Goal: Task Accomplishment & Management: Manage account settings

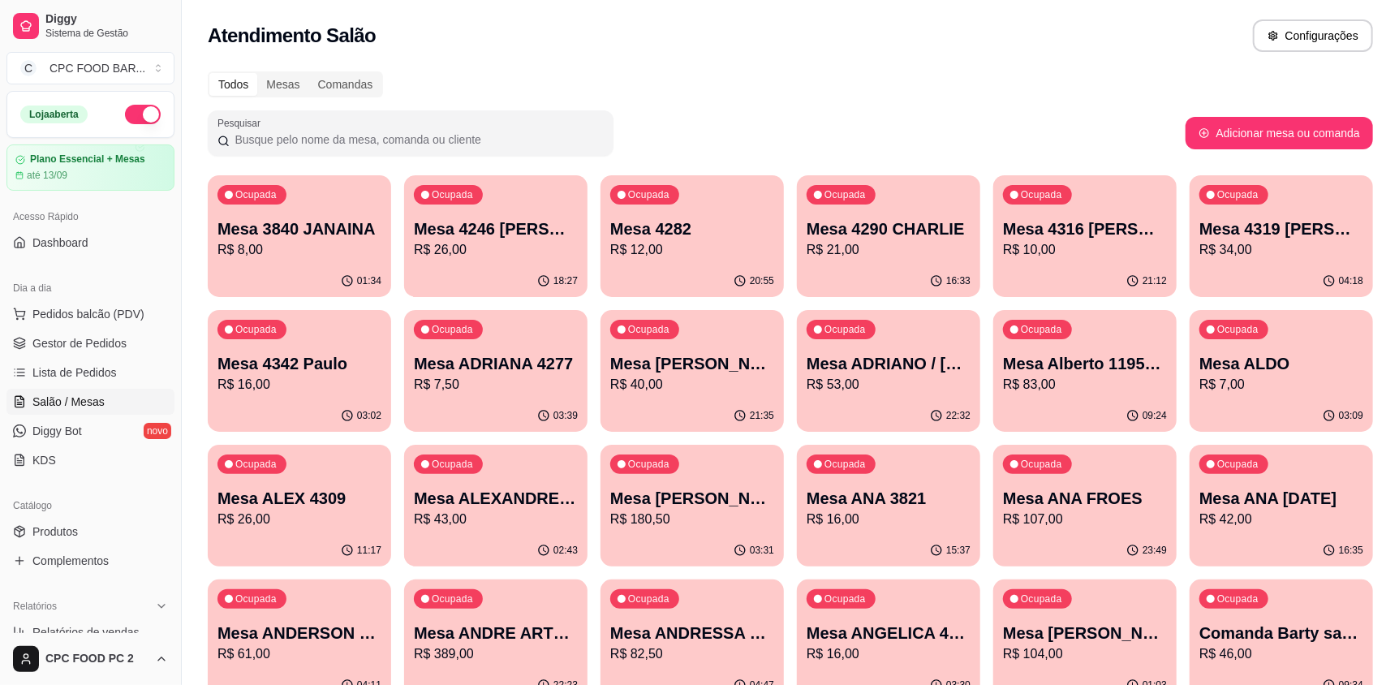
click at [294, 140] on input "Pesquisar" at bounding box center [417, 139] width 374 height 16
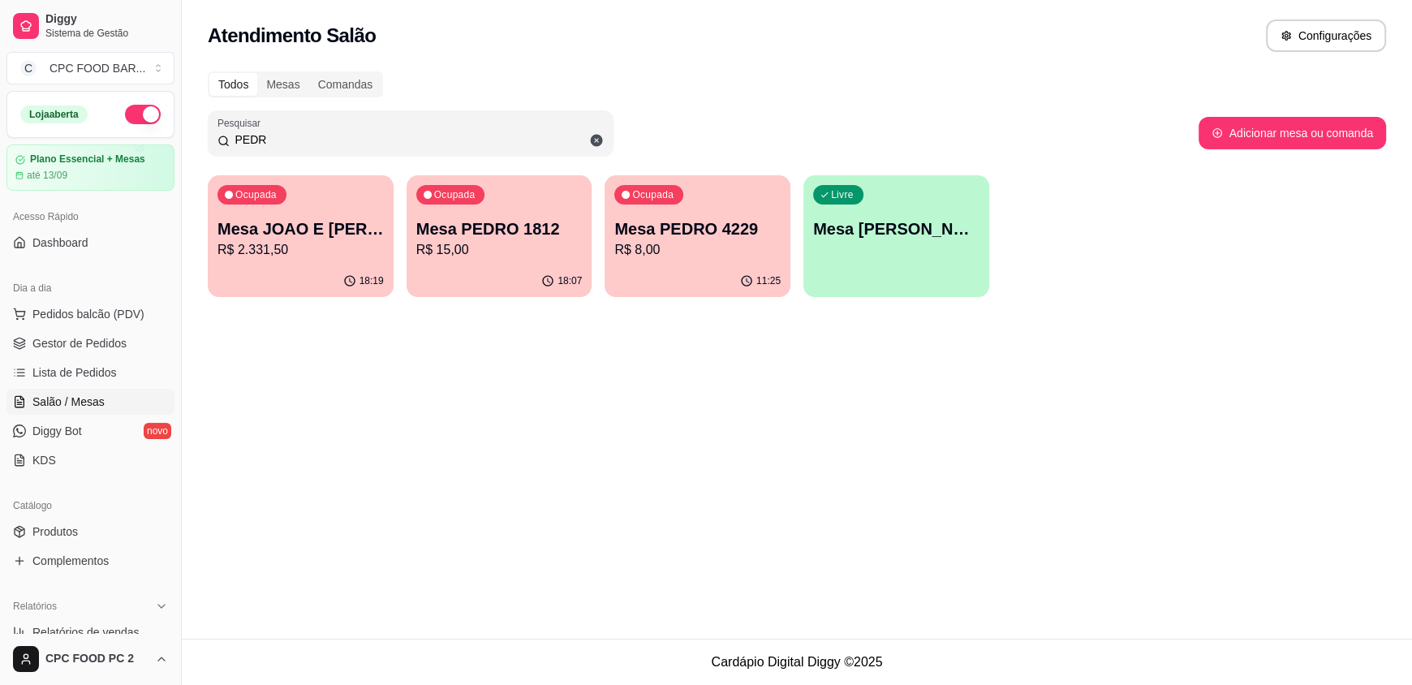
type input "PEDR"
click at [327, 239] on p "Mesa JOAO E [PERSON_NAME]" at bounding box center [300, 229] width 161 height 22
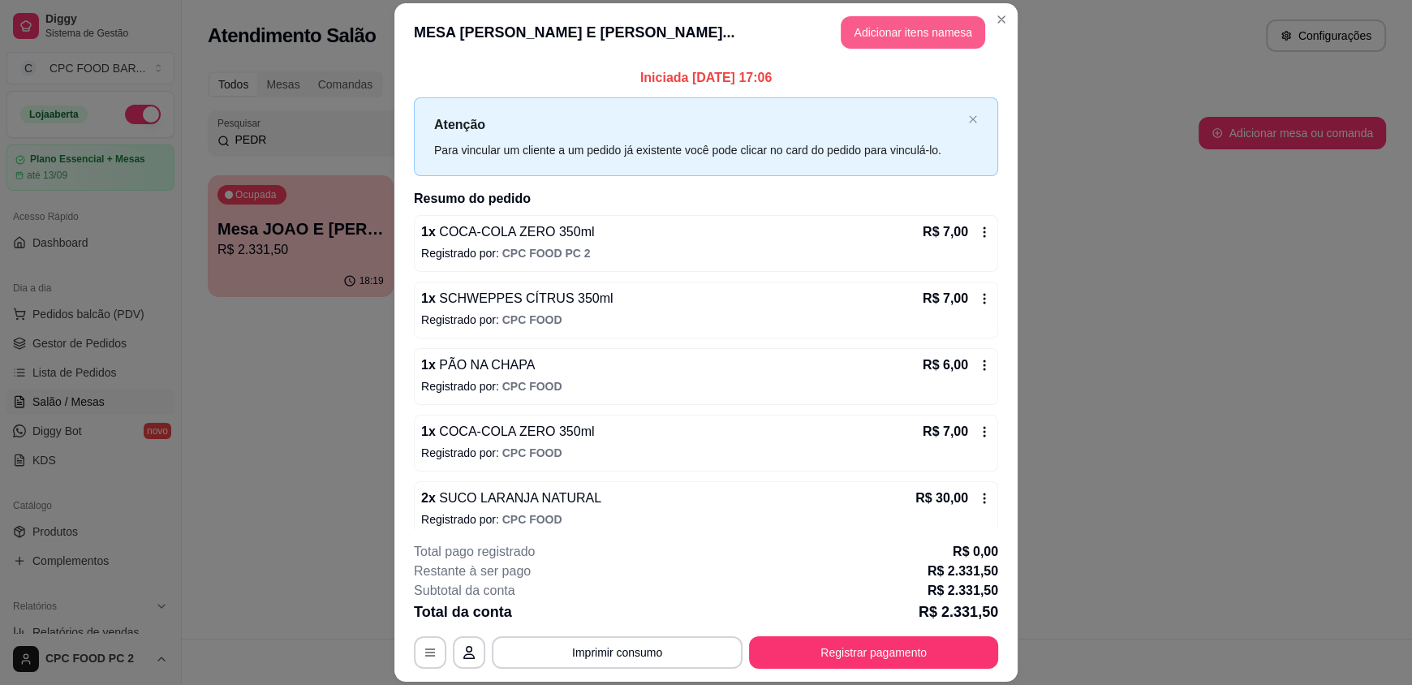
click at [869, 33] on button "Adicionar itens na mesa" at bounding box center [913, 32] width 144 height 32
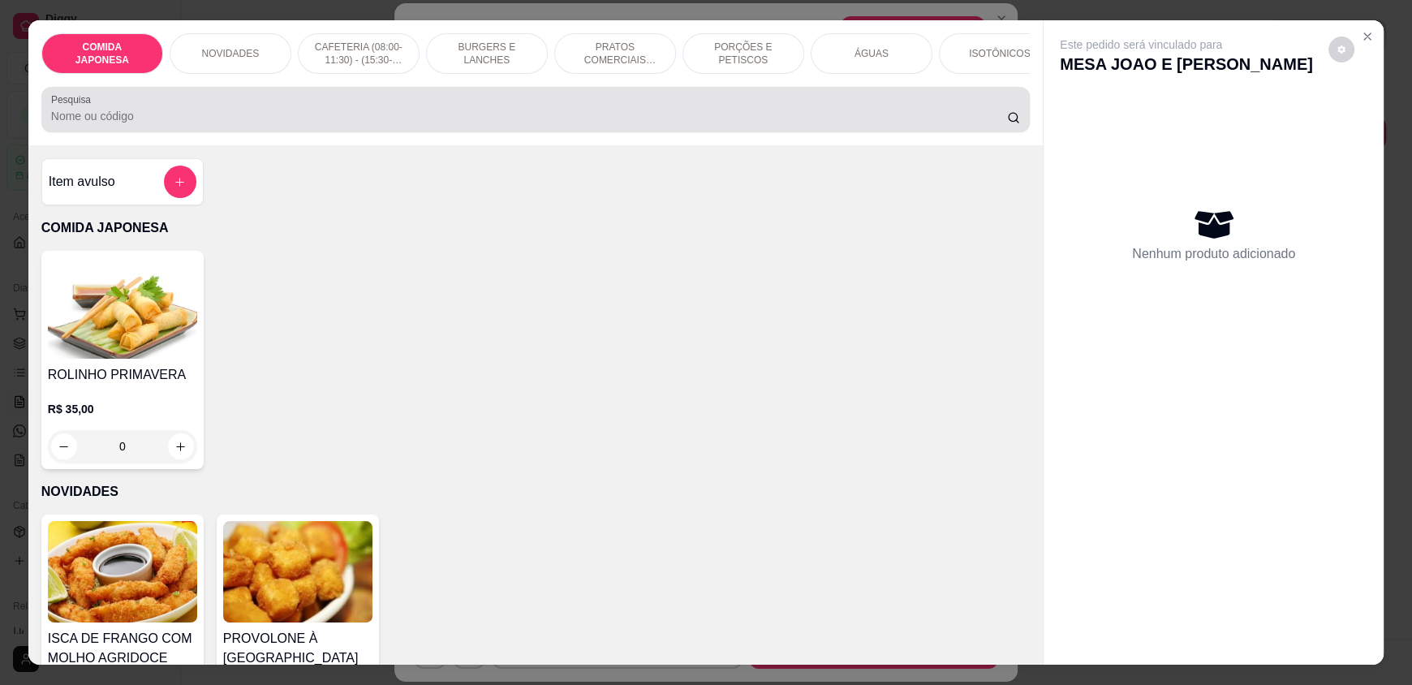
click at [457, 124] on input "Pesquisa" at bounding box center [529, 116] width 957 height 16
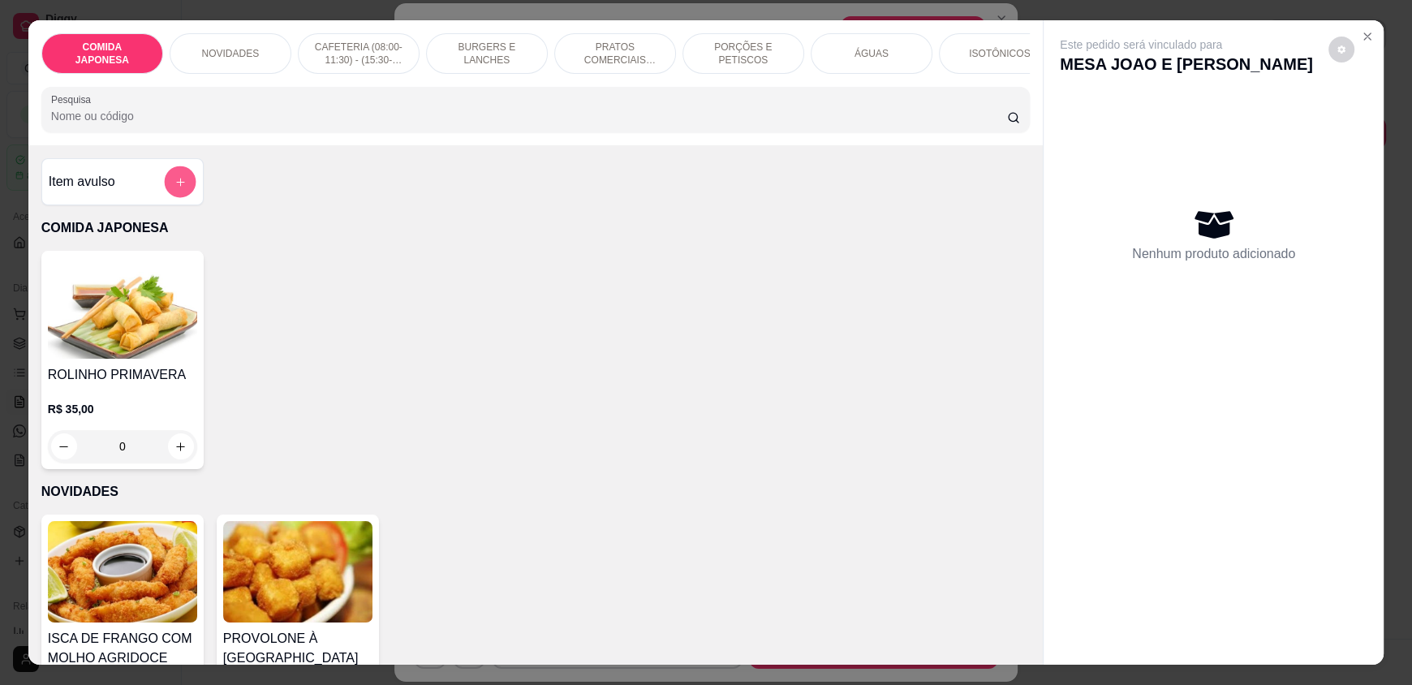
click at [164, 189] on button "add-separate-item" at bounding box center [180, 182] width 32 height 32
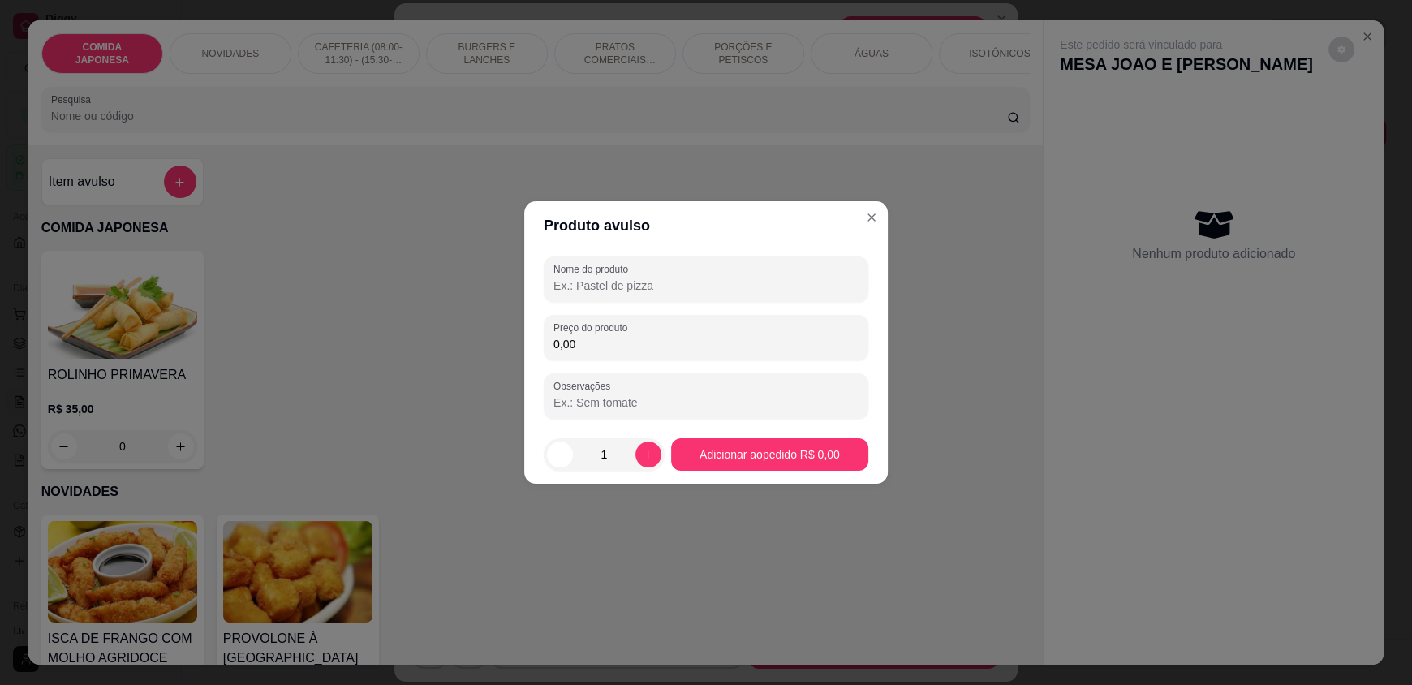
drag, startPoint x: 600, startPoint y: 303, endPoint x: 601, endPoint y: 293, distance: 10.6
click at [600, 303] on div "Nome do produto Preço do produto 0,00 Observações" at bounding box center [706, 337] width 325 height 162
click at [601, 291] on input "Nome do produto" at bounding box center [705, 286] width 305 height 16
type input "SALGADO"
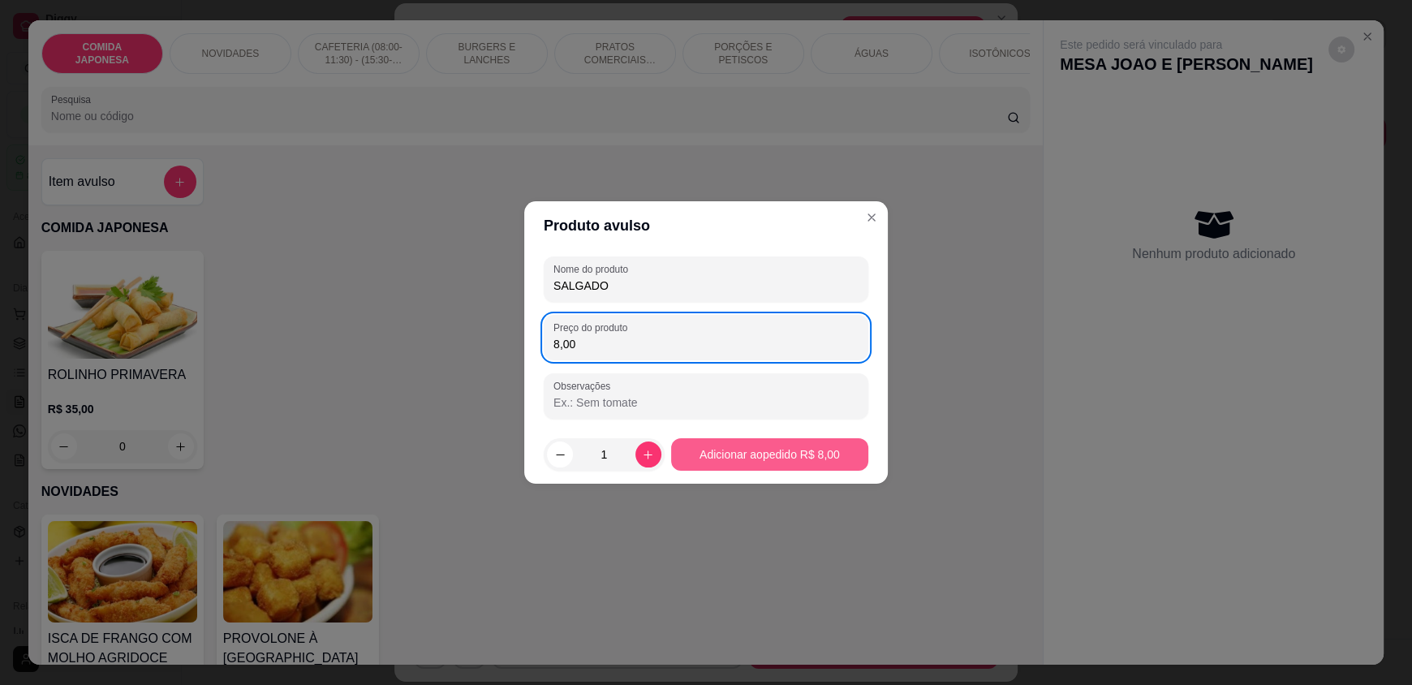
type input "8,00"
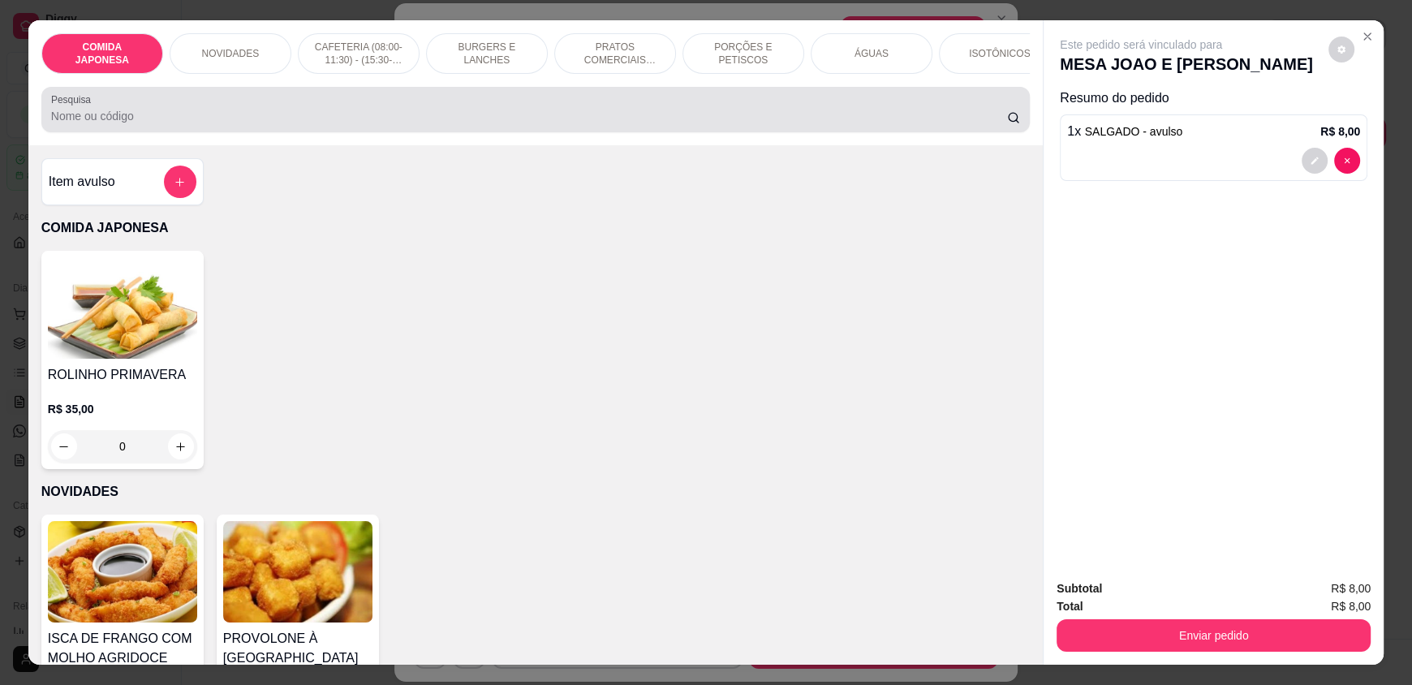
click at [131, 126] on div at bounding box center [535, 109] width 969 height 32
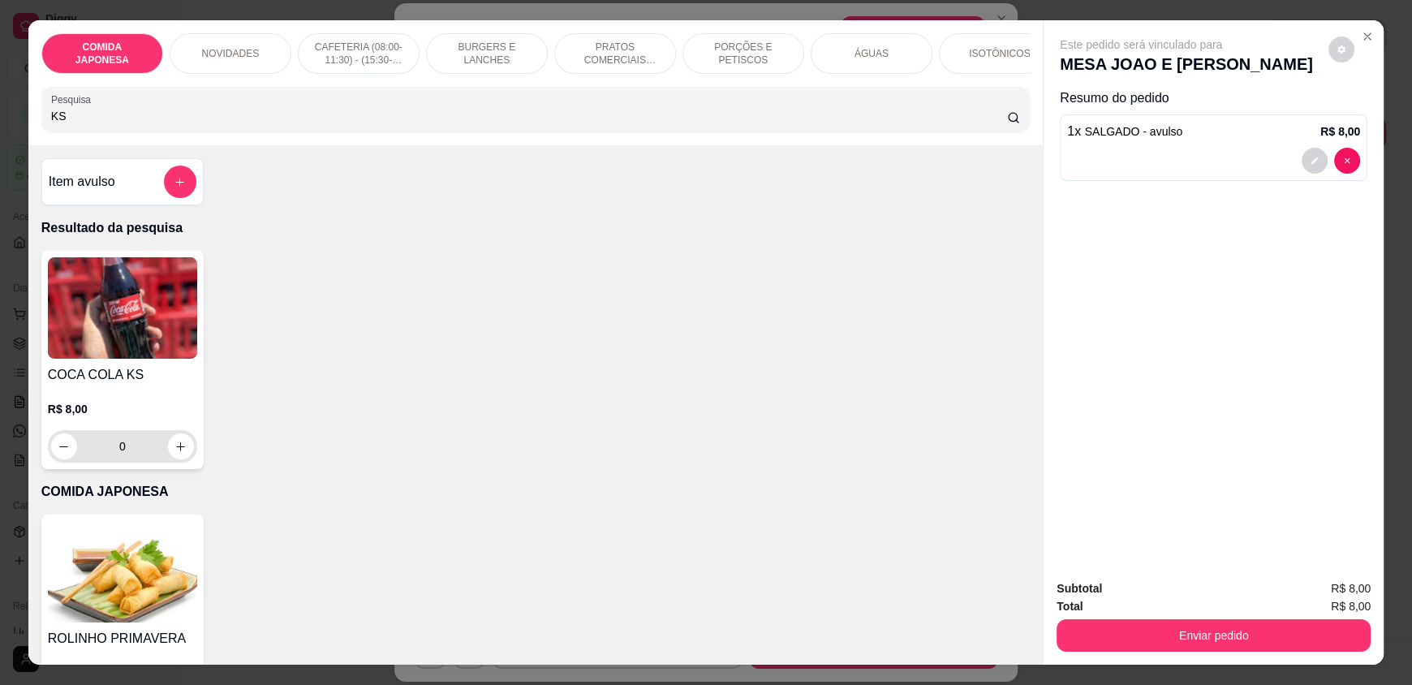
type input "KS"
click at [186, 463] on div "0" at bounding box center [122, 446] width 143 height 32
click at [180, 459] on button "increase-product-quantity" at bounding box center [181, 446] width 26 height 26
type input "1"
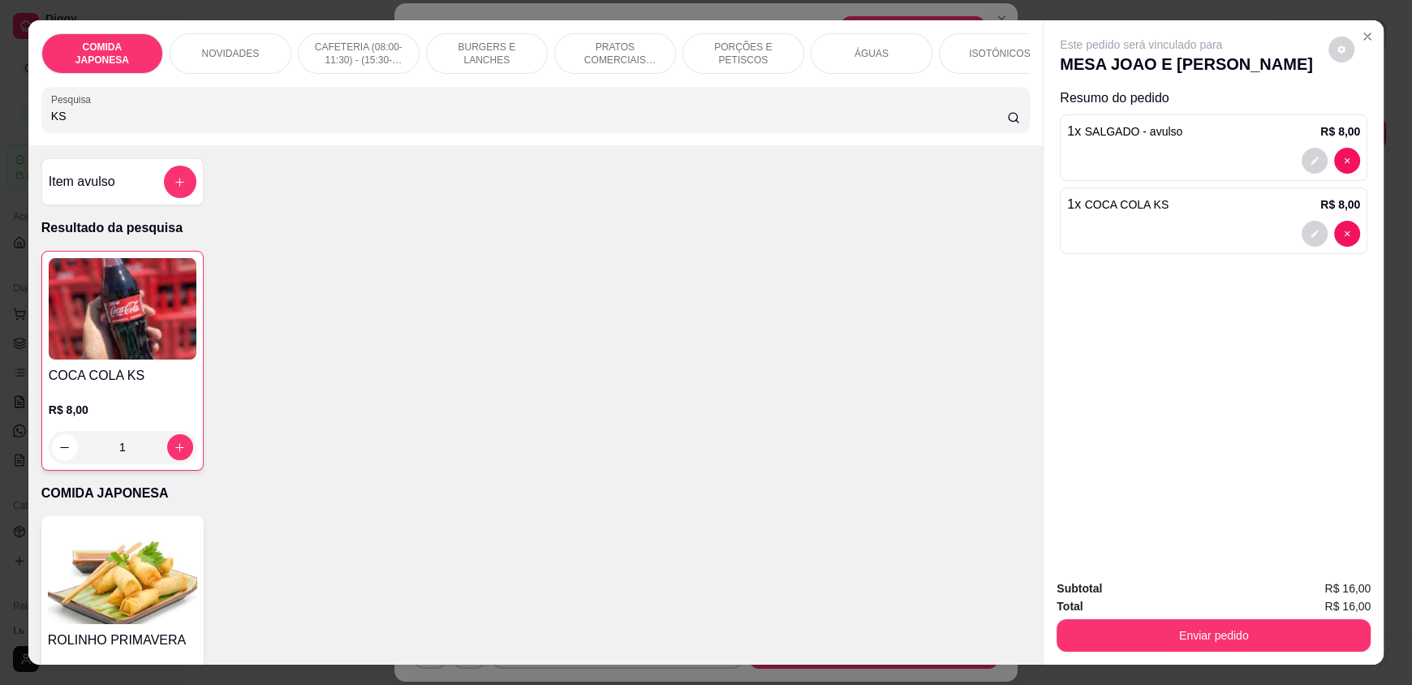
drag, startPoint x: 62, startPoint y: 128, endPoint x: 28, endPoint y: 122, distance: 34.7
click at [28, 122] on div "COMIDA JAPONESA NOVIDADES CAFETERIA (08:00-11:30) - (15:30-18:00) BURGERS E LAN…" at bounding box center [535, 82] width 1014 height 125
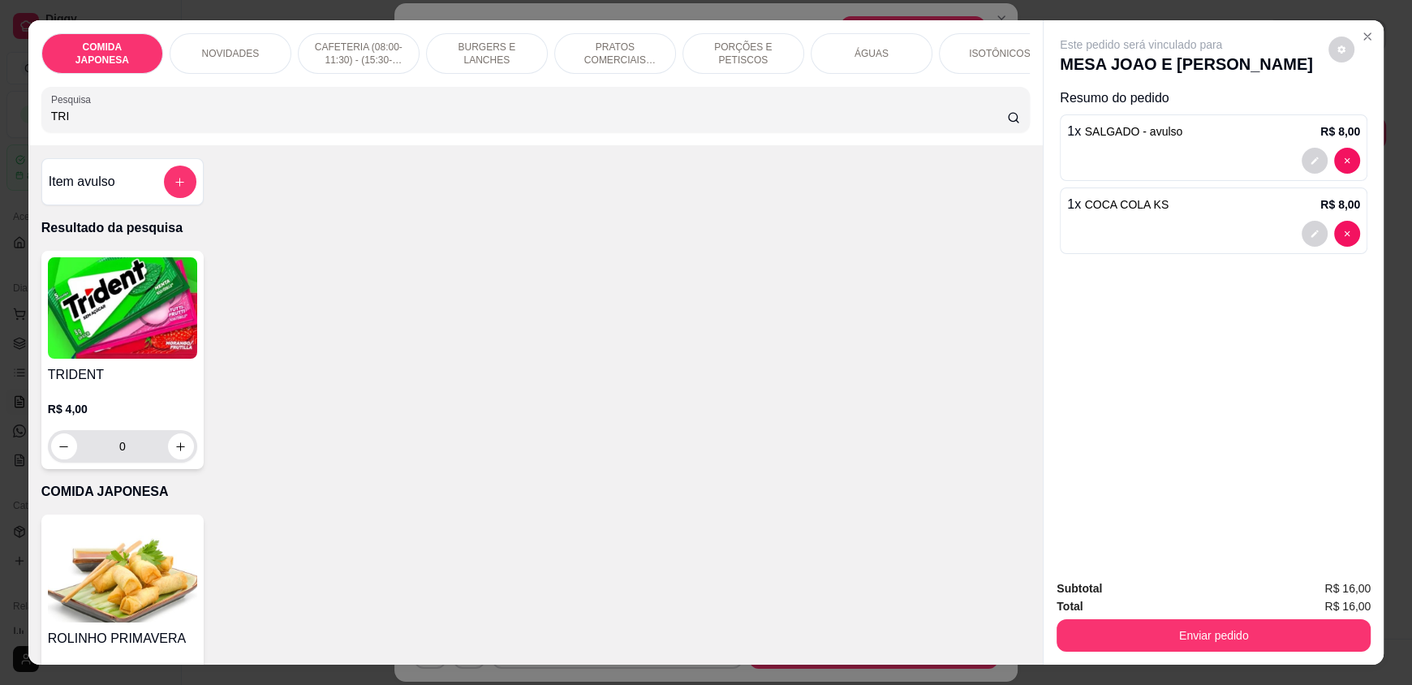
type input "TRI"
click at [175, 453] on icon "increase-product-quantity" at bounding box center [181, 447] width 12 height 12
type input "1"
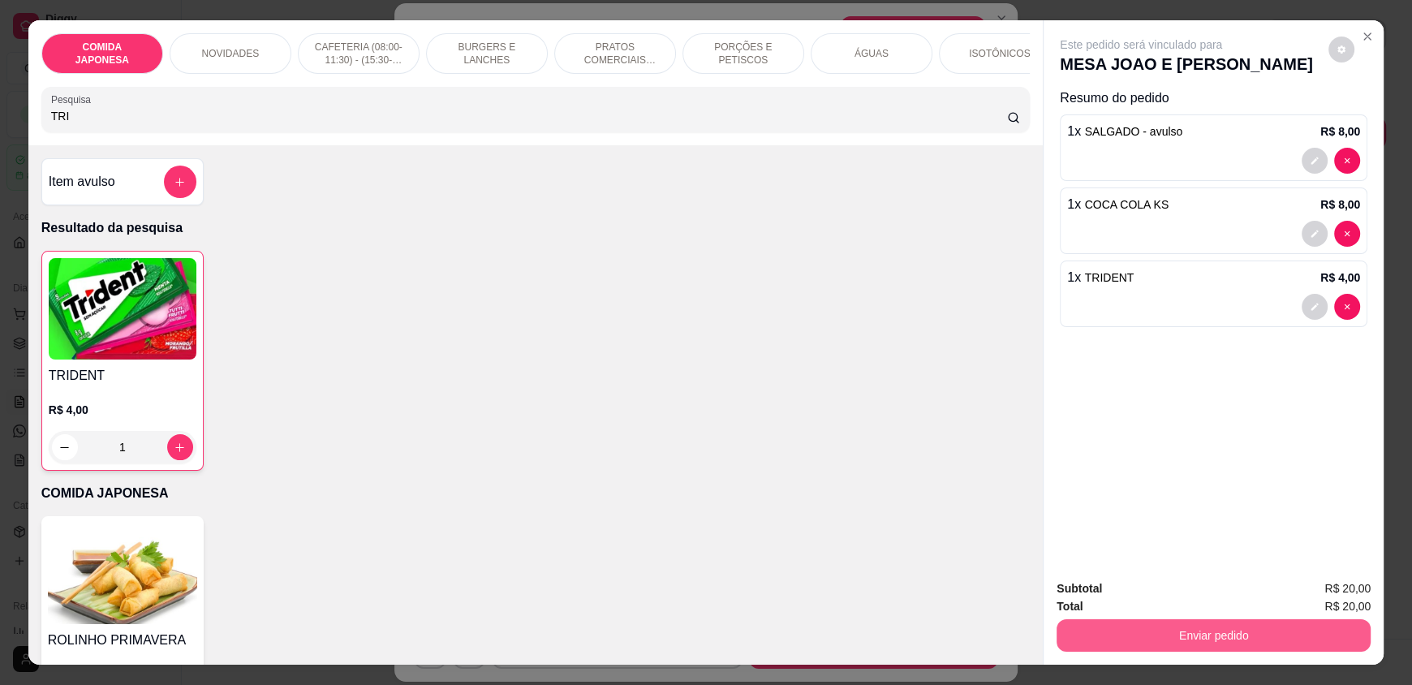
click at [1098, 630] on button "Enviar pedido" at bounding box center [1214, 635] width 314 height 32
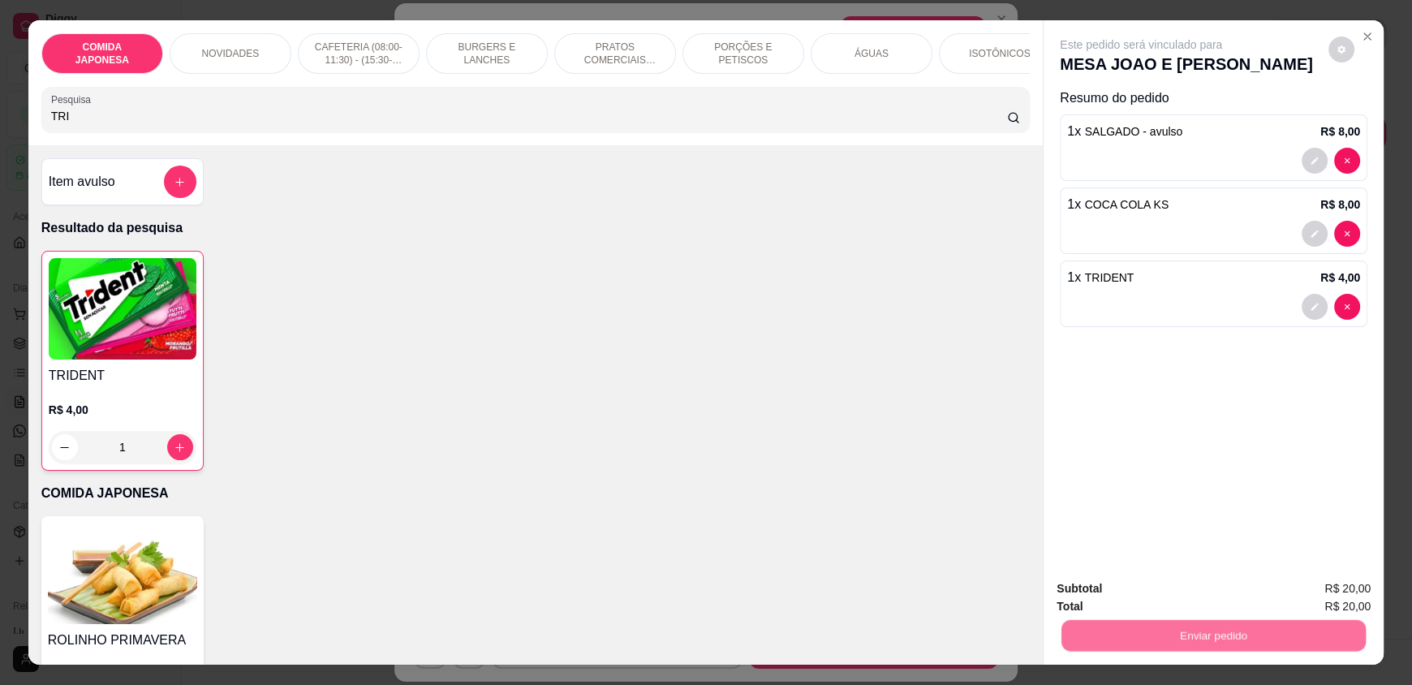
click at [1104, 594] on button "Não registrar e enviar pedido" at bounding box center [1159, 595] width 169 height 31
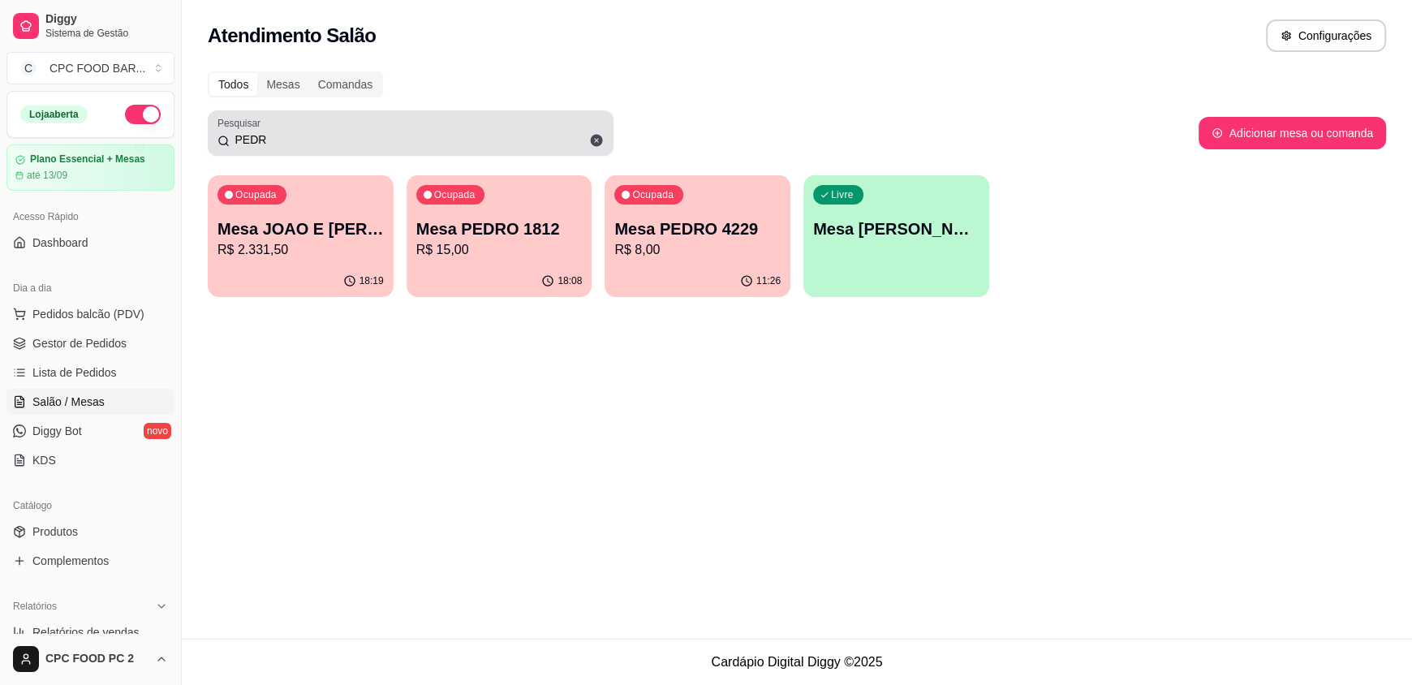
click at [598, 140] on icon at bounding box center [597, 141] width 12 height 12
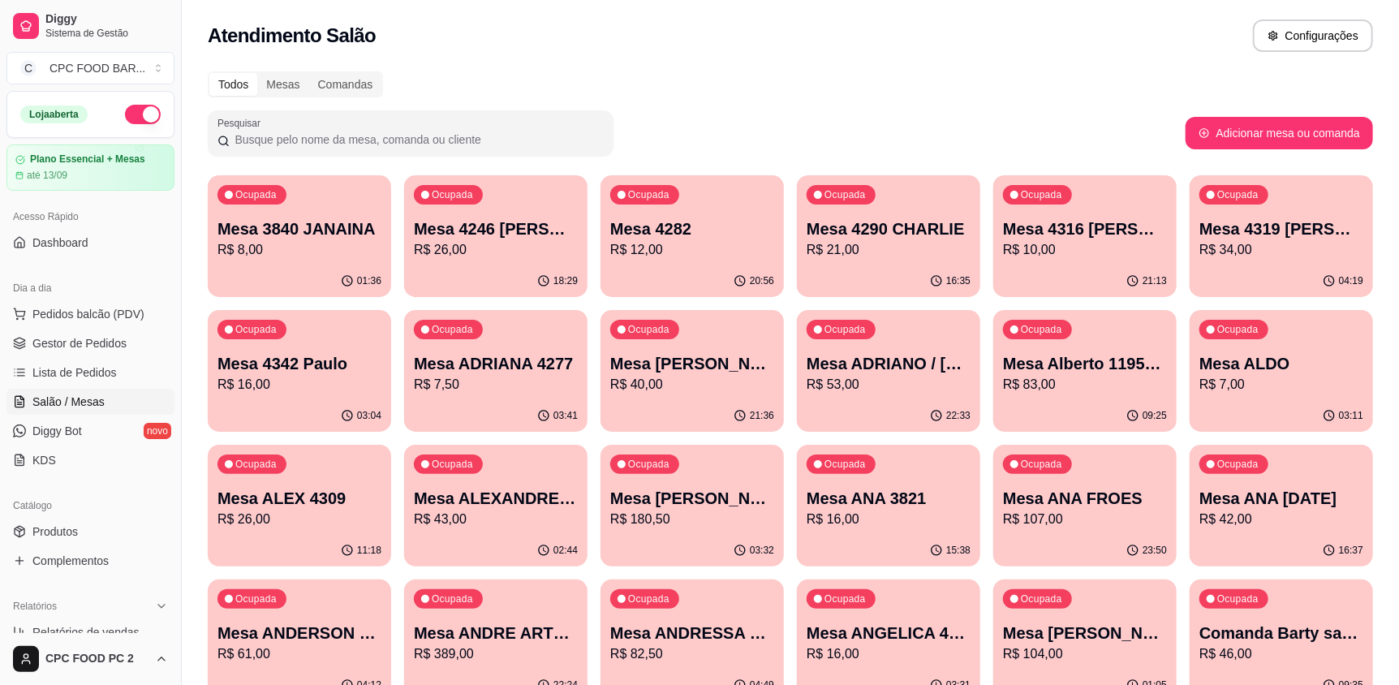
click at [535, 138] on input "Pesquisar" at bounding box center [417, 139] width 374 height 16
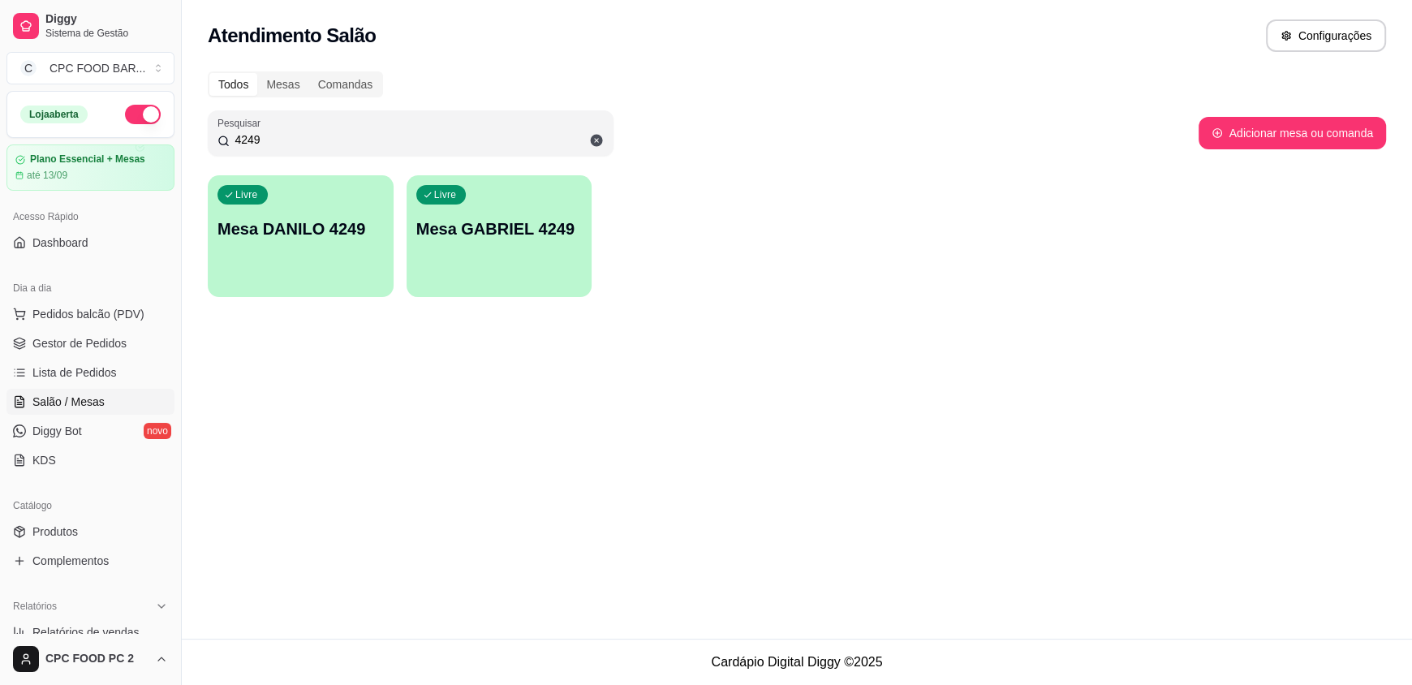
type input "4249"
click at [543, 238] on p "Mesa GABRIEL 4249" at bounding box center [499, 229] width 161 height 22
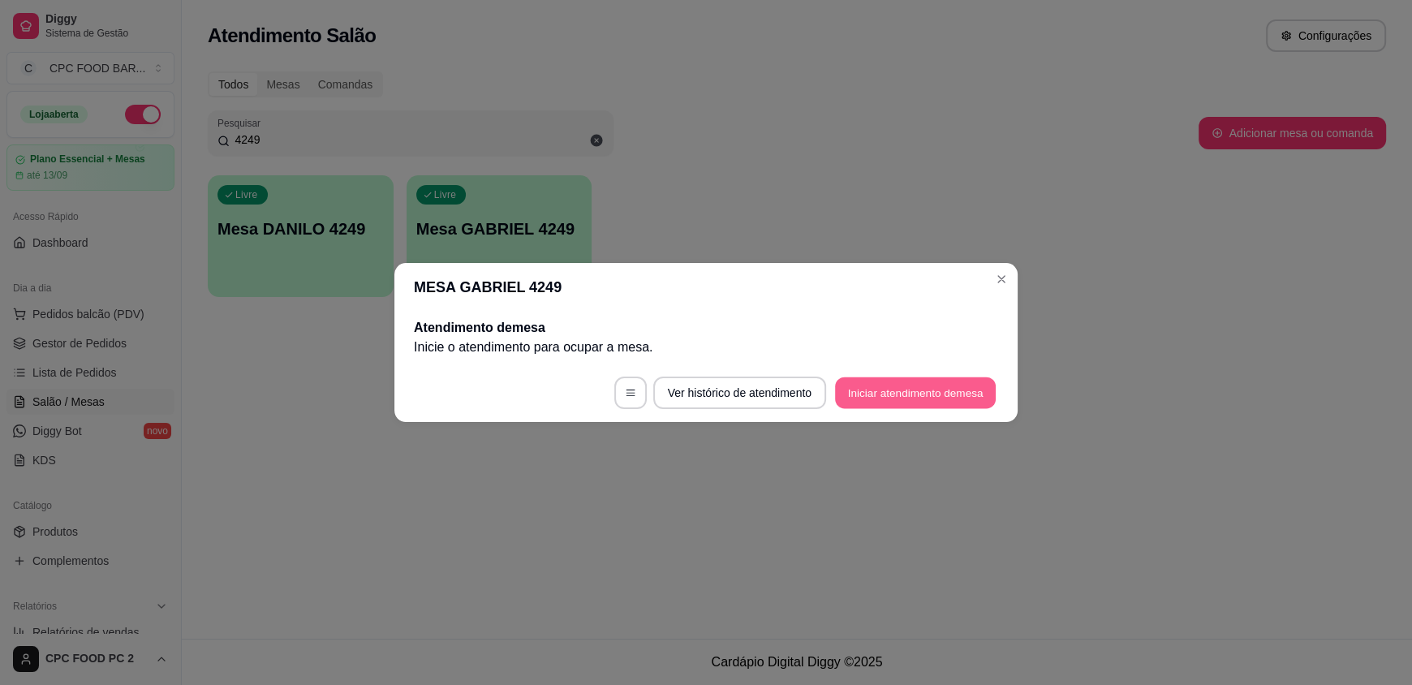
click at [881, 386] on button "Iniciar atendimento de mesa" at bounding box center [915, 393] width 161 height 32
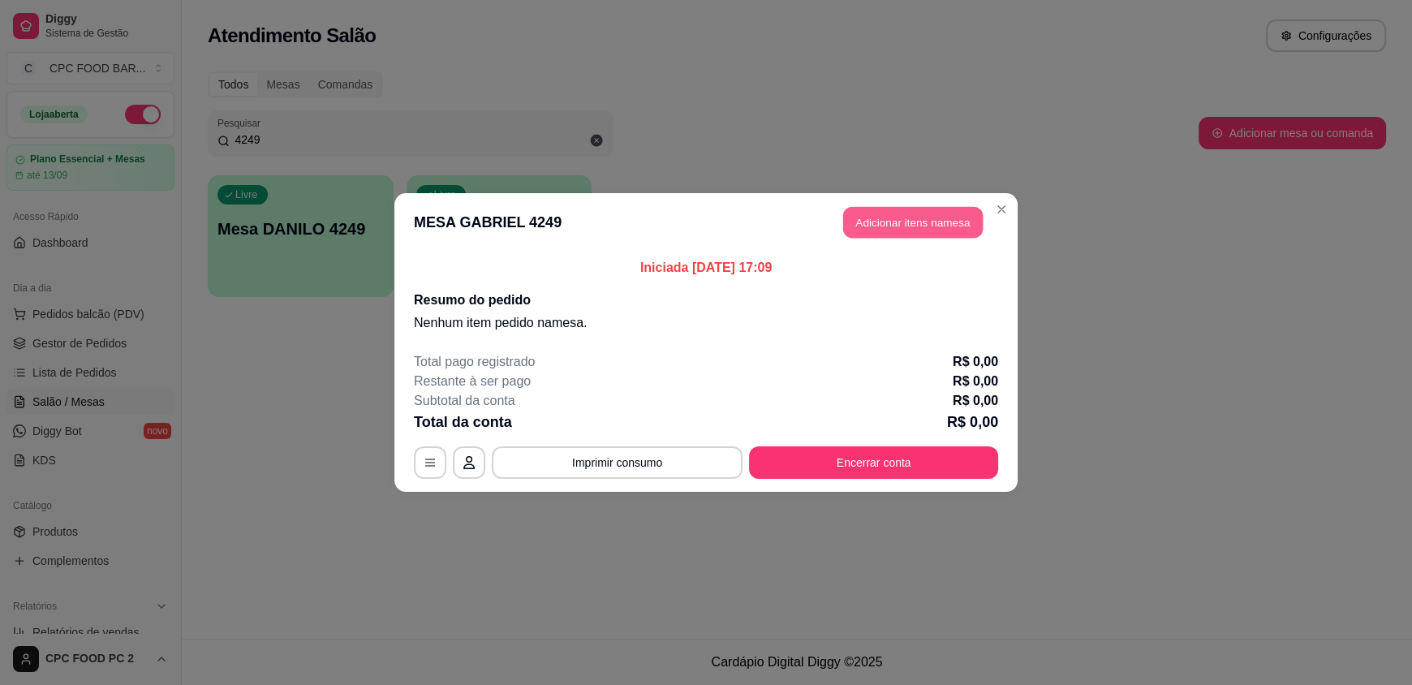
click at [881, 225] on button "Adicionar itens na mesa" at bounding box center [913, 223] width 140 height 32
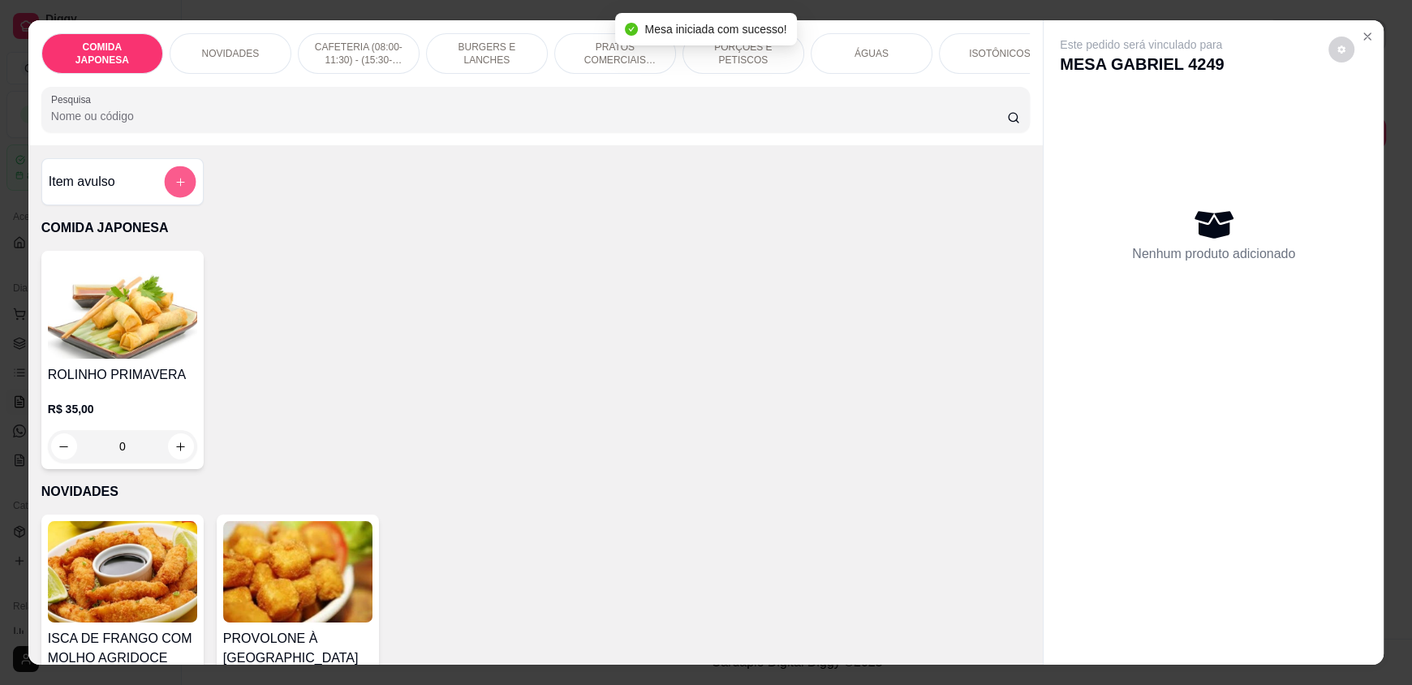
click at [176, 186] on icon "add-separate-item" at bounding box center [180, 182] width 8 height 8
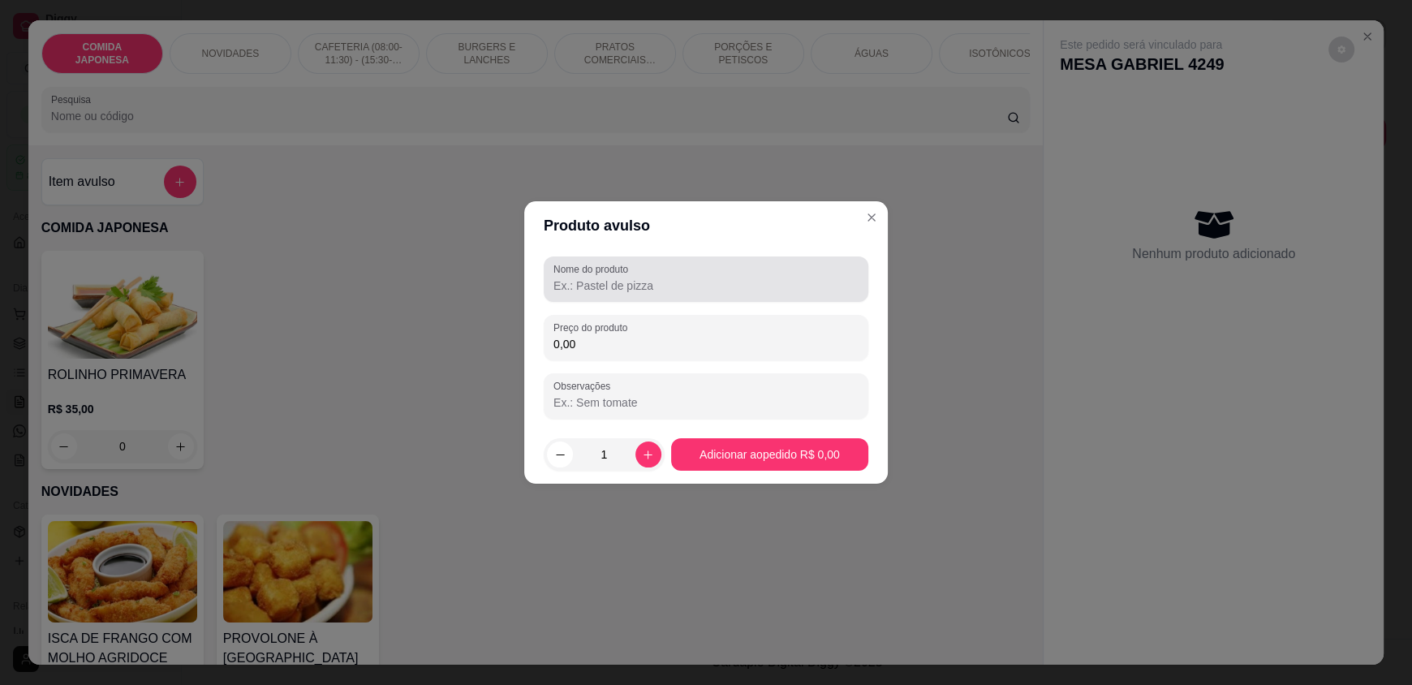
click at [588, 282] on input "Nome do produto" at bounding box center [705, 286] width 305 height 16
type input "D"
type input "SALGADO"
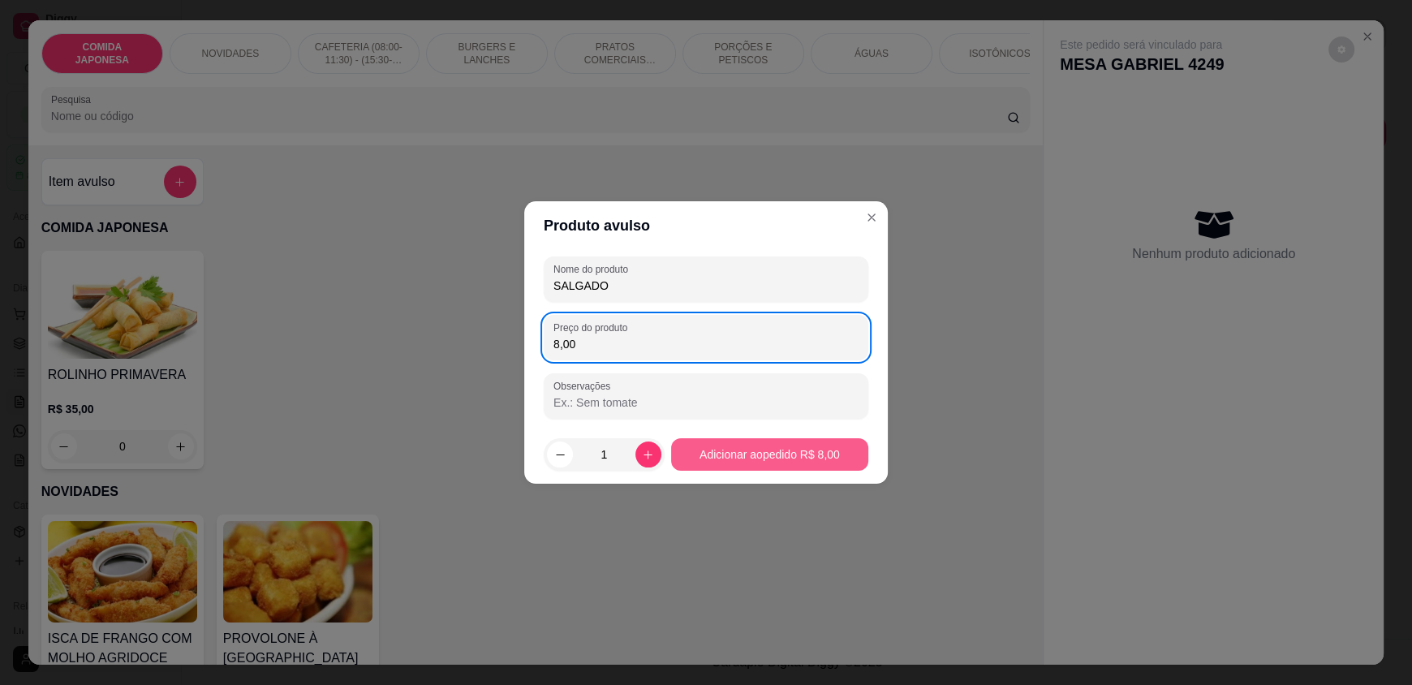
type input "8,00"
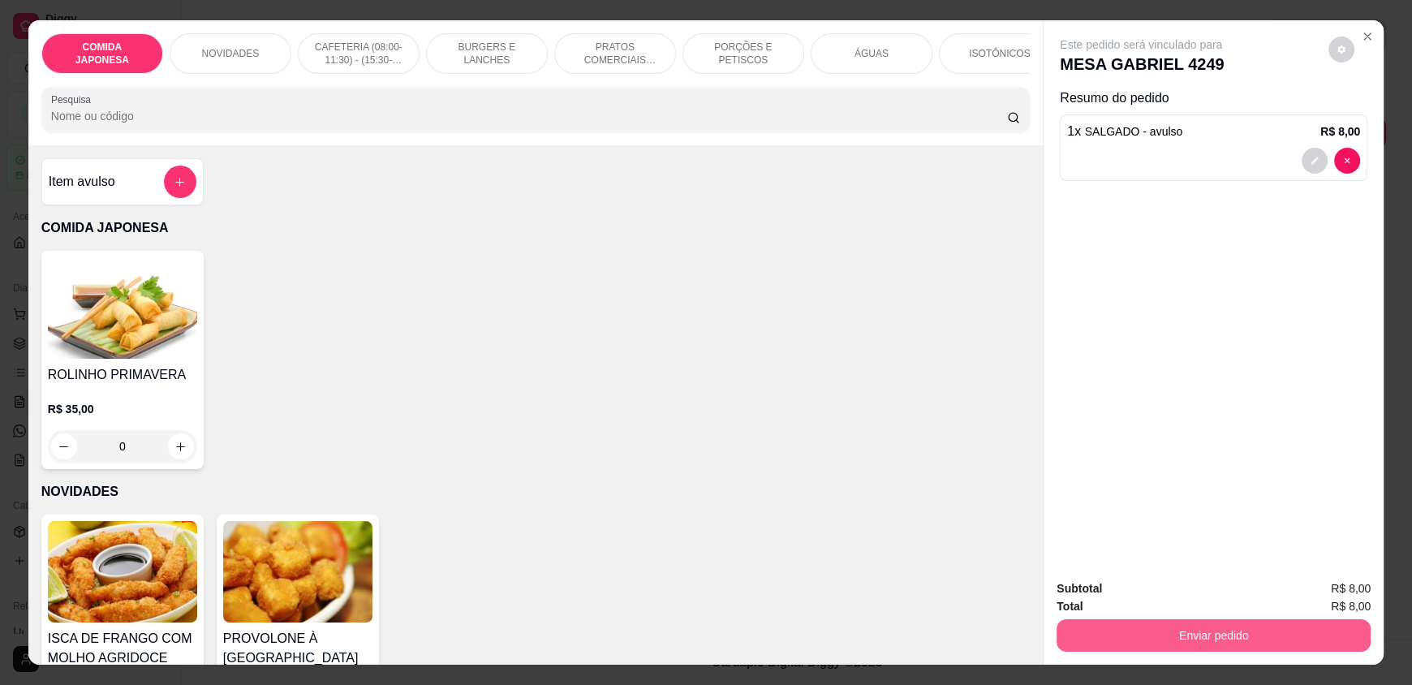
click at [1085, 616] on div "Enviar pedido" at bounding box center [1214, 633] width 314 height 37
click at [1102, 637] on button "Enviar pedido" at bounding box center [1213, 635] width 304 height 32
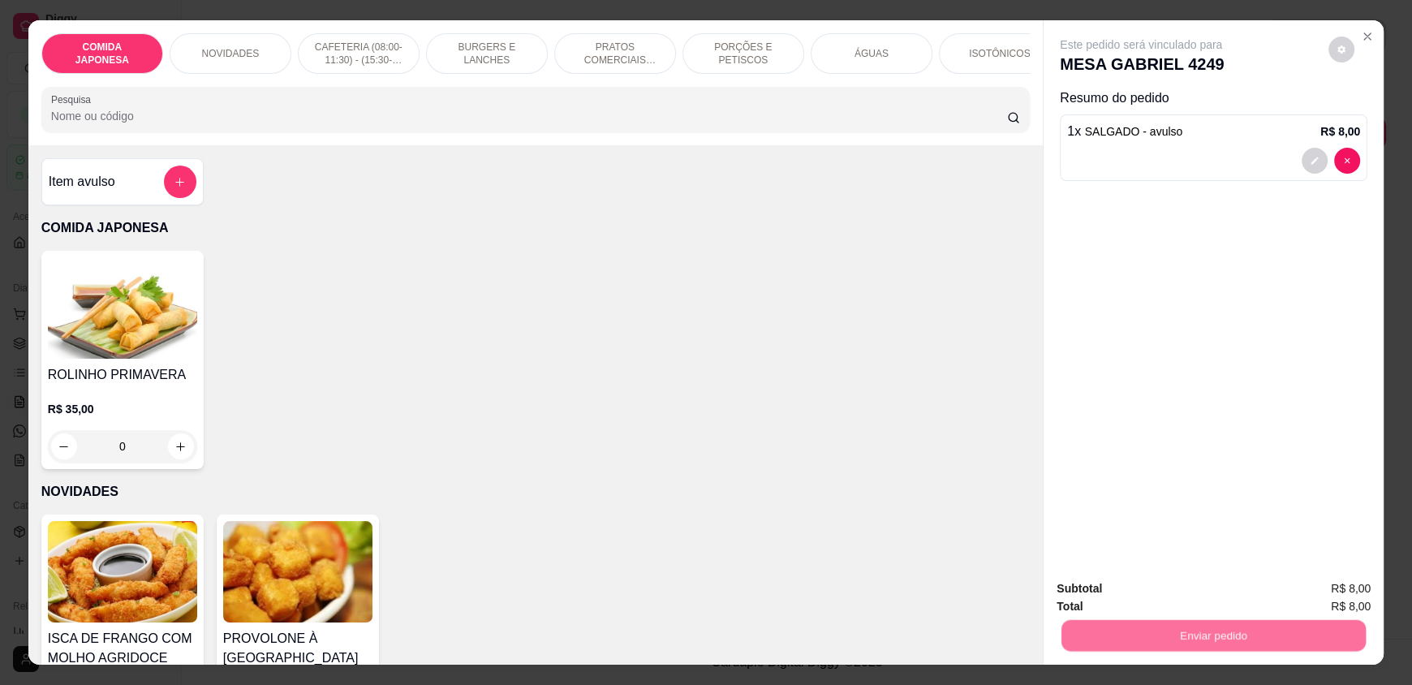
click at [1110, 601] on button "Não registrar e enviar pedido" at bounding box center [1159, 595] width 169 height 31
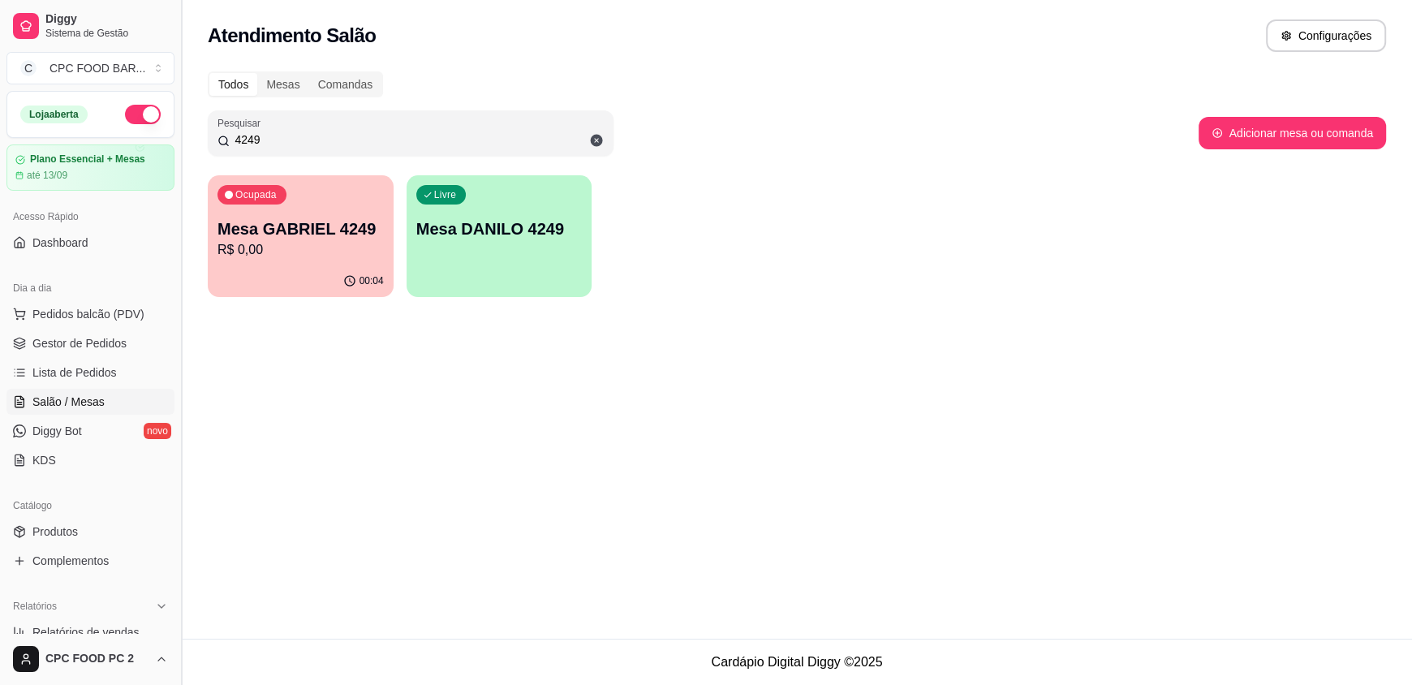
drag, startPoint x: 248, startPoint y: 135, endPoint x: 183, endPoint y: 131, distance: 65.0
click at [183, 131] on div "Diggy Sistema de Gestão C CPC FOOD BAR ... Loja aberta Plano Essencial + Mesas …" at bounding box center [706, 342] width 1412 height 685
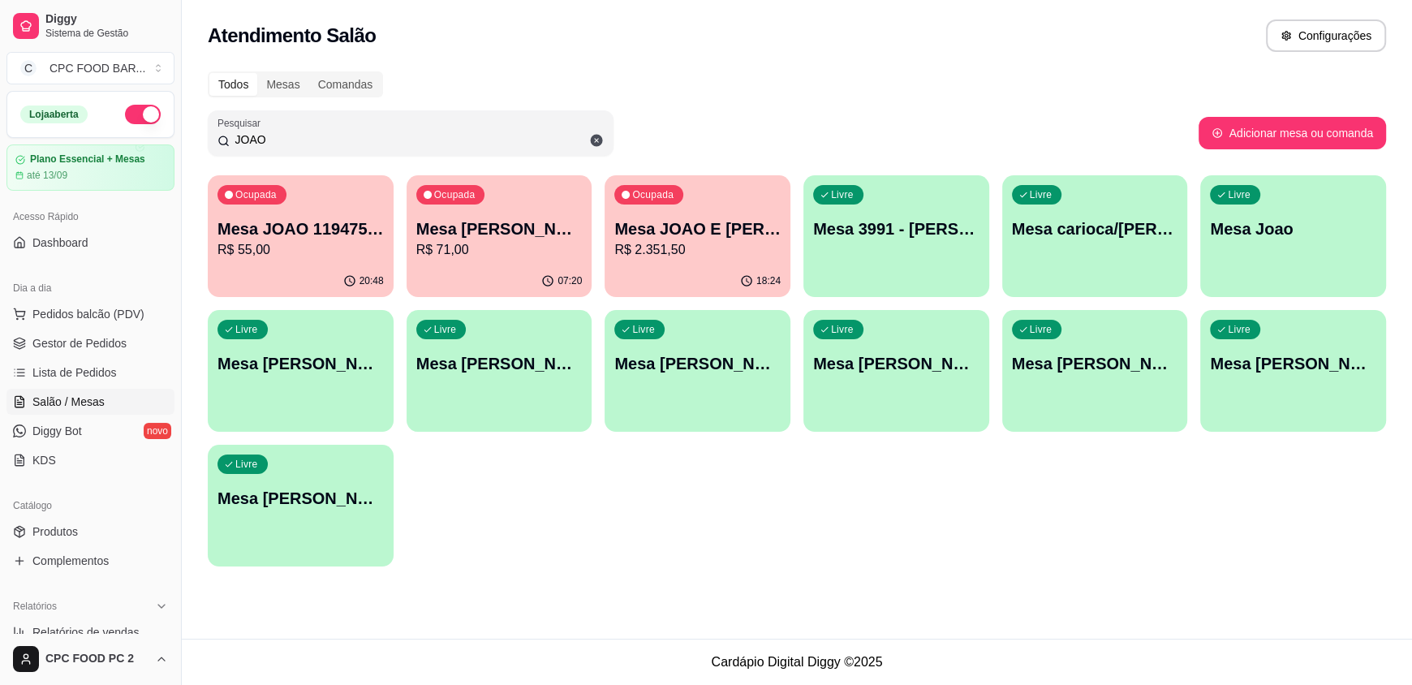
type input "JOAO"
click at [693, 247] on p "R$ 2.351,50" at bounding box center [697, 249] width 161 height 19
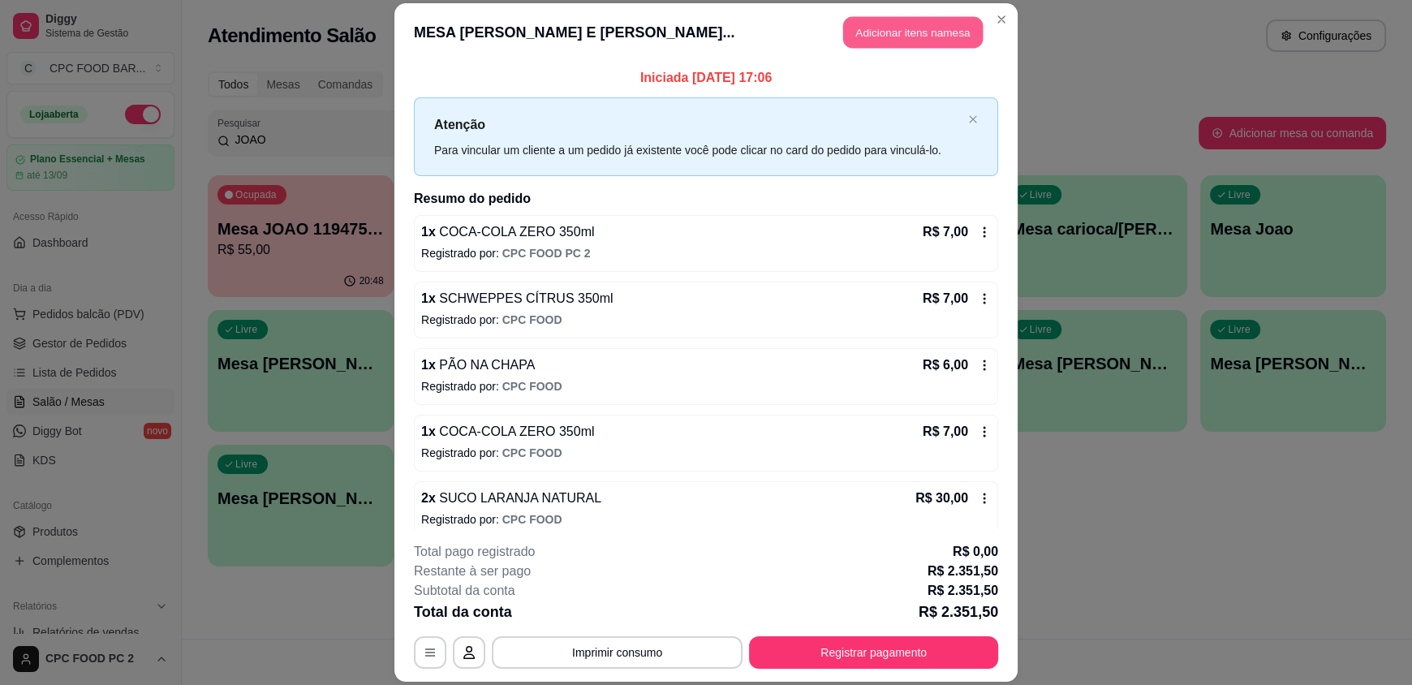
click at [888, 28] on button "Adicionar itens na mesa" at bounding box center [913, 33] width 140 height 32
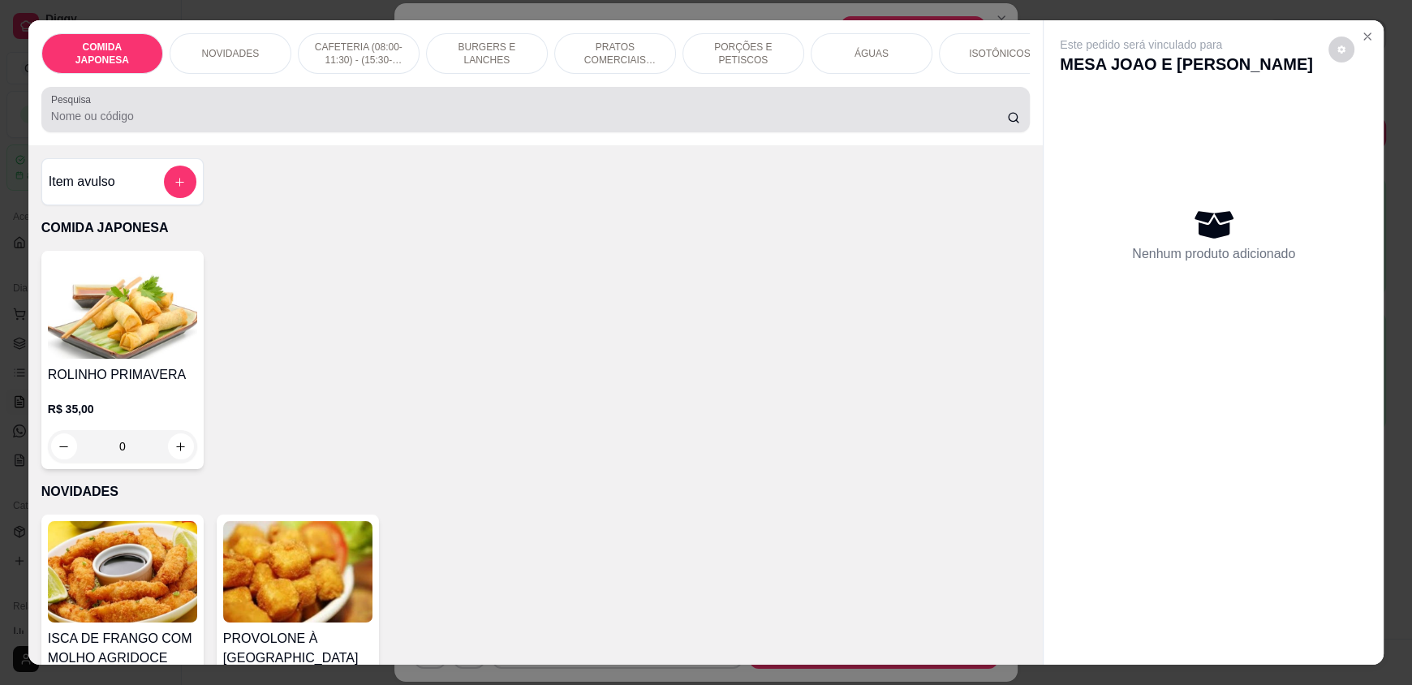
click at [555, 124] on input "Pesquisa" at bounding box center [529, 116] width 957 height 16
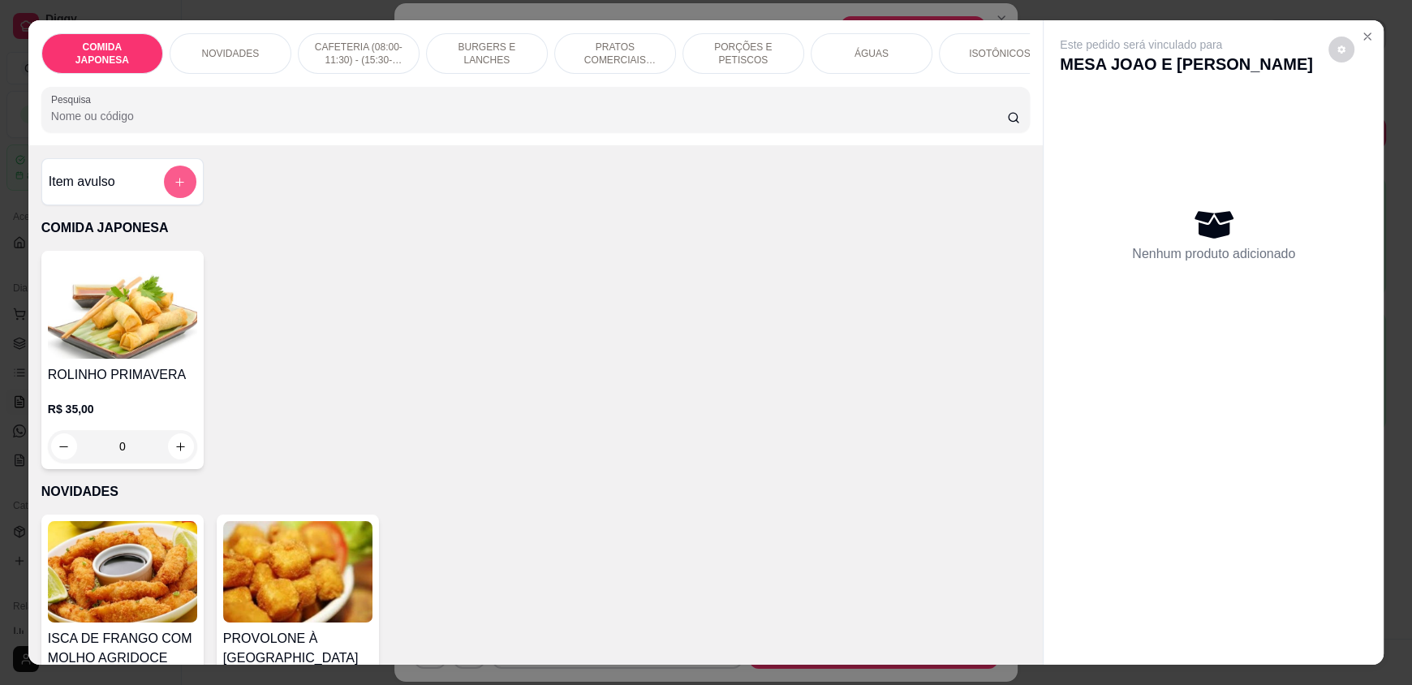
click at [174, 187] on icon "add-separate-item" at bounding box center [180, 182] width 12 height 12
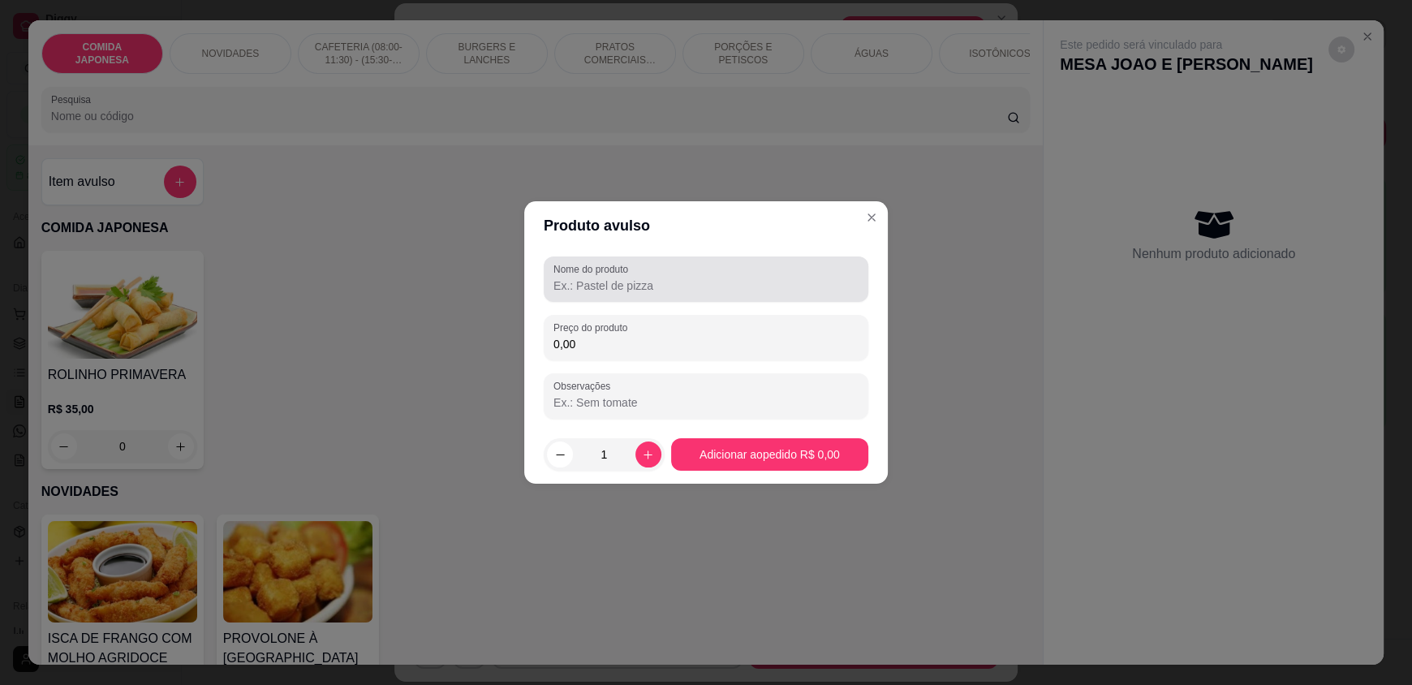
click at [586, 272] on label "Nome do produto" at bounding box center [593, 269] width 80 height 14
click at [586, 278] on input "Nome do produto" at bounding box center [705, 286] width 305 height 16
type input "SALGADO"
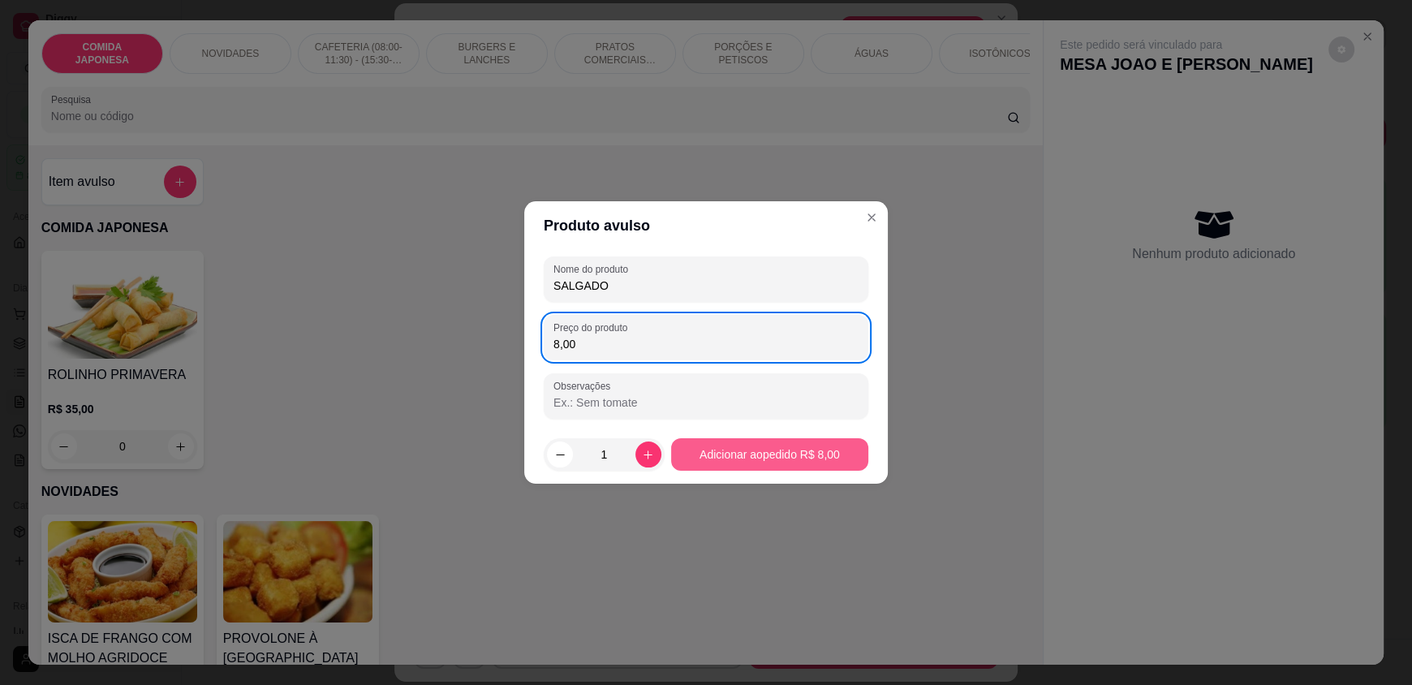
type input "8,00"
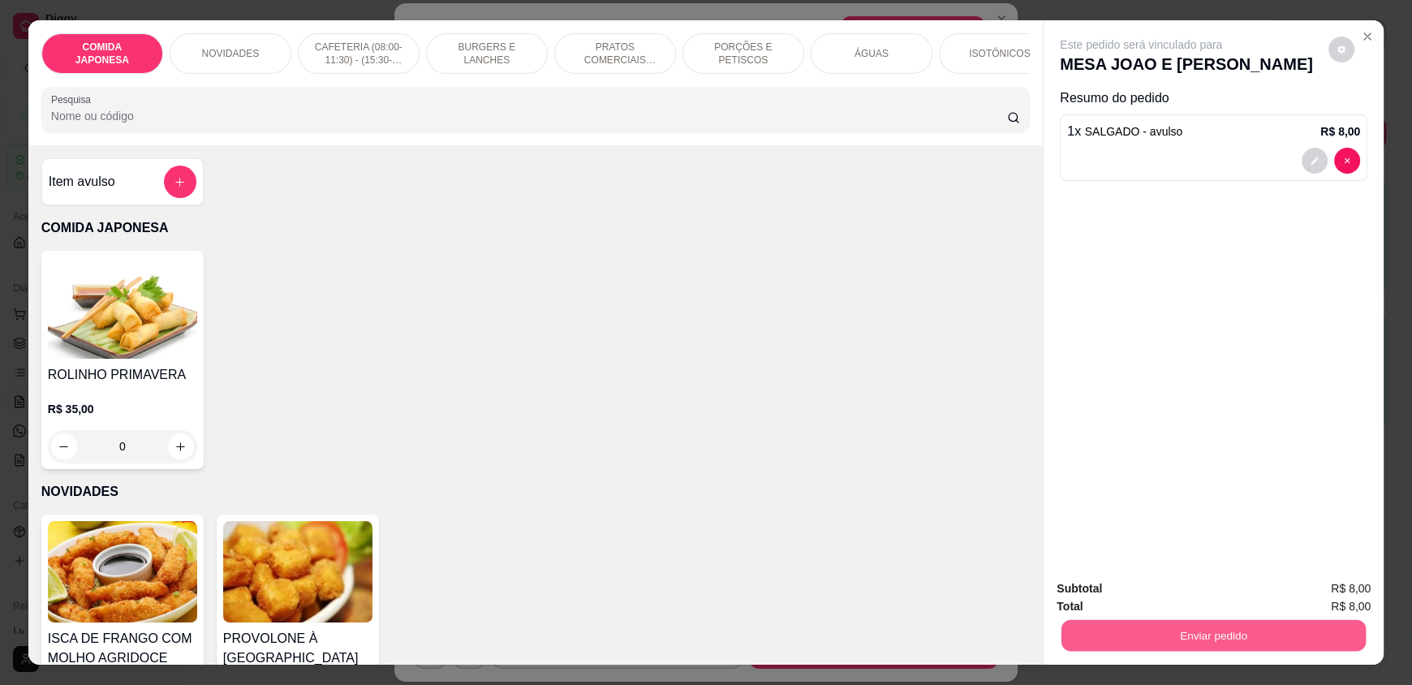
click at [1104, 631] on button "Enviar pedido" at bounding box center [1213, 635] width 304 height 32
click at [1097, 589] on button "Não registrar e enviar pedido" at bounding box center [1160, 595] width 164 height 30
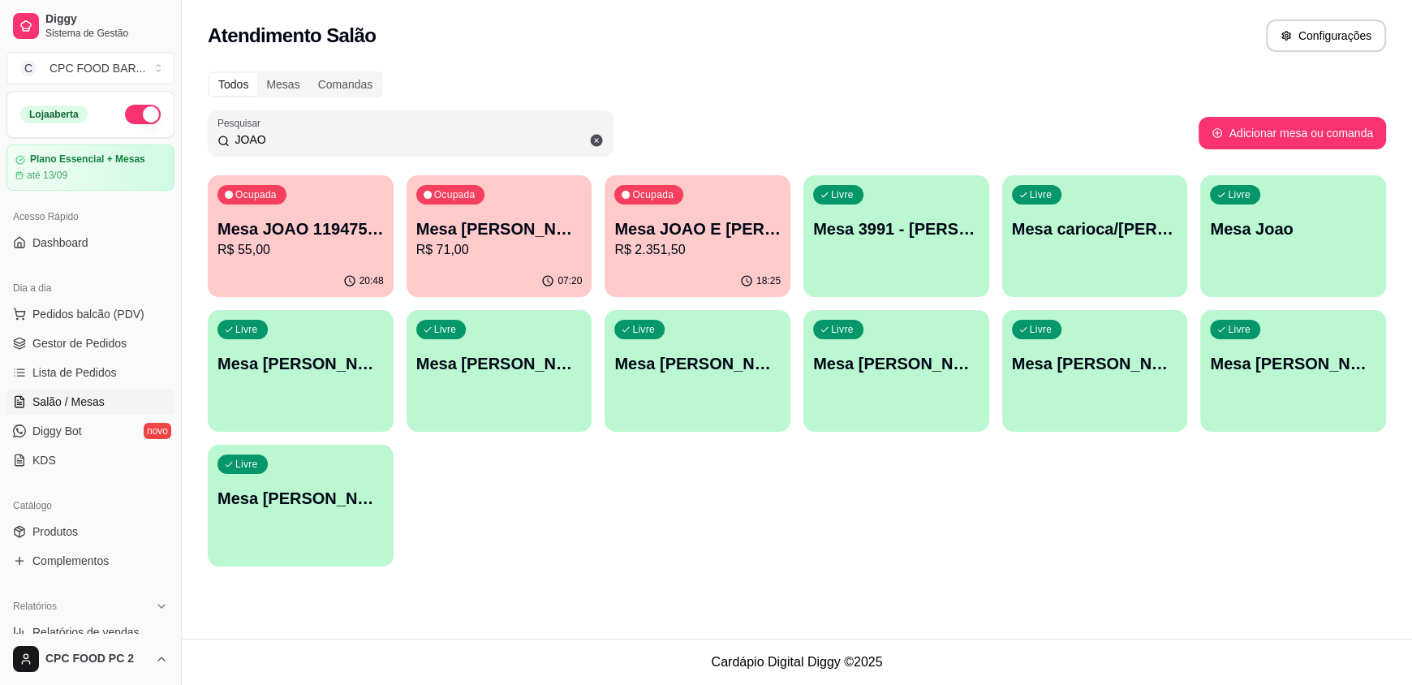
click at [685, 206] on div "Ocupada Mesa JOAO E PEDRO FABRICANTI R$ 2.351,50" at bounding box center [698, 220] width 186 height 90
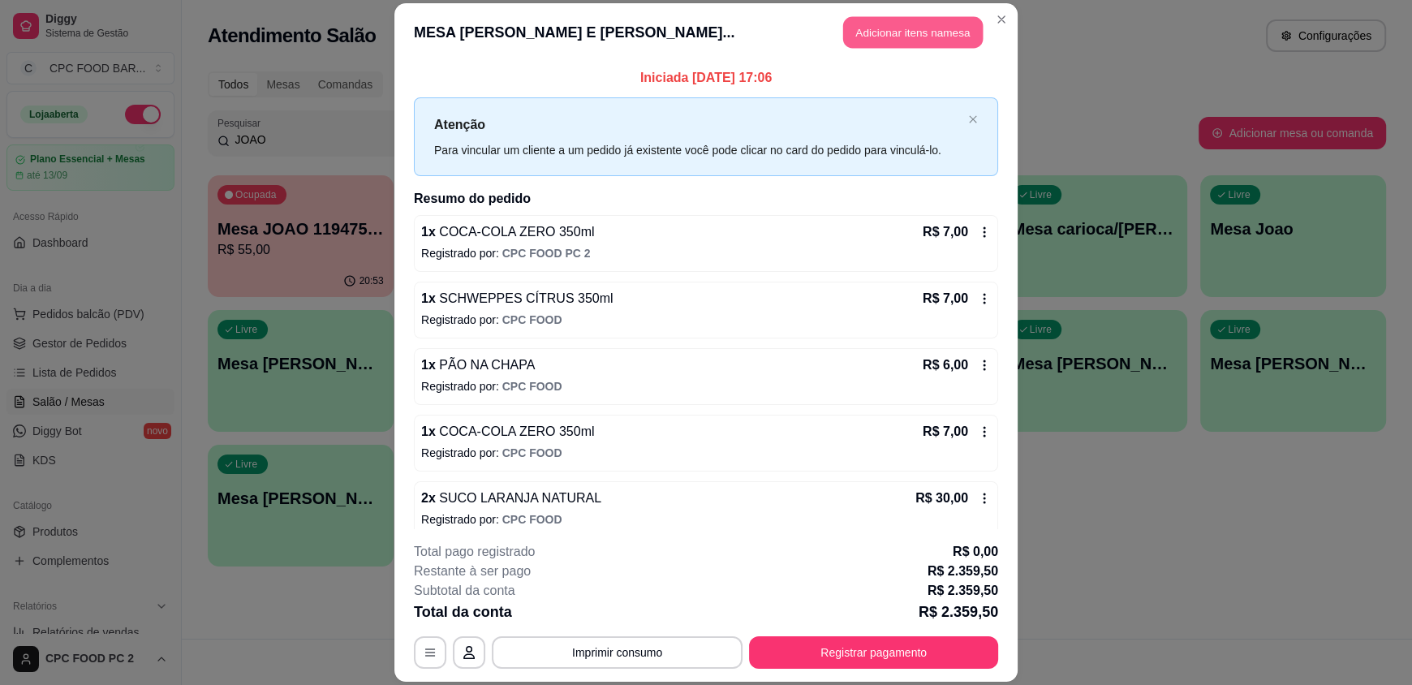
click at [873, 32] on button "Adicionar itens na mesa" at bounding box center [913, 33] width 140 height 32
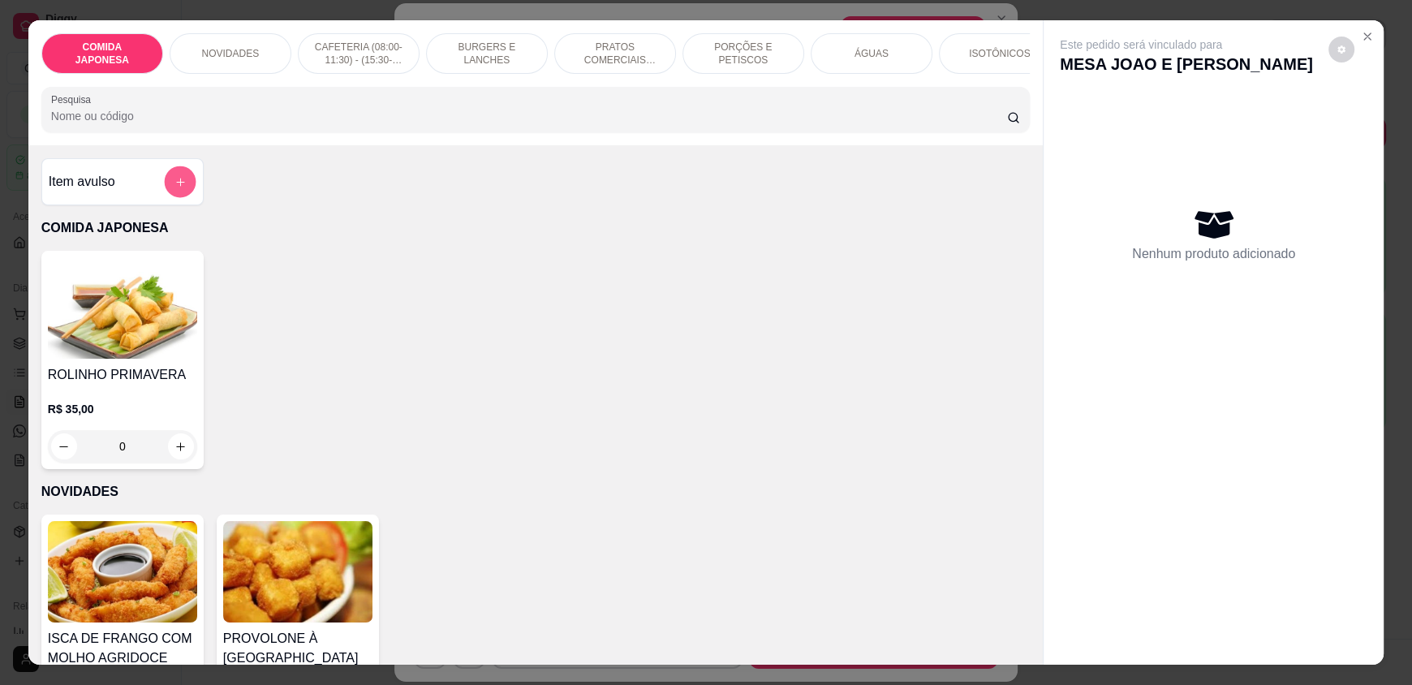
click at [164, 196] on button "add-separate-item" at bounding box center [180, 182] width 32 height 32
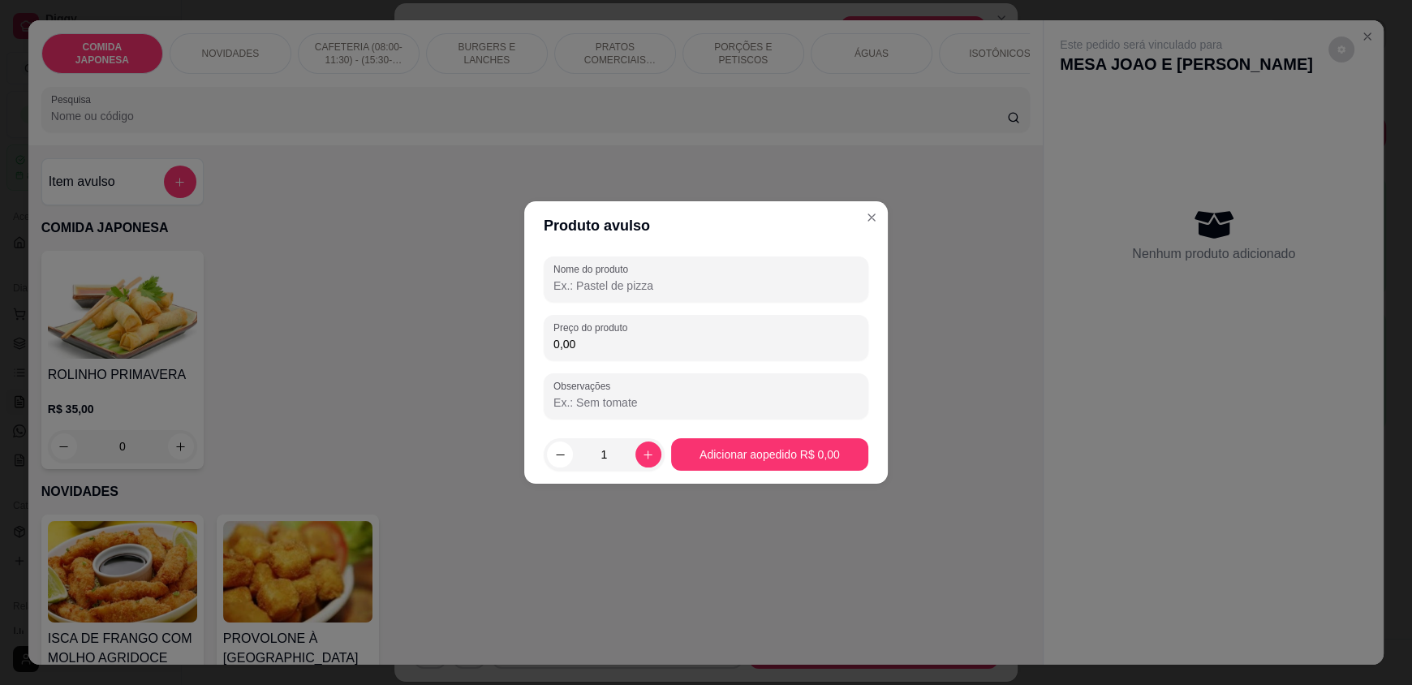
click at [586, 286] on input "Nome do produto" at bounding box center [705, 286] width 305 height 16
type input "SPRITE KS"
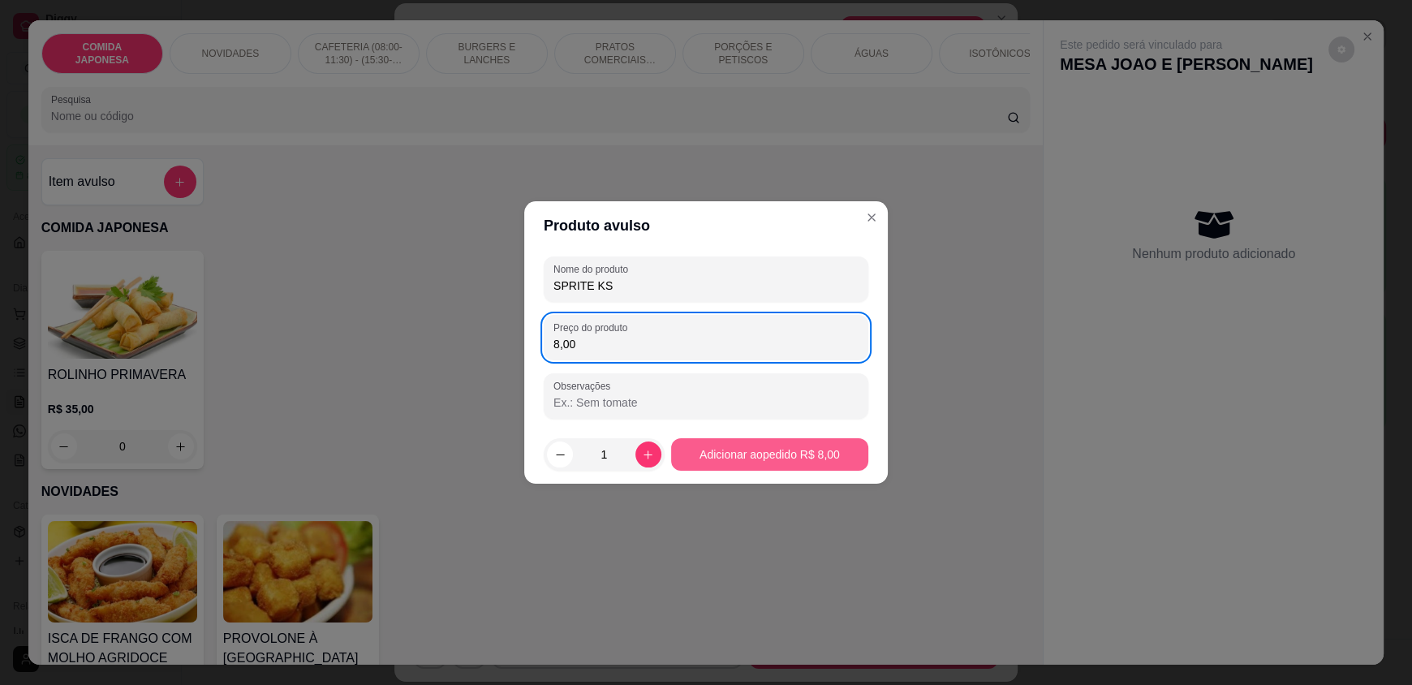
type input "8,00"
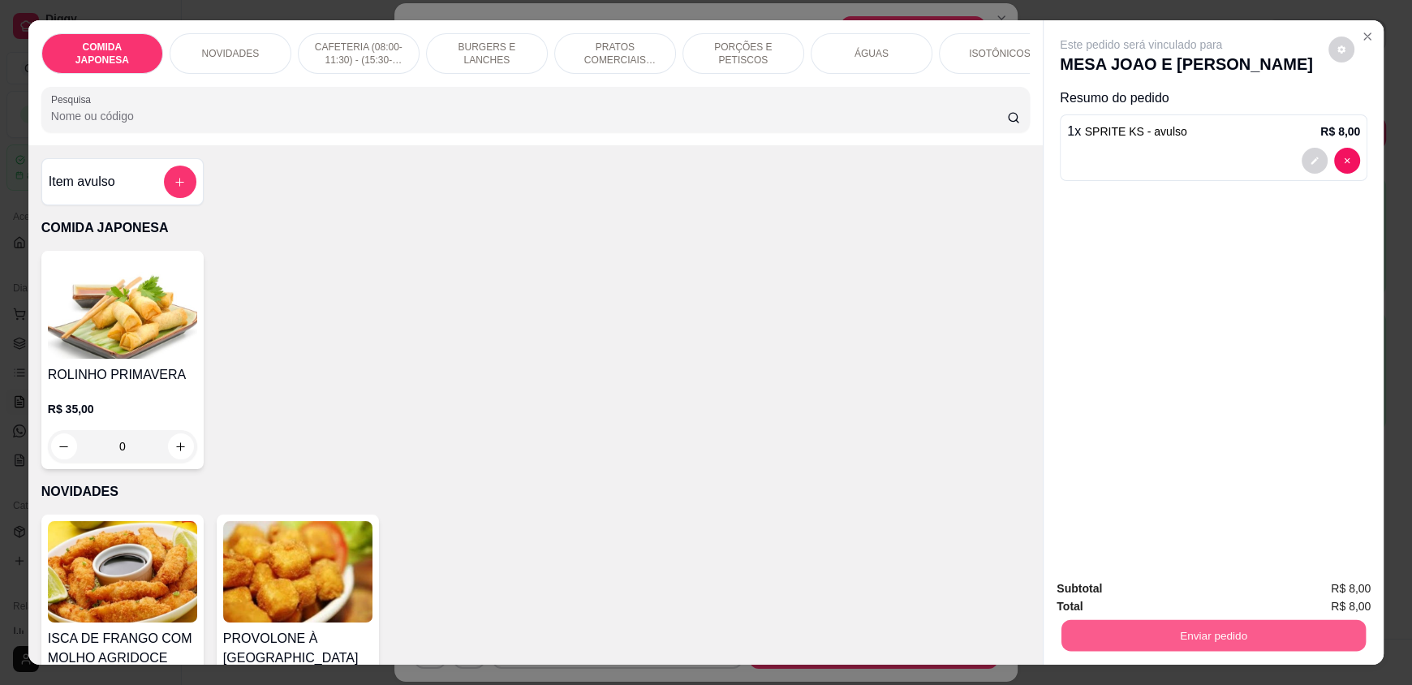
click at [1193, 631] on button "Enviar pedido" at bounding box center [1213, 635] width 304 height 32
click at [1187, 601] on button "Não registrar e enviar pedido" at bounding box center [1159, 595] width 169 height 31
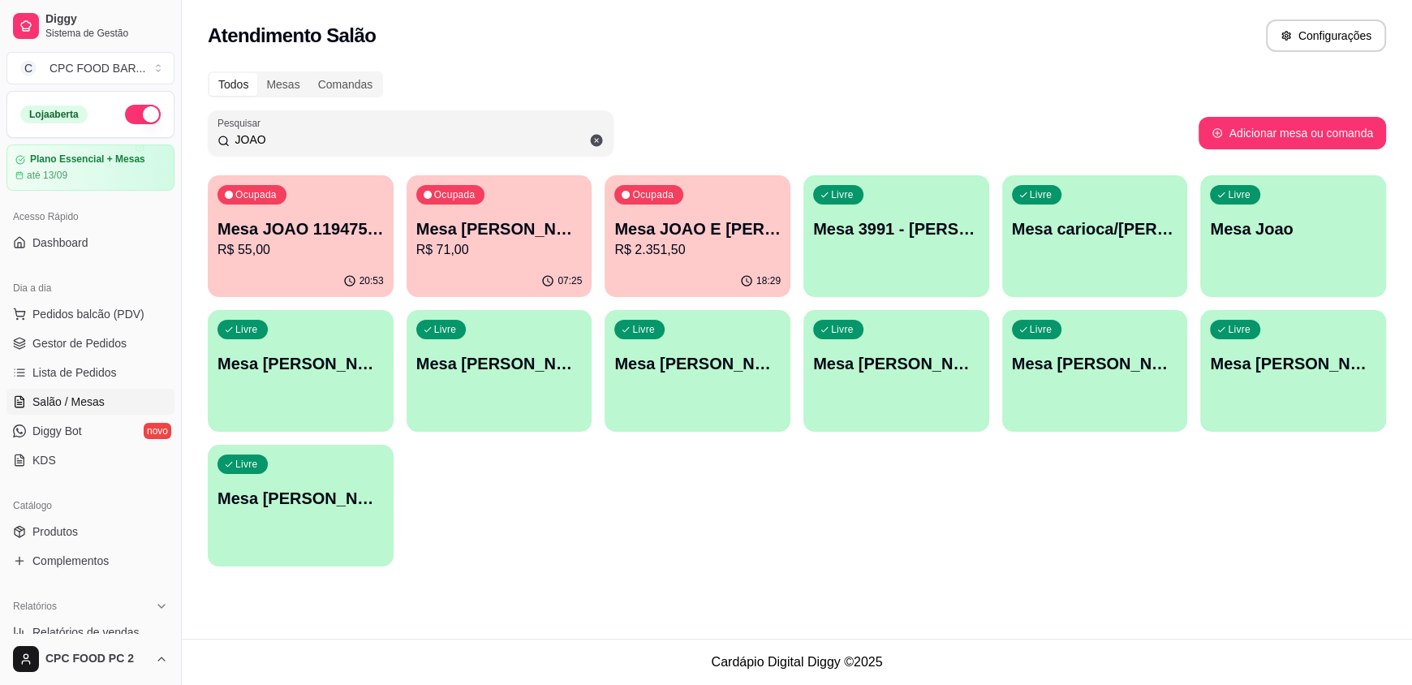
drag, startPoint x: 277, startPoint y: 132, endPoint x: 206, endPoint y: 135, distance: 70.6
click at [206, 135] on div "Todos Mesas Comandas Pesquisar JOAO Adicionar mesa ou comanda Ocupada Mesa JOAO…" at bounding box center [797, 324] width 1230 height 524
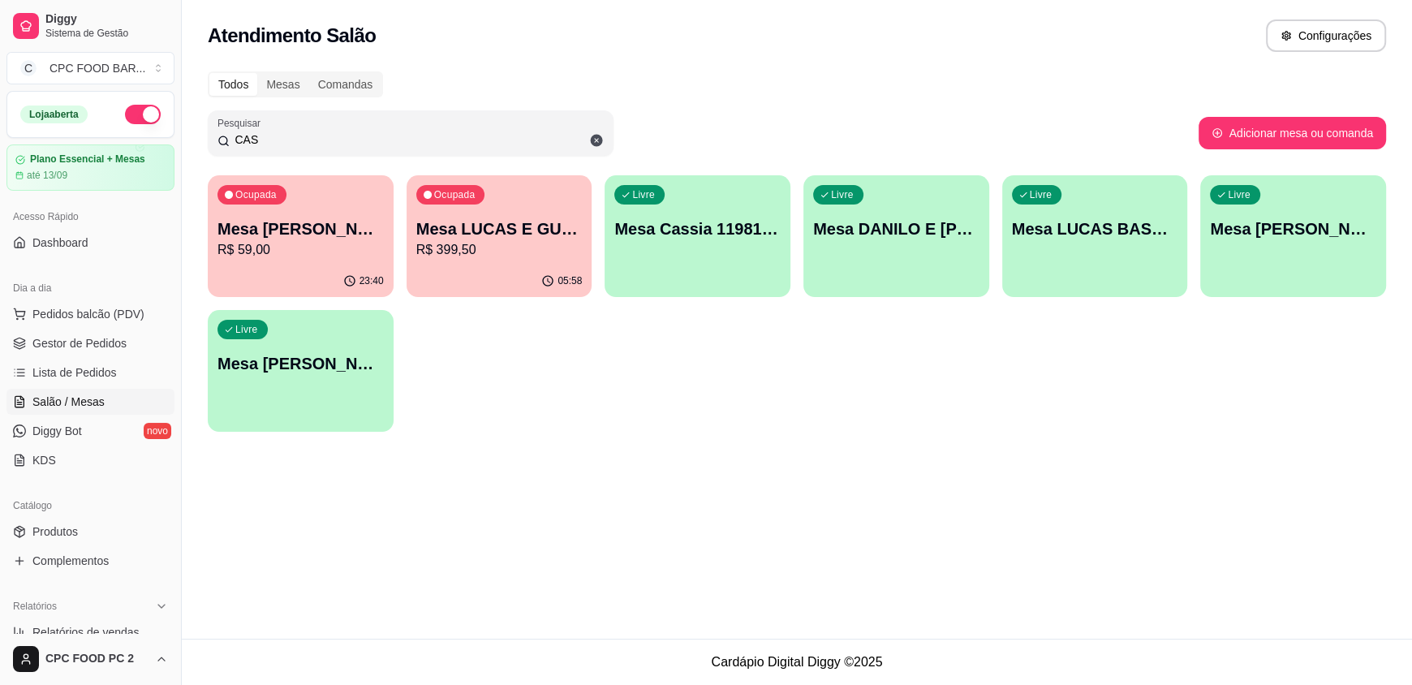
type input "CAS"
click at [294, 233] on p "Mesa [PERSON_NAME]" at bounding box center [300, 229] width 161 height 22
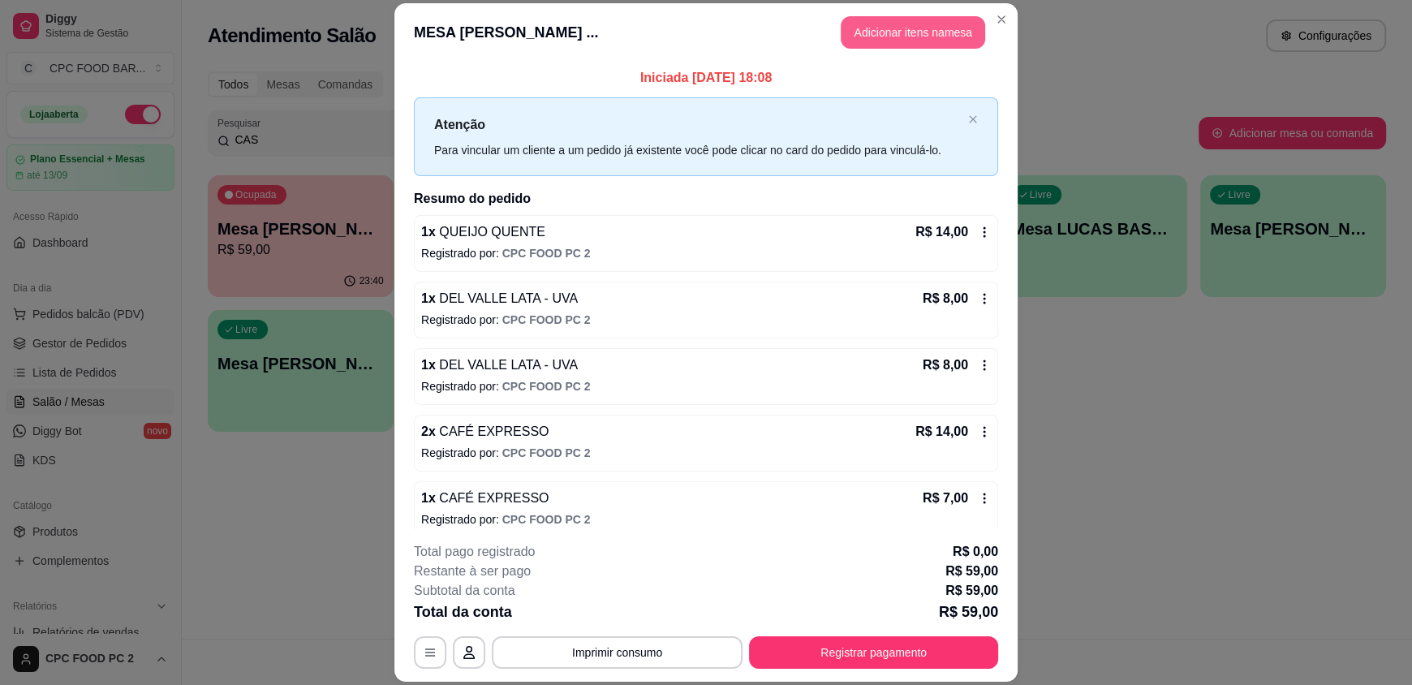
click at [934, 37] on button "Adicionar itens na mesa" at bounding box center [913, 32] width 144 height 32
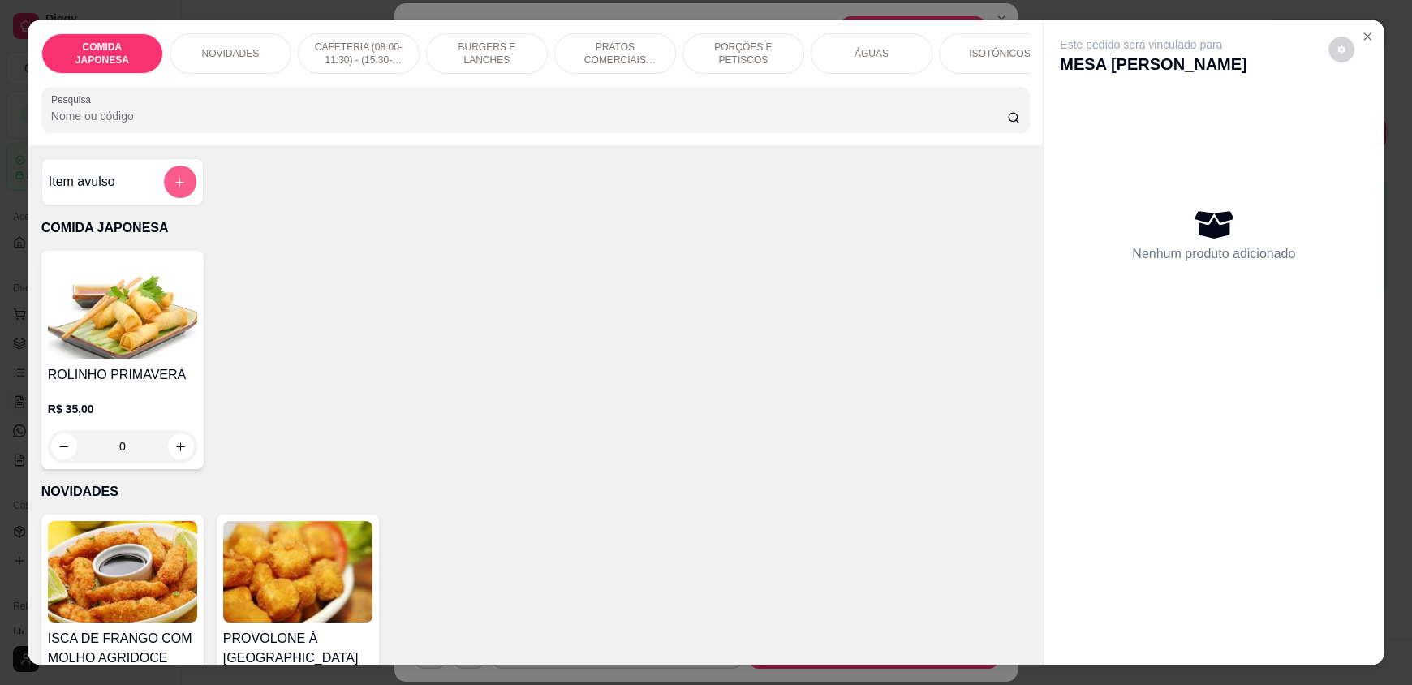
click at [178, 188] on icon "add-separate-item" at bounding box center [180, 182] width 12 height 12
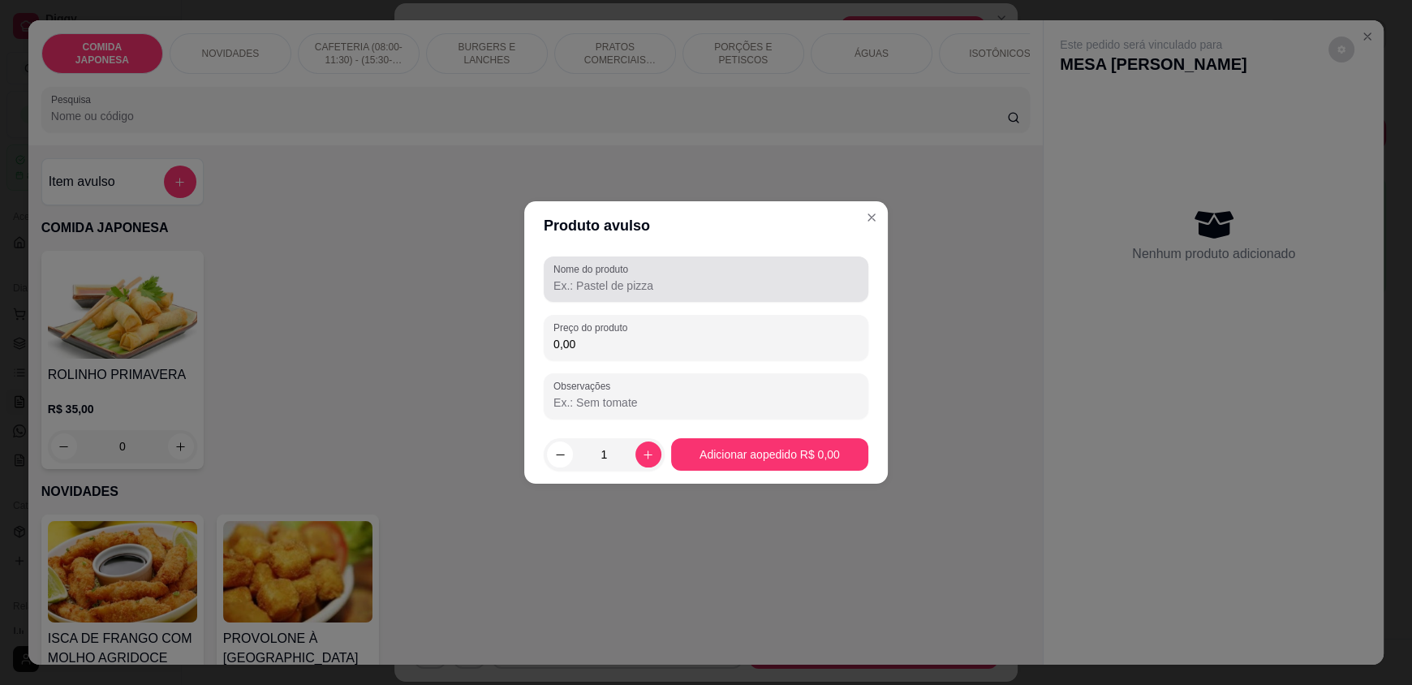
click at [600, 289] on input "Nome do produto" at bounding box center [705, 286] width 305 height 16
type input "E"
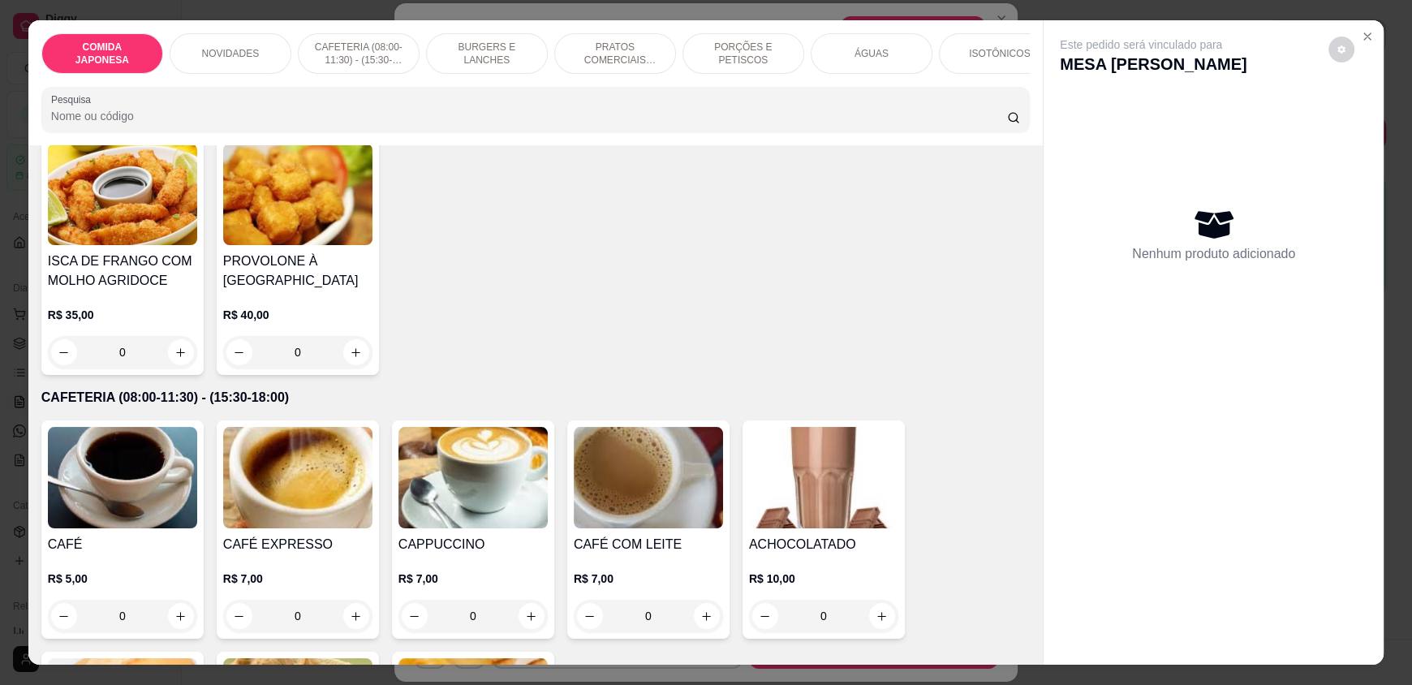
scroll to position [405, 0]
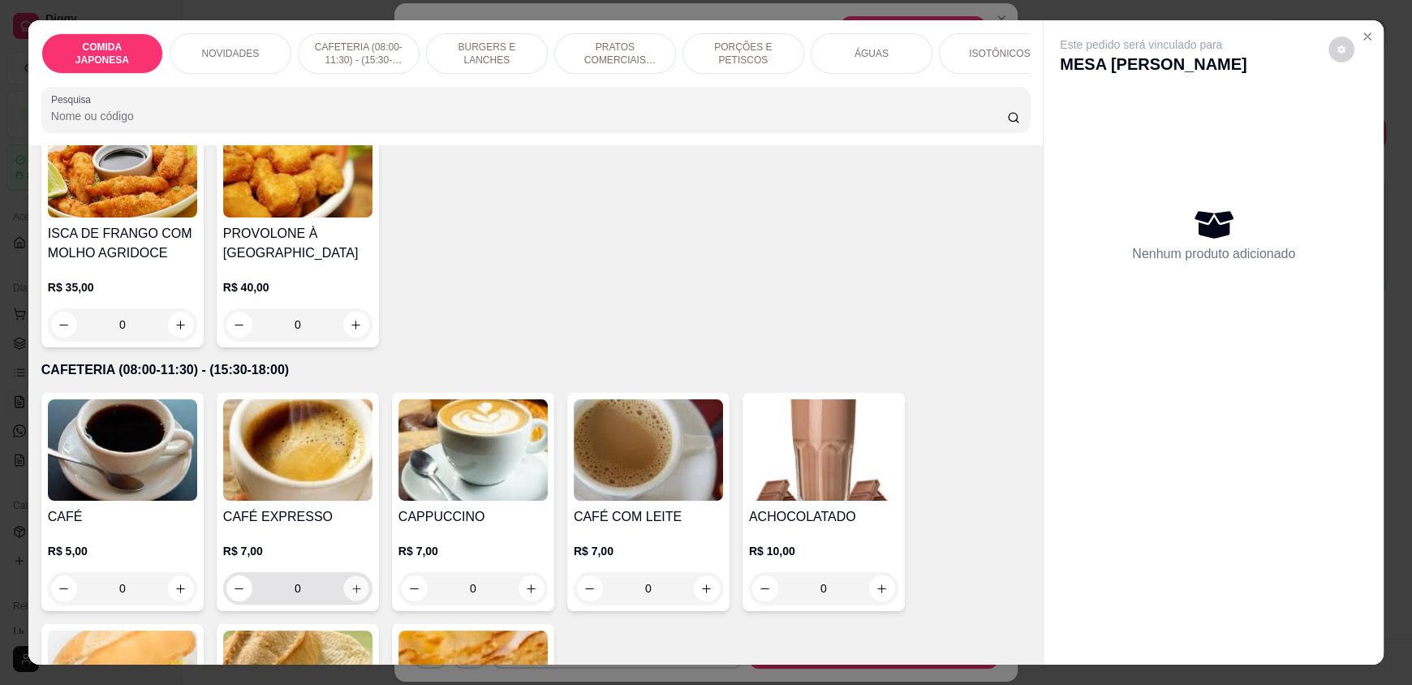
click at [343, 596] on button "increase-product-quantity" at bounding box center [355, 588] width 25 height 25
type input "1"
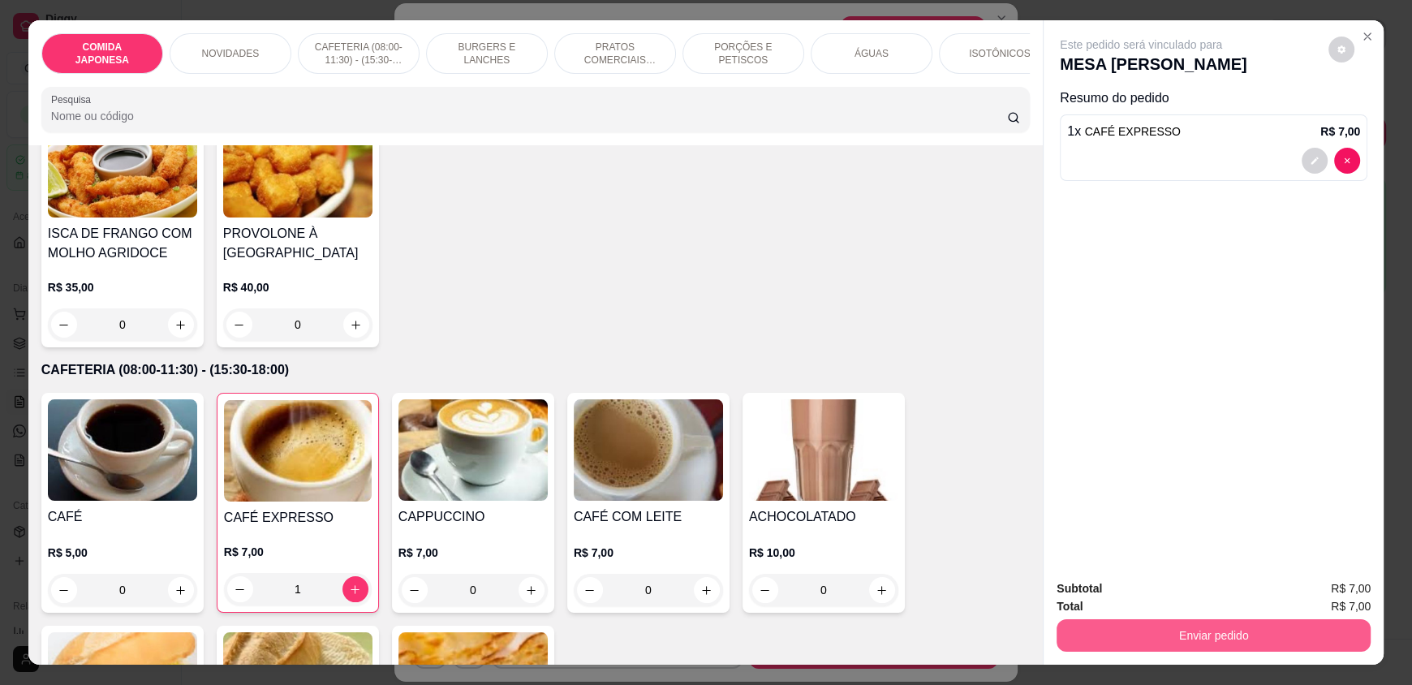
click at [1104, 630] on button "Enviar pedido" at bounding box center [1214, 635] width 314 height 32
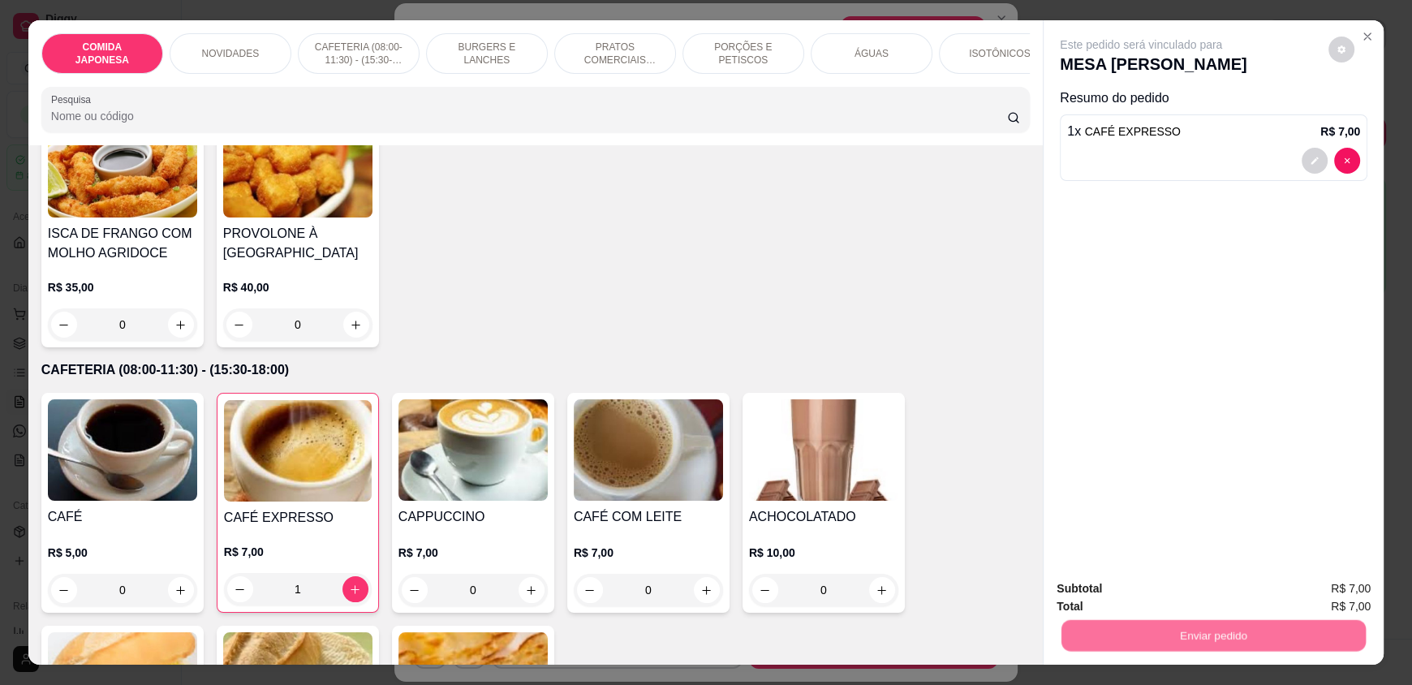
click at [1113, 589] on button "Não registrar e enviar pedido" at bounding box center [1160, 595] width 164 height 30
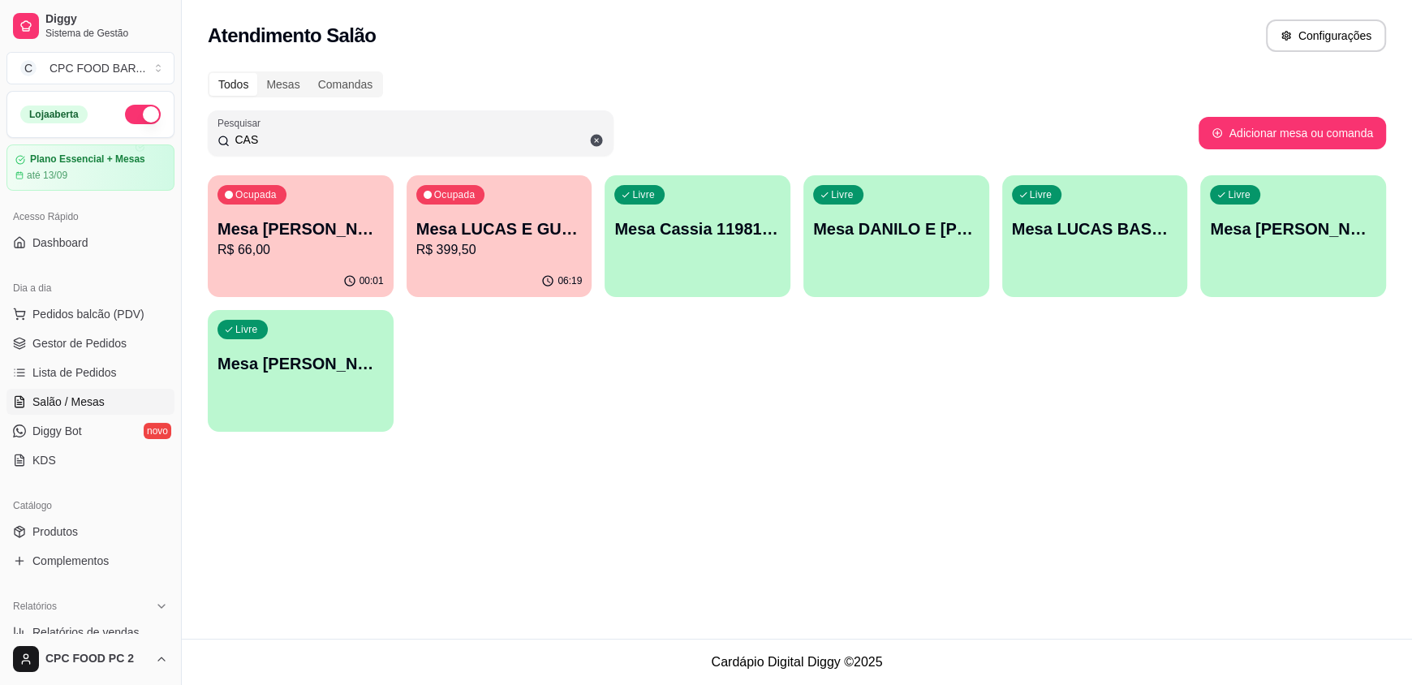
drag, startPoint x: 196, startPoint y: 145, endPoint x: 146, endPoint y: 136, distance: 51.2
click at [168, 144] on div "Diggy Sistema de Gestão C CPC FOOD BAR ... Loja aberta Plano Essencial + Mesas …" at bounding box center [706, 342] width 1412 height 685
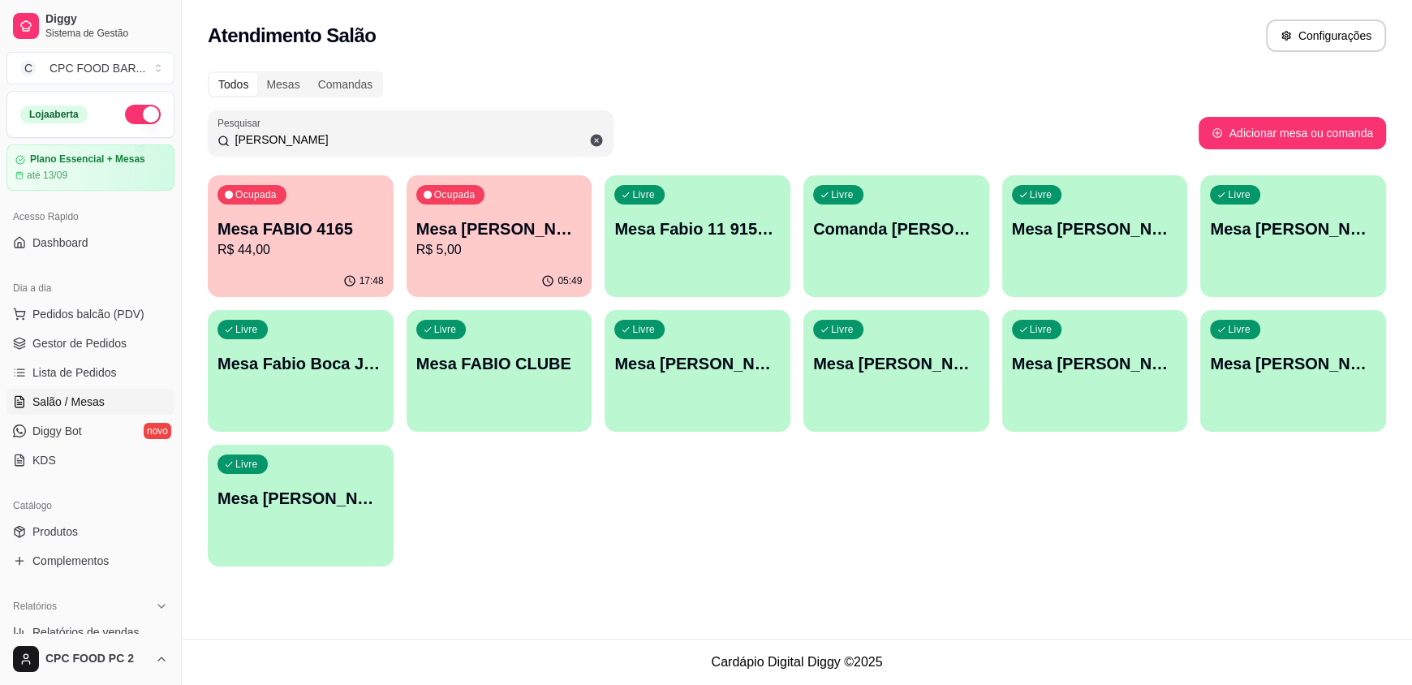
type input "[PERSON_NAME]"
click at [492, 260] on div "Ocupada Mesa [PERSON_NAME] R$ 5,00" at bounding box center [499, 221] width 180 height 88
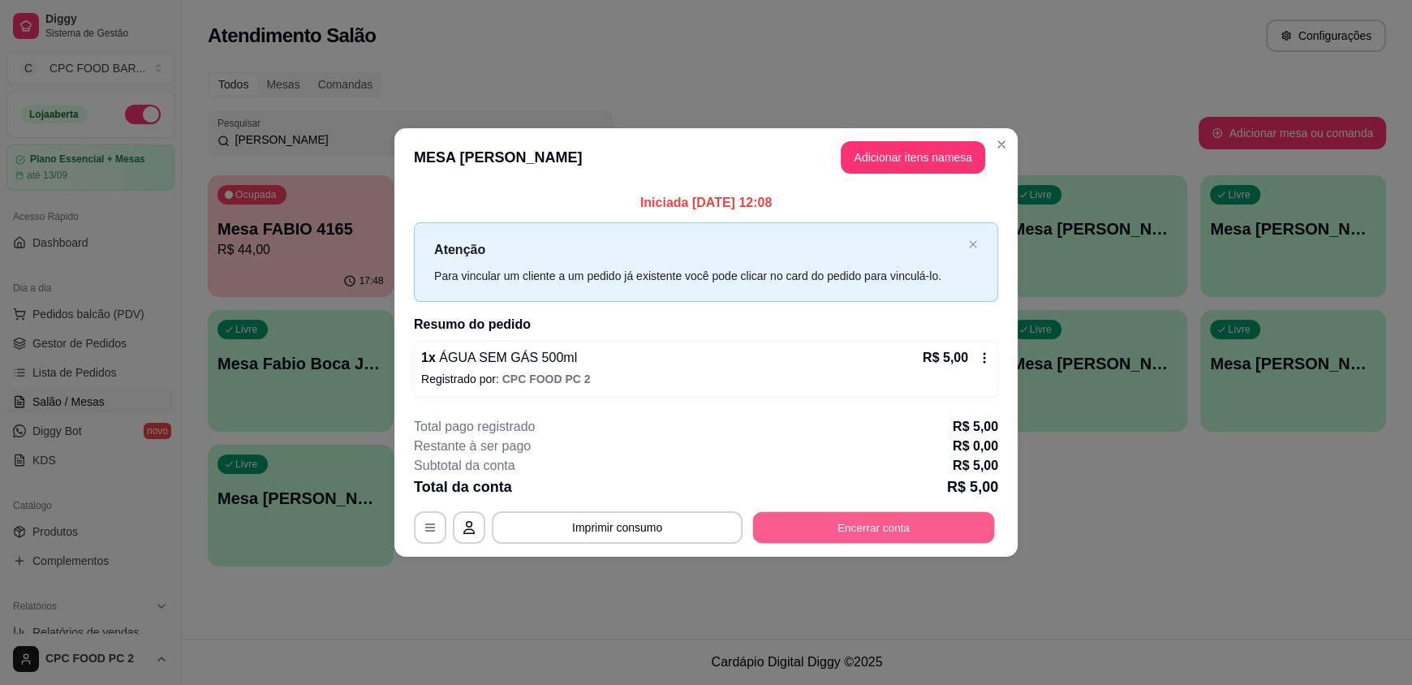
click at [858, 536] on button "Encerrar conta" at bounding box center [874, 527] width 242 height 32
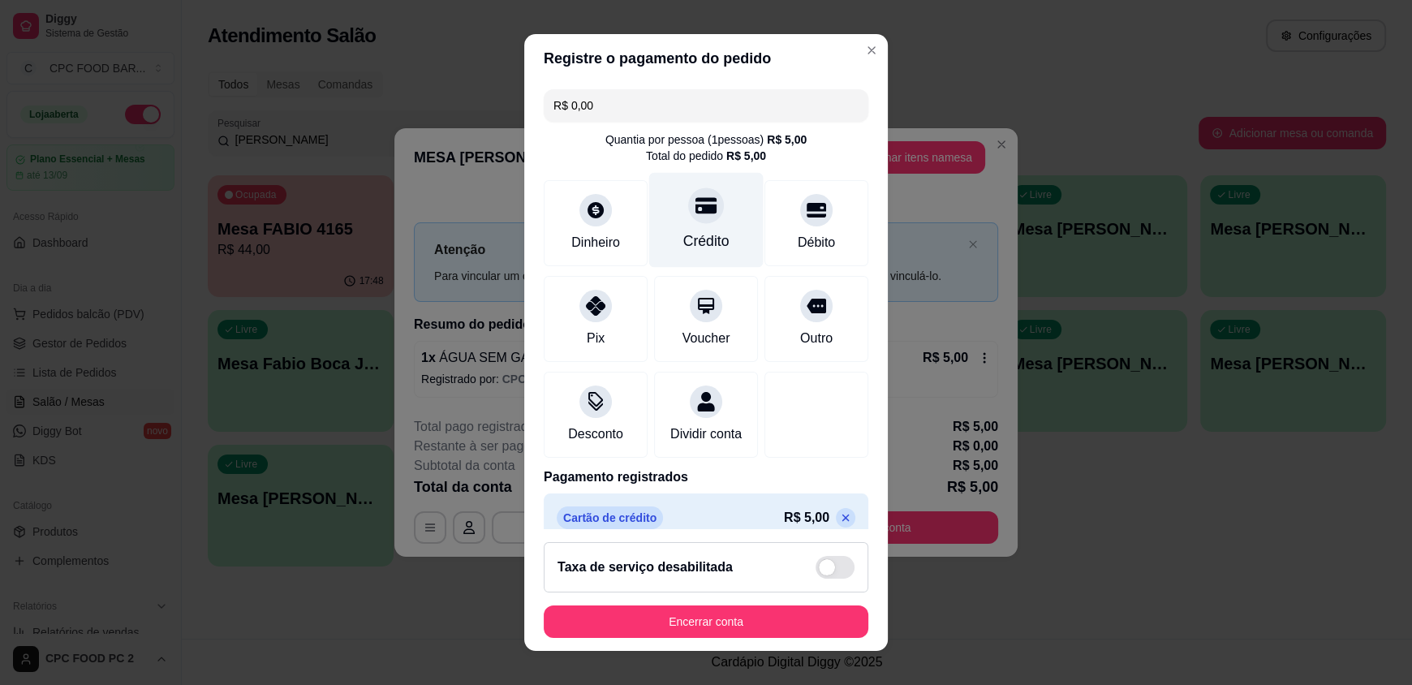
click at [700, 236] on div "Crédito" at bounding box center [706, 240] width 46 height 21
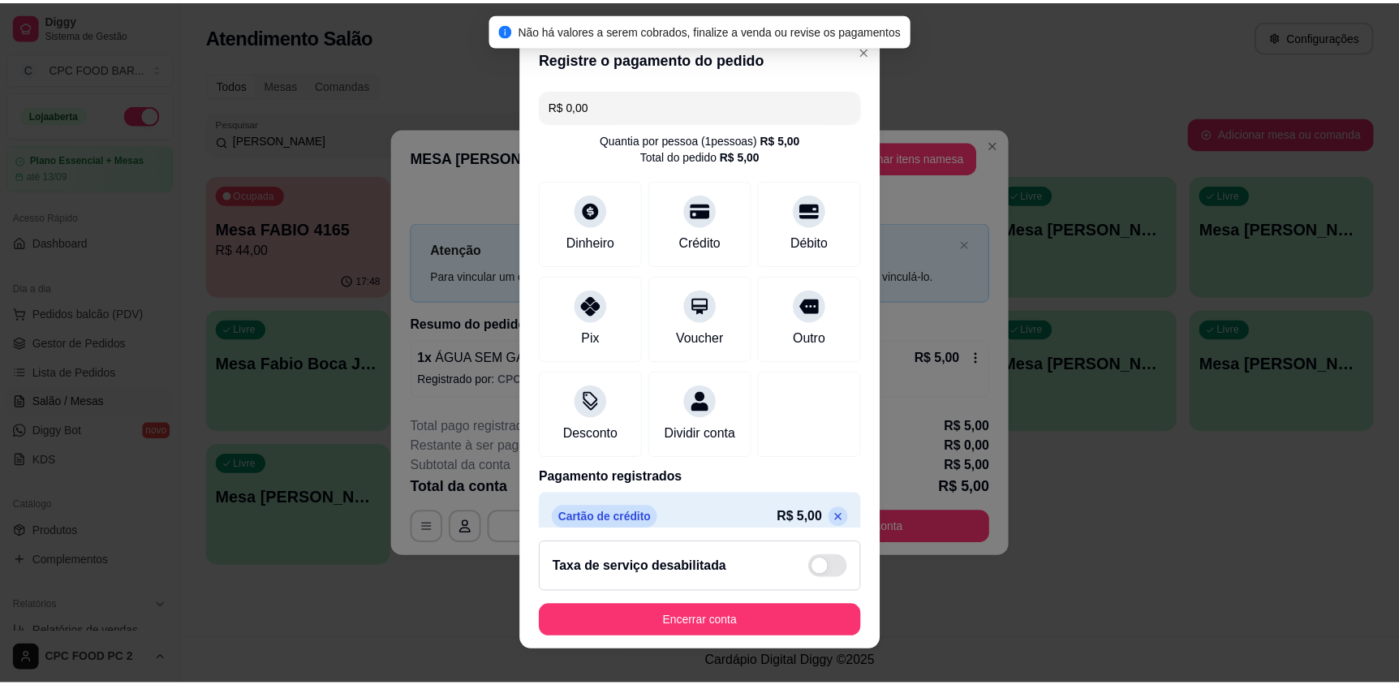
scroll to position [38, 0]
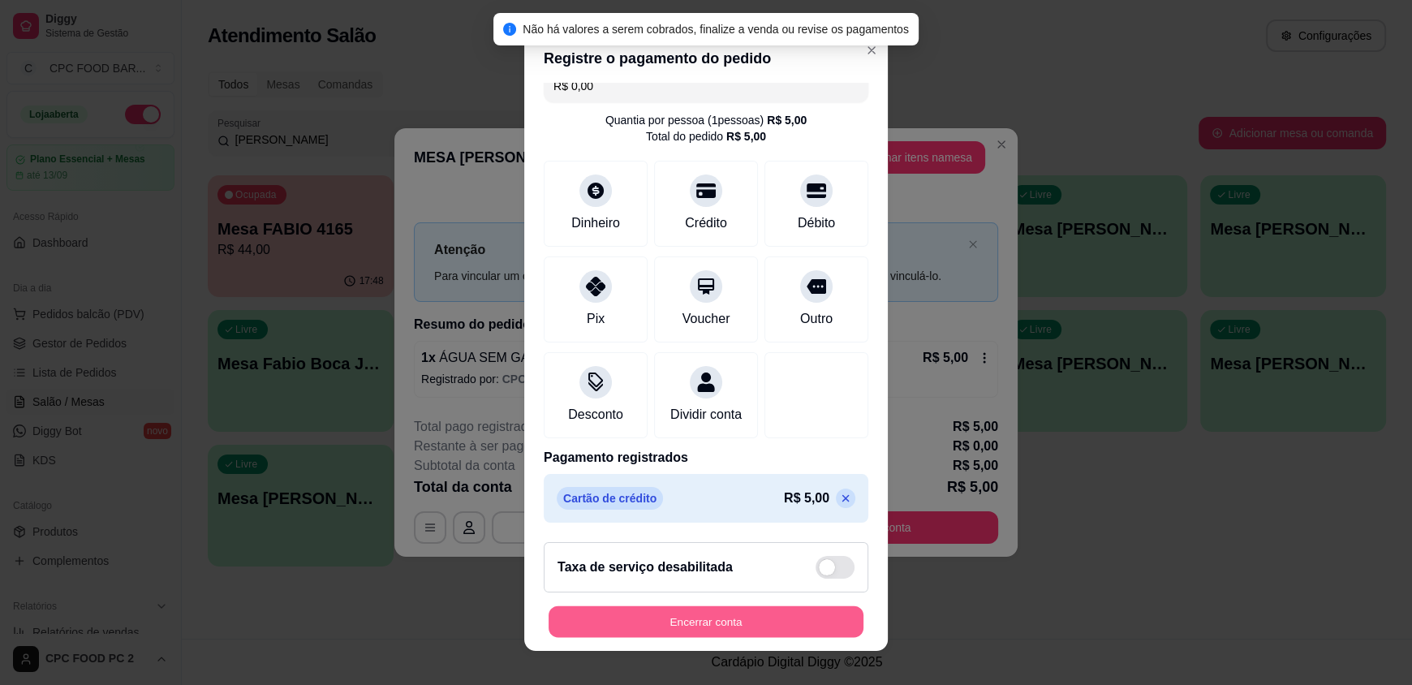
click at [779, 624] on button "Encerrar conta" at bounding box center [706, 621] width 315 height 32
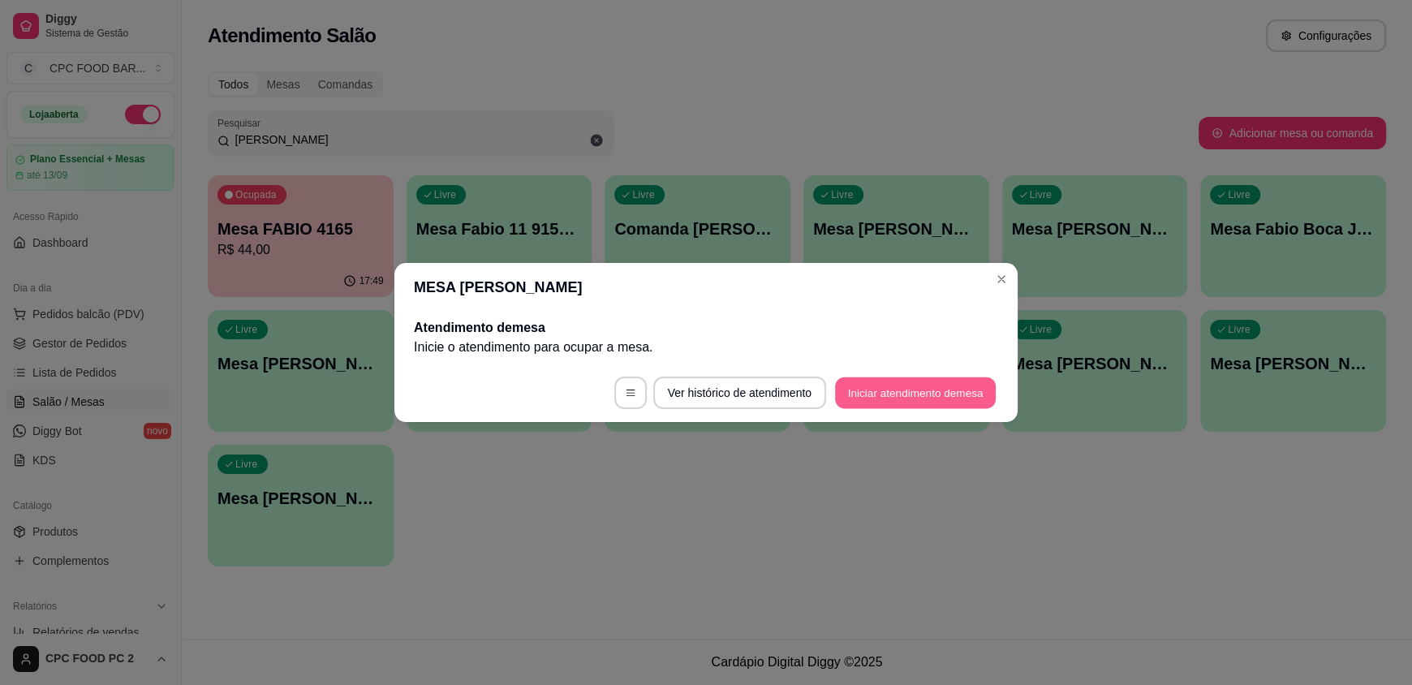
click at [942, 389] on button "Iniciar atendimento de mesa" at bounding box center [915, 393] width 161 height 32
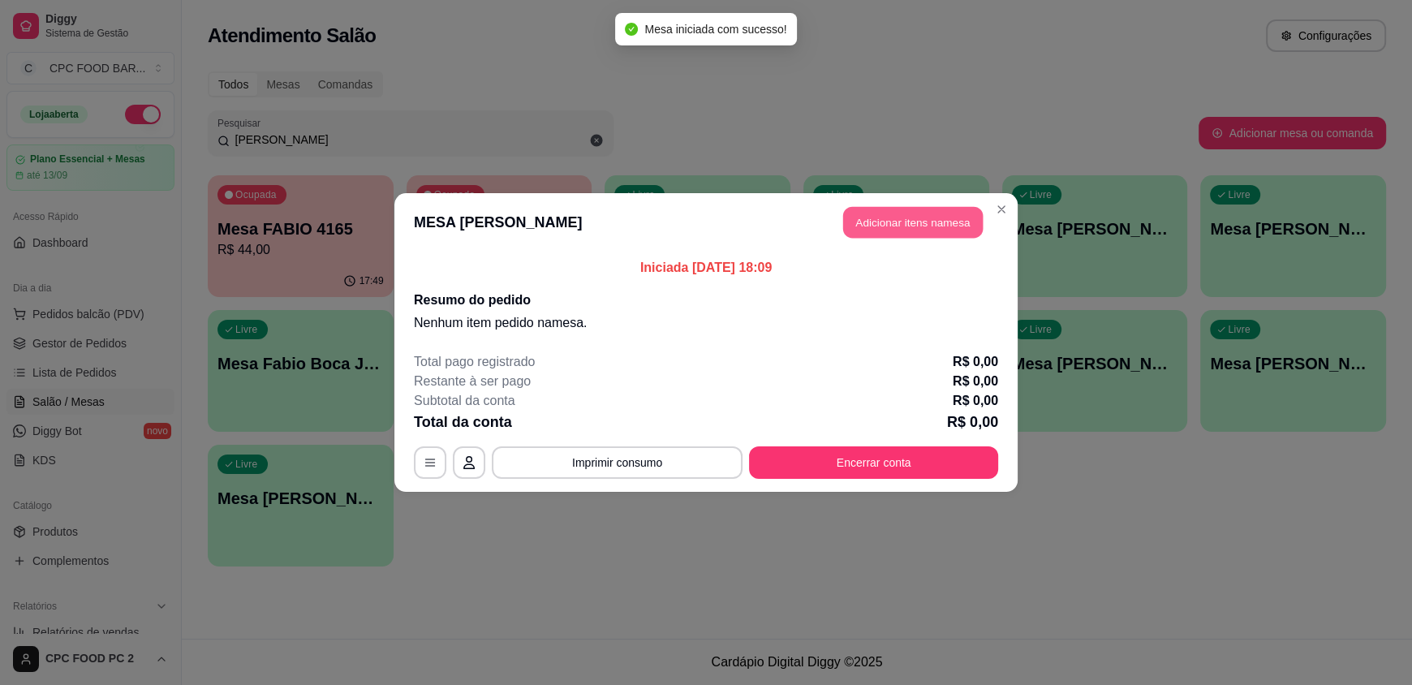
click at [867, 227] on button "Adicionar itens na mesa" at bounding box center [913, 223] width 140 height 32
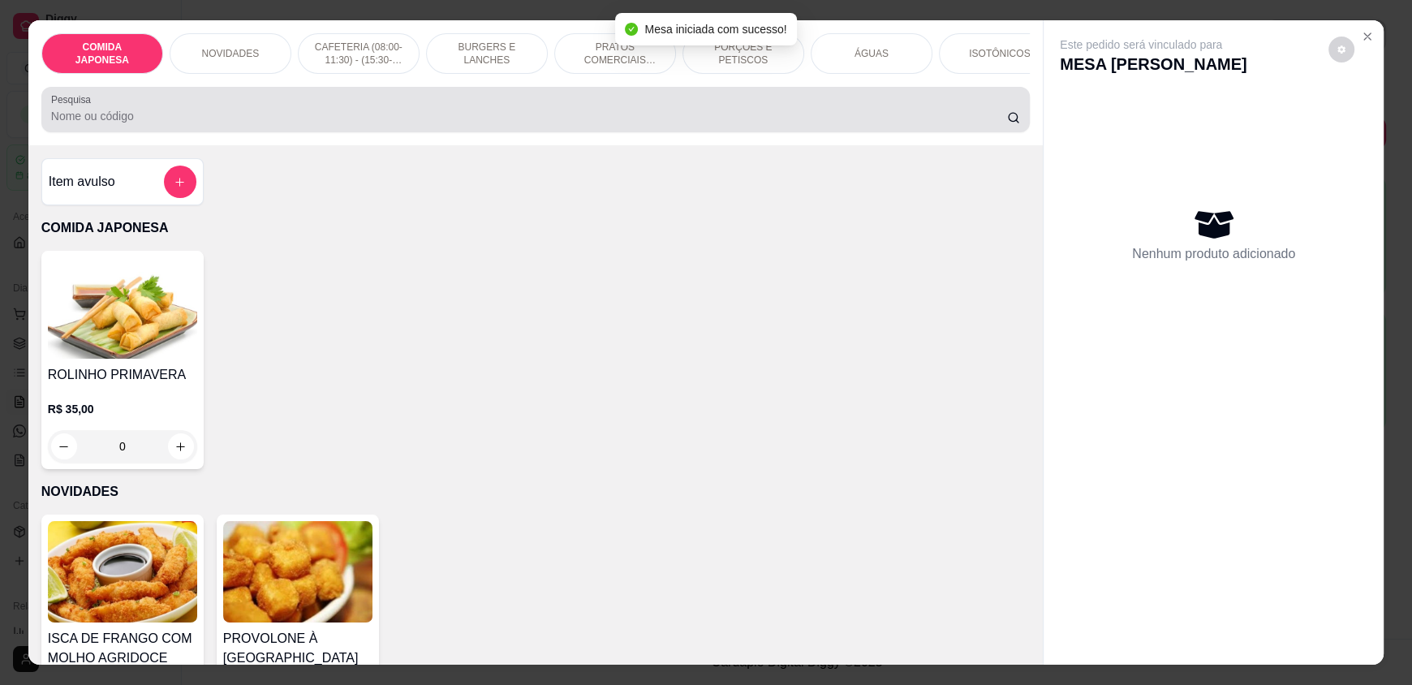
click at [609, 121] on input "Pesquisa" at bounding box center [529, 116] width 957 height 16
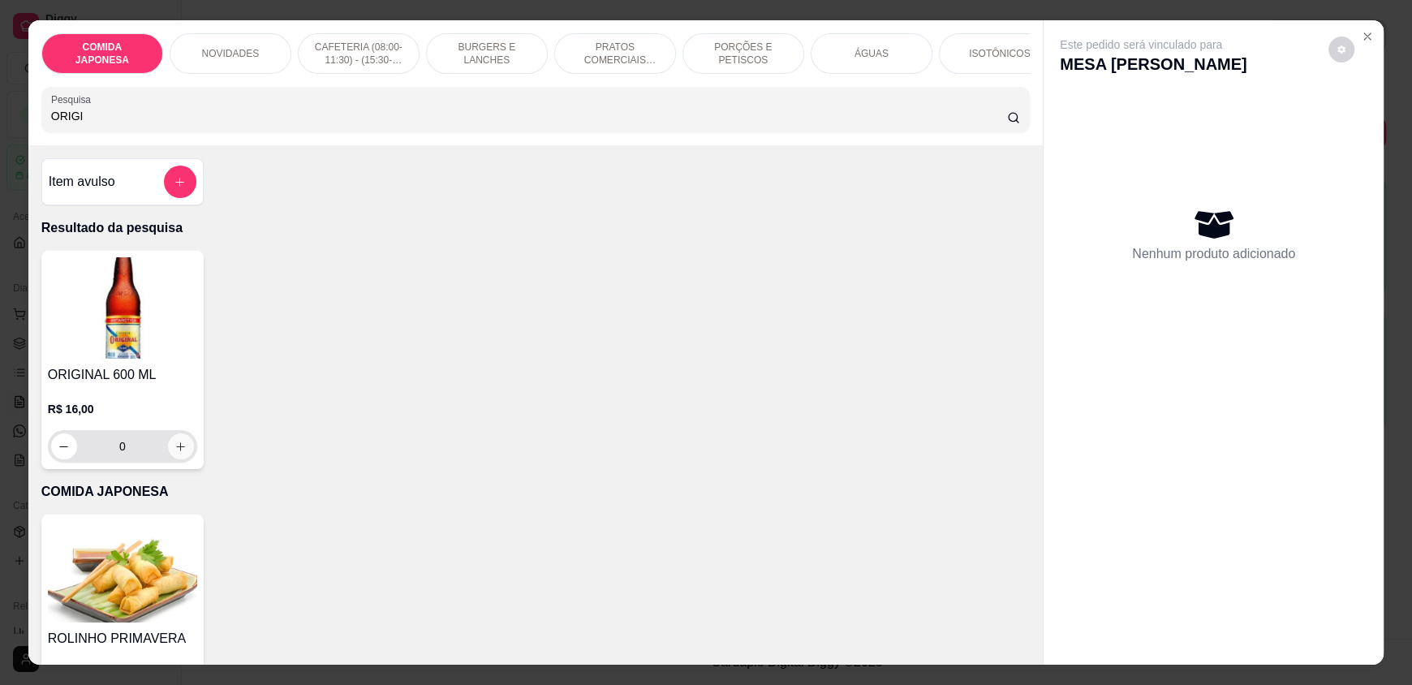
type input "ORIGI"
click at [176, 453] on icon "increase-product-quantity" at bounding box center [181, 447] width 12 height 12
type input "1"
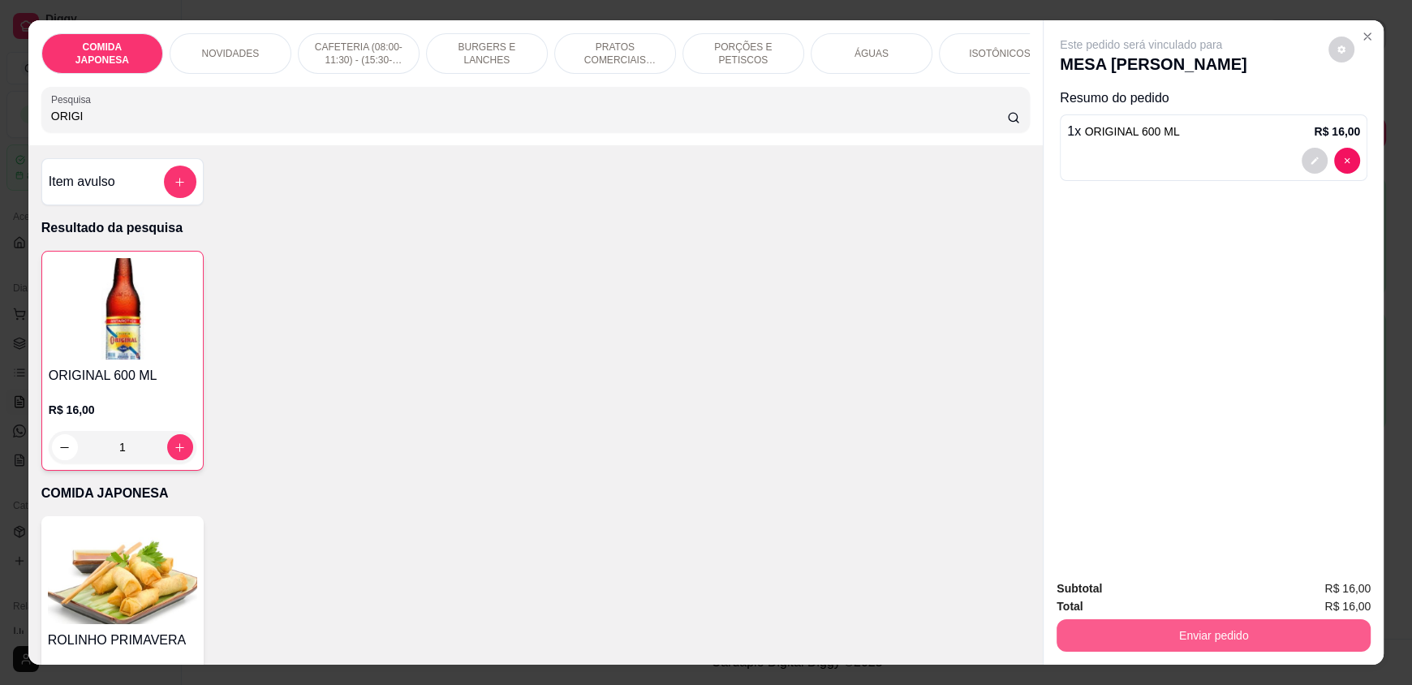
click at [1164, 627] on button "Enviar pedido" at bounding box center [1214, 635] width 314 height 32
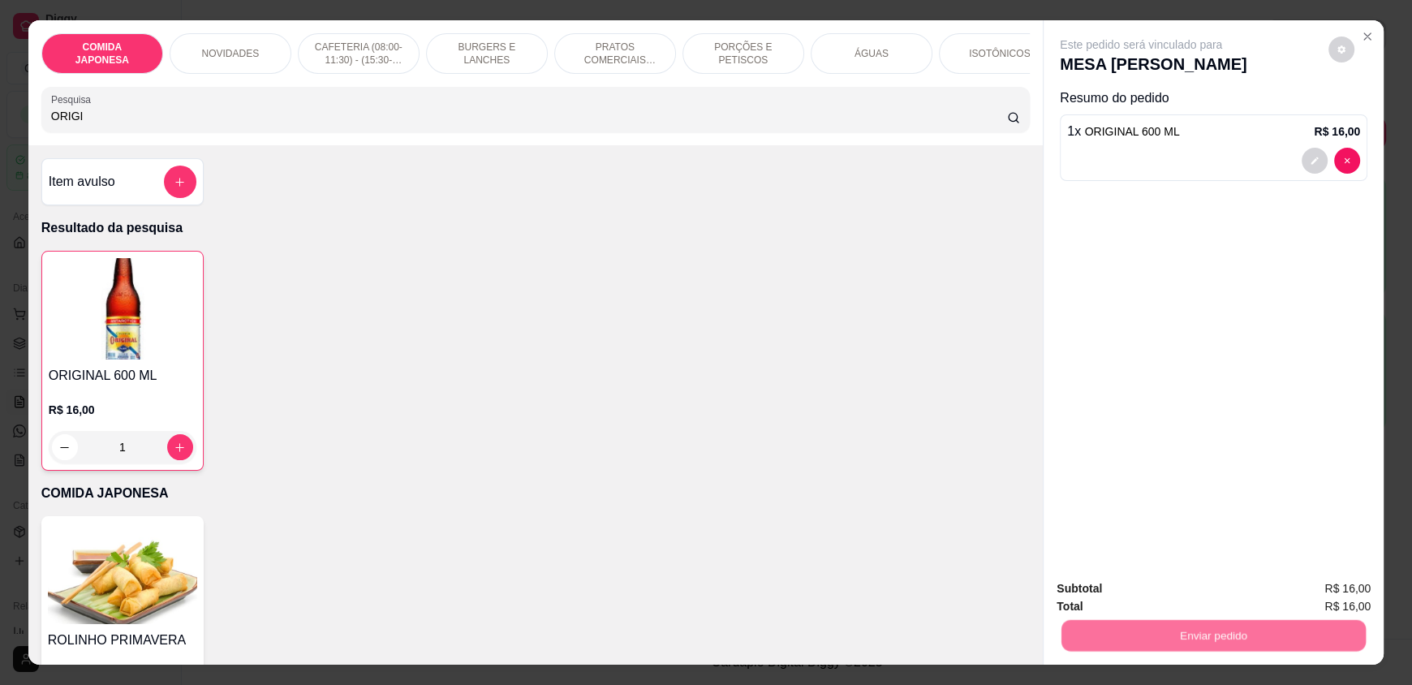
click at [1131, 596] on button "Não registrar e enviar pedido" at bounding box center [1160, 595] width 164 height 30
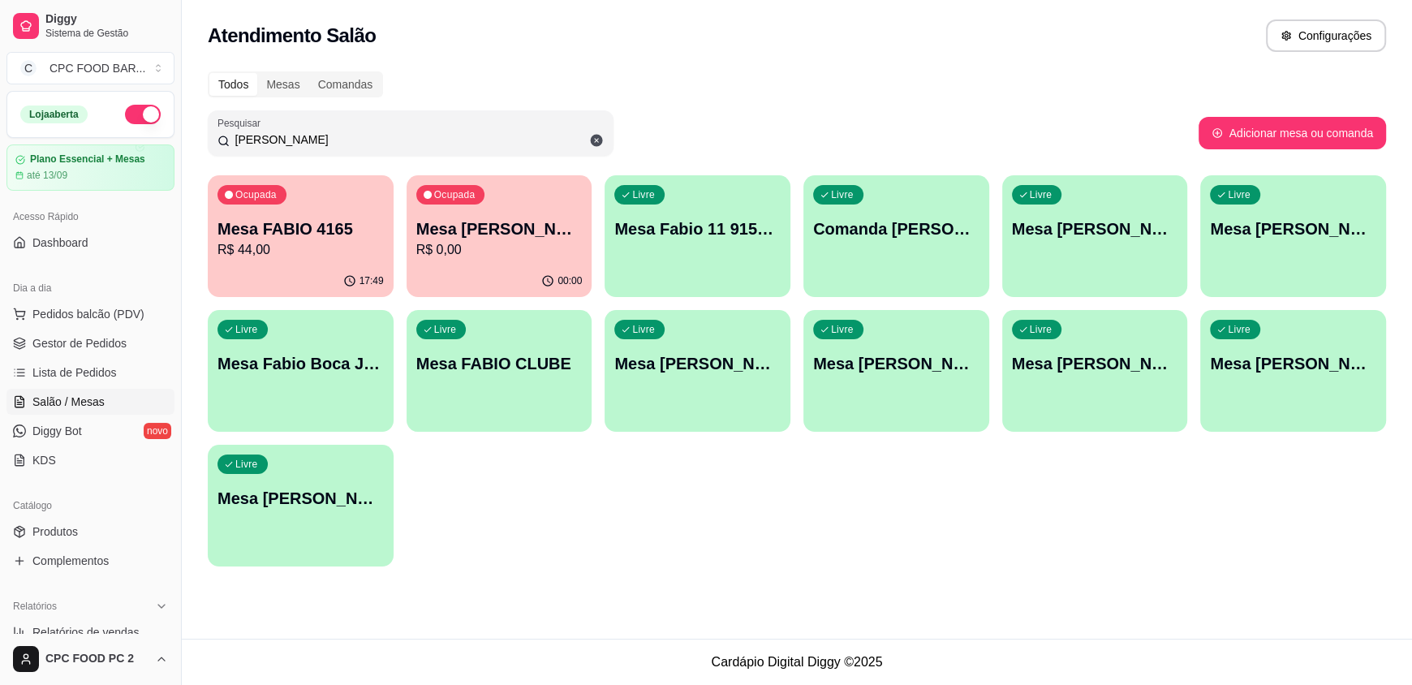
drag, startPoint x: 276, startPoint y: 142, endPoint x: 198, endPoint y: 136, distance: 78.1
click at [198, 136] on div "Todos Mesas Comandas Pesquisar [PERSON_NAME] Adicionar mesa ou comanda Ocupada …" at bounding box center [797, 324] width 1230 height 524
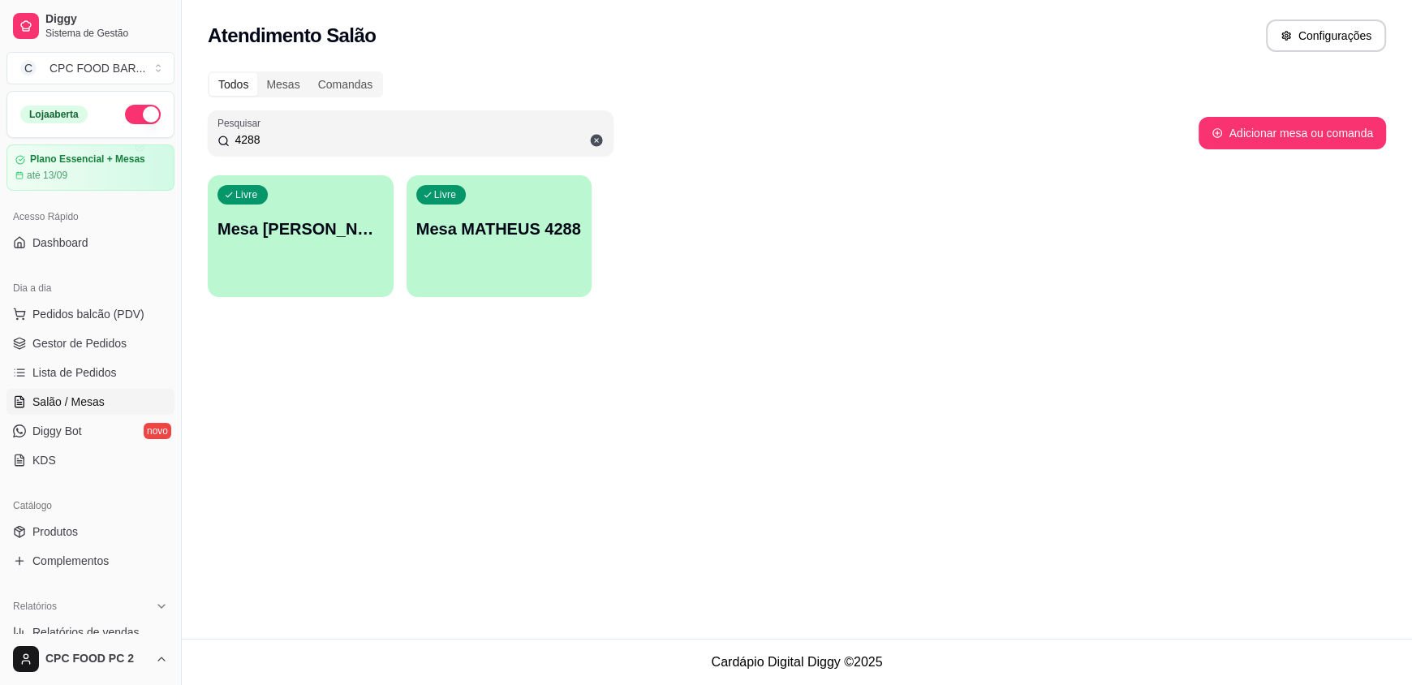
type input "4288"
click at [498, 244] on div "Livre Mesa MATHEUS 4288" at bounding box center [500, 226] width 186 height 102
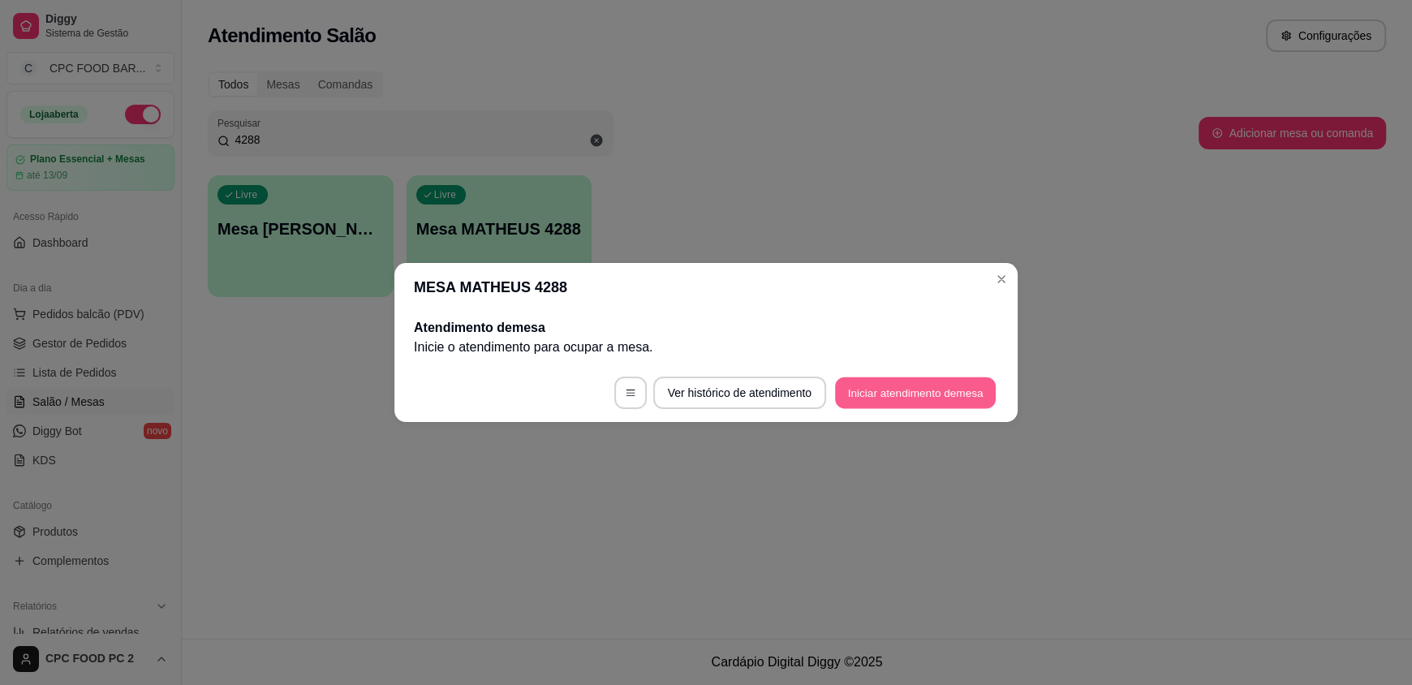
click at [864, 398] on button "Iniciar atendimento de mesa" at bounding box center [915, 393] width 161 height 32
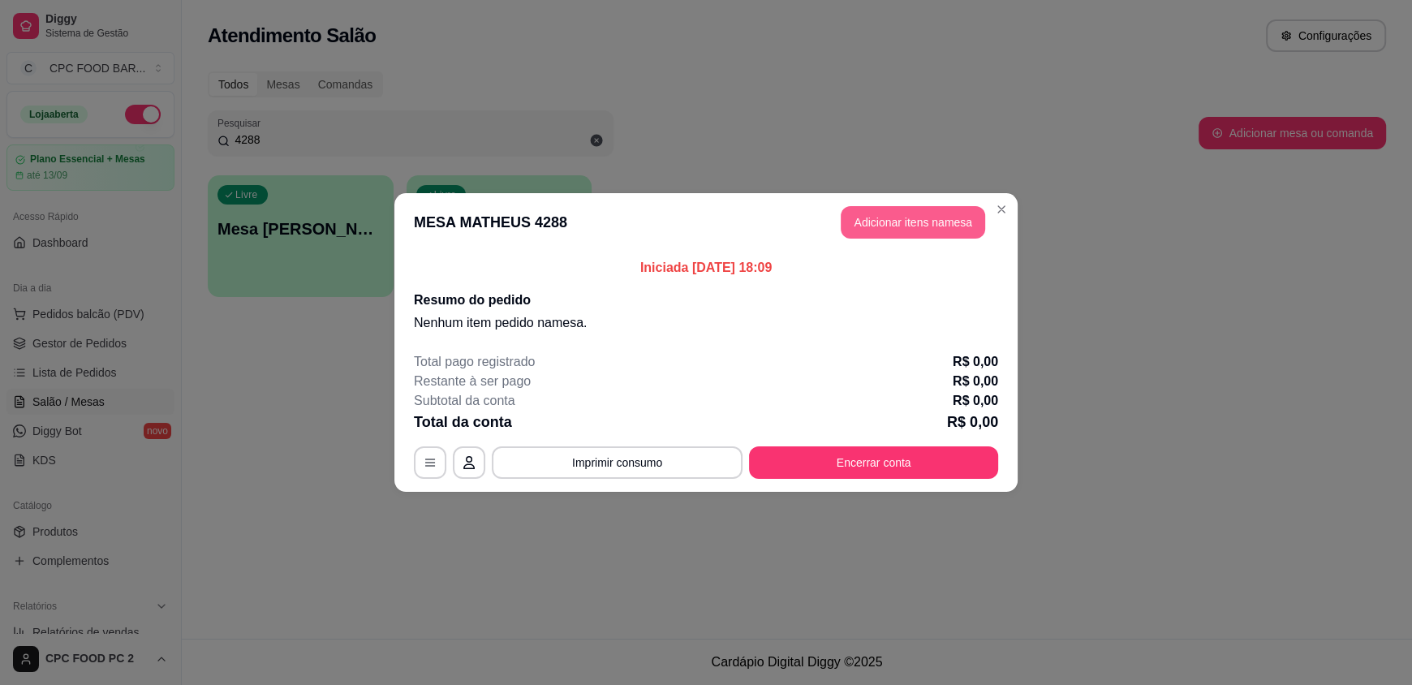
click at [903, 217] on button "Adicionar itens na mesa" at bounding box center [913, 222] width 144 height 32
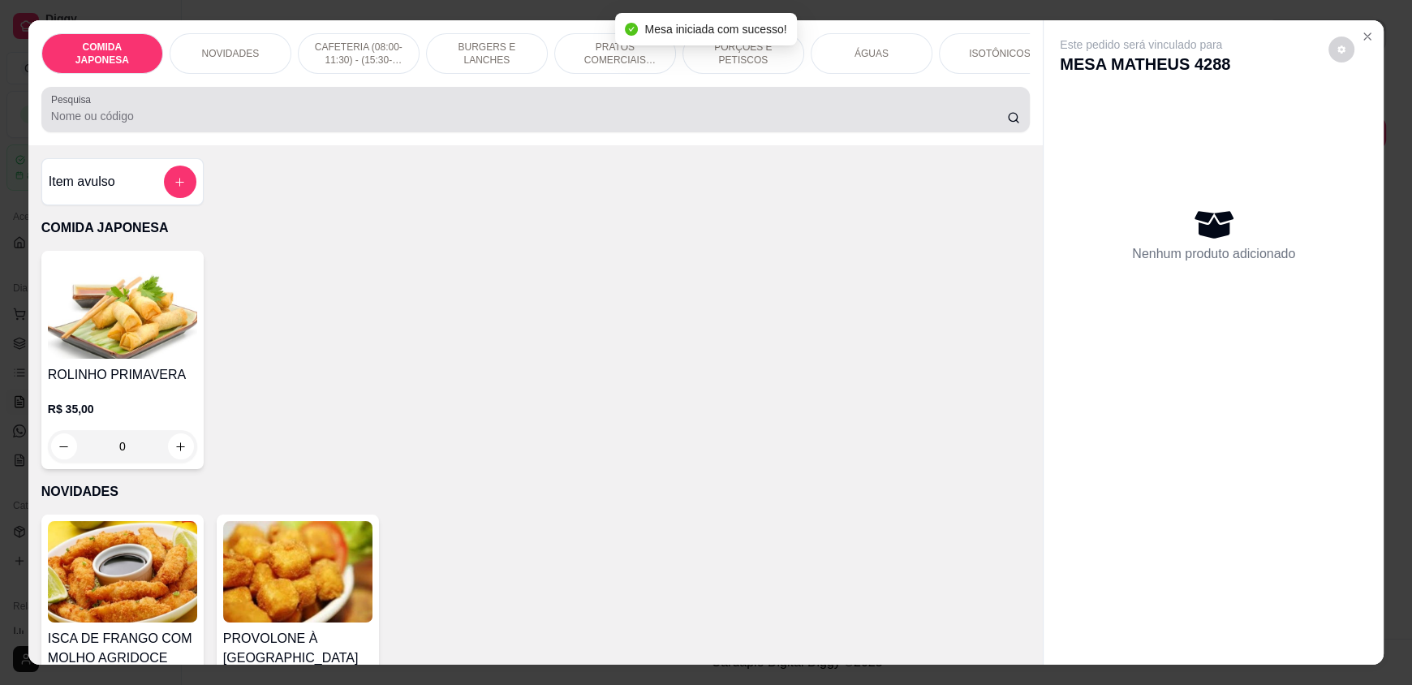
click at [587, 117] on div at bounding box center [535, 109] width 969 height 32
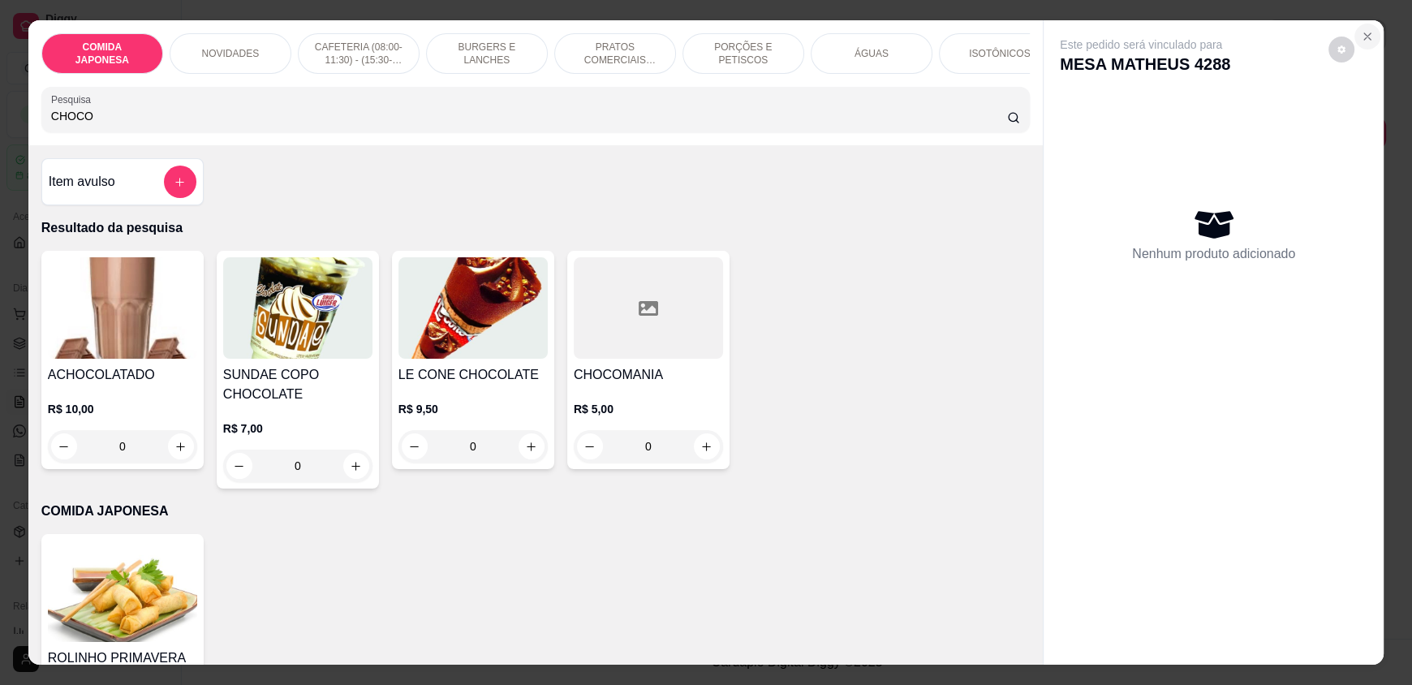
type input "CHOCO"
click at [1359, 24] on button "Close" at bounding box center [1367, 37] width 26 height 26
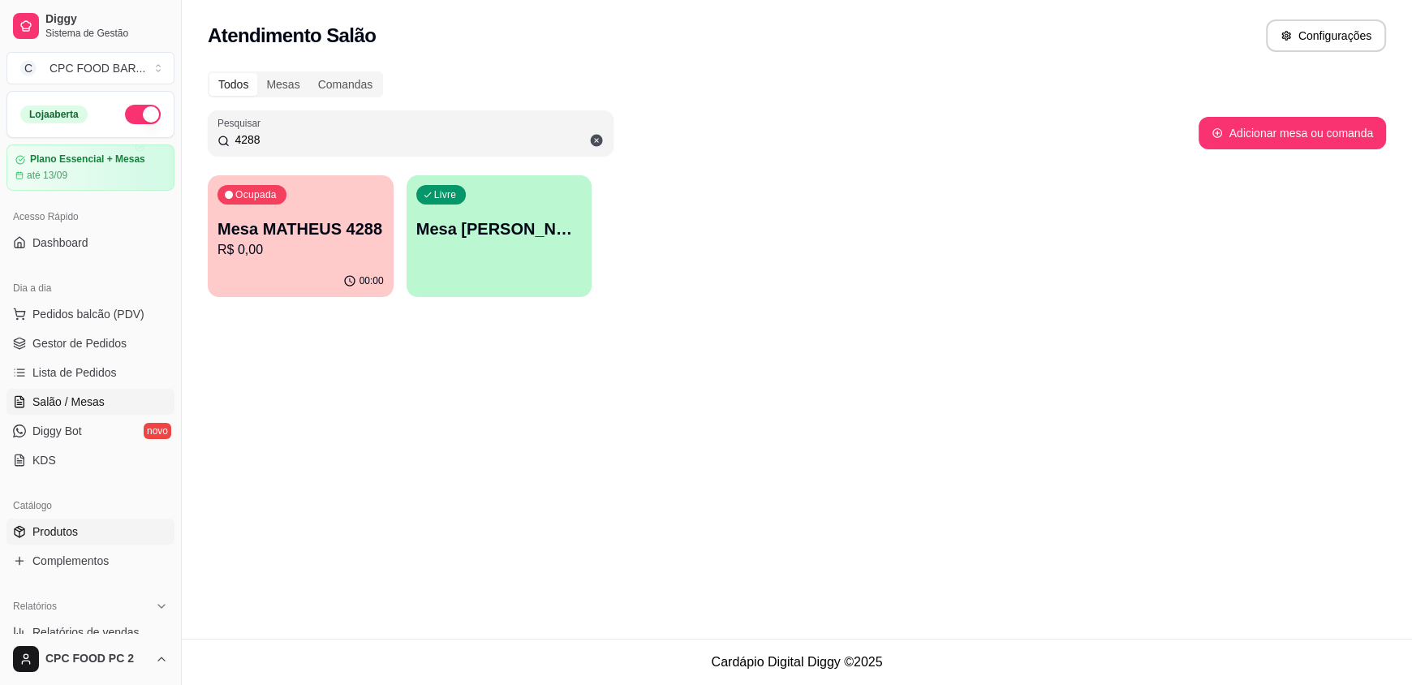
click at [80, 528] on link "Produtos" at bounding box center [90, 532] width 168 height 26
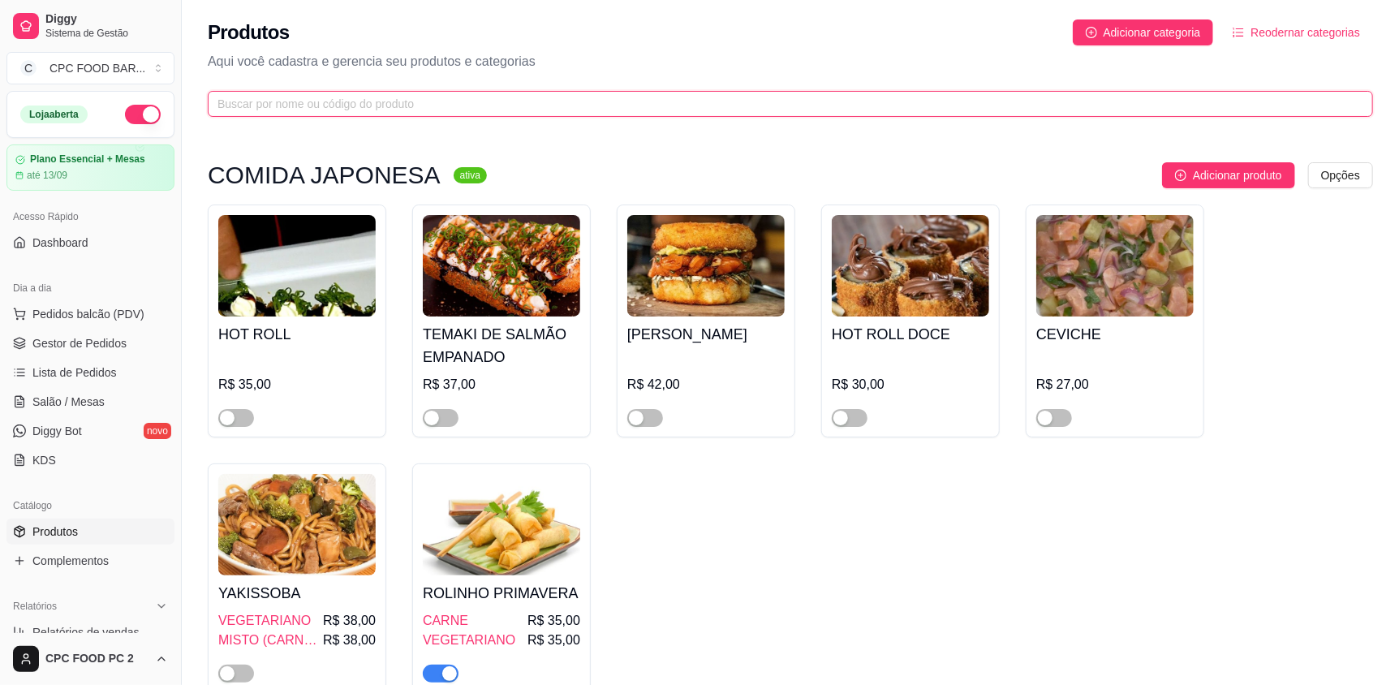
click at [358, 111] on input "text" at bounding box center [783, 104] width 1133 height 18
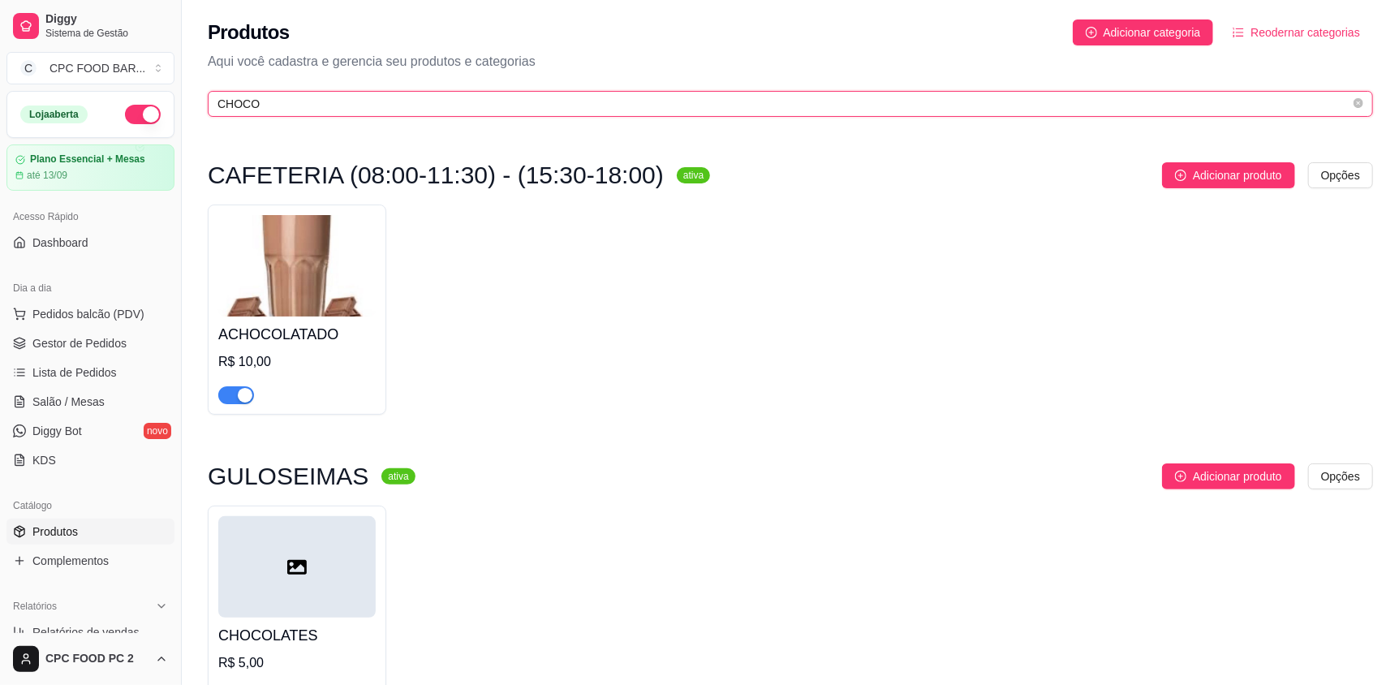
scroll to position [405, 0]
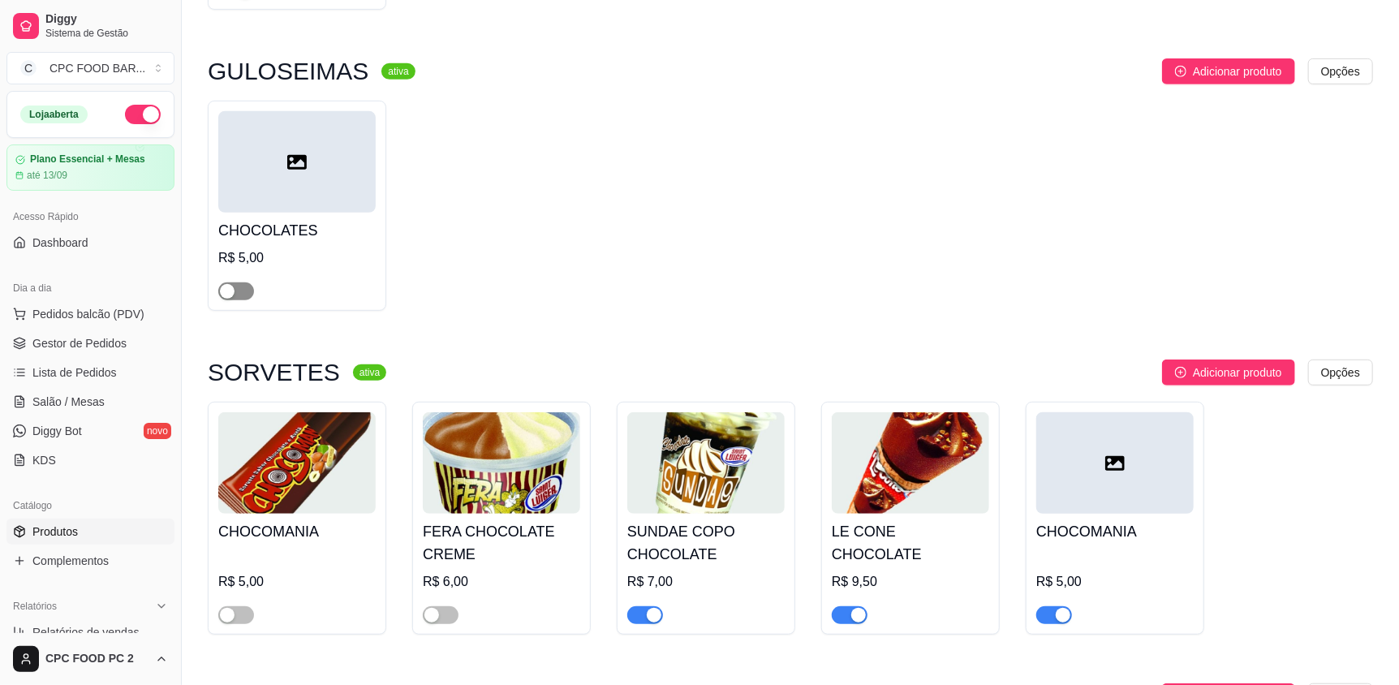
type input "CHOCO"
click at [247, 290] on span "button" at bounding box center [236, 291] width 36 height 18
click at [93, 398] on span "Salão / Mesas" at bounding box center [68, 402] width 72 height 16
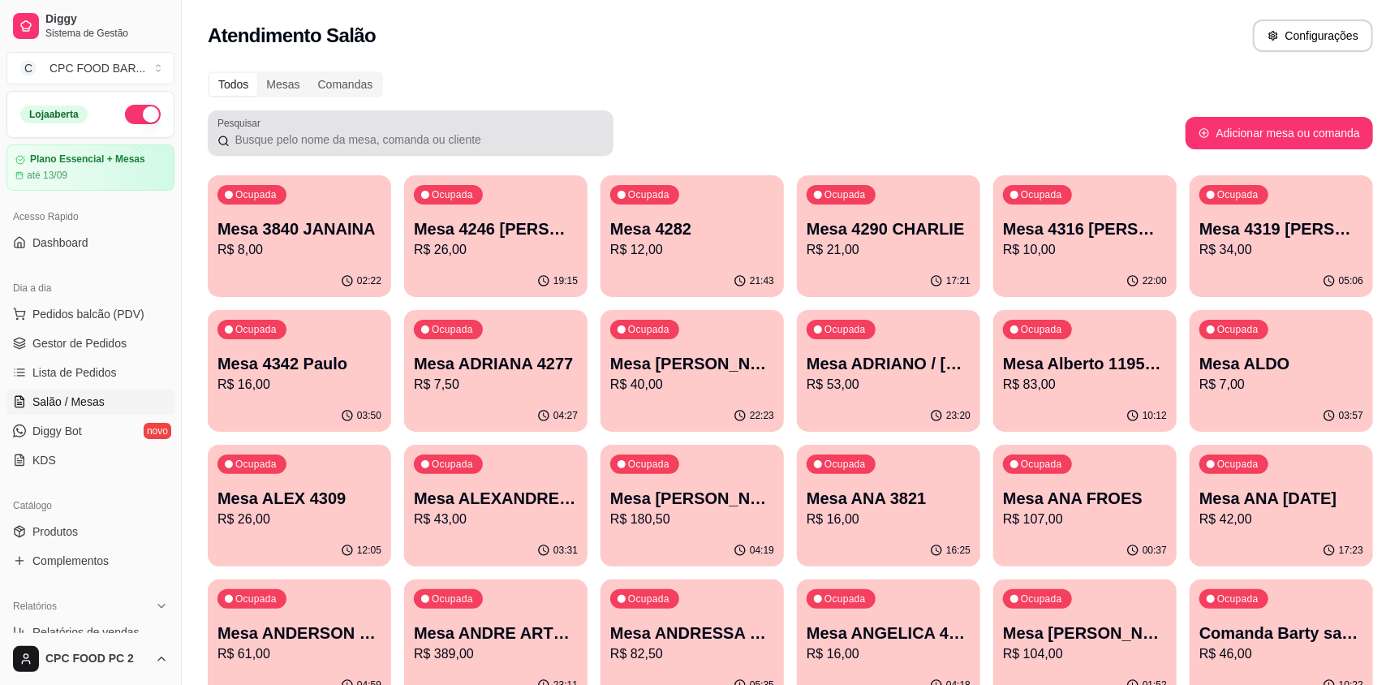
click at [361, 119] on div at bounding box center [410, 133] width 386 height 32
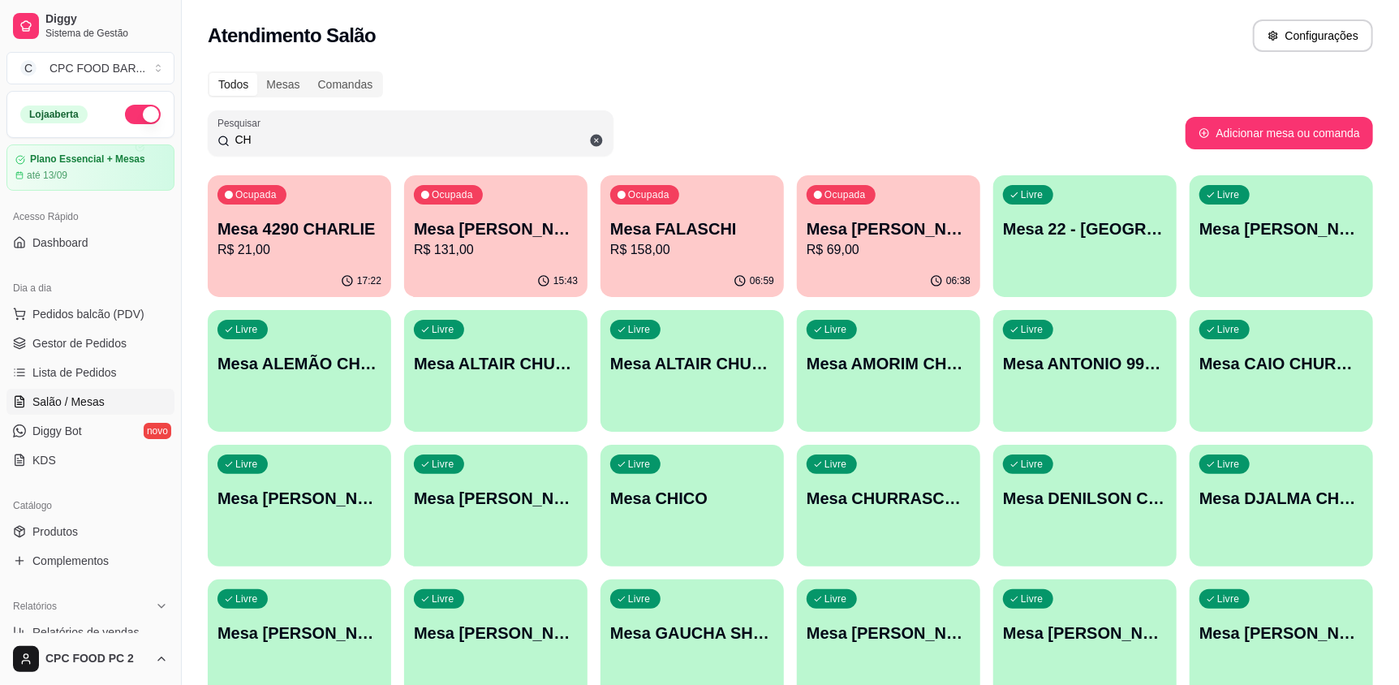
type input "C"
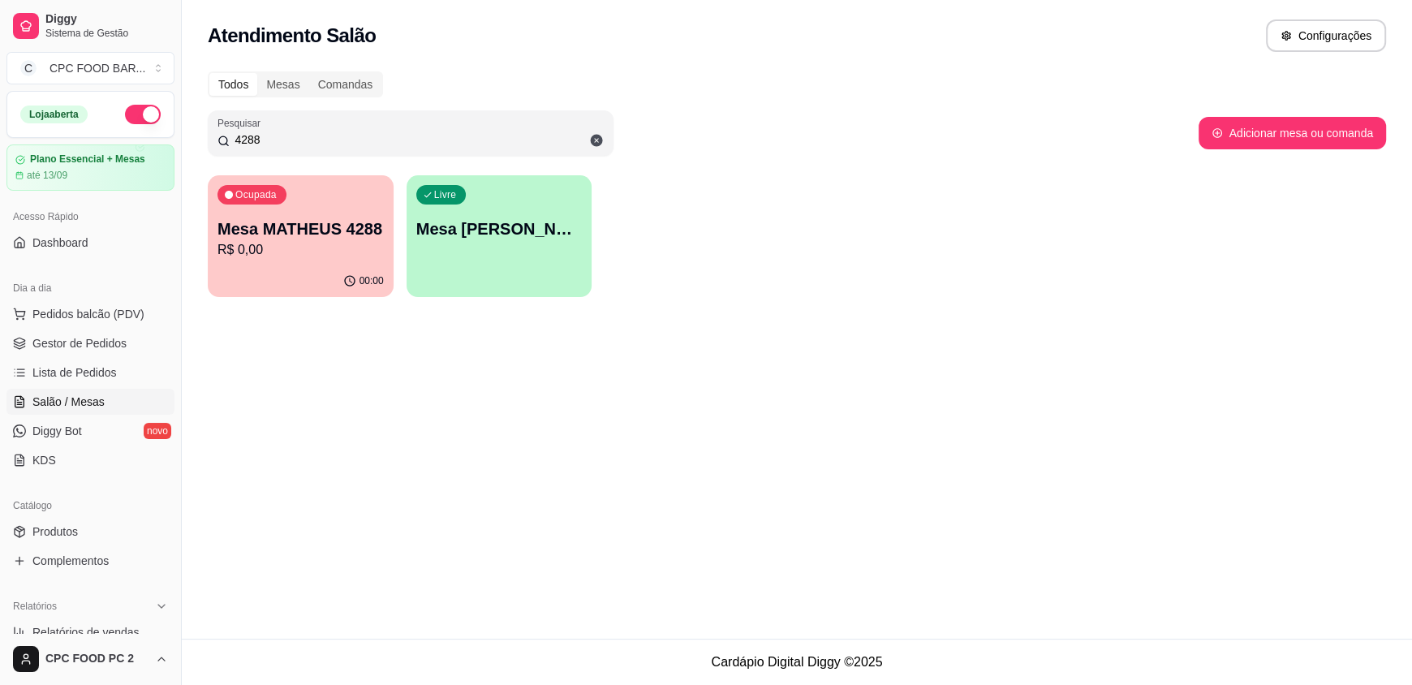
type input "4288"
click at [348, 258] on p "R$ 0,00" at bounding box center [300, 249] width 166 height 19
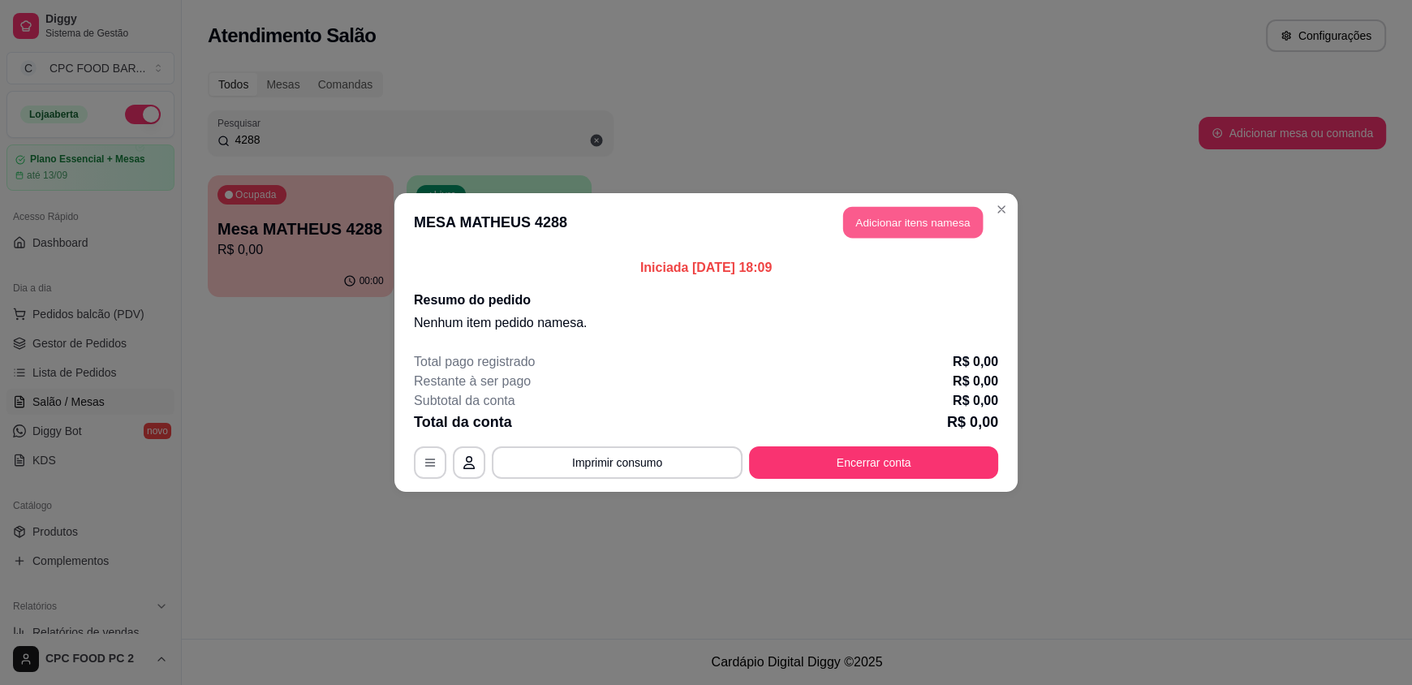
click at [885, 226] on button "Adicionar itens na mesa" at bounding box center [913, 223] width 140 height 32
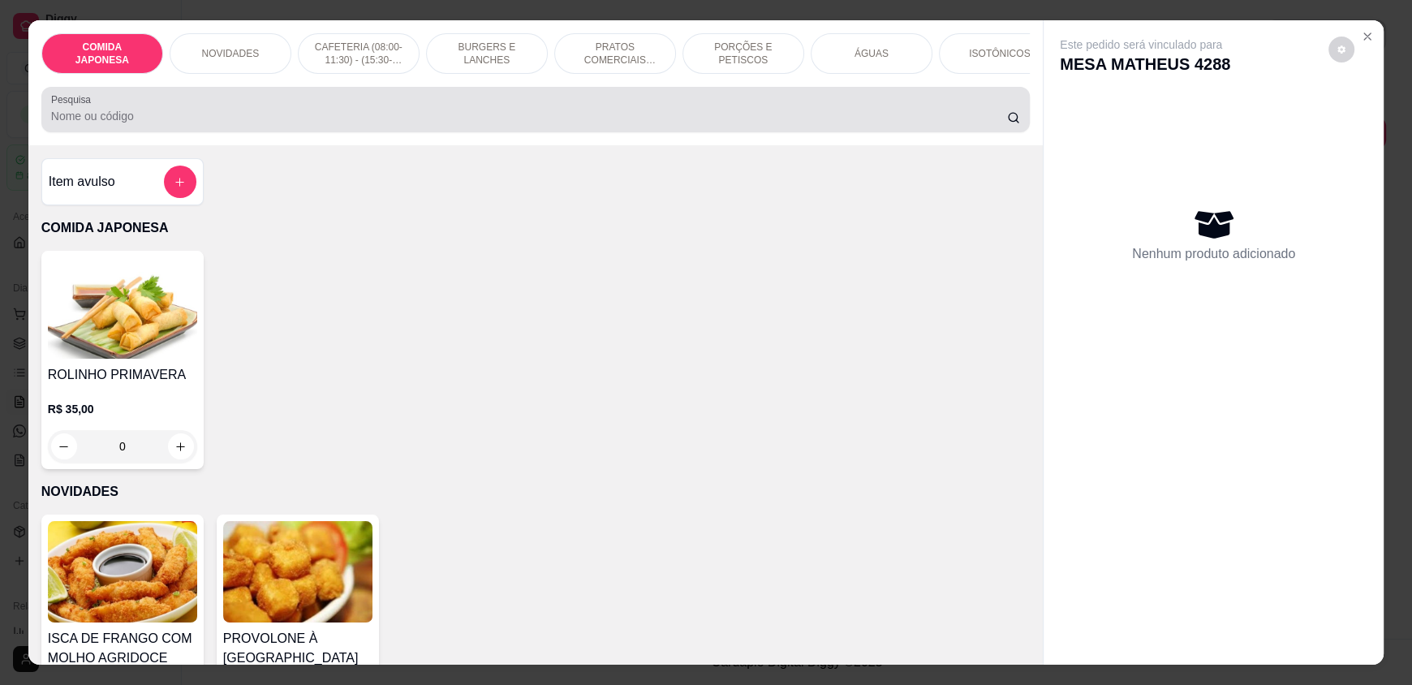
click at [611, 124] on input "Pesquisa" at bounding box center [529, 116] width 957 height 16
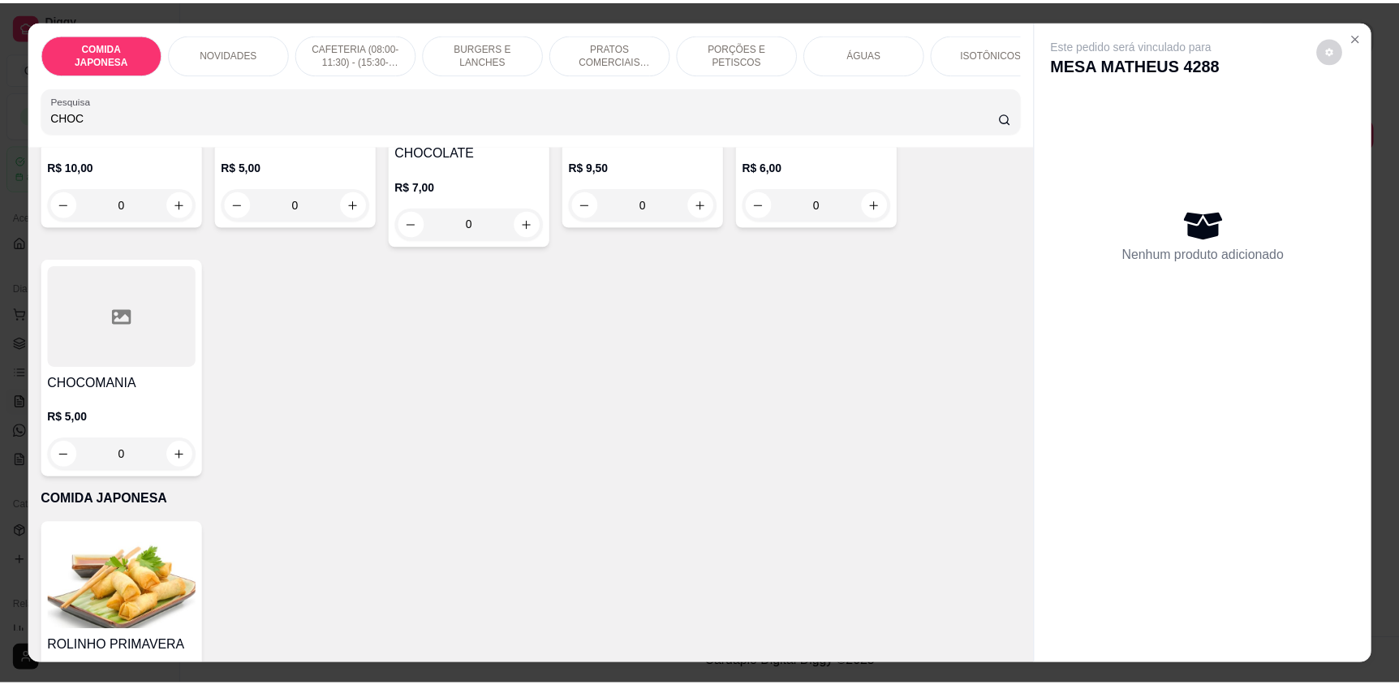
scroll to position [162, 0]
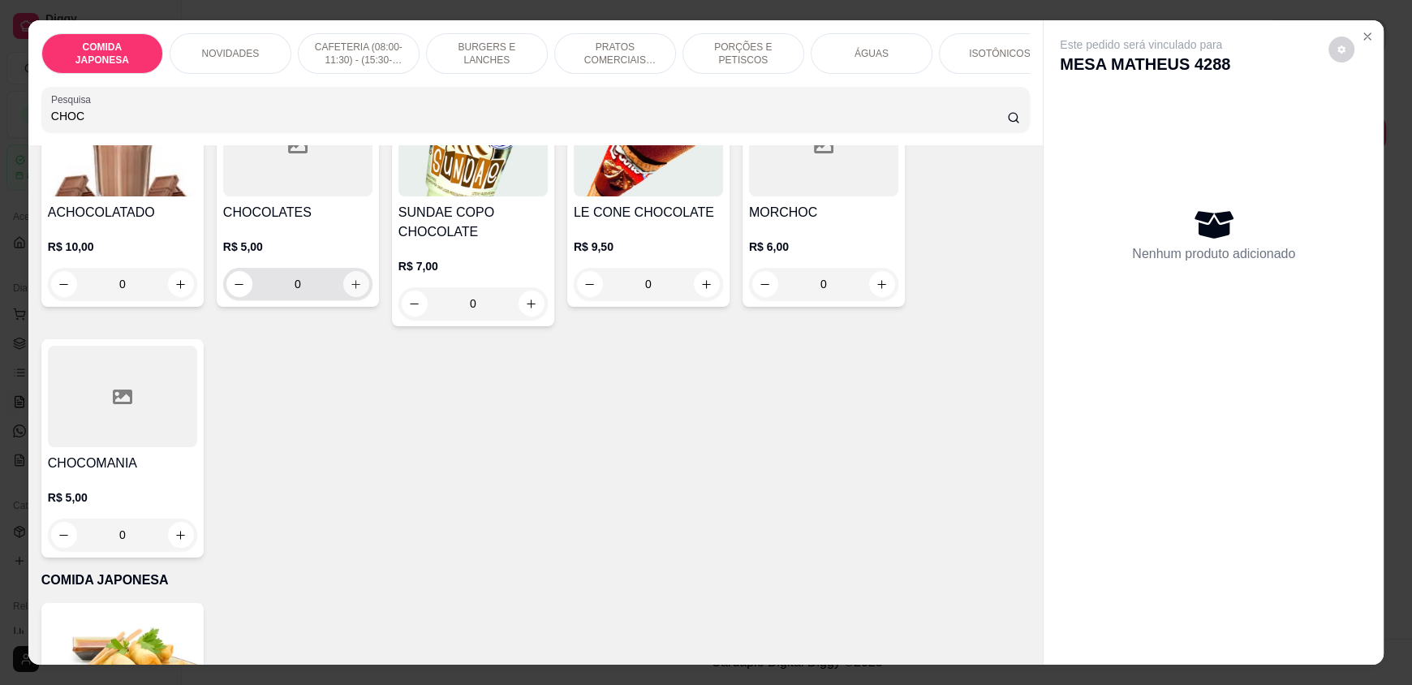
type input "CHOC"
click at [351, 291] on icon "increase-product-quantity" at bounding box center [357, 284] width 12 height 12
type input "1"
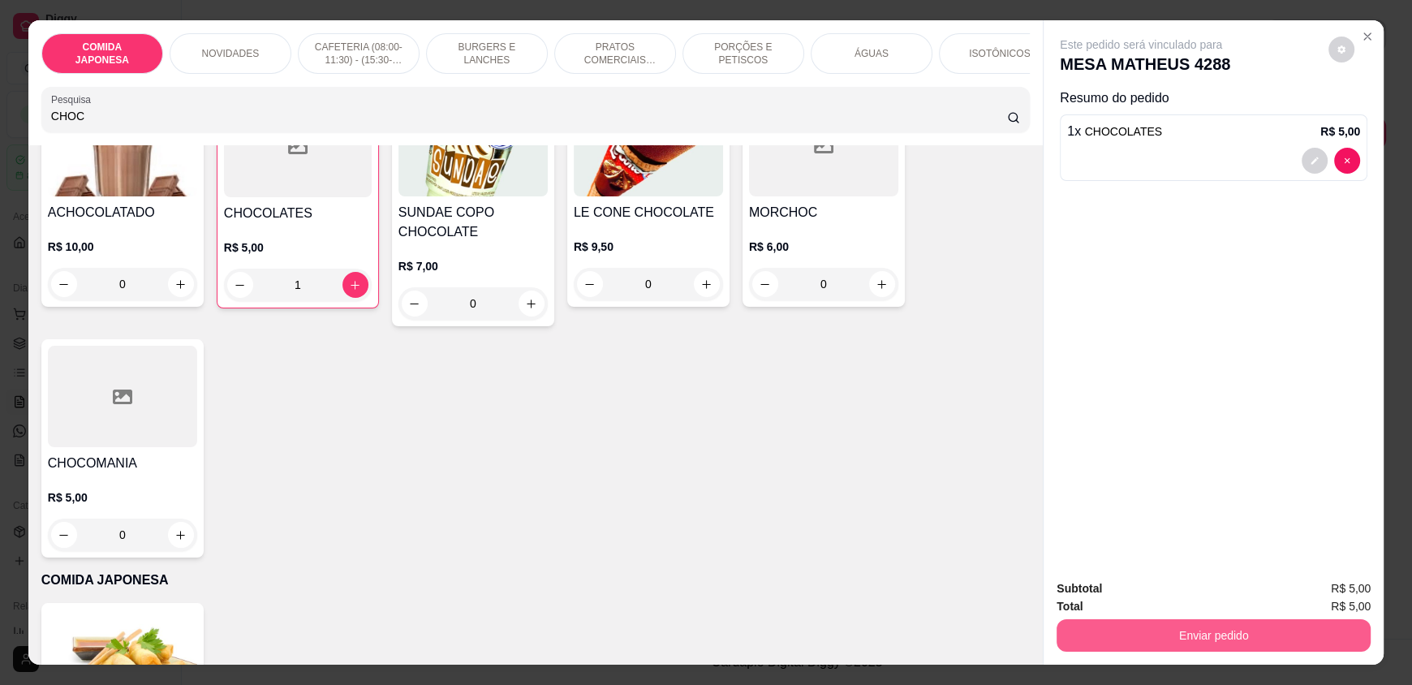
click at [1203, 631] on button "Enviar pedido" at bounding box center [1214, 635] width 314 height 32
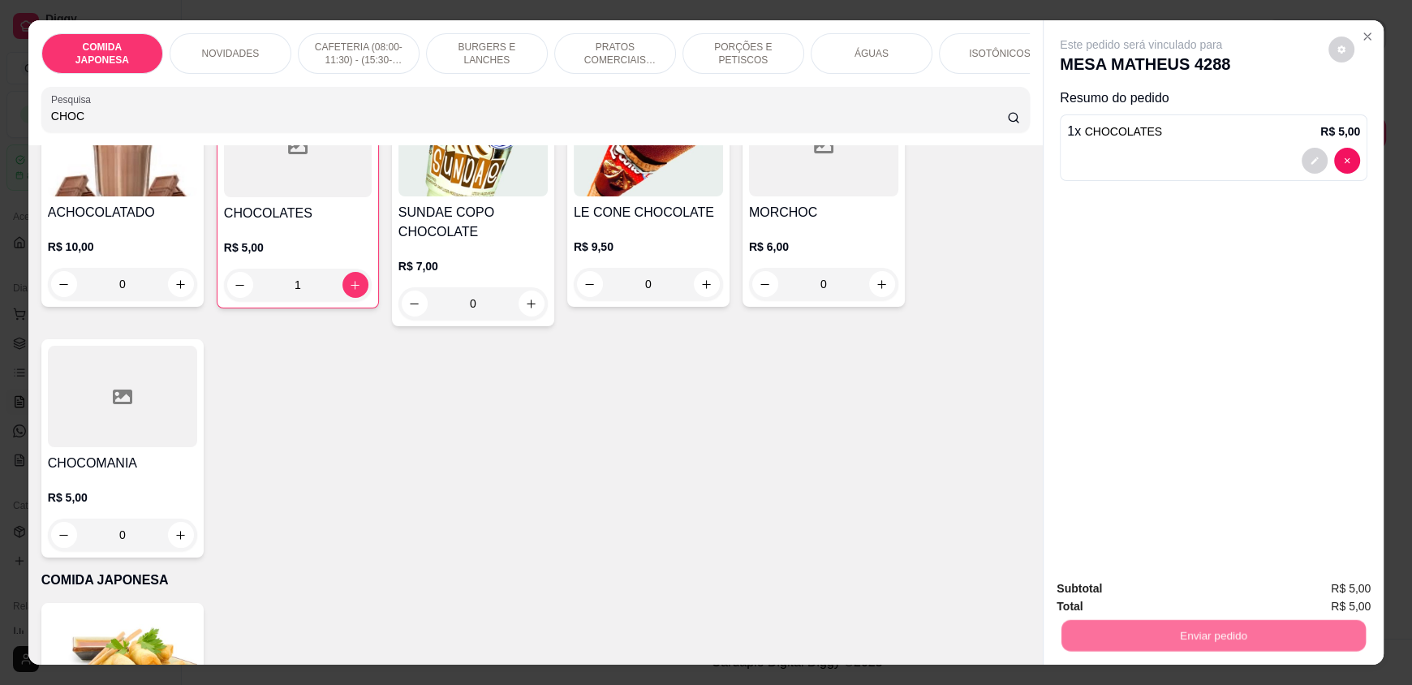
click at [1174, 601] on button "Não registrar e enviar pedido" at bounding box center [1159, 595] width 169 height 31
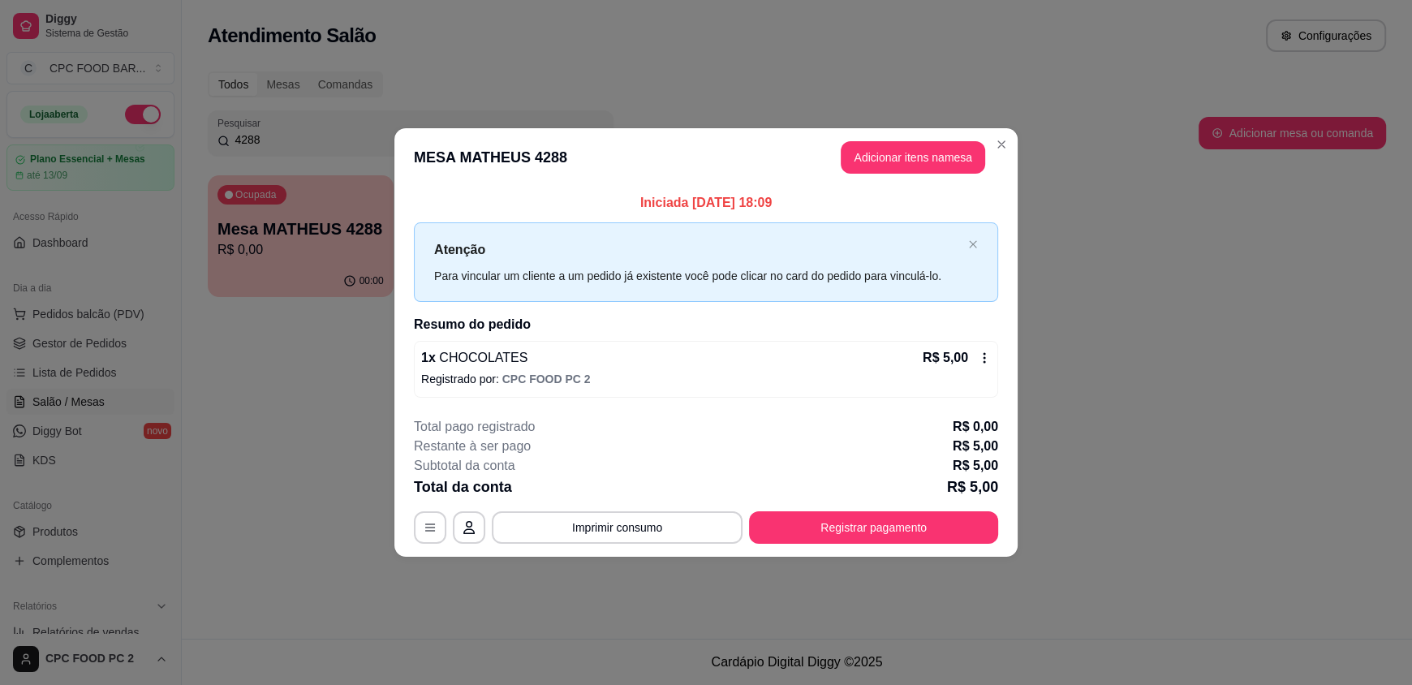
click at [966, 248] on div "Atenção Para vincular um cliente a um pedido já existente você pode clicar no c…" at bounding box center [706, 261] width 584 height 79
click at [970, 241] on icon "close" at bounding box center [972, 244] width 7 height 7
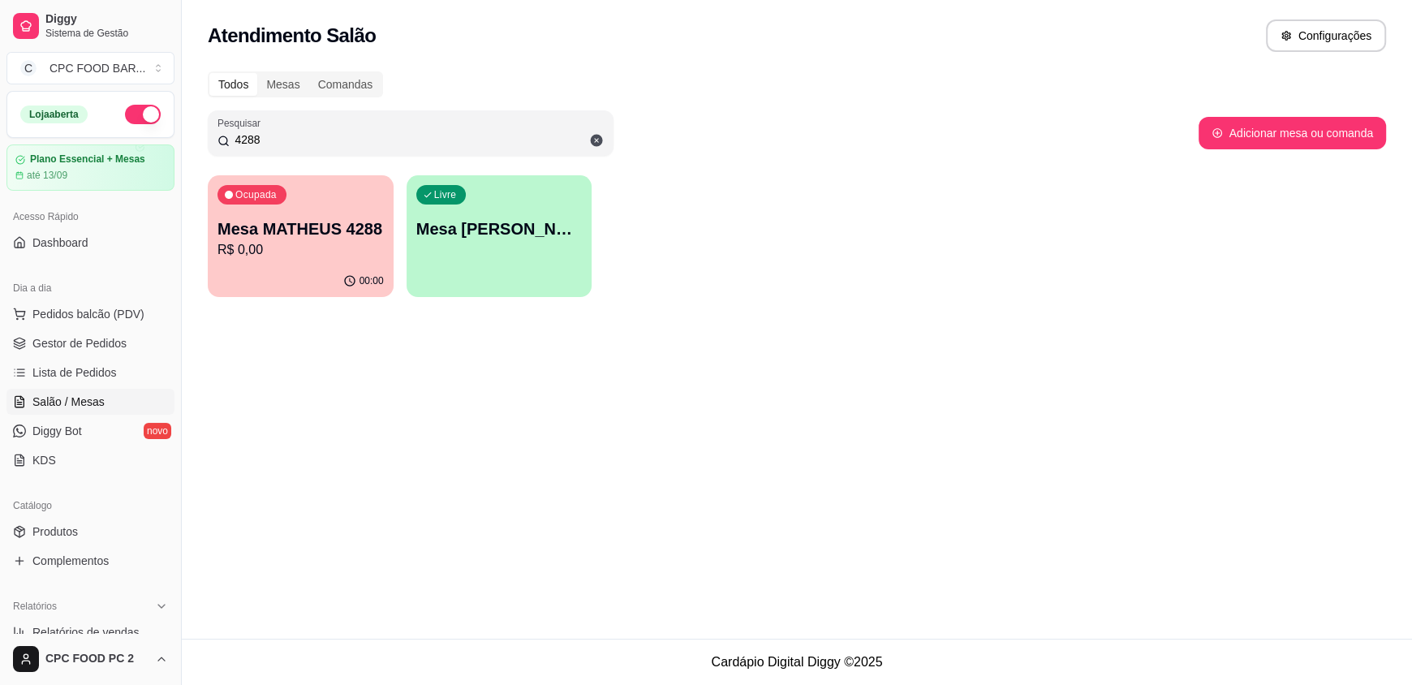
drag, startPoint x: 364, startPoint y: 144, endPoint x: 595, endPoint y: 153, distance: 230.7
click at [237, 150] on div "Pesquisar 4288" at bounding box center [411, 132] width 406 height 45
click at [593, 131] on span at bounding box center [597, 141] width 28 height 28
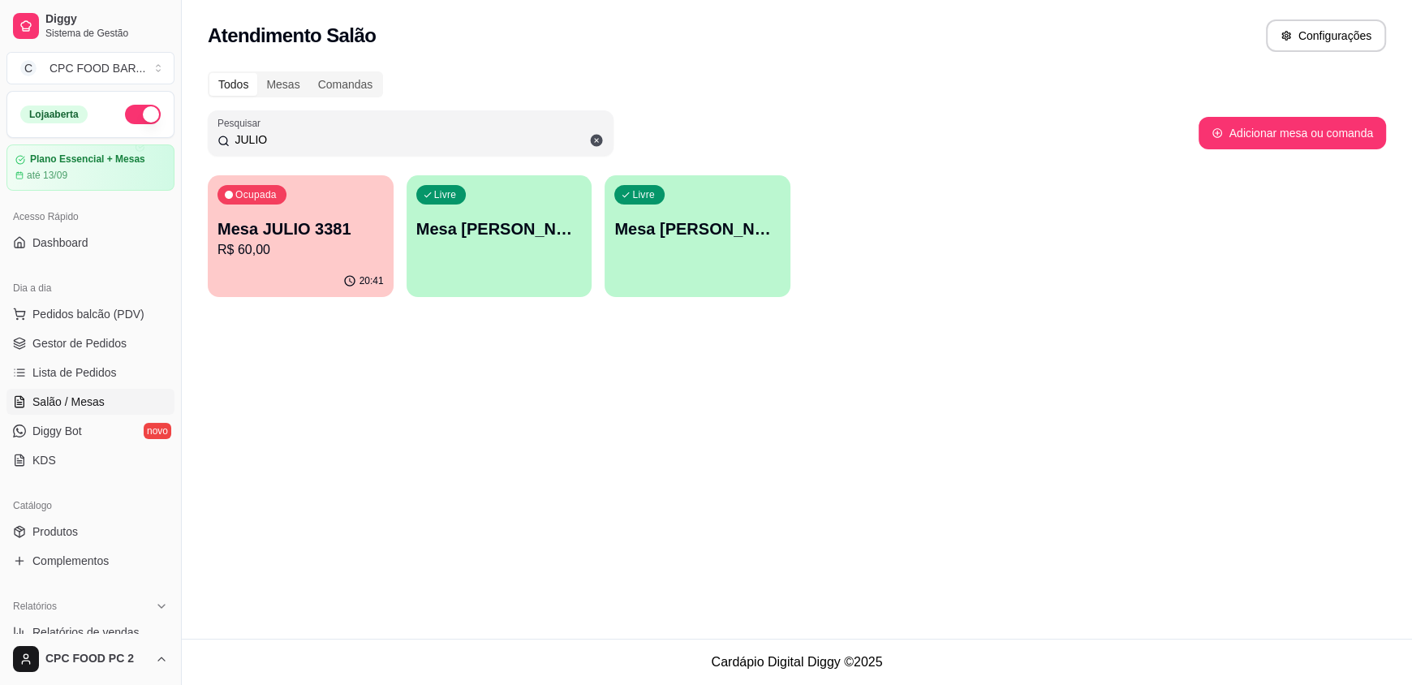
type input "JULIO"
click at [241, 260] on div "Ocupada Mesa JULIO 3381 R$ 60,00" at bounding box center [301, 220] width 186 height 90
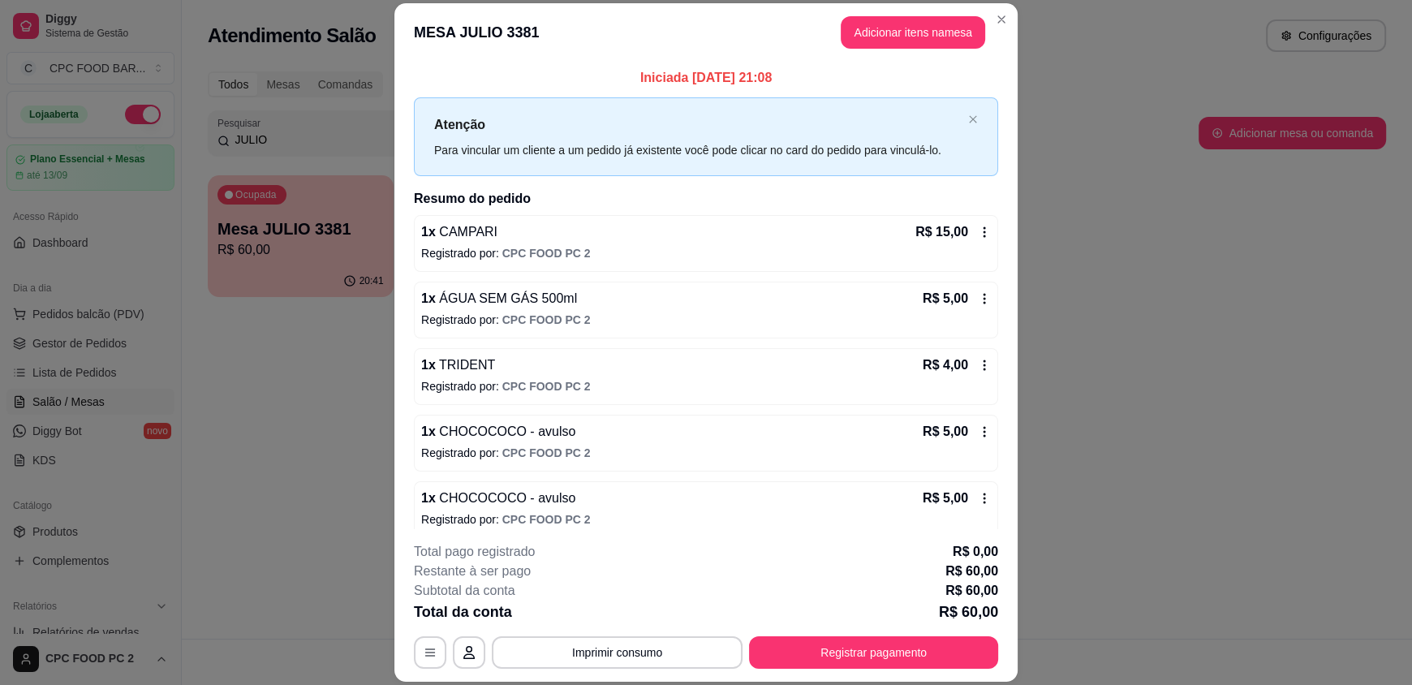
click at [873, 14] on header "MESA JULIO 3381 Adicionar itens na mesa" at bounding box center [705, 32] width 623 height 58
click at [874, 31] on button "Adicionar itens na mesa" at bounding box center [913, 32] width 144 height 32
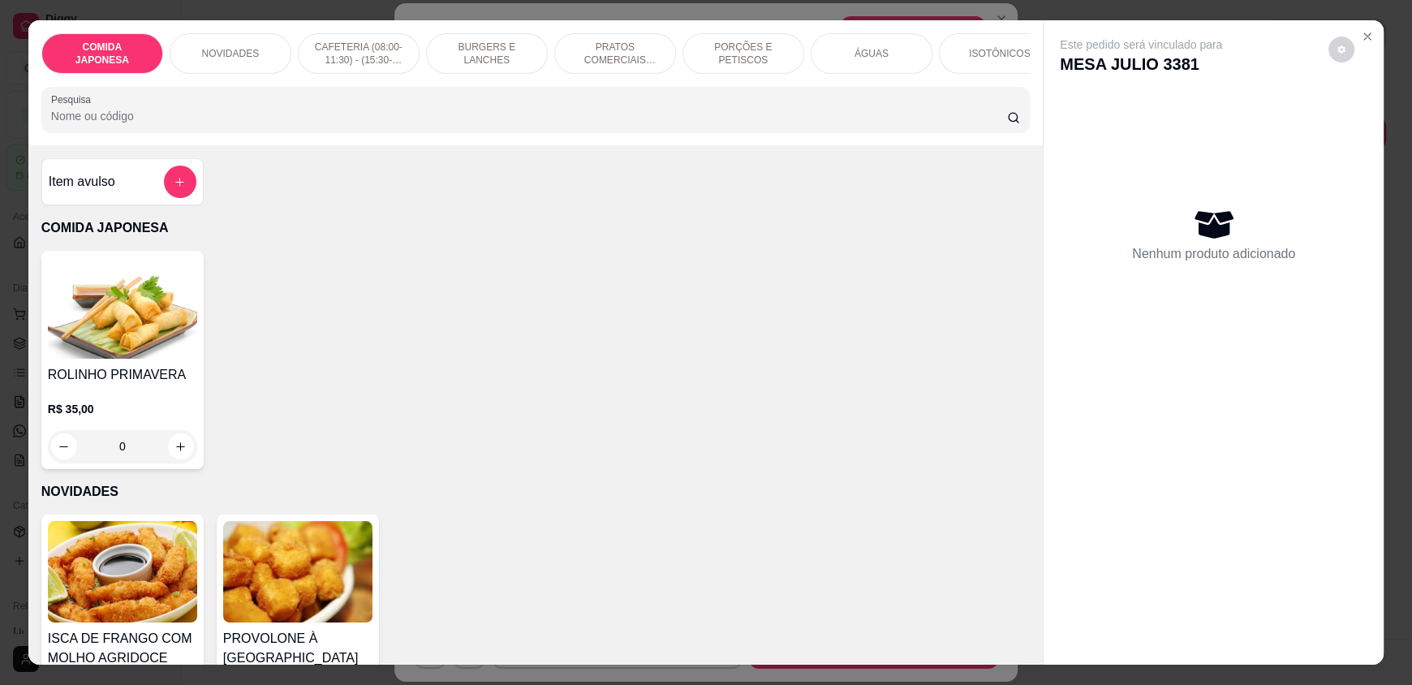
click at [447, 124] on input "Pesquisa" at bounding box center [529, 116] width 957 height 16
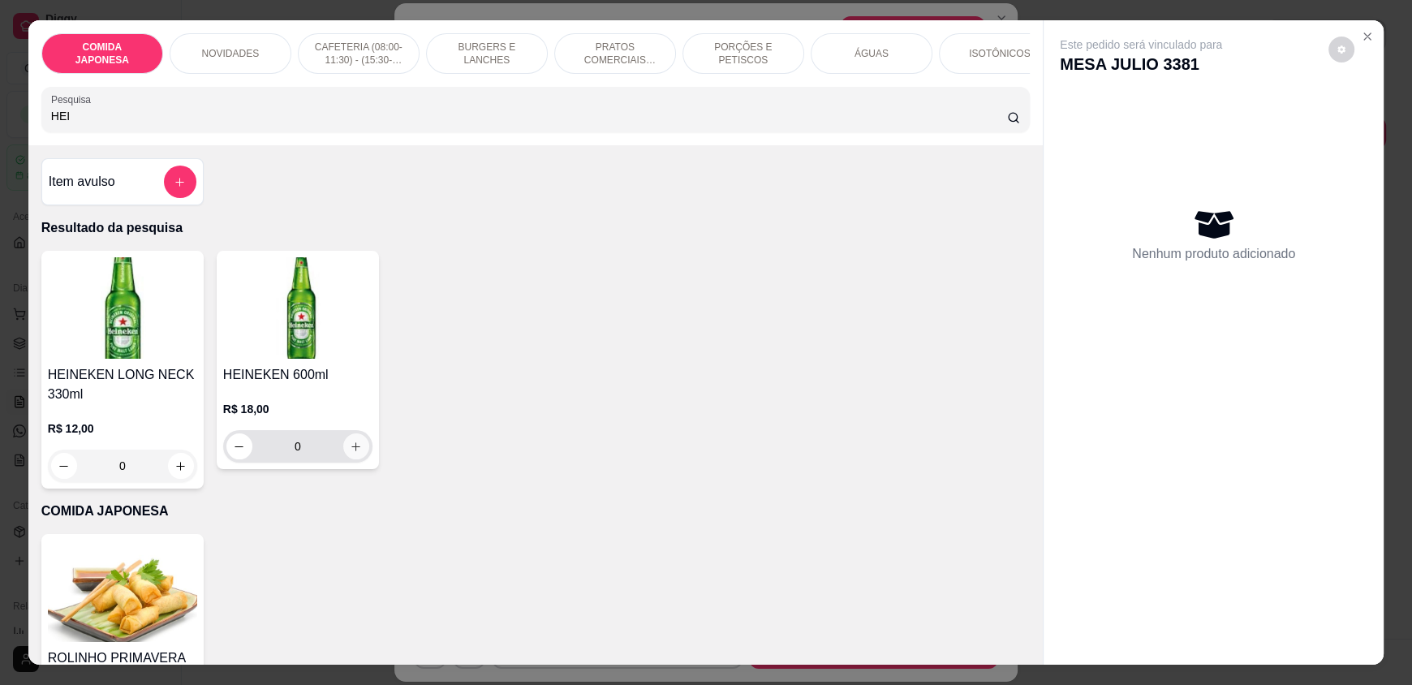
type input "HEI"
click at [351, 453] on icon "increase-product-quantity" at bounding box center [356, 447] width 12 height 12
type input "1"
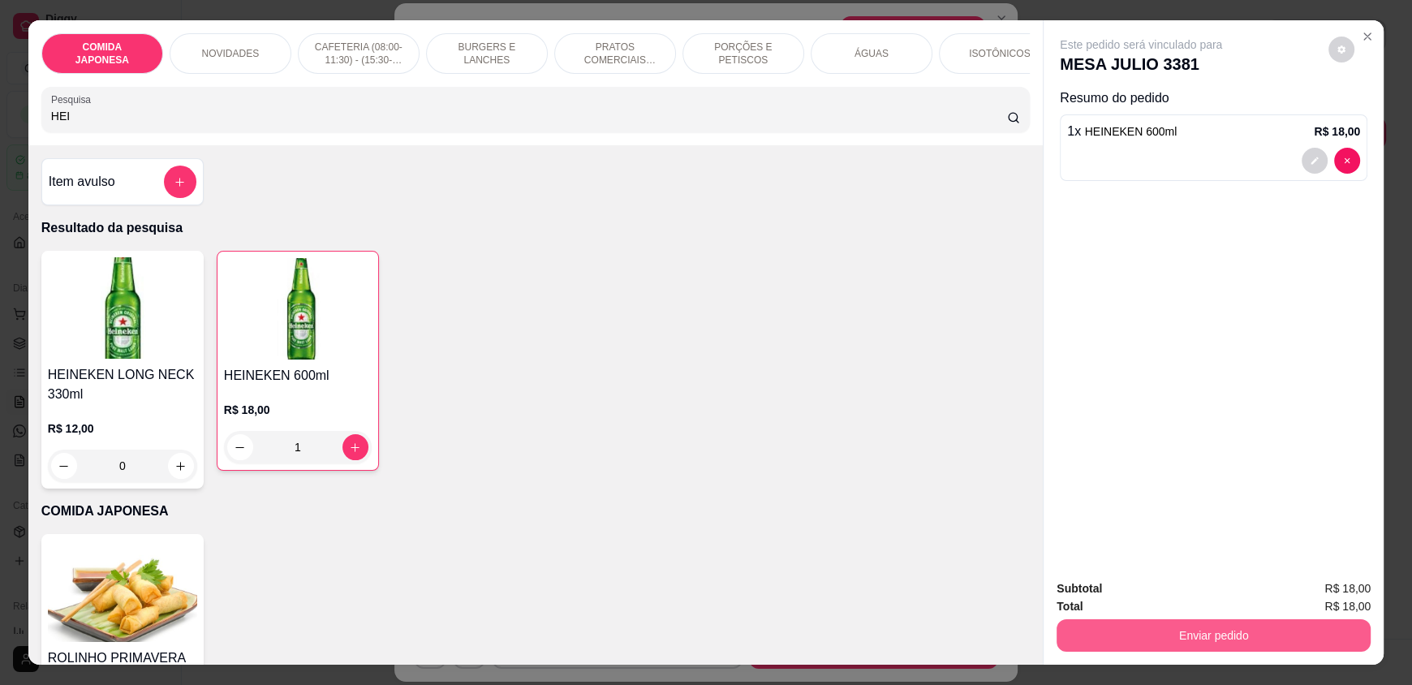
click at [1148, 624] on button "Enviar pedido" at bounding box center [1214, 635] width 314 height 32
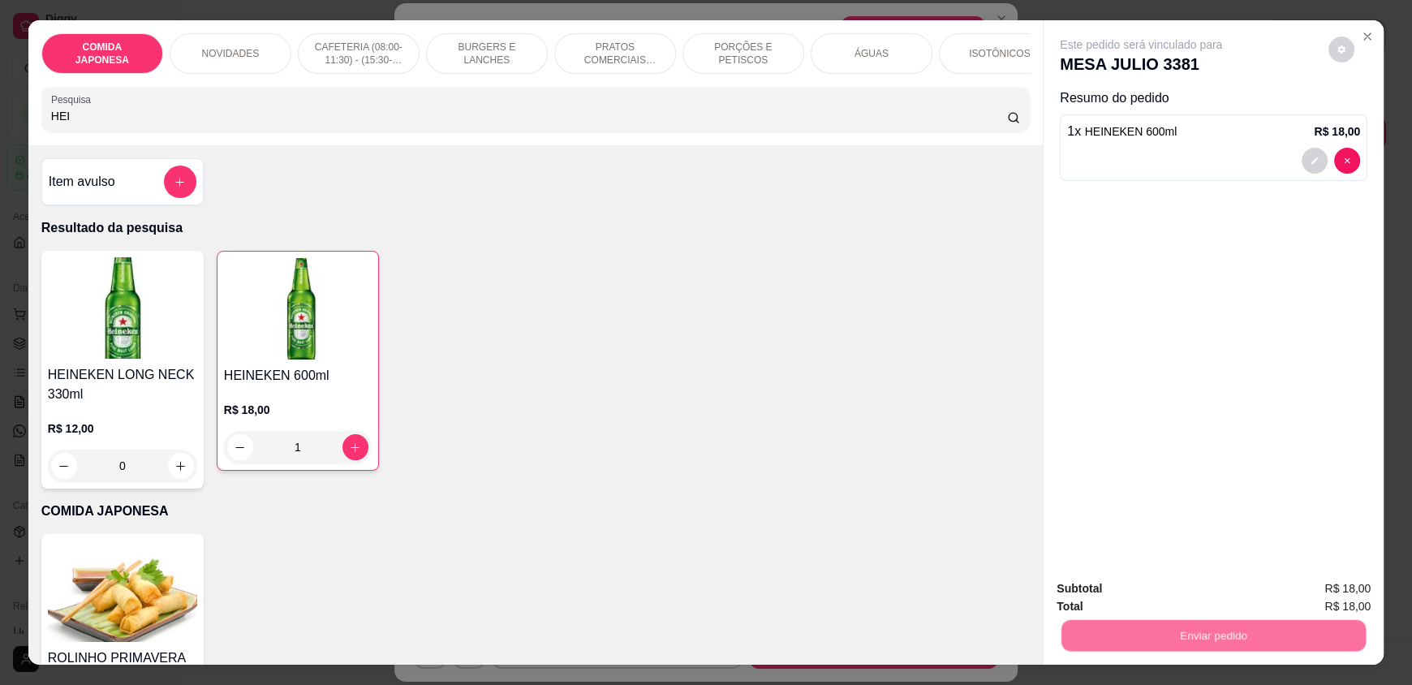
click at [1146, 602] on button "Não registrar e enviar pedido" at bounding box center [1159, 595] width 169 height 31
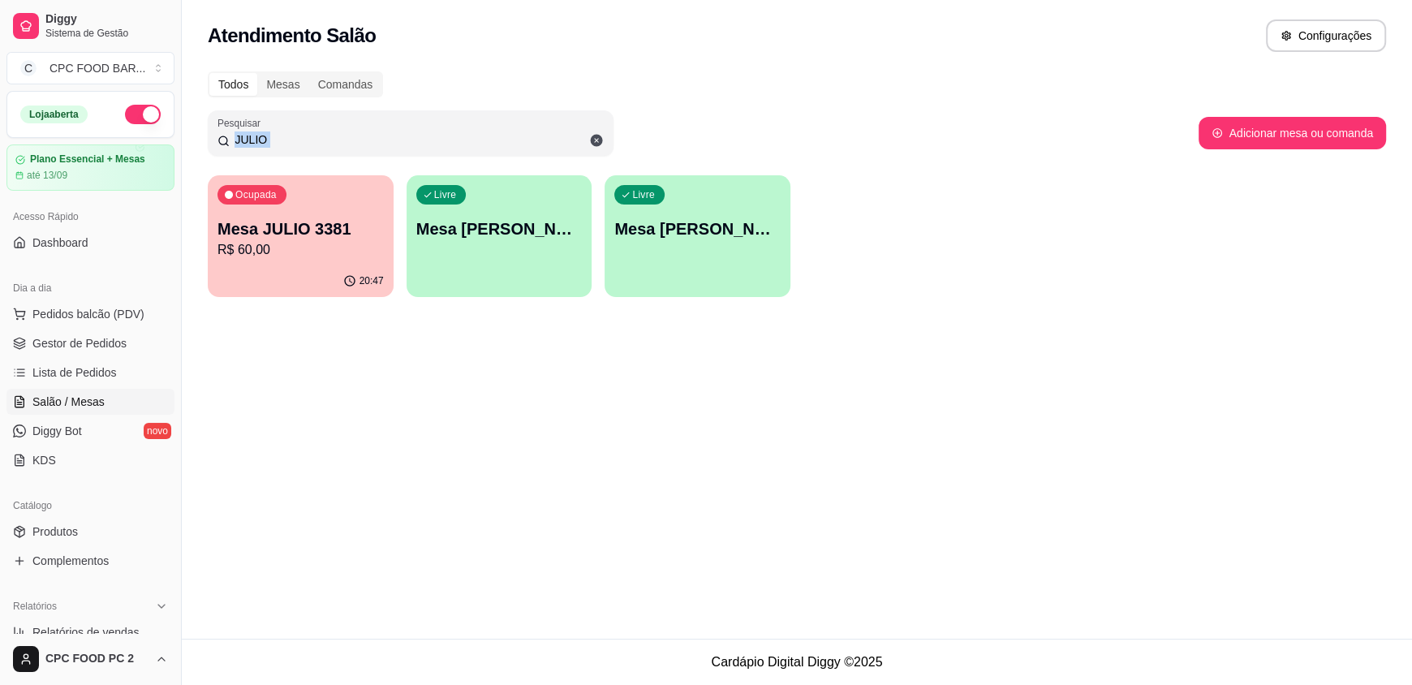
drag, startPoint x: 306, startPoint y: 126, endPoint x: 213, endPoint y: 157, distance: 98.3
click at [203, 160] on div "Todos Mesas Comandas Pesquisar JULIO Adicionar mesa ou comanda Ocupada Mesa JUL…" at bounding box center [797, 189] width 1230 height 255
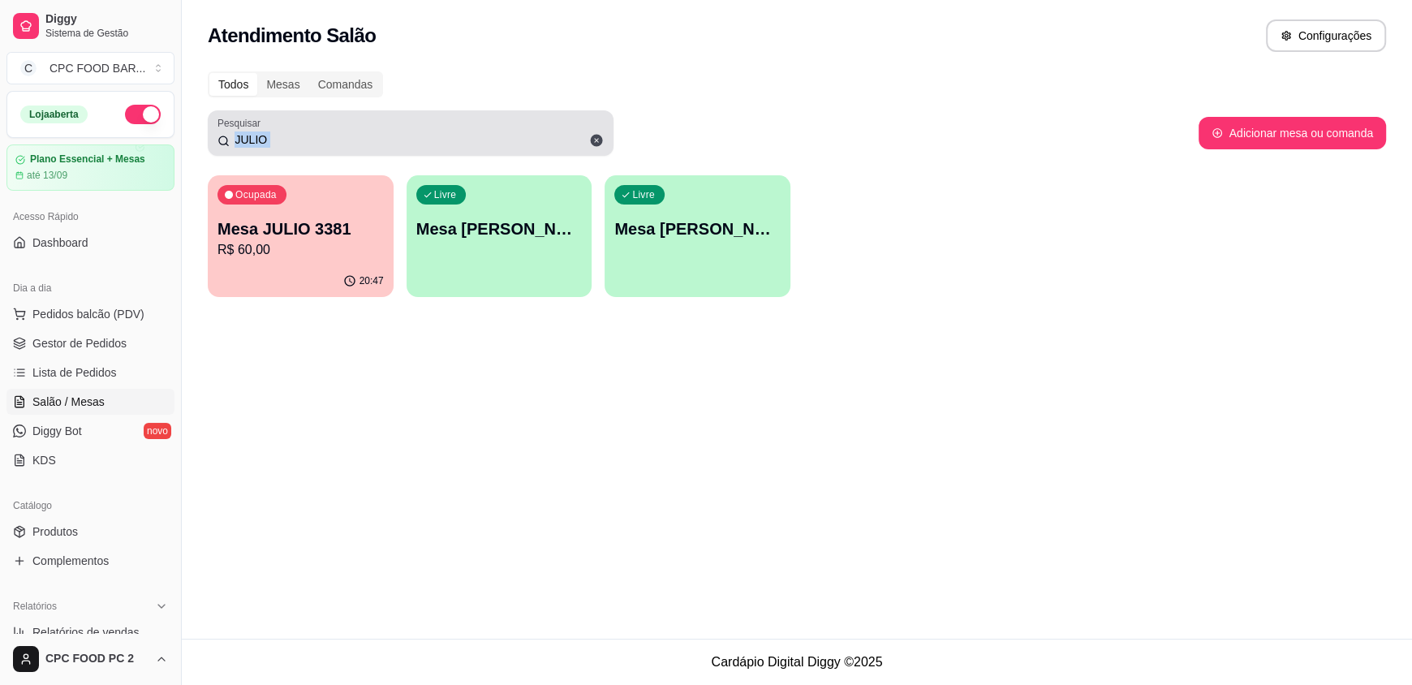
click at [601, 136] on icon at bounding box center [597, 141] width 12 height 12
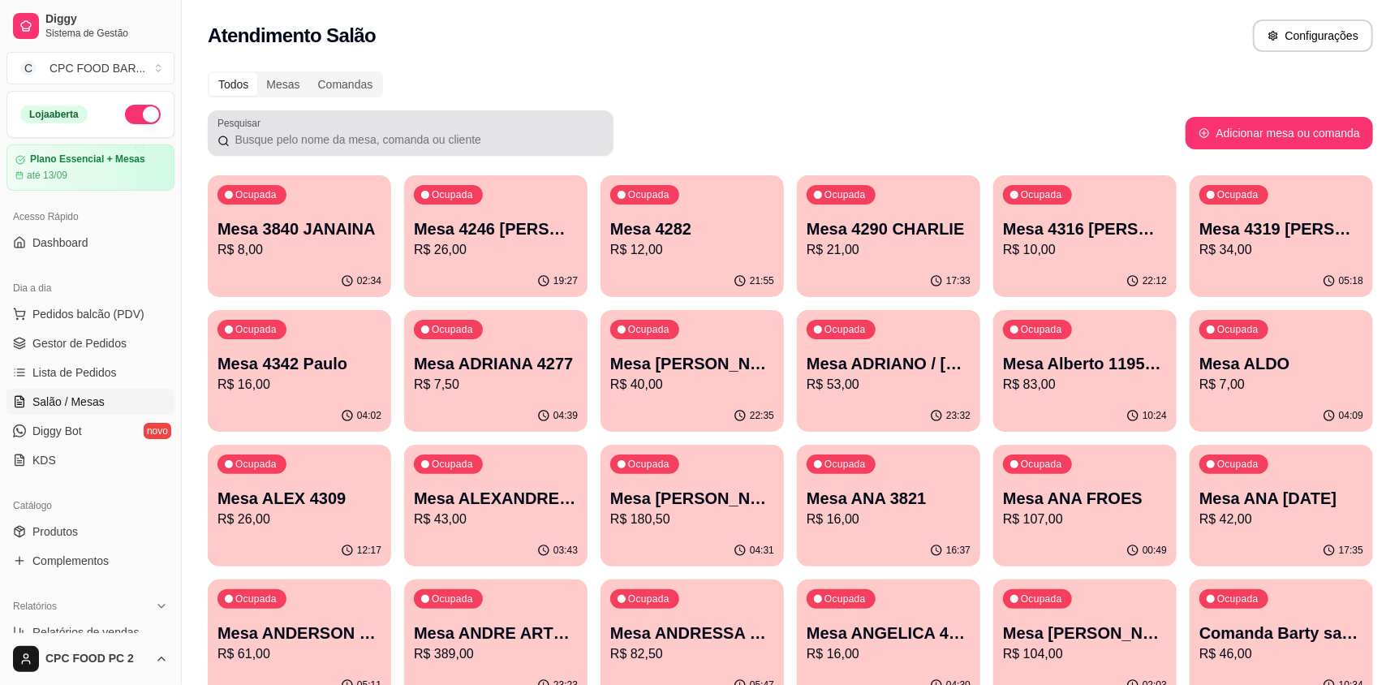
click at [413, 129] on div at bounding box center [410, 133] width 386 height 32
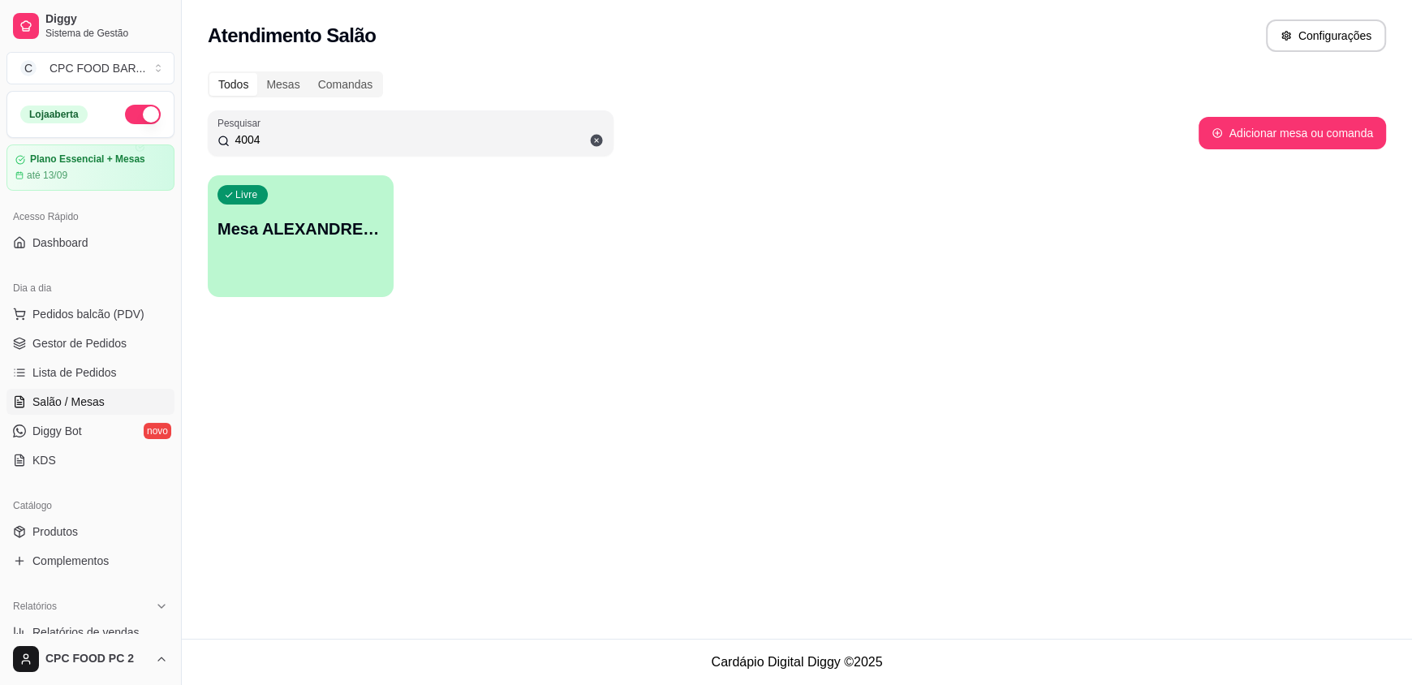
type input "4004"
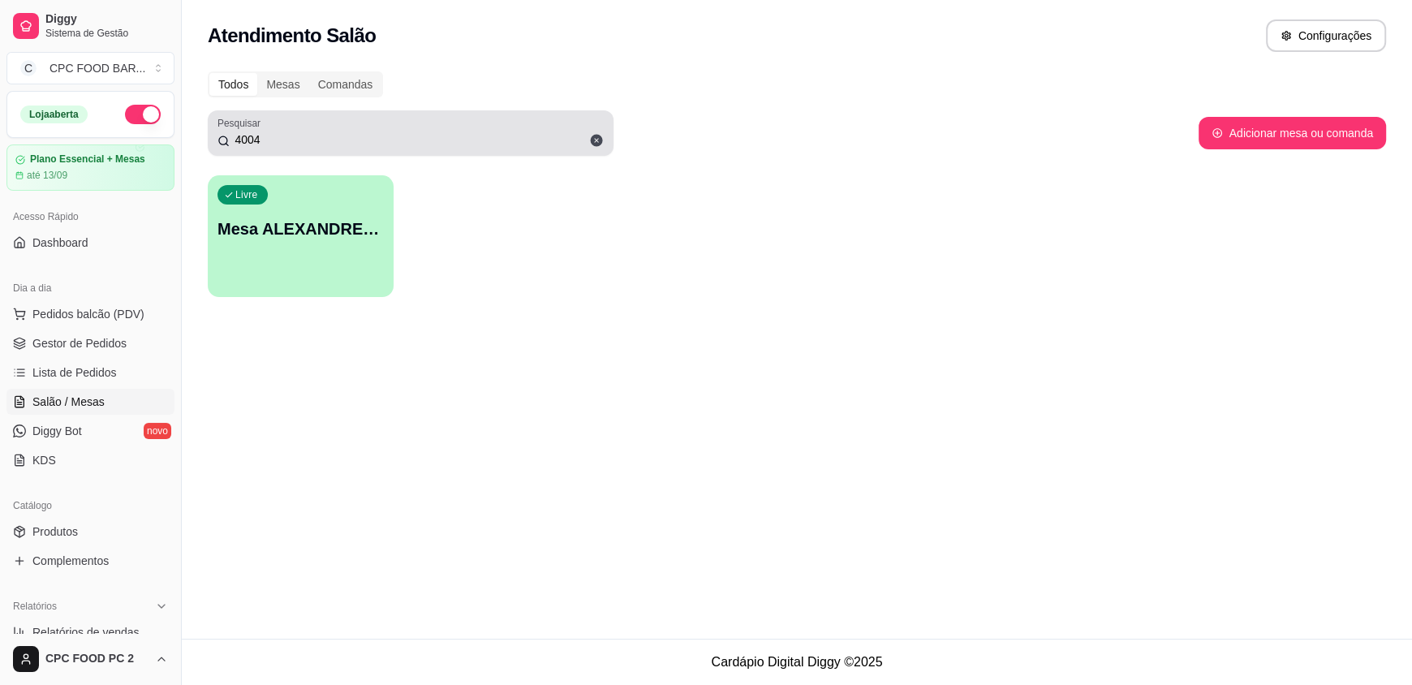
click at [603, 135] on icon at bounding box center [596, 140] width 15 height 15
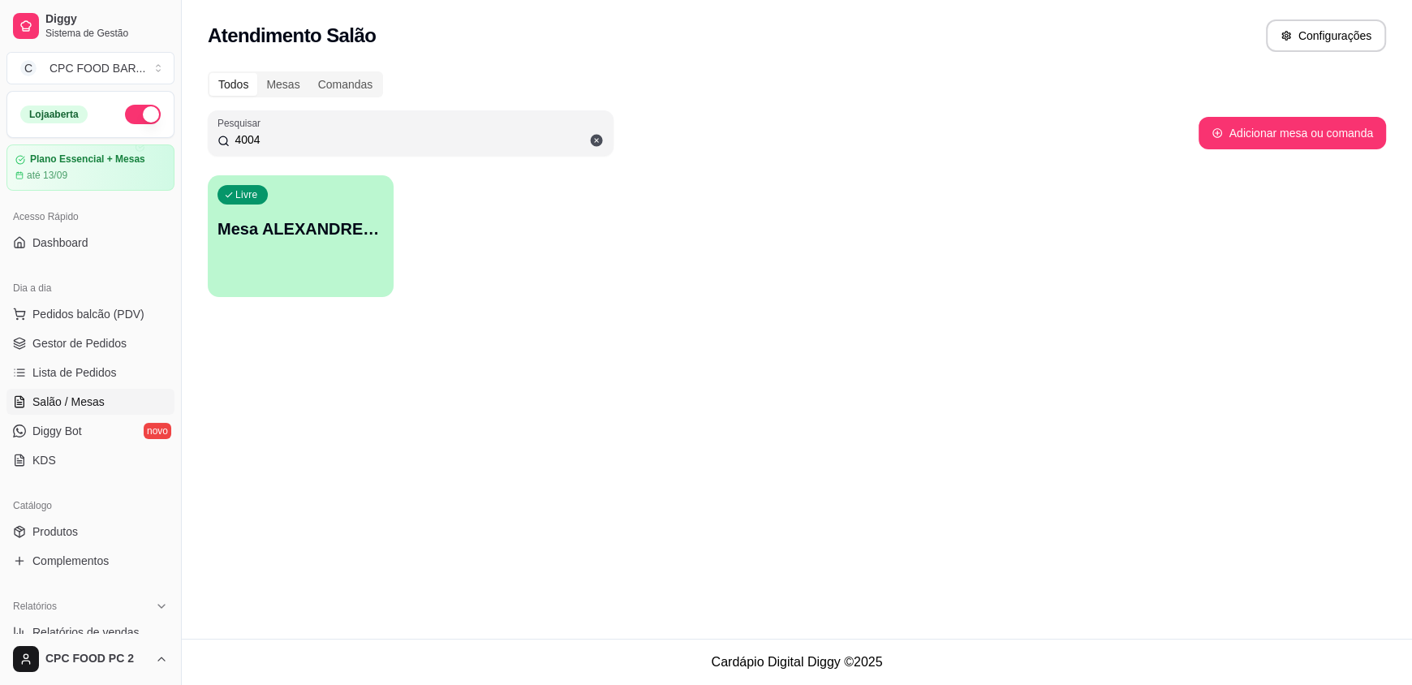
type input "4004"
click at [287, 273] on div "Livre Mesa ALEXANDRE 4004" at bounding box center [300, 226] width 180 height 99
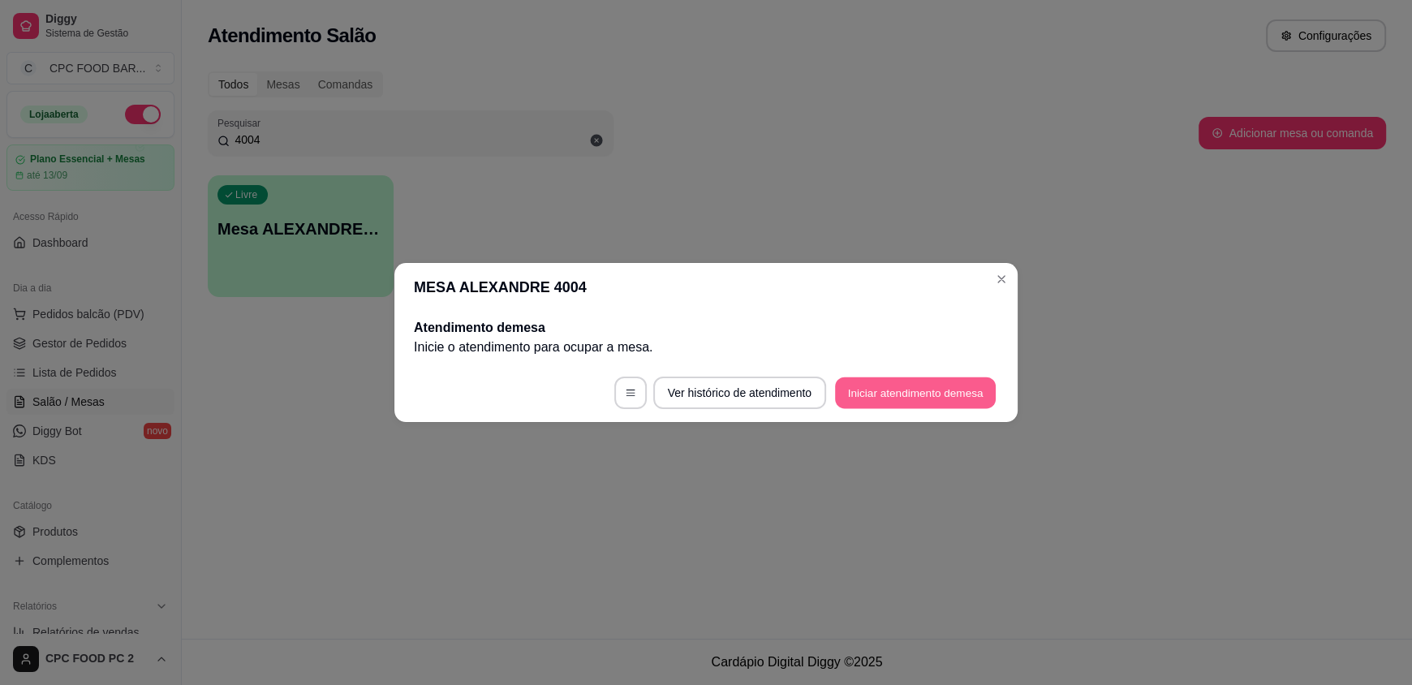
click at [927, 383] on button "Iniciar atendimento de mesa" at bounding box center [915, 393] width 161 height 32
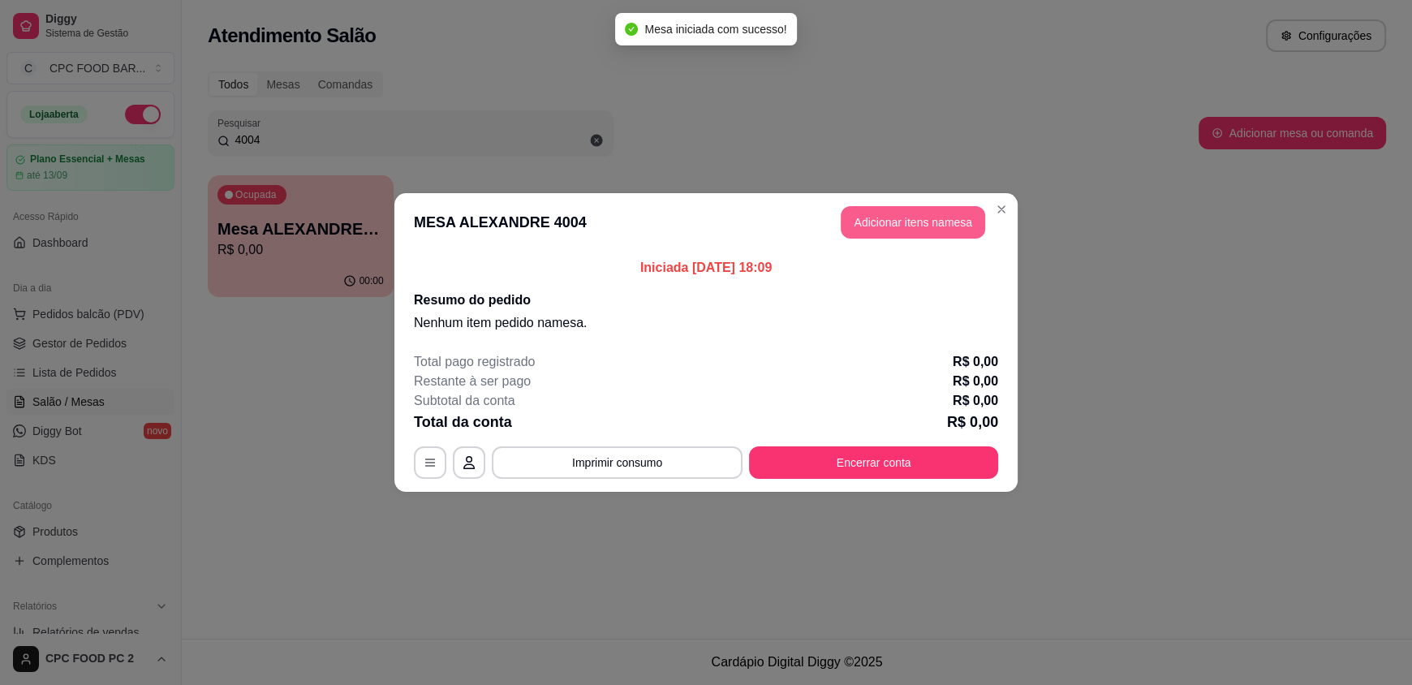
click at [915, 207] on button "Adicionar itens na mesa" at bounding box center [913, 222] width 144 height 32
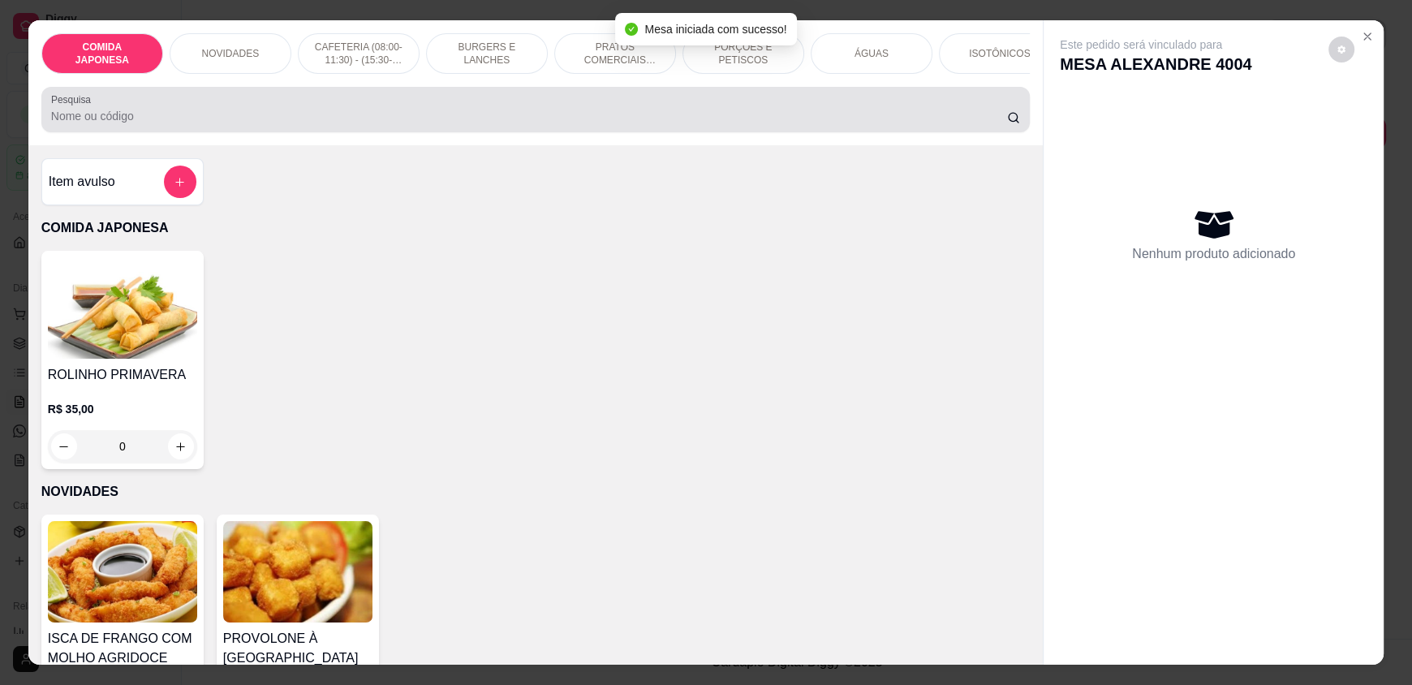
click at [357, 124] on input "Pesquisa" at bounding box center [529, 116] width 957 height 16
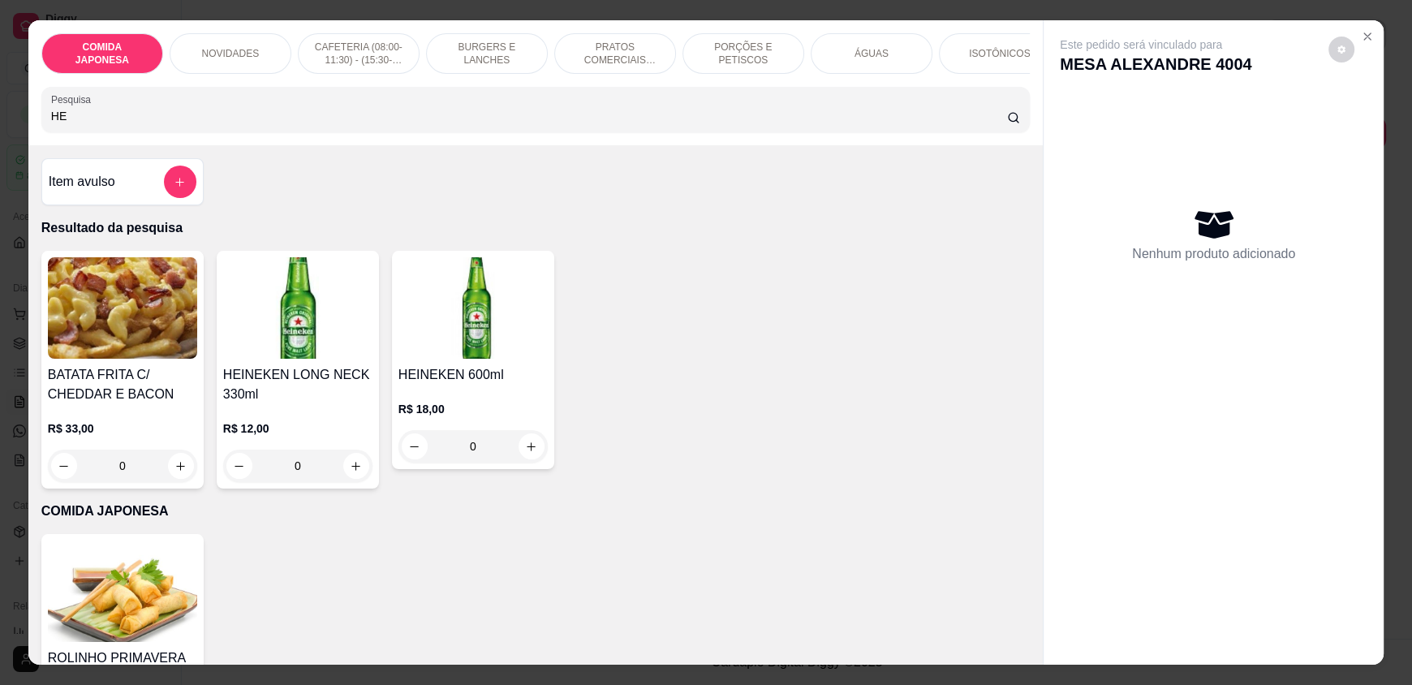
type input "H"
type input "HE"
click at [526, 453] on icon "increase-product-quantity" at bounding box center [532, 447] width 12 height 12
type input "1"
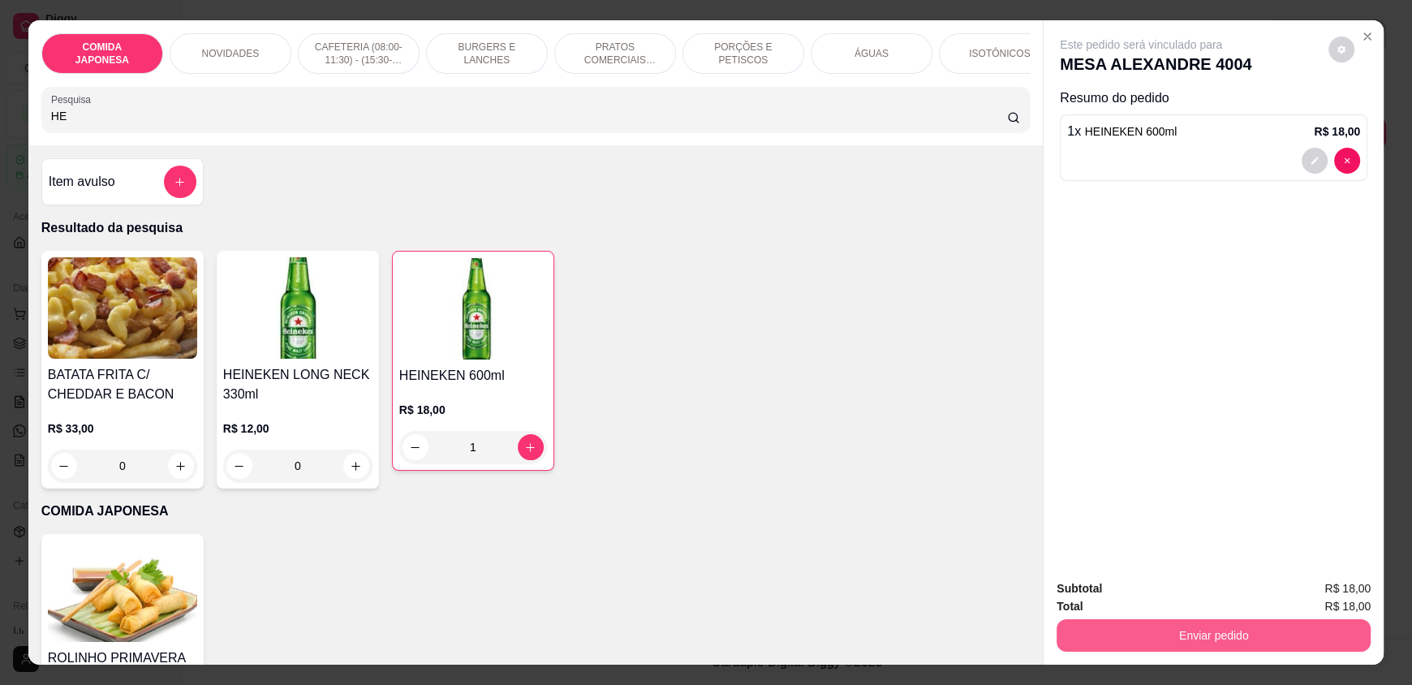
click at [1186, 631] on button "Enviar pedido" at bounding box center [1214, 635] width 314 height 32
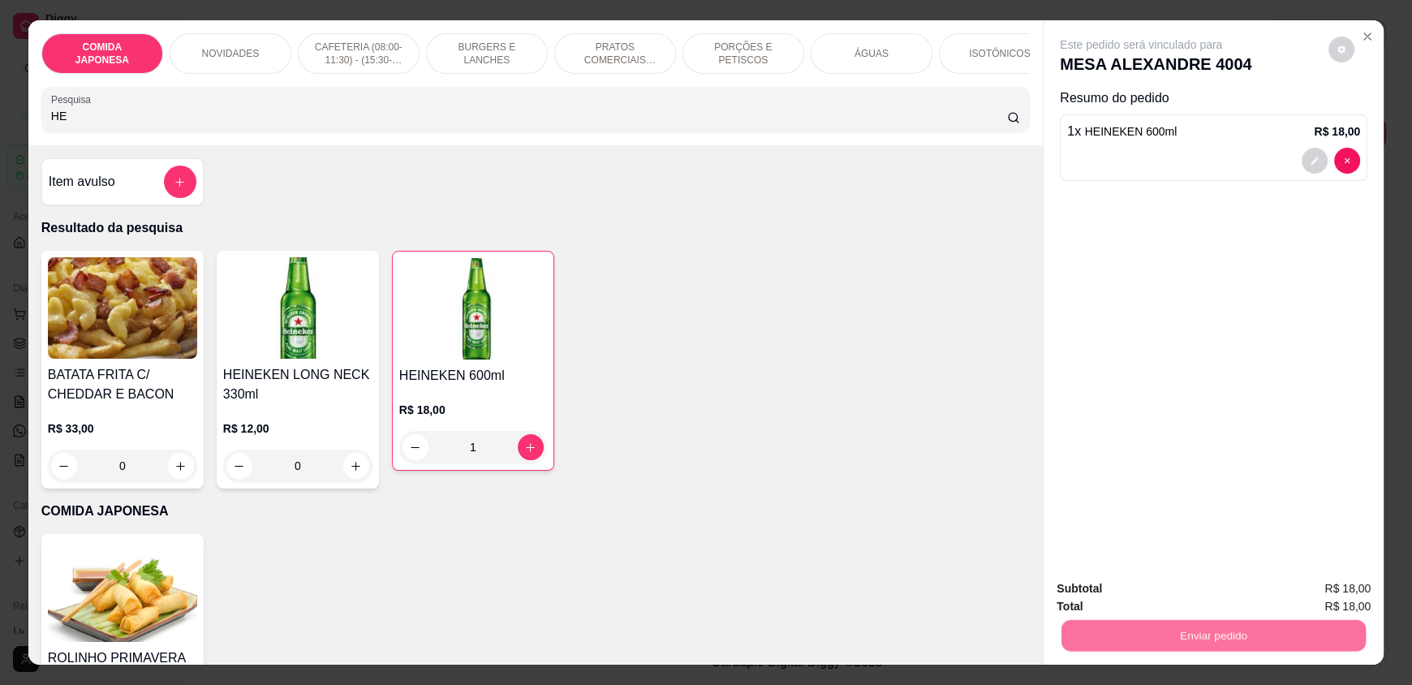
click at [1178, 602] on button "Não registrar e enviar pedido" at bounding box center [1160, 595] width 164 height 30
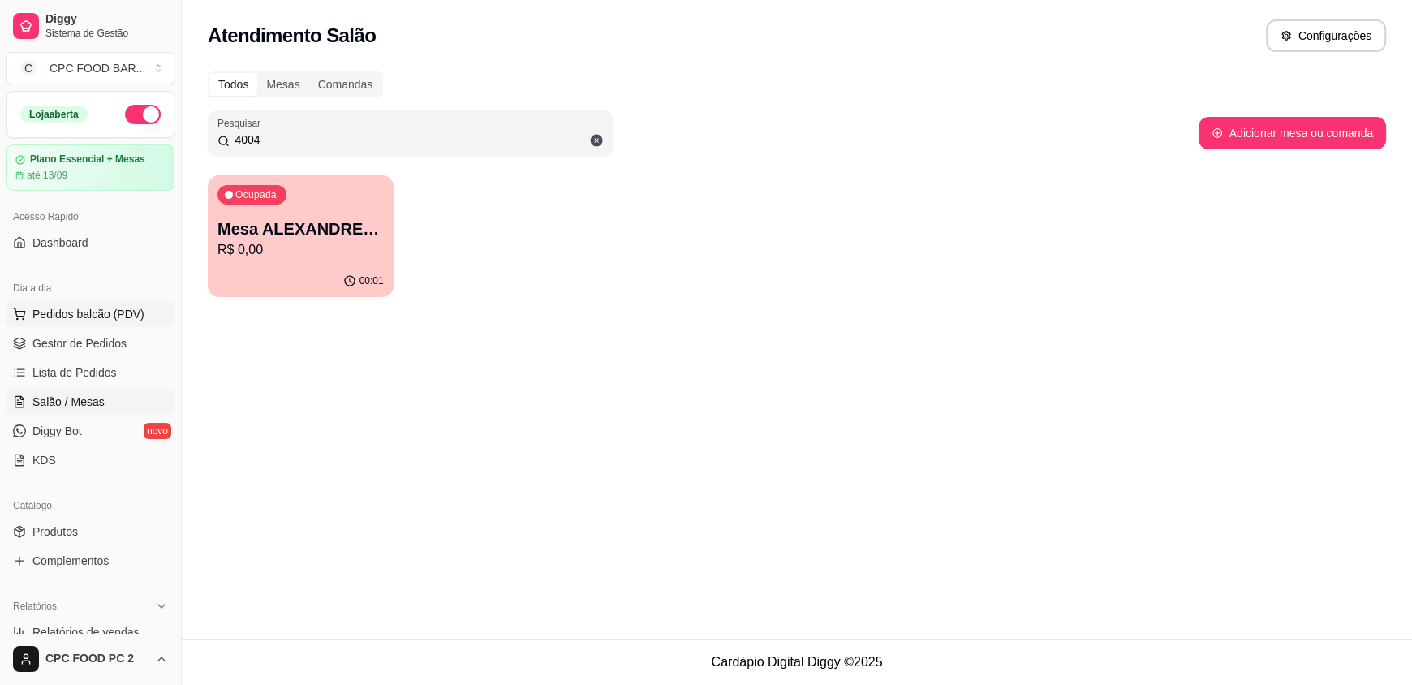
click at [110, 311] on span "Pedidos balcão (PDV)" at bounding box center [88, 314] width 112 height 16
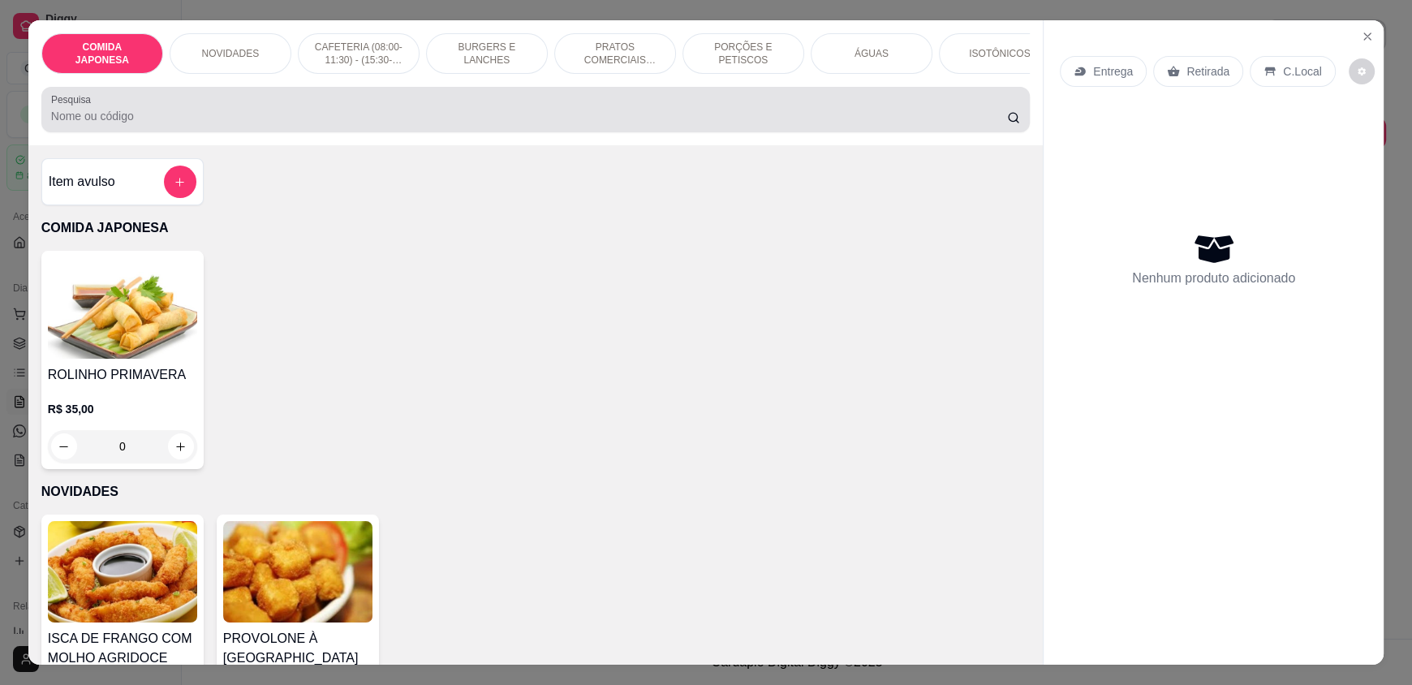
click at [195, 123] on input "Pesquisa" at bounding box center [529, 116] width 957 height 16
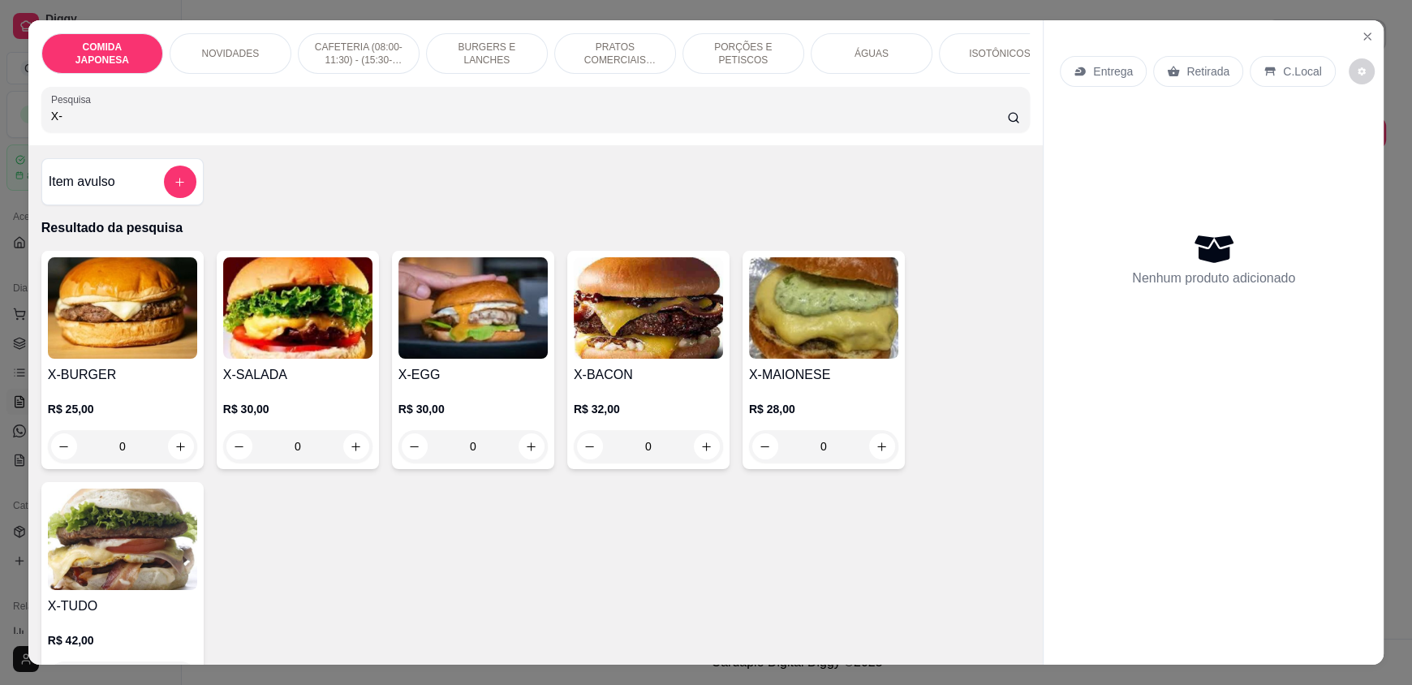
type input "X-"
click at [703, 457] on div "0" at bounding box center [648, 446] width 149 height 32
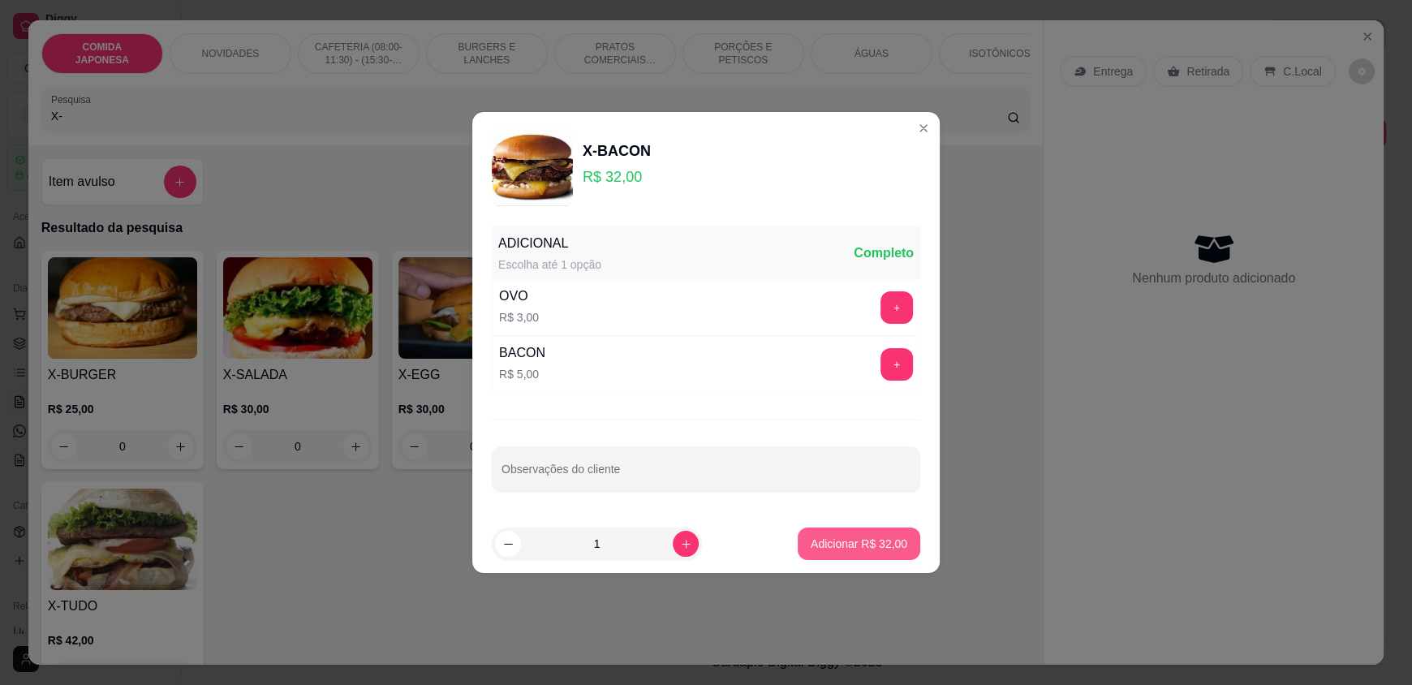
click at [839, 545] on p "Adicionar R$ 32,00" at bounding box center [859, 544] width 97 height 16
type input "1"
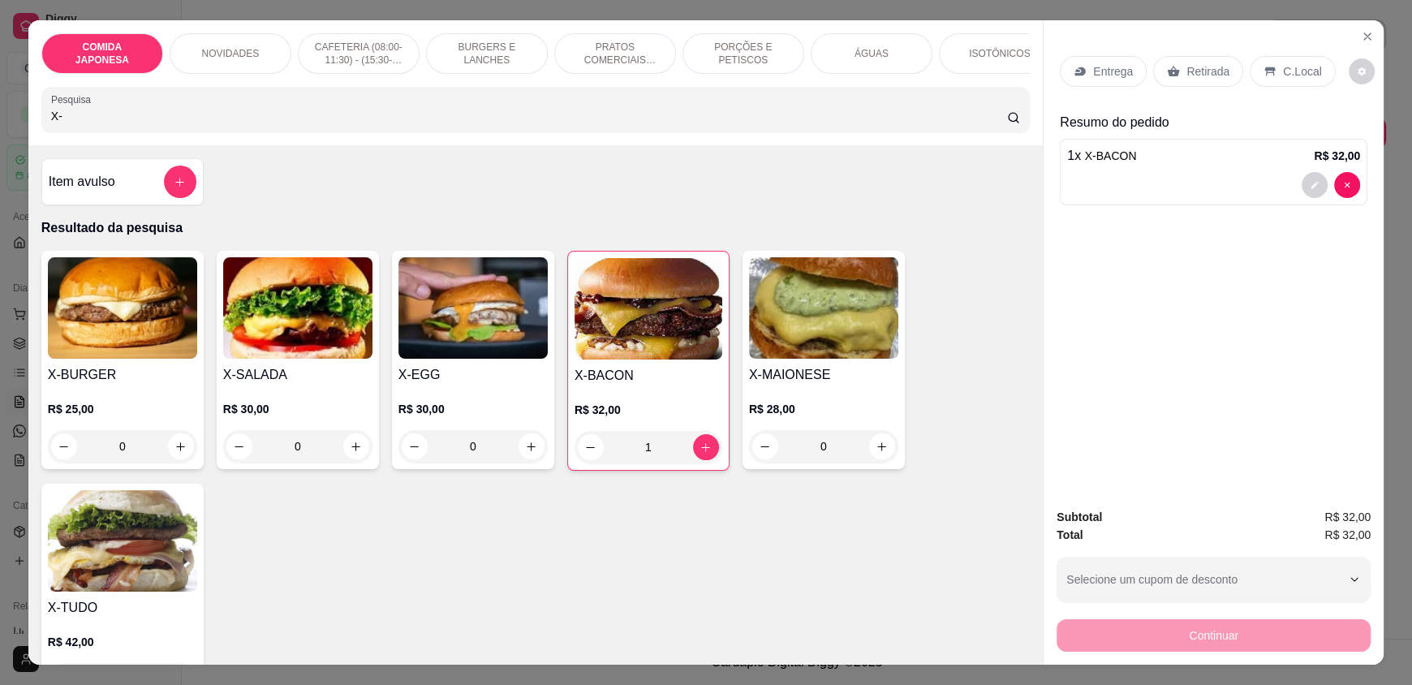
drag, startPoint x: 124, startPoint y: 131, endPoint x: 13, endPoint y: 127, distance: 111.2
click at [13, 127] on div "COMIDA JAPONESA NOVIDADES CAFETERIA (08:00-11:30) - (15:30-18:00) BURGERS E LAN…" at bounding box center [706, 342] width 1412 height 685
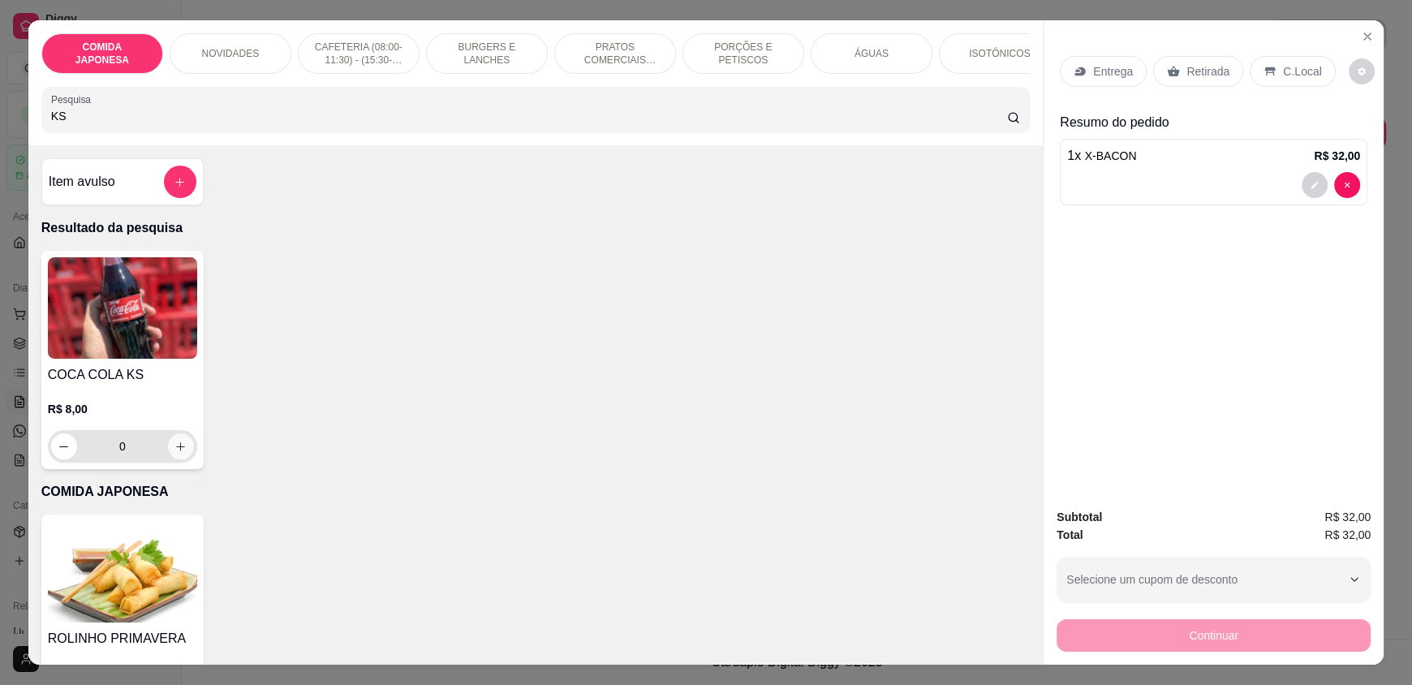
type input "KS"
click at [174, 453] on icon "increase-product-quantity" at bounding box center [180, 447] width 12 height 12
type input "1"
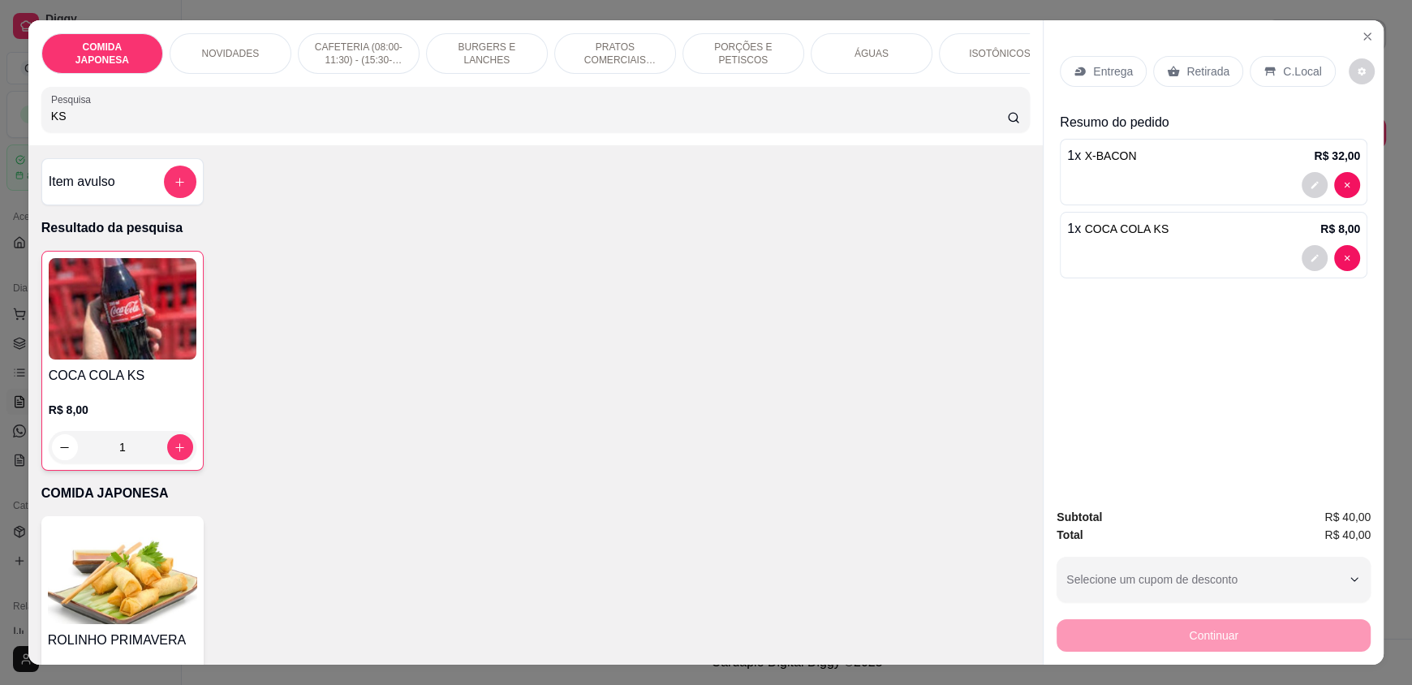
click at [1283, 67] on p "C.Local" at bounding box center [1302, 71] width 38 height 16
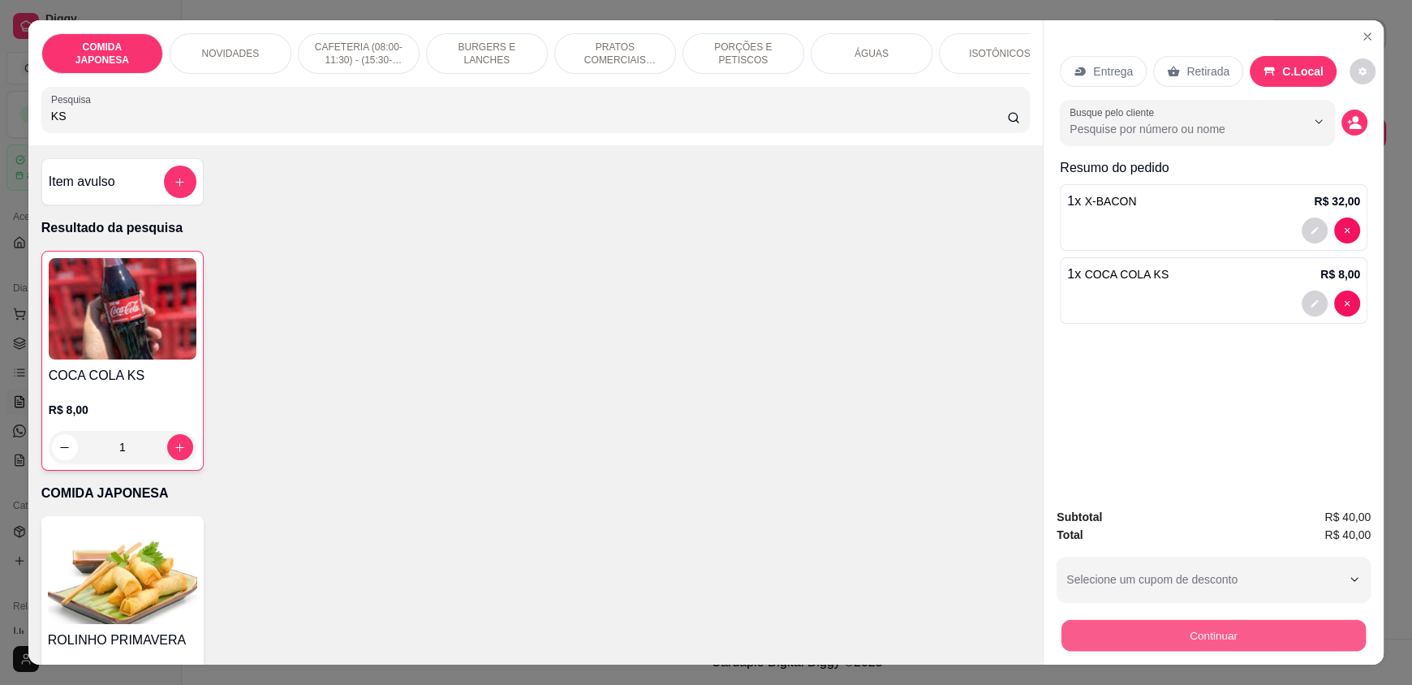
click at [1234, 632] on button "Continuar" at bounding box center [1213, 635] width 304 height 32
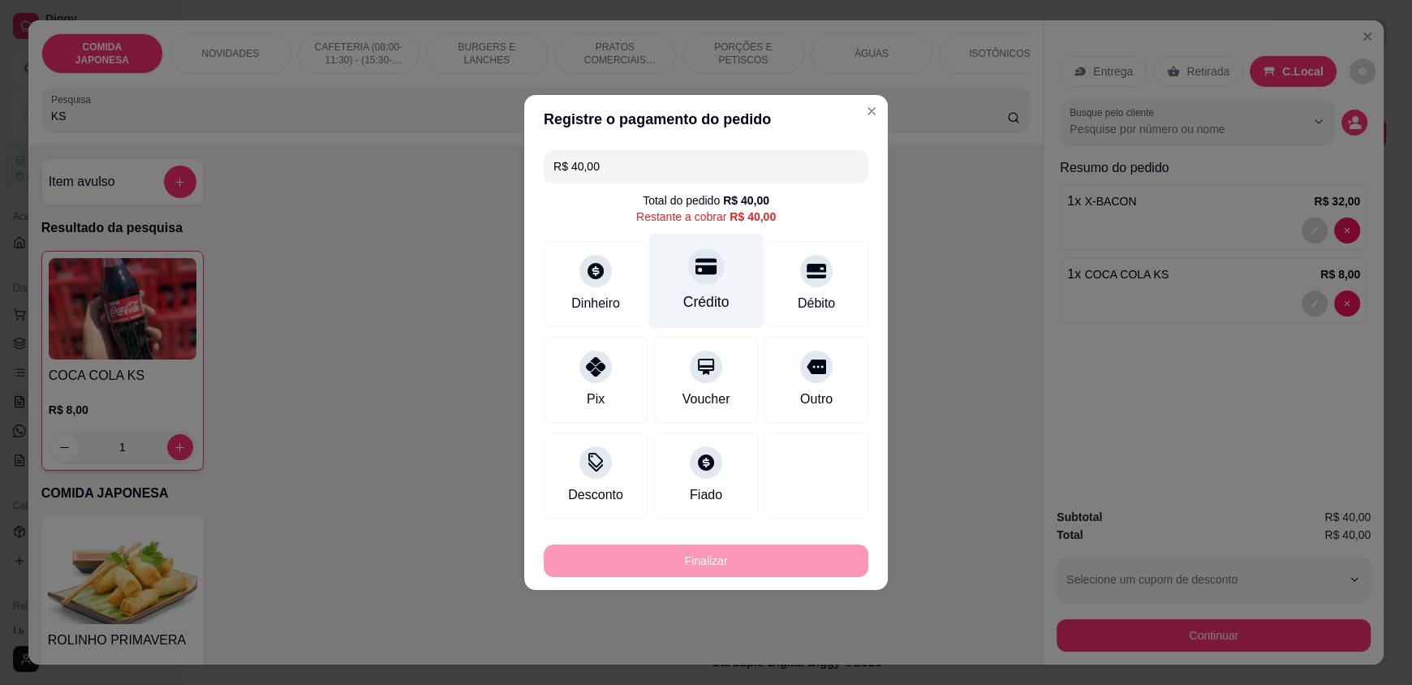
click at [693, 280] on div at bounding box center [706, 266] width 36 height 36
type input "R$ 0,00"
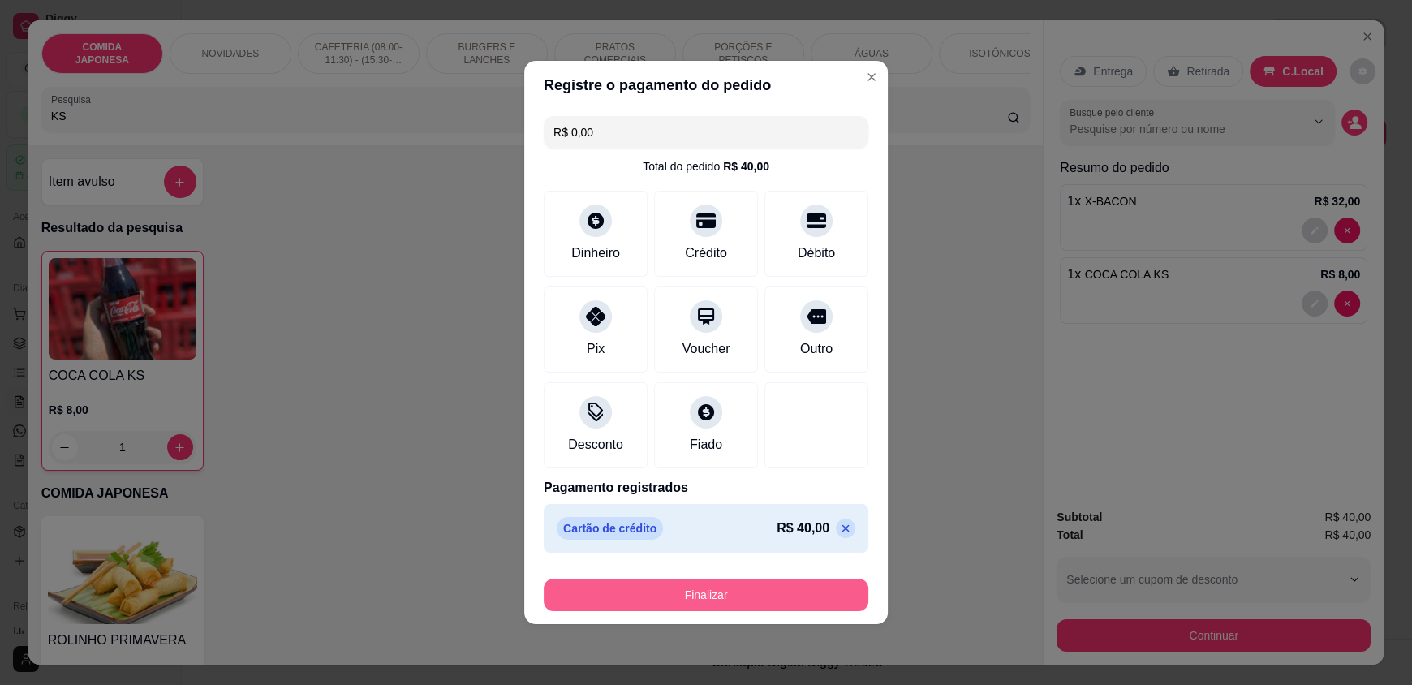
click at [739, 592] on button "Finalizar" at bounding box center [706, 595] width 325 height 32
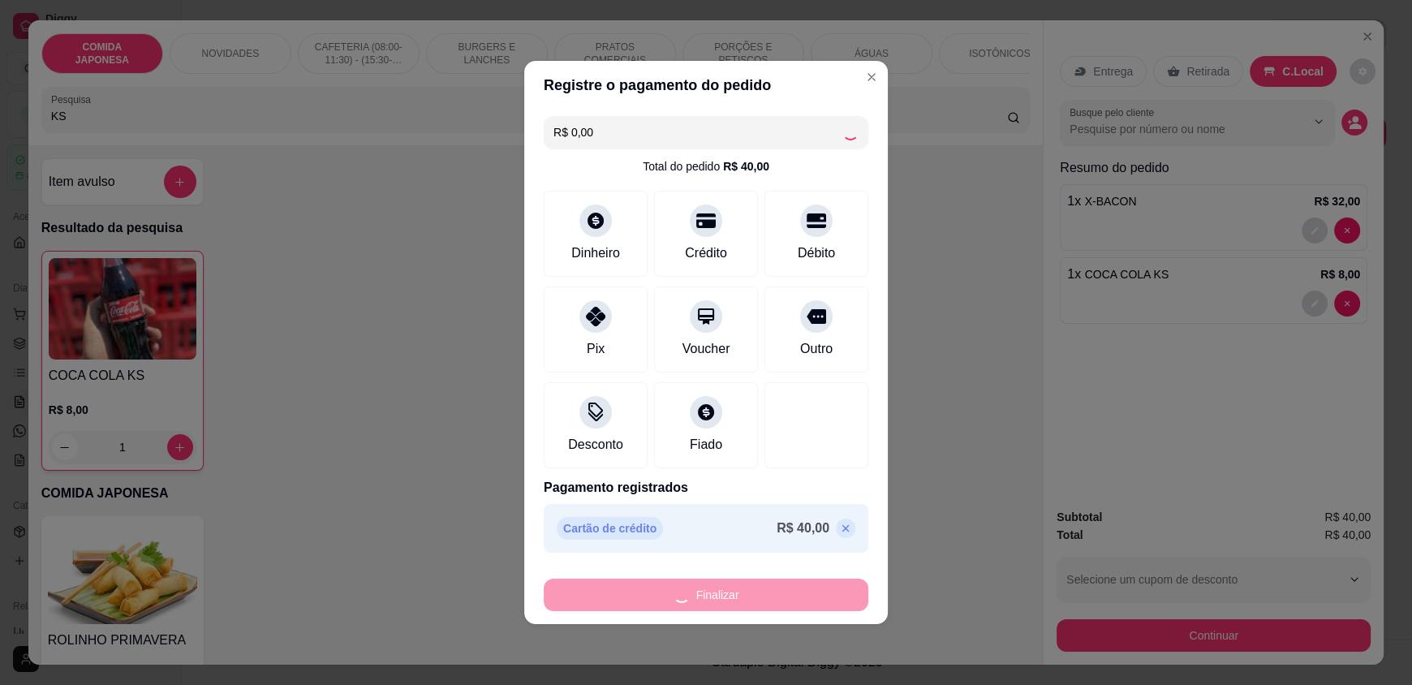
type input "0"
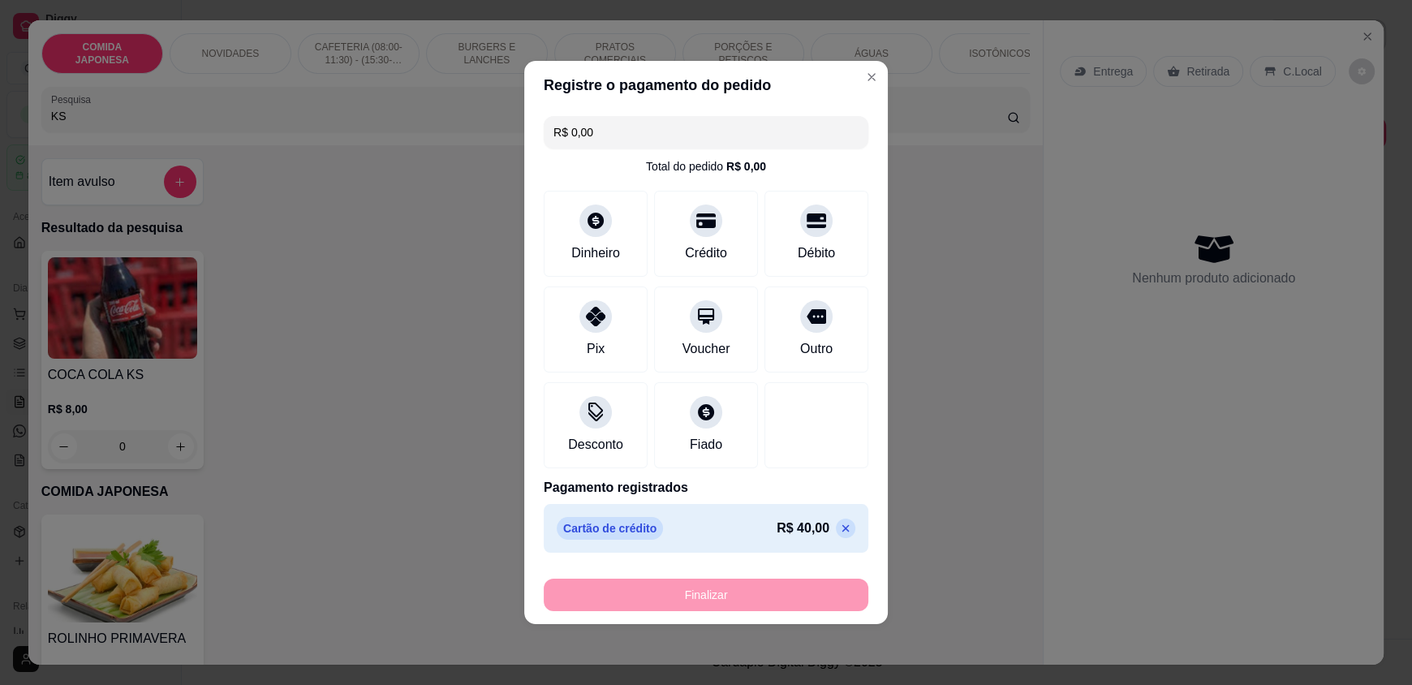
type input "-R$ 40,00"
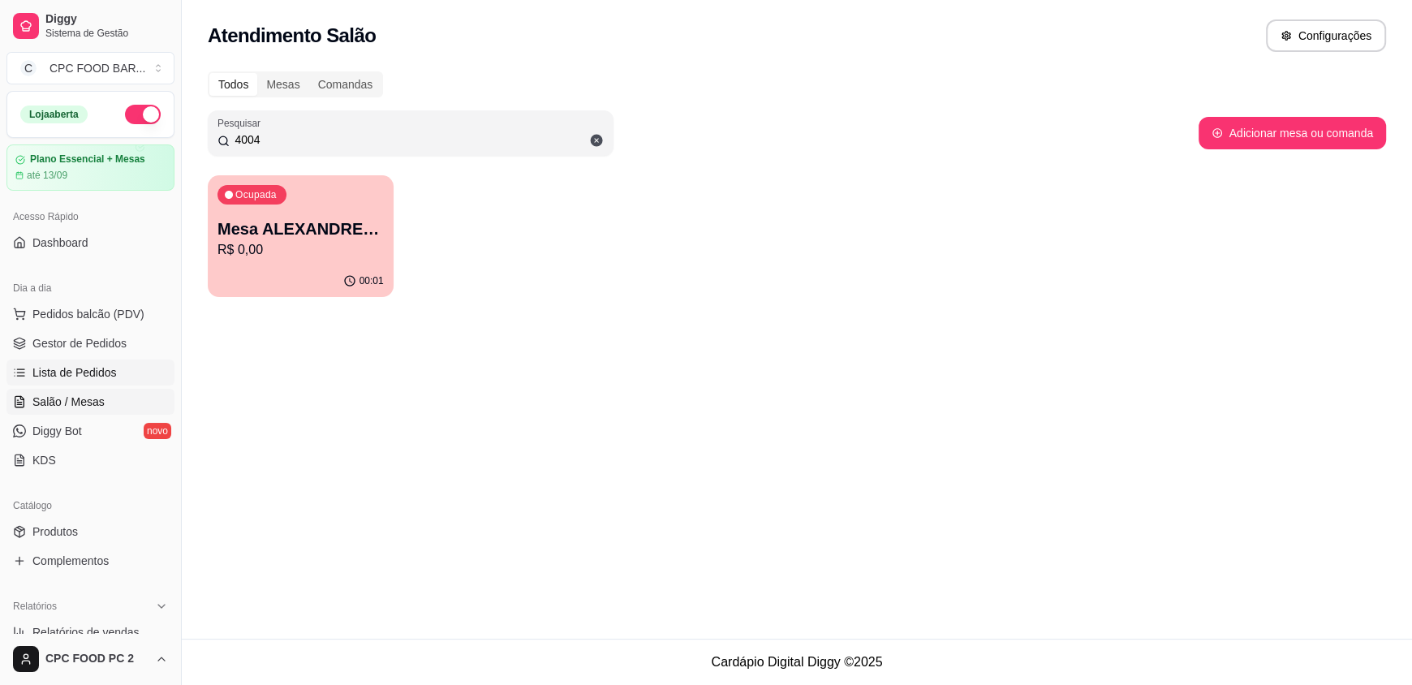
click at [58, 373] on span "Lista de Pedidos" at bounding box center [74, 372] width 84 height 16
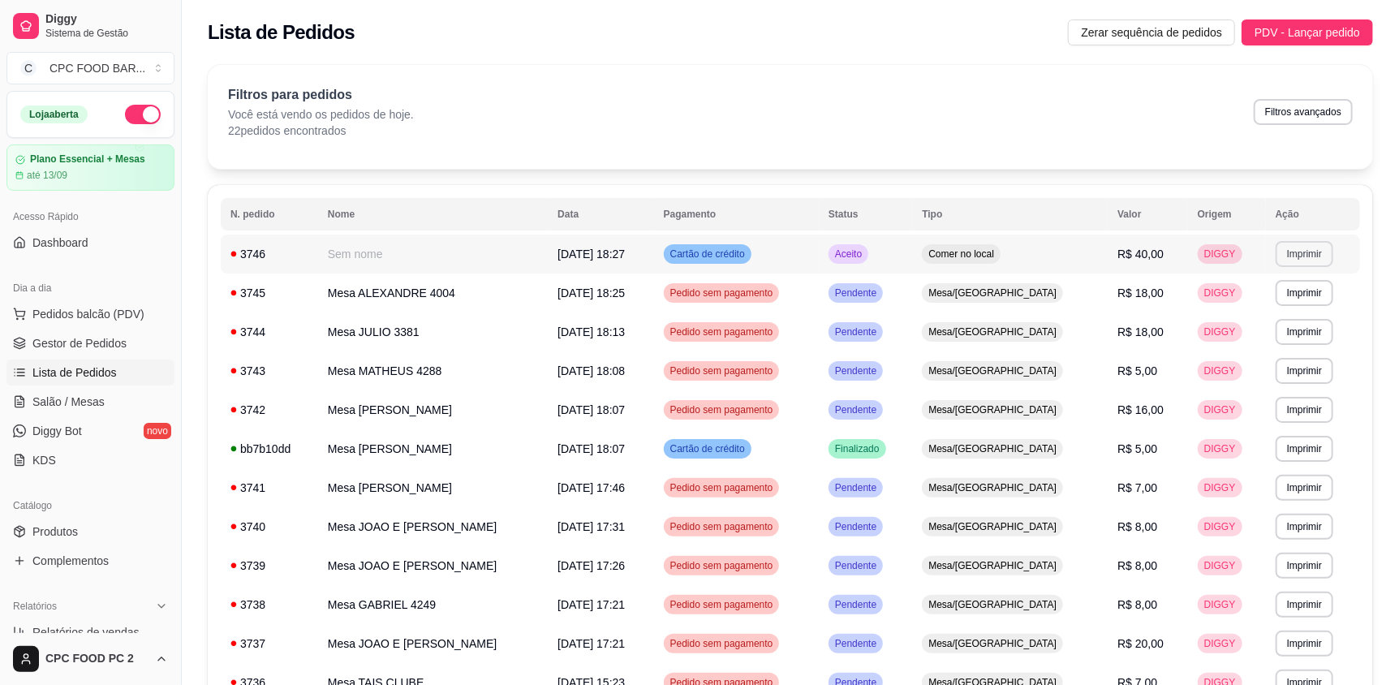
click at [1311, 247] on button "Imprimir" at bounding box center [1305, 254] width 58 height 26
click at [1255, 315] on button "IMPRESSORA" at bounding box center [1272, 310] width 114 height 25
click at [80, 318] on span "Pedidos balcão (PDV)" at bounding box center [88, 314] width 112 height 16
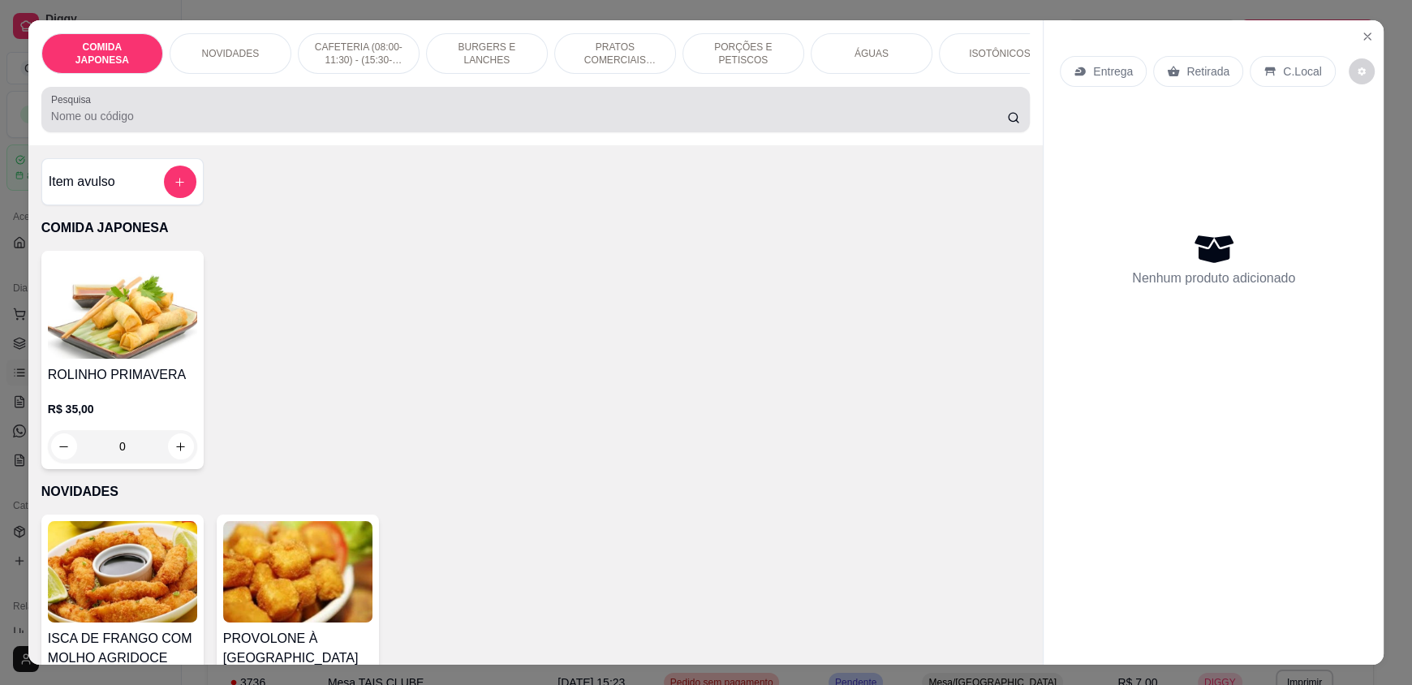
click at [469, 124] on input "Pesquisa" at bounding box center [529, 116] width 957 height 16
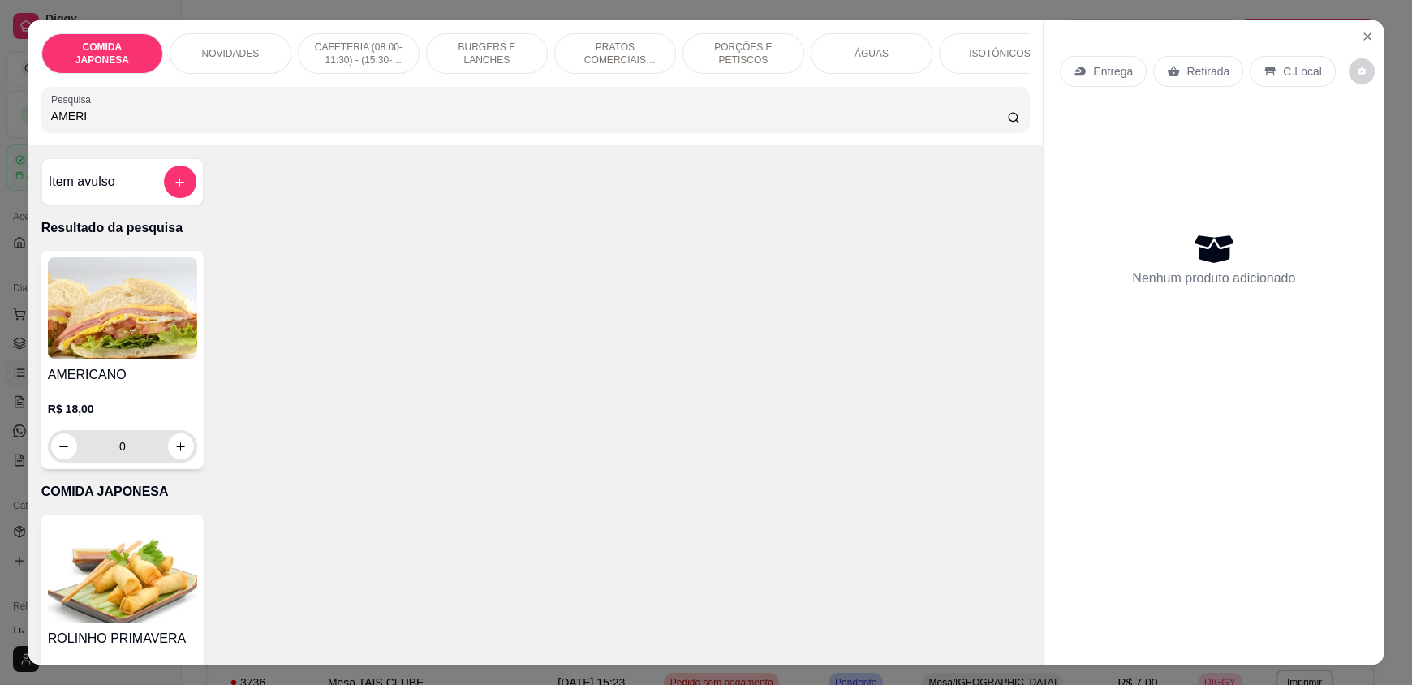
type input "AMERI"
click at [175, 453] on icon "increase-product-quantity" at bounding box center [181, 447] width 12 height 12
type input "1"
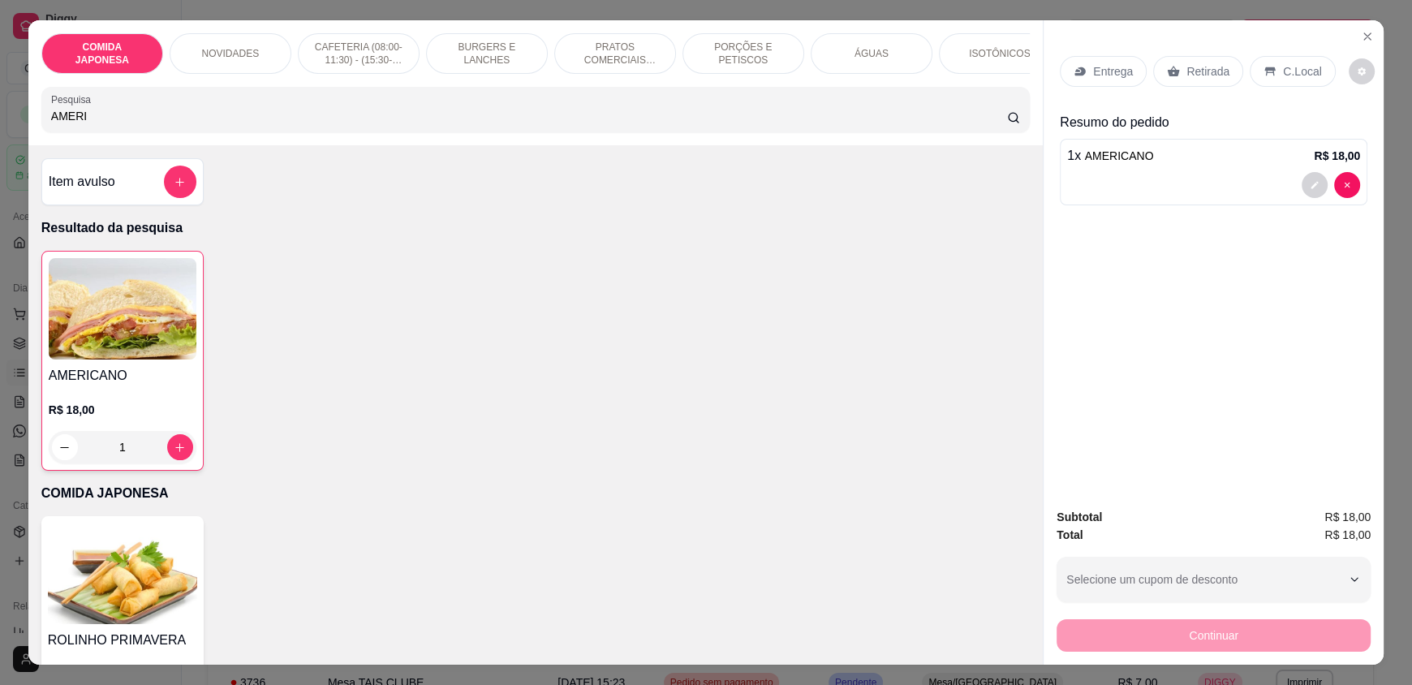
click at [1194, 69] on p "Retirada" at bounding box center [1207, 71] width 43 height 16
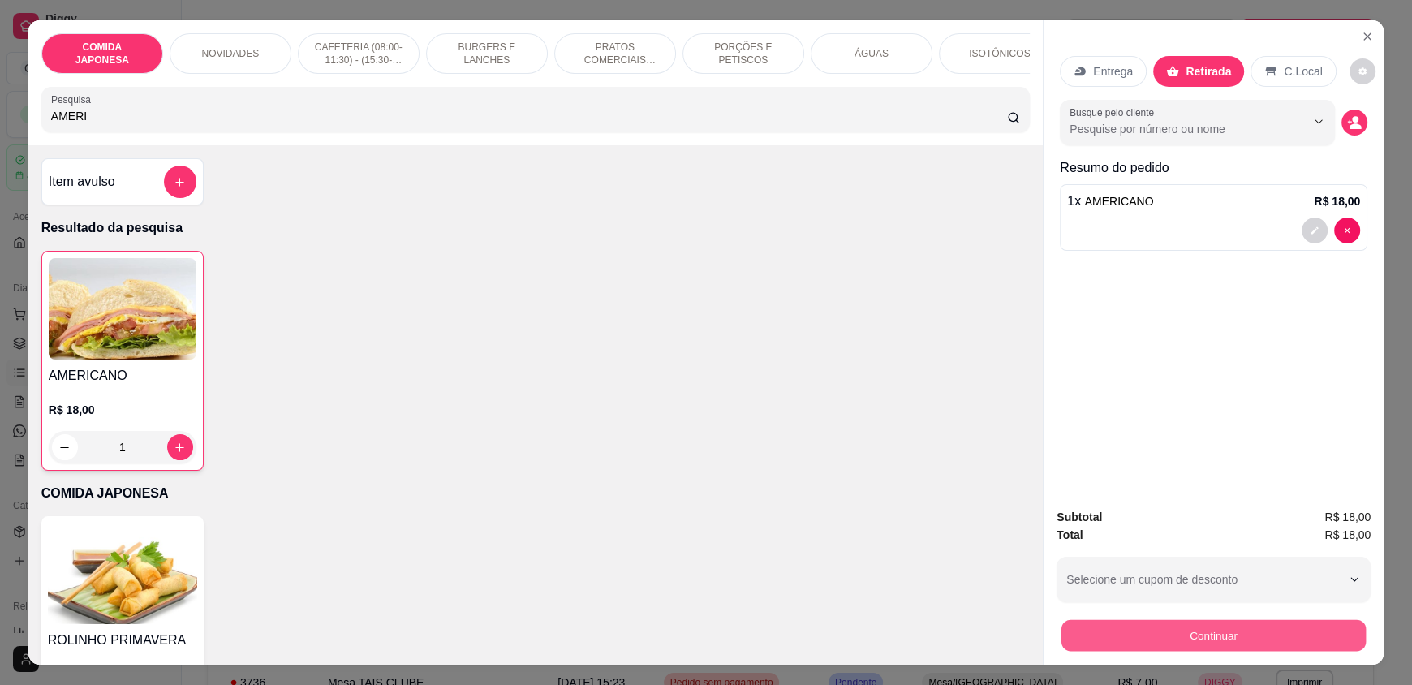
click at [1207, 631] on button "Continuar" at bounding box center [1213, 635] width 304 height 32
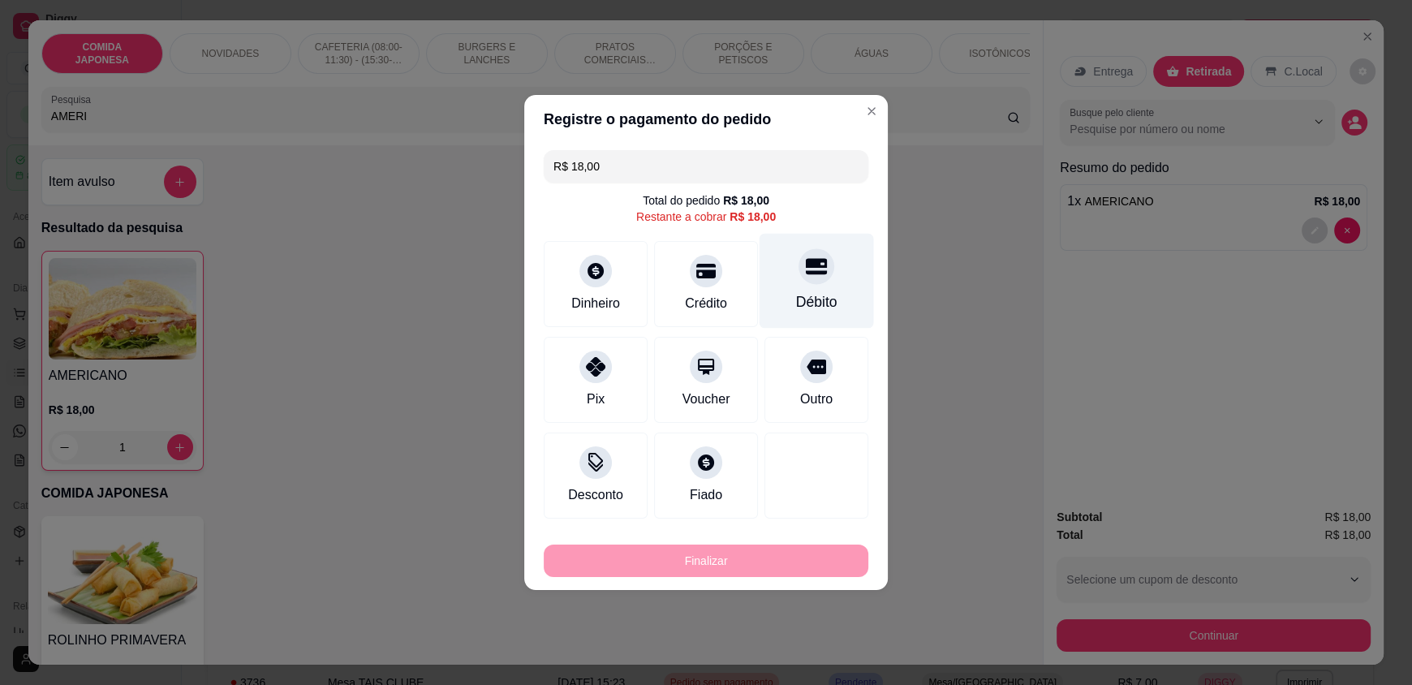
click at [796, 300] on div "Débito" at bounding box center [816, 301] width 41 height 21
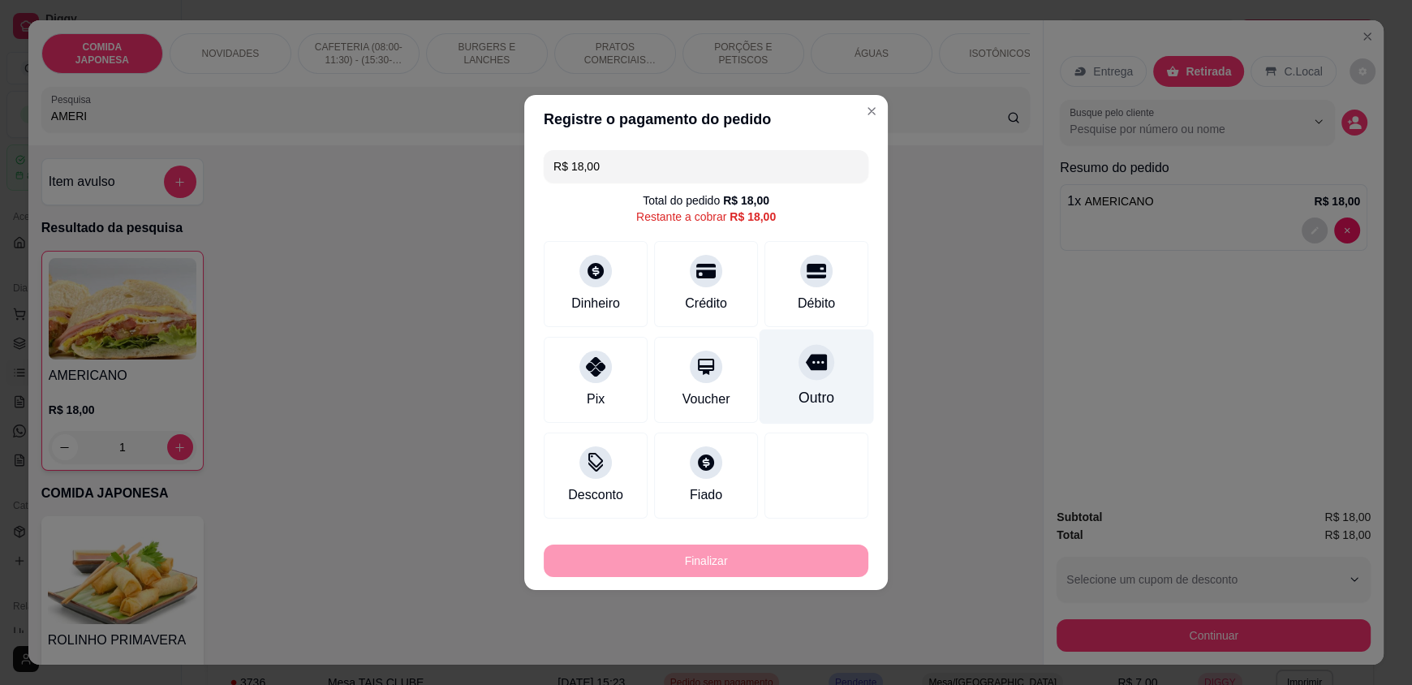
type input "R$ 0,00"
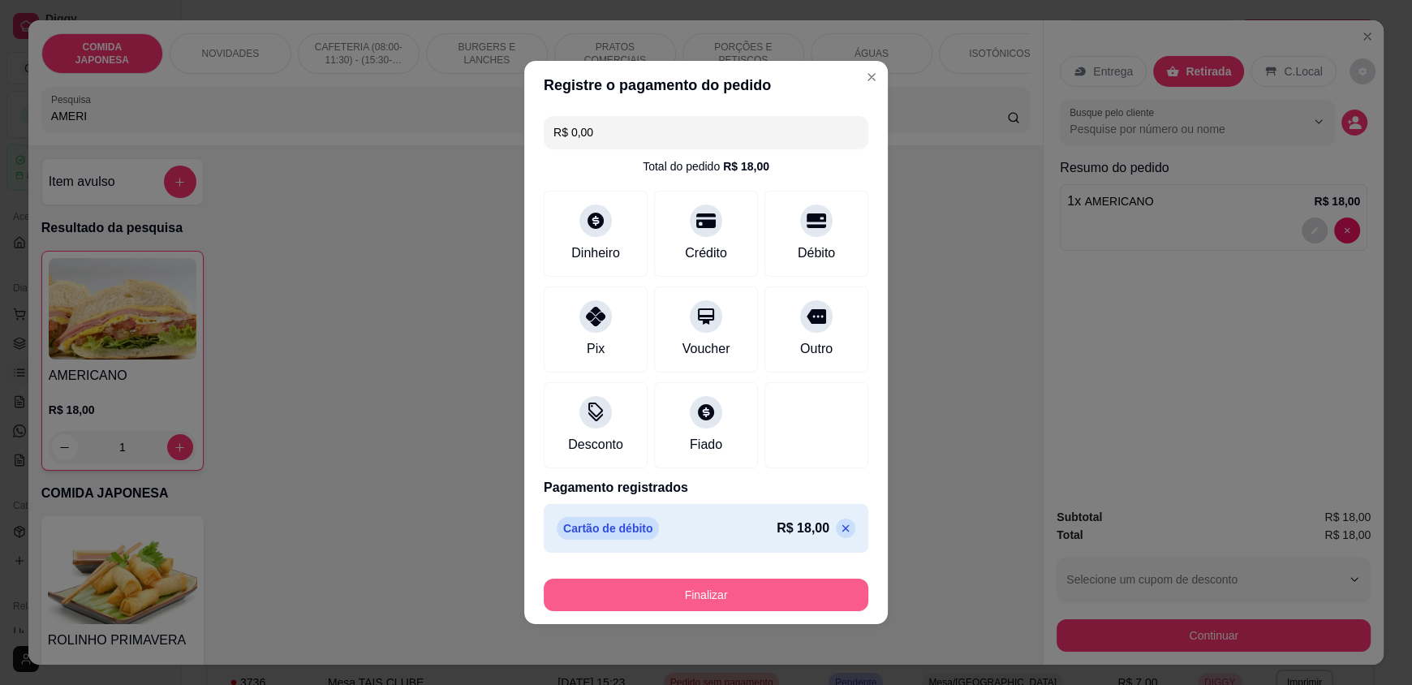
click at [674, 602] on button "Finalizar" at bounding box center [706, 595] width 325 height 32
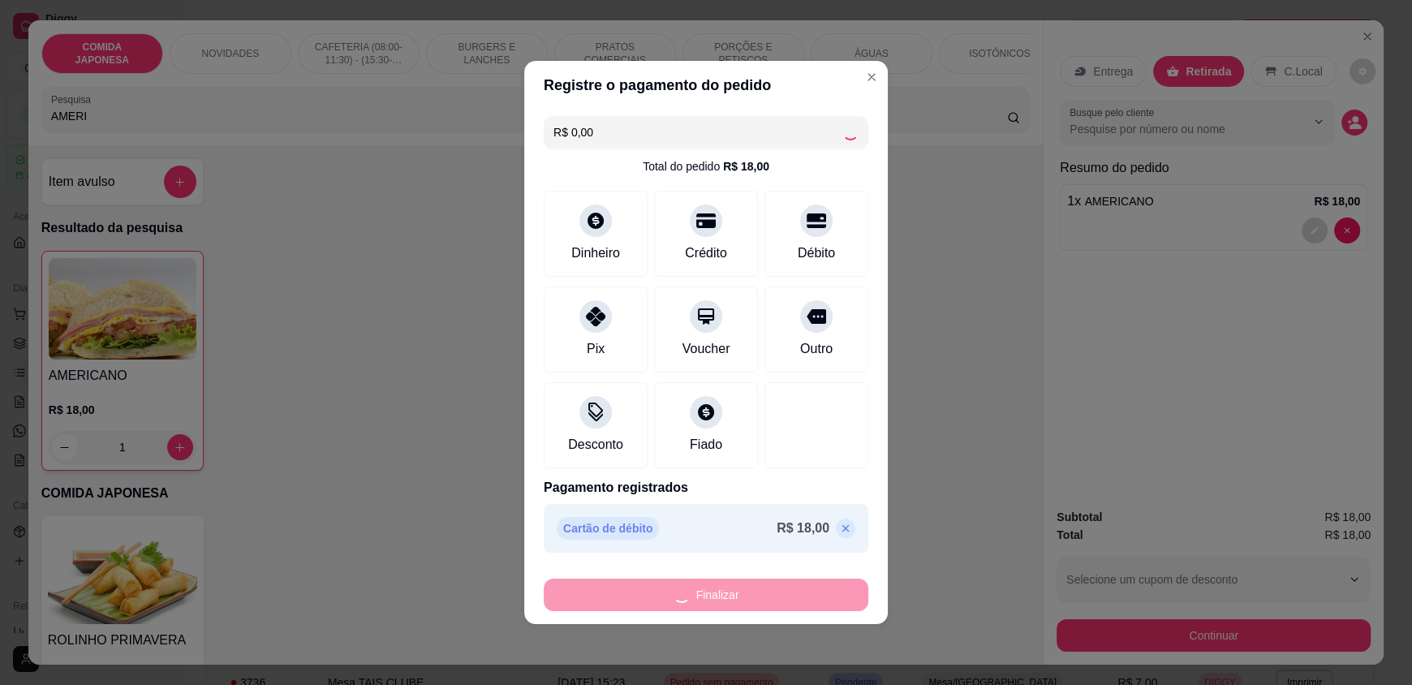
type input "0"
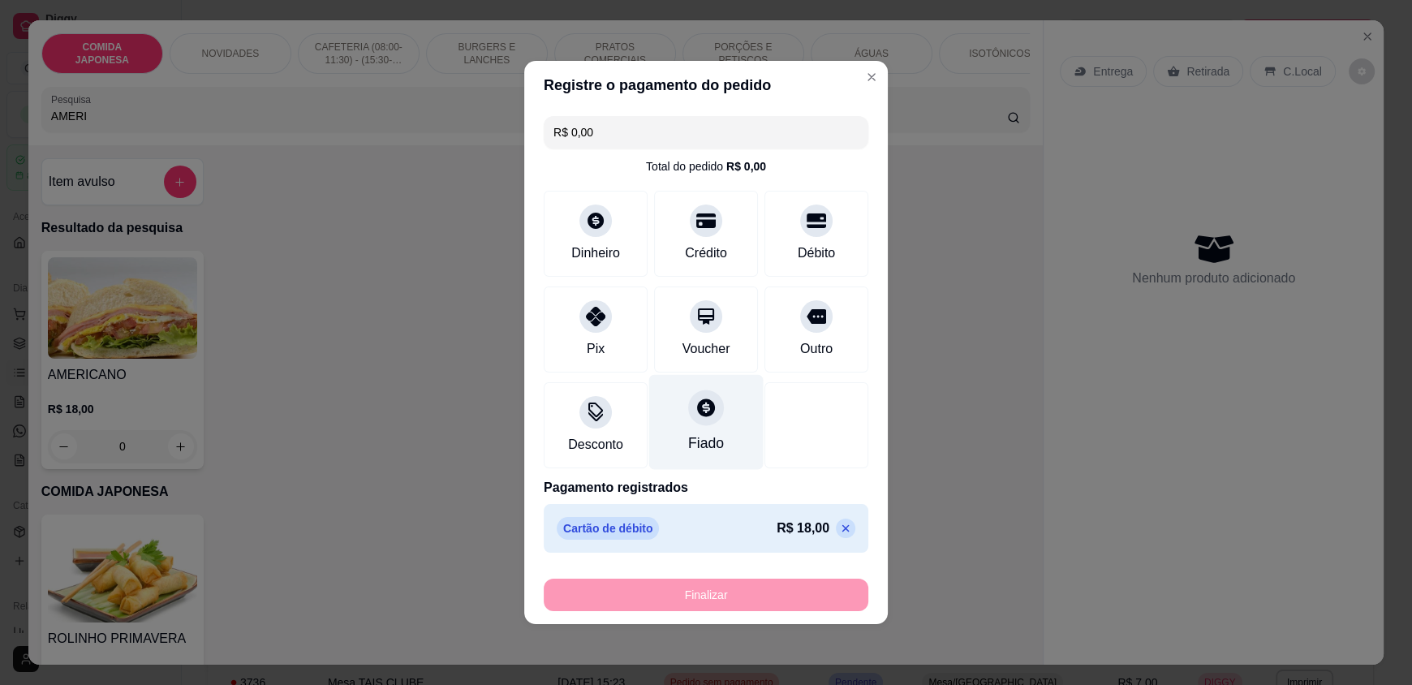
type input "-R$ 18,00"
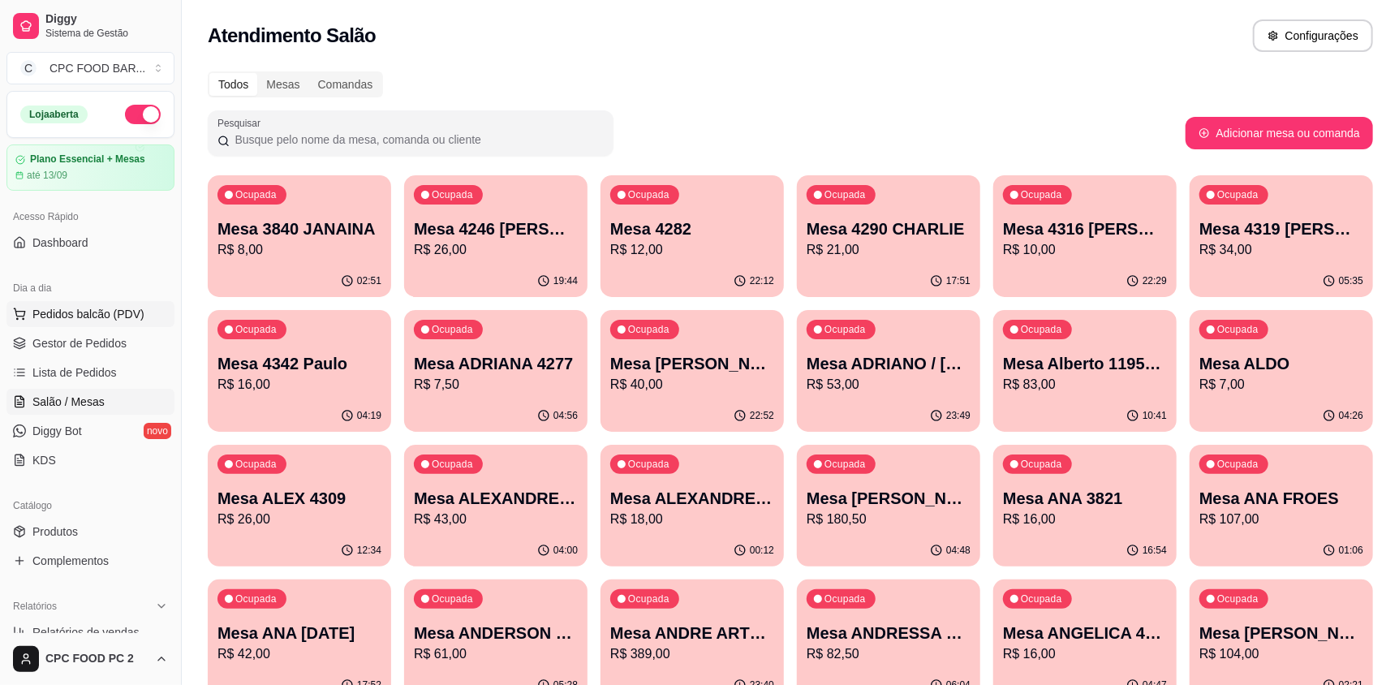
click at [105, 316] on span "Pedidos balcão (PDV)" at bounding box center [88, 314] width 112 height 16
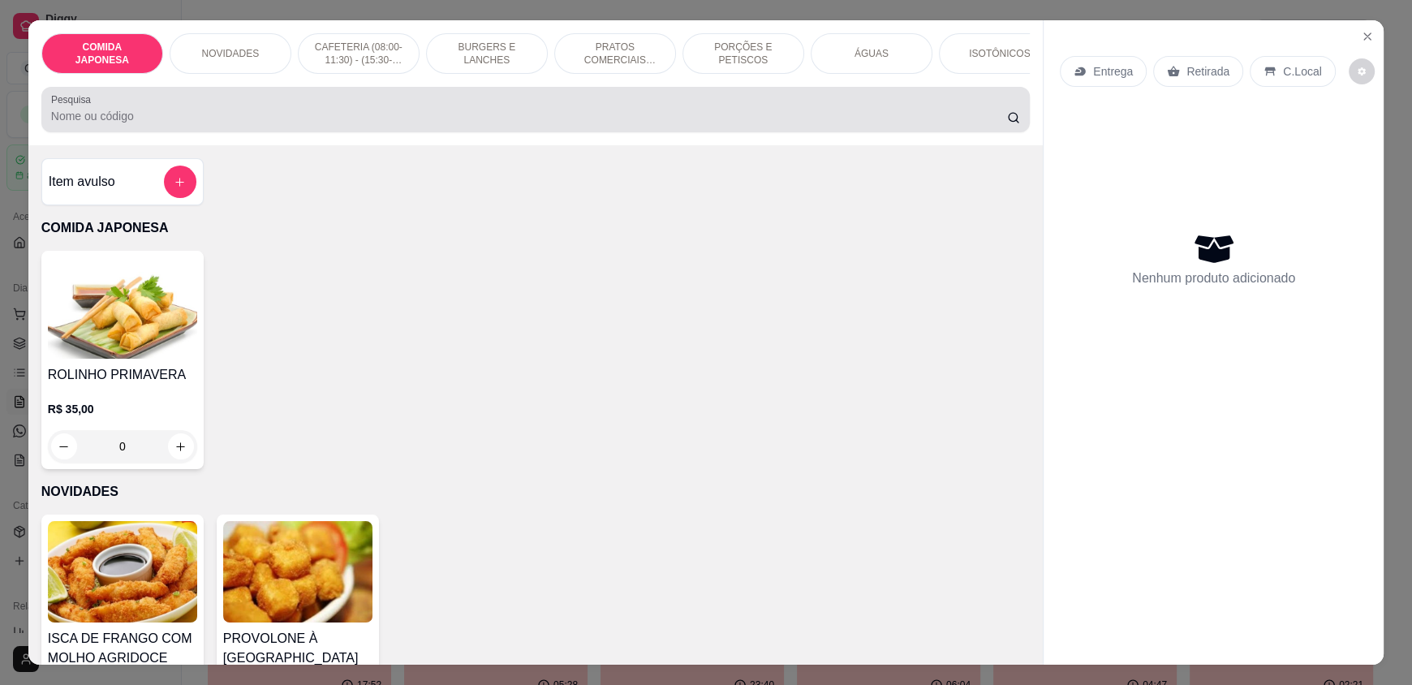
click at [289, 110] on div at bounding box center [535, 109] width 969 height 32
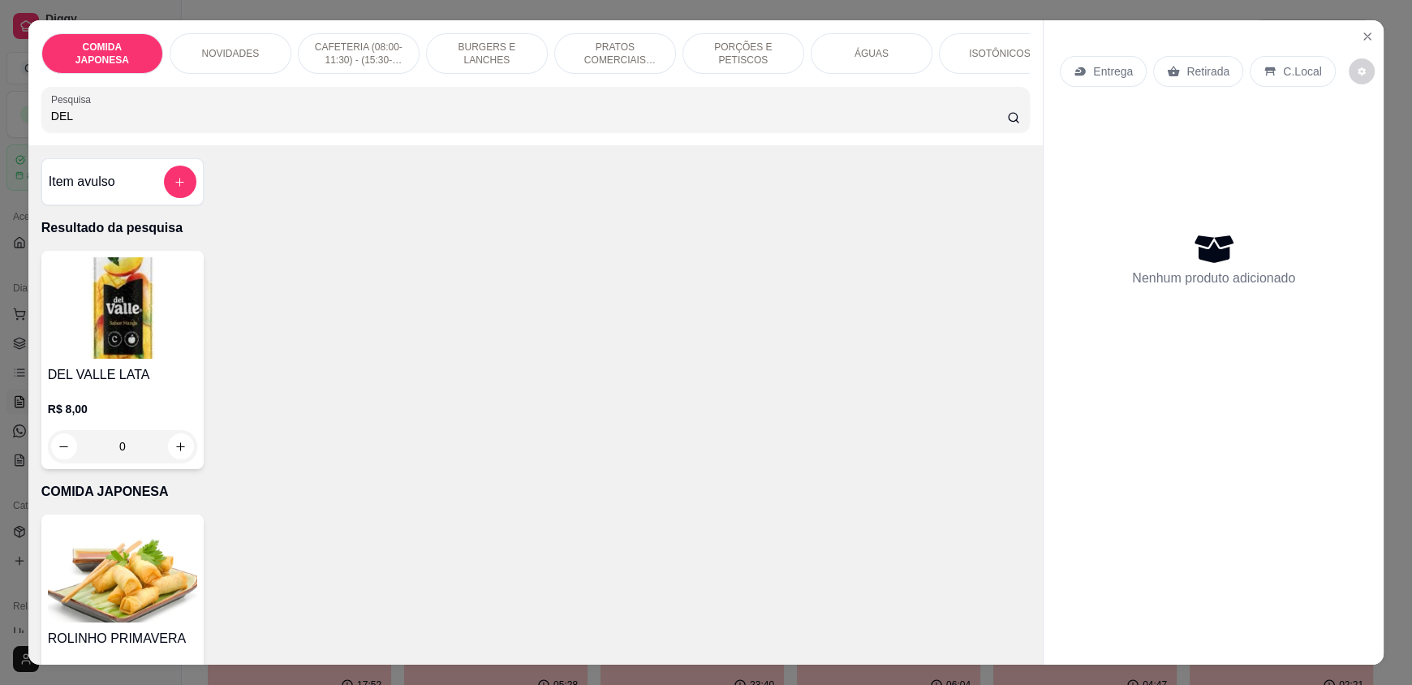
type input "DEL"
click at [82, 359] on img at bounding box center [122, 307] width 149 height 101
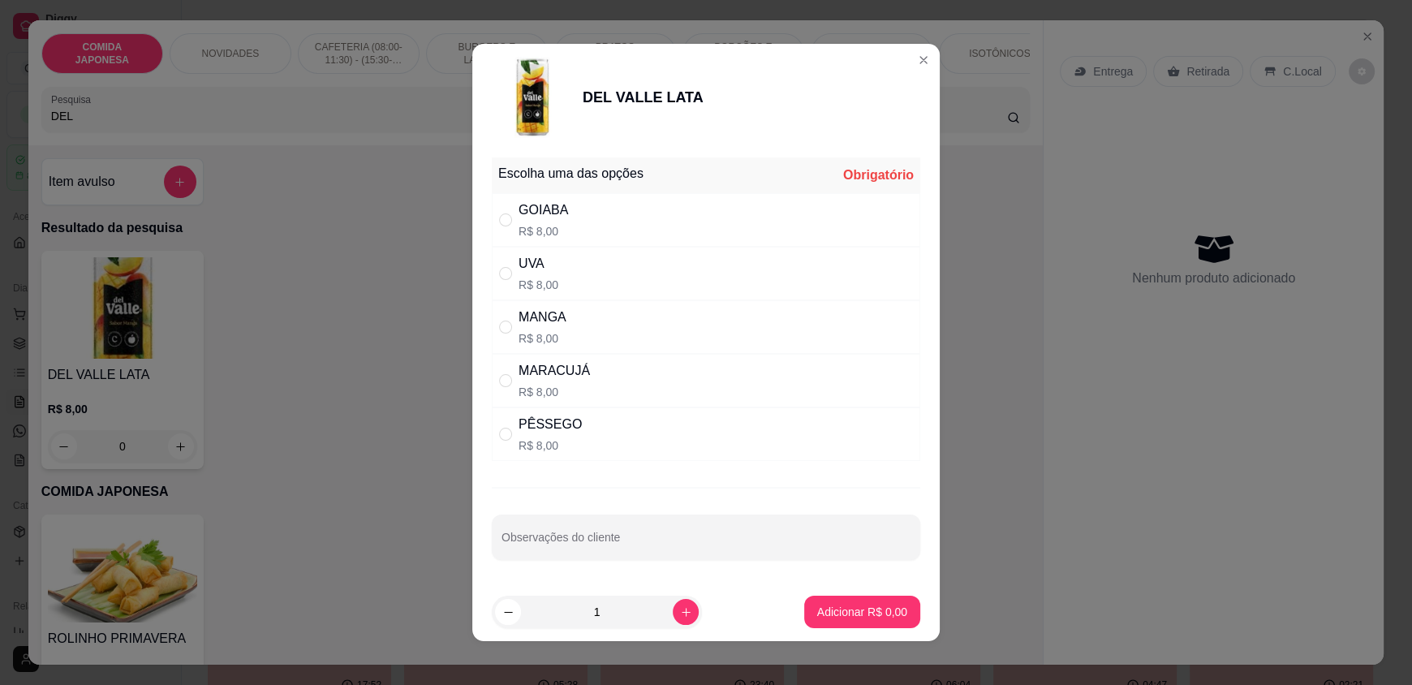
click at [575, 325] on div "MANGA R$ 8,00" at bounding box center [706, 327] width 428 height 54
radio input "true"
click at [857, 625] on button "Adicionar R$ 8,00" at bounding box center [862, 612] width 116 height 32
type input "1"
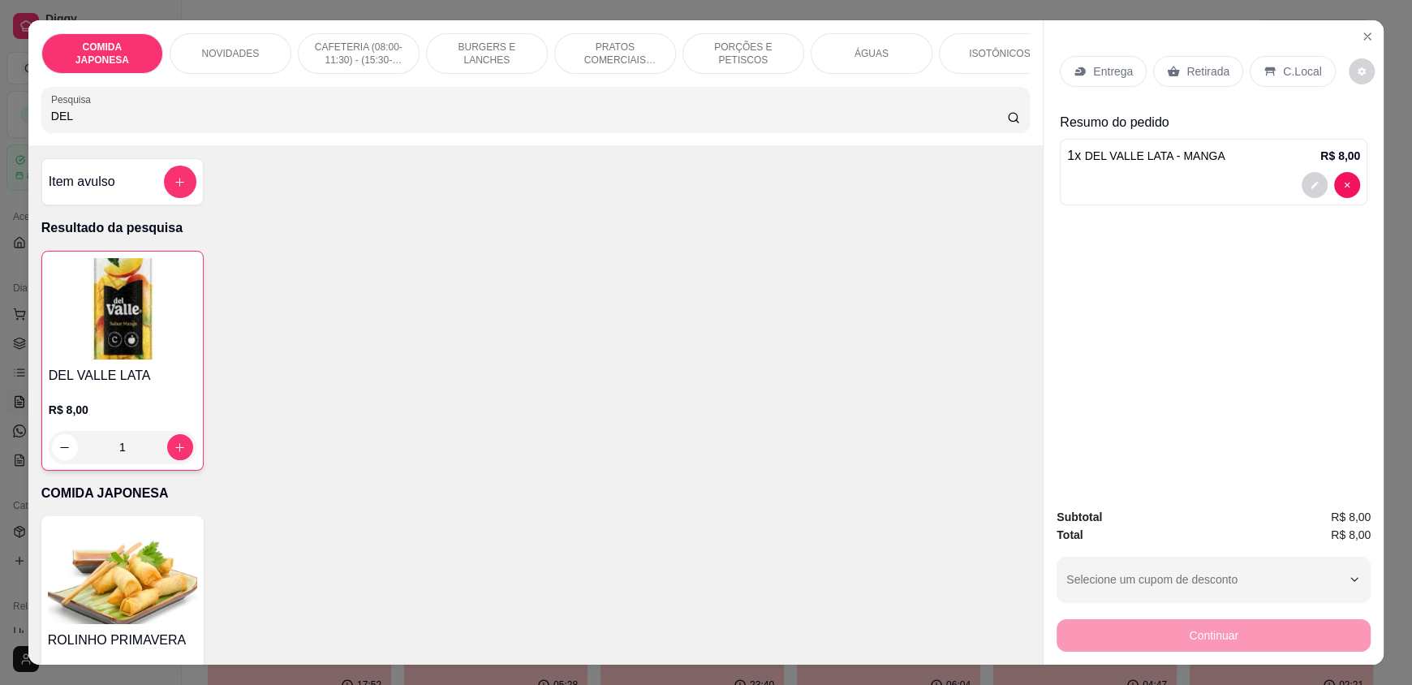
drag, startPoint x: 333, startPoint y: 140, endPoint x: 0, endPoint y: 113, distance: 333.9
click at [0, 113] on div "COMIDA JAPONESA NOVIDADES CAFETERIA (08:00-11:30) - (15:30-18:00) BURGERS E LAN…" at bounding box center [706, 342] width 1412 height 685
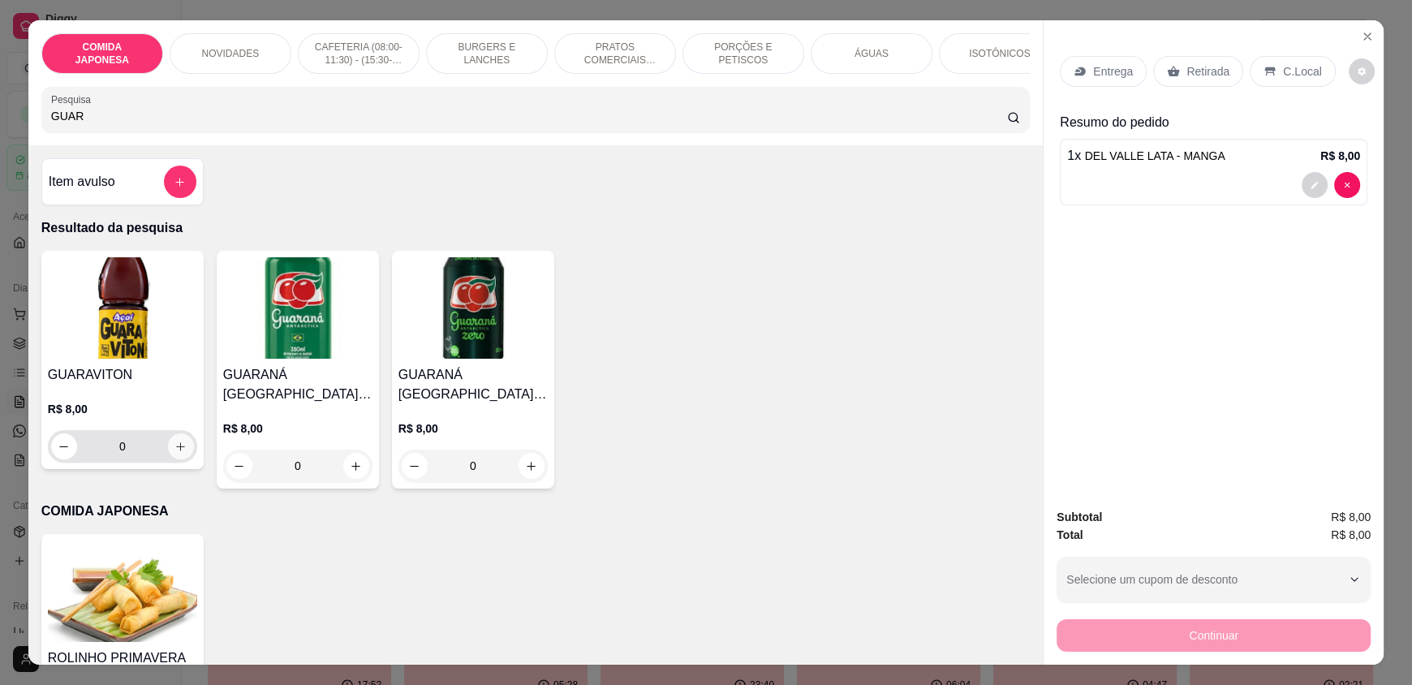
type input "GUAR"
click at [174, 450] on button "increase-product-quantity" at bounding box center [181, 446] width 26 height 26
type input "1"
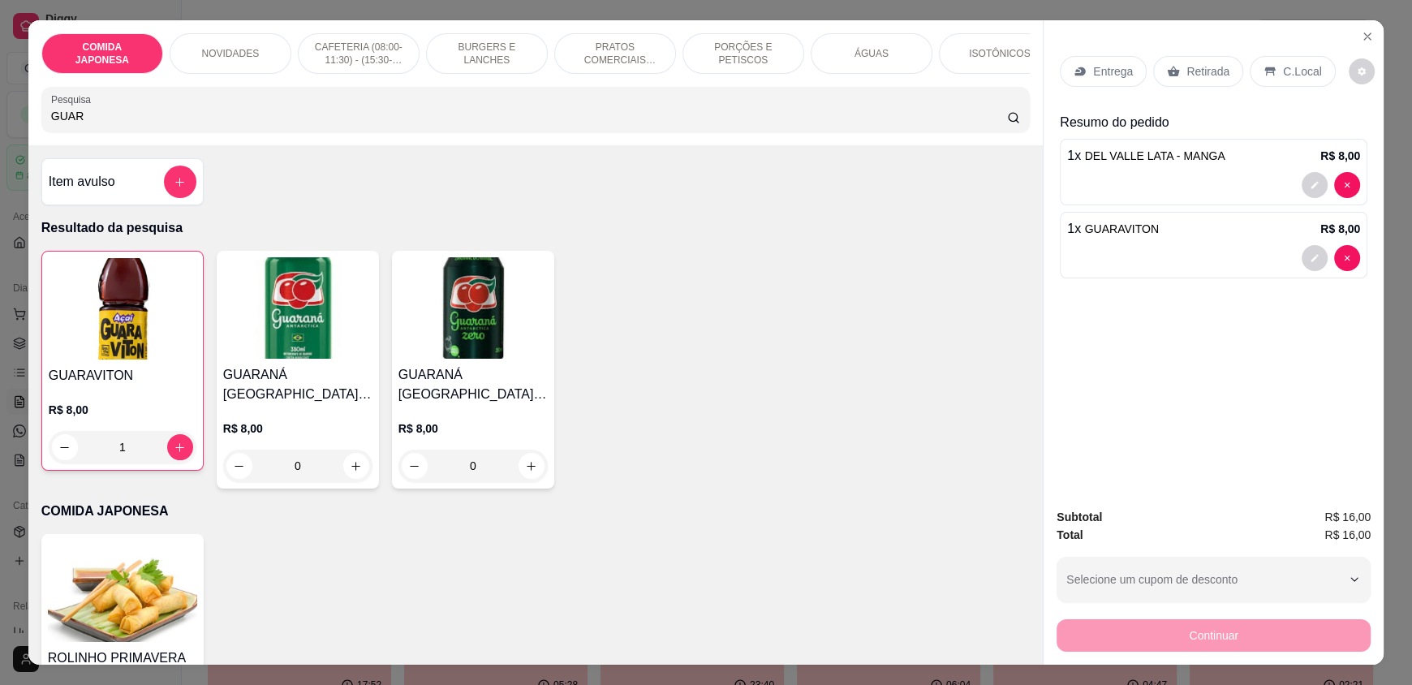
drag, startPoint x: 85, startPoint y: 128, endPoint x: 15, endPoint y: 101, distance: 75.0
click at [0, 123] on div "COMIDA JAPONESA NOVIDADES CAFETERIA (08:00-11:30) - (15:30-18:00) BURGERS E LAN…" at bounding box center [706, 342] width 1412 height 685
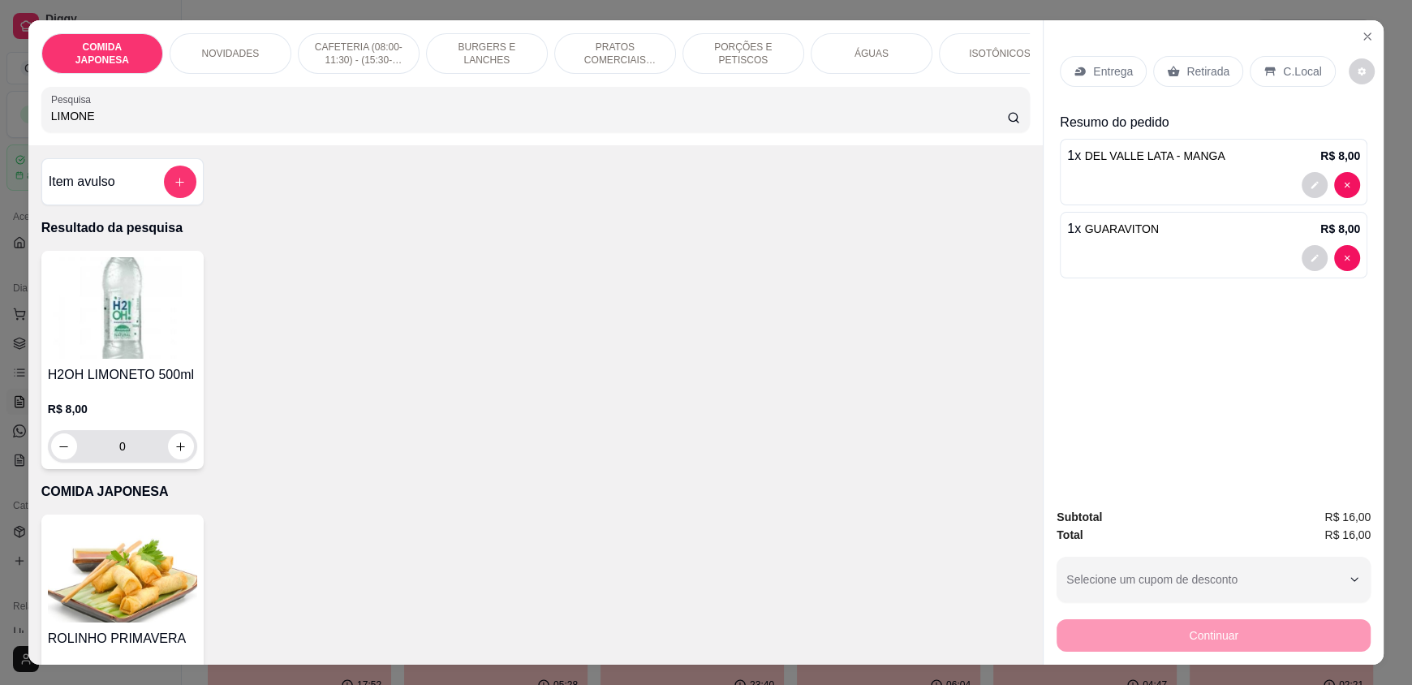
type input "LIMONE"
click at [175, 453] on icon "increase-product-quantity" at bounding box center [181, 447] width 12 height 12
type input "1"
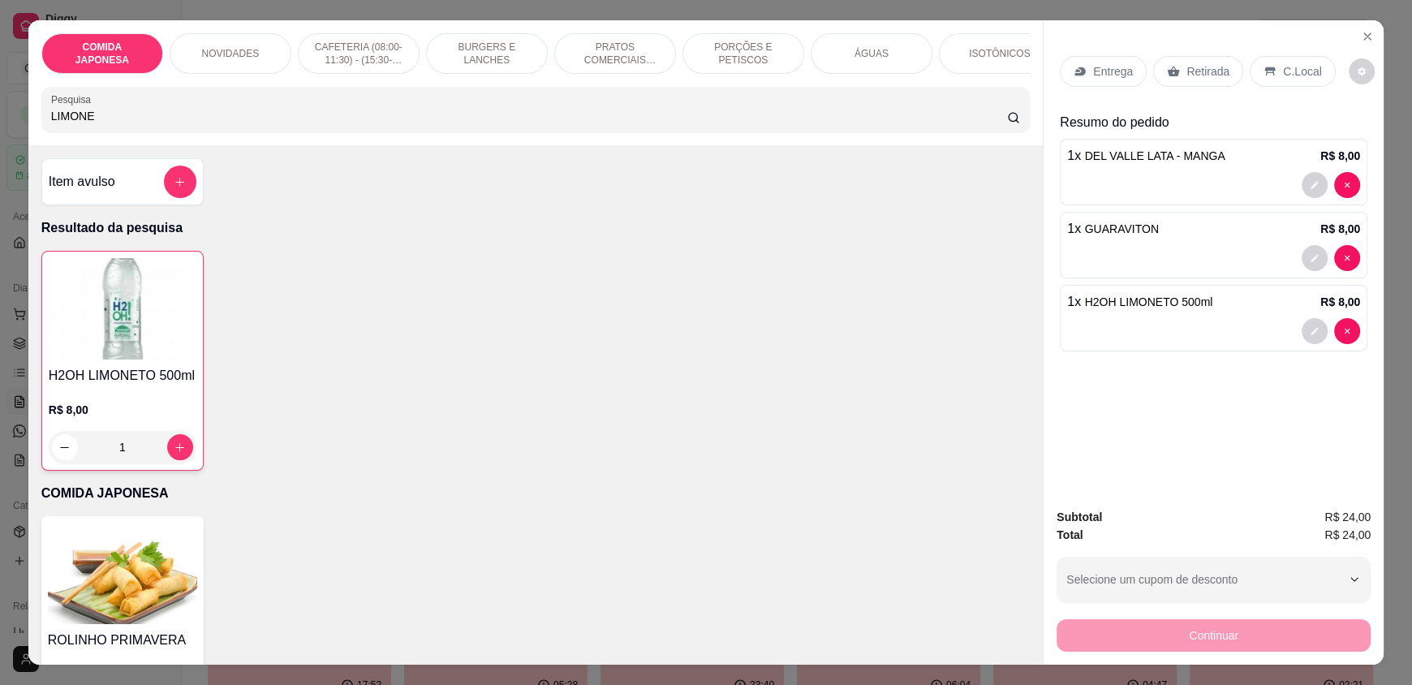
drag, startPoint x: 262, startPoint y: 125, endPoint x: 0, endPoint y: 107, distance: 262.7
click at [0, 122] on div "COMIDA JAPONESA NOVIDADES CAFETERIA (08:00-11:30) - (15:30-18:00) BURGERS E LAN…" at bounding box center [706, 342] width 1412 height 685
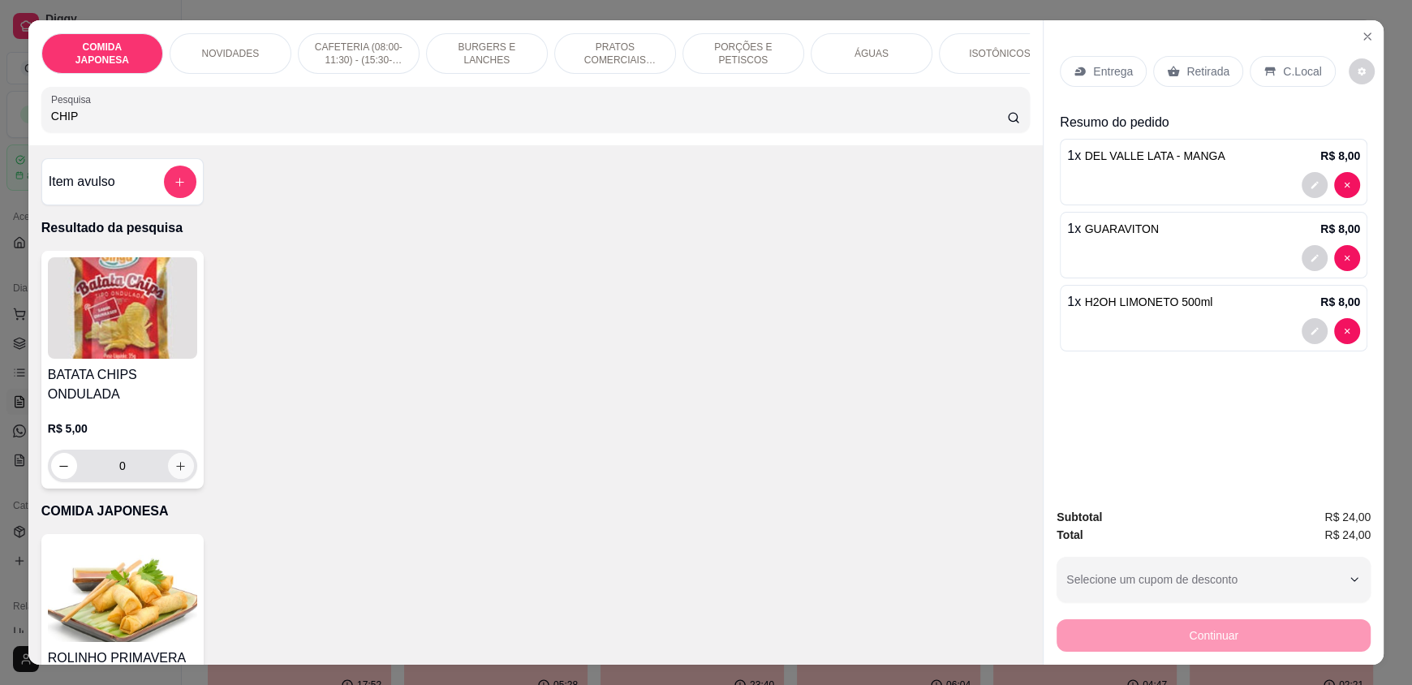
type input "CHIP"
click at [174, 472] on icon "increase-product-quantity" at bounding box center [180, 466] width 12 height 12
type input "1"
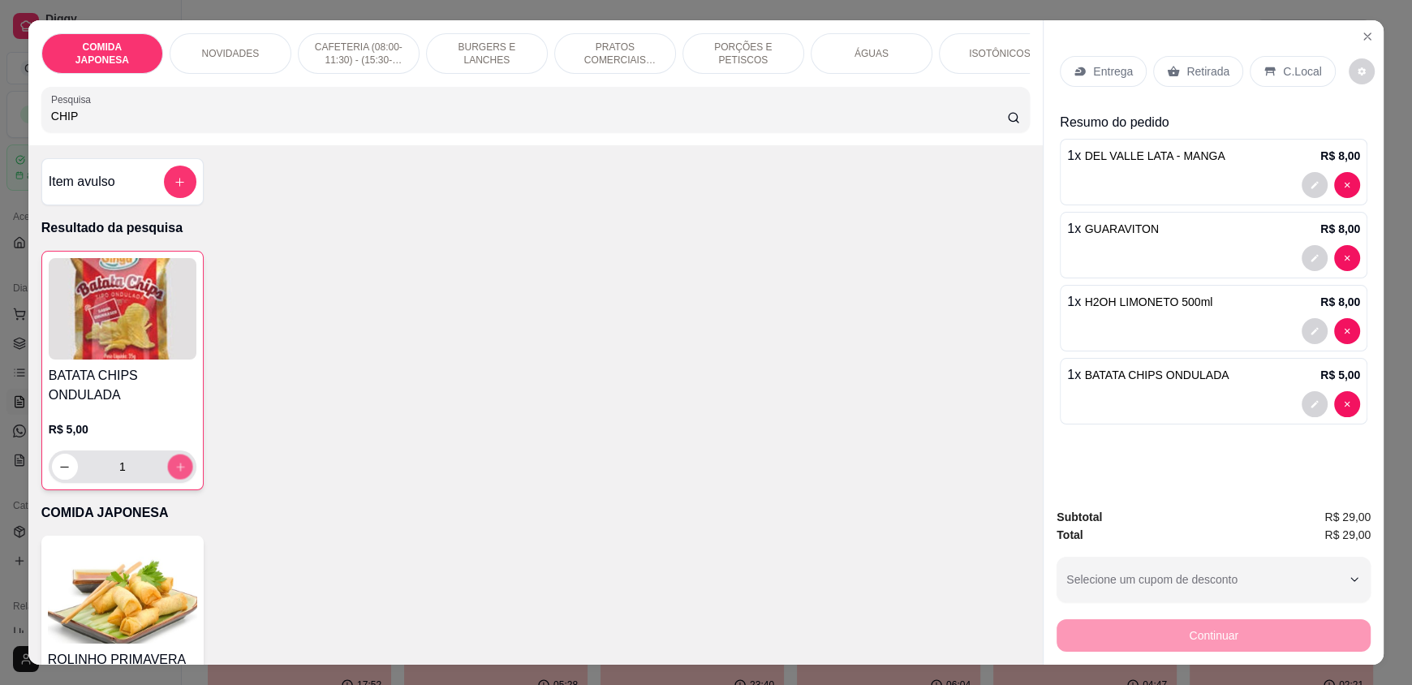
click at [176, 471] on icon "increase-product-quantity" at bounding box center [180, 467] width 8 height 8
type input "2"
click at [1167, 66] on icon at bounding box center [1173, 71] width 13 height 13
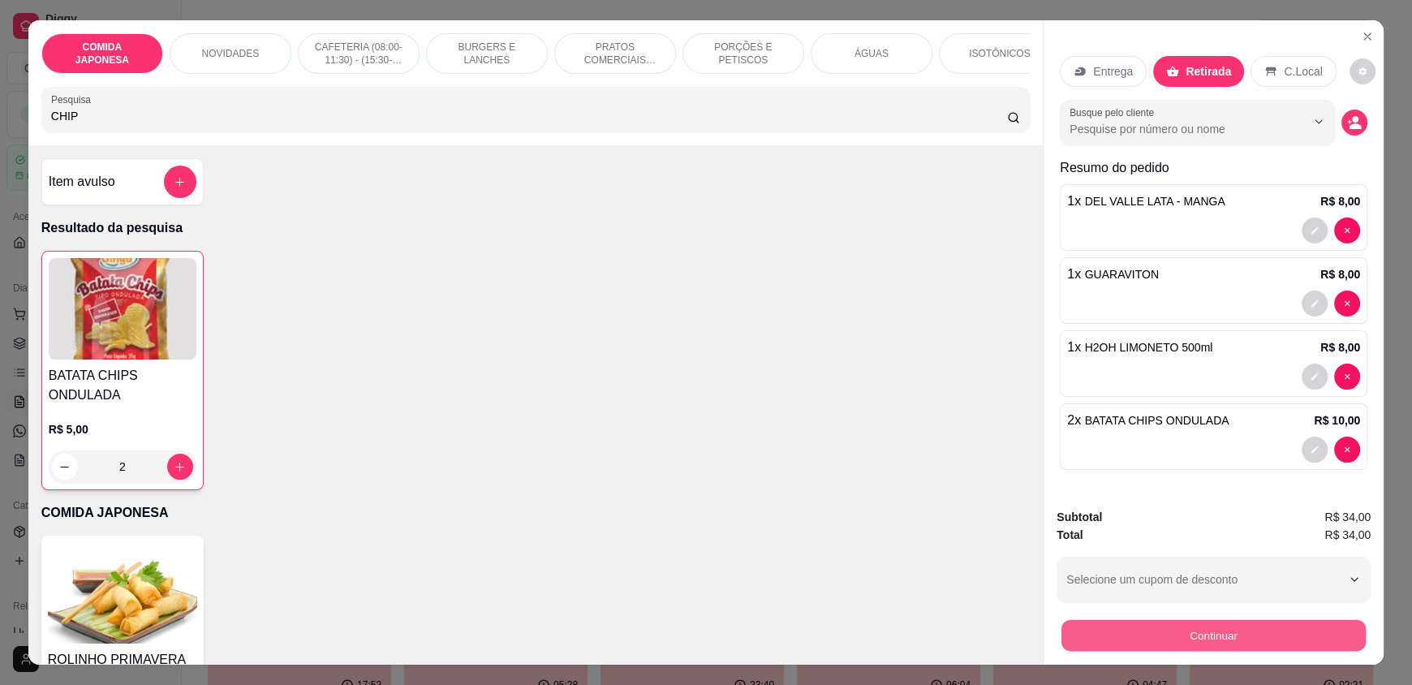
click at [1211, 638] on button "Continuar" at bounding box center [1213, 635] width 304 height 32
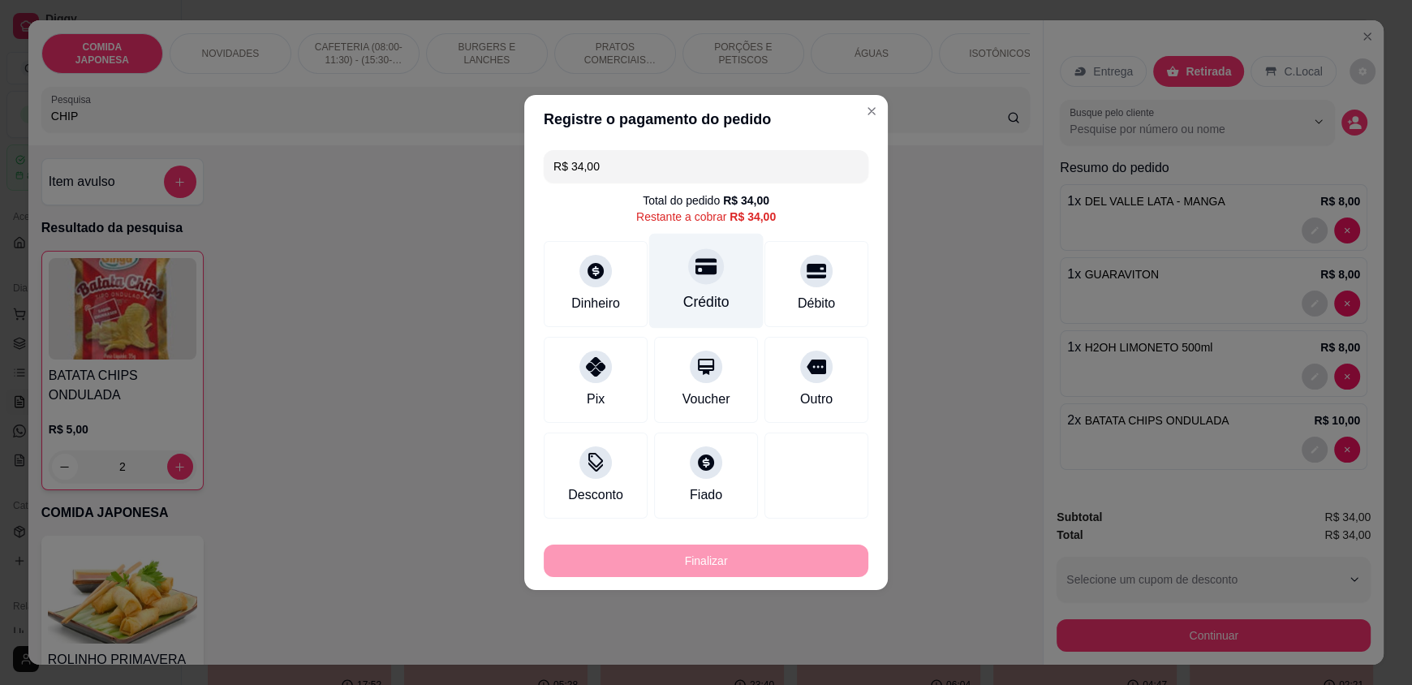
drag, startPoint x: 681, startPoint y: 265, endPoint x: 704, endPoint y: 389, distance: 126.2
click at [682, 265] on div "Crédito" at bounding box center [706, 281] width 114 height 95
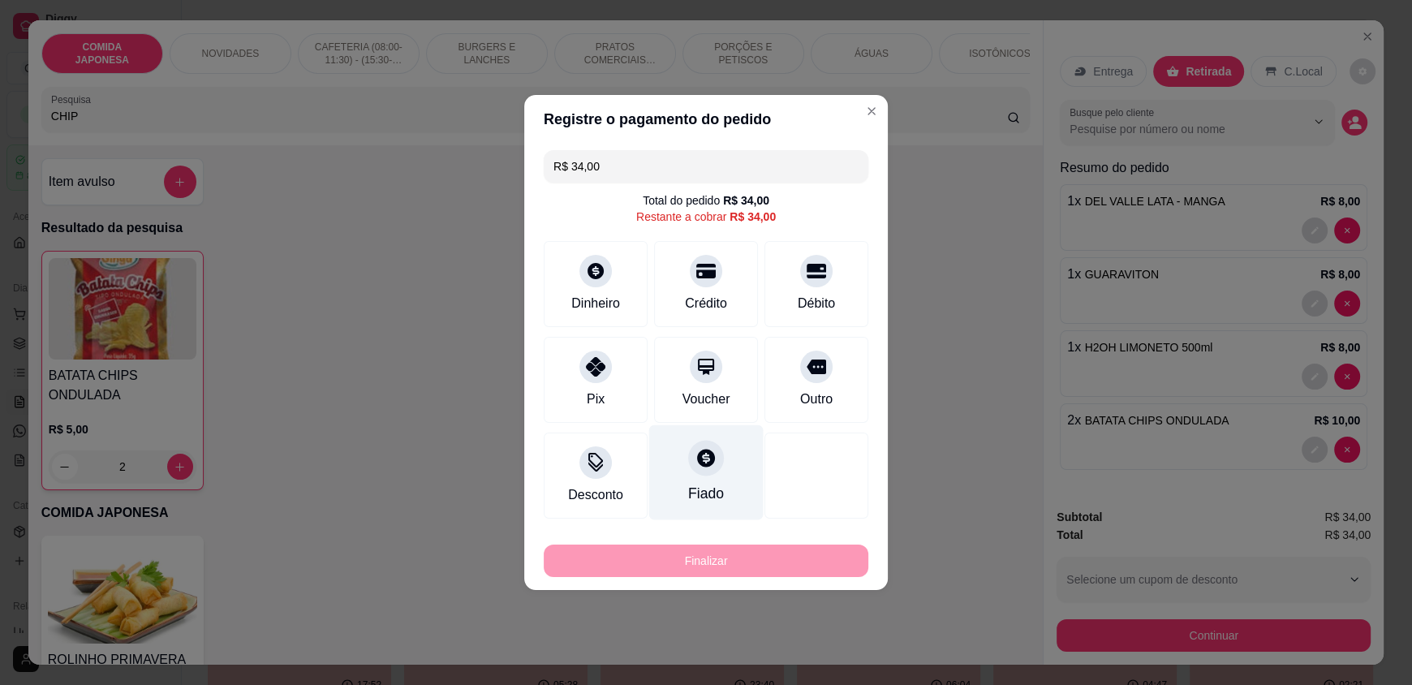
type input "R$ 0,00"
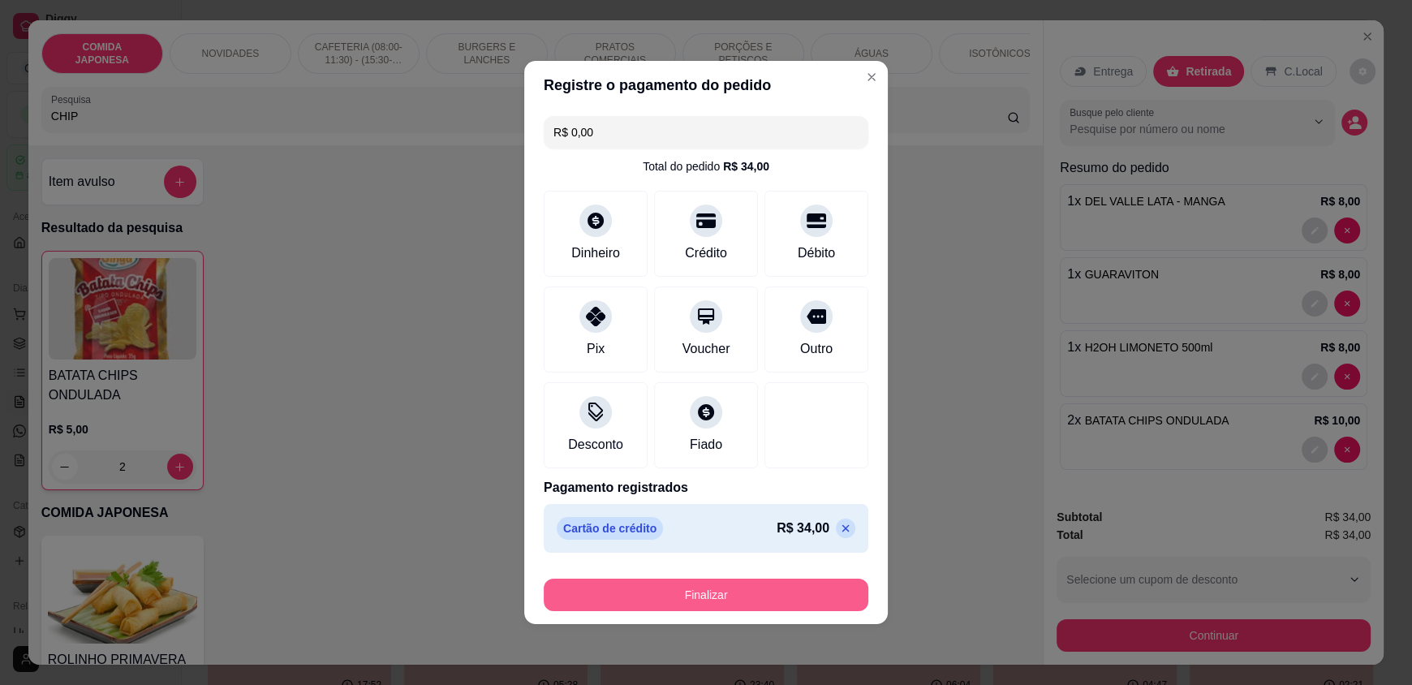
click at [729, 593] on button "Finalizar" at bounding box center [706, 595] width 325 height 32
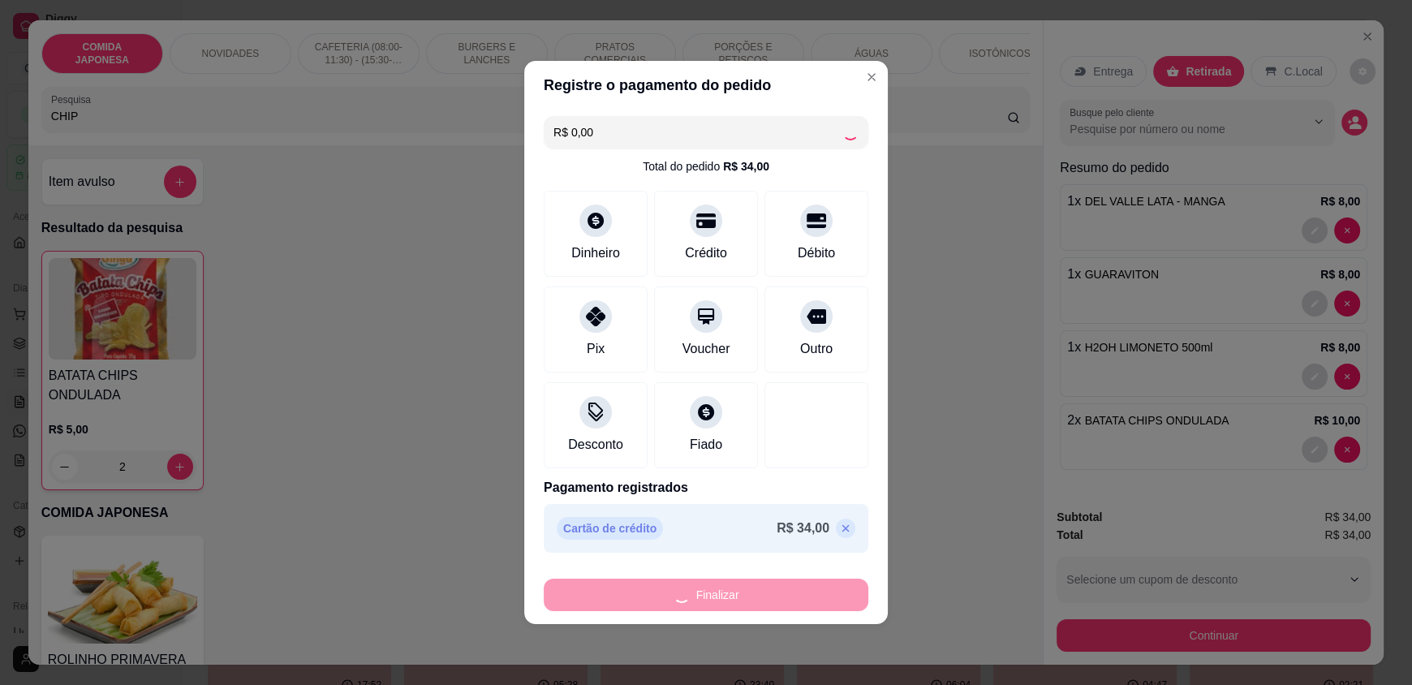
type input "0"
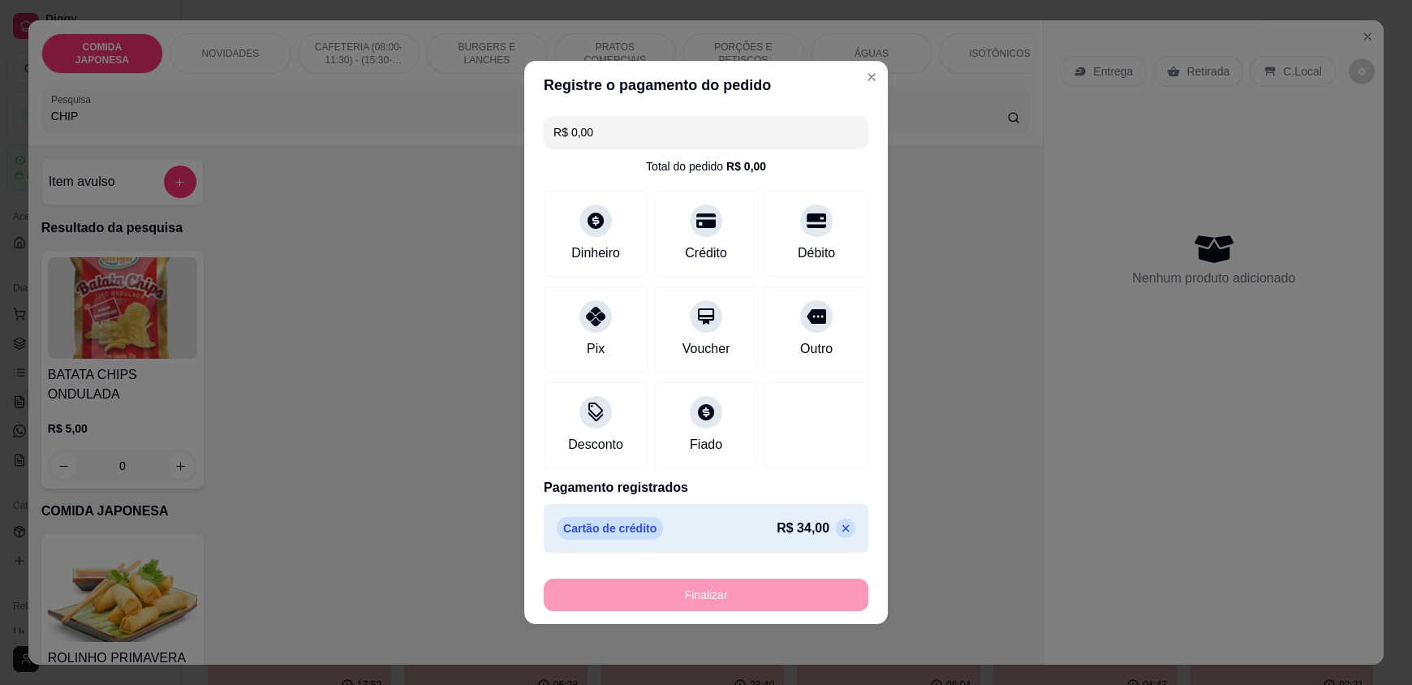
type input "-R$ 34,00"
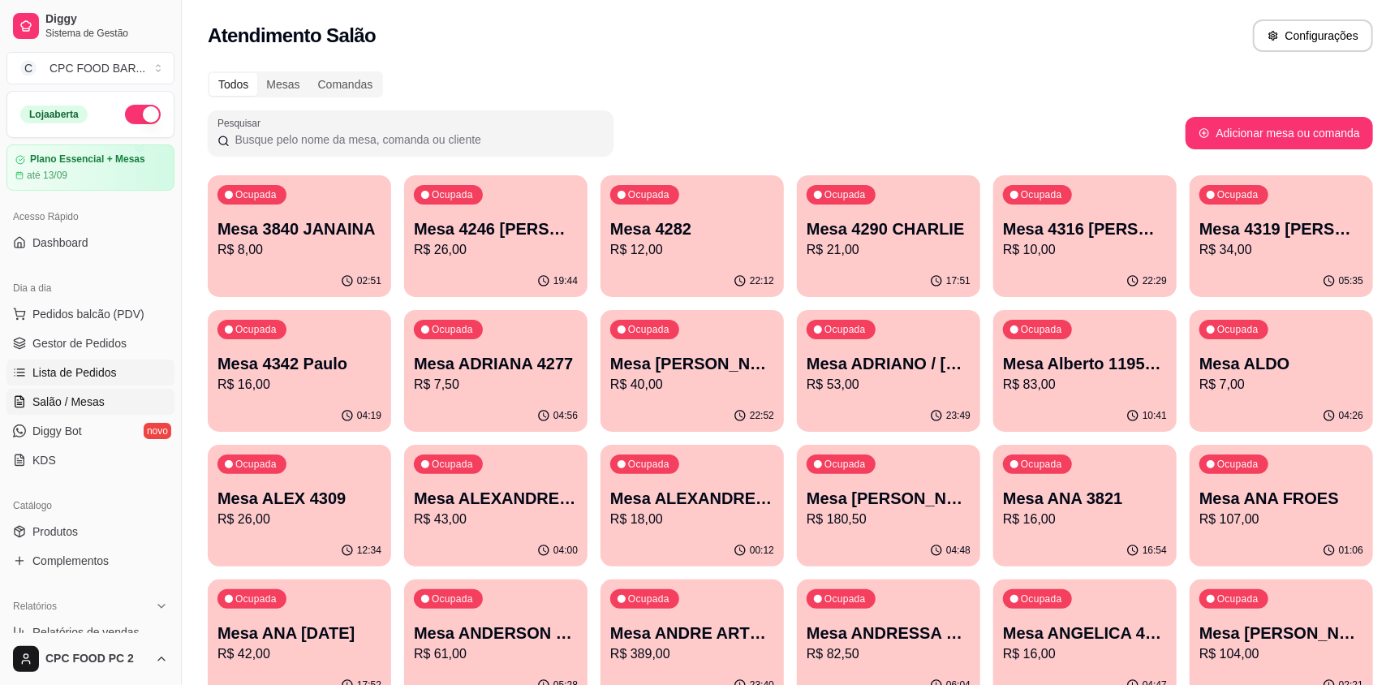
click at [101, 375] on span "Lista de Pedidos" at bounding box center [74, 372] width 84 height 16
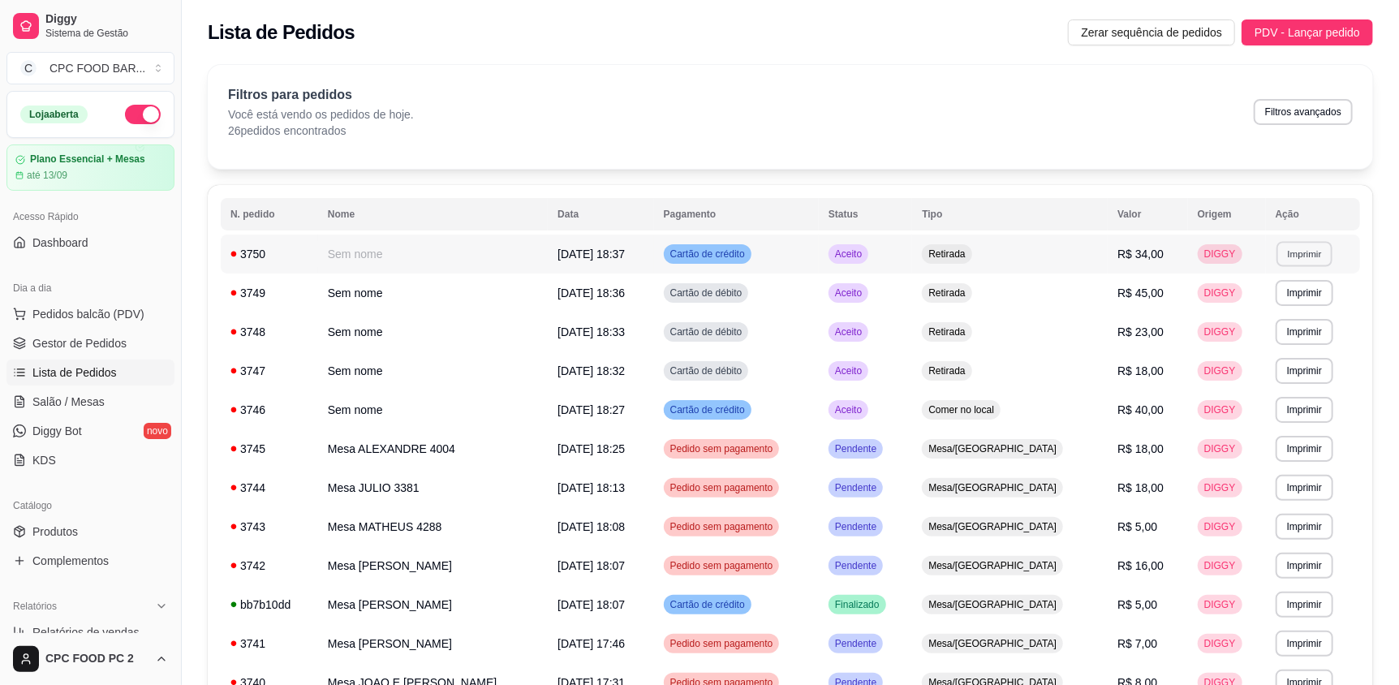
click at [1289, 261] on button "Imprimir" at bounding box center [1304, 253] width 56 height 25
click at [1259, 313] on button "IMPRESSORA" at bounding box center [1272, 311] width 118 height 26
click at [93, 322] on button "Pedidos balcão (PDV)" at bounding box center [90, 314] width 168 height 26
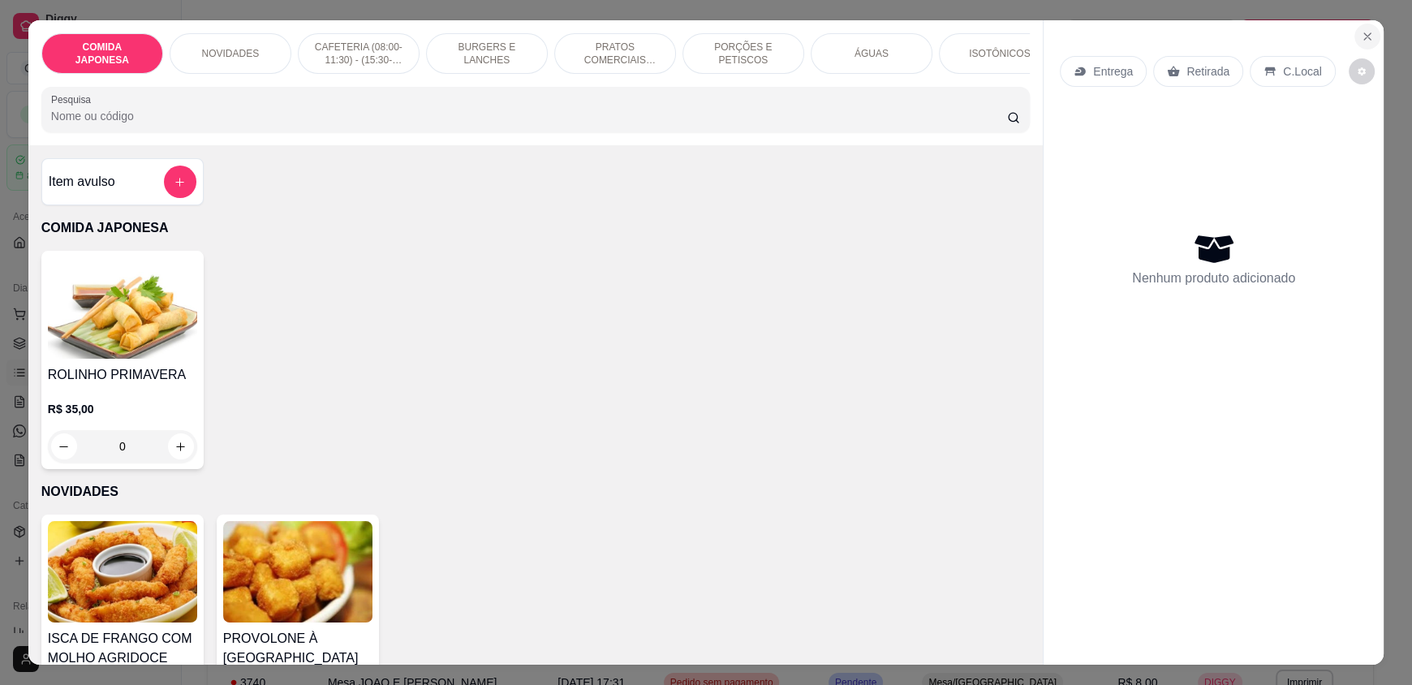
click at [1362, 39] on icon "Close" at bounding box center [1367, 36] width 13 height 13
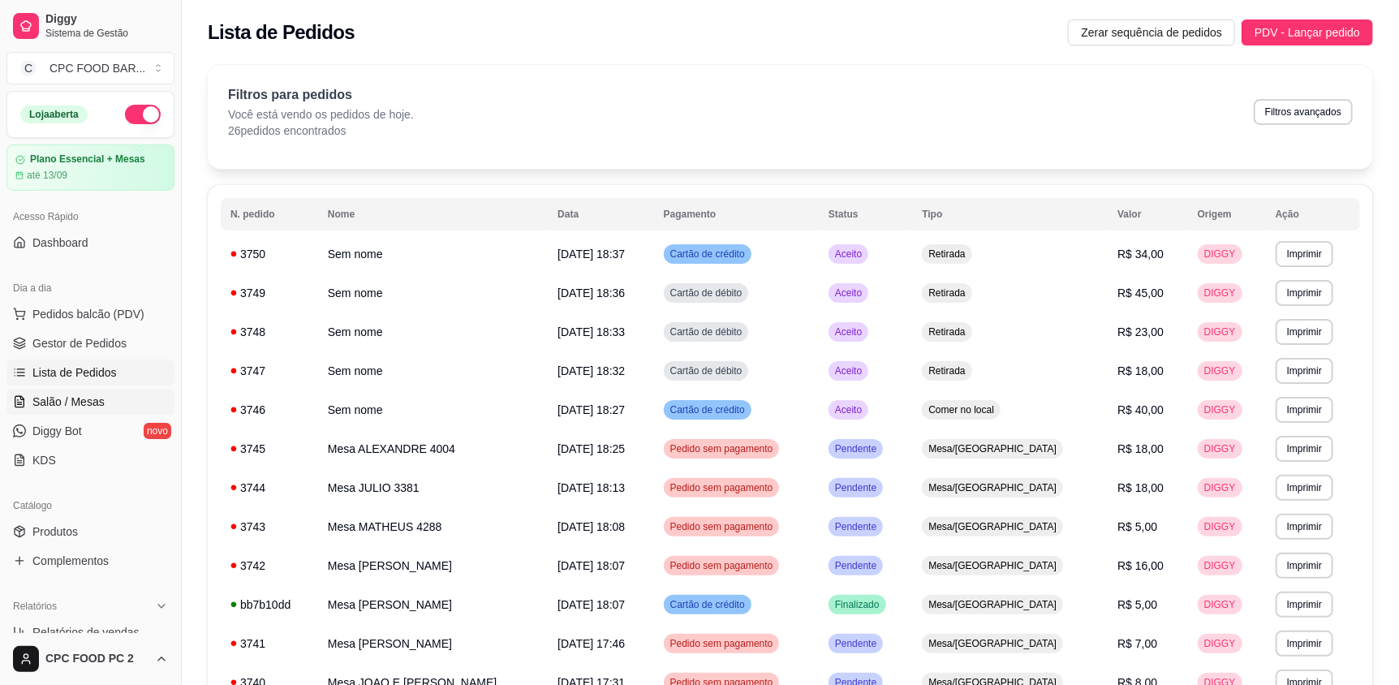
click at [81, 394] on span "Salão / Mesas" at bounding box center [68, 402] width 72 height 16
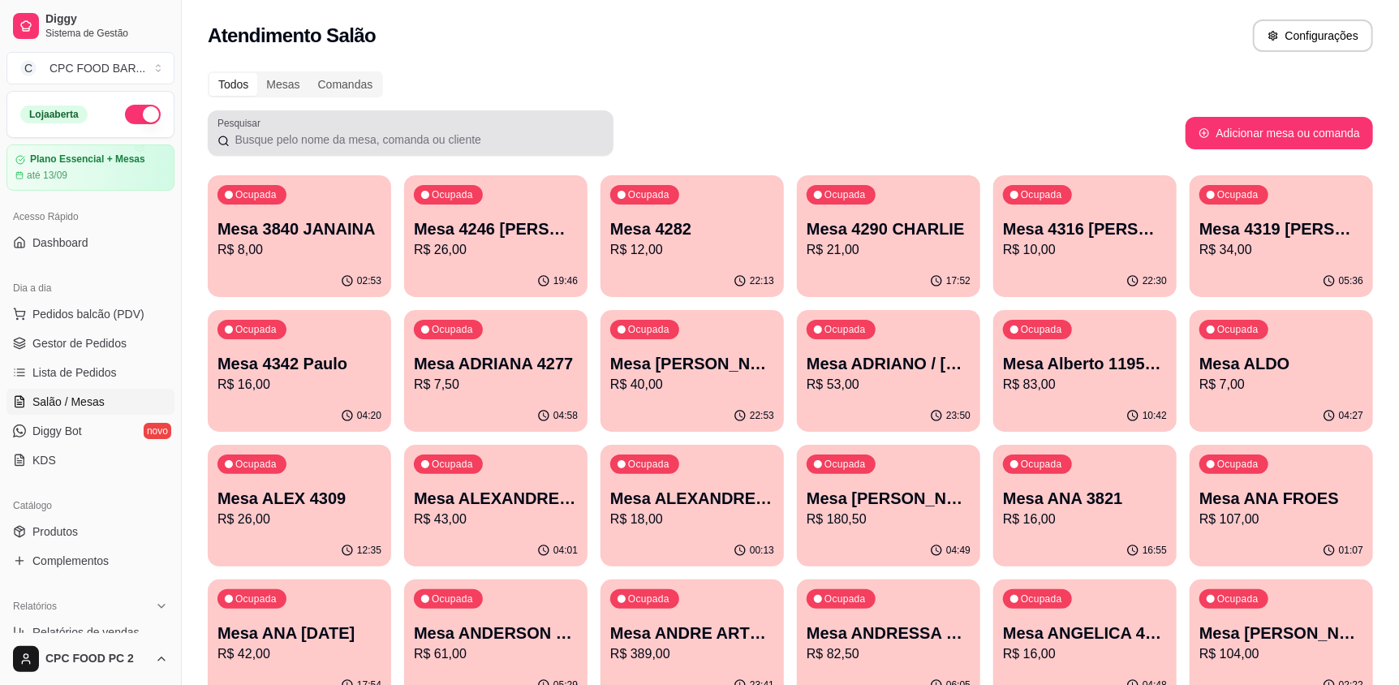
click at [402, 146] on input "Pesquisar" at bounding box center [417, 139] width 374 height 16
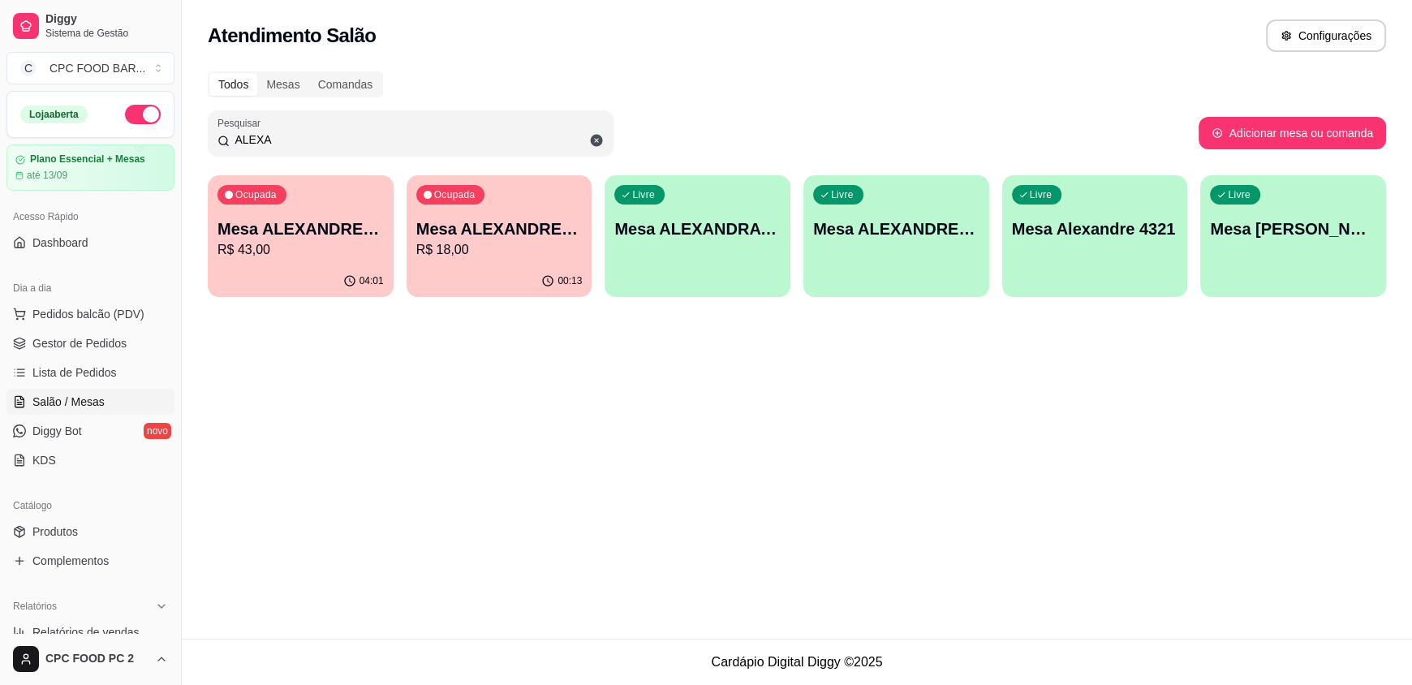
type input "ALEXA"
click at [479, 222] on p "Mesa ALEXANDRE 4004" at bounding box center [499, 228] width 166 height 23
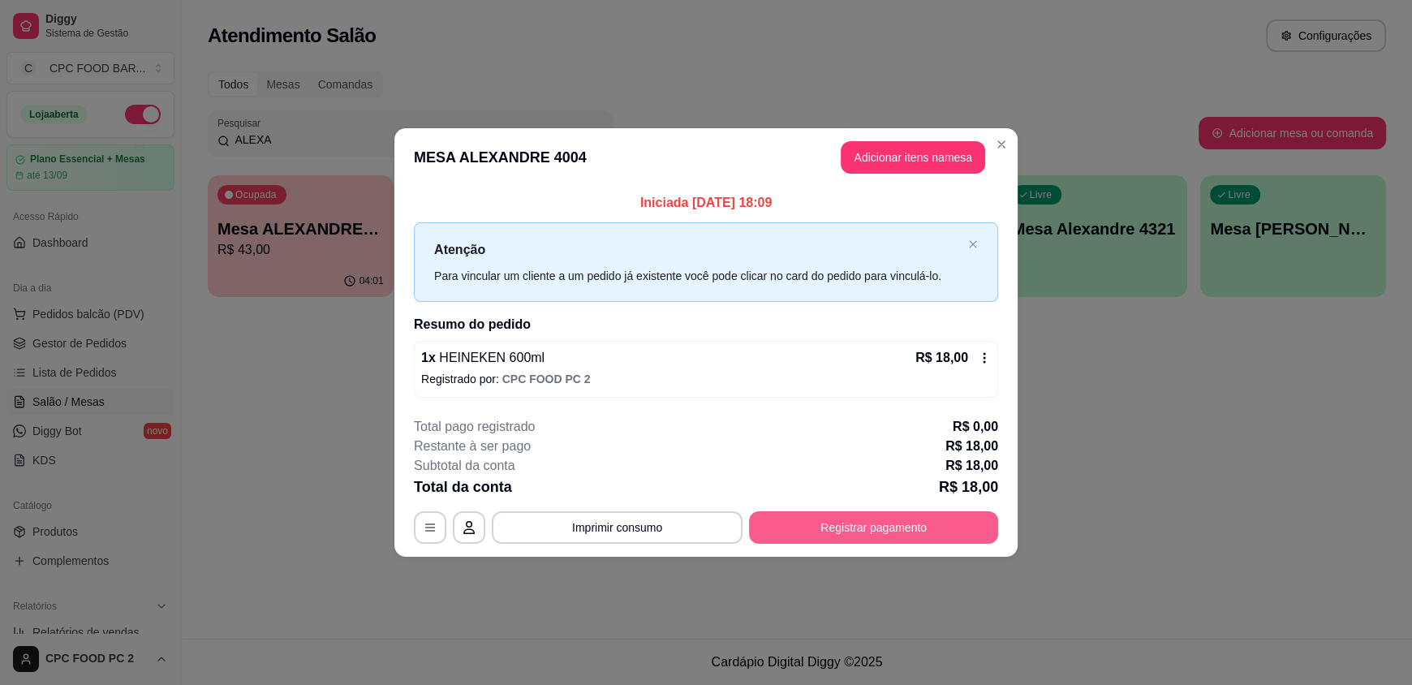
click at [873, 534] on button "Registrar pagamento" at bounding box center [873, 527] width 249 height 32
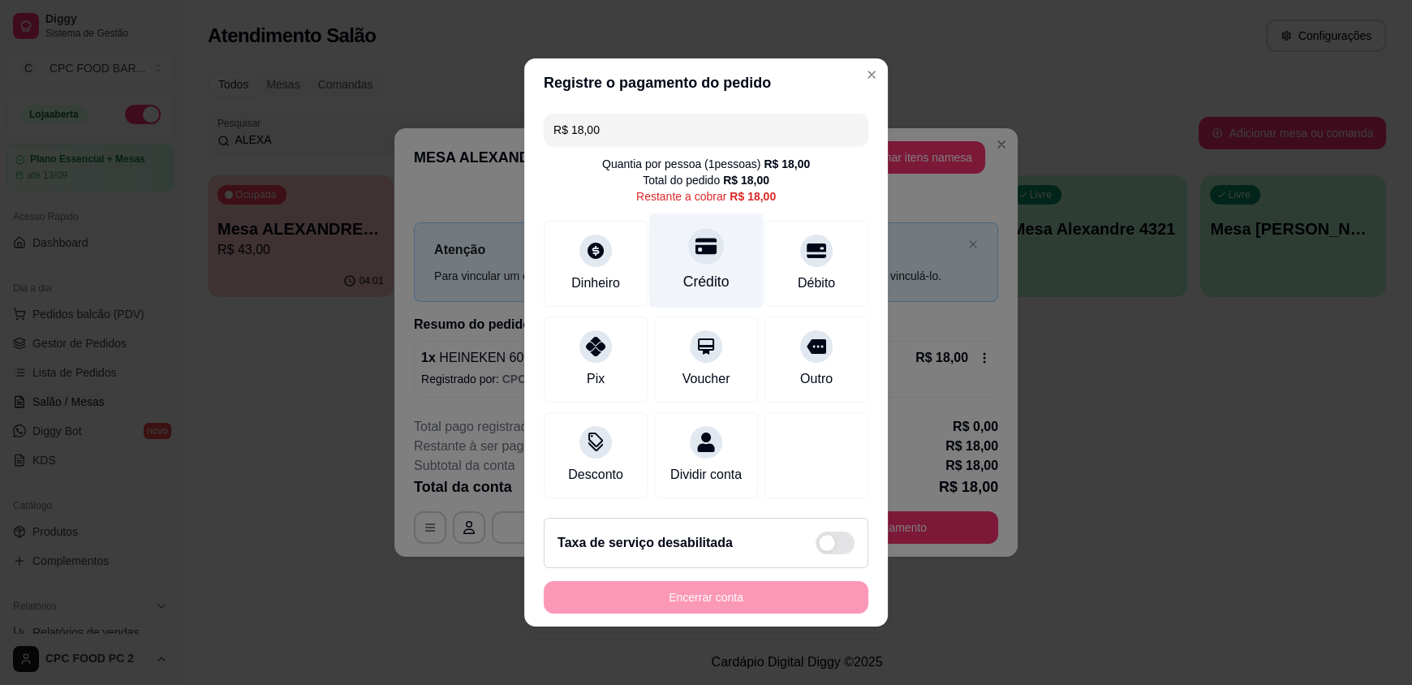
click at [683, 273] on div "Crédito" at bounding box center [706, 281] width 46 height 21
type input "R$ 0,00"
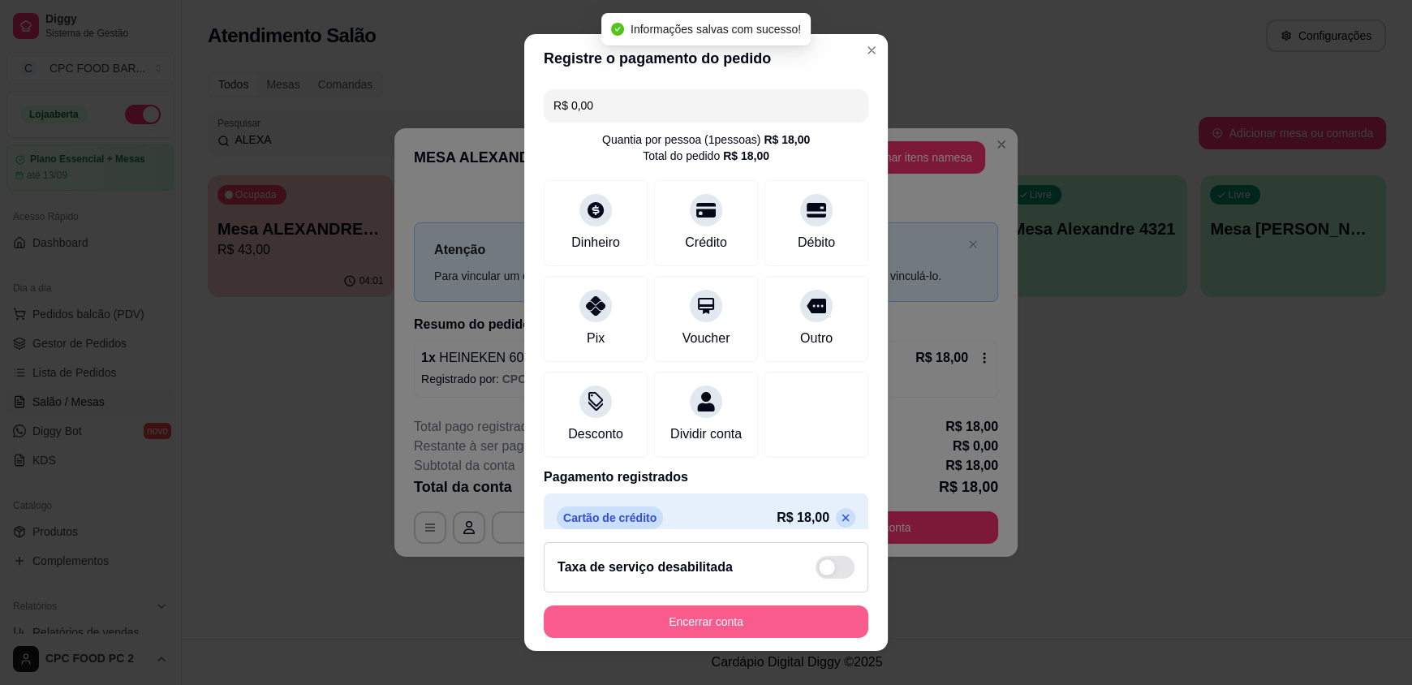
click at [684, 628] on button "Encerrar conta" at bounding box center [706, 621] width 325 height 32
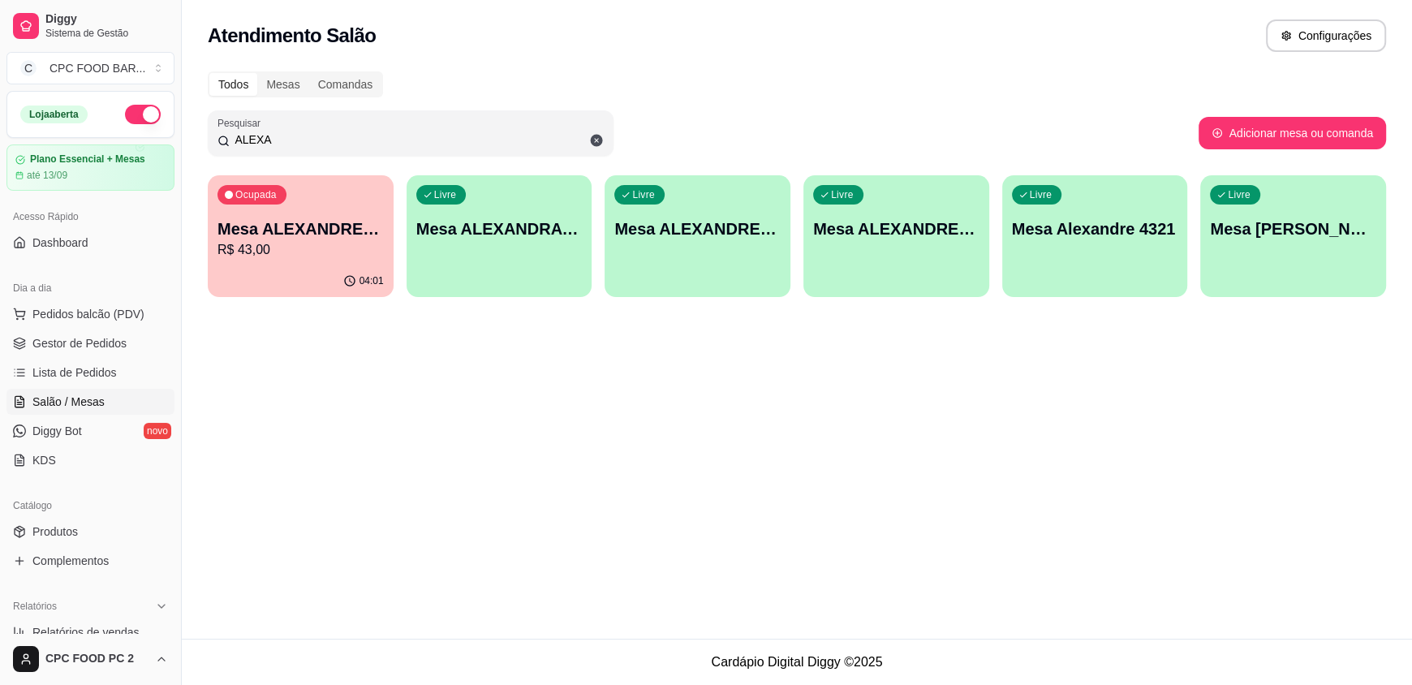
drag, startPoint x: 291, startPoint y: 134, endPoint x: 221, endPoint y: 139, distance: 70.8
click at [221, 139] on div "ALEXA" at bounding box center [410, 133] width 386 height 32
click at [590, 141] on icon at bounding box center [596, 140] width 15 height 15
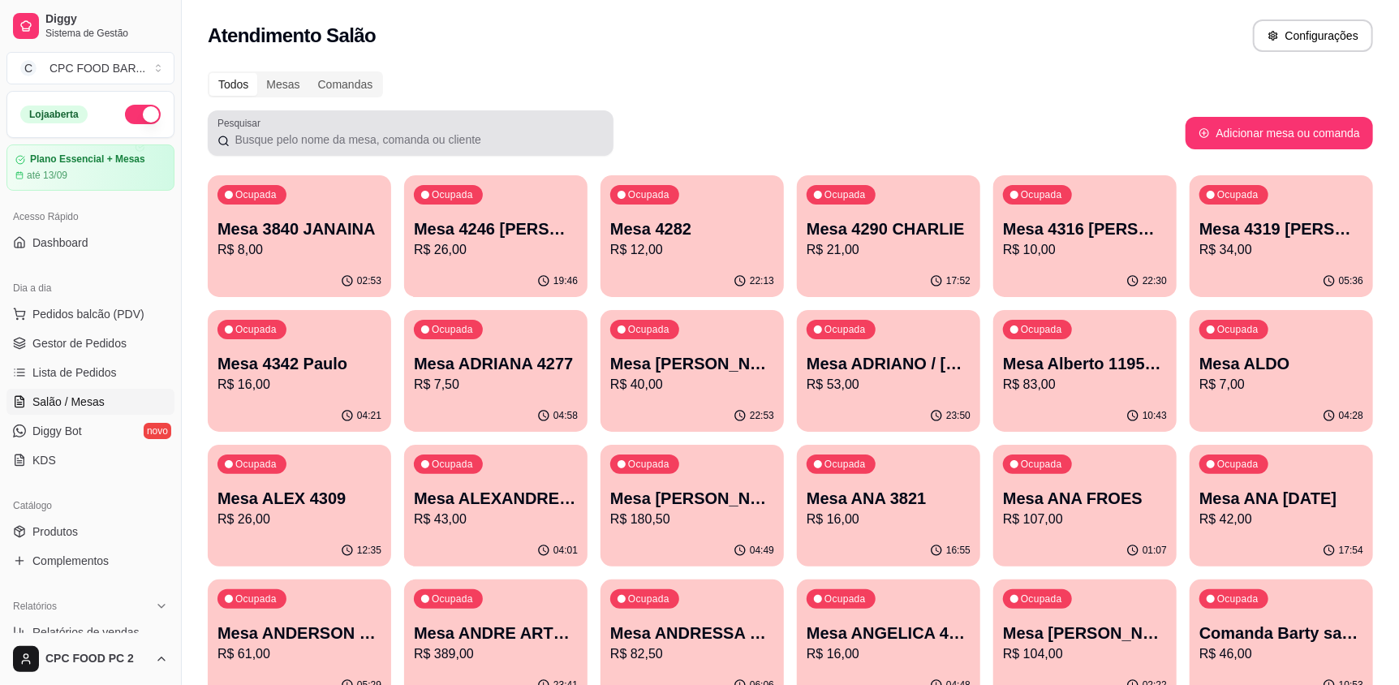
click at [308, 127] on div at bounding box center [410, 133] width 386 height 32
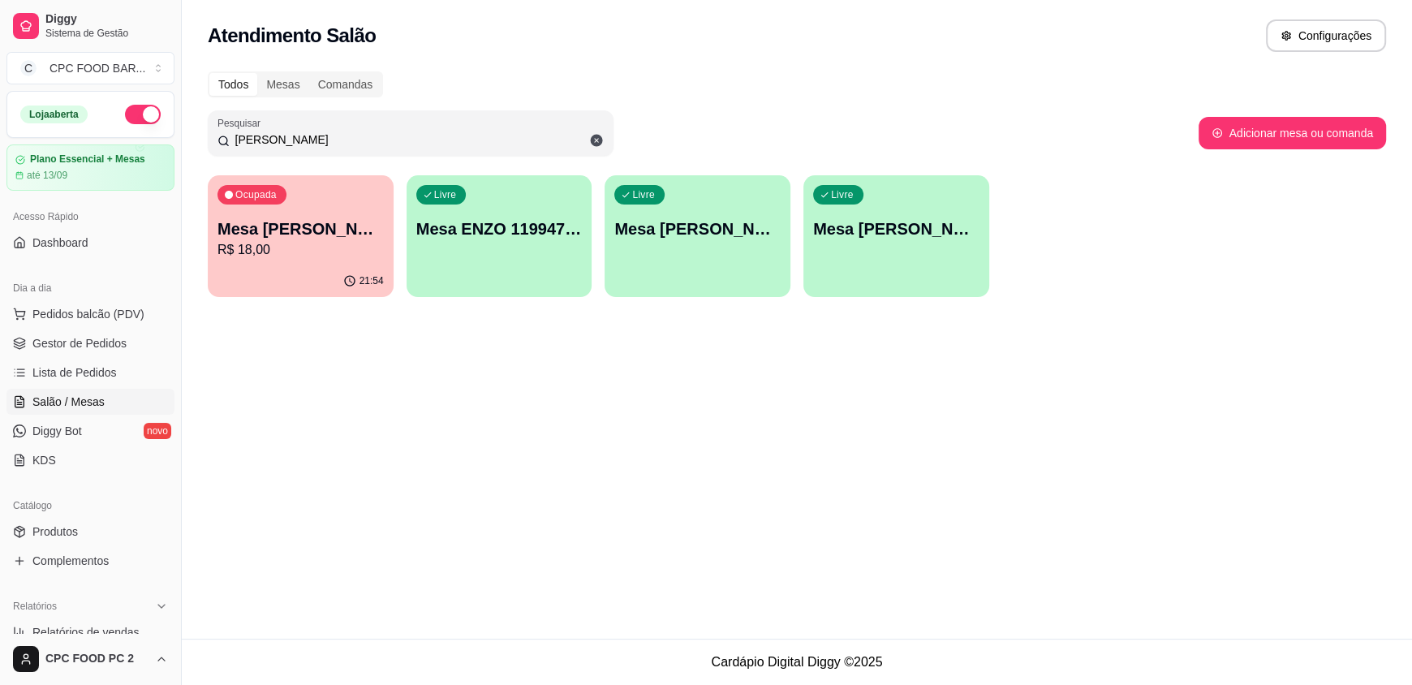
type input "ENZO"
click at [296, 242] on p "R$ 18,00" at bounding box center [300, 249] width 166 height 19
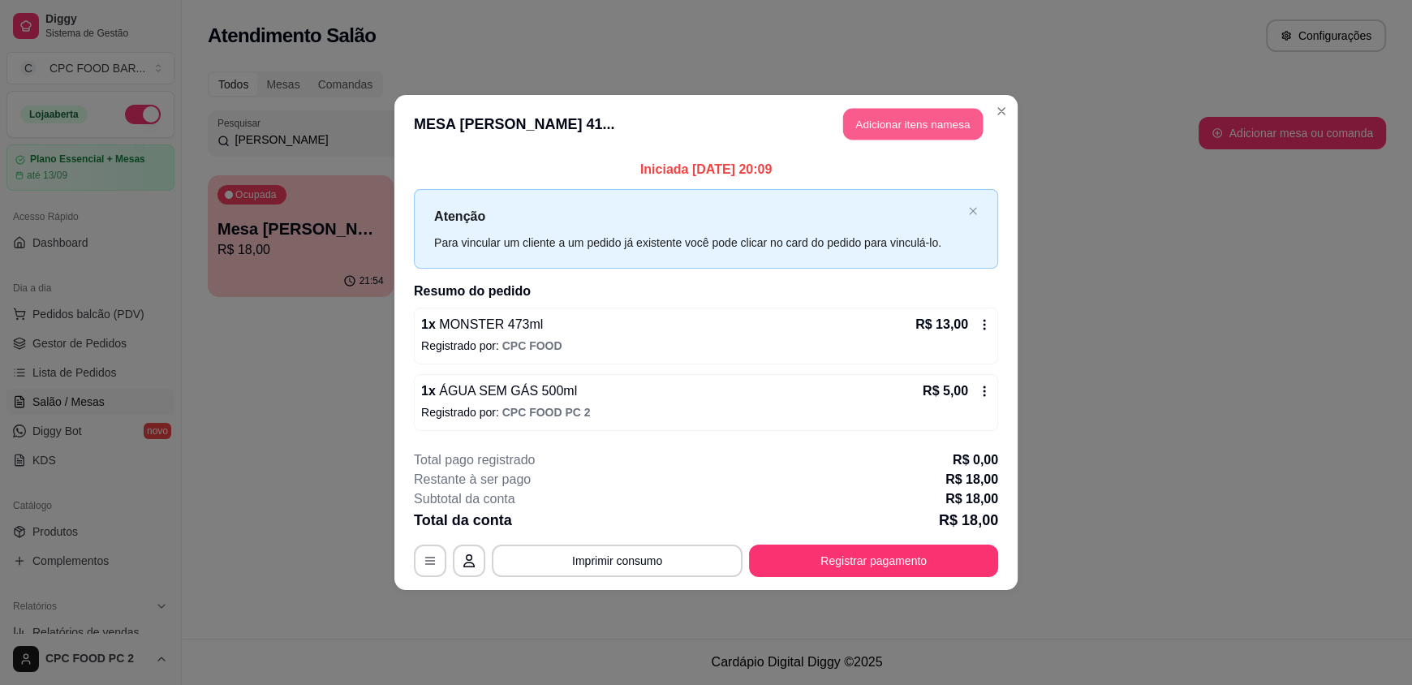
click at [868, 125] on button "Adicionar itens na mesa" at bounding box center [913, 125] width 140 height 32
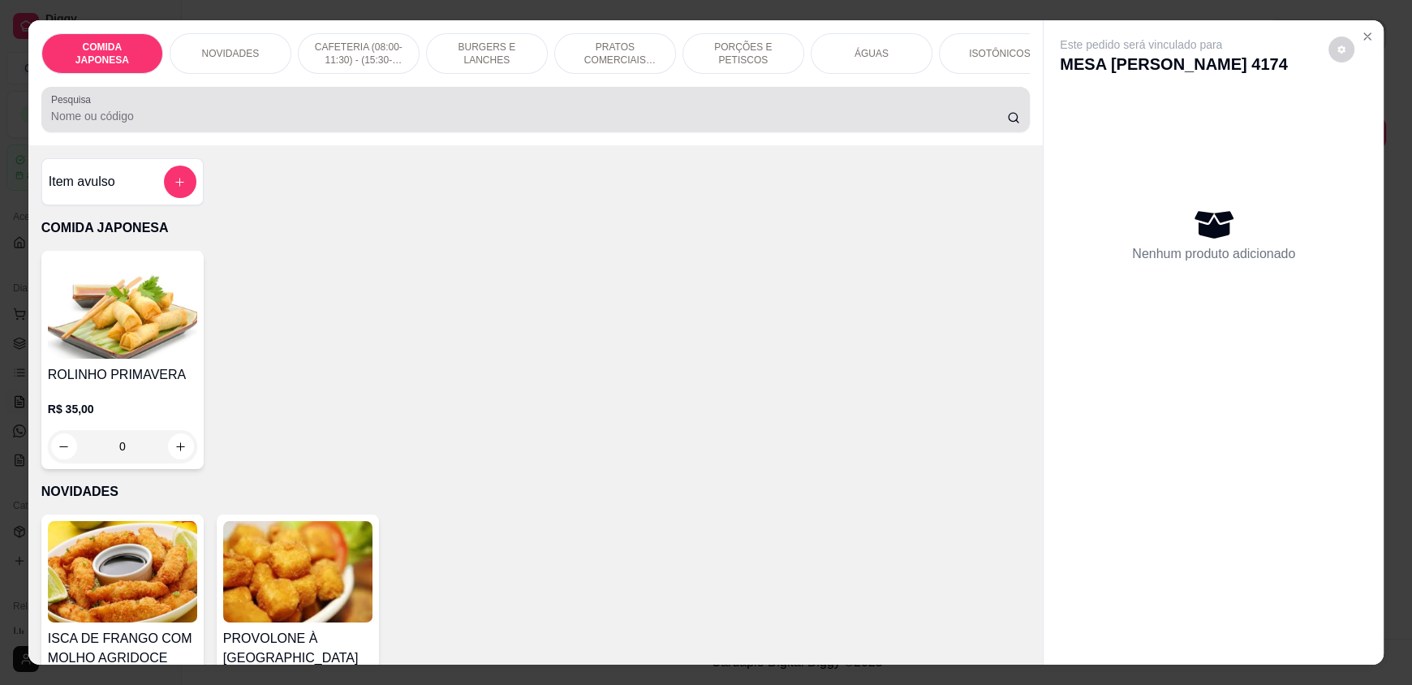
click at [537, 109] on div at bounding box center [535, 109] width 969 height 32
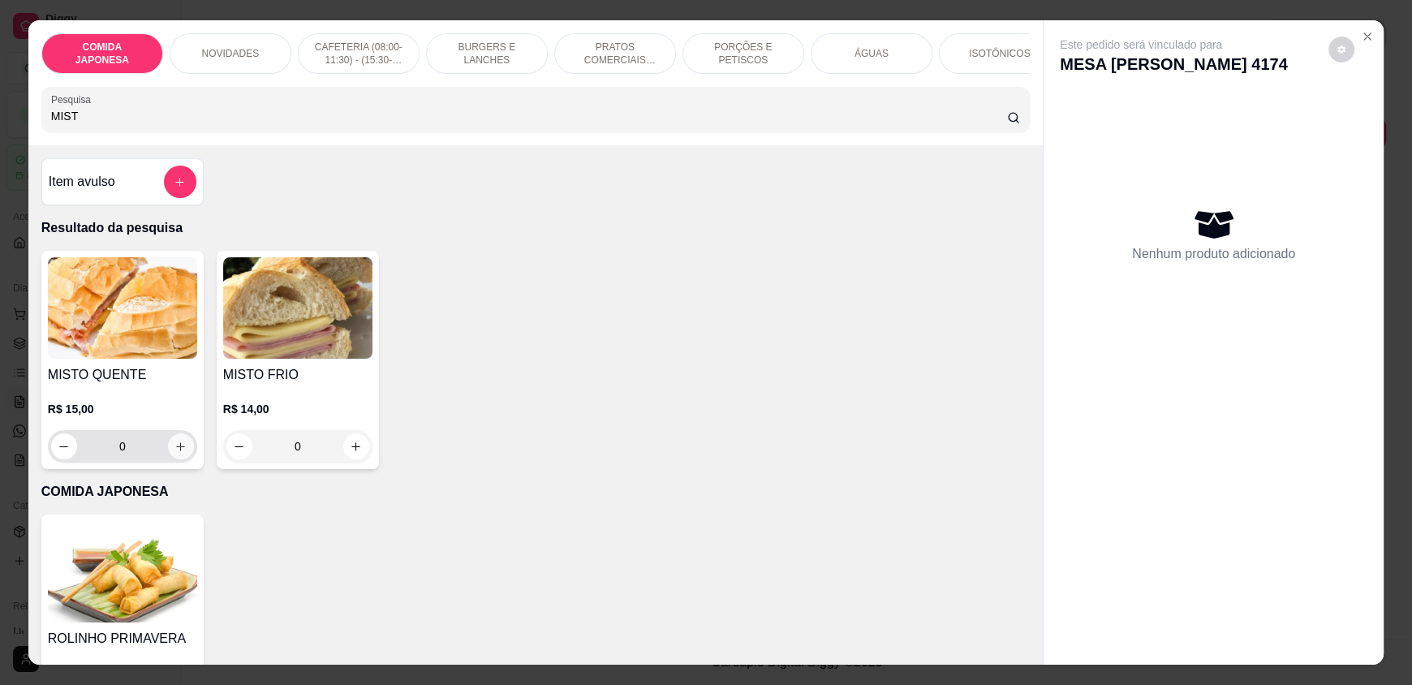
type input "MIST"
click at [181, 458] on button "increase-product-quantity" at bounding box center [181, 446] width 26 height 26
type input "1"
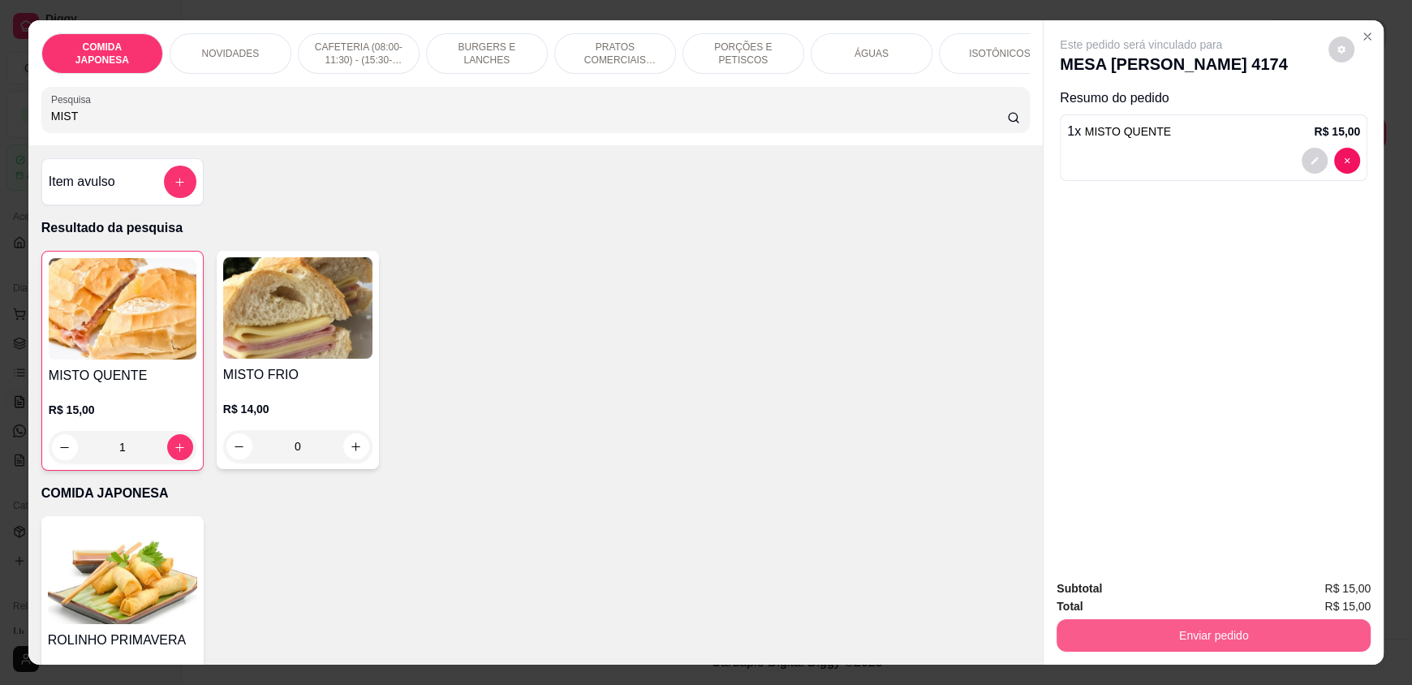
click at [1205, 633] on button "Enviar pedido" at bounding box center [1214, 635] width 314 height 32
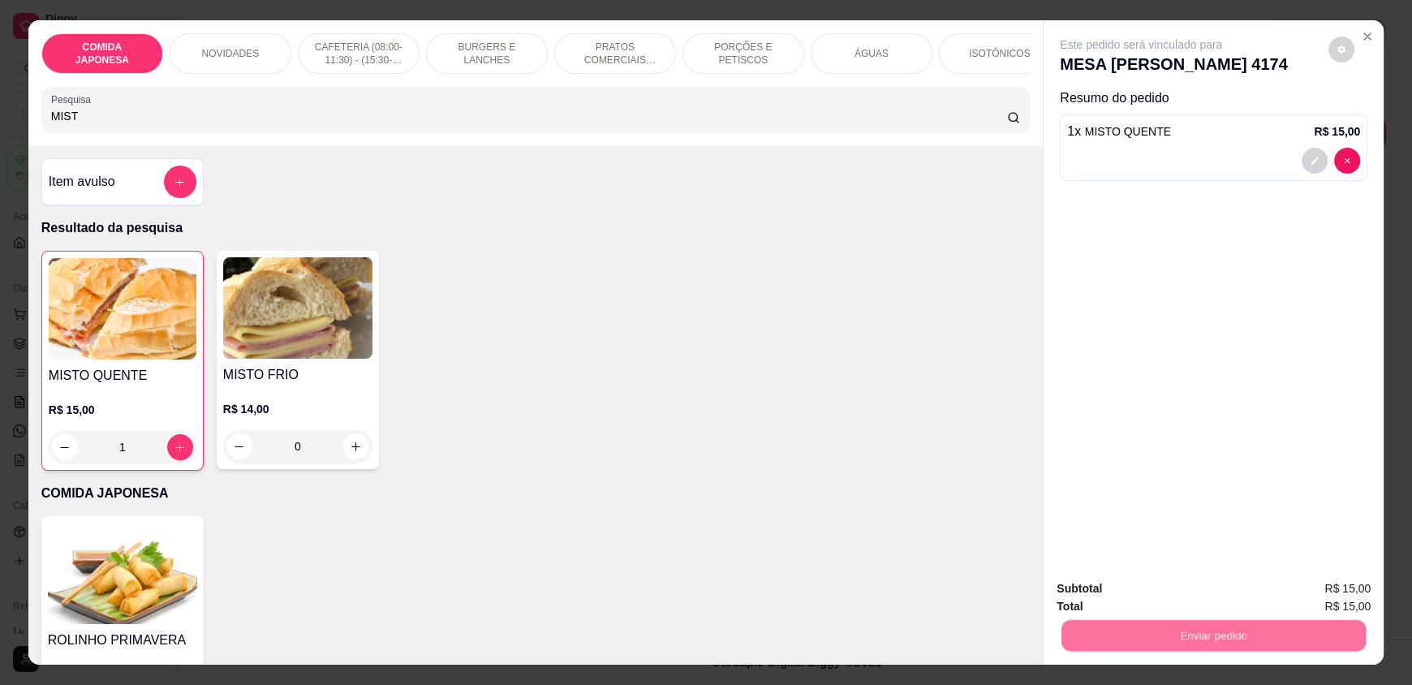
click at [1195, 592] on button "Não registrar e enviar pedido" at bounding box center [1159, 595] width 169 height 31
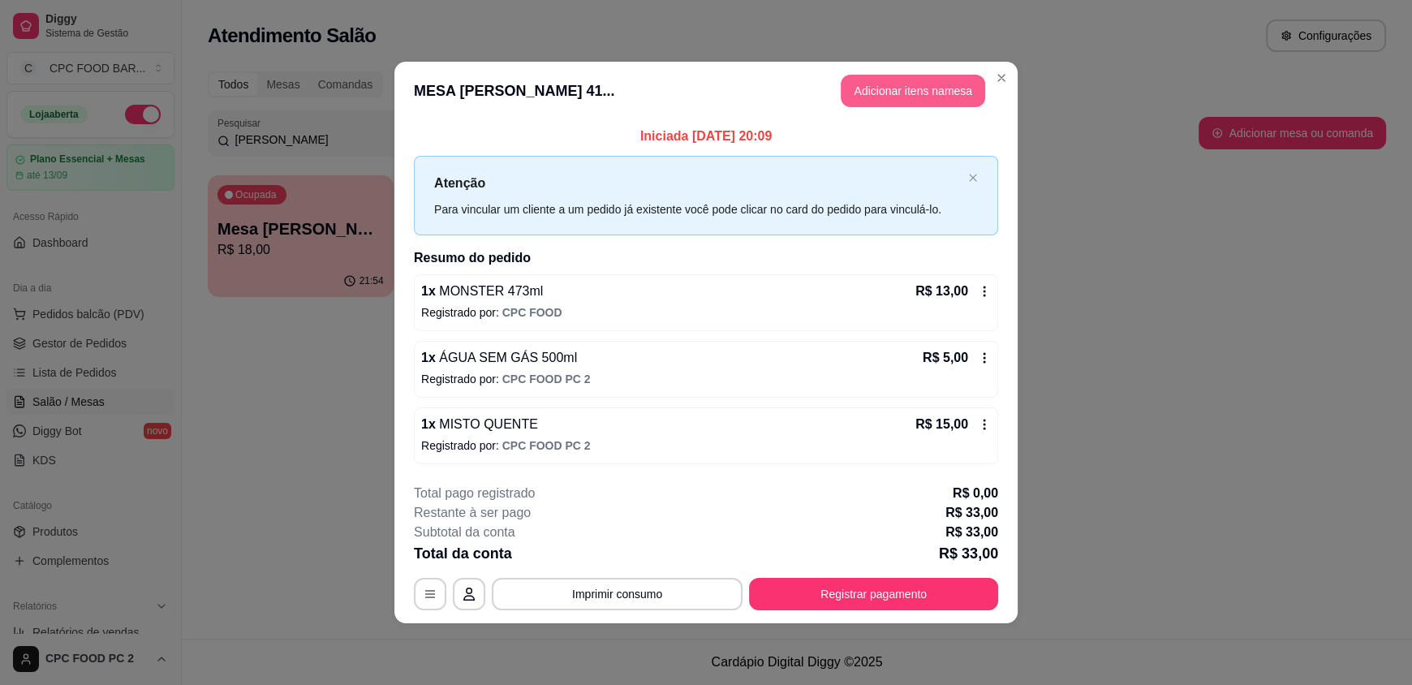
click at [912, 91] on button "Adicionar itens na mesa" at bounding box center [913, 91] width 144 height 32
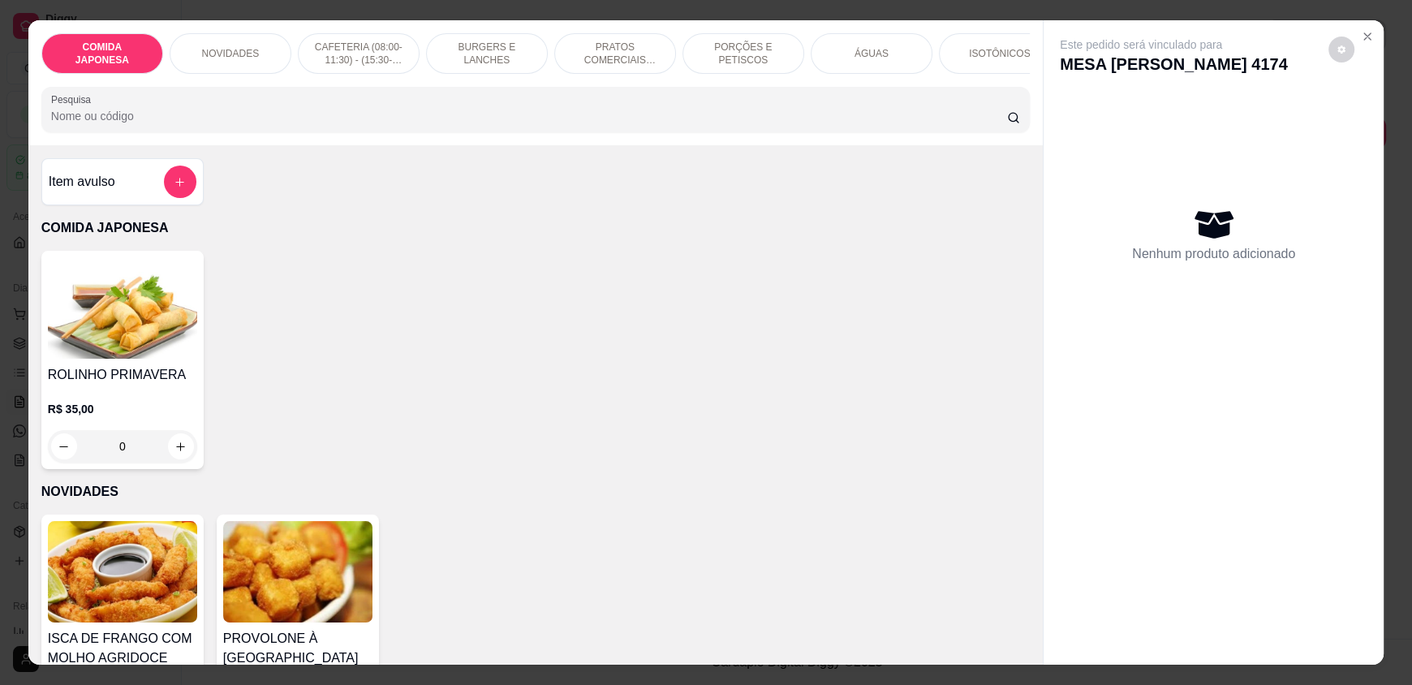
click at [648, 124] on input "Pesquisa" at bounding box center [529, 116] width 957 height 16
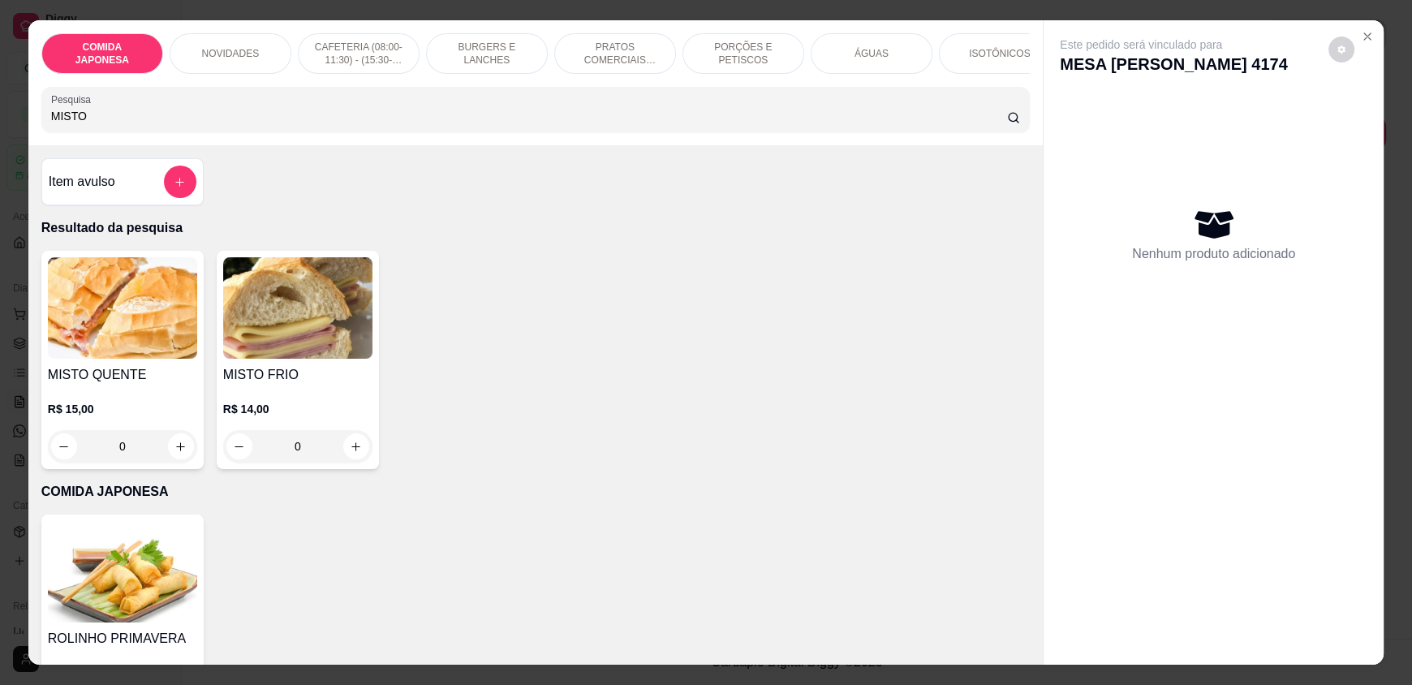
type input "MISTO"
click at [172, 459] on button "increase-product-quantity" at bounding box center [180, 446] width 25 height 25
type input "1"
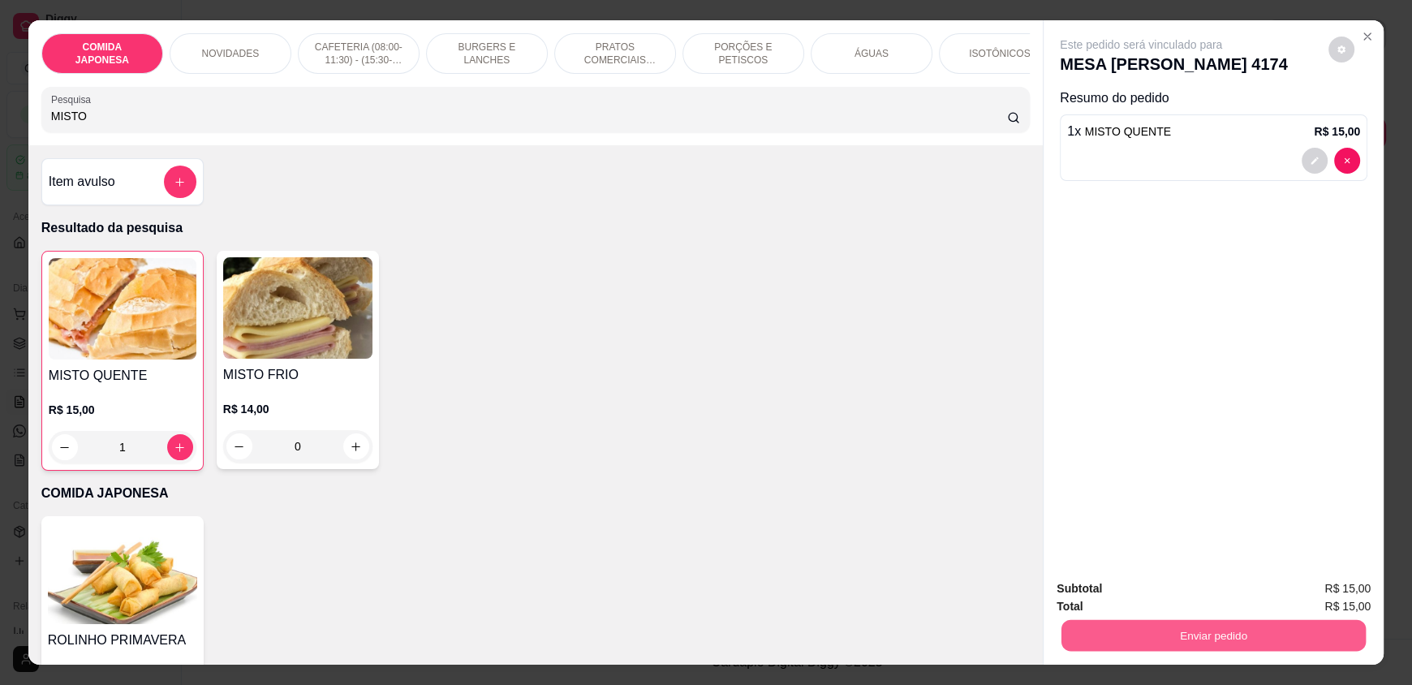
click at [1132, 635] on button "Enviar pedido" at bounding box center [1213, 635] width 304 height 32
click at [1144, 592] on button "Não registrar e enviar pedido" at bounding box center [1159, 595] width 169 height 31
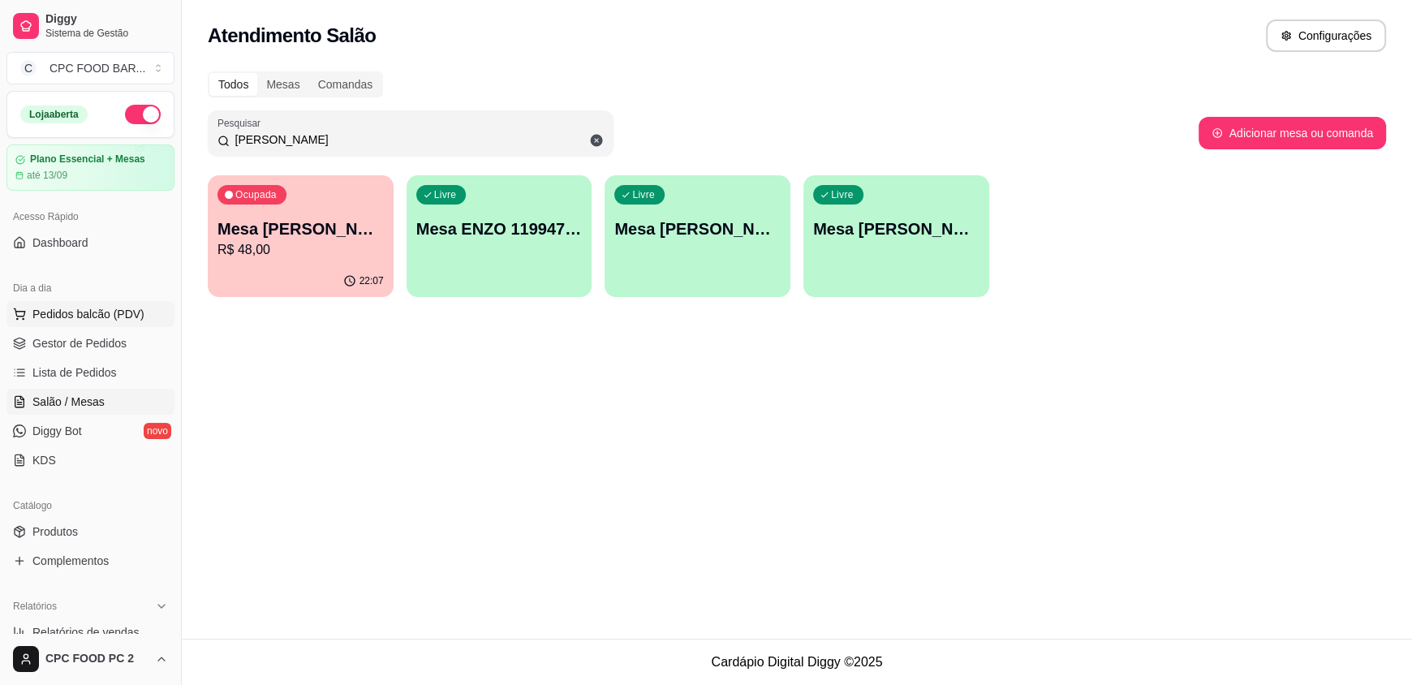
click at [105, 306] on span "Pedidos balcão (PDV)" at bounding box center [88, 314] width 112 height 16
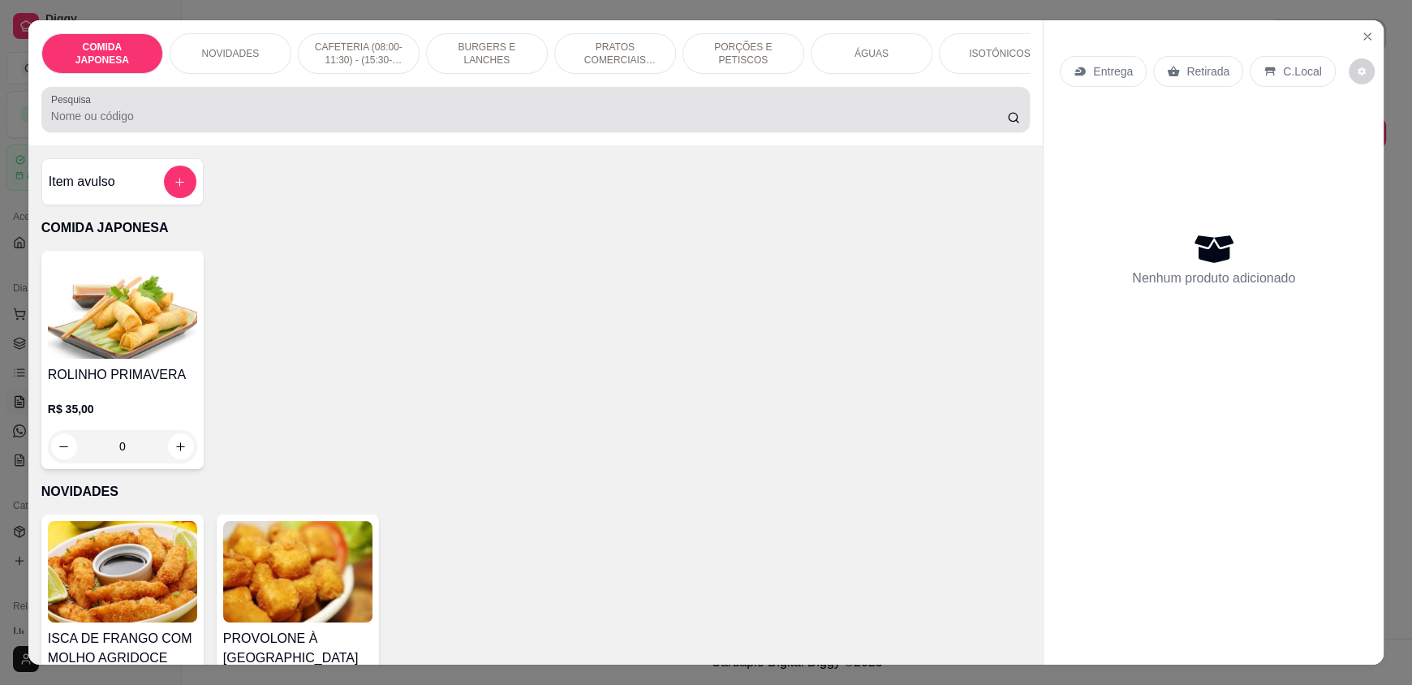
click at [237, 132] on div "Pesquisa" at bounding box center [535, 109] width 988 height 45
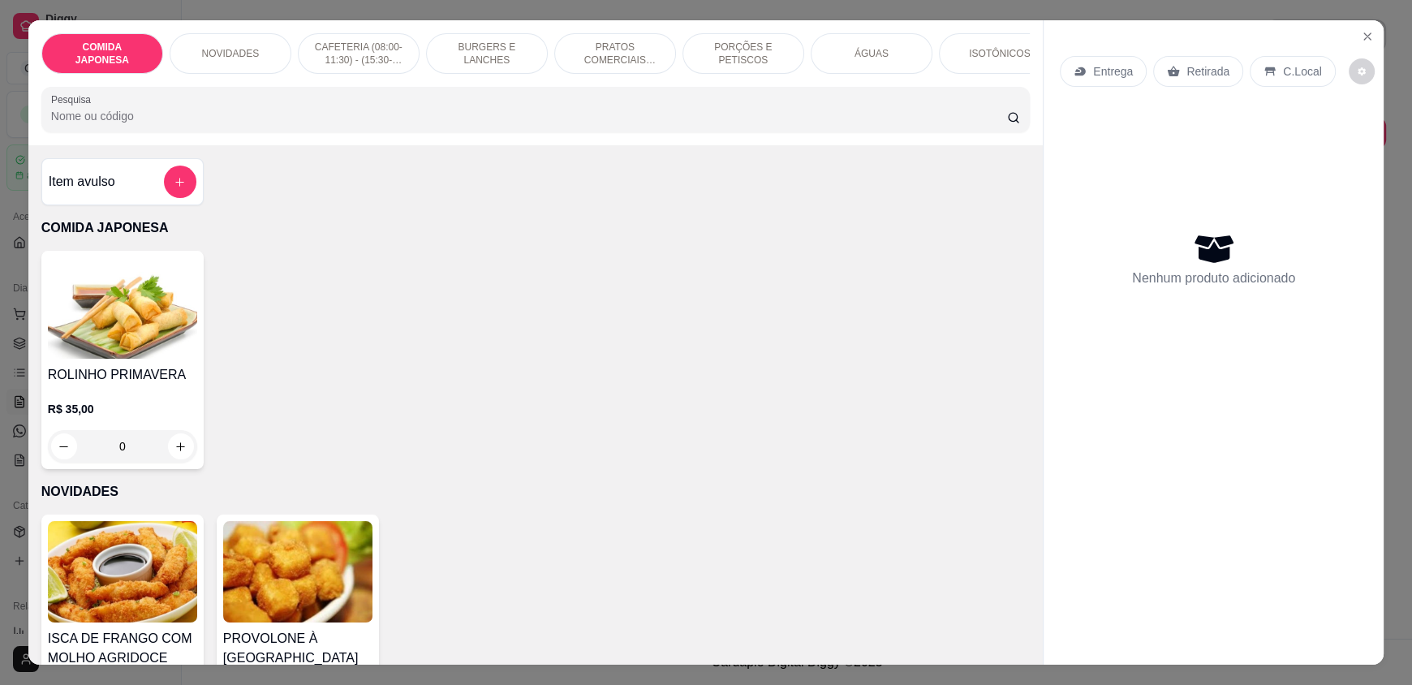
click at [177, 458] on div "0" at bounding box center [122, 446] width 149 height 32
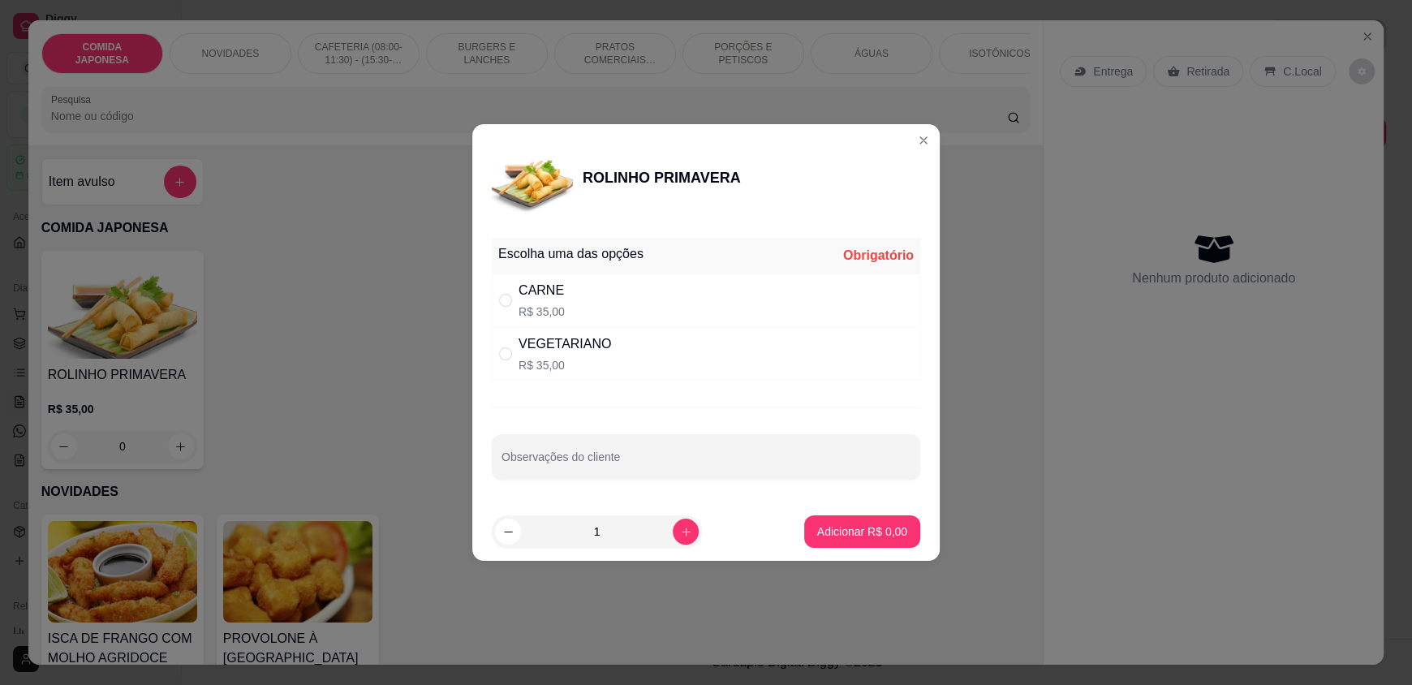
click at [527, 298] on div "CARNE" at bounding box center [542, 290] width 46 height 19
radio input "true"
click at [857, 545] on button "Adicionar R$ 35,00" at bounding box center [858, 532] width 119 height 32
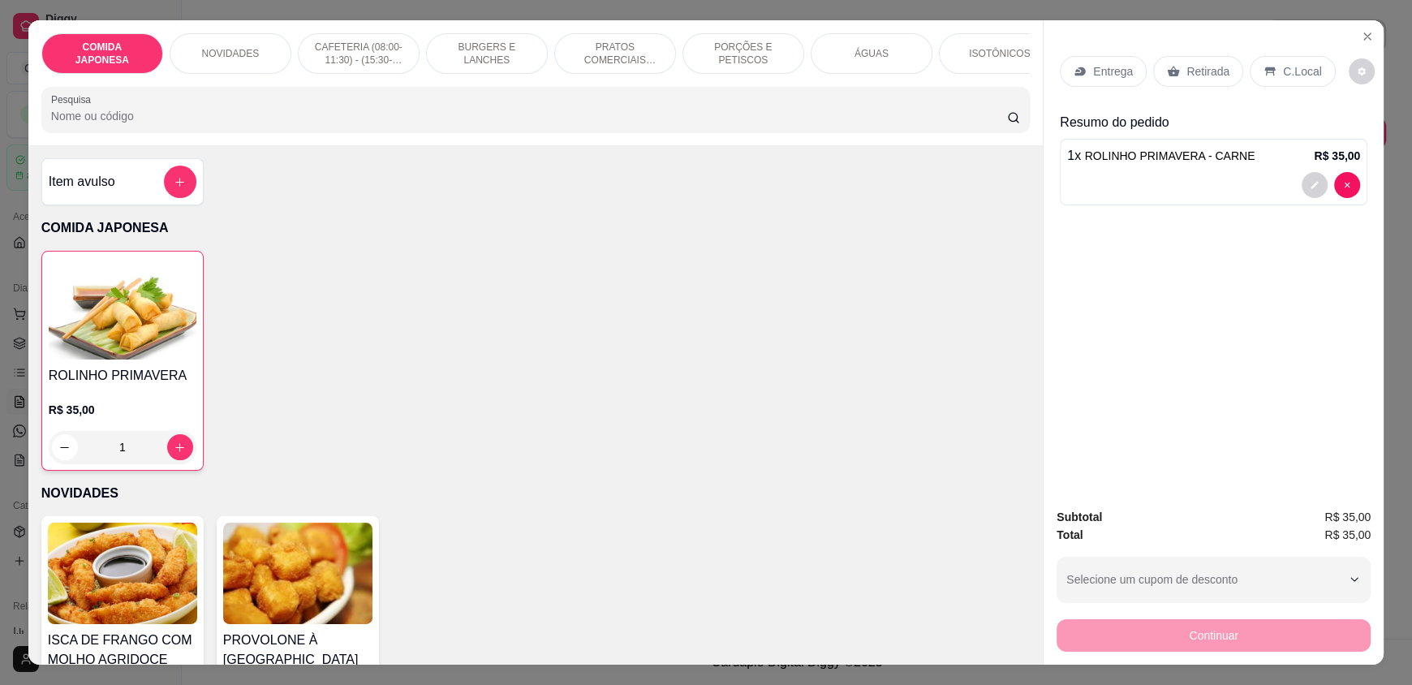
type input "1"
click at [1294, 76] on p "C.Local" at bounding box center [1302, 71] width 38 height 16
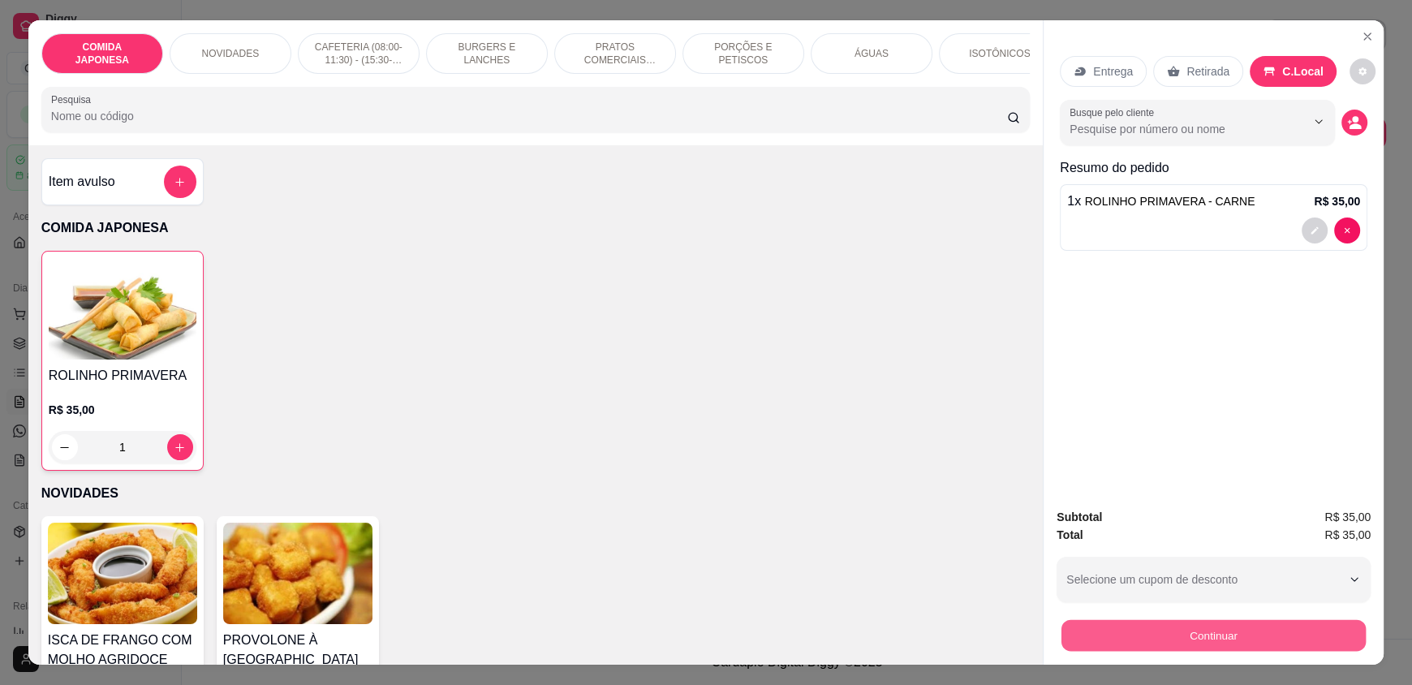
click at [1123, 636] on button "Continuar" at bounding box center [1213, 635] width 304 height 32
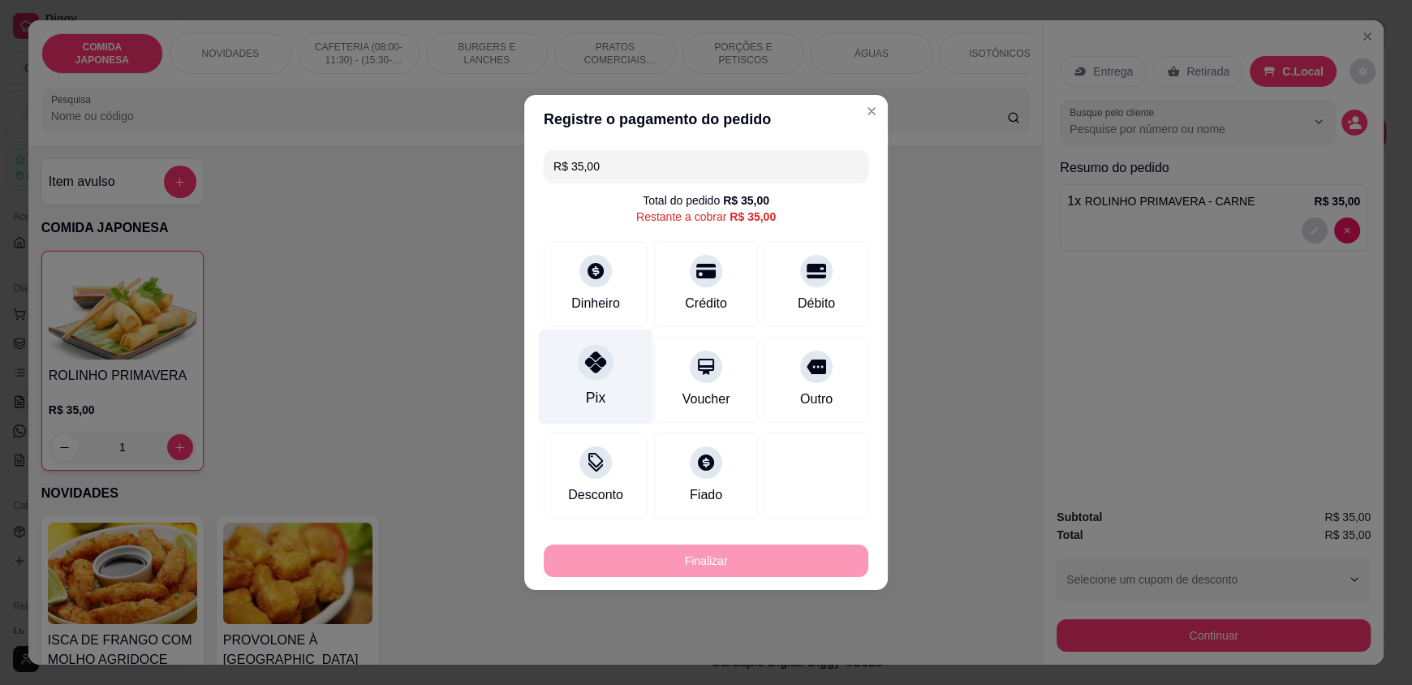
click at [606, 377] on div "Pix" at bounding box center [596, 376] width 114 height 95
type input "R$ 0,00"
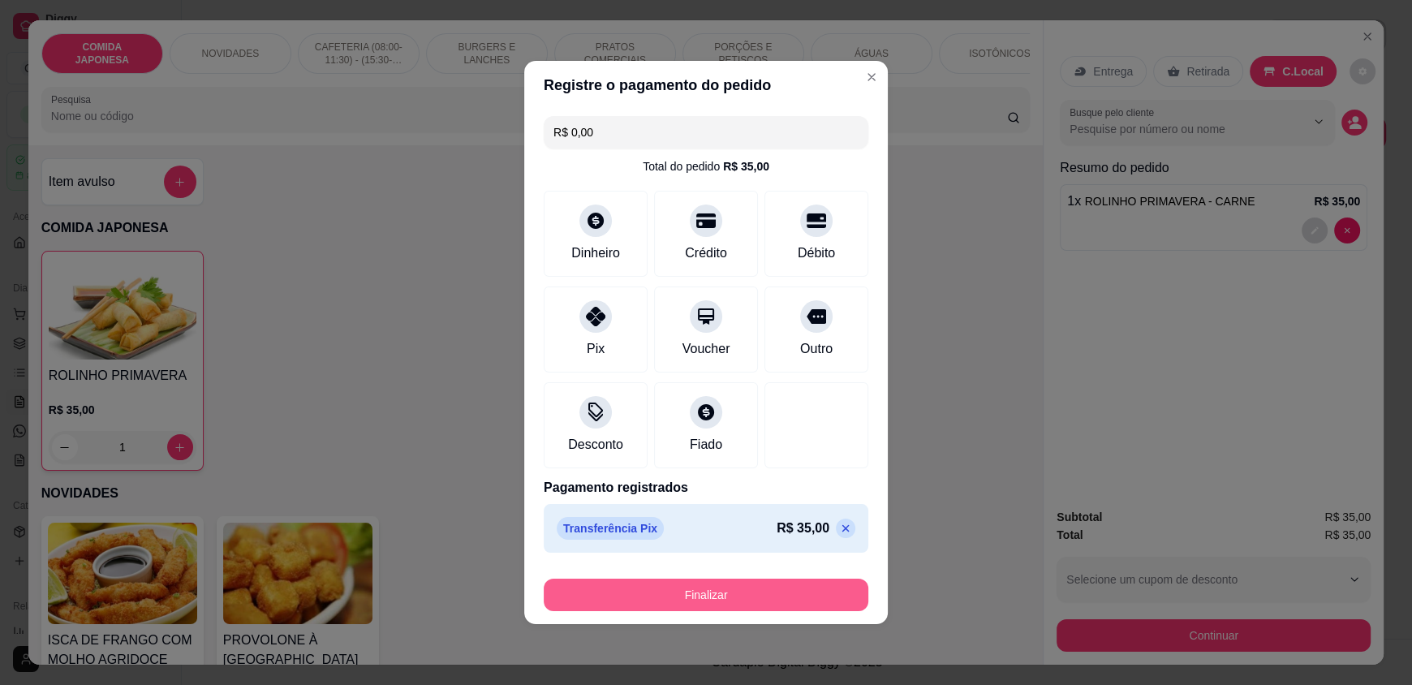
click at [673, 594] on button "Finalizar" at bounding box center [706, 595] width 325 height 32
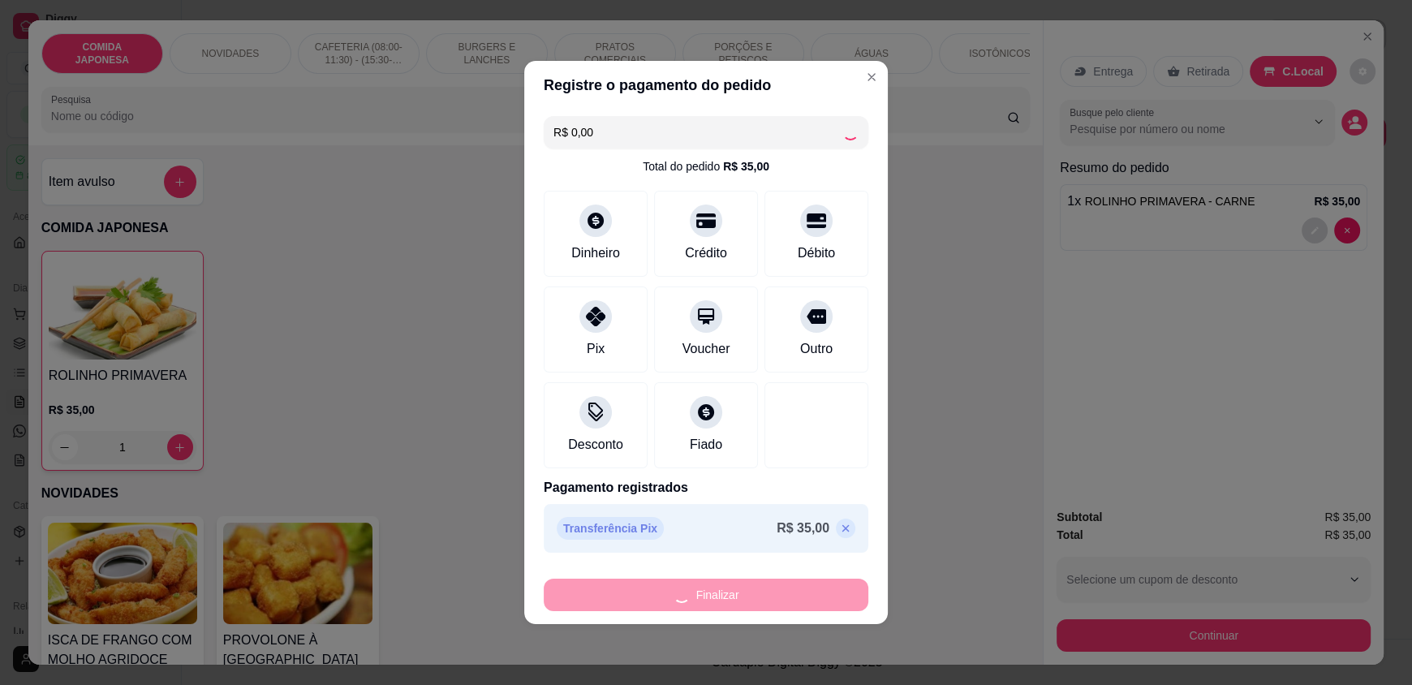
type input "0"
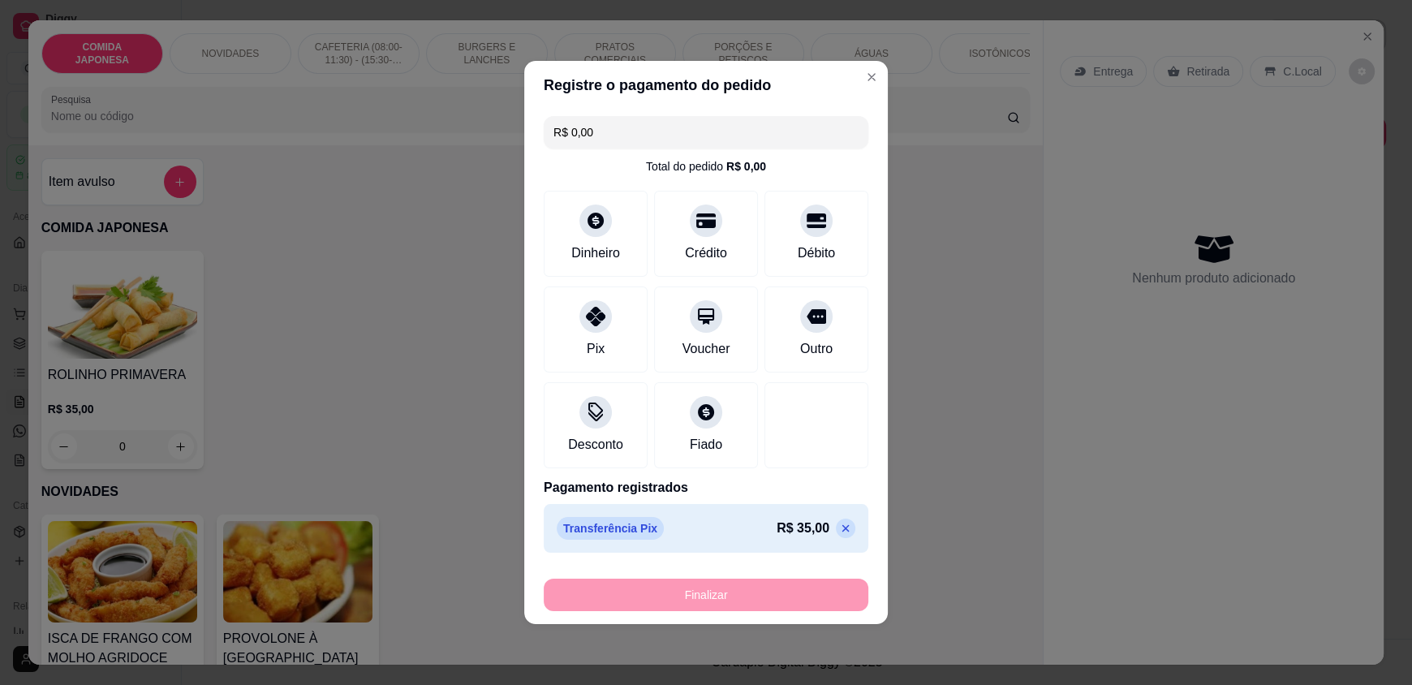
type input "-R$ 35,00"
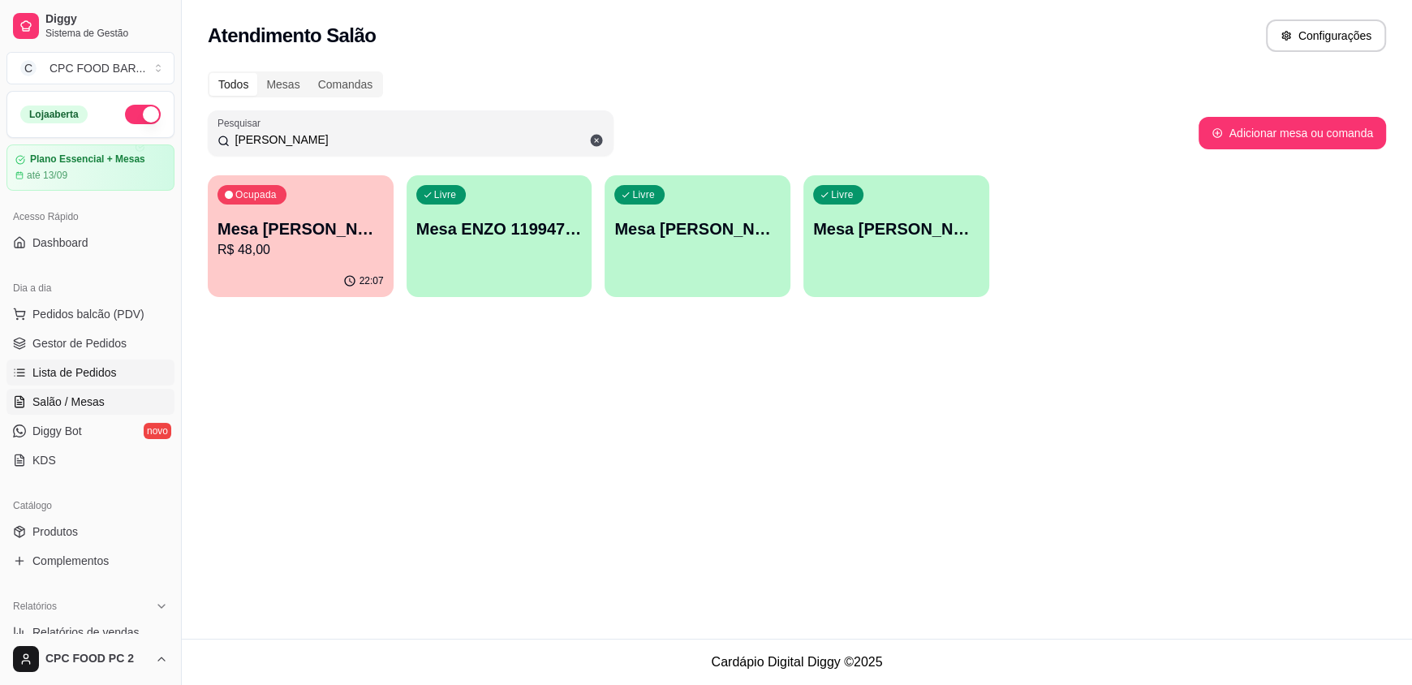
click at [84, 367] on span "Lista de Pedidos" at bounding box center [74, 372] width 84 height 16
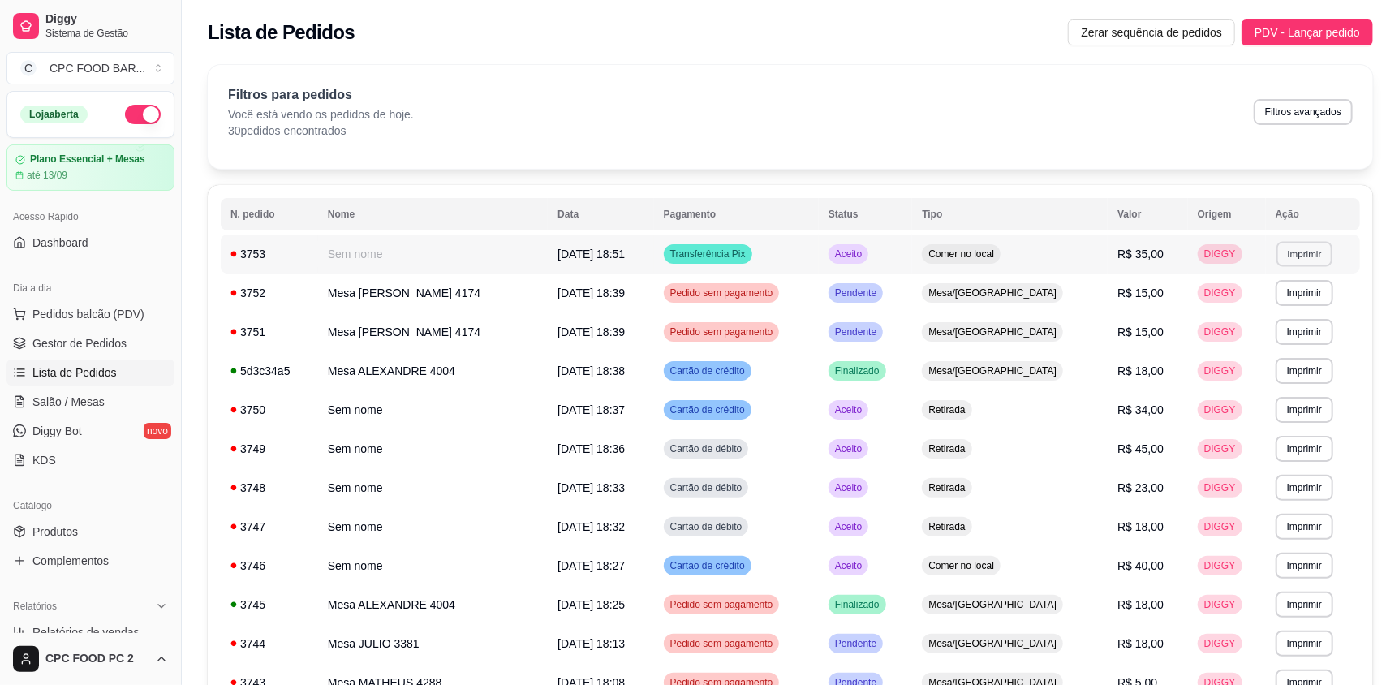
click at [1304, 252] on button "Imprimir" at bounding box center [1304, 253] width 56 height 25
click at [1277, 303] on button "IMPRESSORA" at bounding box center [1272, 310] width 114 height 25
click at [85, 402] on span "Salão / Mesas" at bounding box center [68, 402] width 72 height 16
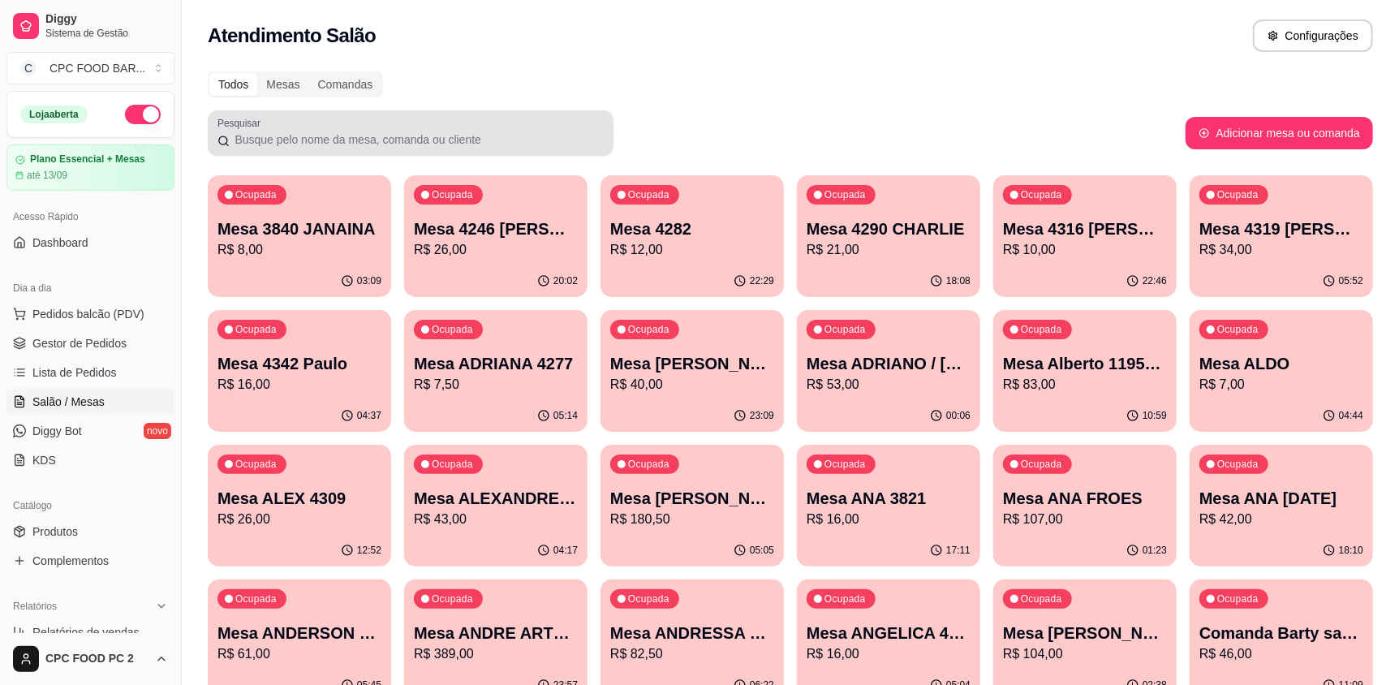
click at [485, 129] on div at bounding box center [410, 133] width 386 height 32
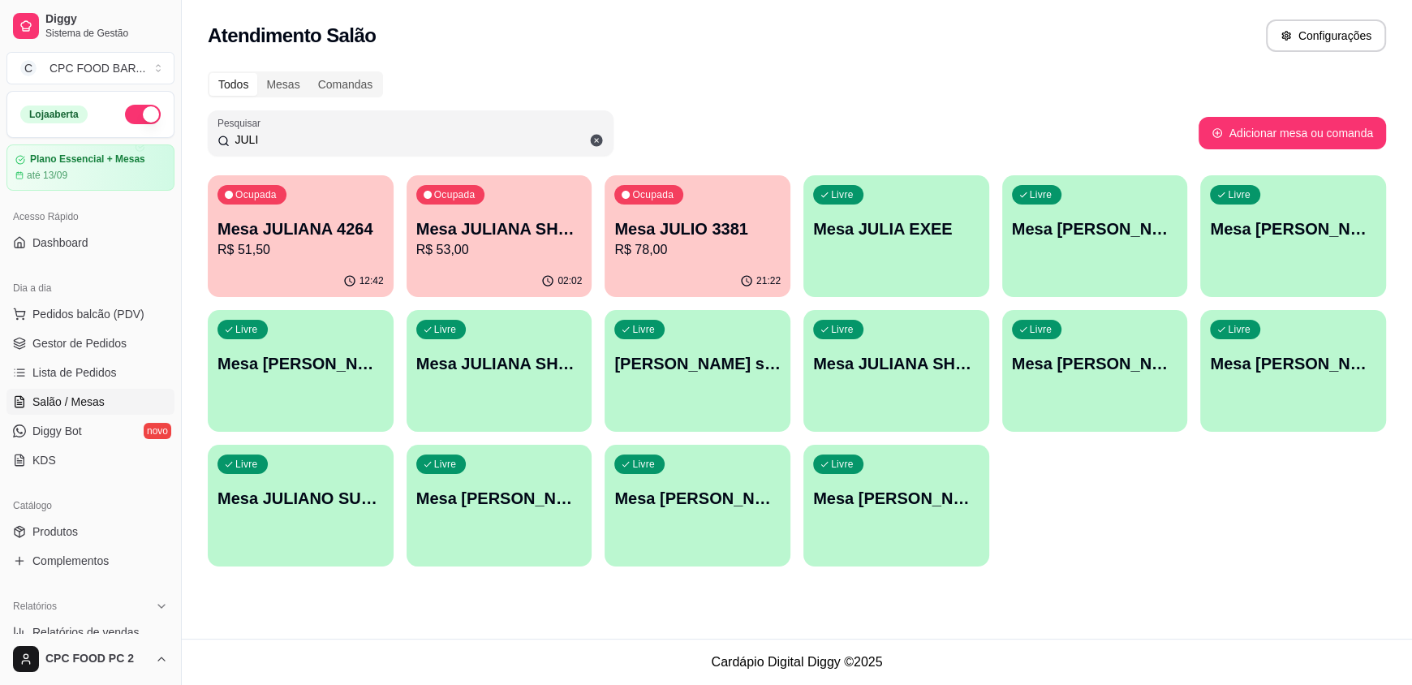
type input "JULI"
click at [661, 201] on div "Ocupada" at bounding box center [648, 194] width 69 height 19
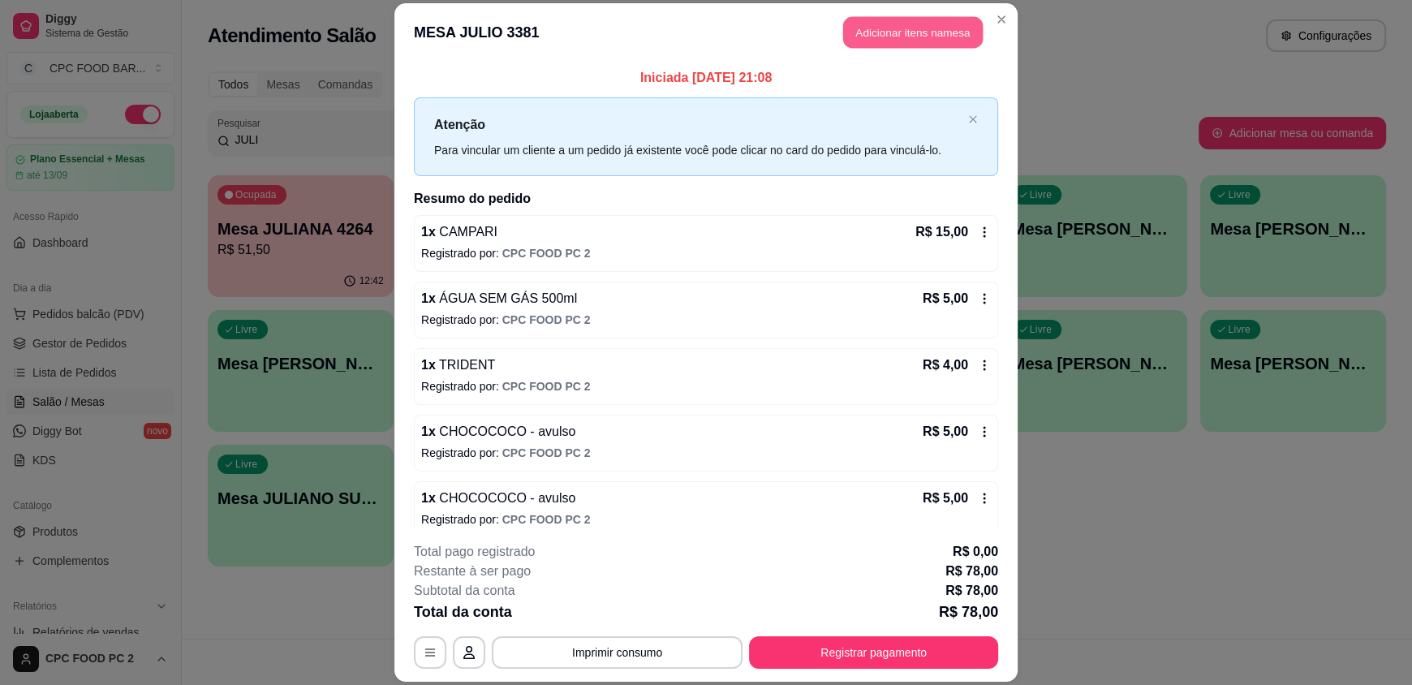
click at [889, 30] on button "Adicionar itens na mesa" at bounding box center [913, 33] width 140 height 32
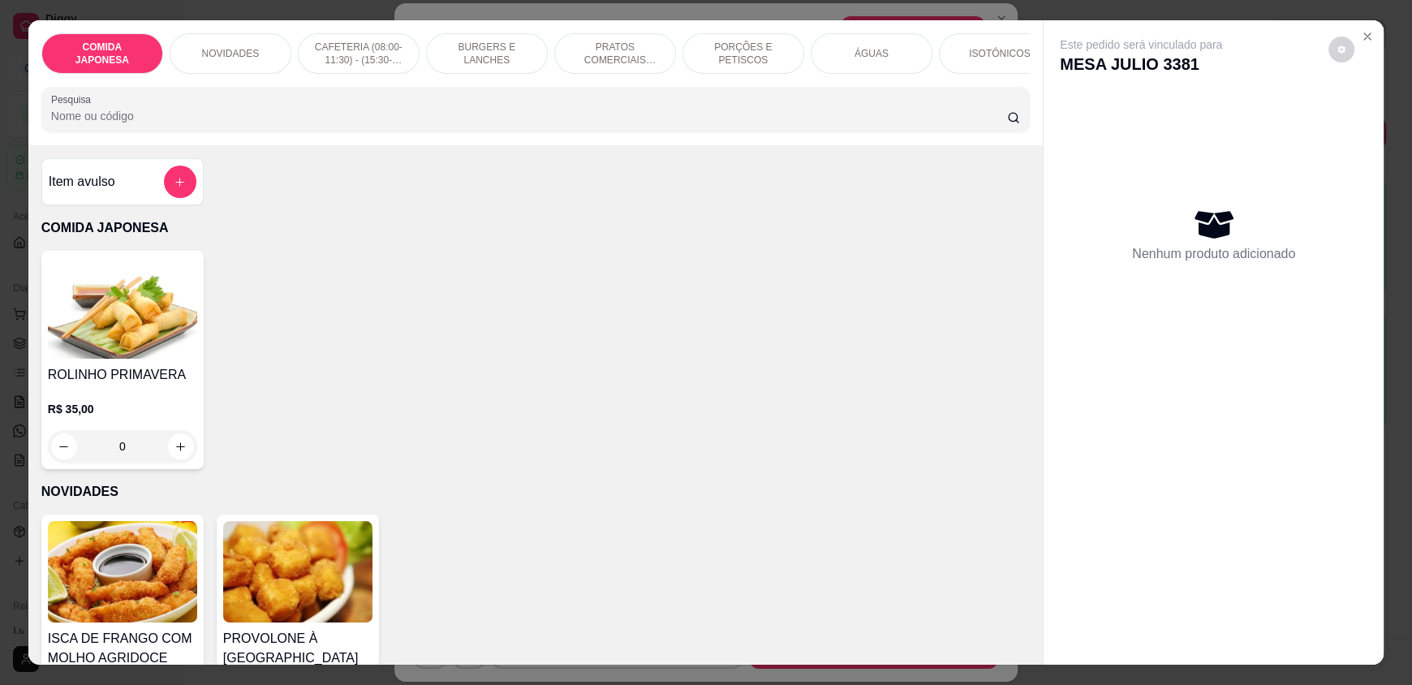
click at [859, 56] on p "ÁGUAS" at bounding box center [871, 53] width 34 height 13
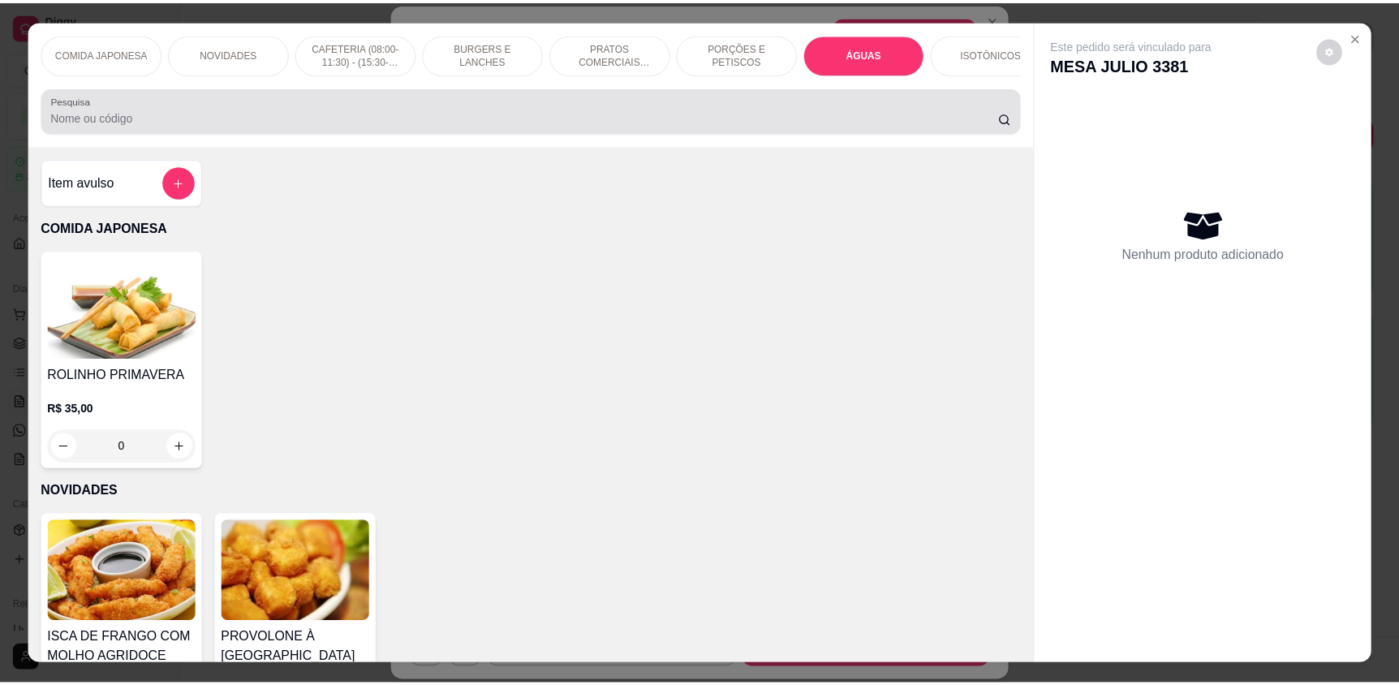
scroll to position [31, 0]
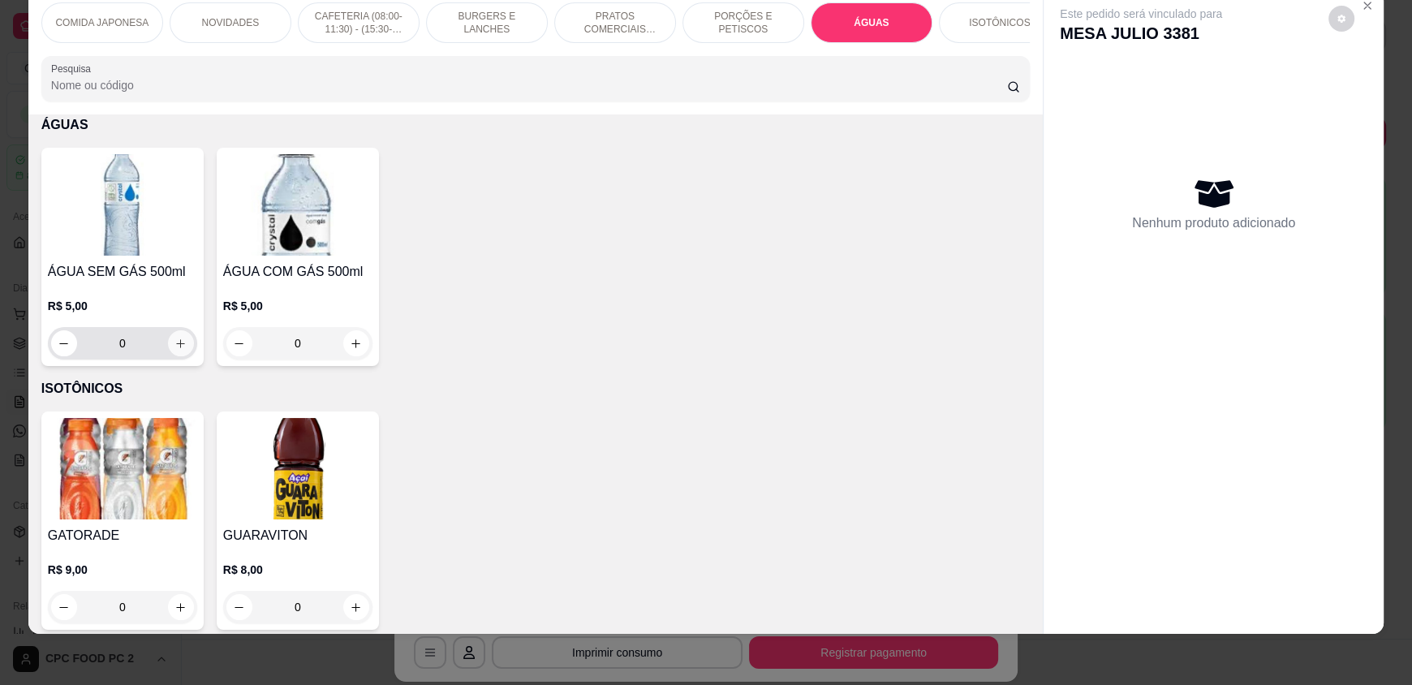
click at [175, 348] on icon "increase-product-quantity" at bounding box center [180, 344] width 12 height 12
type input "1"
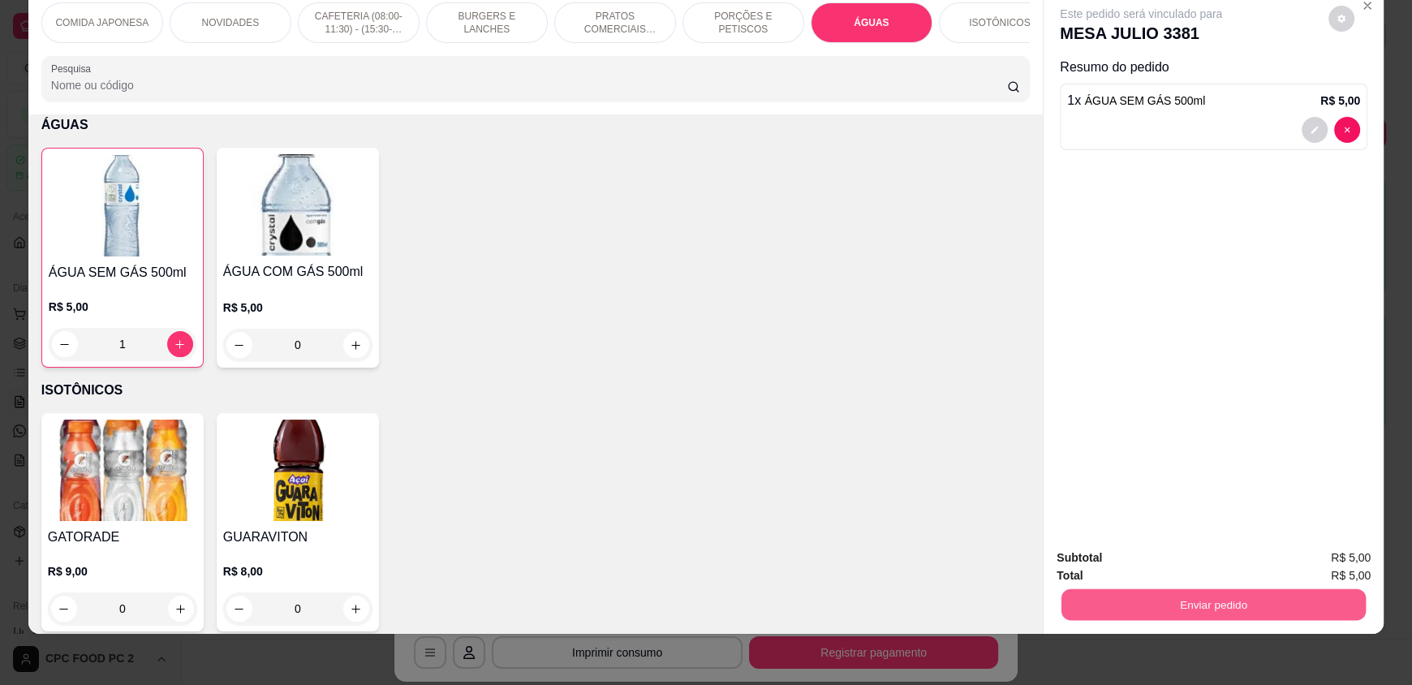
click at [1179, 605] on button "Enviar pedido" at bounding box center [1213, 604] width 304 height 32
click at [1182, 575] on button "Não registrar e enviar pedido" at bounding box center [1159, 564] width 169 height 31
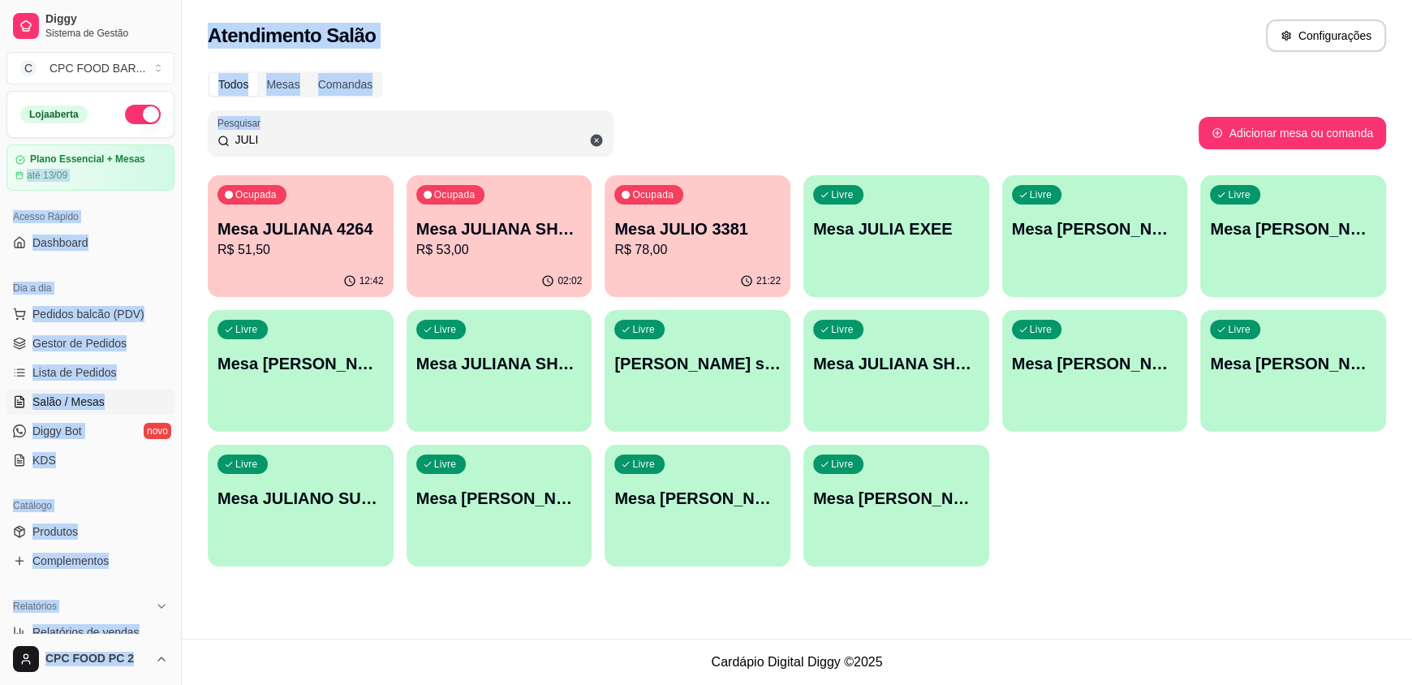
drag, startPoint x: 305, startPoint y: 131, endPoint x: 171, endPoint y: 150, distance: 135.2
click at [171, 150] on div "Diggy Sistema de Gestão C CPC FOOD BAR ... Loja aberta Plano Essencial + Mesas …" at bounding box center [706, 342] width 1412 height 685
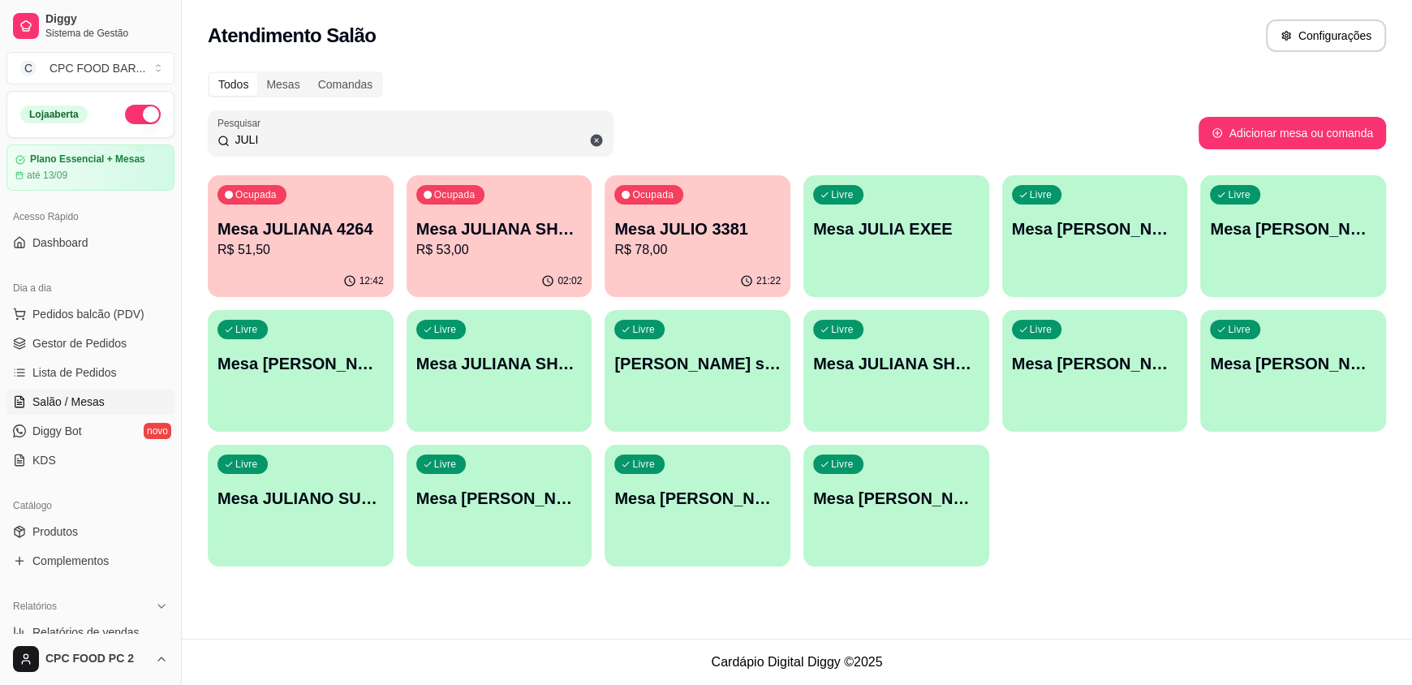
drag, startPoint x: 280, startPoint y: 136, endPoint x: 200, endPoint y: 110, distance: 83.9
click at [211, 132] on div "Pesquisar JULI" at bounding box center [411, 132] width 406 height 45
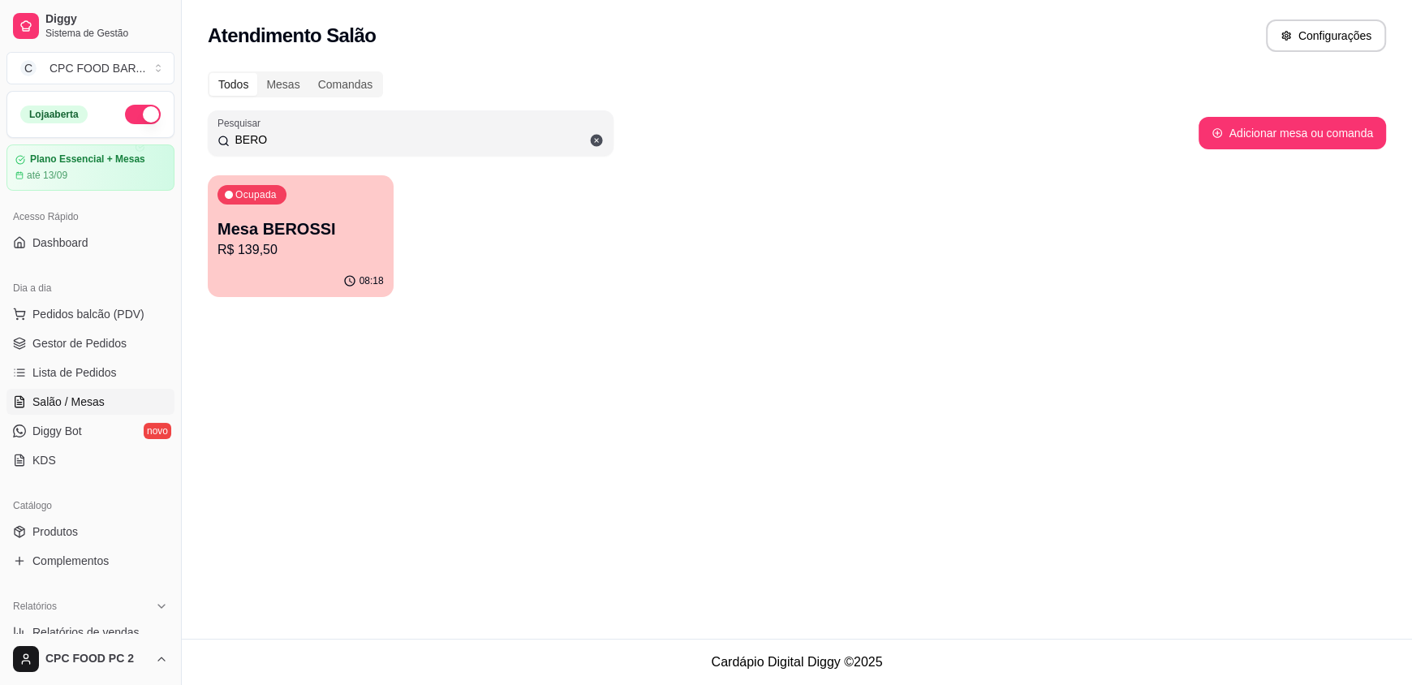
type input "BERO"
click at [341, 242] on p "R$ 139,50" at bounding box center [300, 249] width 166 height 19
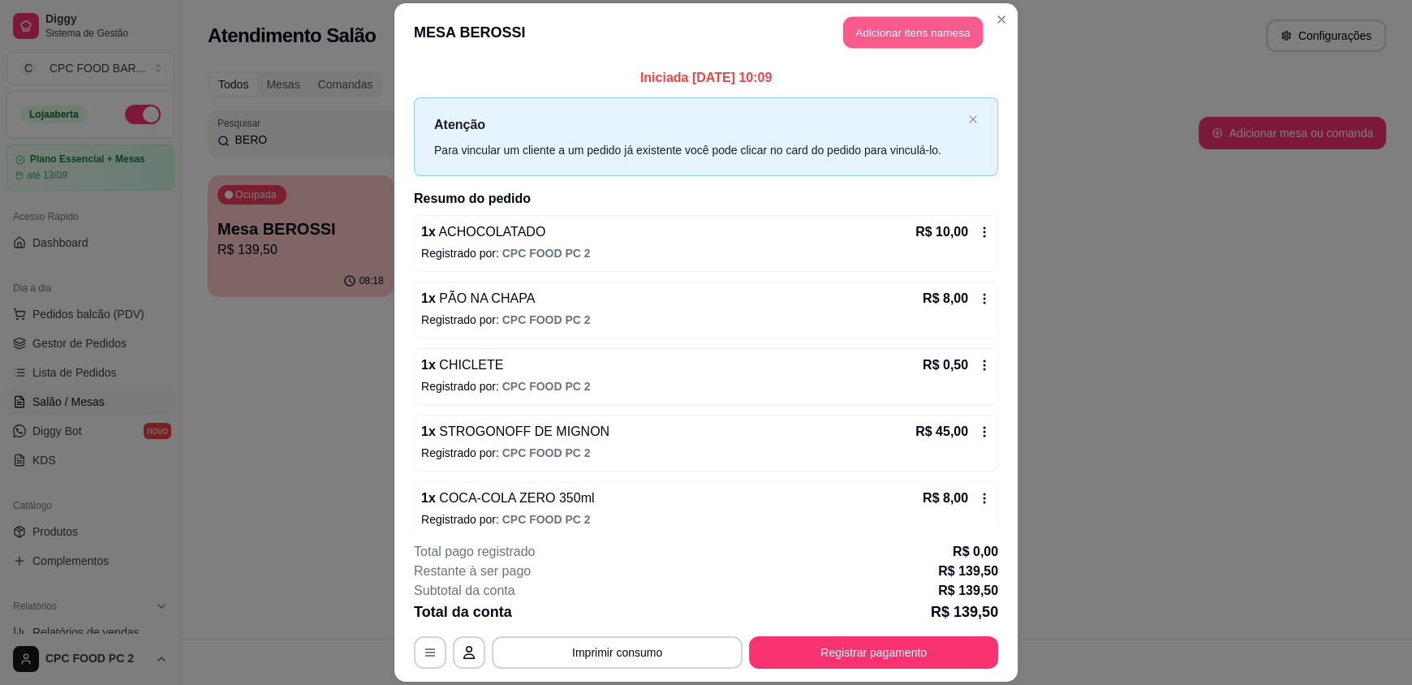
click at [867, 30] on button "Adicionar itens na mesa" at bounding box center [913, 33] width 140 height 32
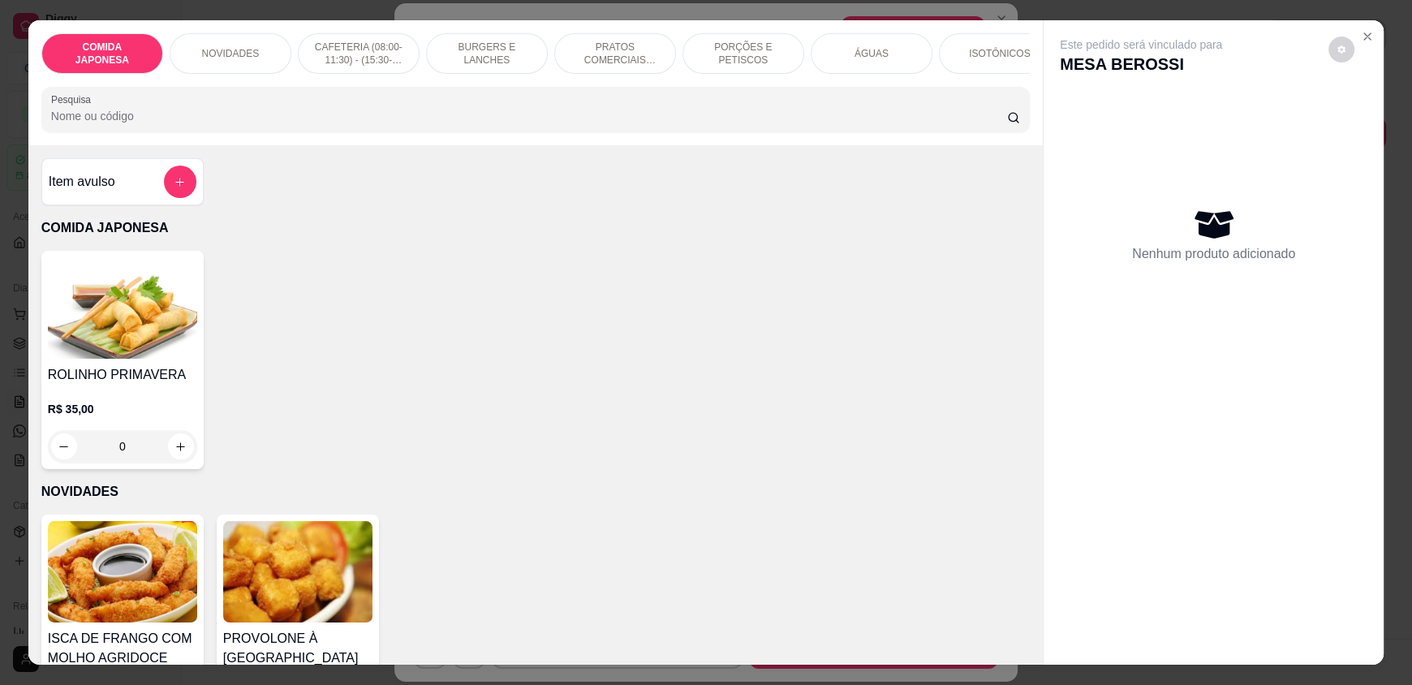
click at [702, 110] on div at bounding box center [535, 109] width 969 height 32
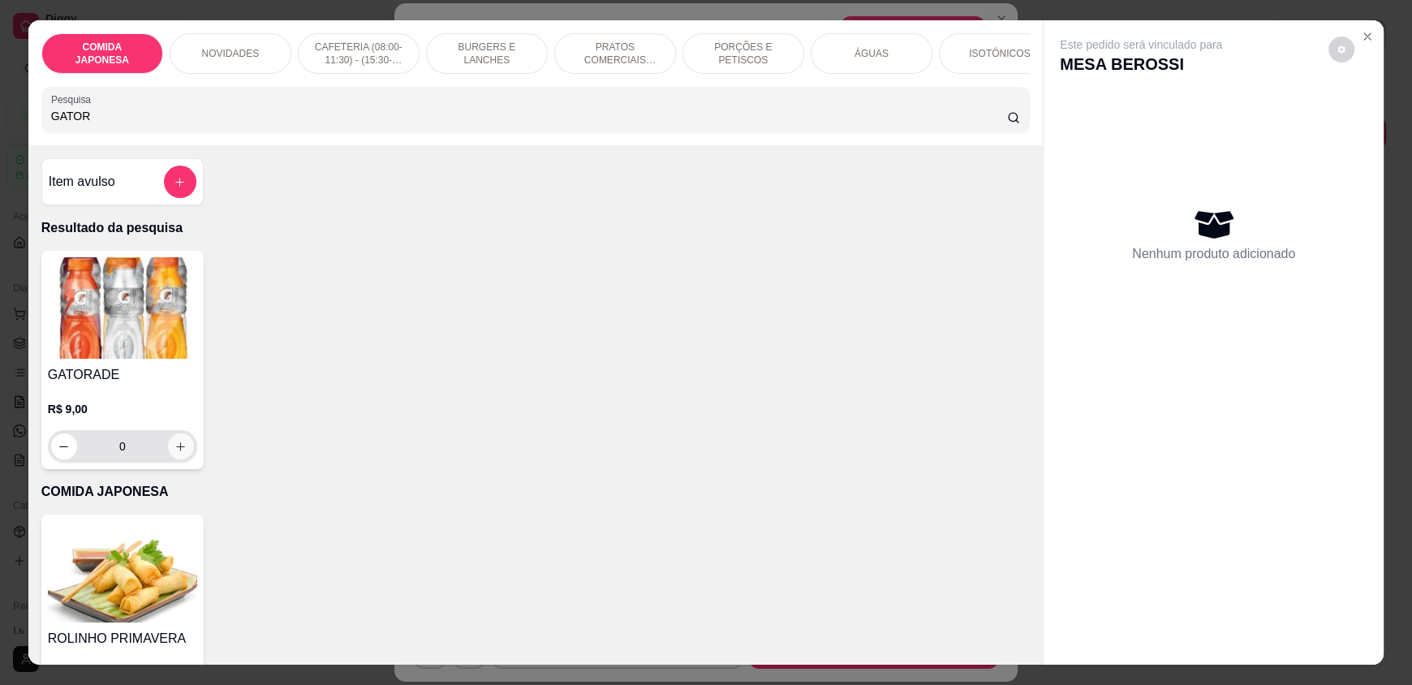
type input "GATOR"
click at [176, 453] on icon "increase-product-quantity" at bounding box center [181, 447] width 12 height 12
type input "1"
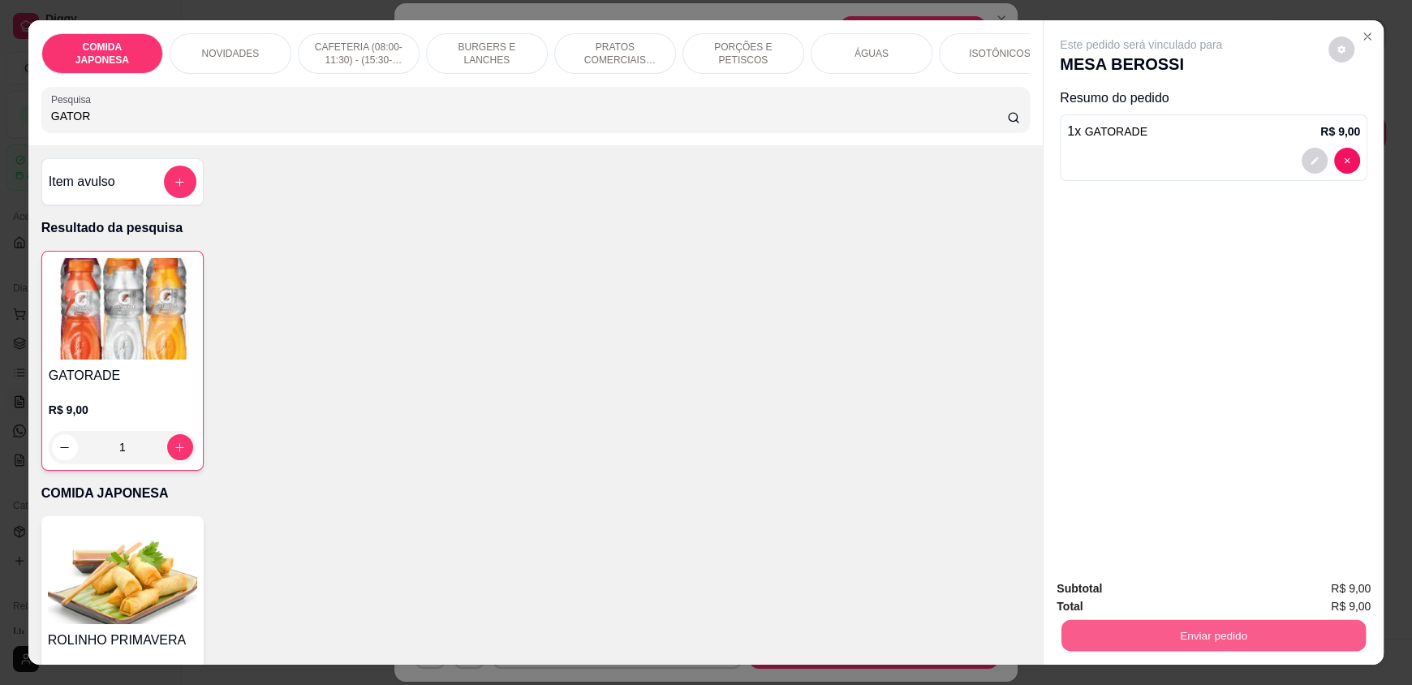
click at [1229, 644] on button "Enviar pedido" at bounding box center [1213, 635] width 304 height 32
click at [1189, 607] on button "Não registrar e enviar pedido" at bounding box center [1159, 595] width 169 height 31
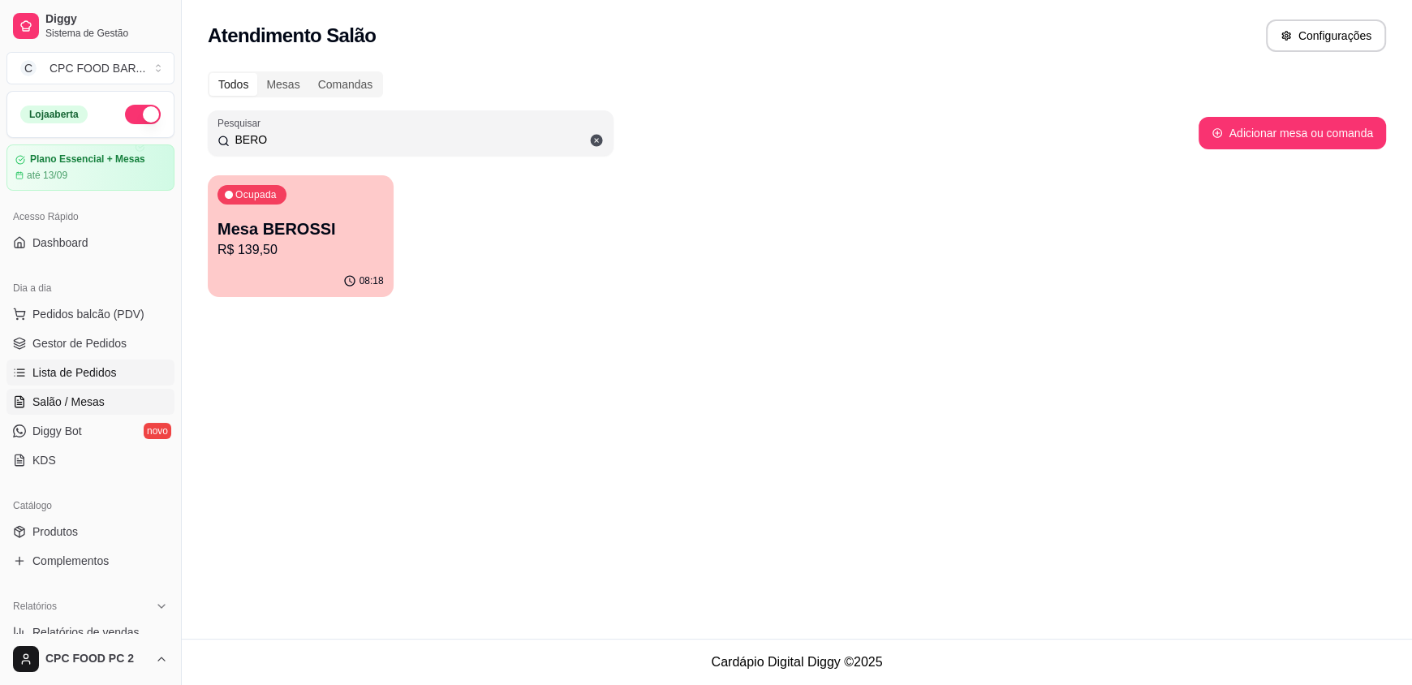
click at [101, 379] on span "Lista de Pedidos" at bounding box center [74, 372] width 84 height 16
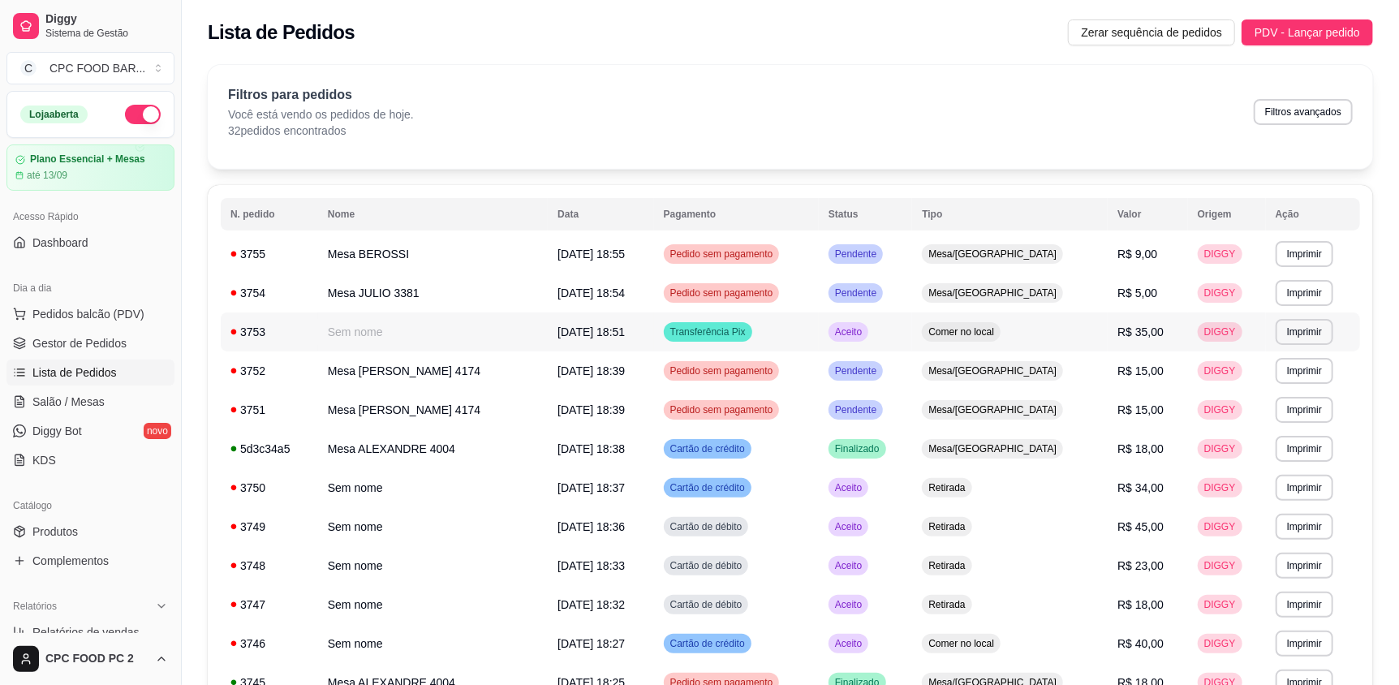
click at [1074, 329] on td "Comer no local" at bounding box center [1010, 331] width 196 height 39
click at [95, 533] on link "Produtos" at bounding box center [90, 532] width 168 height 26
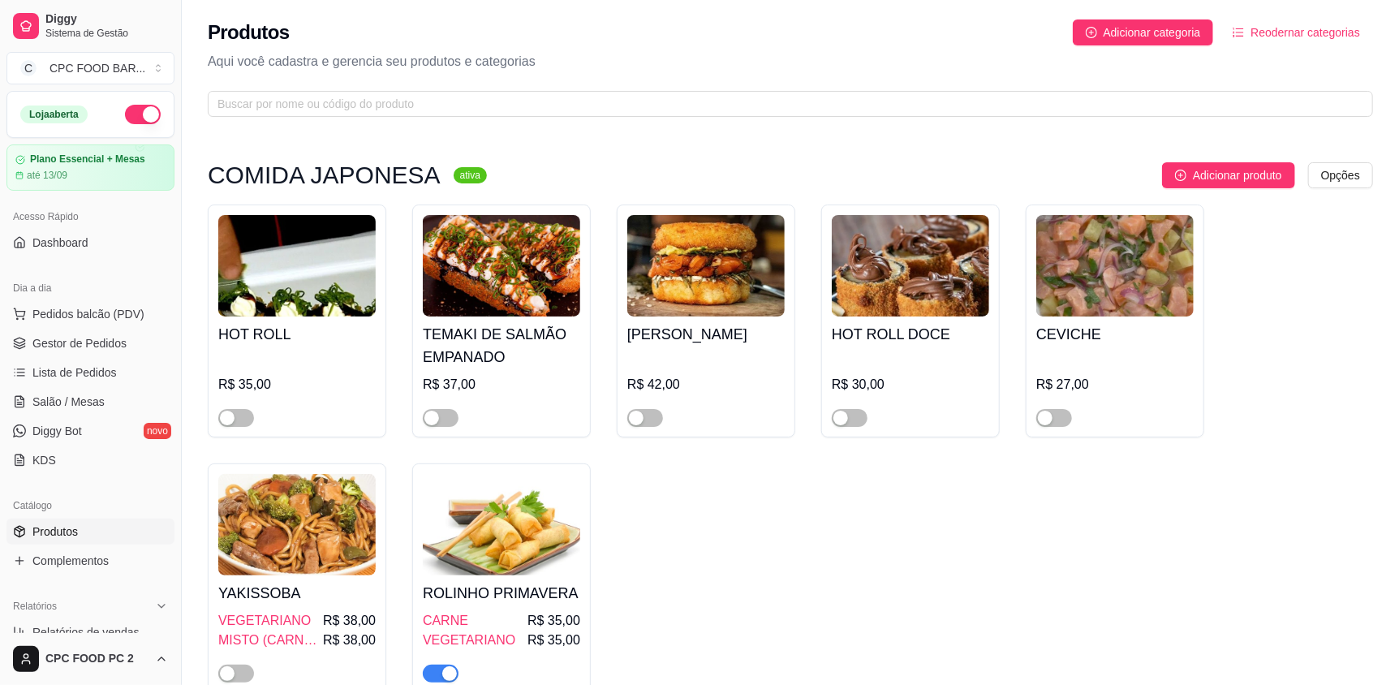
scroll to position [162, 0]
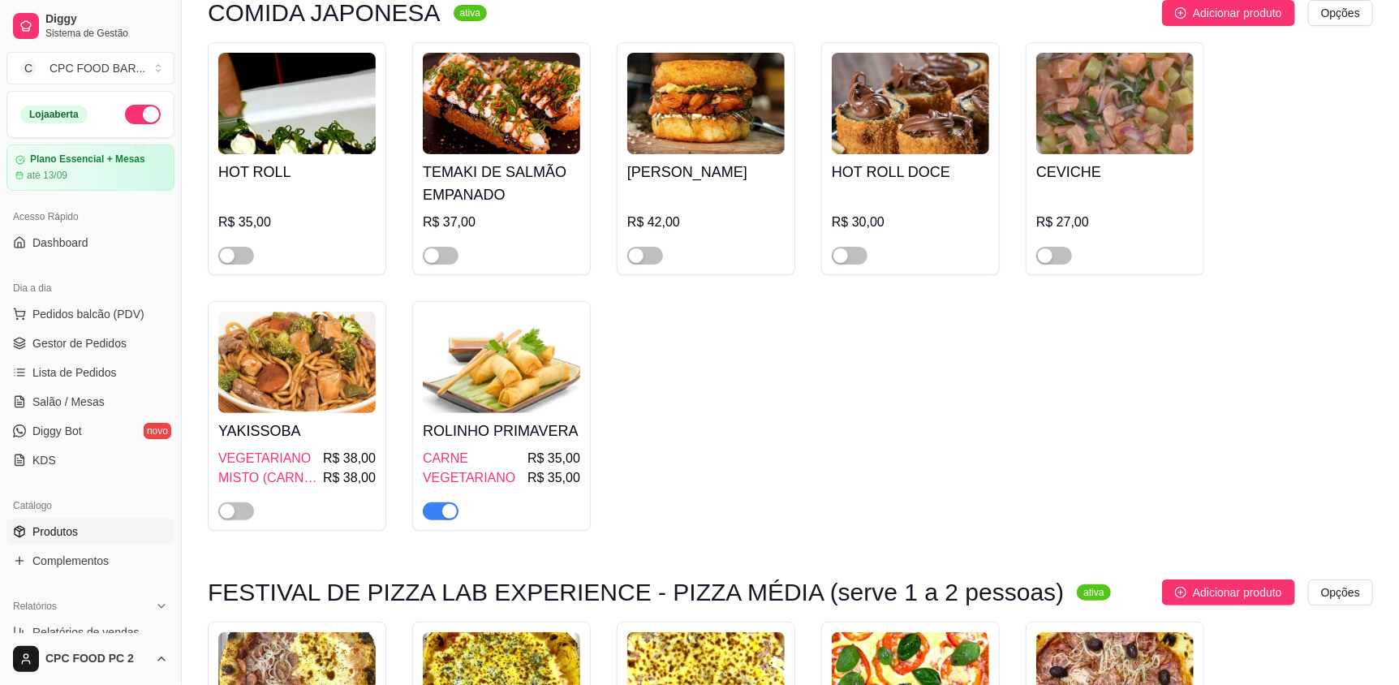
click at [436, 509] on span "button" at bounding box center [441, 511] width 36 height 18
click at [95, 402] on span "Salão / Mesas" at bounding box center [68, 402] width 72 height 16
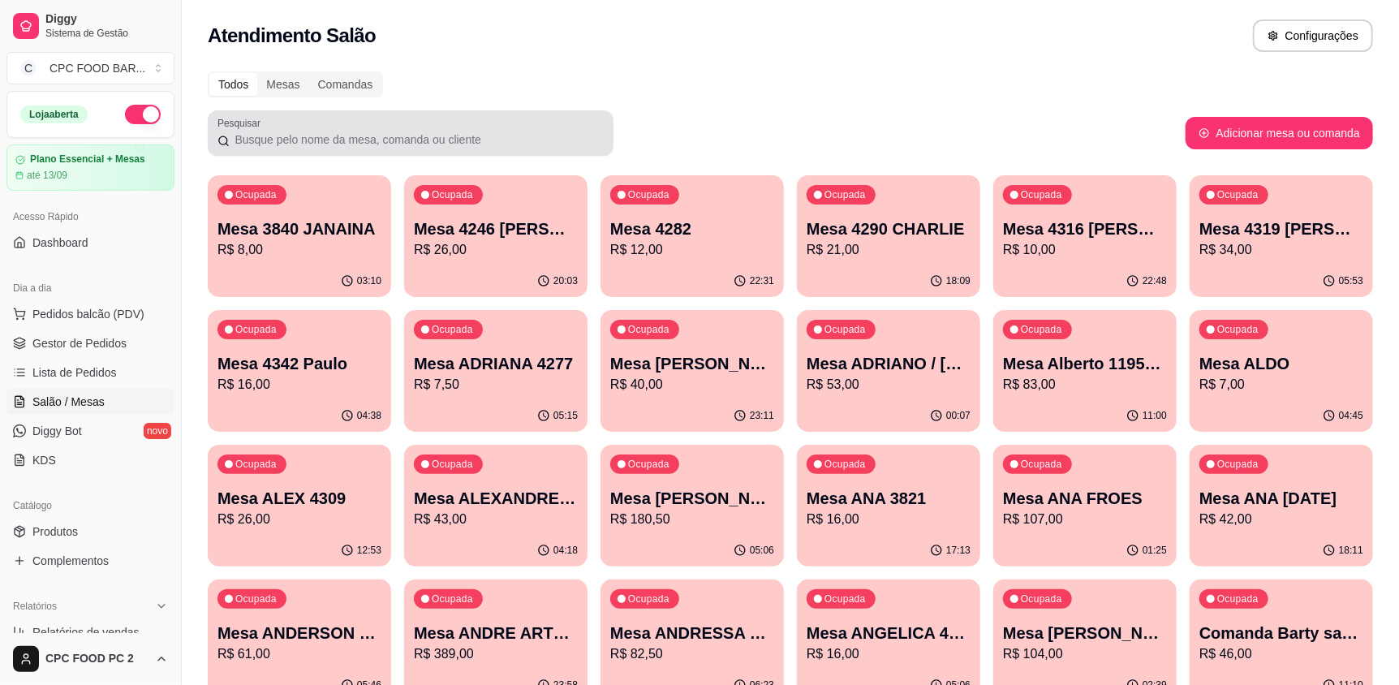
click at [336, 117] on div at bounding box center [410, 133] width 386 height 32
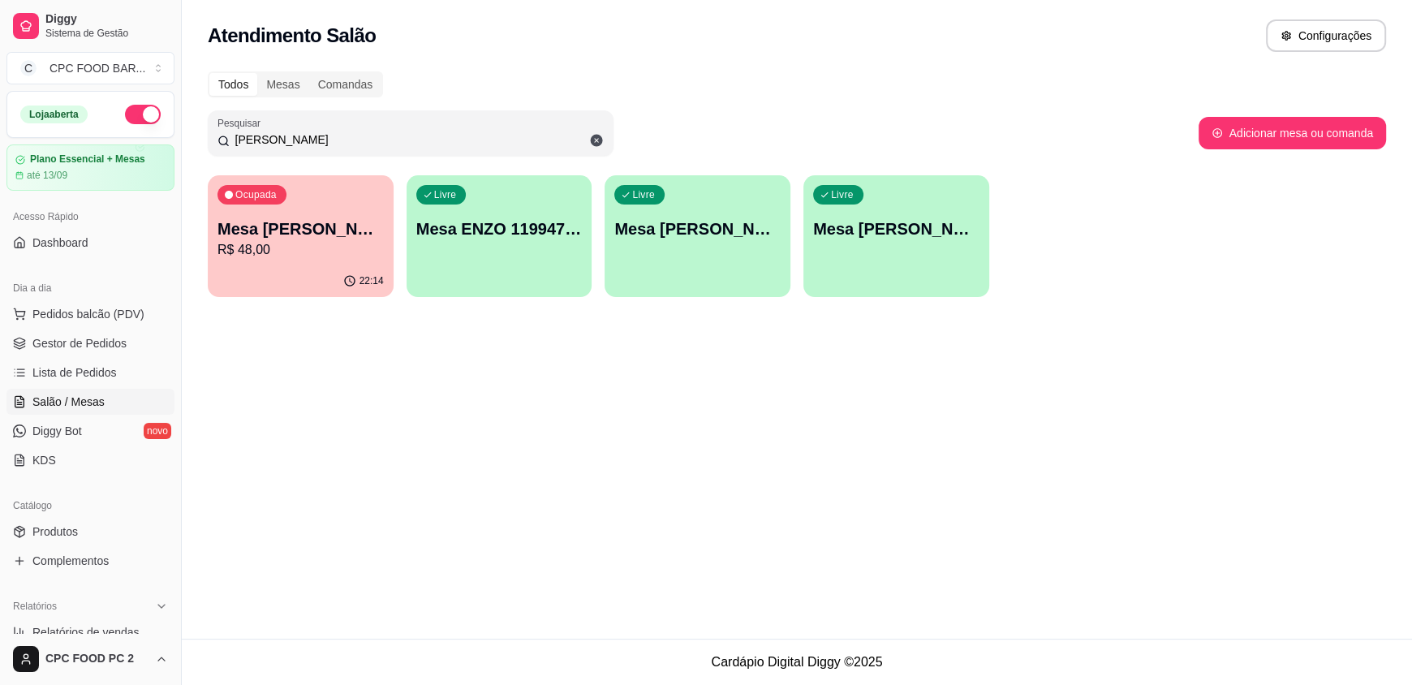
type input "ENZO"
click at [321, 202] on div "Ocupada Mesa ENZO AZEVEDO 4174 R$ 48,00" at bounding box center [300, 221] width 180 height 88
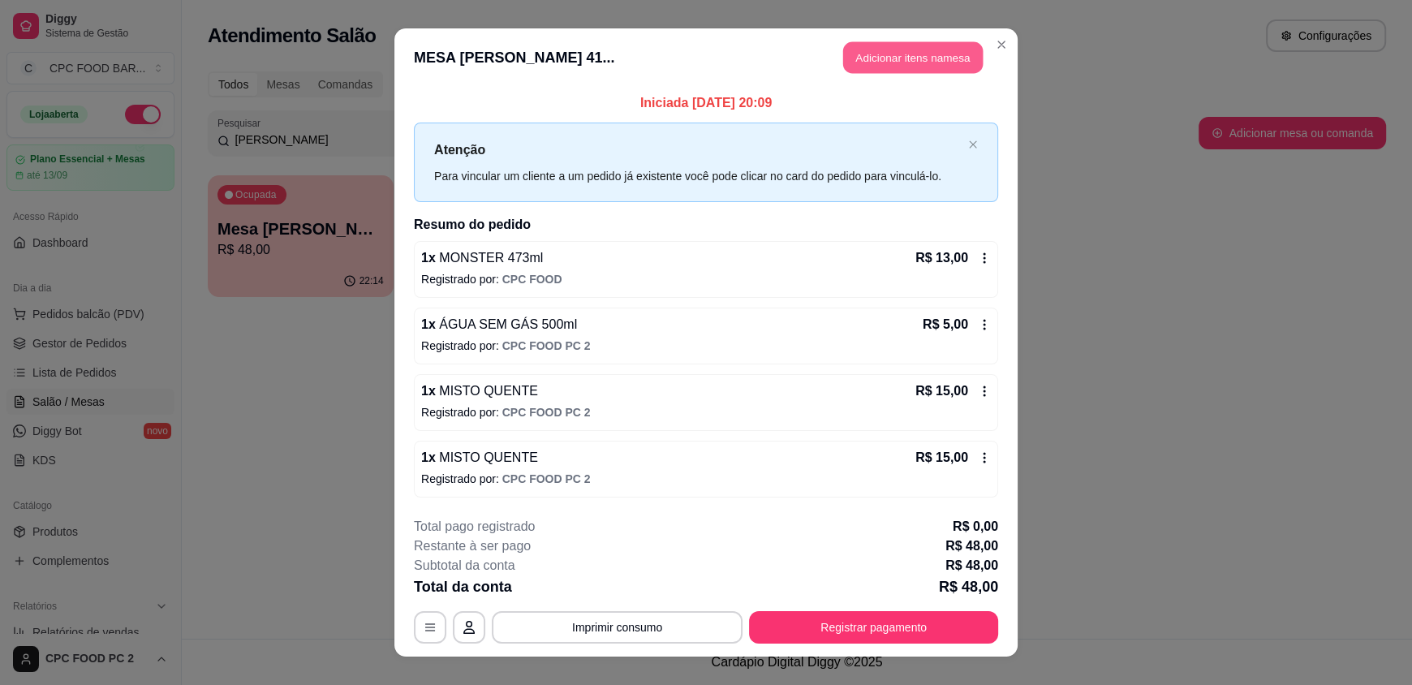
click at [890, 62] on button "Adicionar itens na mesa" at bounding box center [913, 58] width 140 height 32
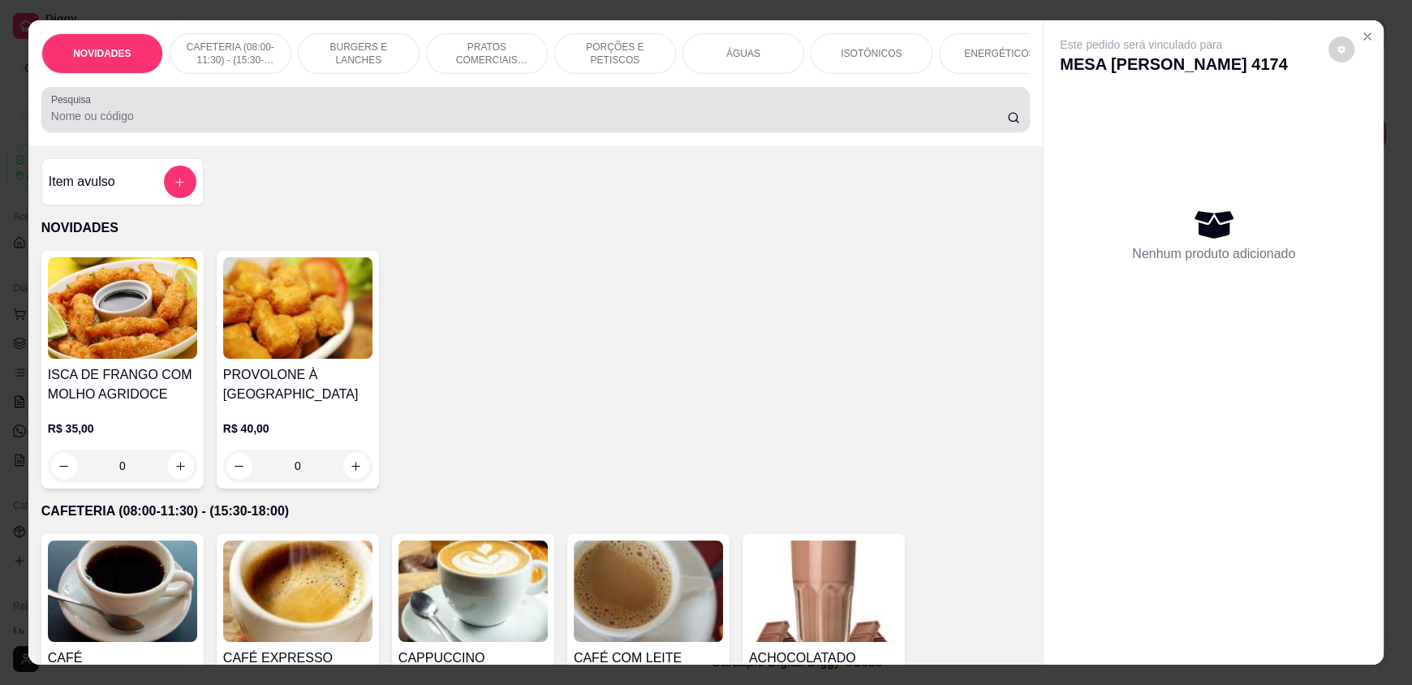
click at [634, 124] on input "Pesquisa" at bounding box center [529, 116] width 957 height 16
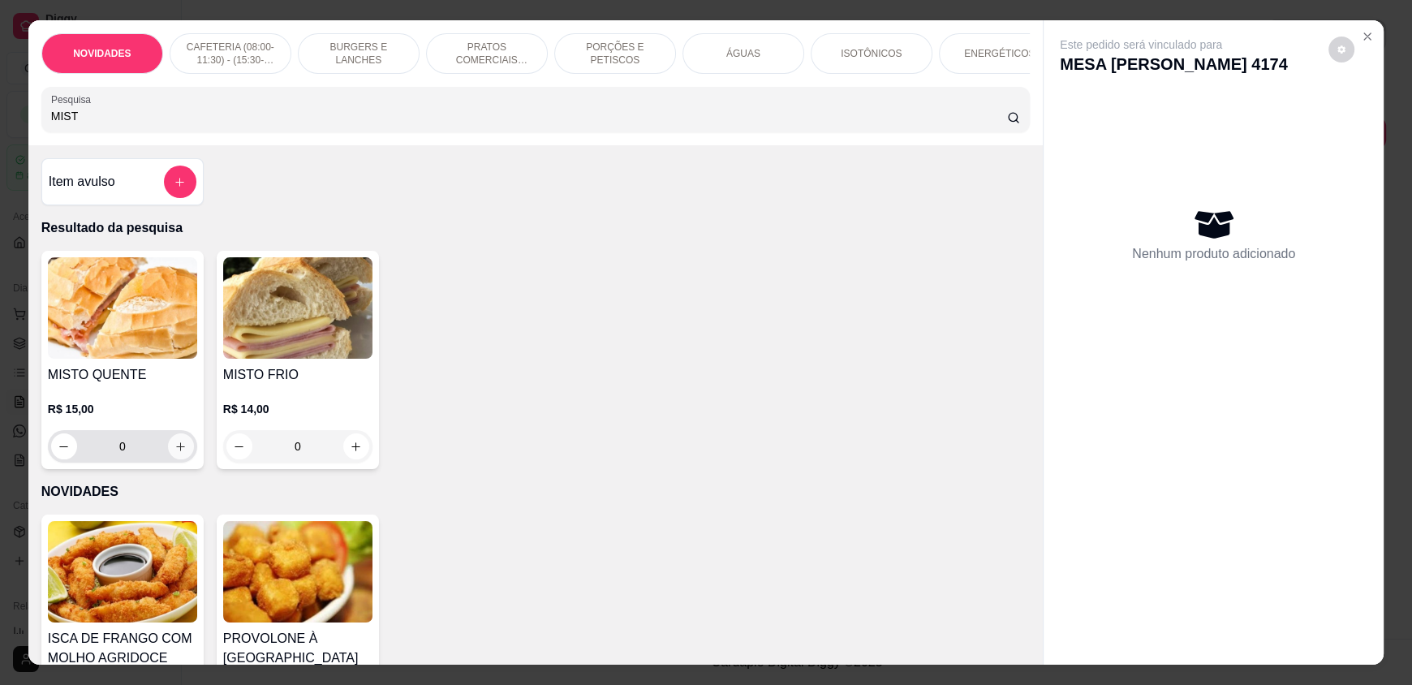
type input "MIST"
click at [174, 453] on icon "increase-product-quantity" at bounding box center [180, 447] width 12 height 12
type input "1"
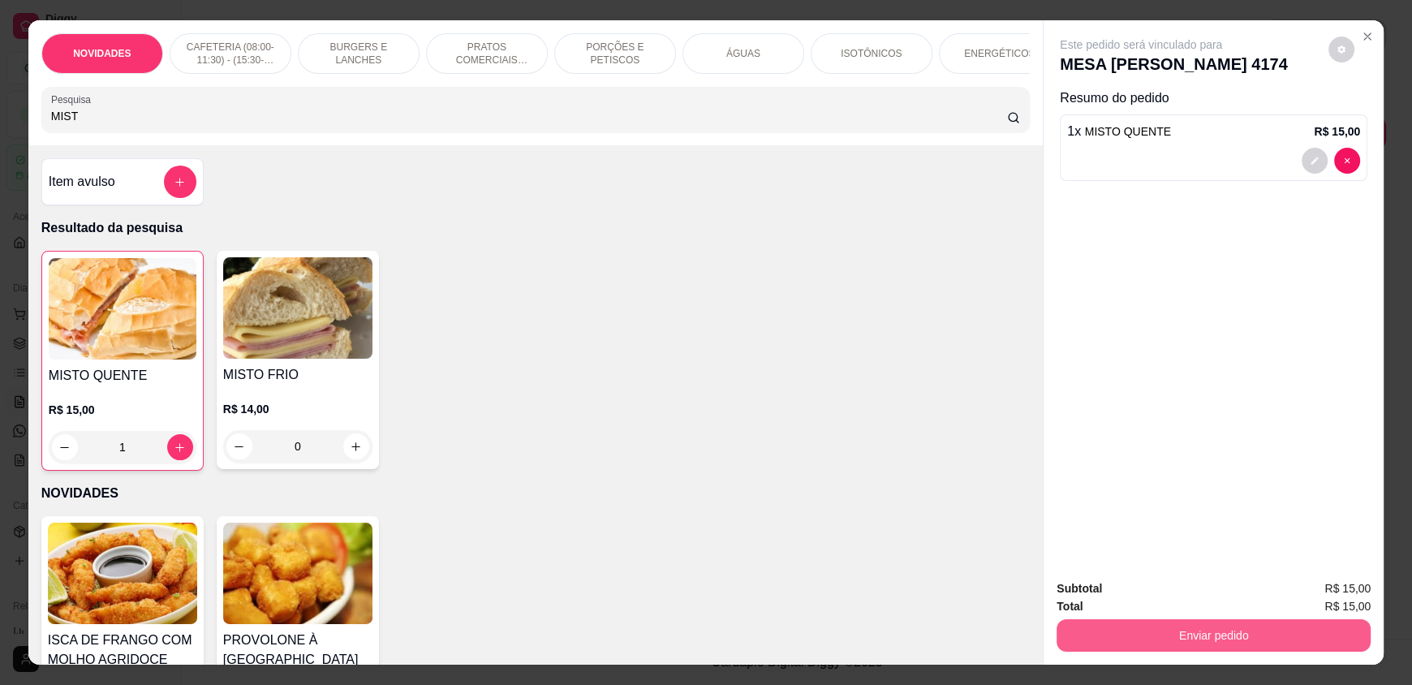
click at [1152, 641] on button "Enviar pedido" at bounding box center [1214, 635] width 314 height 32
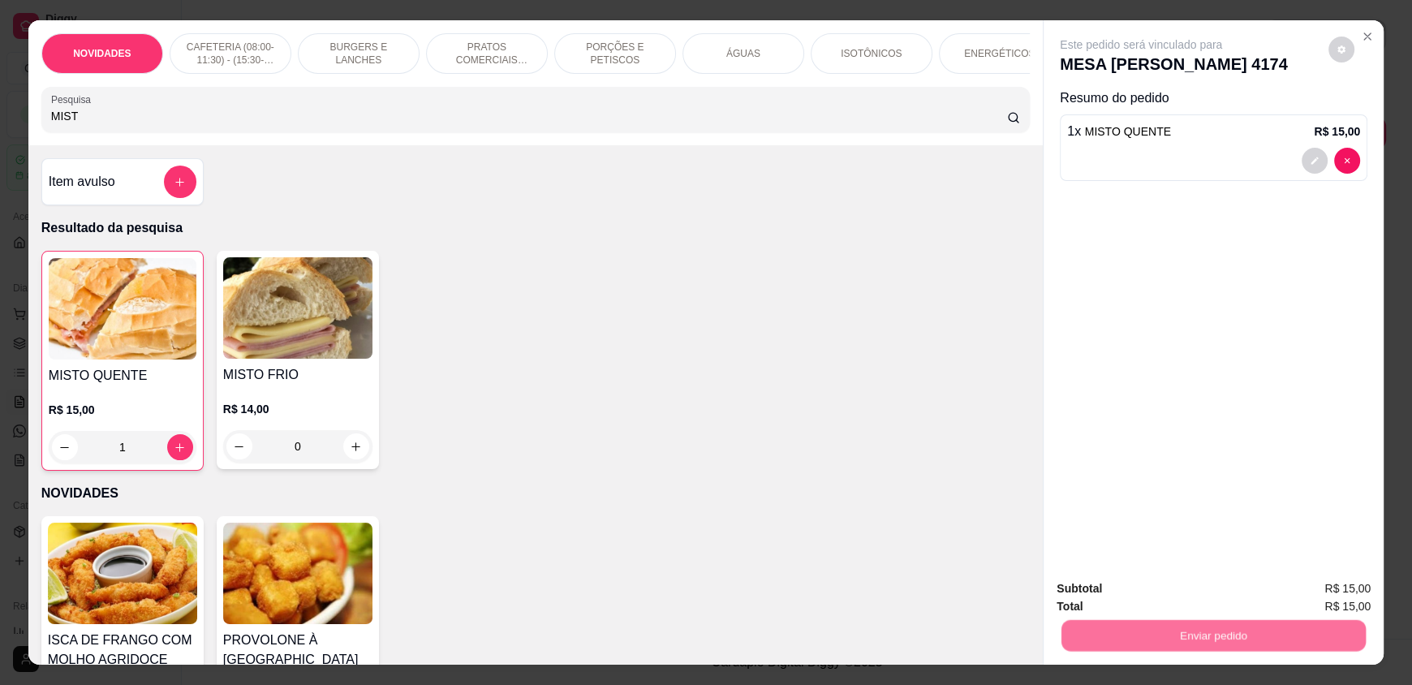
click at [1157, 592] on button "Não registrar e enviar pedido" at bounding box center [1159, 595] width 169 height 31
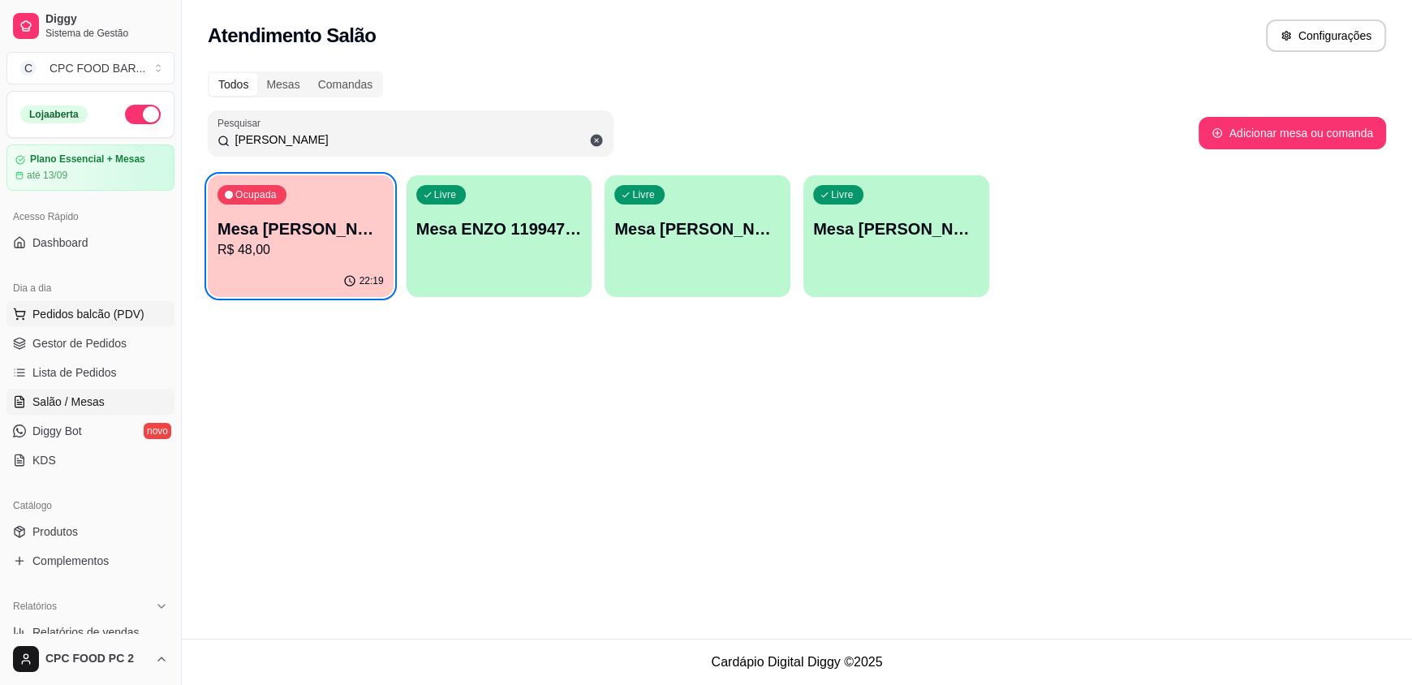
click at [59, 312] on span "Pedidos balcão (PDV)" at bounding box center [88, 314] width 112 height 16
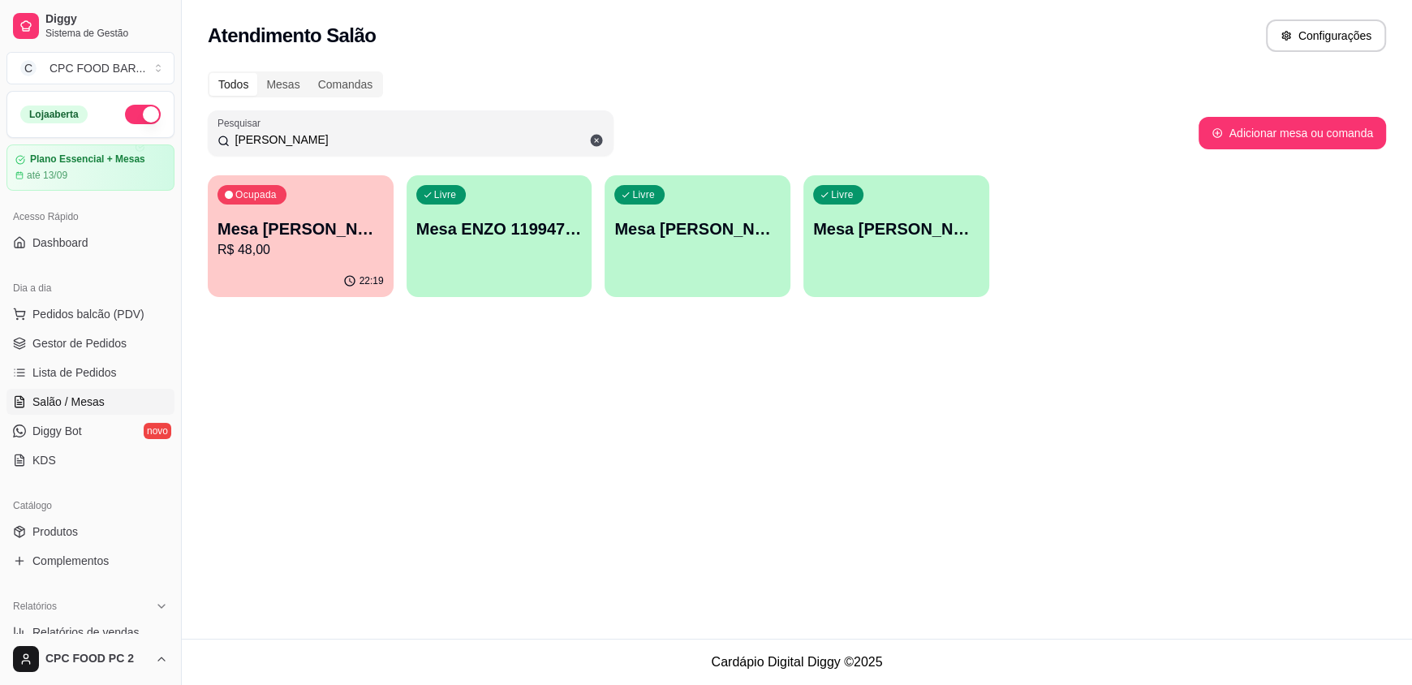
click at [73, 404] on span "Salão / Mesas" at bounding box center [68, 402] width 72 height 16
drag, startPoint x: 302, startPoint y: 140, endPoint x: 175, endPoint y: 131, distance: 126.9
click at [175, 131] on div "Diggy Sistema de Gestão C CPC FOOD BAR ... Loja aberta Plano Essencial + Mesas …" at bounding box center [706, 342] width 1412 height 685
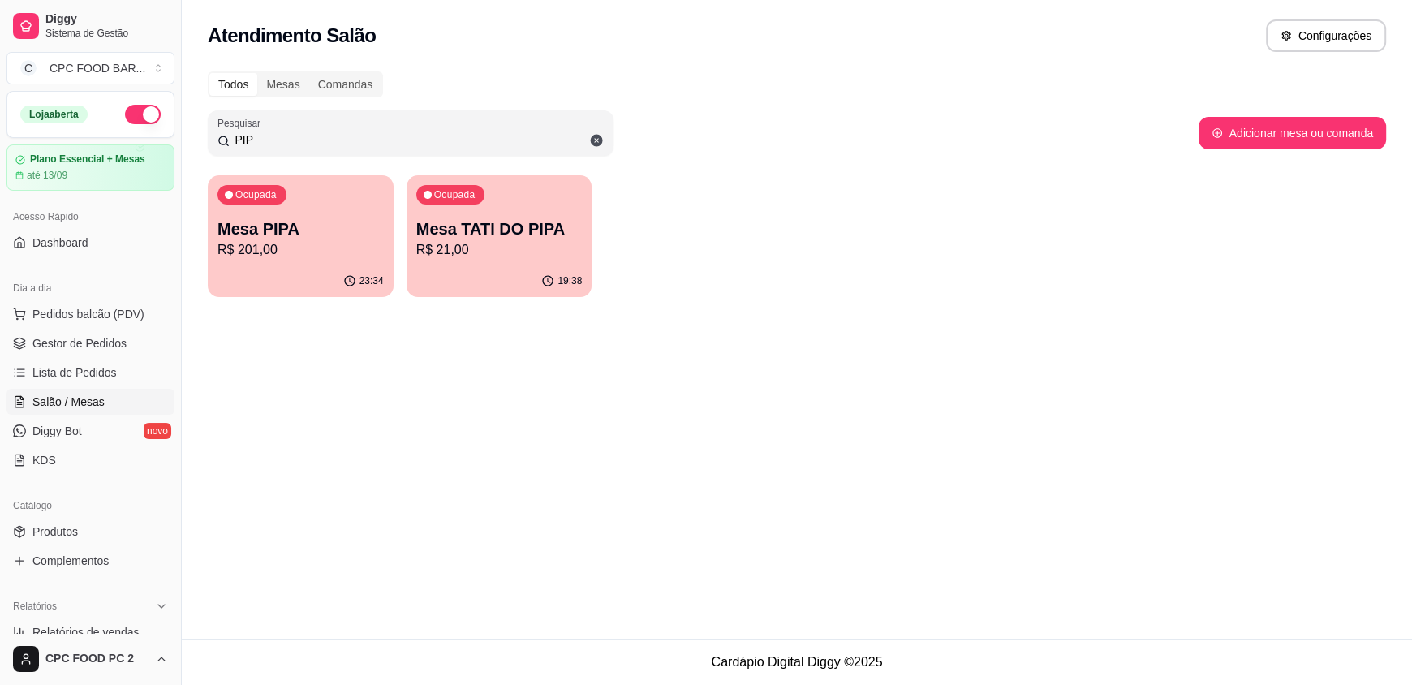
type input "PIP"
click at [292, 241] on p "R$ 201,00" at bounding box center [300, 249] width 161 height 19
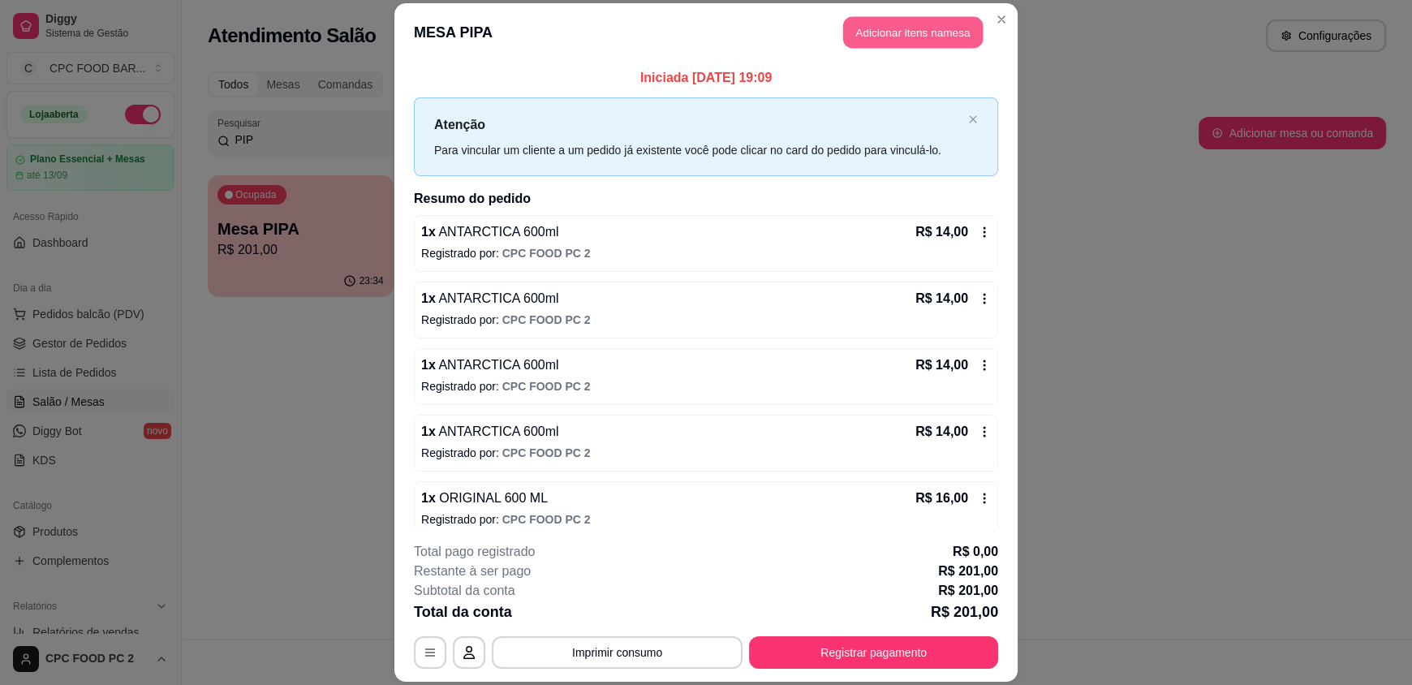
click at [880, 32] on button "Adicionar itens na mesa" at bounding box center [913, 33] width 140 height 32
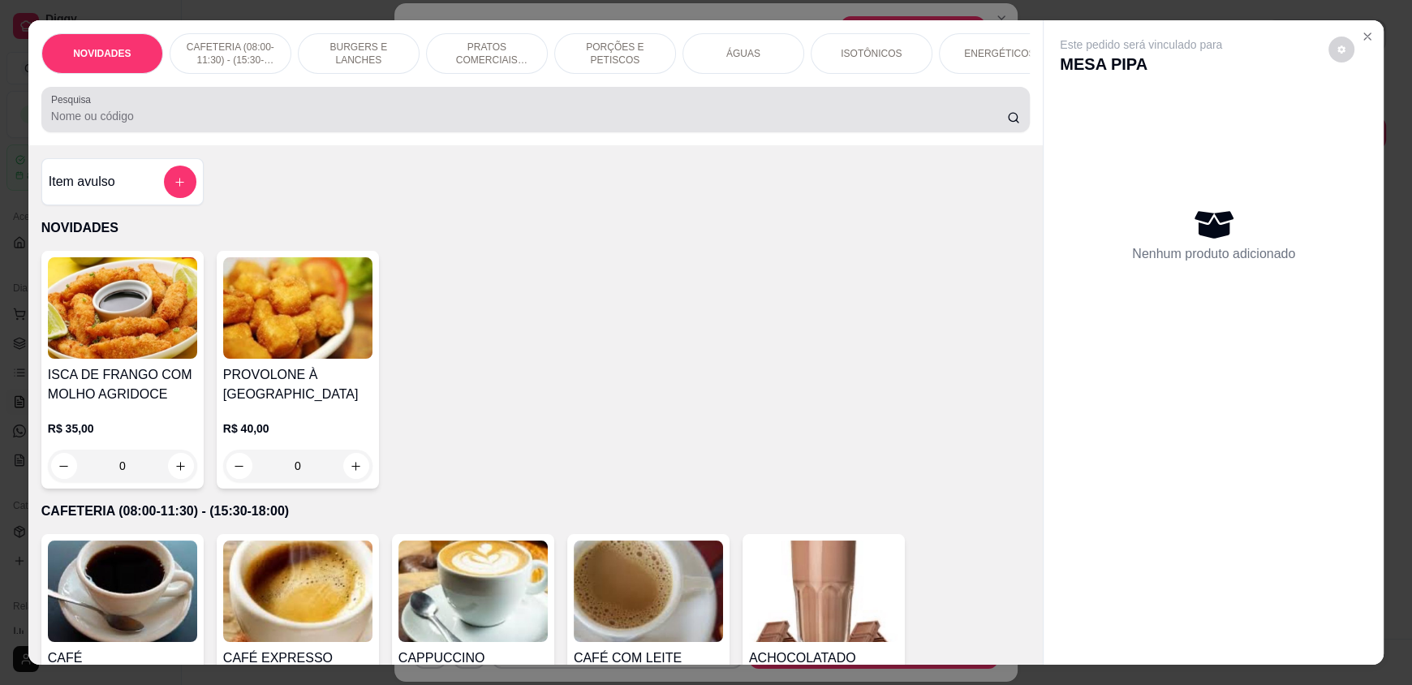
click at [424, 124] on input "Pesquisa" at bounding box center [529, 116] width 957 height 16
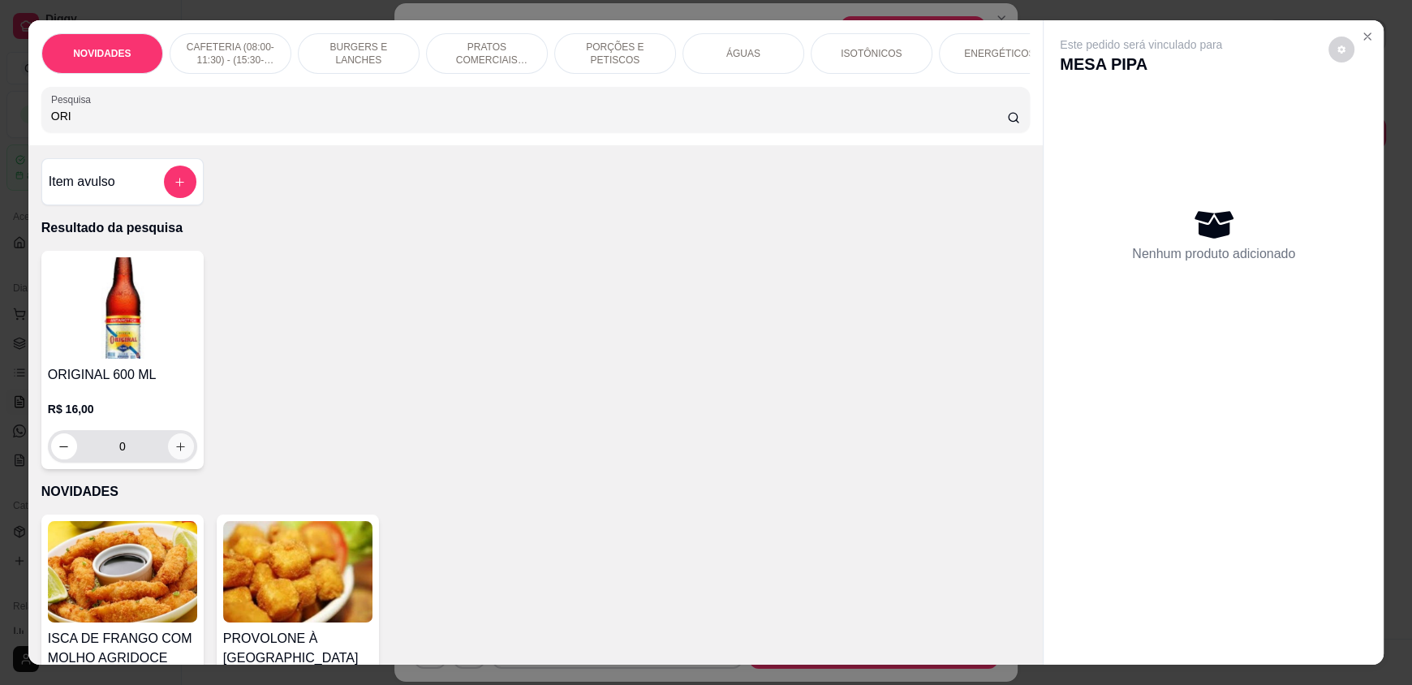
type input "ORI"
click at [174, 453] on icon "increase-product-quantity" at bounding box center [180, 447] width 12 height 12
type input "1"
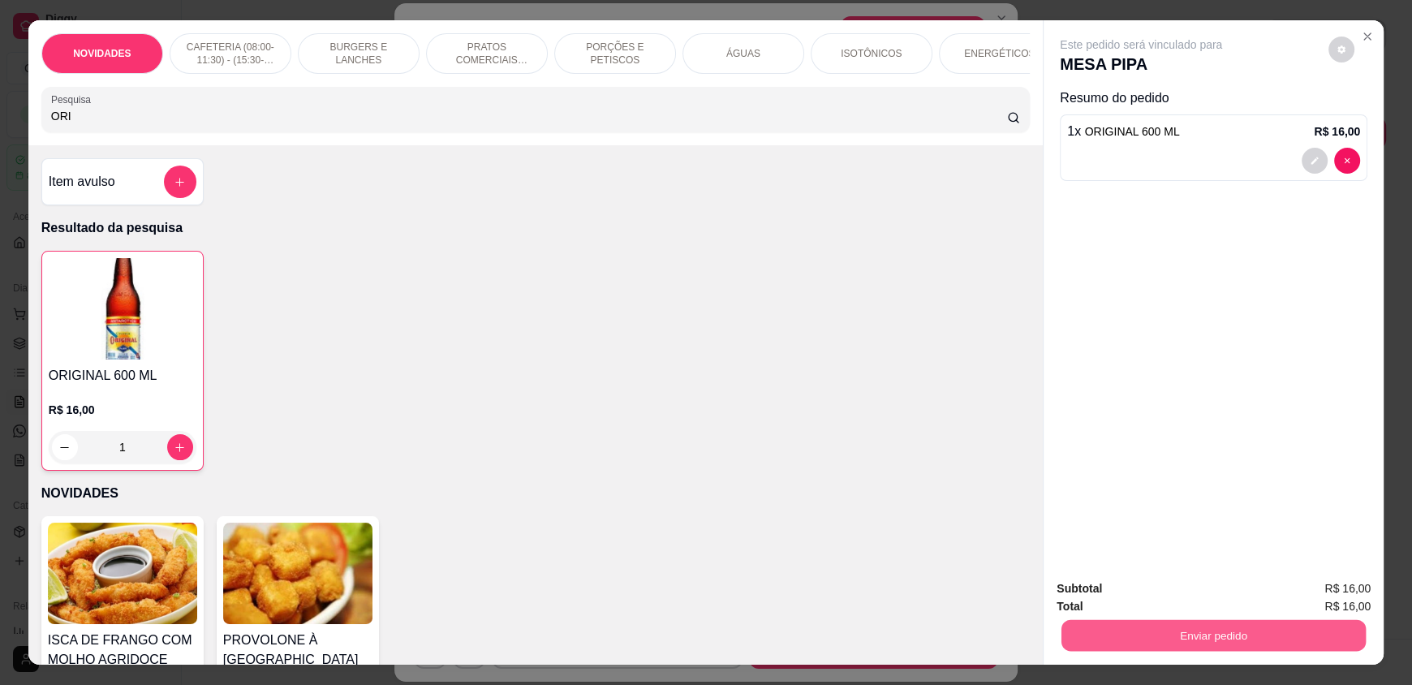
click at [1191, 623] on button "Enviar pedido" at bounding box center [1213, 635] width 304 height 32
click at [1190, 606] on button "Não registrar e enviar pedido" at bounding box center [1160, 595] width 164 height 30
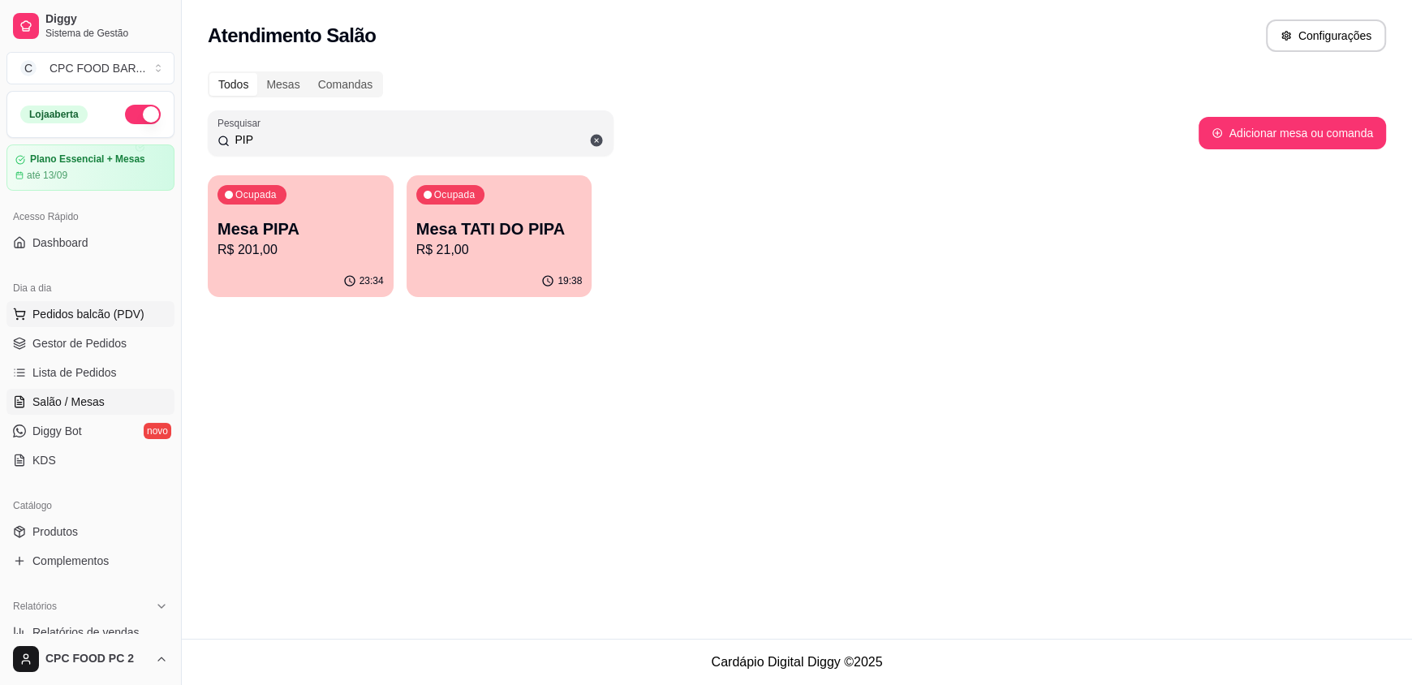
click at [86, 317] on span "Pedidos balcão (PDV)" at bounding box center [88, 314] width 112 height 16
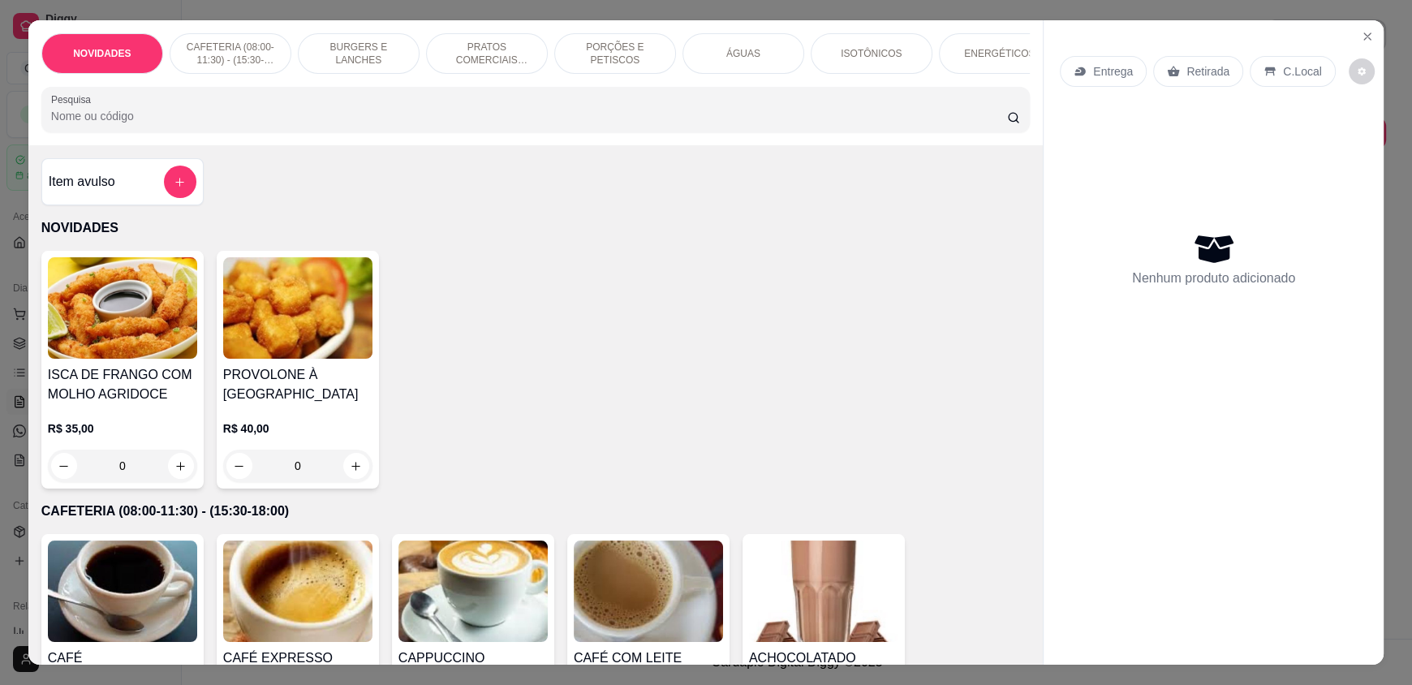
click at [305, 124] on input "Pesquisa" at bounding box center [529, 116] width 957 height 16
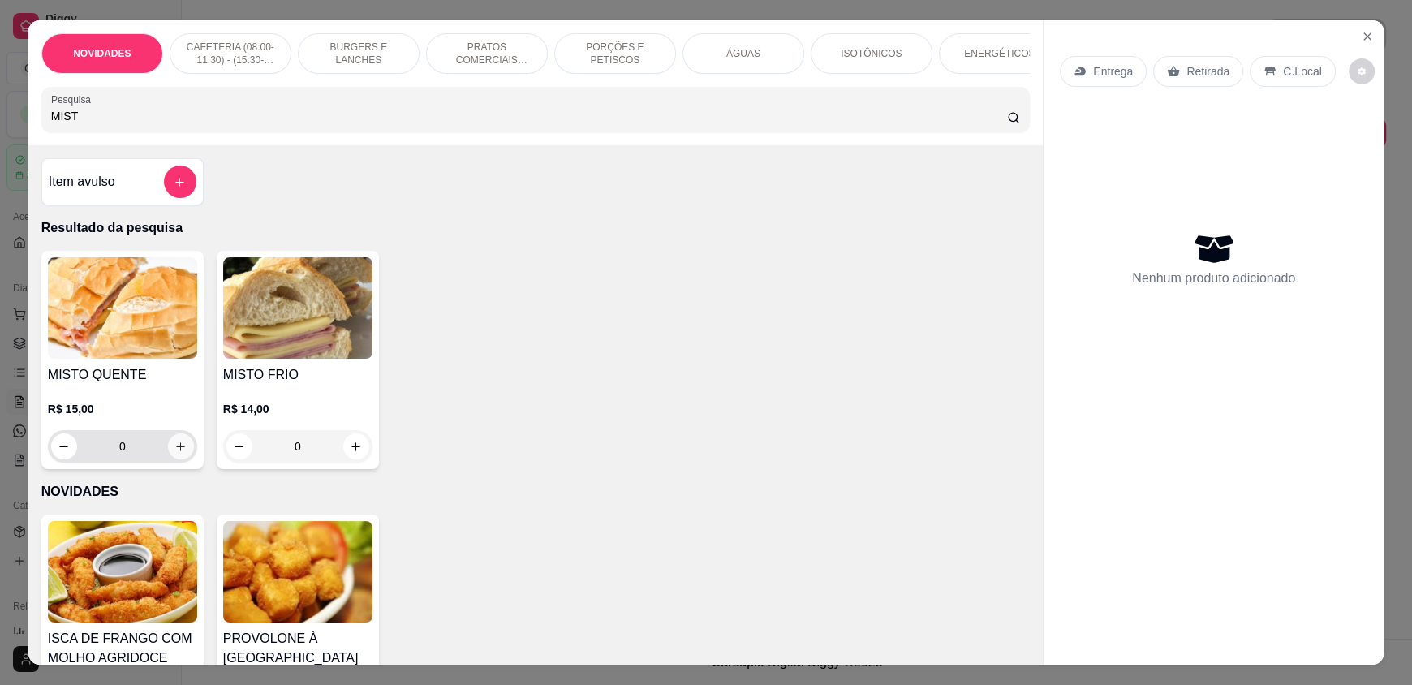
type input "MIST"
click at [175, 453] on icon "increase-product-quantity" at bounding box center [181, 447] width 12 height 12
type input "1"
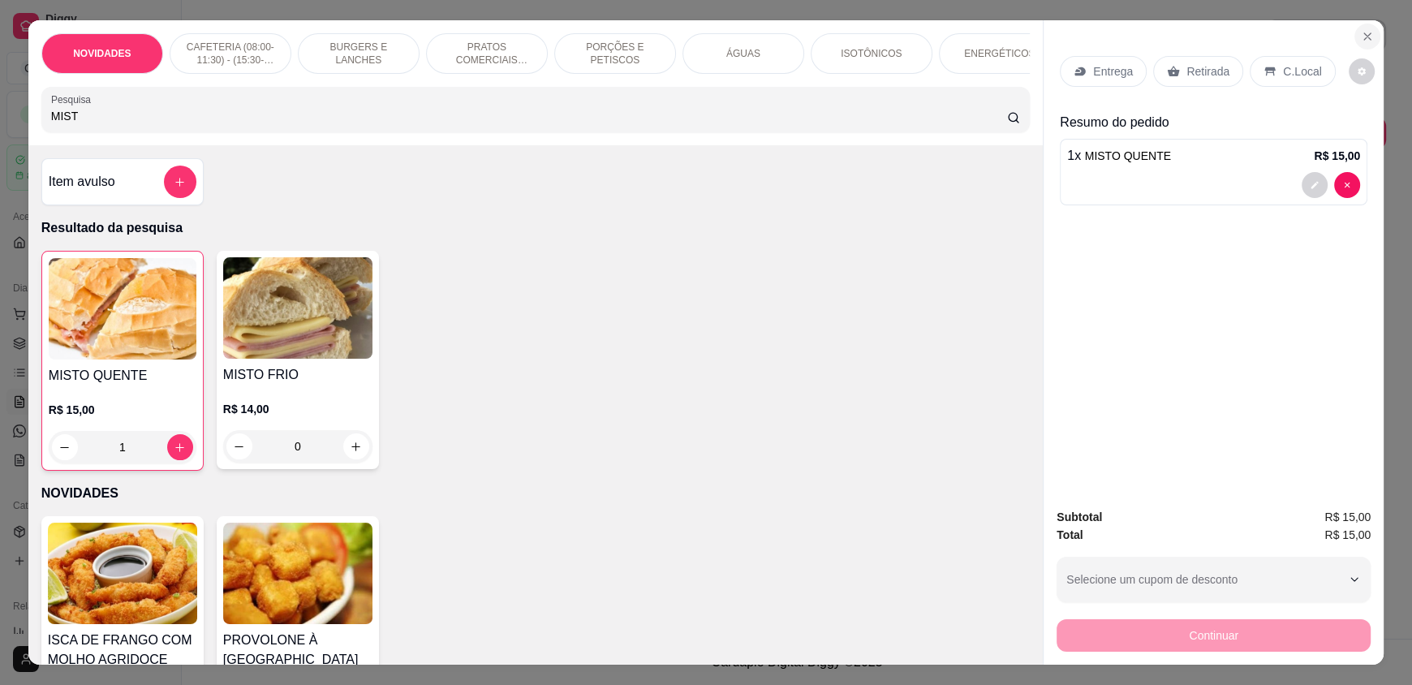
click at [1361, 32] on icon "Close" at bounding box center [1367, 36] width 13 height 13
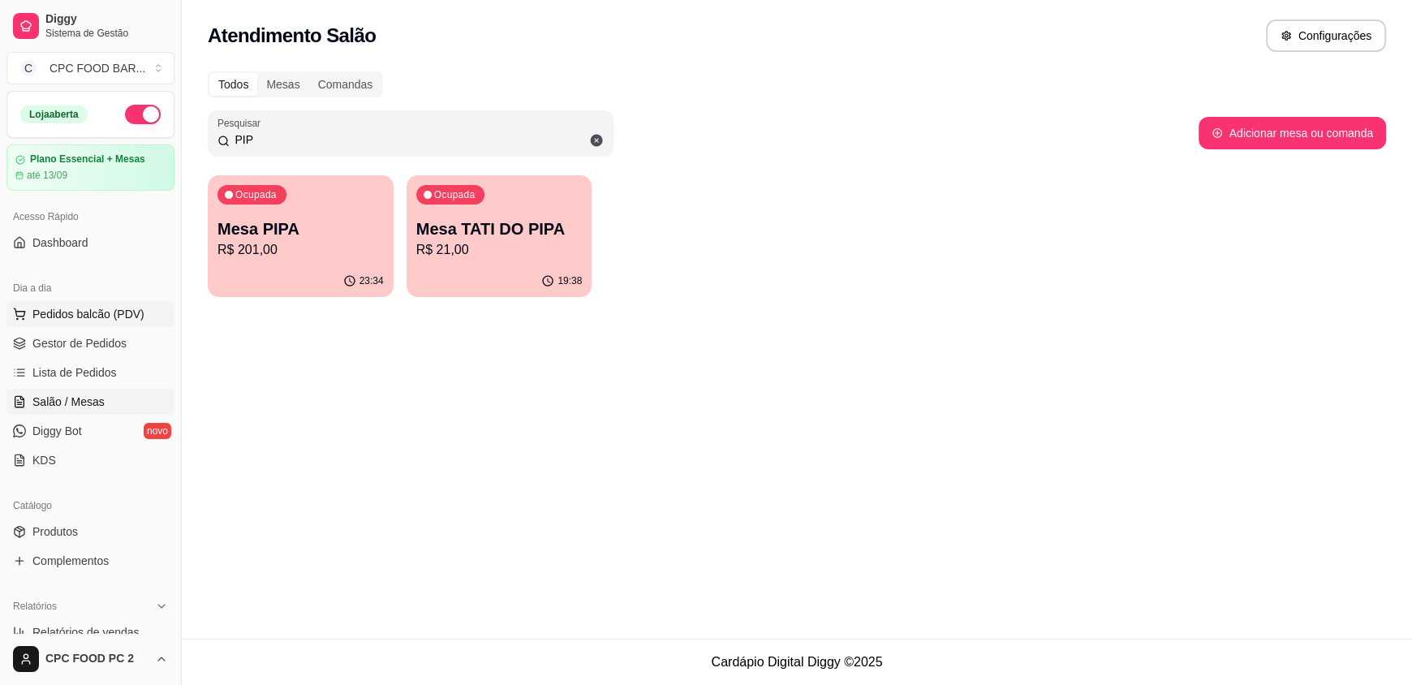
click at [53, 316] on span "Pedidos balcão (PDV)" at bounding box center [88, 314] width 112 height 16
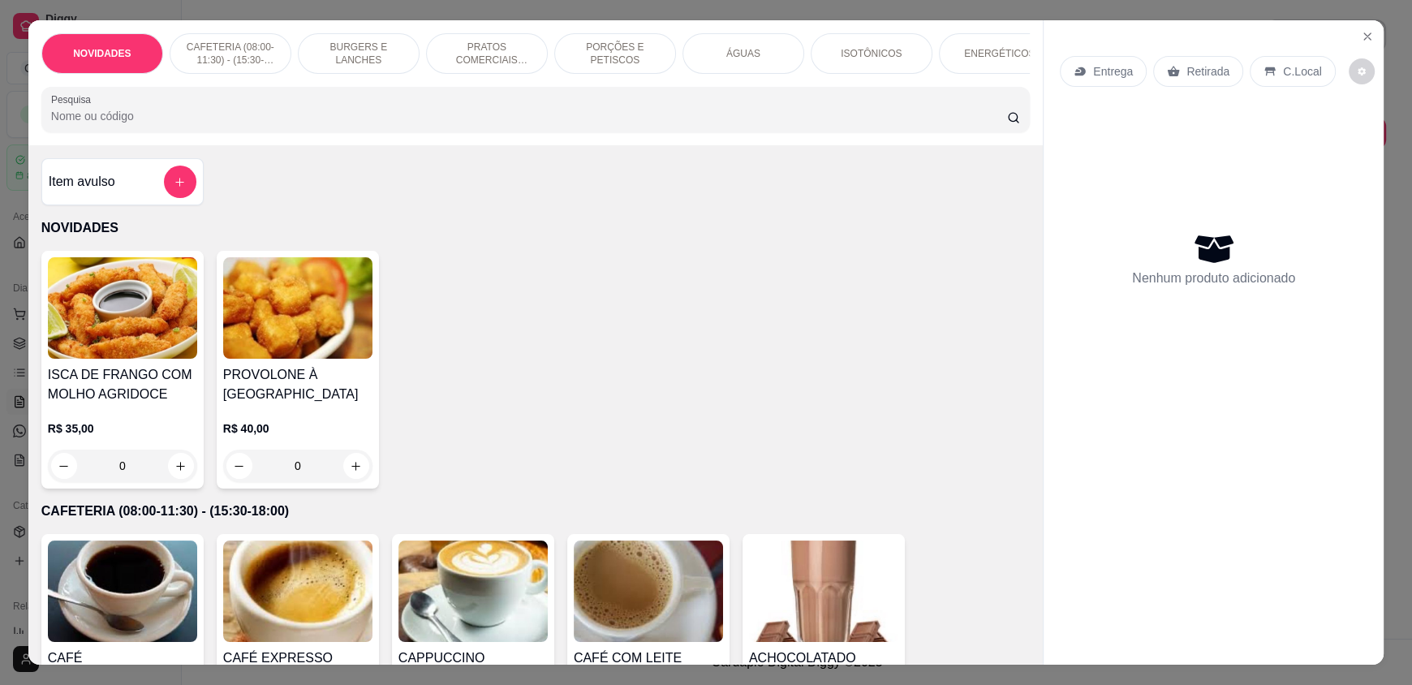
click at [81, 123] on input "Pesquisa" at bounding box center [529, 116] width 957 height 16
click at [71, 124] on input "Pesquisa" at bounding box center [529, 116] width 957 height 16
click at [1367, 32] on button "Close" at bounding box center [1367, 37] width 26 height 26
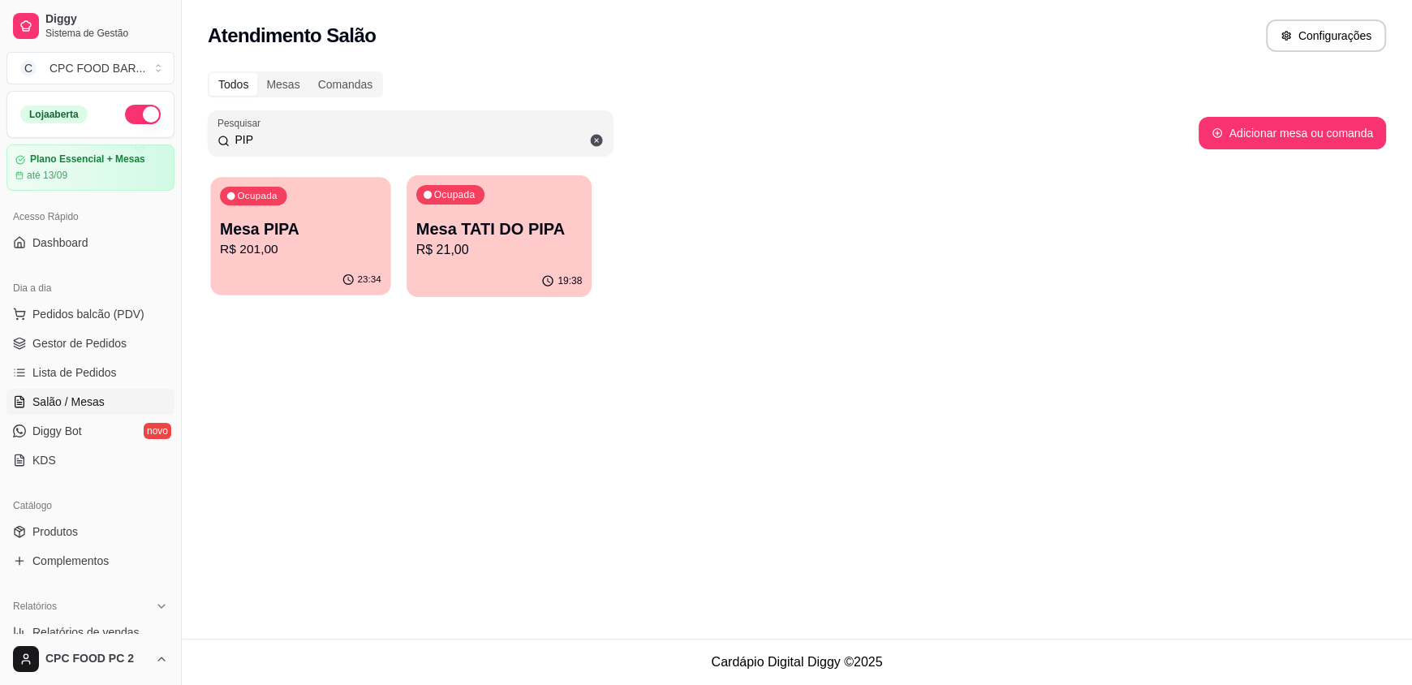
click at [334, 248] on p "R$ 201,00" at bounding box center [300, 249] width 161 height 19
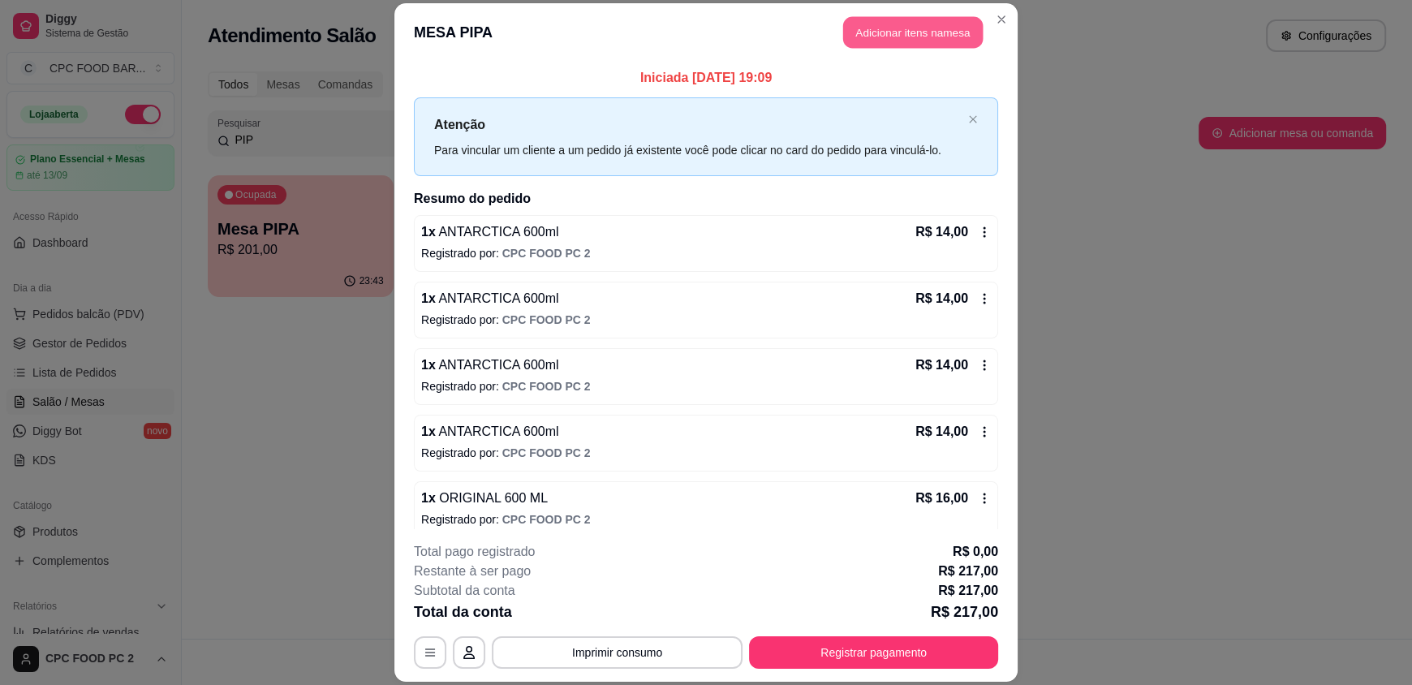
click at [903, 24] on button "Adicionar itens na mesa" at bounding box center [913, 33] width 140 height 32
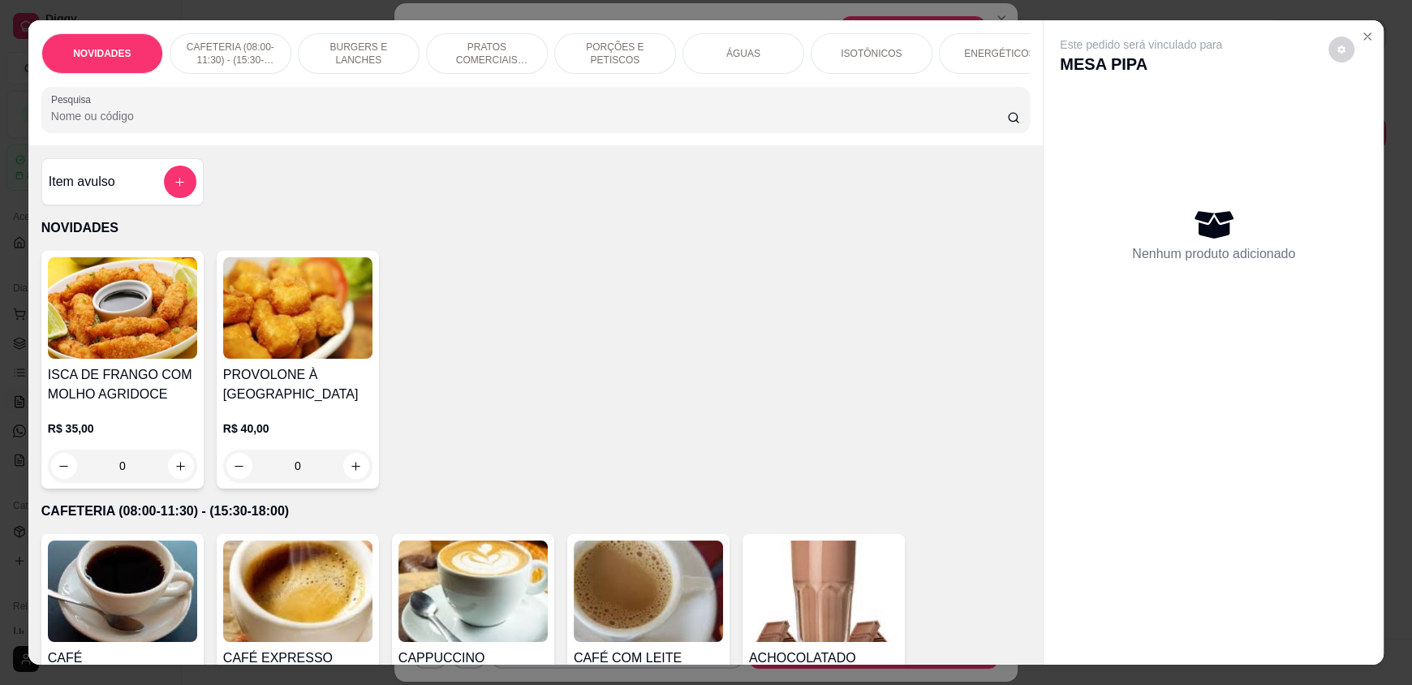
click at [478, 122] on input "Pesquisa" at bounding box center [529, 116] width 957 height 16
type input "X"
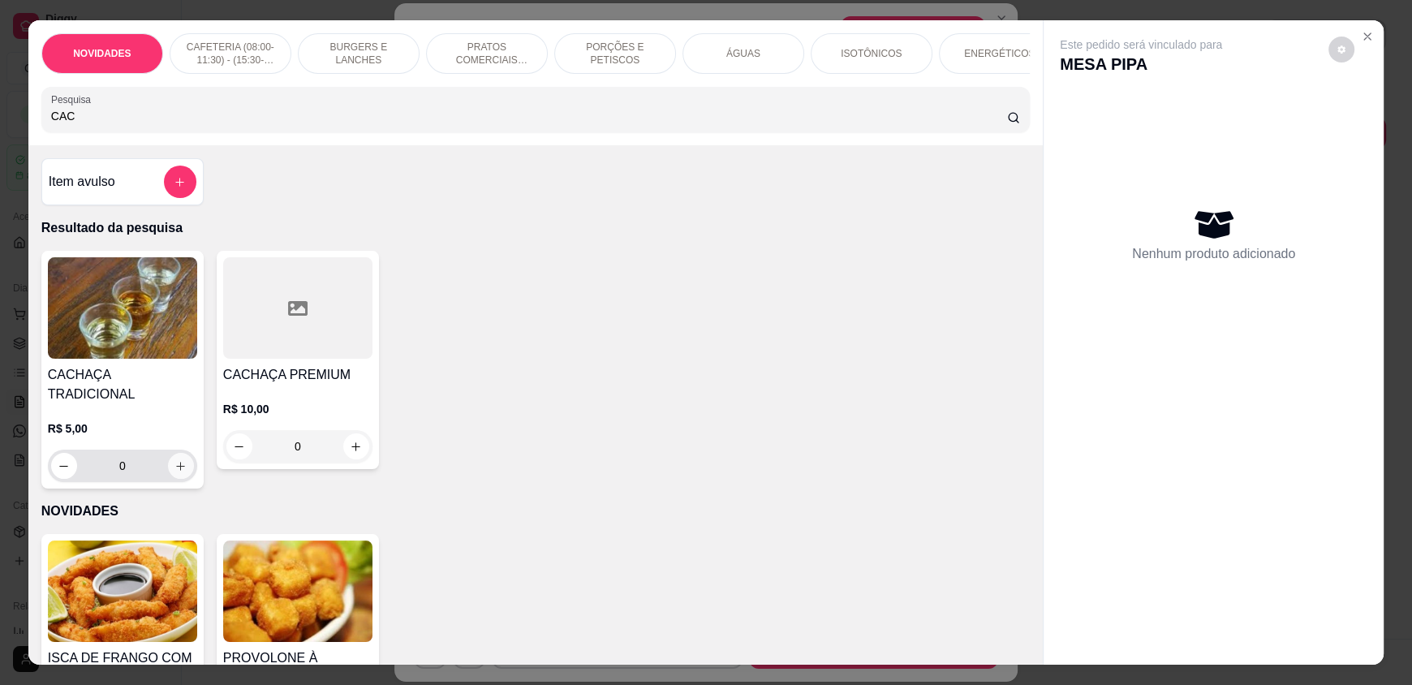
type input "CAC"
click at [175, 460] on icon "increase-product-quantity" at bounding box center [181, 466] width 12 height 12
type input "1"
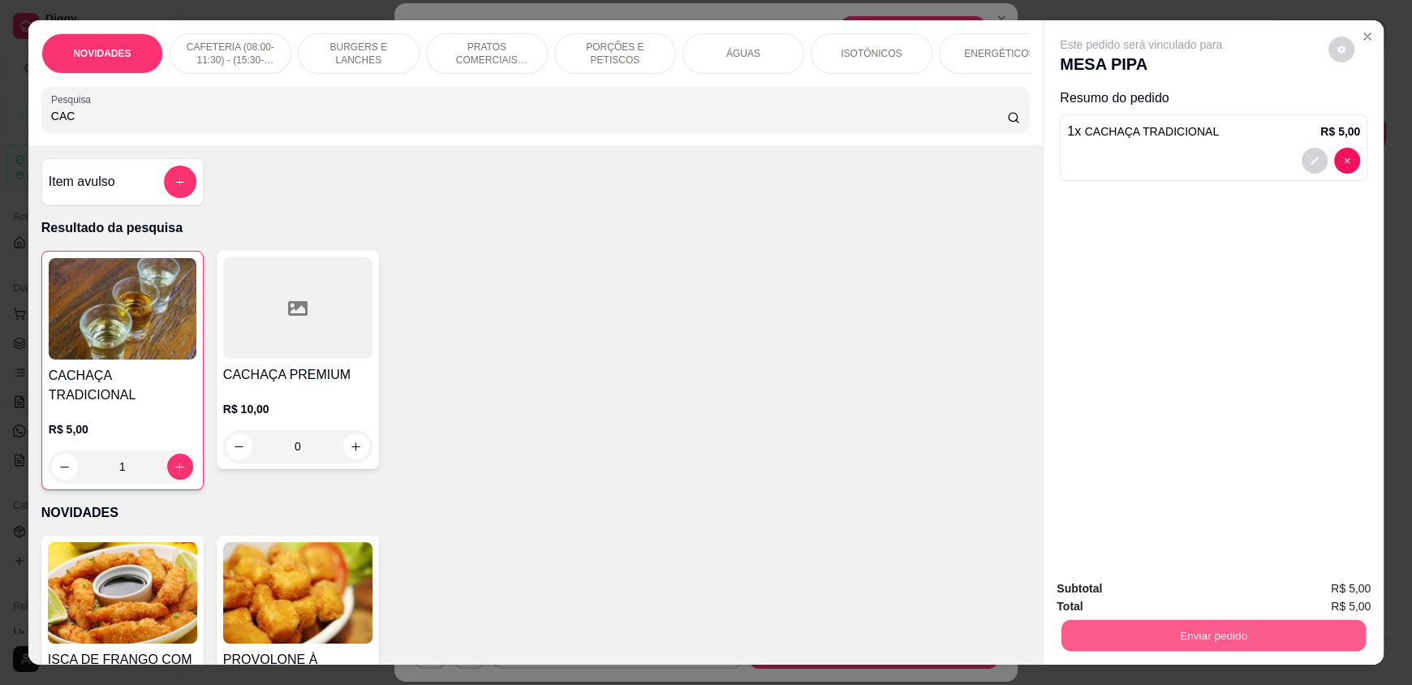
click at [1104, 628] on button "Enviar pedido" at bounding box center [1213, 635] width 304 height 32
click at [1104, 599] on button "Não registrar e enviar pedido" at bounding box center [1160, 595] width 164 height 30
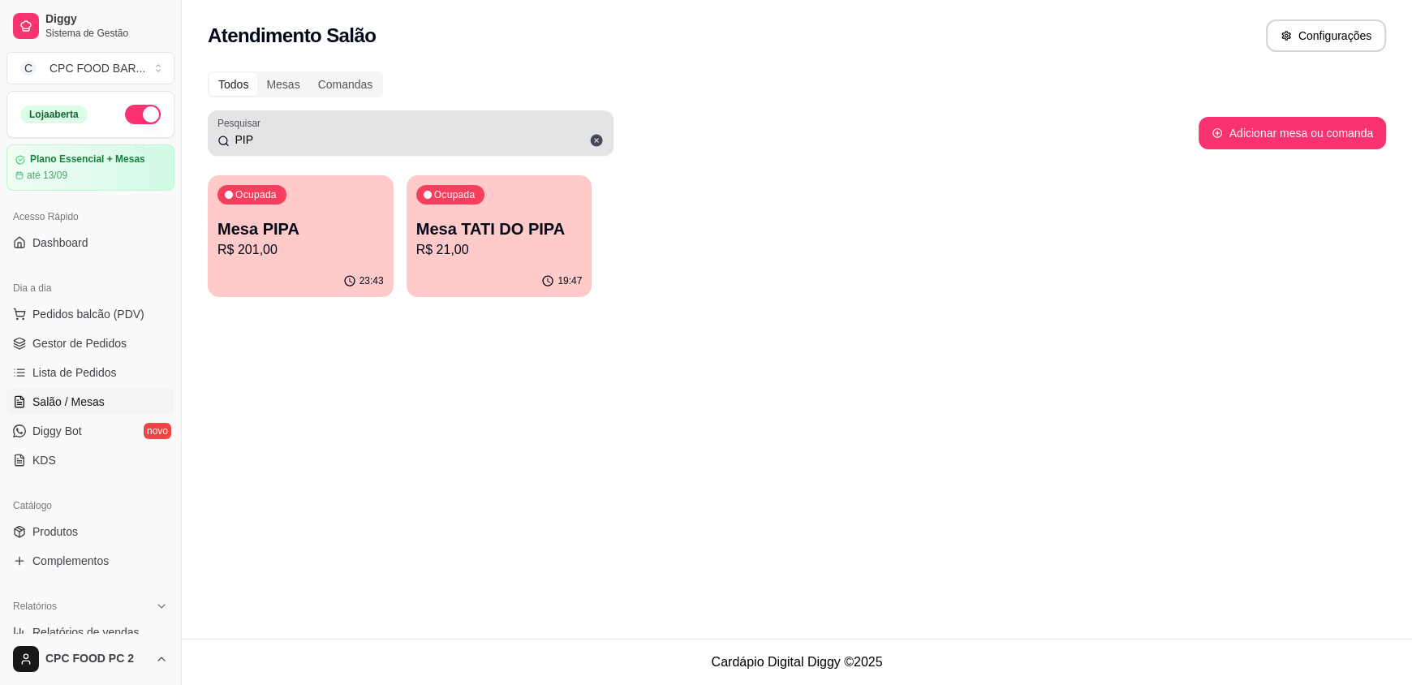
click at [599, 140] on icon at bounding box center [597, 141] width 12 height 12
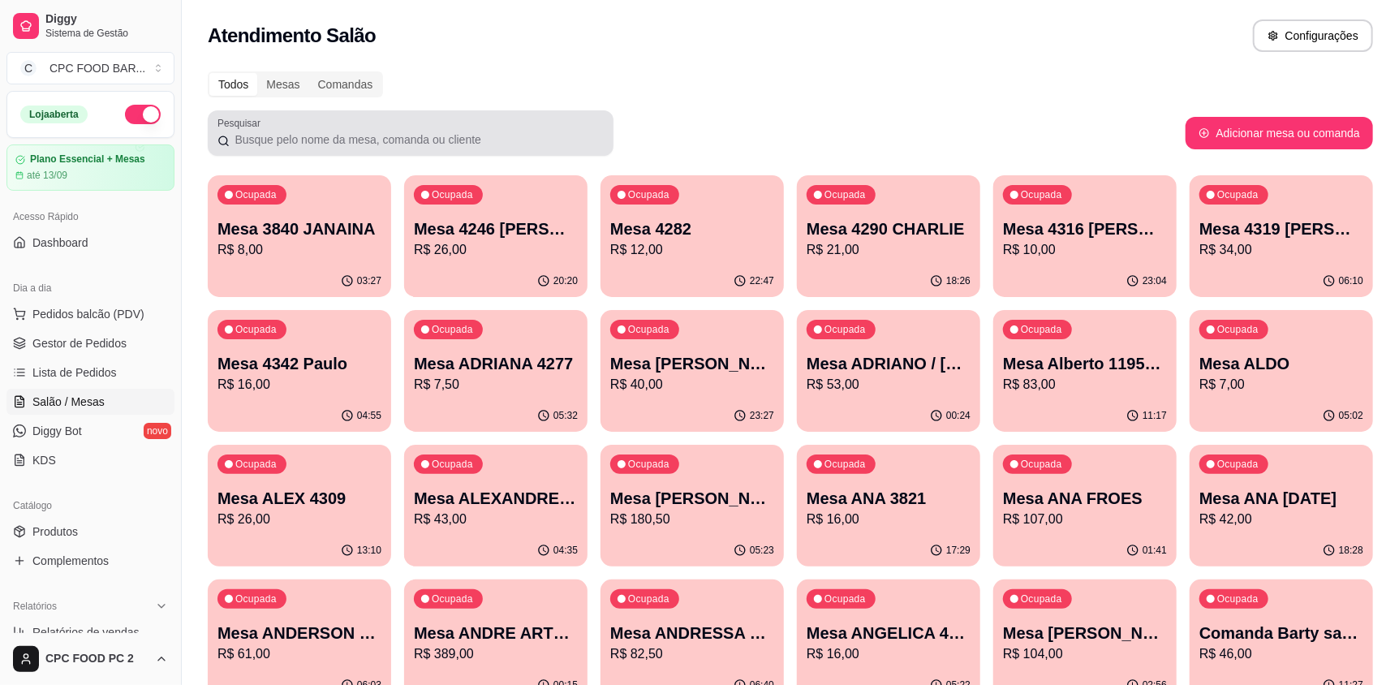
click at [472, 127] on div at bounding box center [410, 133] width 386 height 32
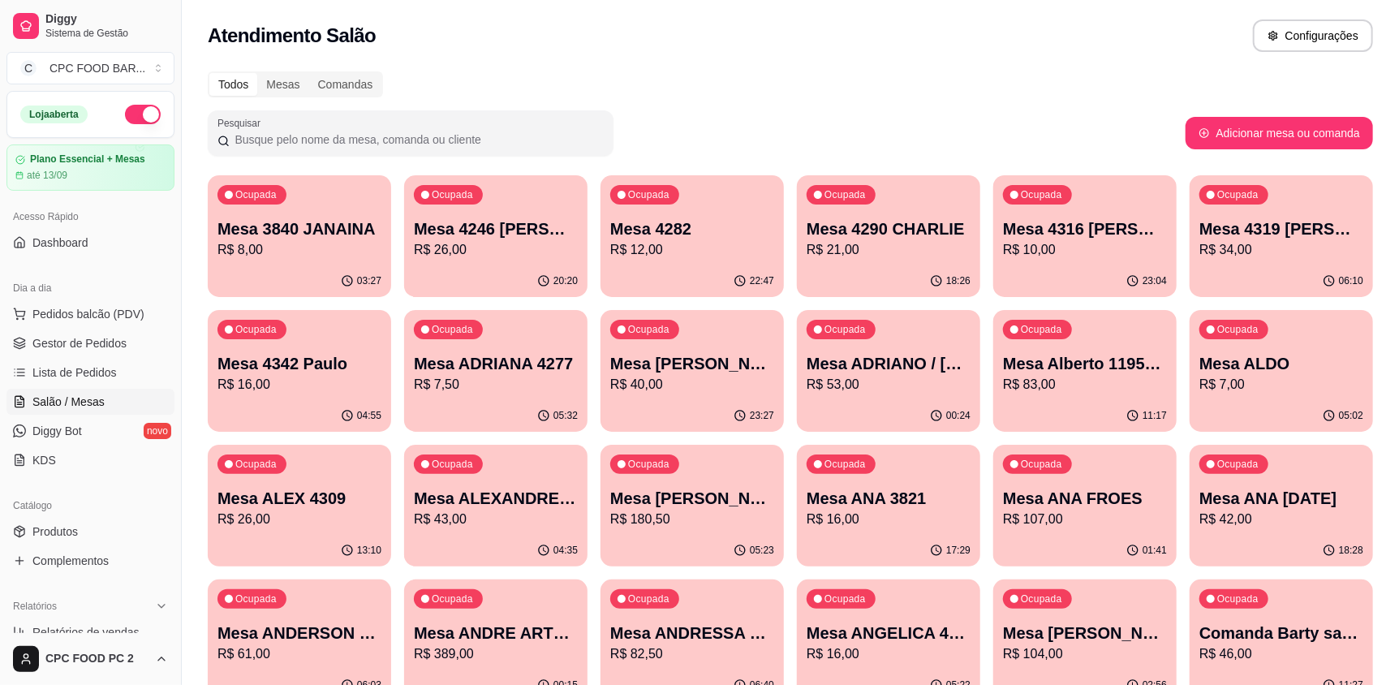
click at [441, 145] on input "Pesquisar" at bounding box center [417, 139] width 374 height 16
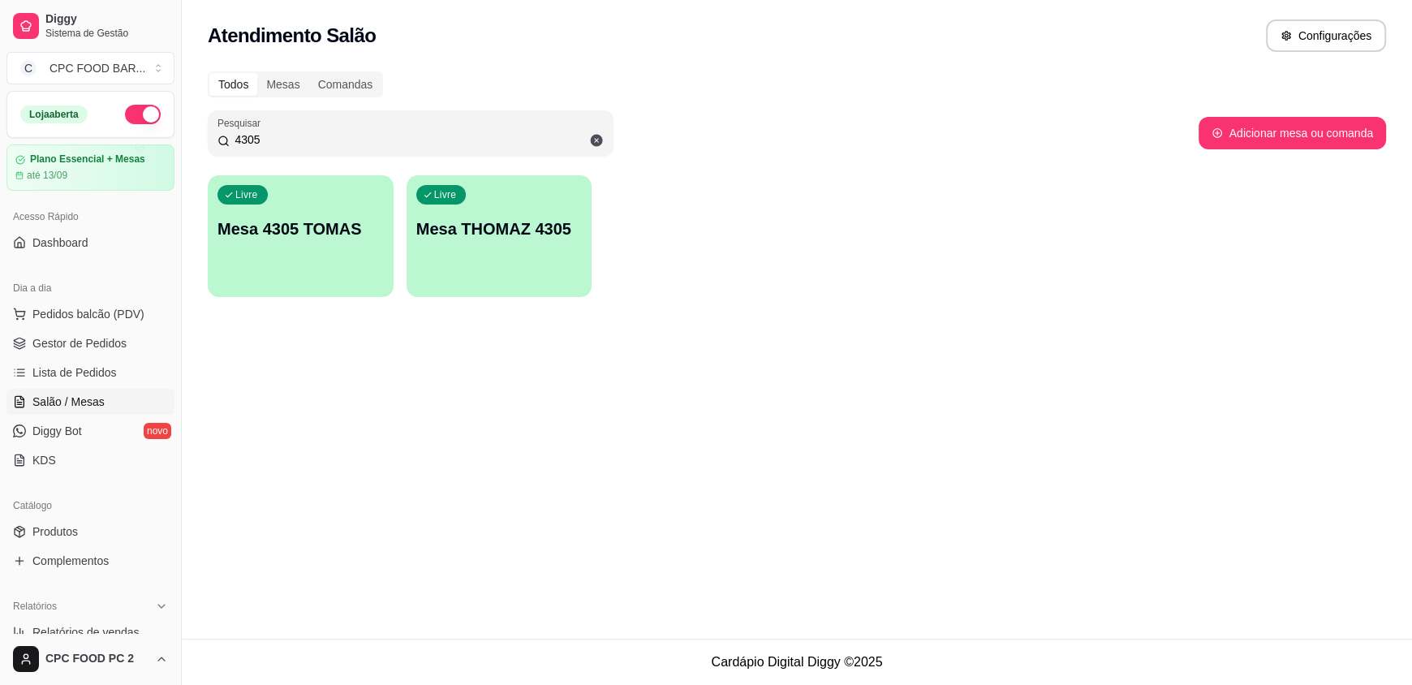
type input "4305"
click at [501, 259] on div "Livre Mesa THOMAZ 4305" at bounding box center [499, 226] width 180 height 99
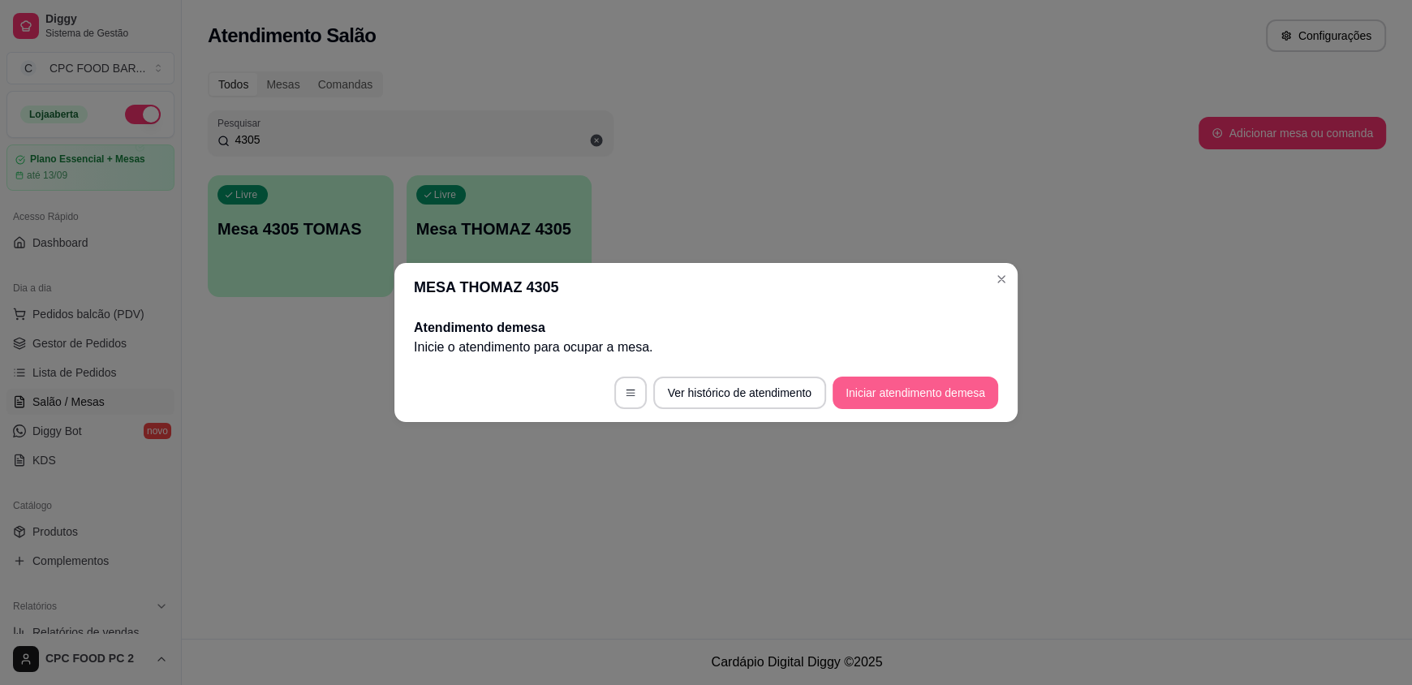
click at [949, 403] on button "Iniciar atendimento de mesa" at bounding box center [916, 393] width 166 height 32
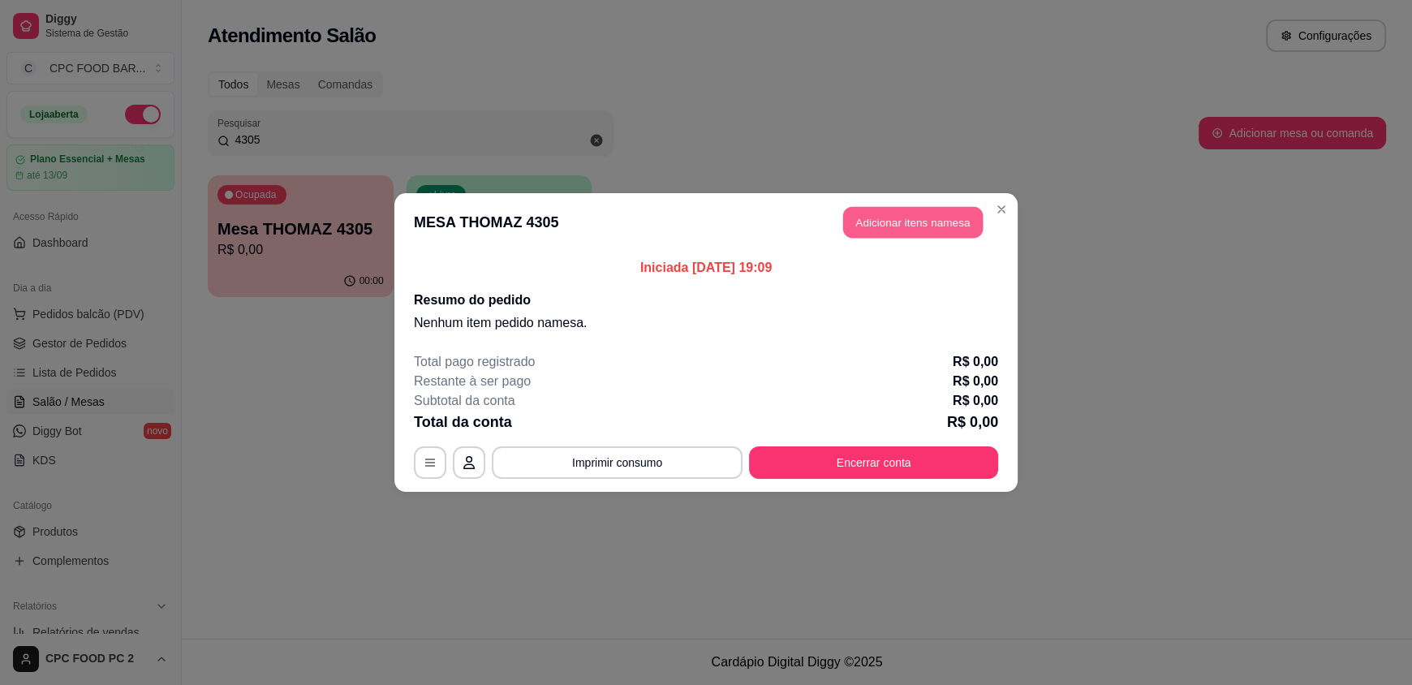
click at [904, 222] on button "Adicionar itens na mesa" at bounding box center [913, 223] width 140 height 32
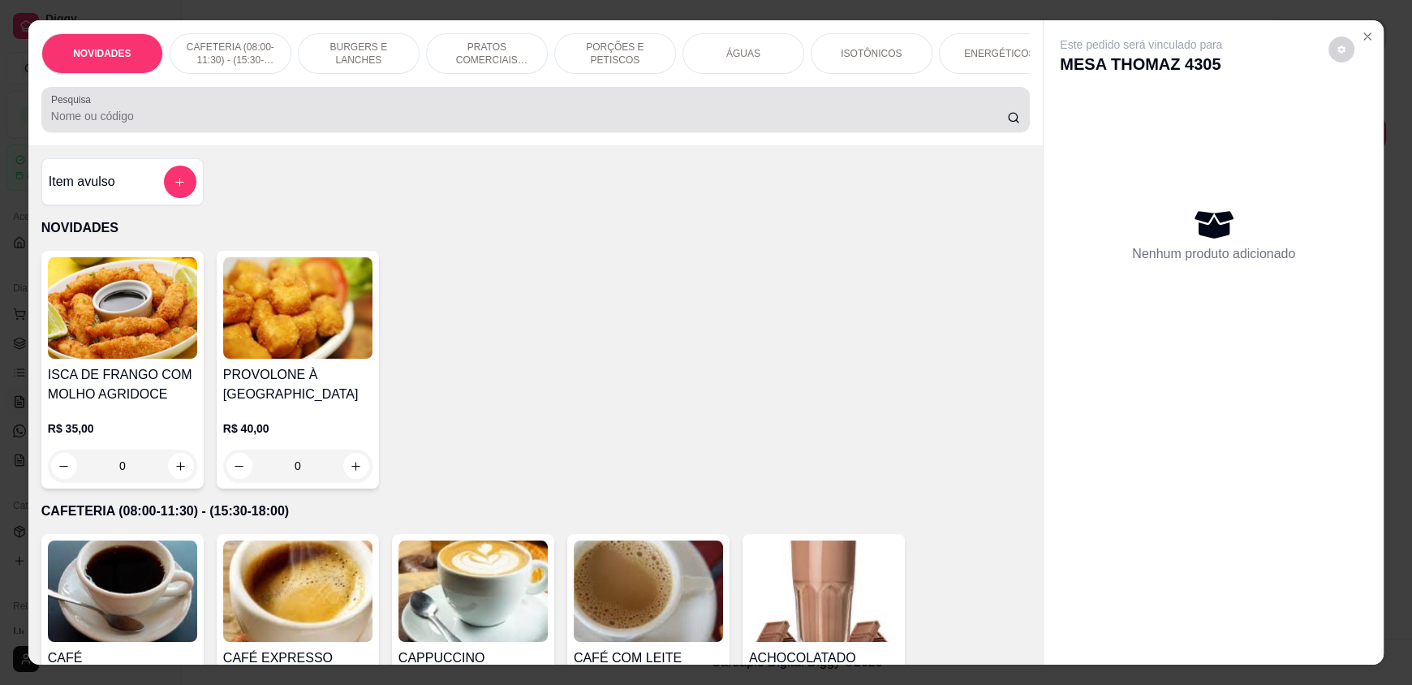
click at [631, 109] on div at bounding box center [535, 109] width 969 height 32
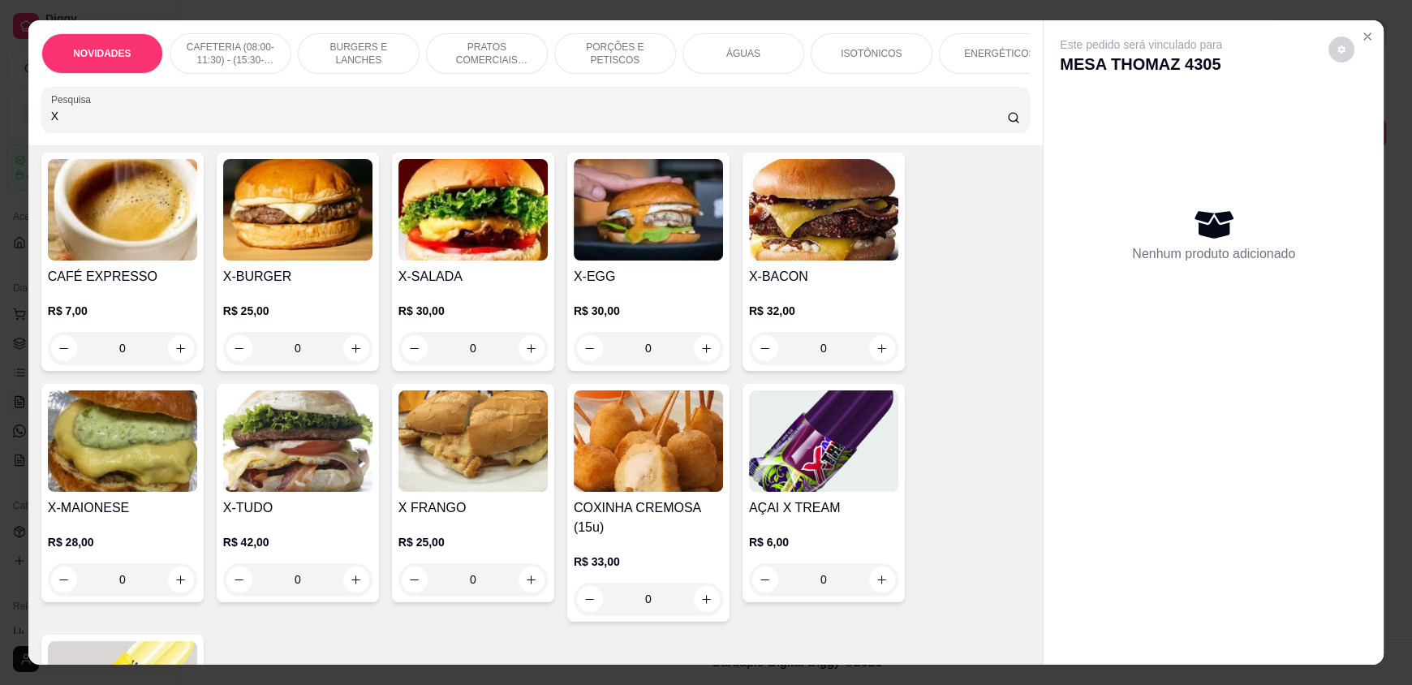
scroll to position [162, 0]
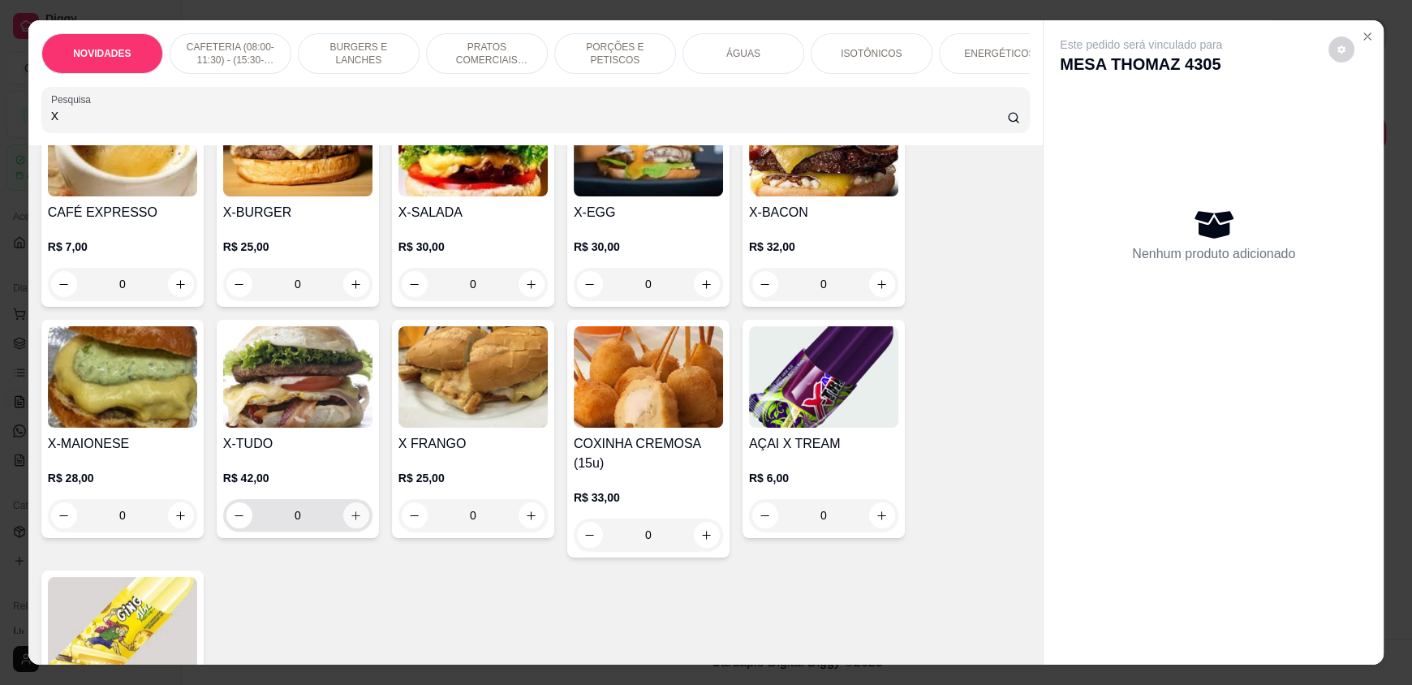
type input "X"
click at [350, 522] on icon "increase-product-quantity" at bounding box center [356, 516] width 12 height 12
type input "1"
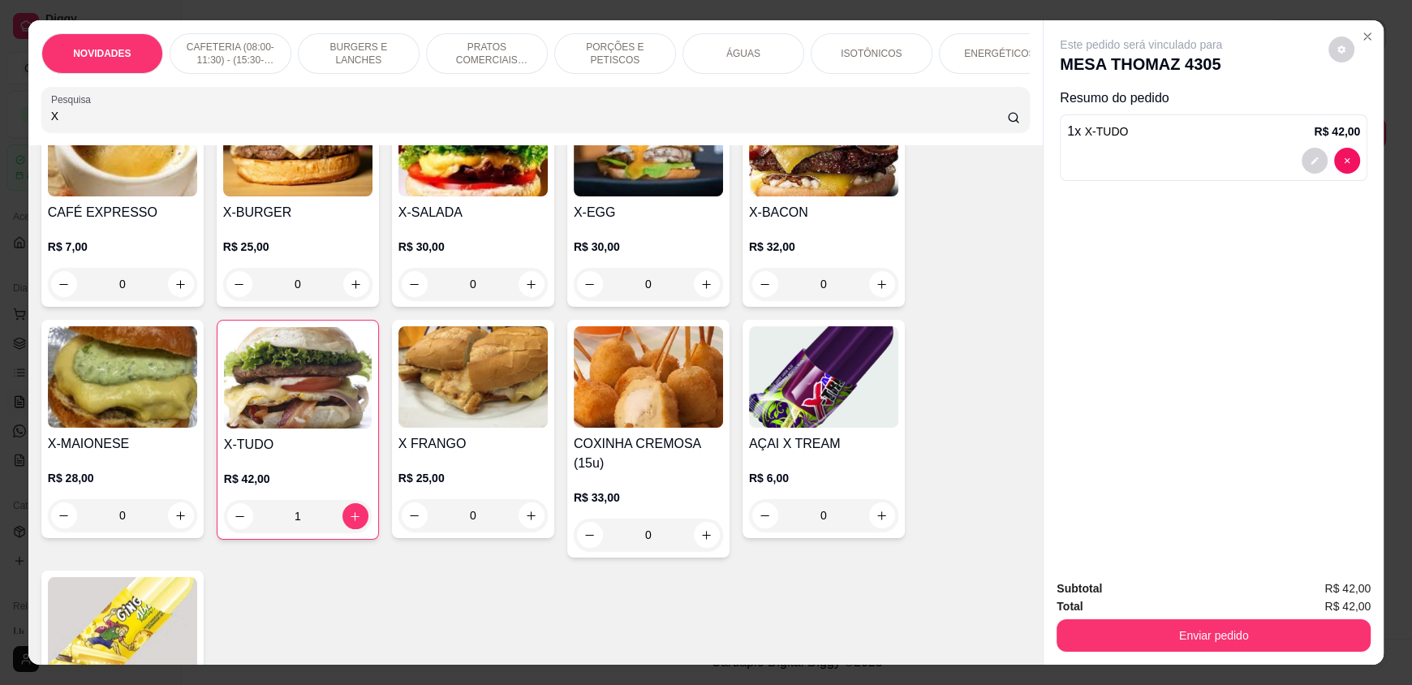
drag, startPoint x: 233, startPoint y: 125, endPoint x: 19, endPoint y: 133, distance: 213.6
click at [19, 133] on div "NOVIDADES CAFETERIA (08:00-11:30) - (15:30-18:00) BURGERS E LANCHES PRATOS COME…" at bounding box center [706, 342] width 1412 height 685
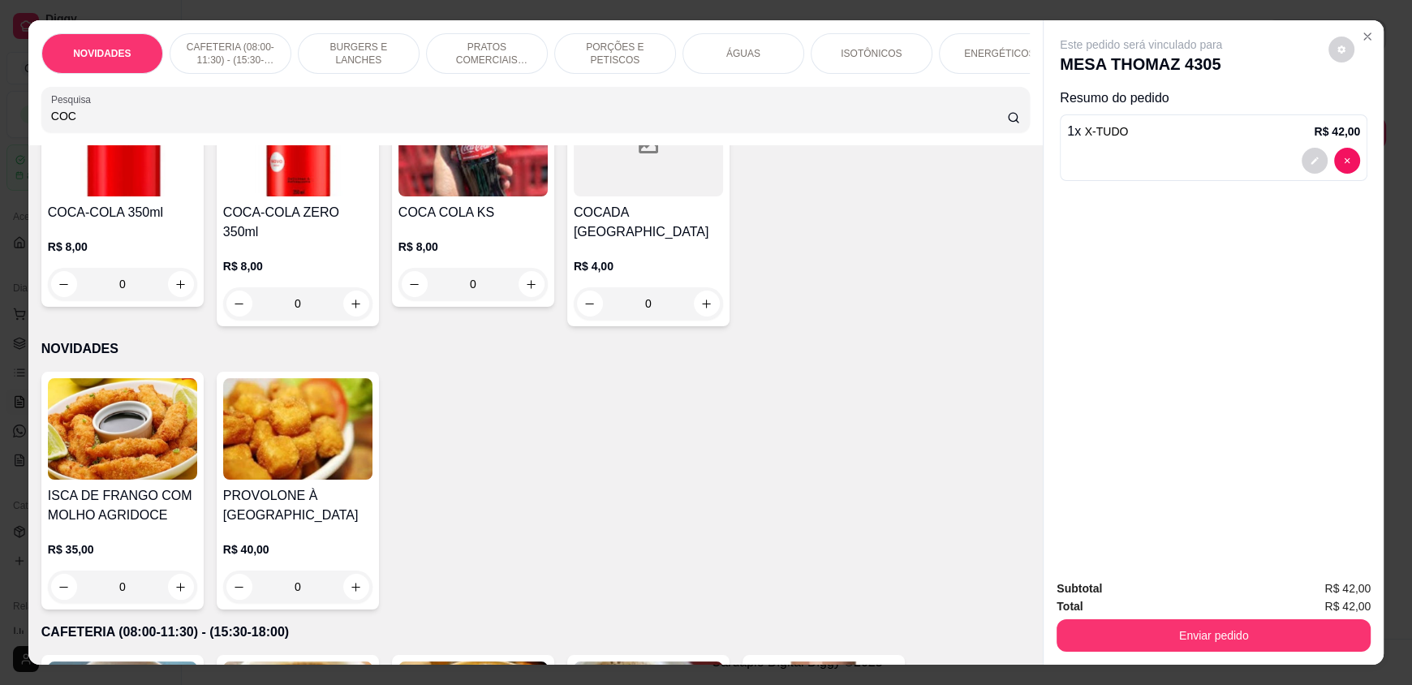
scroll to position [0, 0]
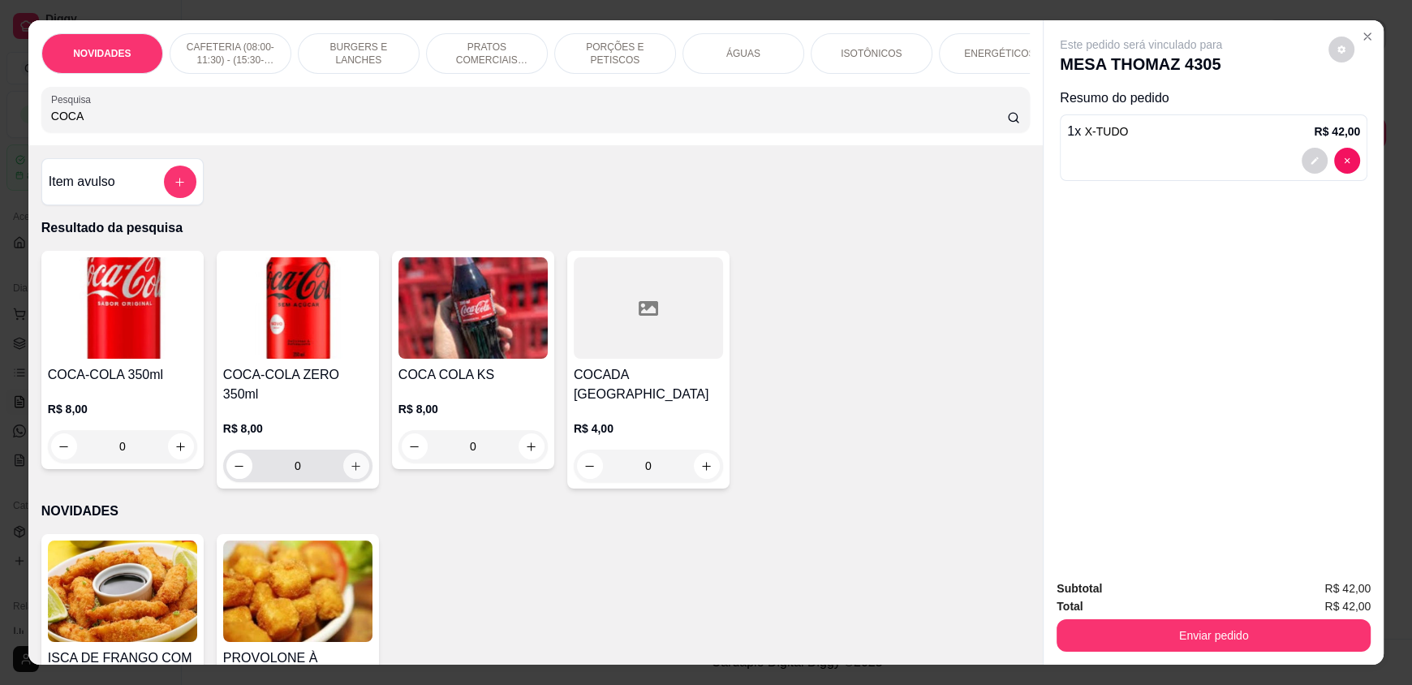
type input "COCA"
click at [352, 462] on icon "increase-product-quantity" at bounding box center [356, 466] width 9 height 9
type input "1"
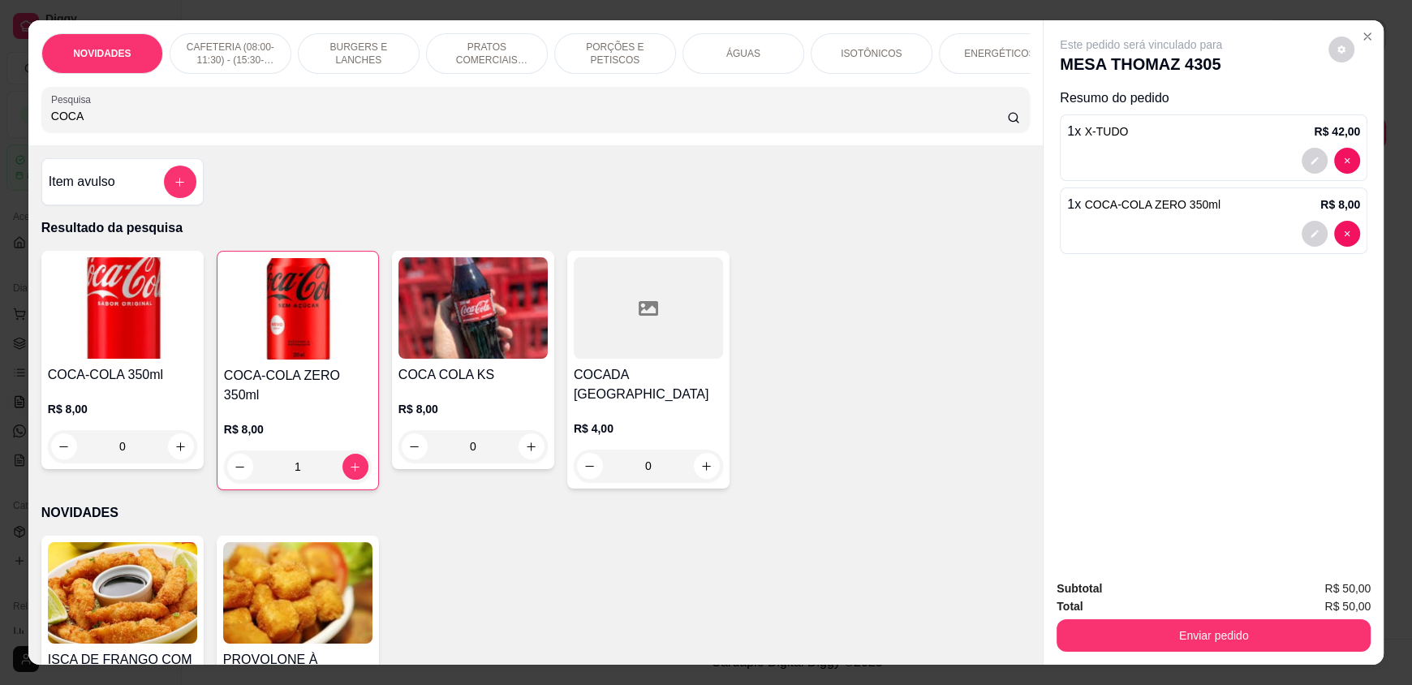
drag, startPoint x: 96, startPoint y: 129, endPoint x: 0, endPoint y: 136, distance: 96.0
click at [0, 136] on div "NOVIDADES CAFETERIA (08:00-11:30) - (15:30-18:00) BURGERS E LANCHES PRATOS COME…" at bounding box center [706, 342] width 1412 height 685
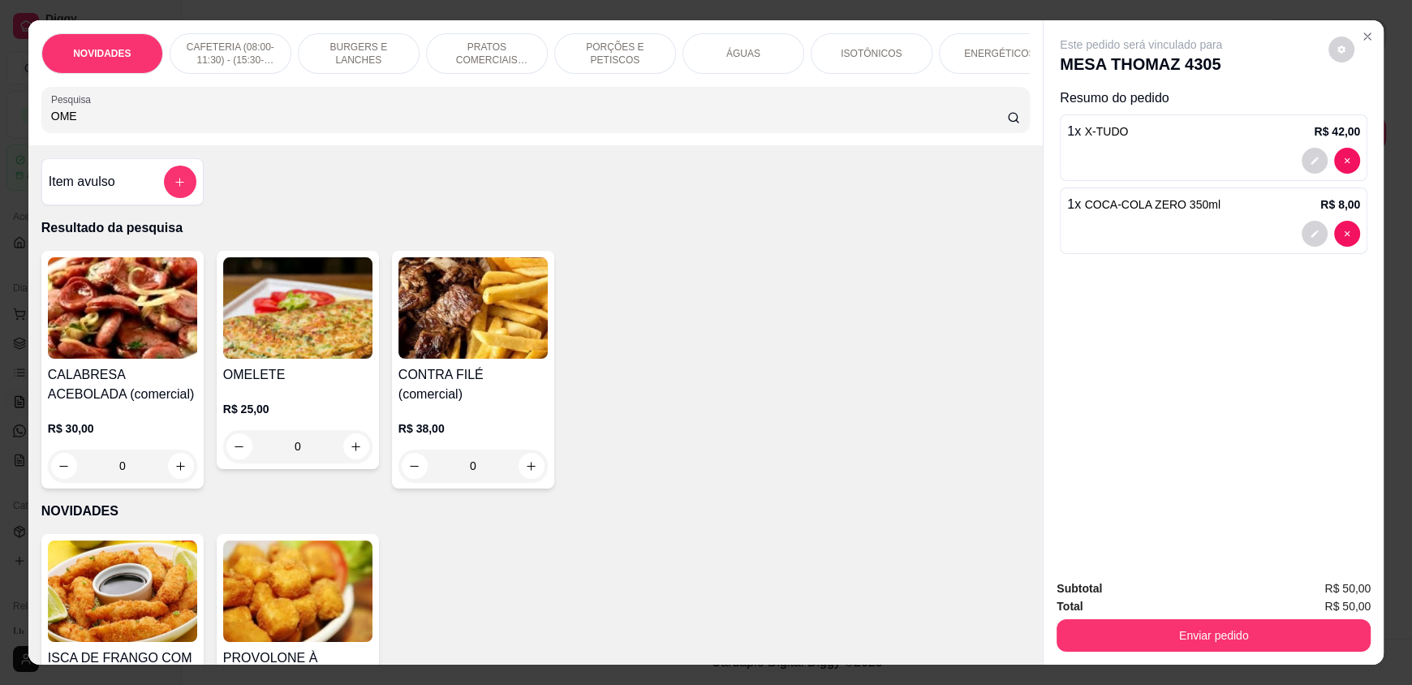
type input "OME"
click at [302, 347] on img at bounding box center [297, 307] width 149 height 101
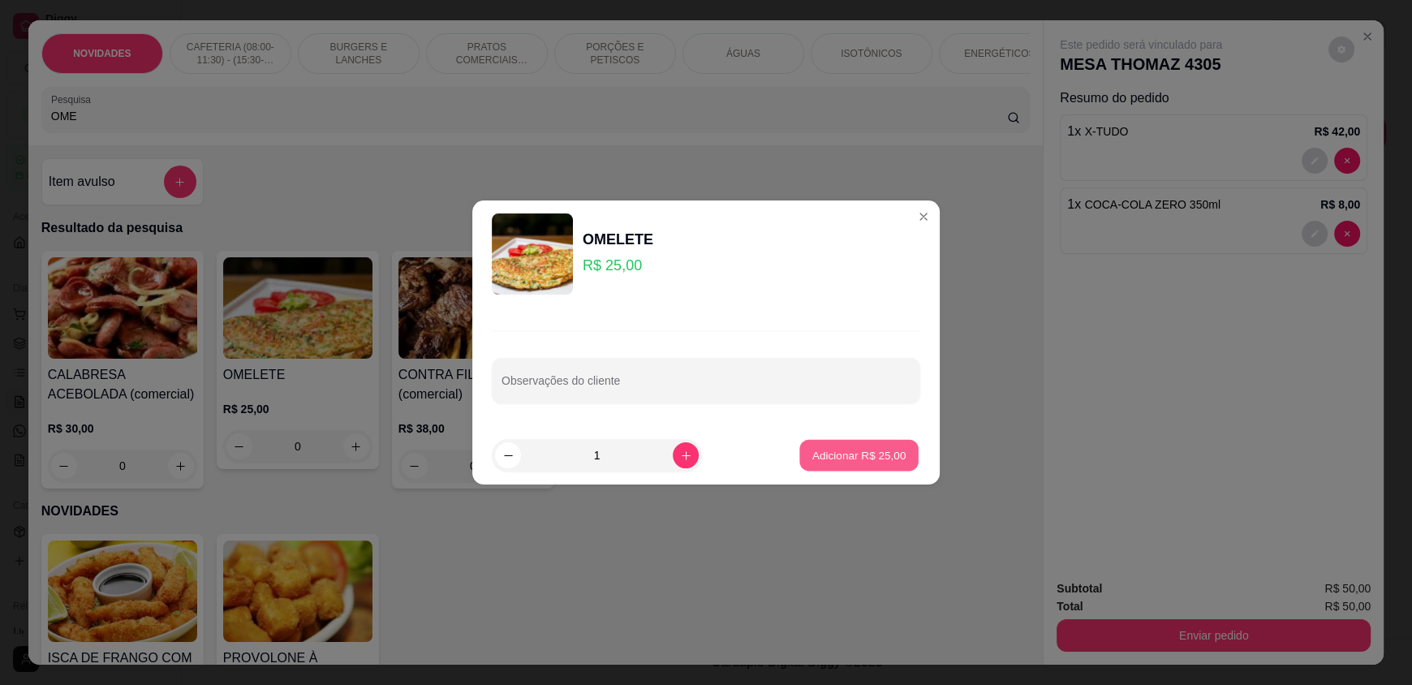
click at [885, 459] on p "Adicionar R$ 25,00" at bounding box center [859, 454] width 94 height 15
type input "1"
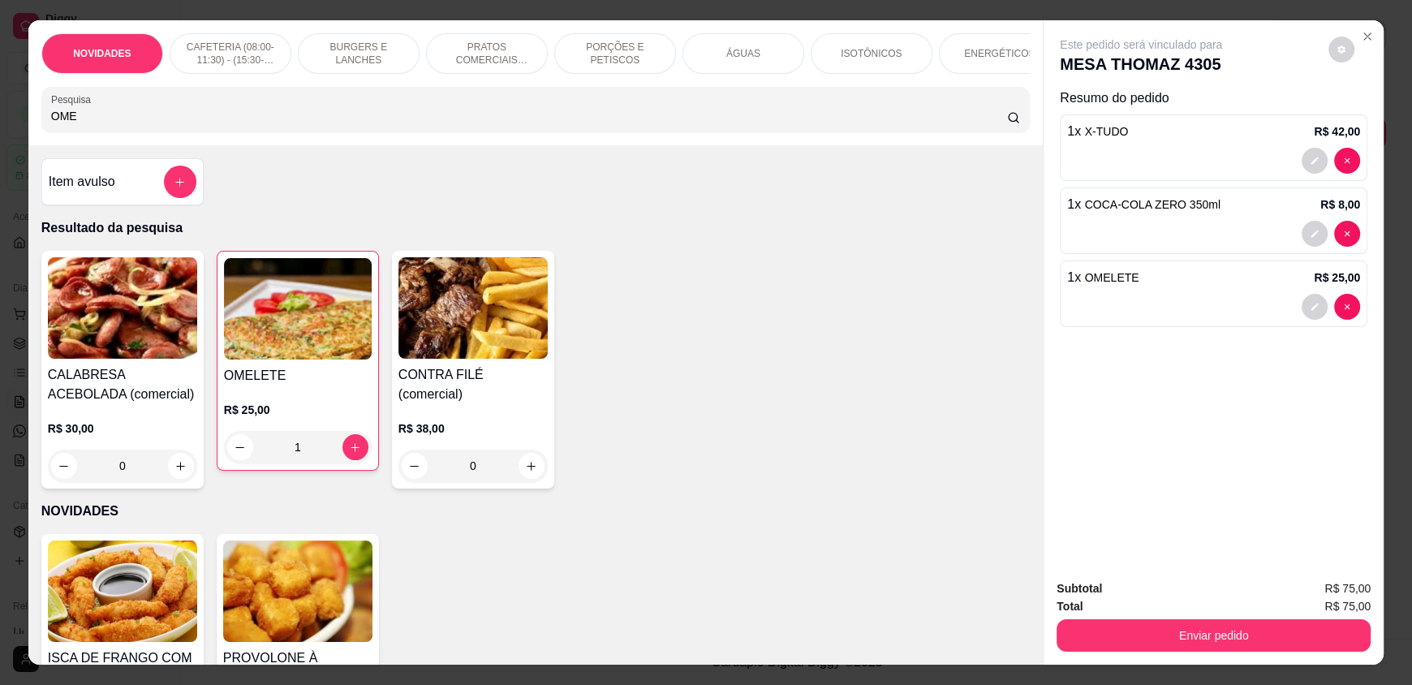
drag, startPoint x: 106, startPoint y: 124, endPoint x: 5, endPoint y: 115, distance: 101.8
click at [5, 115] on div "NOVIDADES CAFETERIA (08:00-11:30) - (15:30-18:00) BURGERS E LANCHES PRATOS COME…" at bounding box center [706, 342] width 1412 height 685
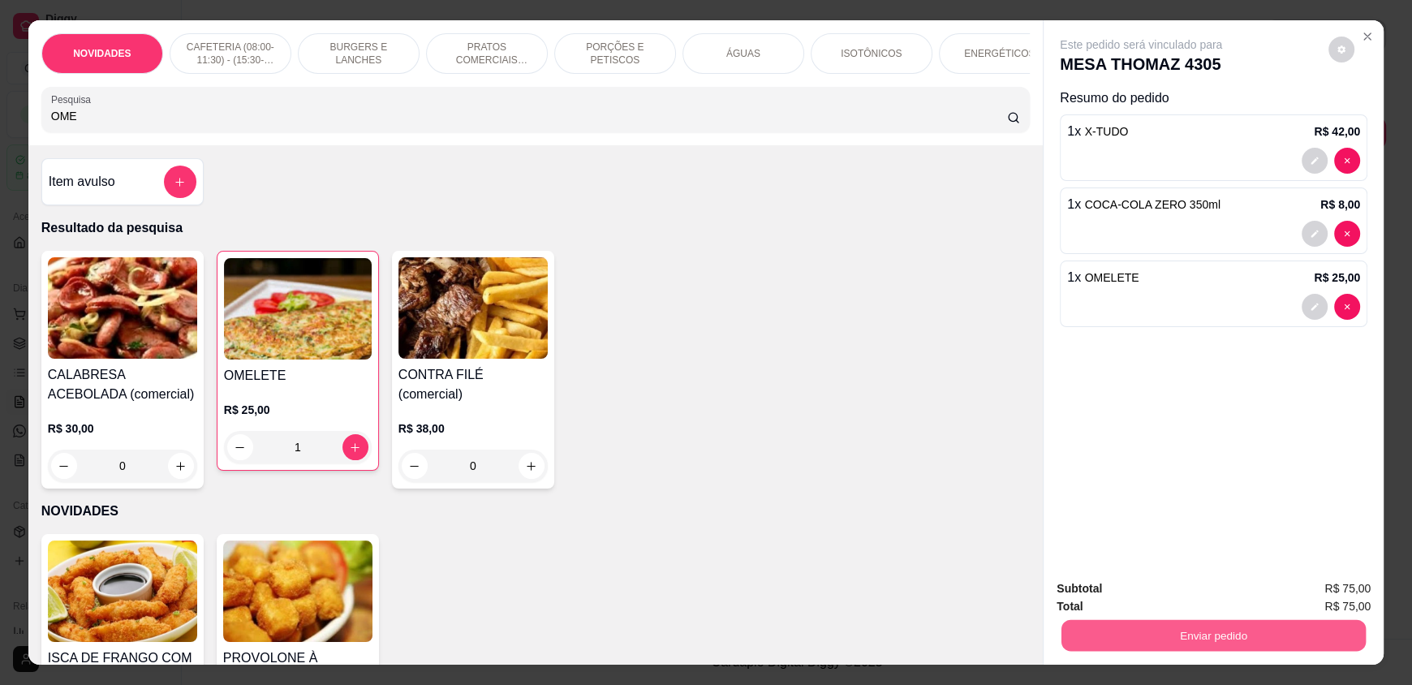
click at [1182, 627] on button "Enviar pedido" at bounding box center [1213, 635] width 304 height 32
click at [1108, 595] on button "Não registrar e enviar pedido" at bounding box center [1159, 595] width 169 height 31
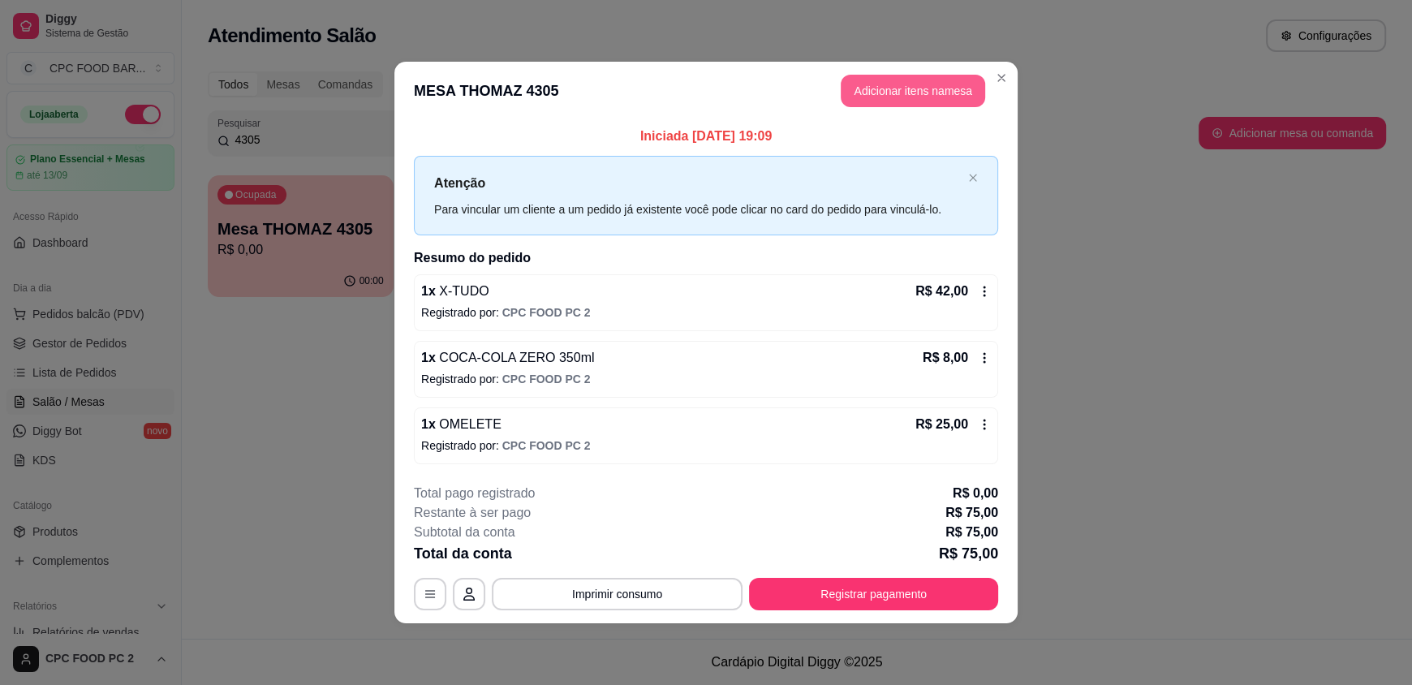
click at [903, 105] on button "Adicionar itens na mesa" at bounding box center [913, 91] width 144 height 32
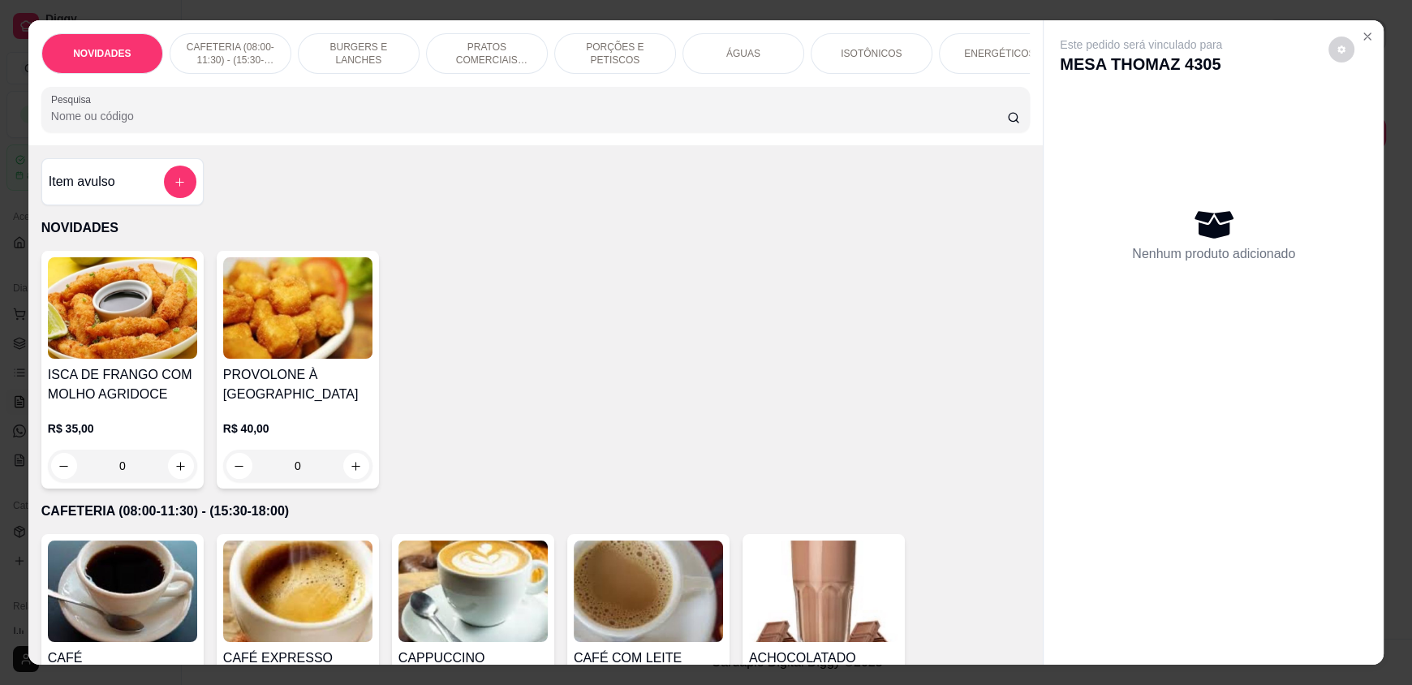
click at [459, 124] on input "Pesquisa" at bounding box center [529, 116] width 957 height 16
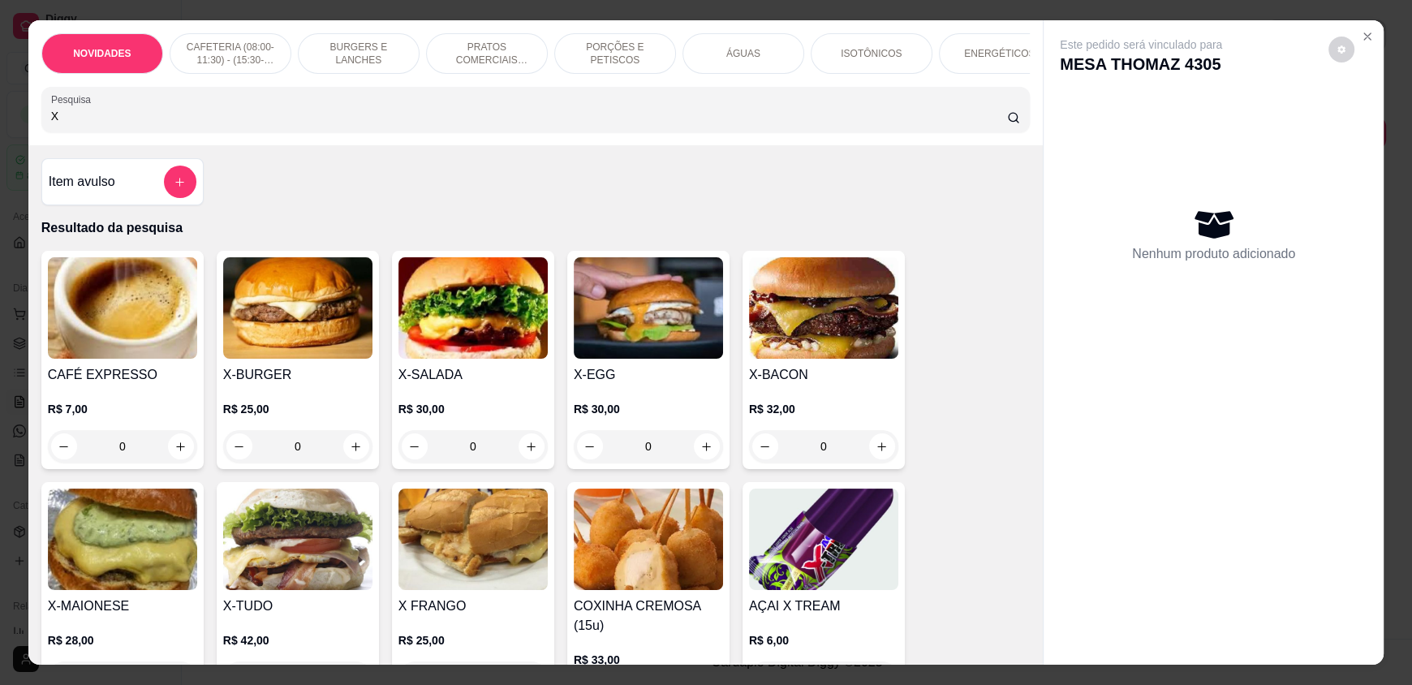
type input "X"
click at [345, 454] on div "0" at bounding box center [297, 446] width 149 height 32
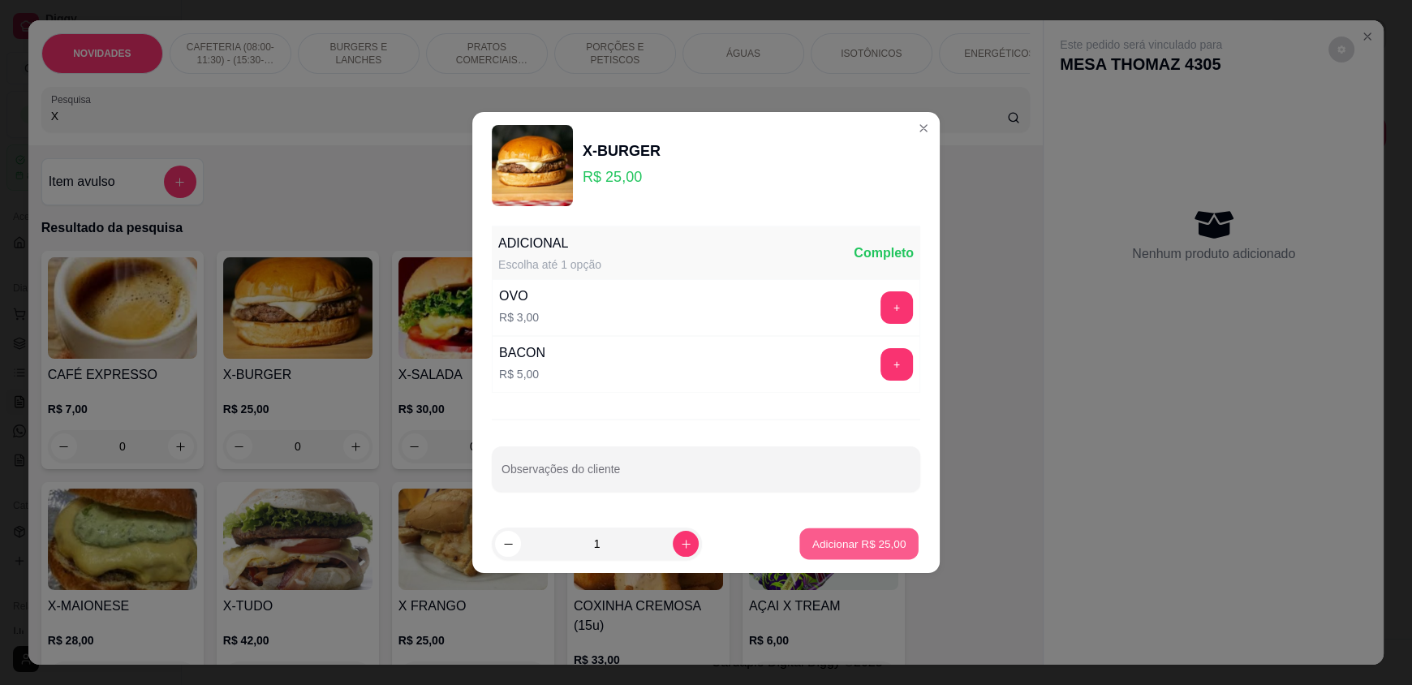
click at [817, 536] on p "Adicionar R$ 25,00" at bounding box center [859, 543] width 94 height 15
type input "1"
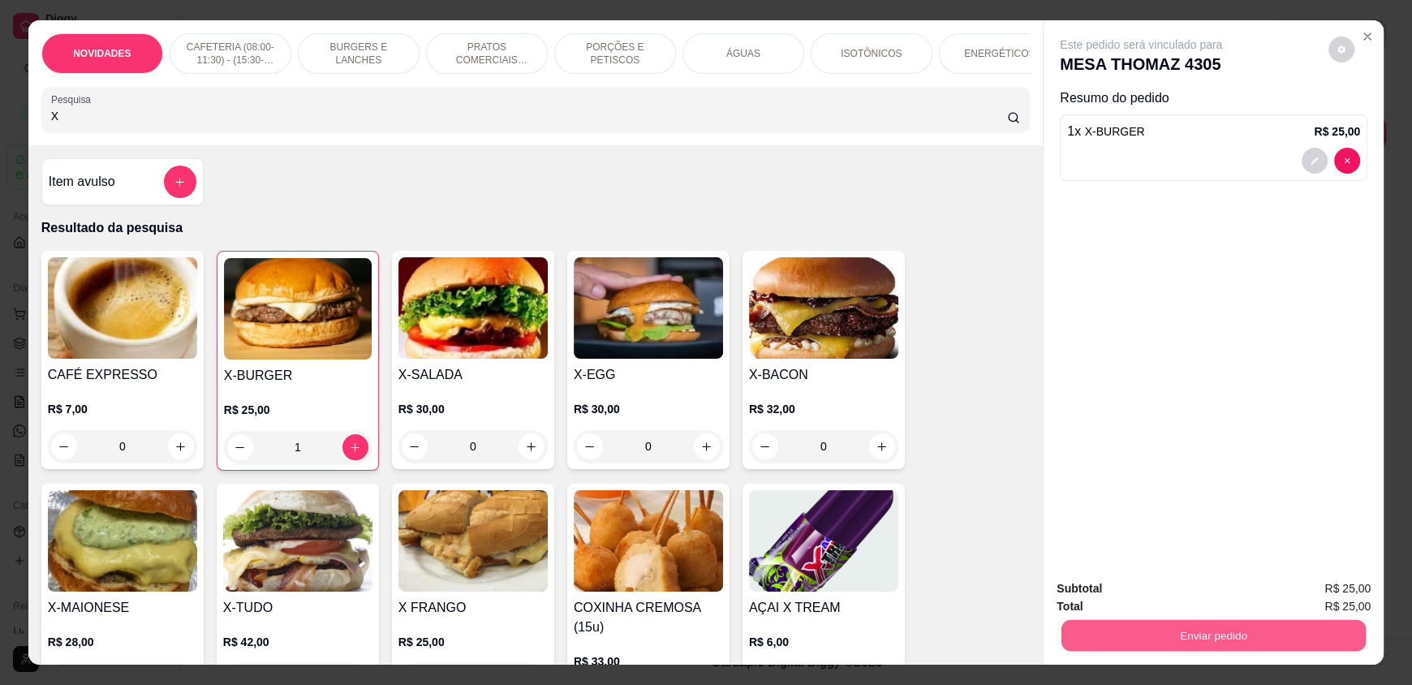
click at [1188, 634] on button "Enviar pedido" at bounding box center [1213, 635] width 304 height 32
click at [1162, 596] on button "Não registrar e enviar pedido" at bounding box center [1160, 595] width 164 height 30
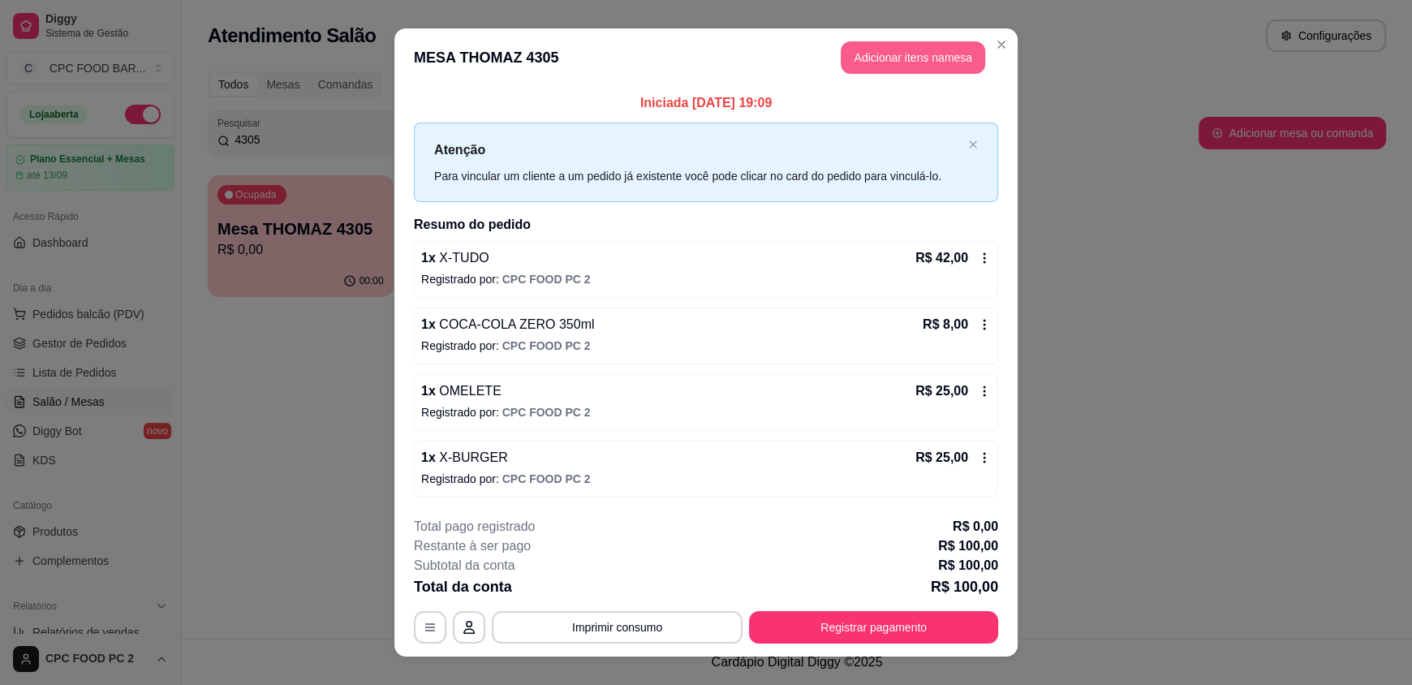
click at [880, 59] on button "Adicionar itens na mesa" at bounding box center [913, 57] width 144 height 32
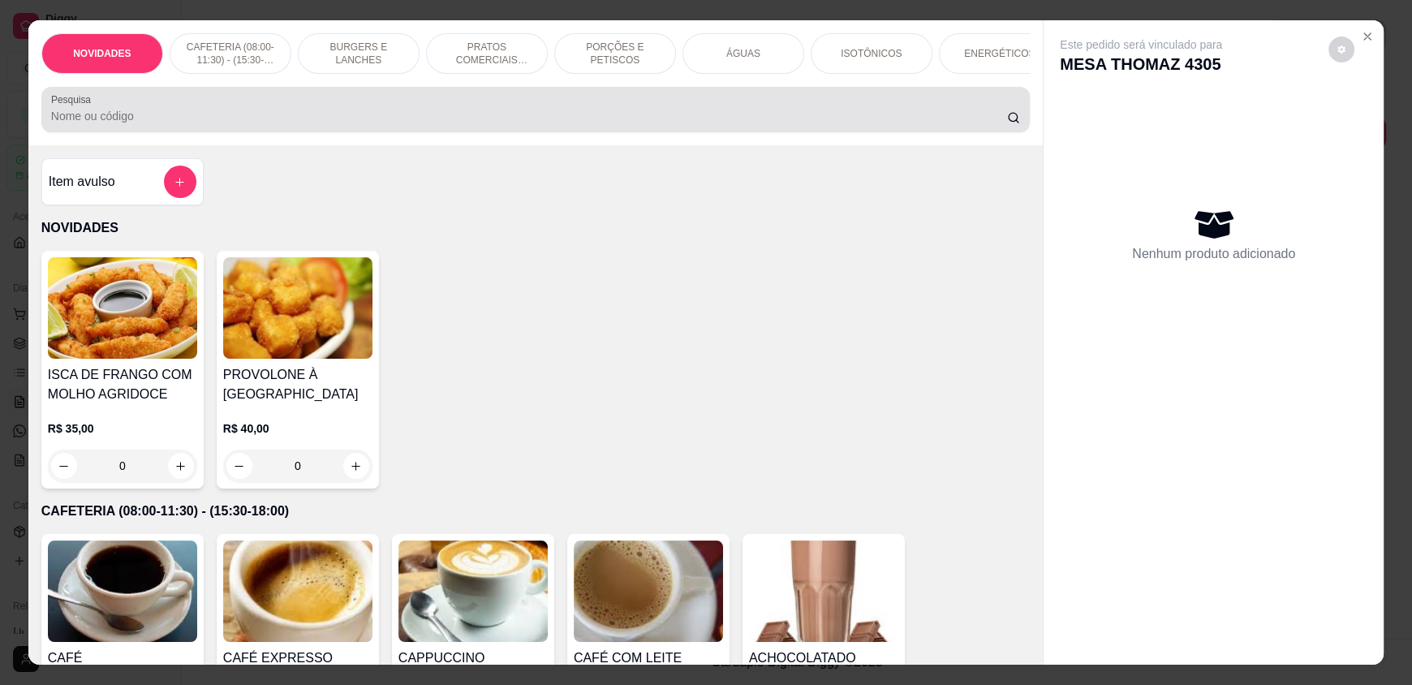
click at [467, 119] on div at bounding box center [535, 109] width 969 height 32
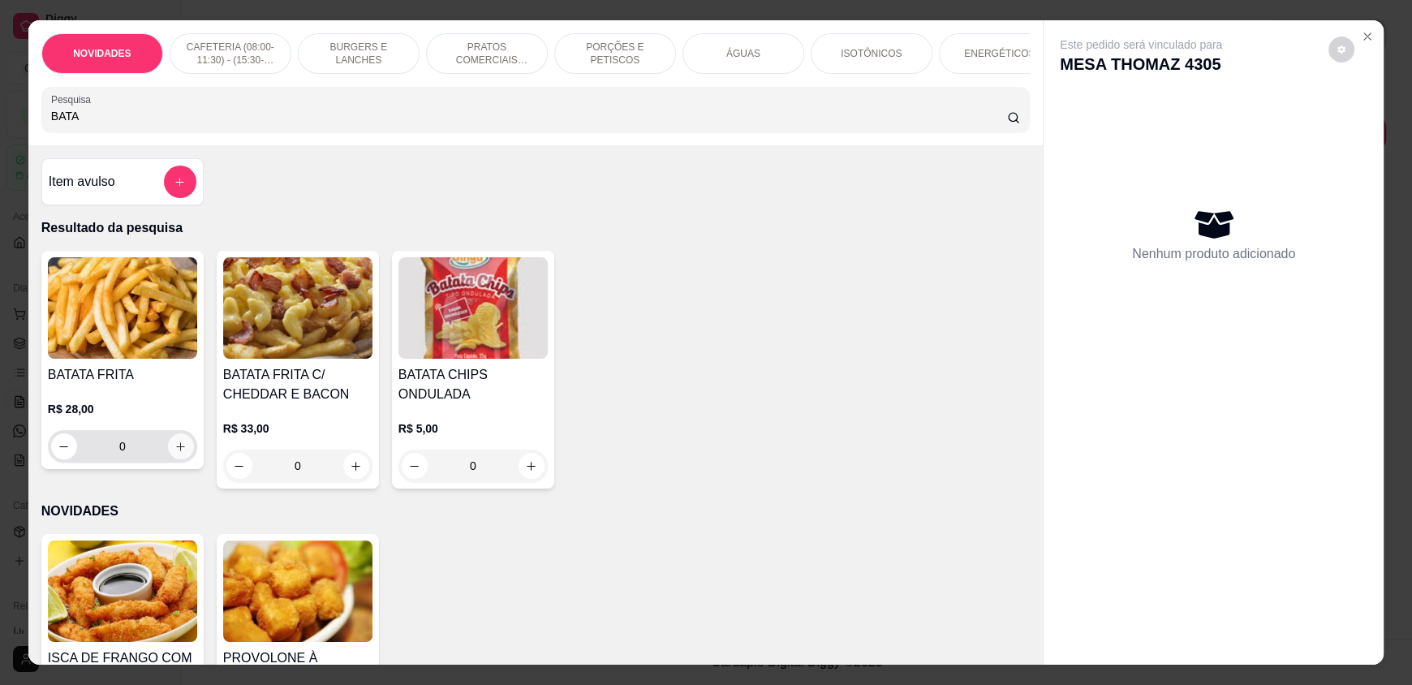
type input "BATA"
click at [177, 453] on icon "increase-product-quantity" at bounding box center [180, 447] width 12 height 12
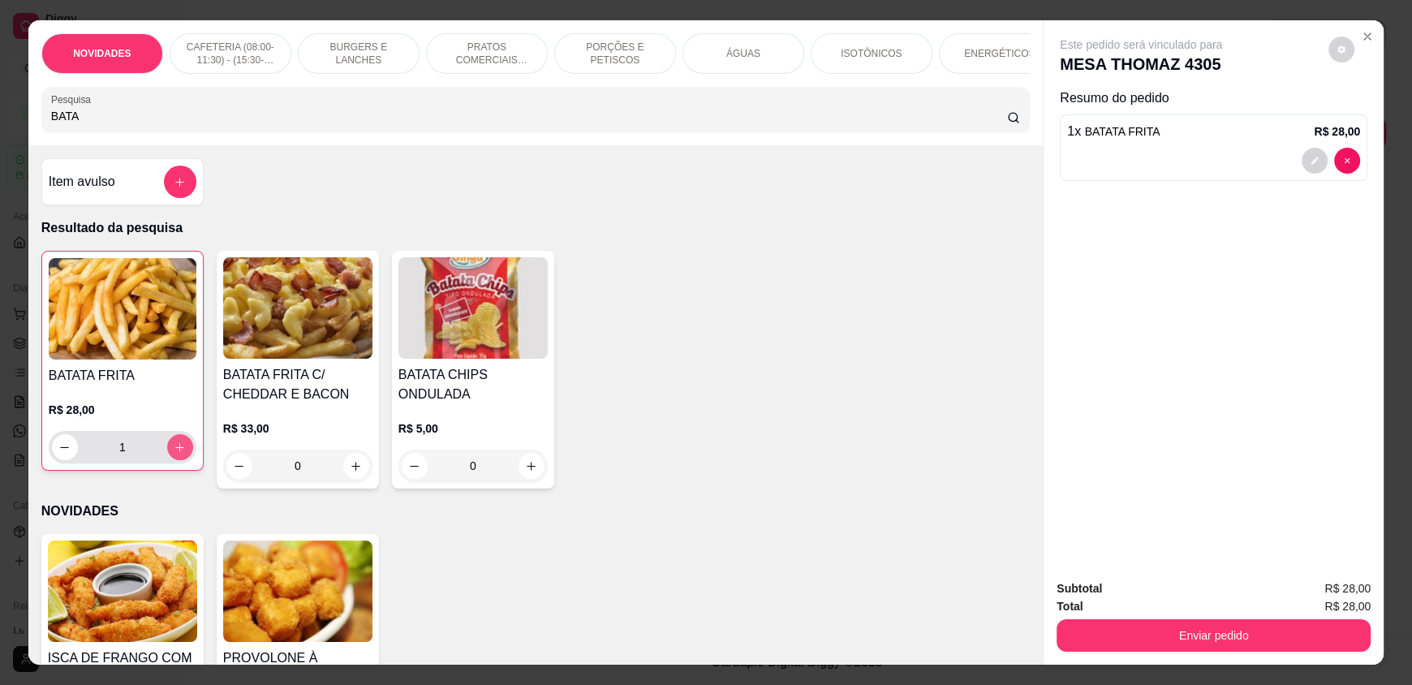
type input "1"
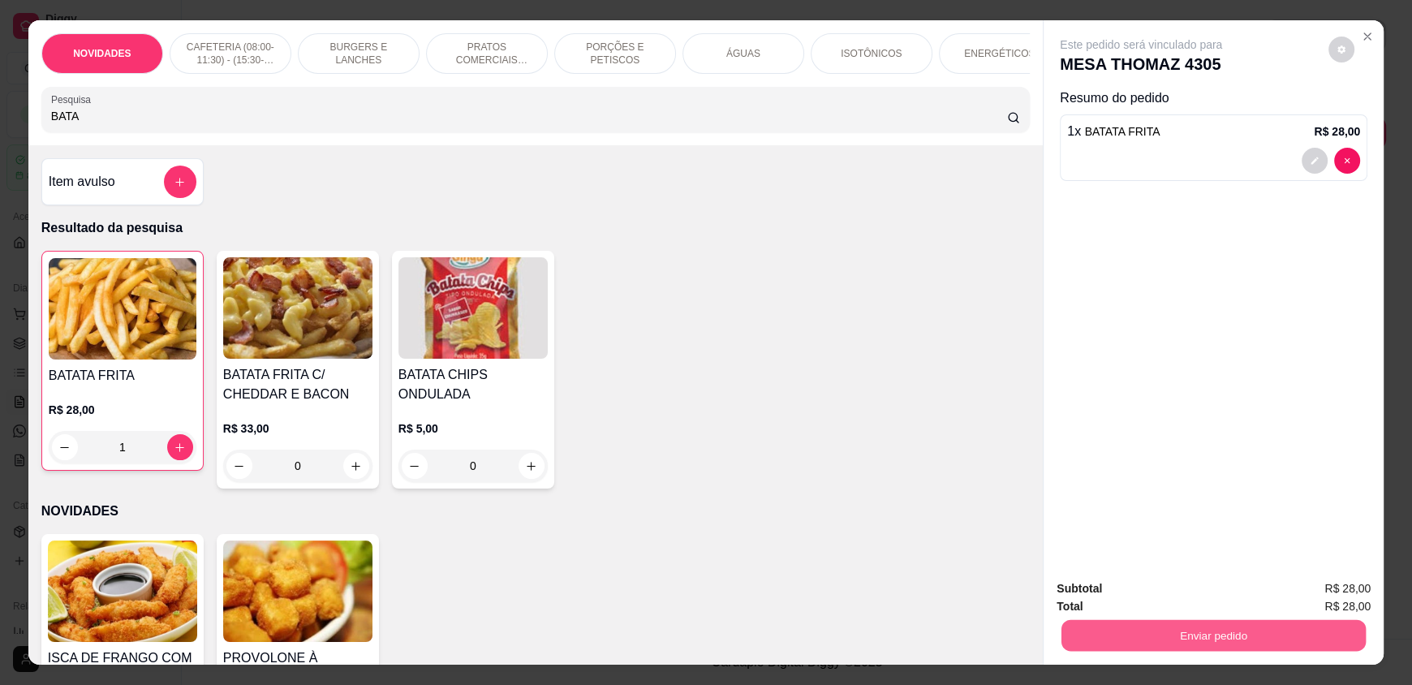
click at [1164, 639] on button "Enviar pedido" at bounding box center [1213, 635] width 304 height 32
click at [1160, 597] on button "Não registrar e enviar pedido" at bounding box center [1159, 595] width 169 height 31
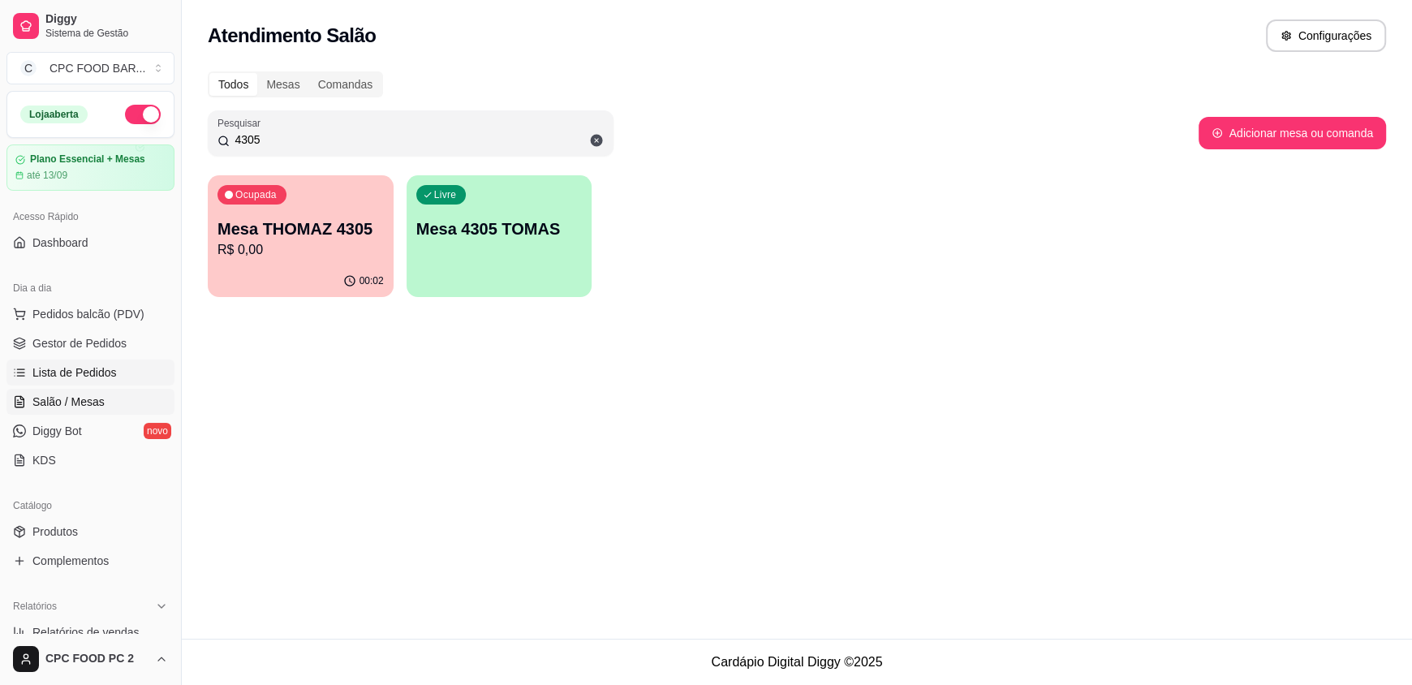
click at [110, 372] on span "Lista de Pedidos" at bounding box center [74, 372] width 84 height 16
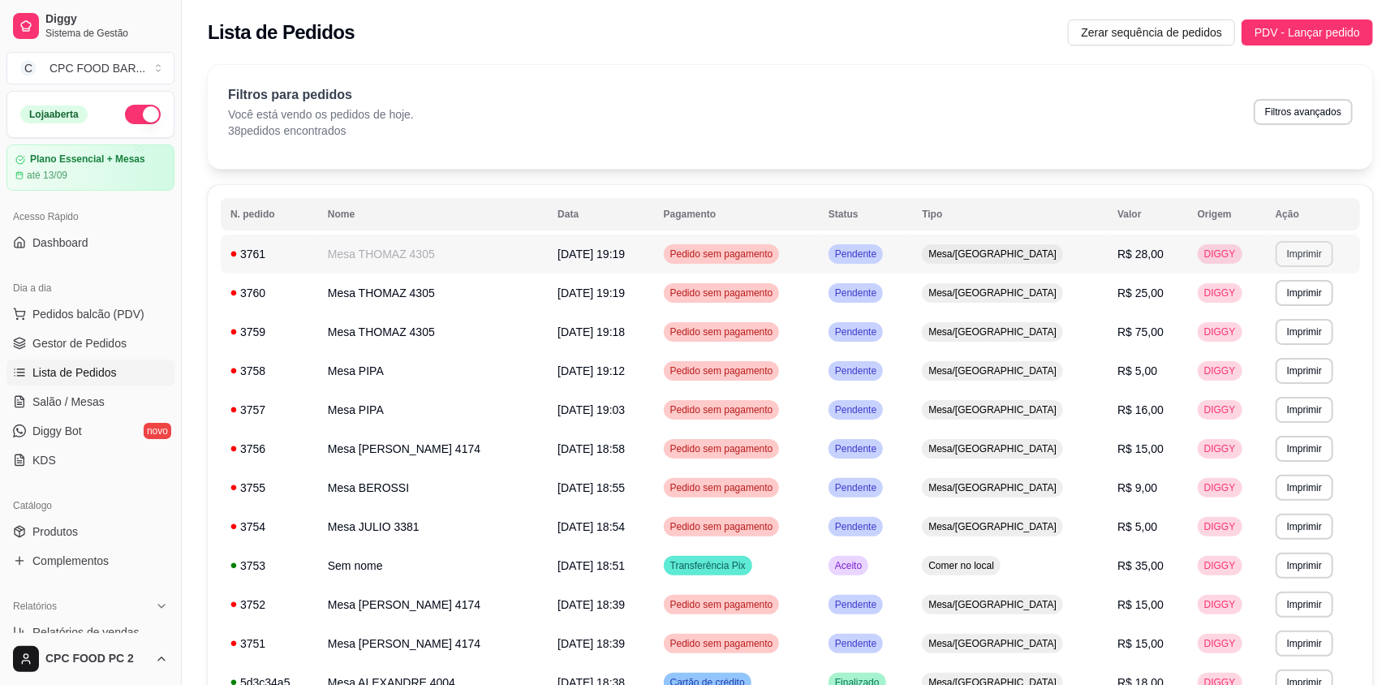
click at [1286, 251] on button "Imprimir" at bounding box center [1305, 254] width 58 height 26
click at [1281, 303] on button "IMPRESSORA" at bounding box center [1272, 311] width 118 height 26
click at [63, 408] on span "Salão / Mesas" at bounding box center [68, 402] width 72 height 16
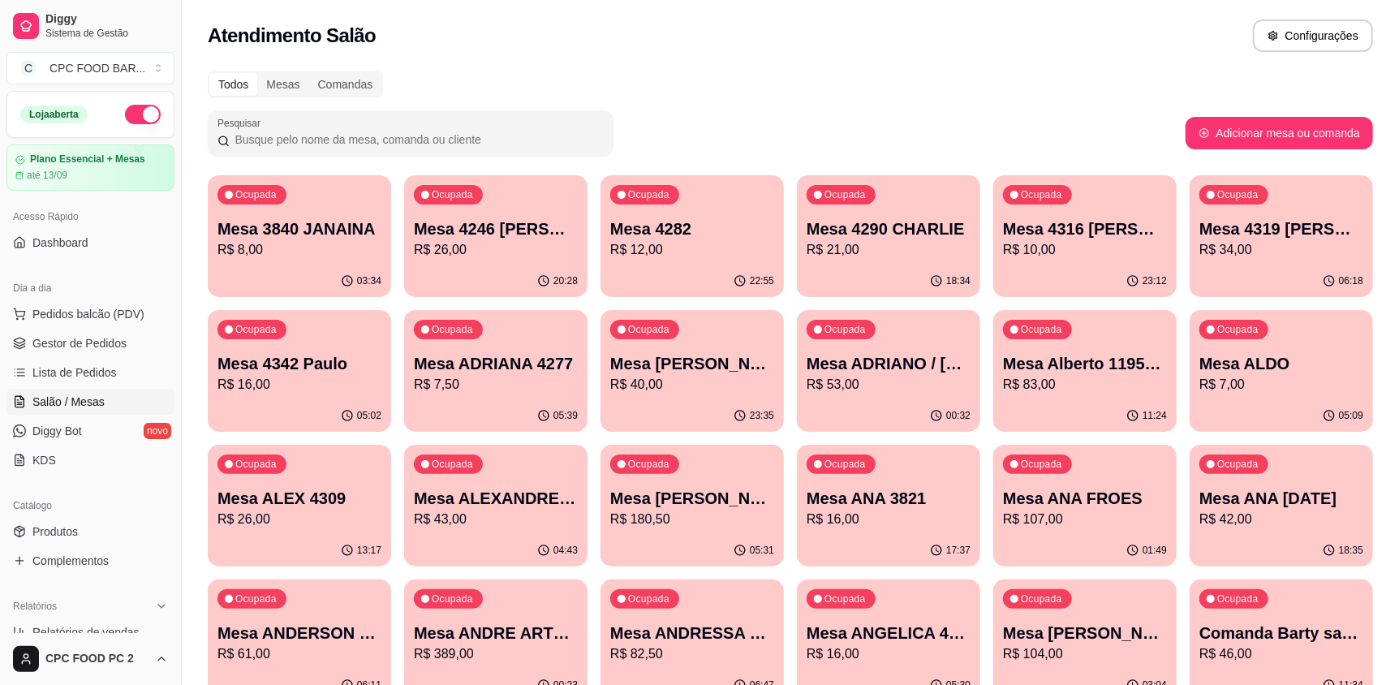
click at [503, 146] on input "Pesquisar" at bounding box center [417, 139] width 374 height 16
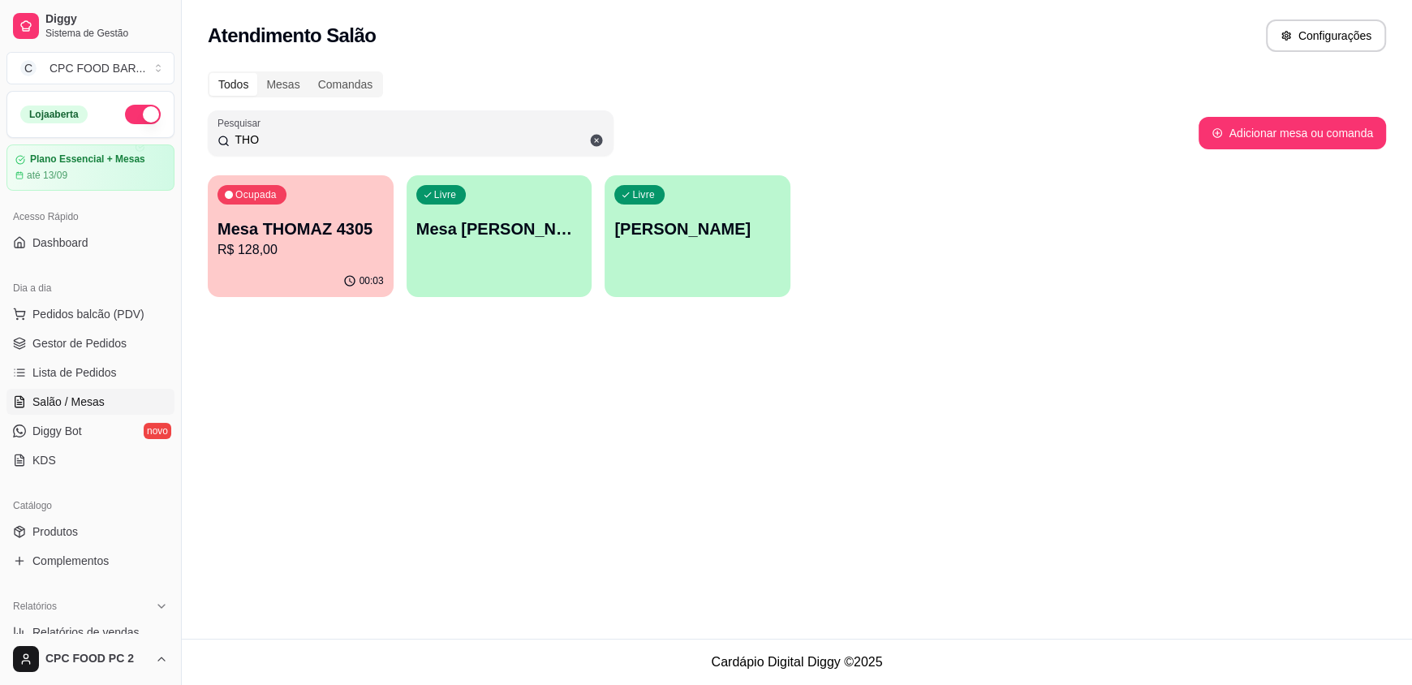
type input "THO"
click at [340, 244] on p "R$ 128,00" at bounding box center [300, 249] width 166 height 19
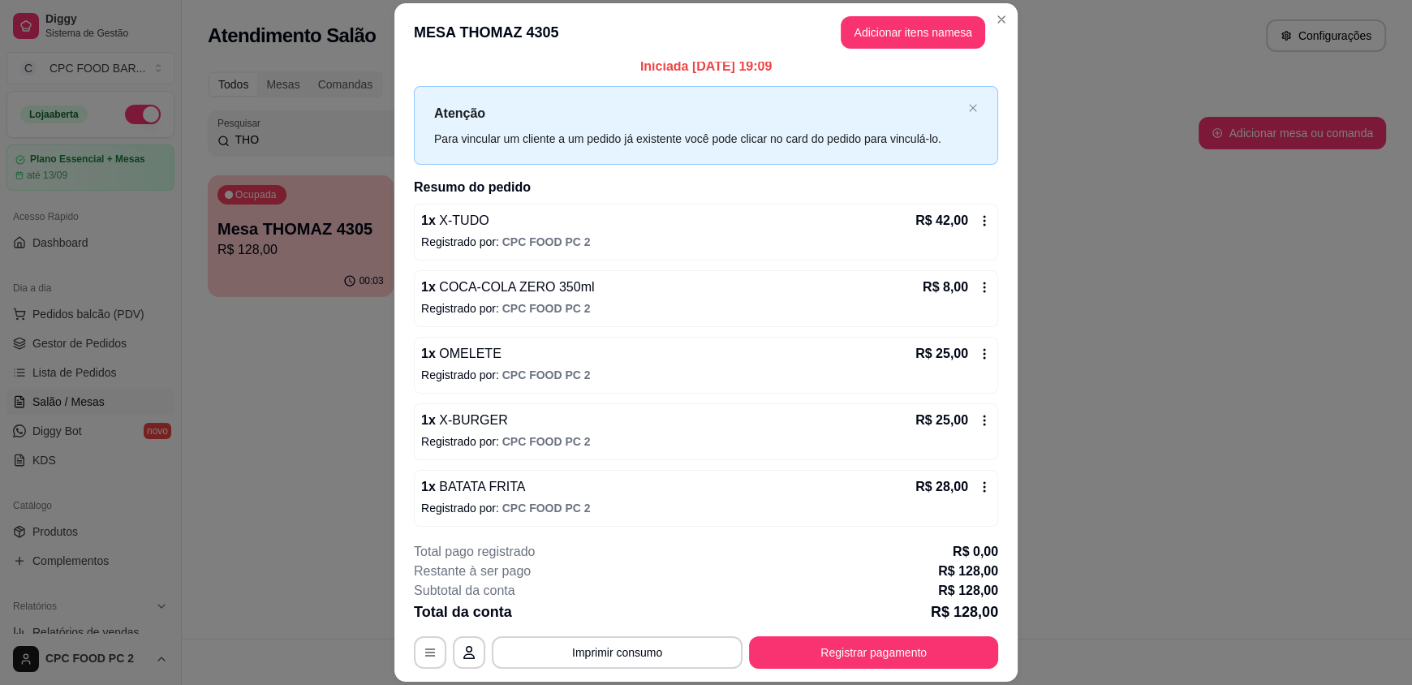
scroll to position [15, 0]
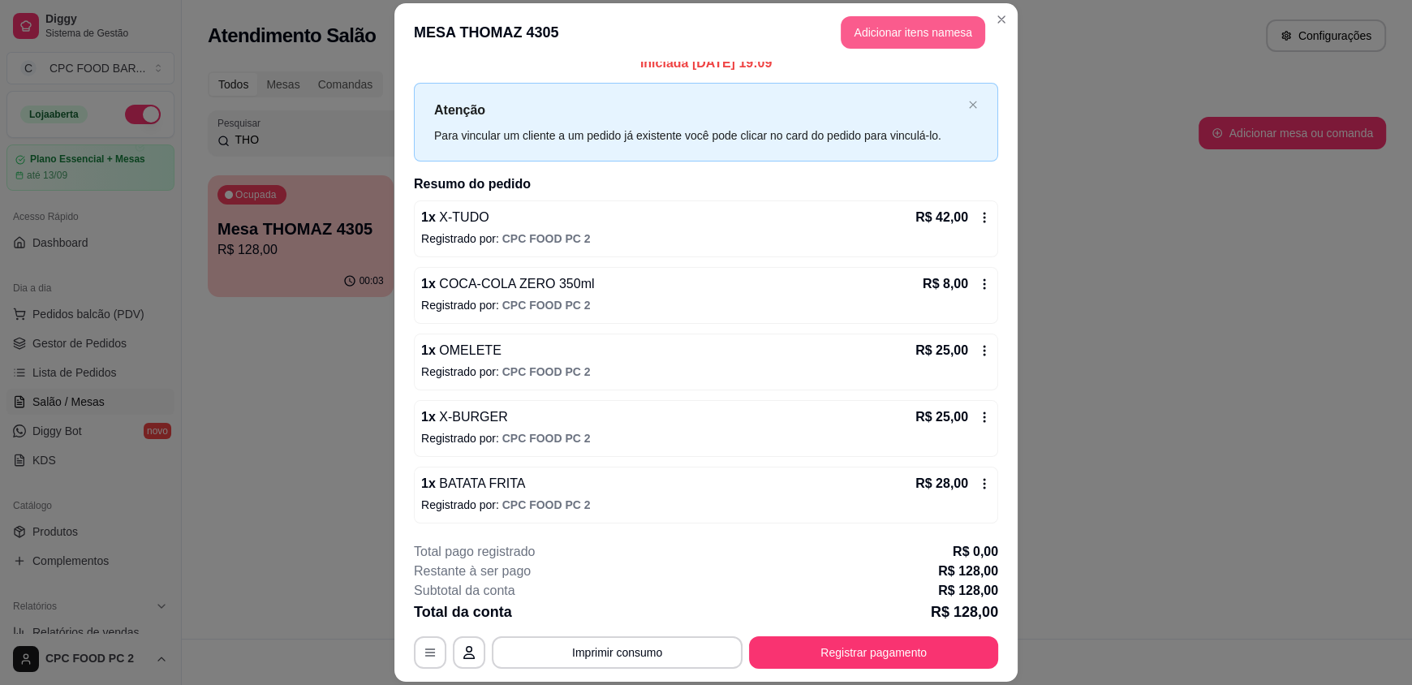
click at [879, 28] on button "Adicionar itens na mesa" at bounding box center [913, 32] width 144 height 32
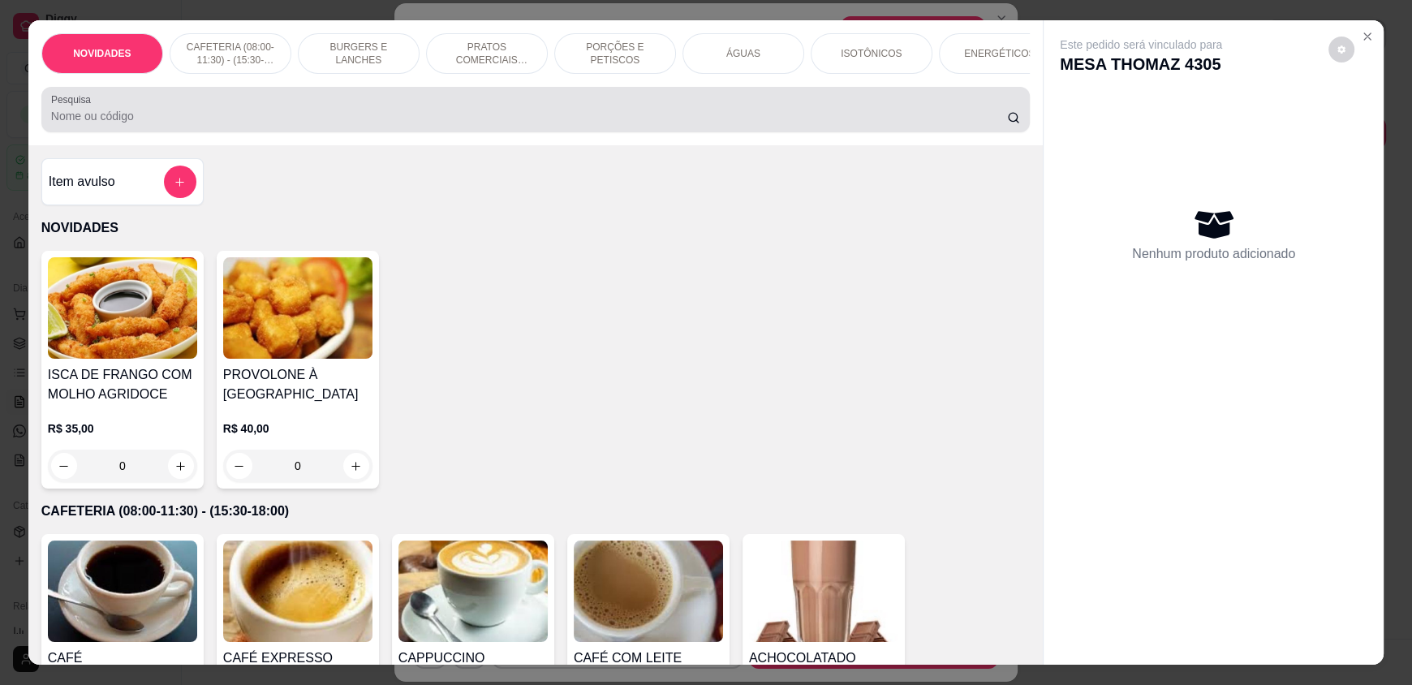
click at [685, 105] on div "Pesquisa" at bounding box center [535, 109] width 988 height 45
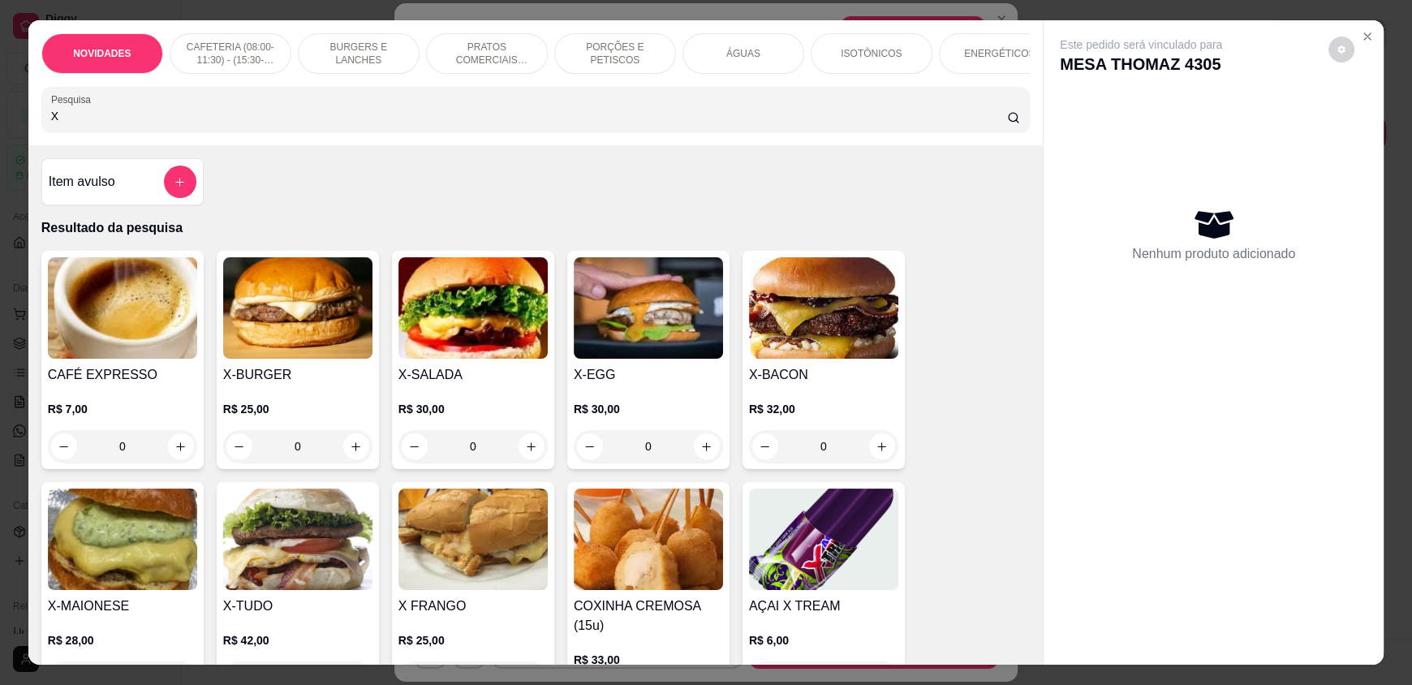
type input "X"
click at [340, 459] on div "0" at bounding box center [297, 446] width 149 height 32
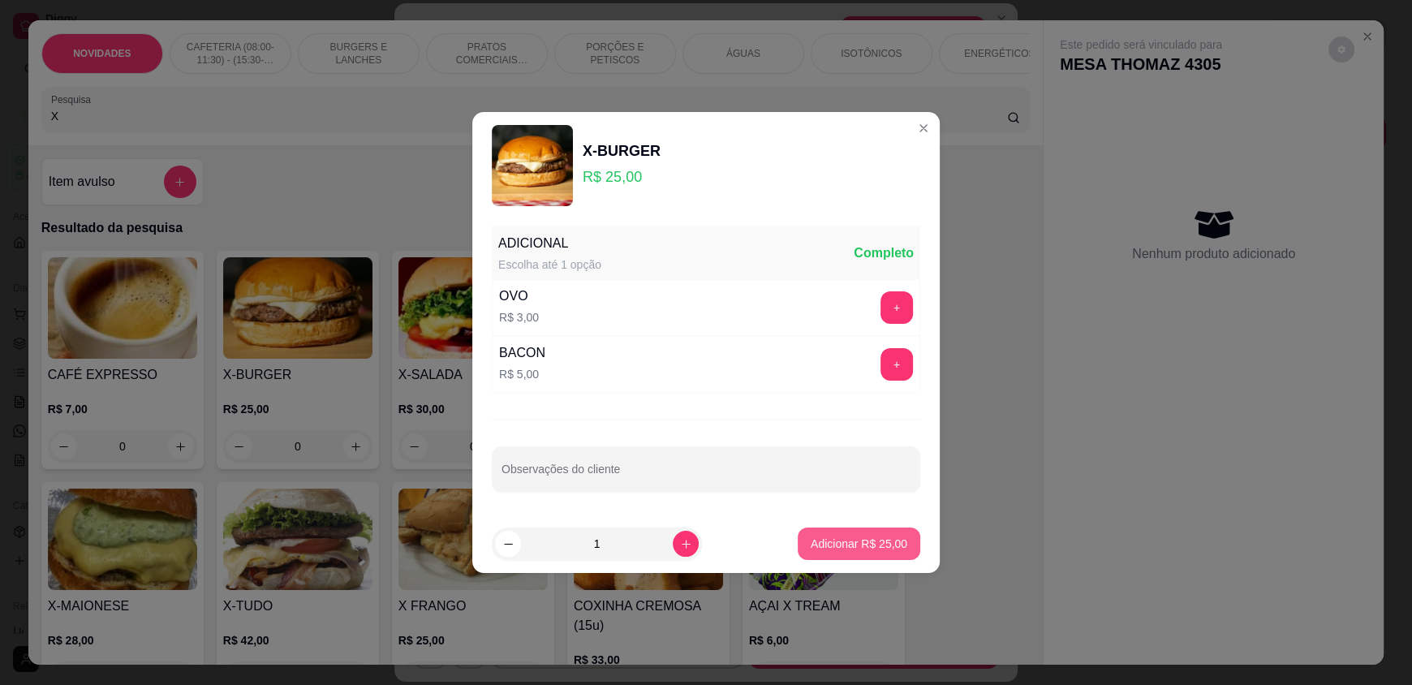
click at [866, 543] on p "Adicionar R$ 25,00" at bounding box center [859, 544] width 97 height 16
type input "1"
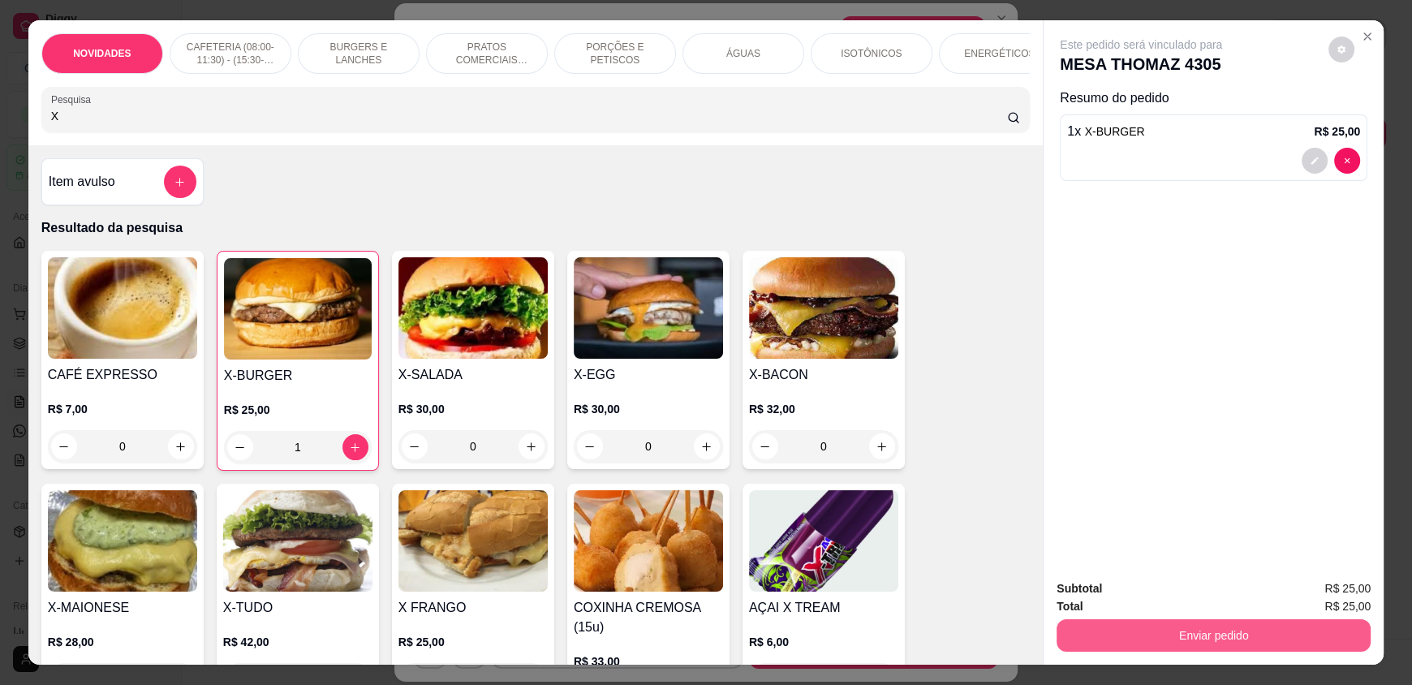
click at [1135, 635] on button "Enviar pedido" at bounding box center [1214, 635] width 314 height 32
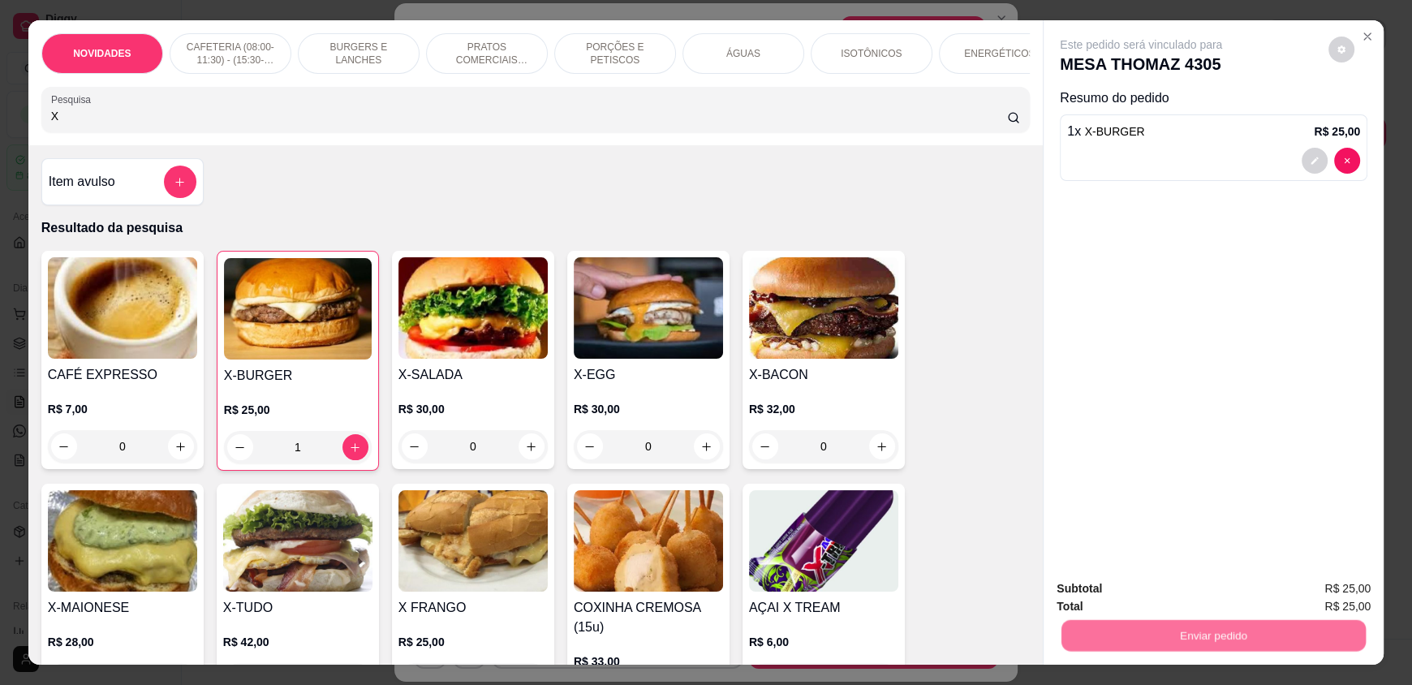
click at [1125, 601] on button "Não registrar e enviar pedido" at bounding box center [1159, 595] width 169 height 31
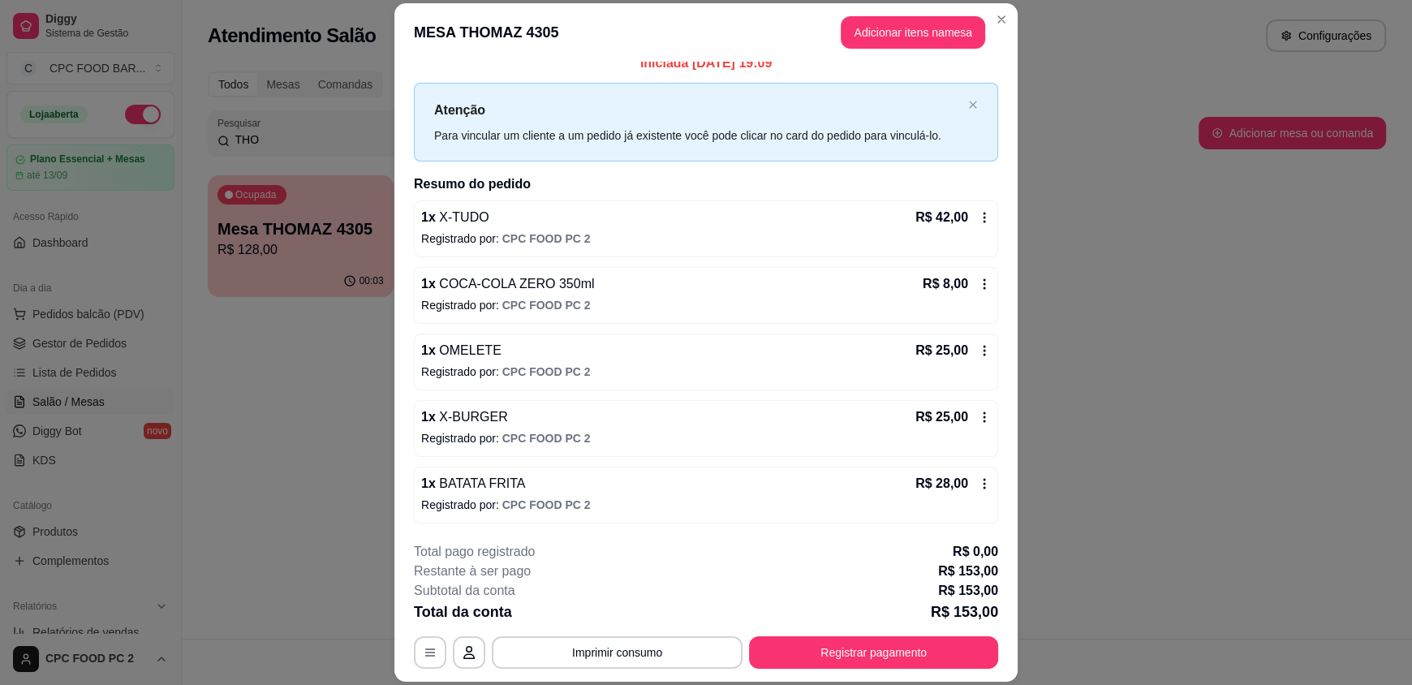
drag, startPoint x: 901, startPoint y: 50, endPoint x: 896, endPoint y: 40, distance: 11.6
click at [896, 41] on header "MESA THOMAZ 4305 Adicionar itens na mesa" at bounding box center [705, 32] width 623 height 58
click at [896, 40] on button "Adicionar itens na mesa" at bounding box center [913, 32] width 144 height 32
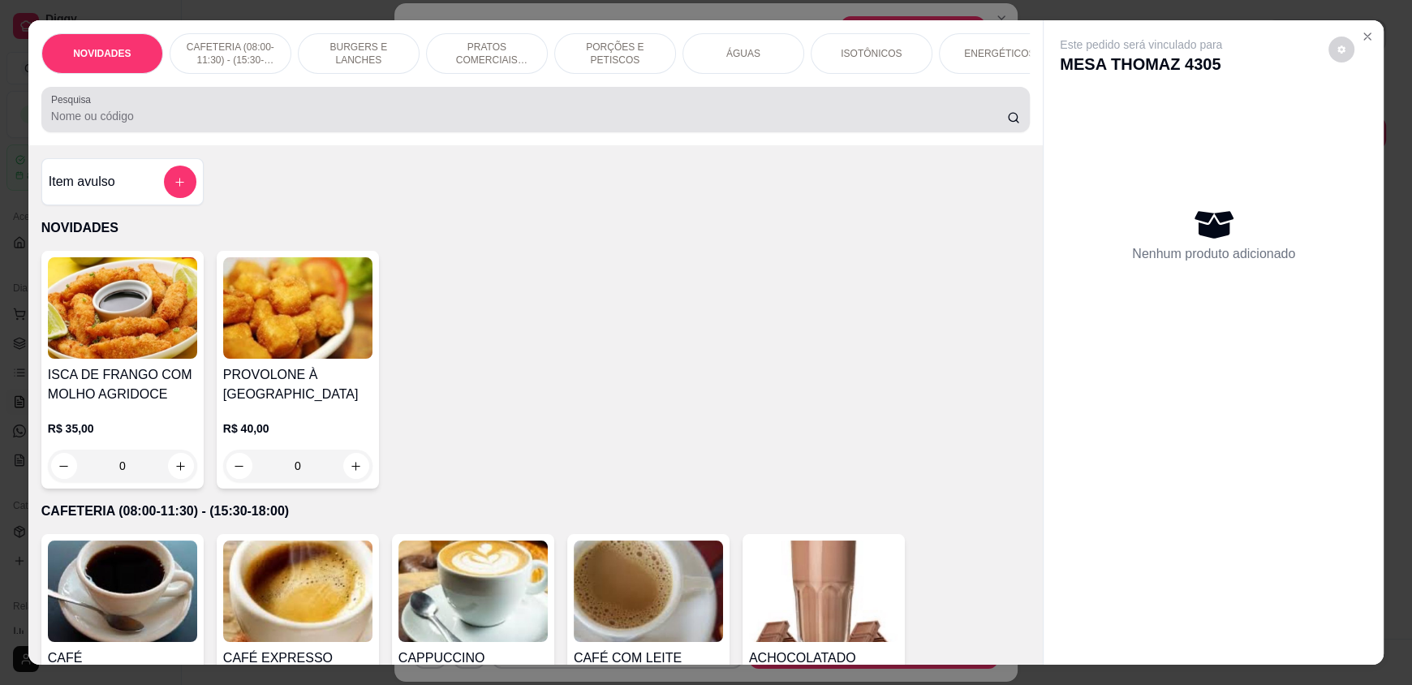
click at [569, 118] on div at bounding box center [535, 109] width 969 height 32
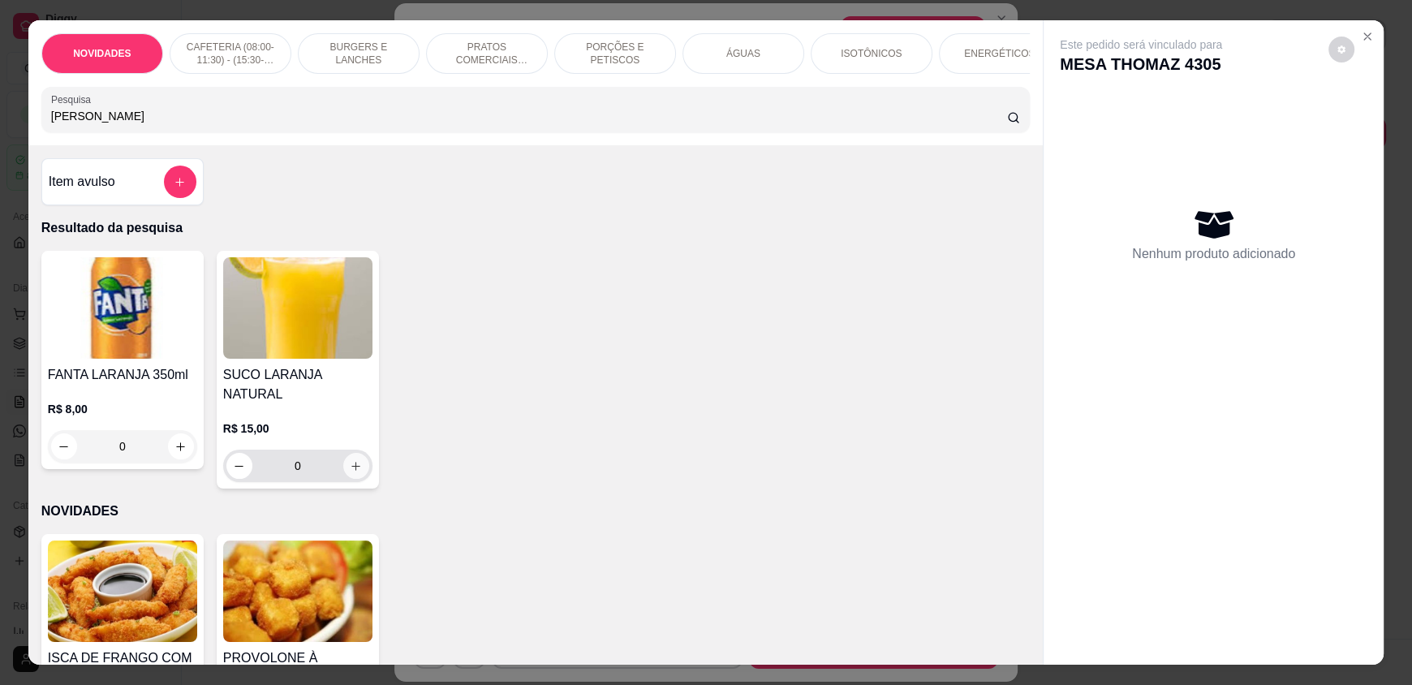
type input "LARA"
click at [352, 462] on icon "increase-product-quantity" at bounding box center [356, 466] width 9 height 9
type input "1"
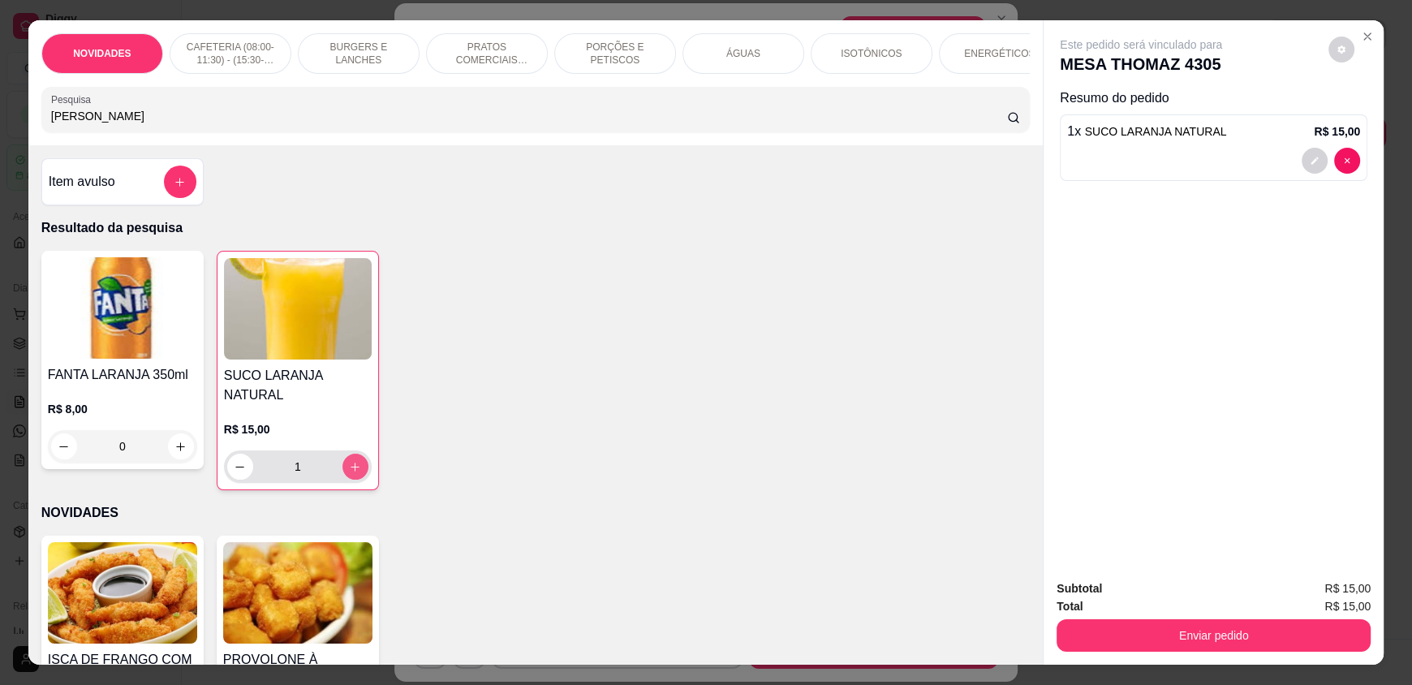
click at [349, 473] on icon "increase-product-quantity" at bounding box center [355, 467] width 12 height 12
type input "2"
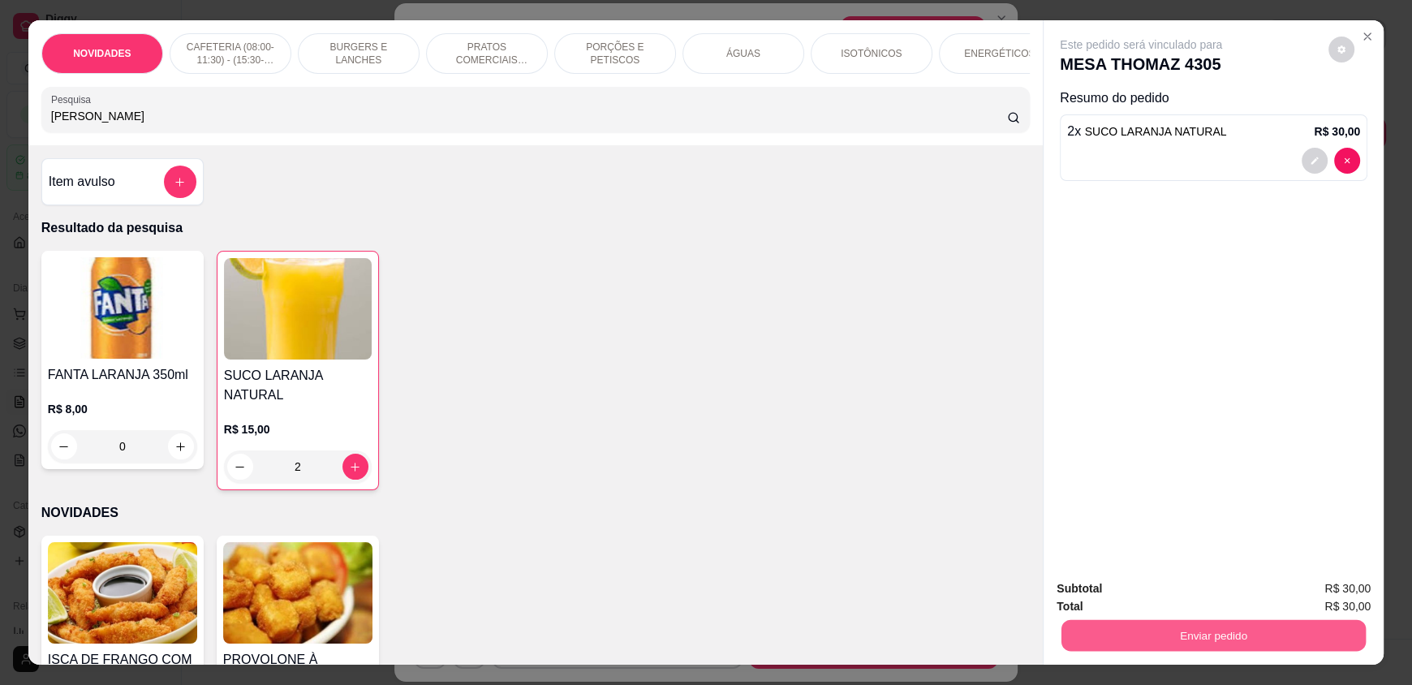
click at [1152, 629] on button "Enviar pedido" at bounding box center [1213, 635] width 304 height 32
click at [1144, 598] on button "Não registrar e enviar pedido" at bounding box center [1159, 595] width 169 height 31
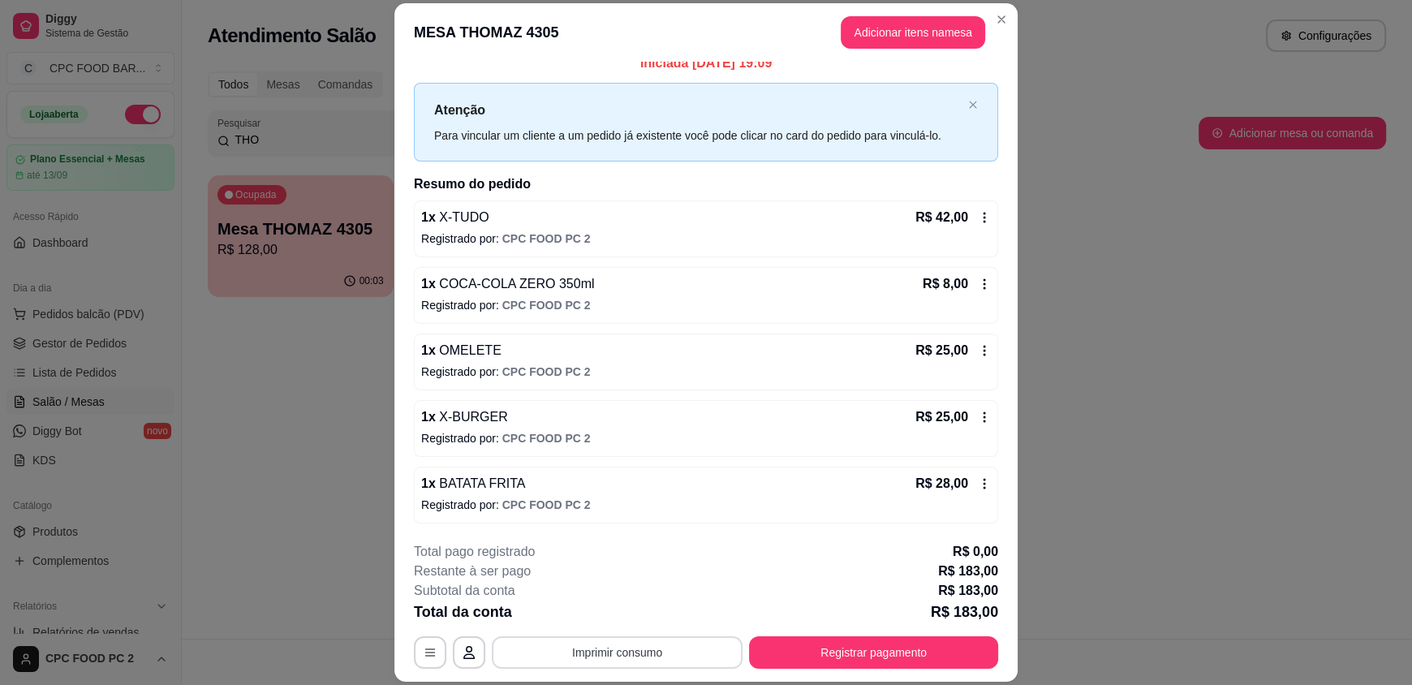
click at [588, 652] on button "Imprimir consumo" at bounding box center [617, 652] width 251 height 32
click at [626, 609] on button "IMPRESSORA" at bounding box center [616, 614] width 114 height 25
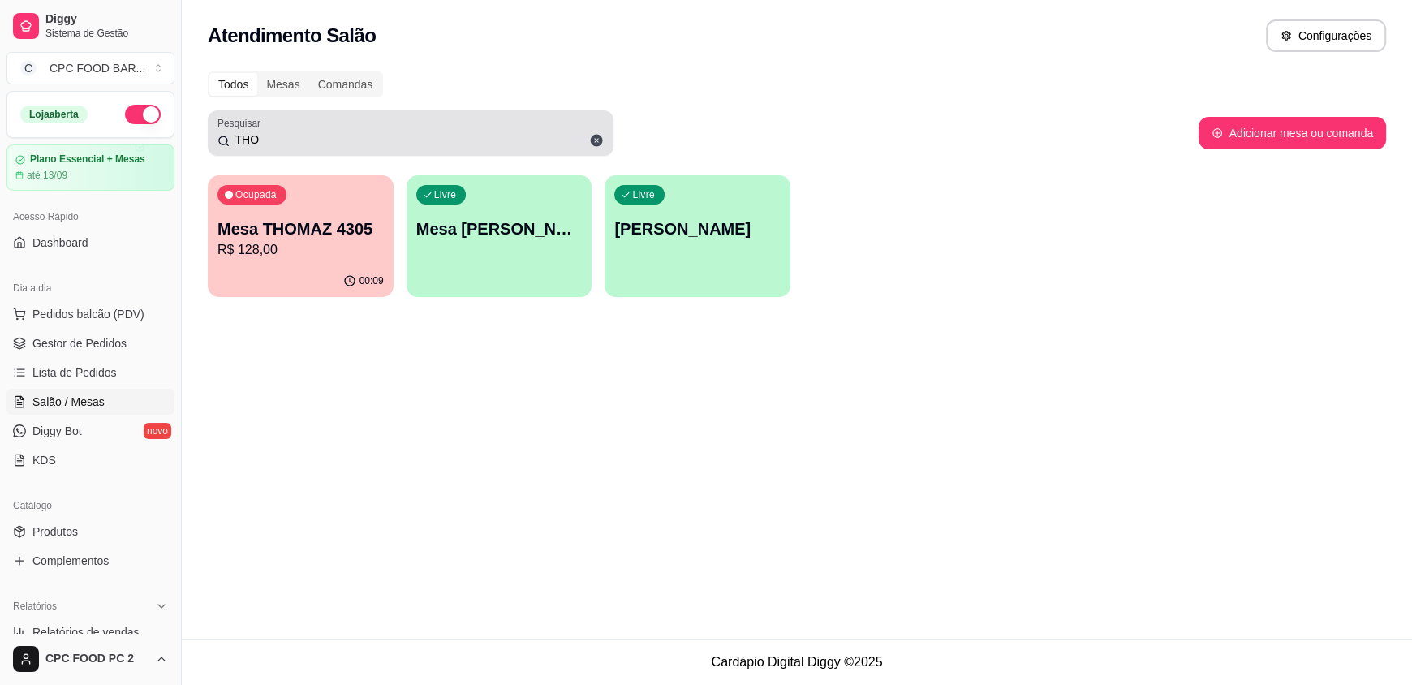
drag, startPoint x: 326, startPoint y: 124, endPoint x: 245, endPoint y: 133, distance: 81.6
click at [220, 132] on div "THO" at bounding box center [410, 133] width 386 height 32
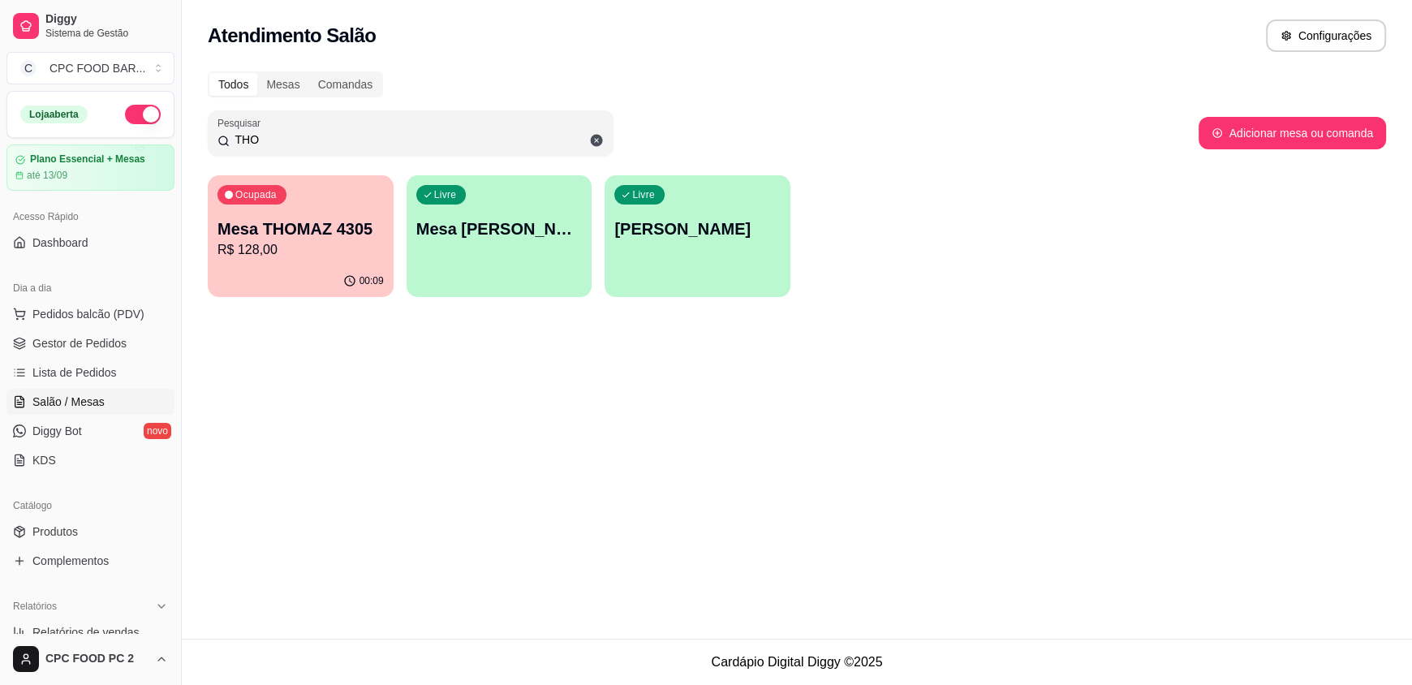
drag, startPoint x: 269, startPoint y: 137, endPoint x: 239, endPoint y: 136, distance: 30.0
click at [239, 136] on input "THO" at bounding box center [417, 139] width 374 height 16
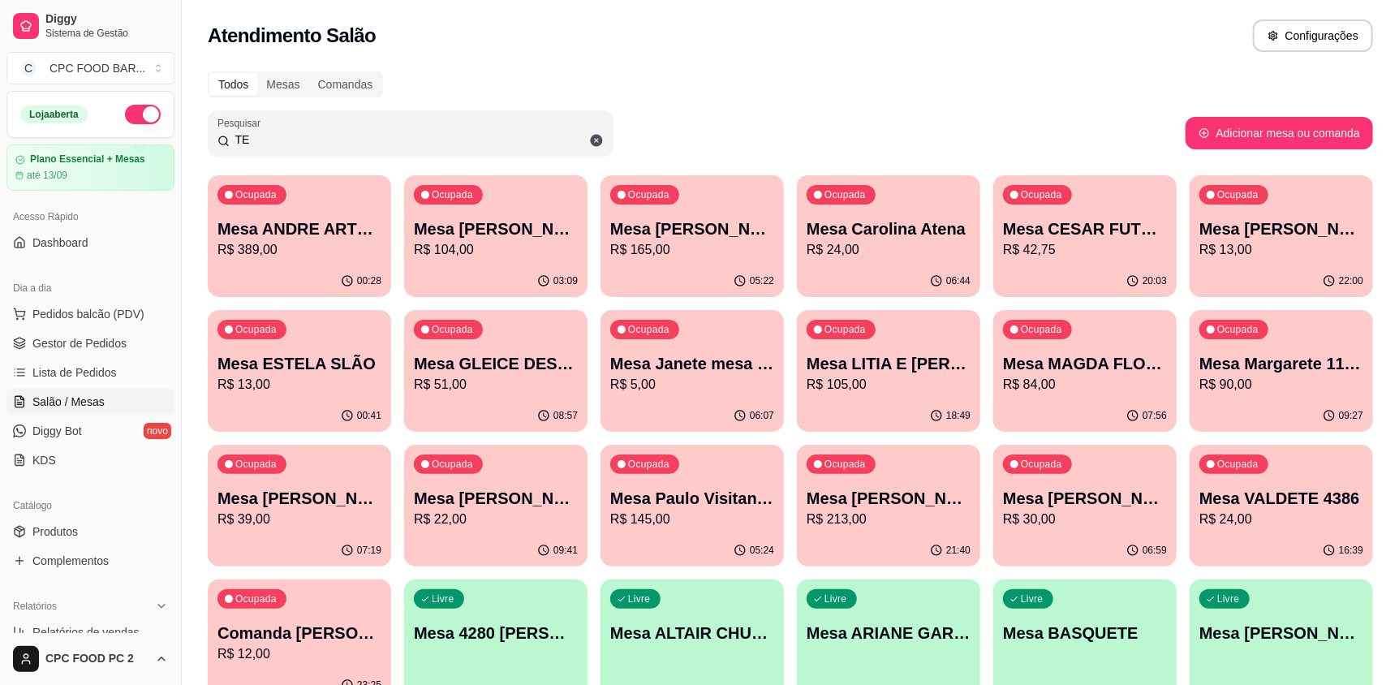
type input "T"
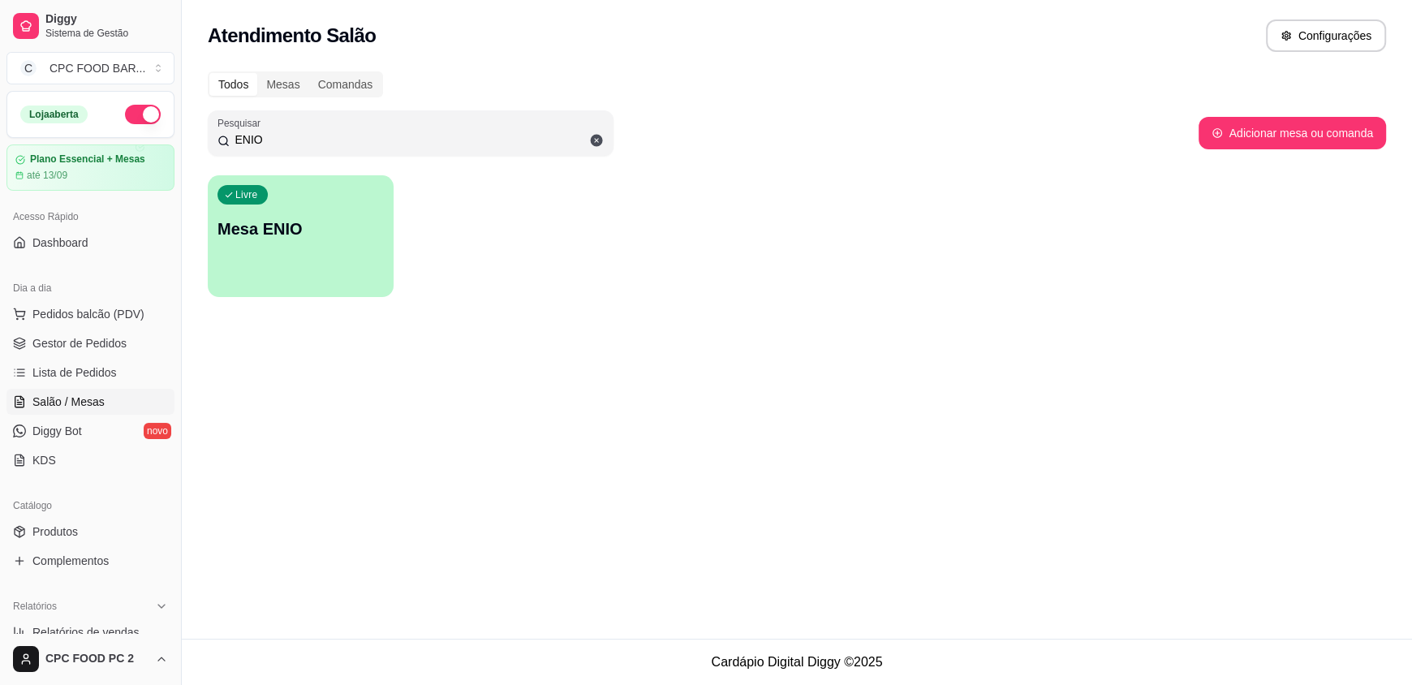
drag, startPoint x: 274, startPoint y: 131, endPoint x: 202, endPoint y: 131, distance: 72.2
click at [202, 131] on div "Todos Mesas Comandas Pesquisar ENIO Adicionar mesa ou comanda Livre Mesa ENIO" at bounding box center [797, 189] width 1230 height 255
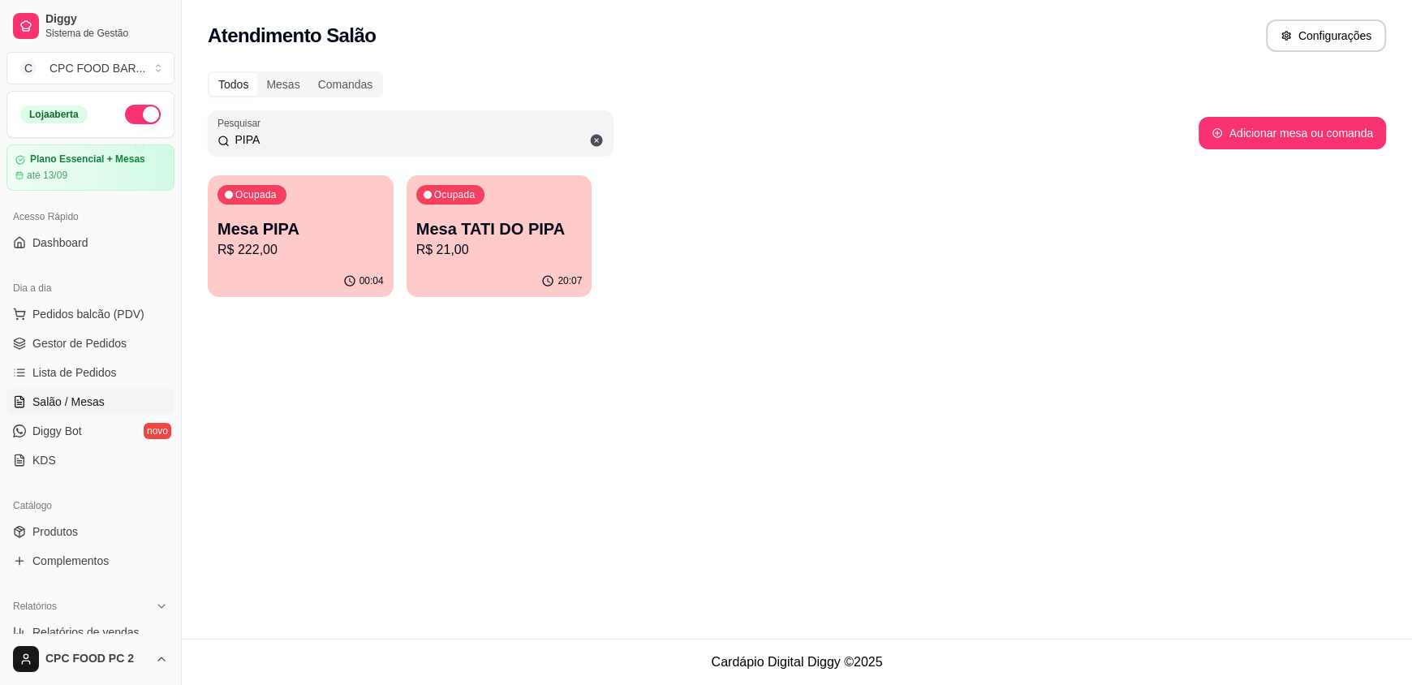
type input "PIPA"
click at [362, 266] on div "00:04" at bounding box center [301, 281] width 186 height 32
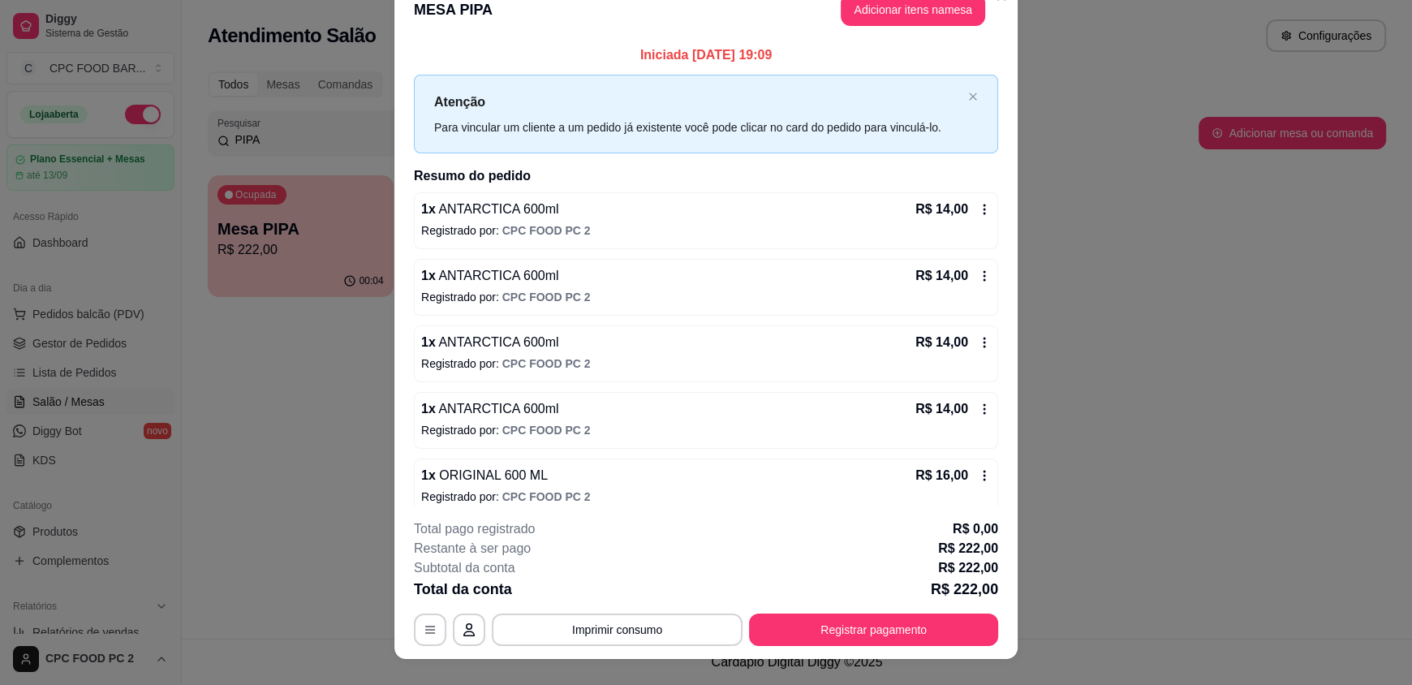
scroll to position [0, 0]
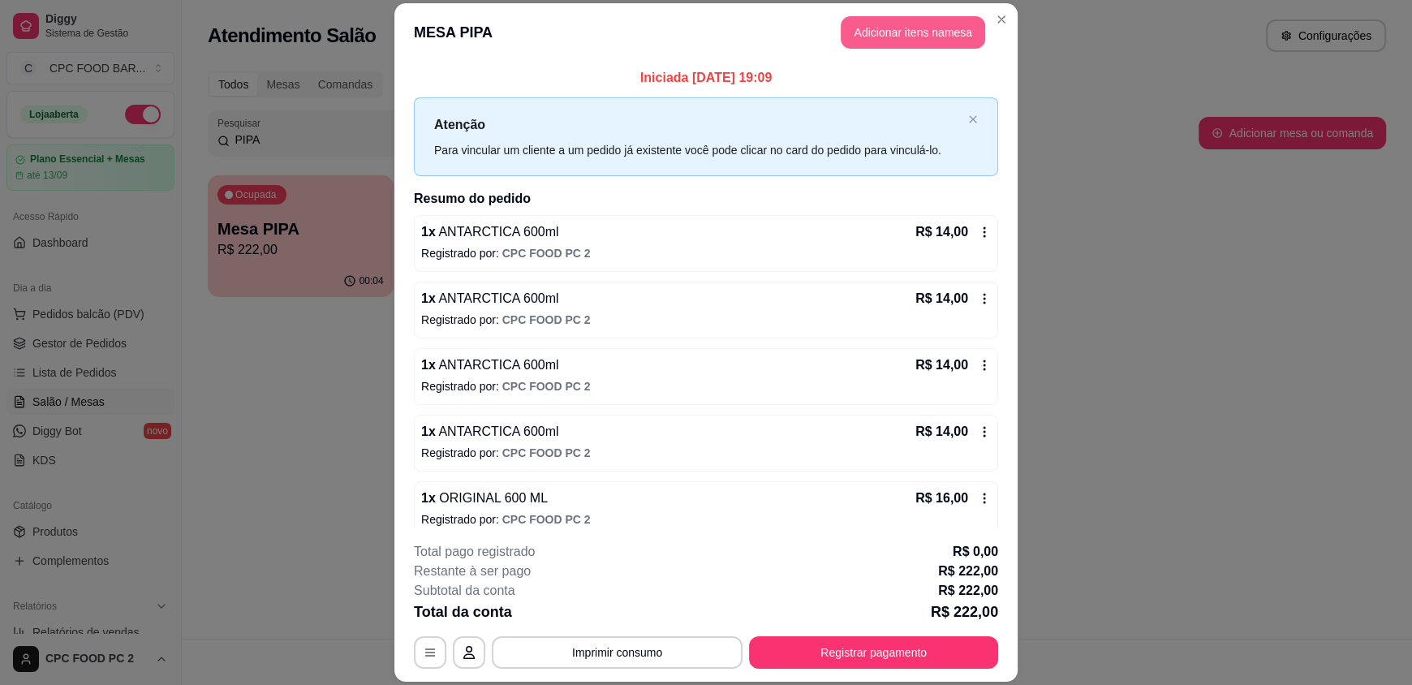
click at [945, 36] on button "Adicionar itens na mesa" at bounding box center [913, 32] width 144 height 32
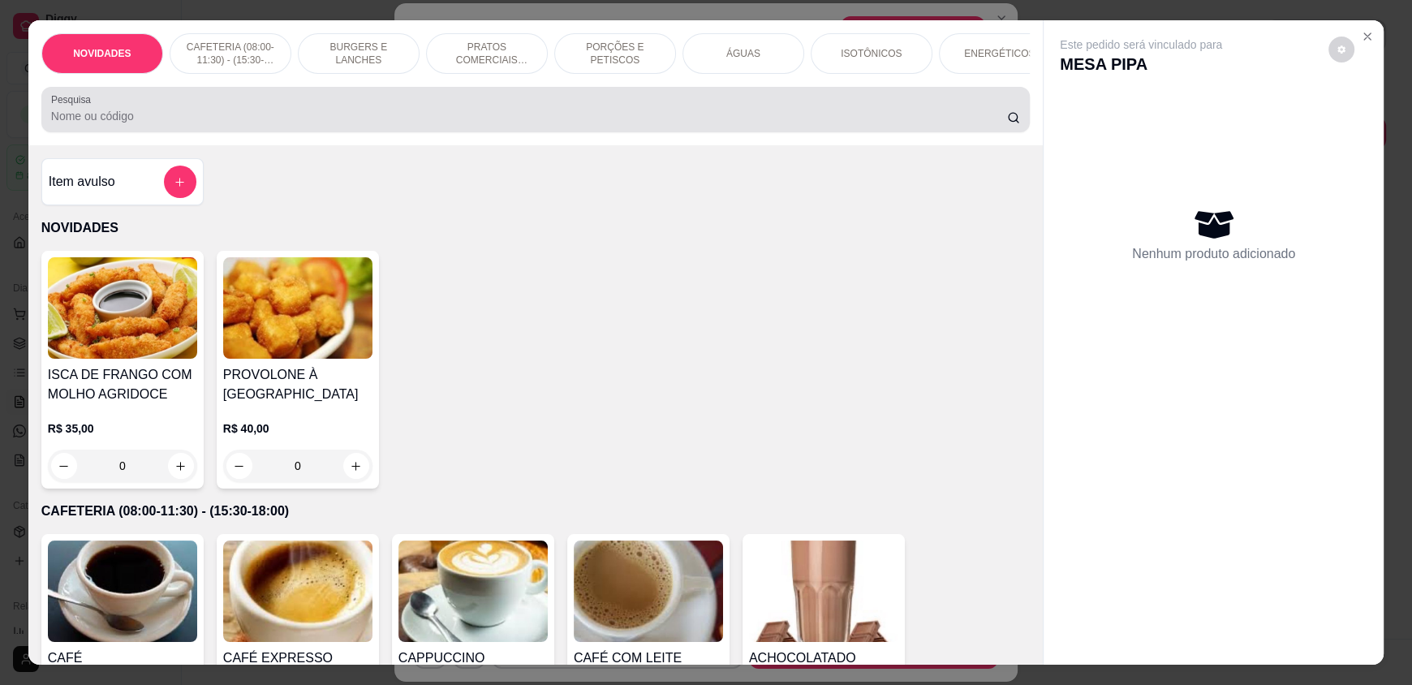
click at [825, 124] on input "Pesquisa" at bounding box center [529, 116] width 957 height 16
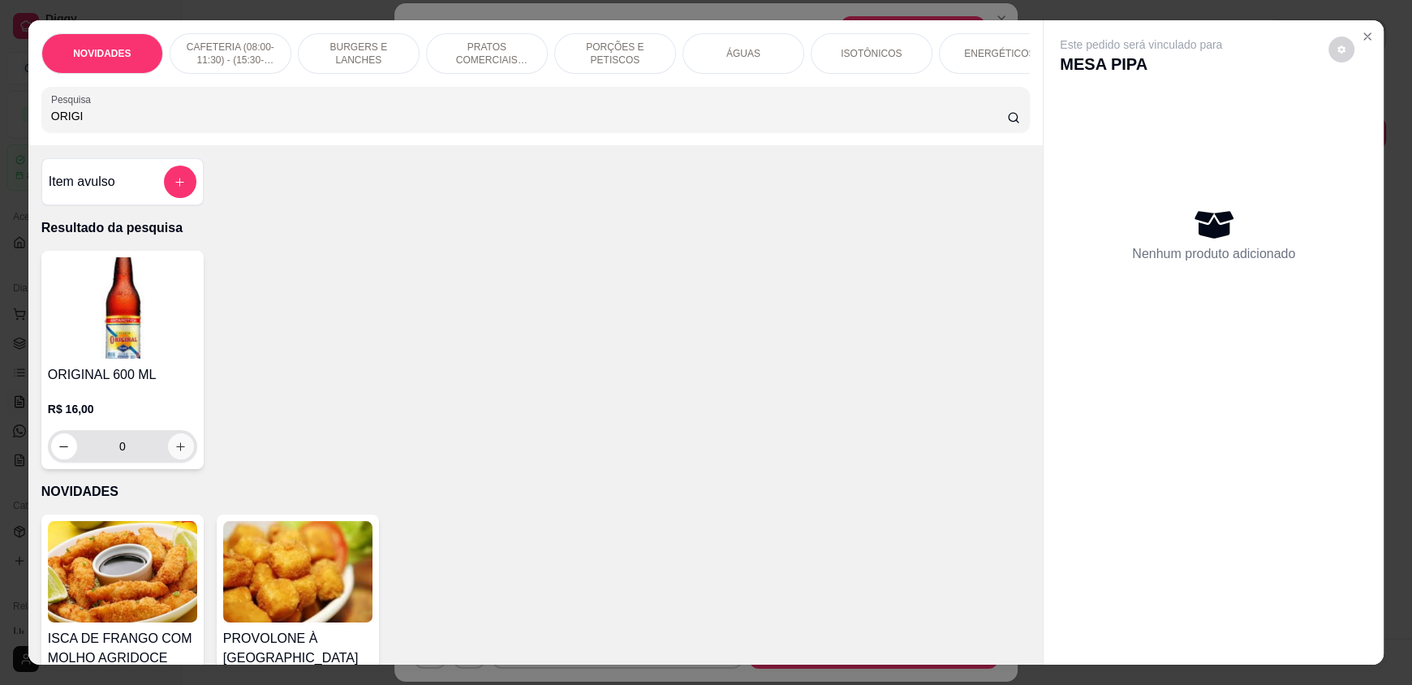
type input "ORIGI"
click at [174, 453] on icon "increase-product-quantity" at bounding box center [180, 447] width 12 height 12
type input "1"
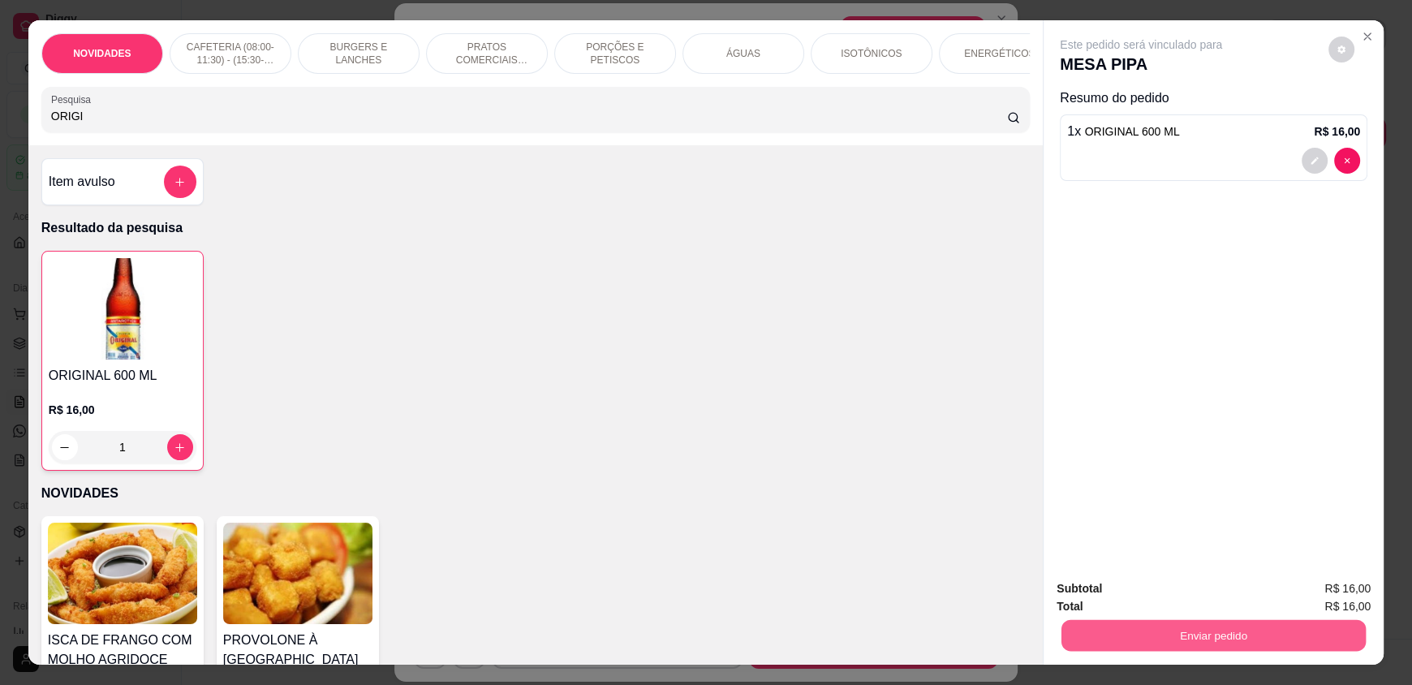
click at [1109, 629] on button "Enviar pedido" at bounding box center [1213, 635] width 304 height 32
click at [1114, 599] on button "Não registrar e enviar pedido" at bounding box center [1159, 595] width 169 height 31
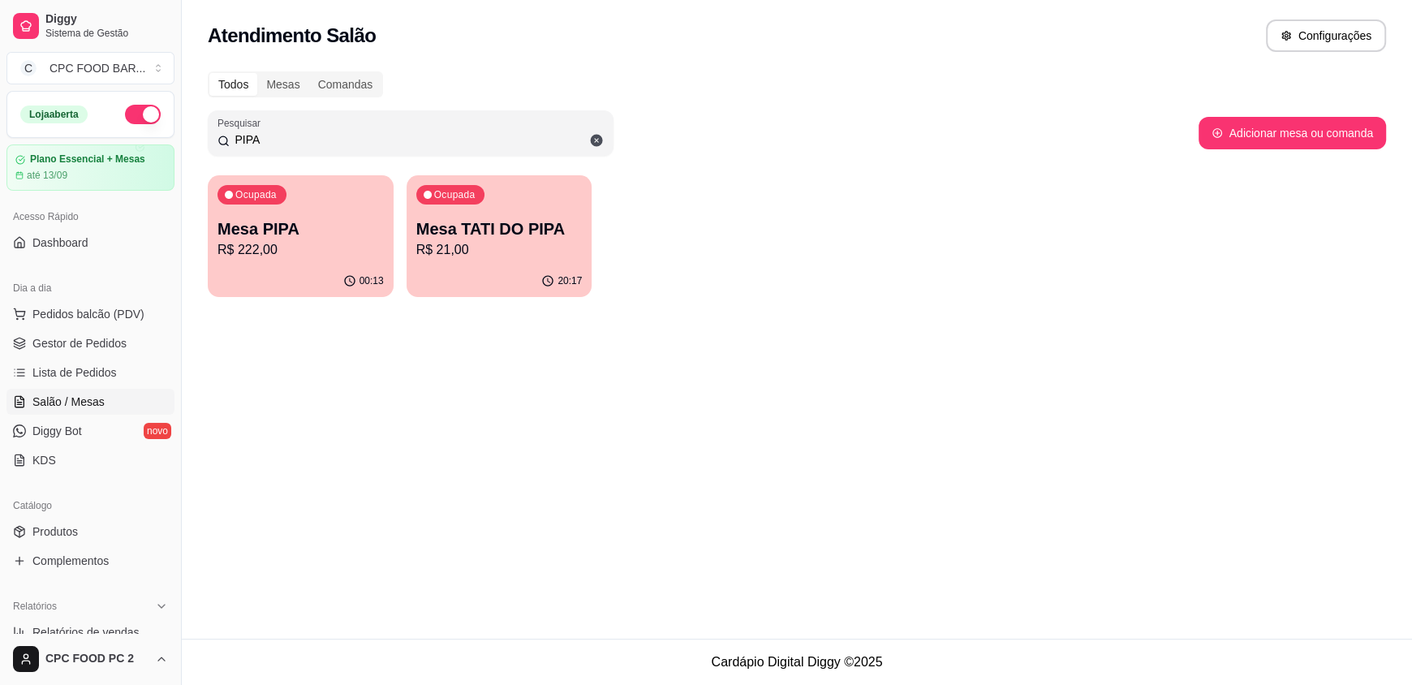
click at [368, 138] on input "PIPA" at bounding box center [417, 139] width 374 height 16
click at [260, 138] on input "PIPA" at bounding box center [417, 139] width 374 height 16
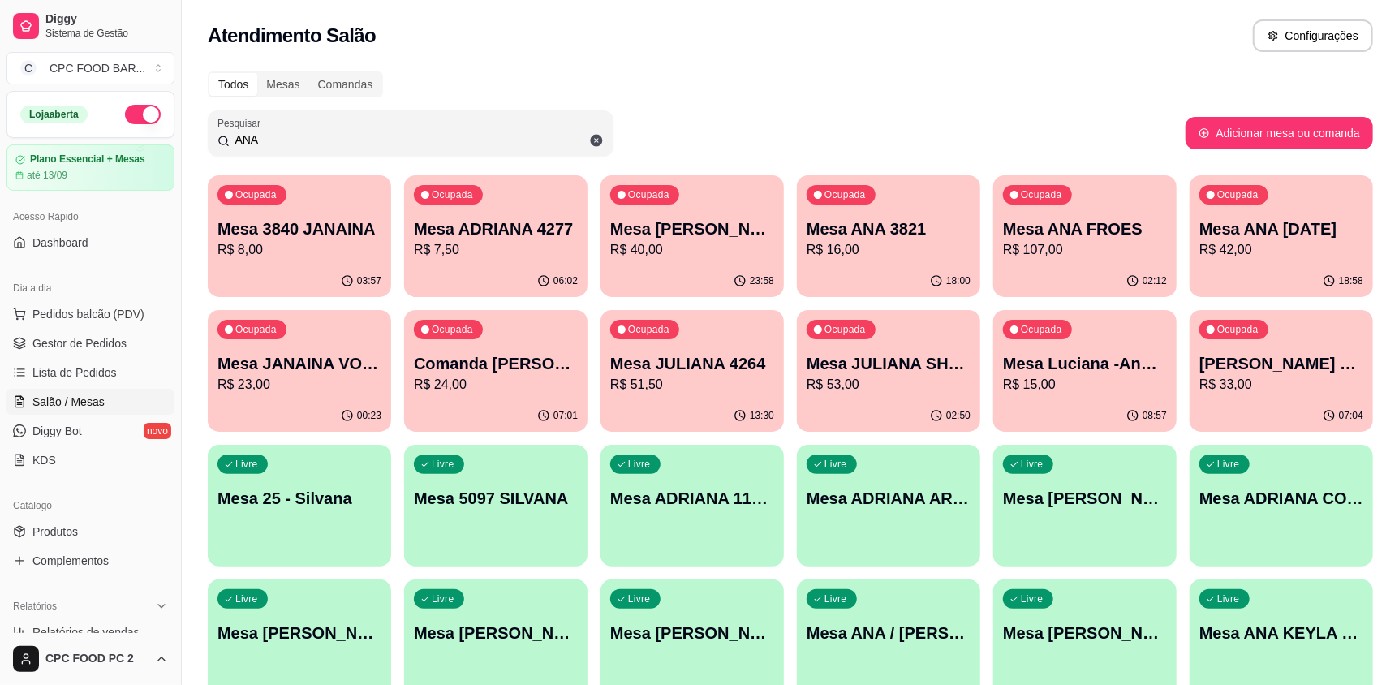
type input "ANA"
click at [1101, 241] on p "R$ 107,00" at bounding box center [1084, 249] width 159 height 19
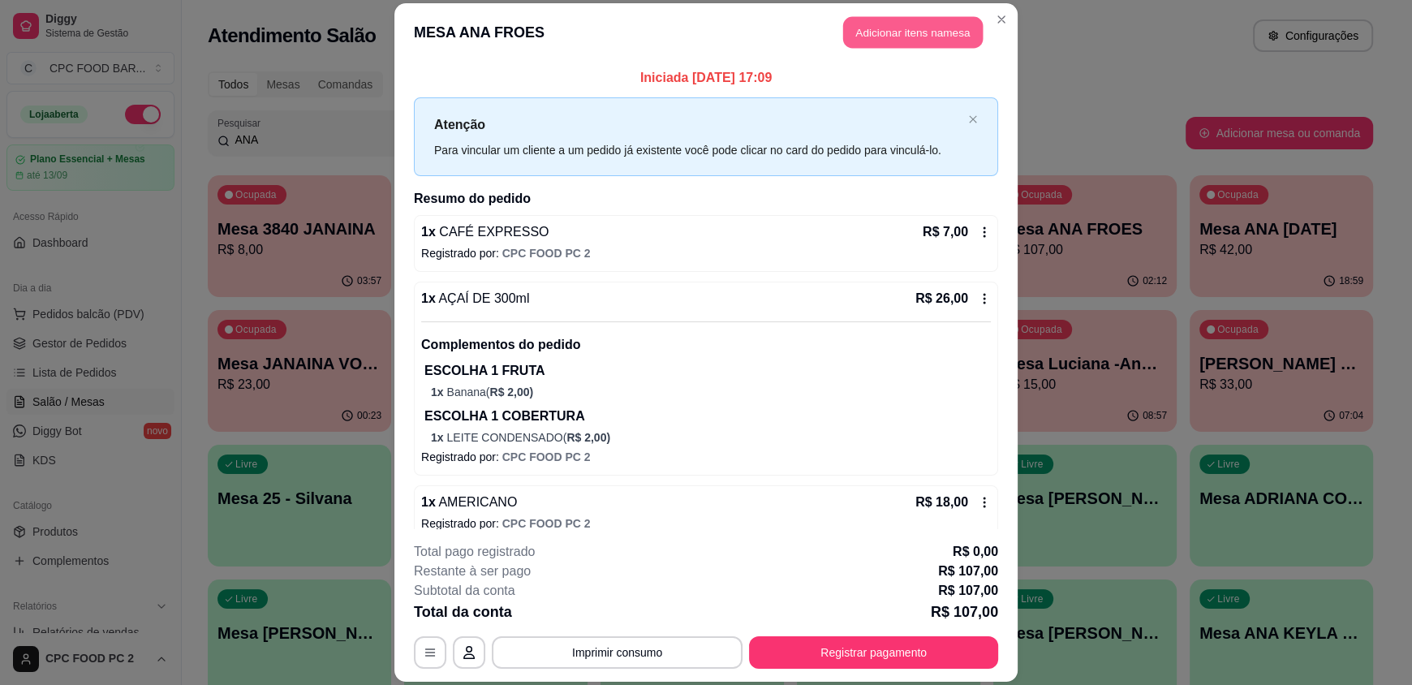
click at [889, 37] on button "Adicionar itens na mesa" at bounding box center [913, 33] width 140 height 32
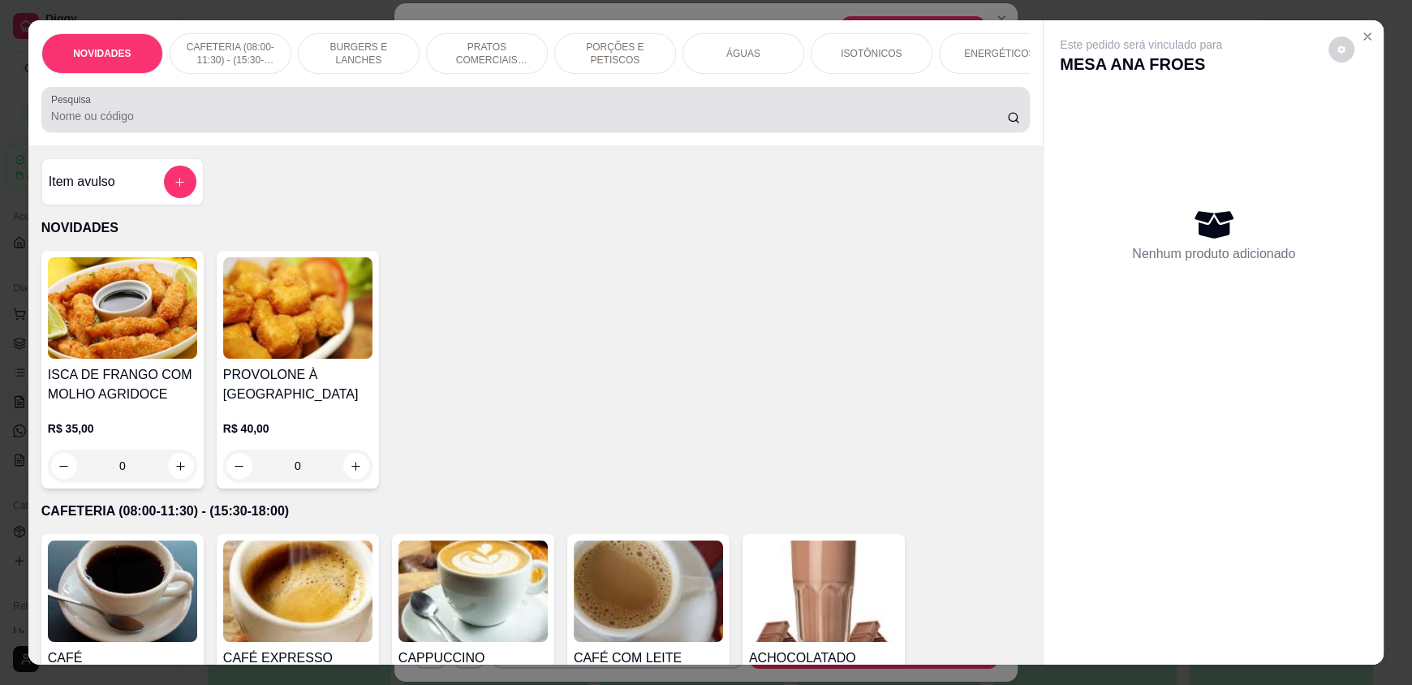
click at [437, 118] on div at bounding box center [535, 109] width 969 height 32
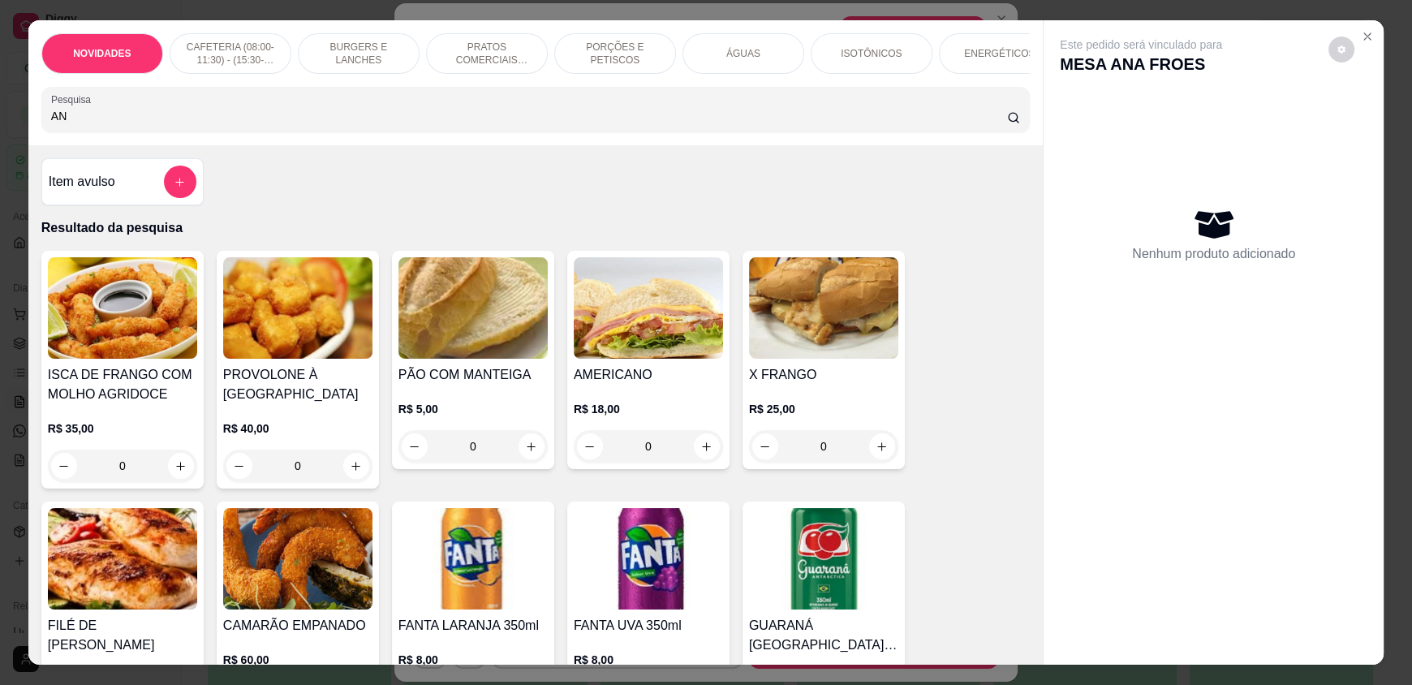
type input "A"
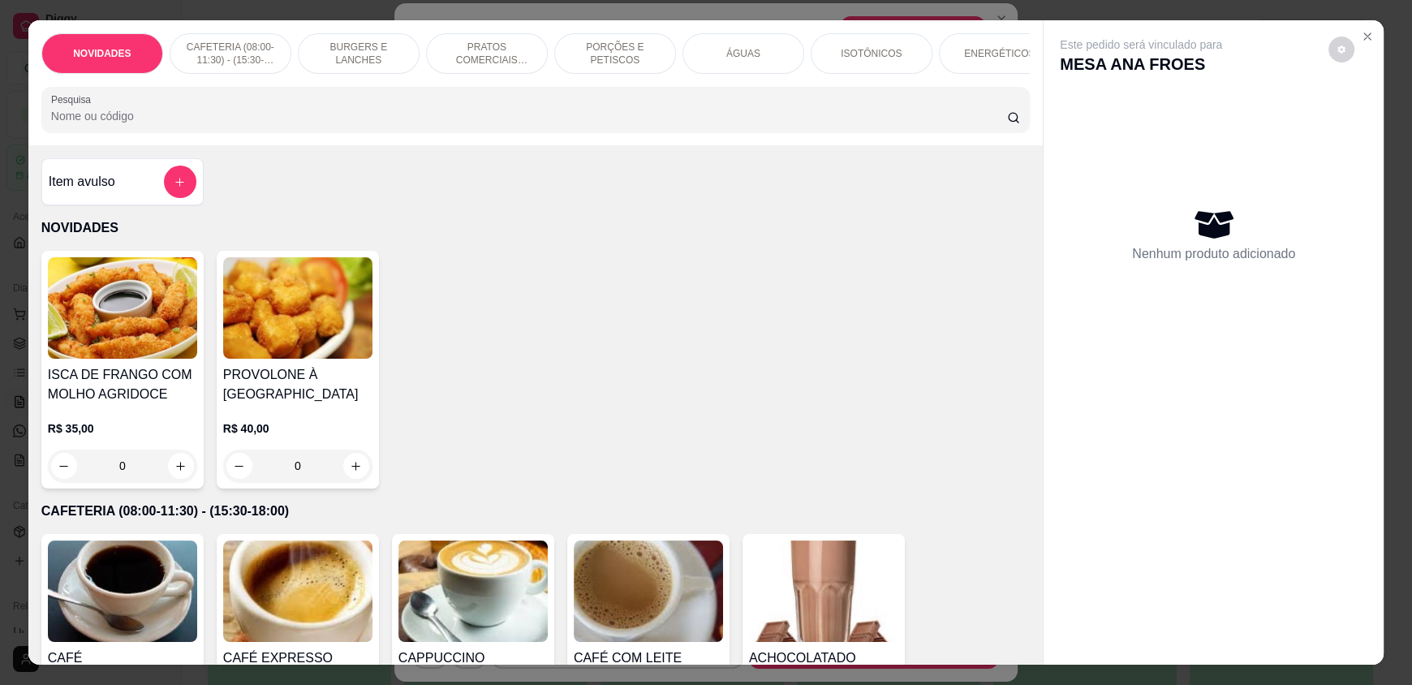
click at [118, 124] on input "Pesquisa" at bounding box center [529, 116] width 957 height 16
click at [190, 192] on div "Item avulso" at bounding box center [122, 181] width 162 height 47
click at [182, 193] on button "add-separate-item" at bounding box center [180, 182] width 32 height 32
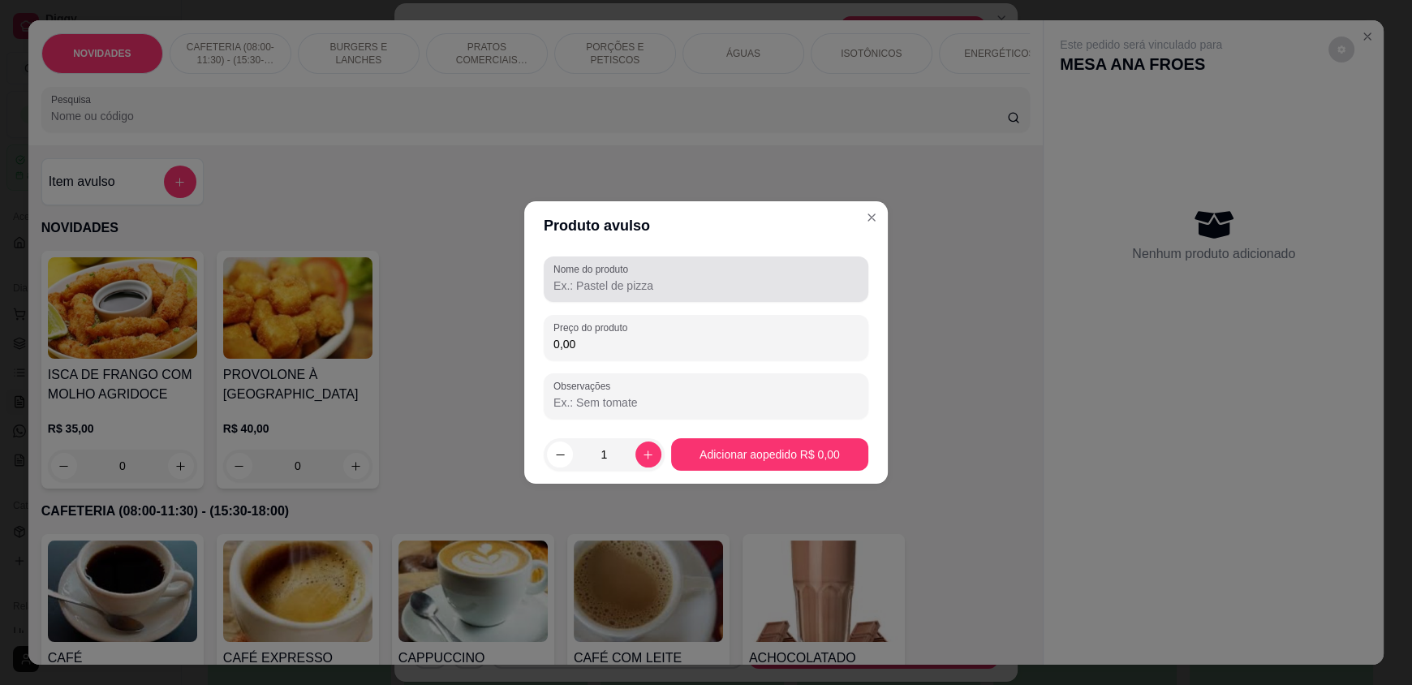
click at [574, 275] on label "Nome do produto" at bounding box center [593, 269] width 80 height 14
click at [574, 278] on input "Nome do produto" at bounding box center [705, 286] width 305 height 16
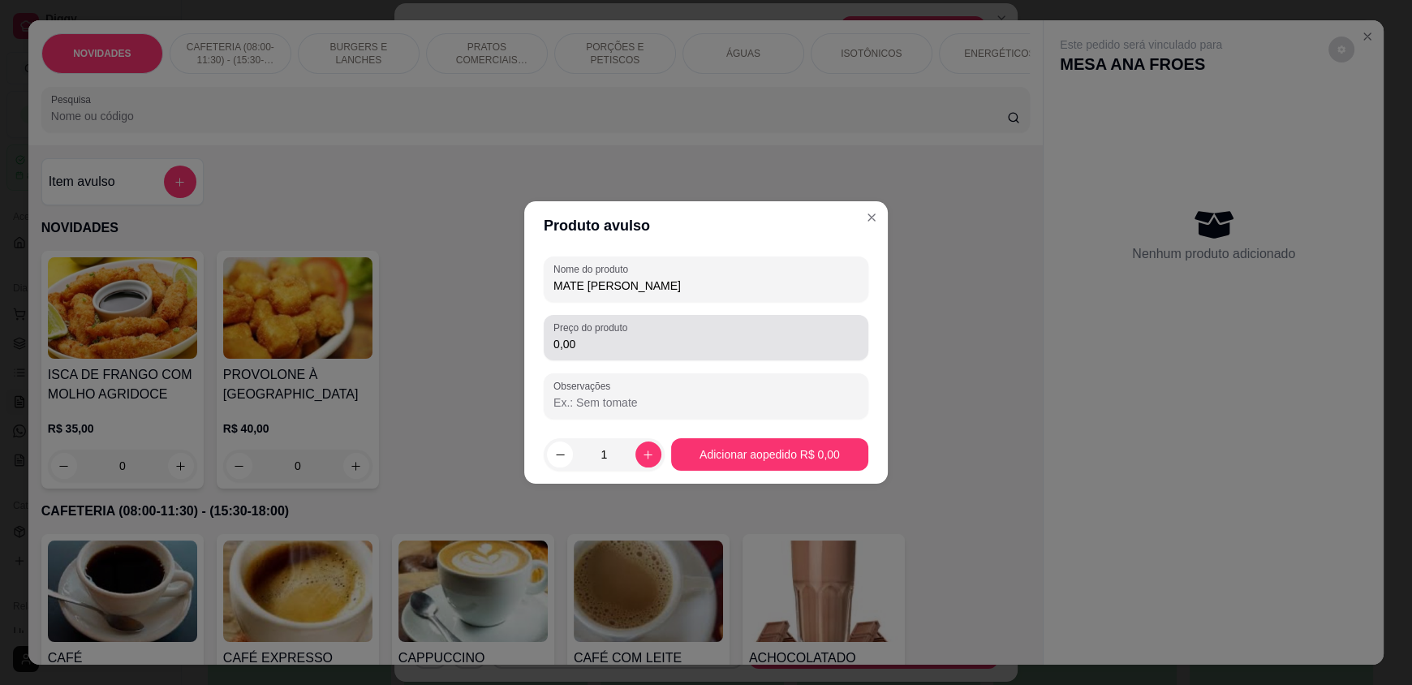
type input "MATE LEÃO"
click at [623, 344] on input "0,00" at bounding box center [705, 344] width 305 height 16
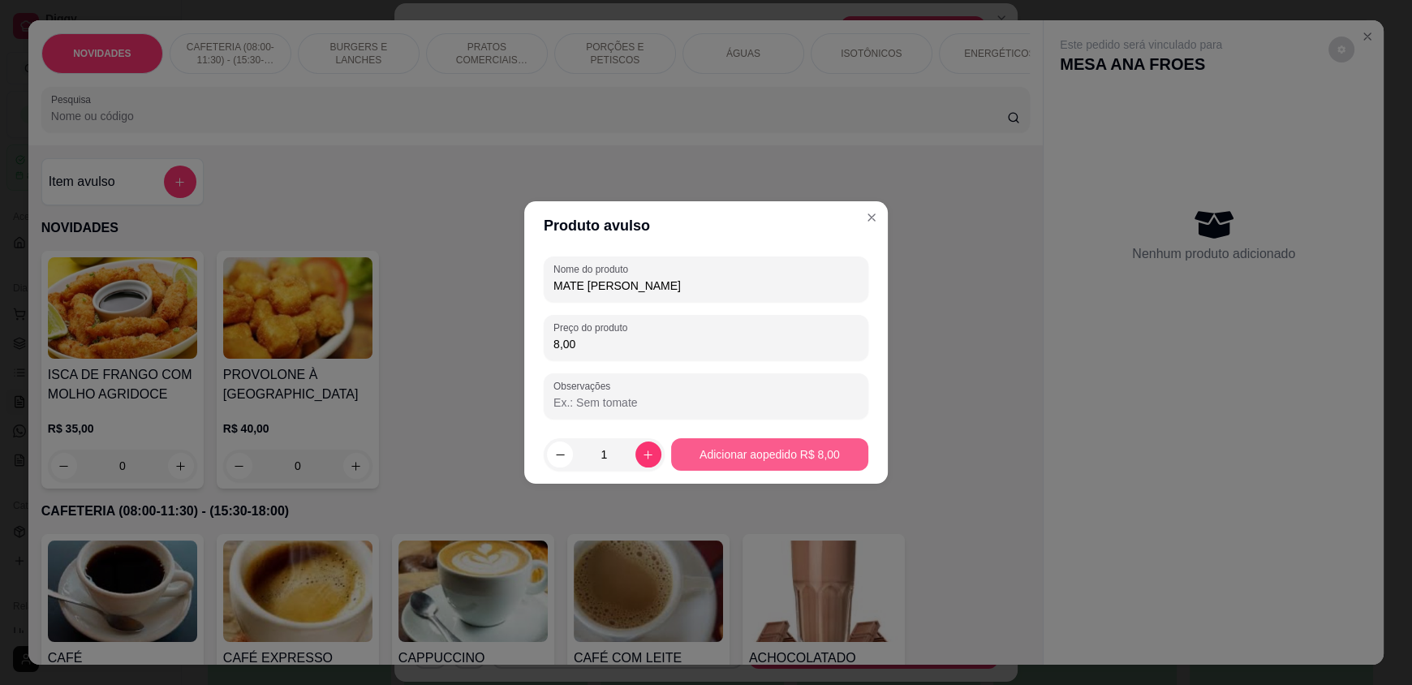
type input "8,00"
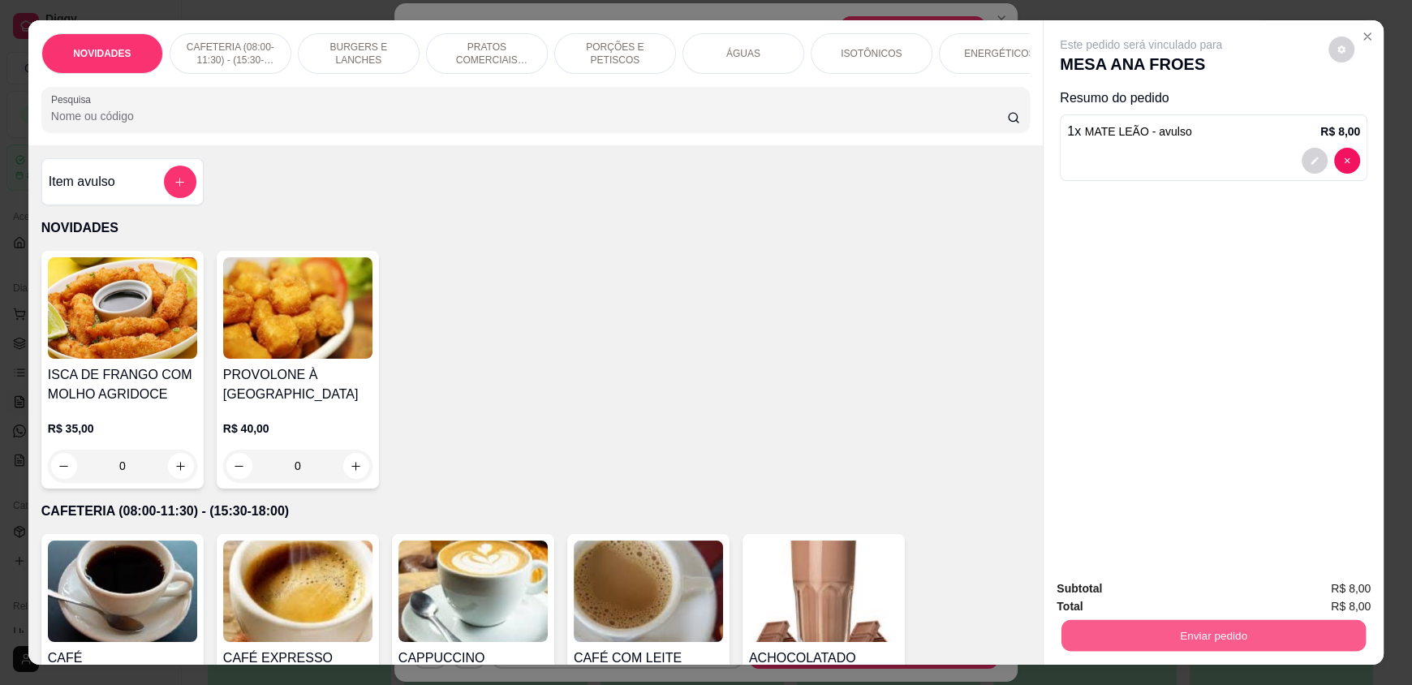
click at [1155, 653] on div "Subtotal R$ 8,00 Total R$ 8,00 Enviar pedido" at bounding box center [1214, 615] width 340 height 98
click at [1151, 636] on button "Enviar pedido" at bounding box center [1214, 635] width 314 height 32
click at [1143, 596] on button "Não registrar e enviar pedido" at bounding box center [1160, 595] width 164 height 30
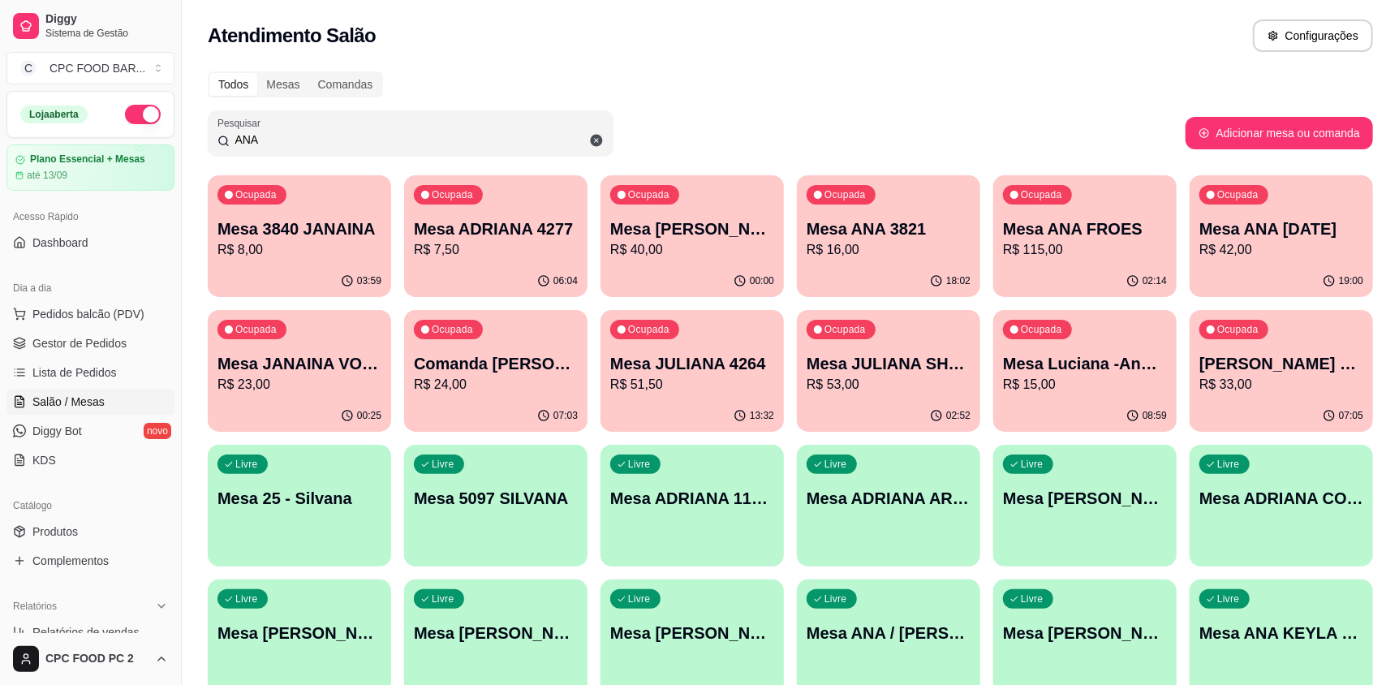
click at [489, 140] on input "ANA" at bounding box center [417, 139] width 374 height 16
click at [488, 140] on input "ANA" at bounding box center [417, 139] width 374 height 16
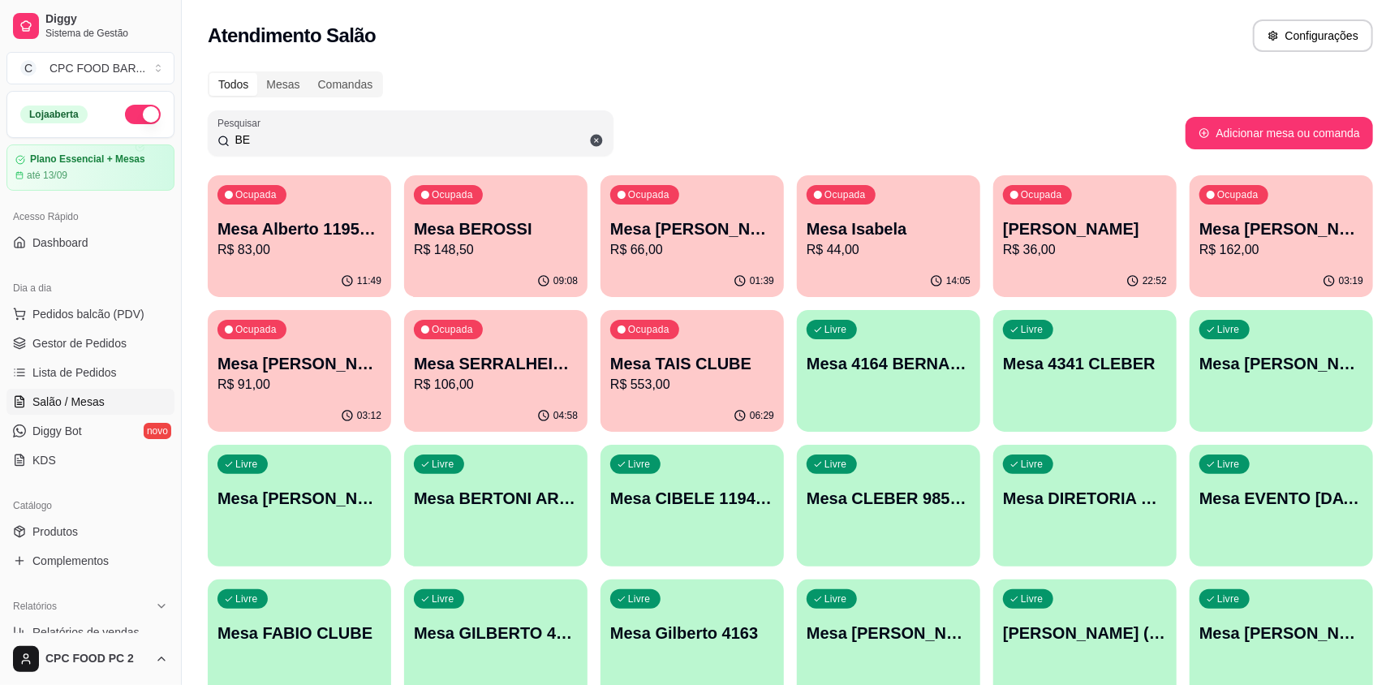
type input "BE"
click at [499, 256] on p "R$ 148,50" at bounding box center [495, 249] width 159 height 19
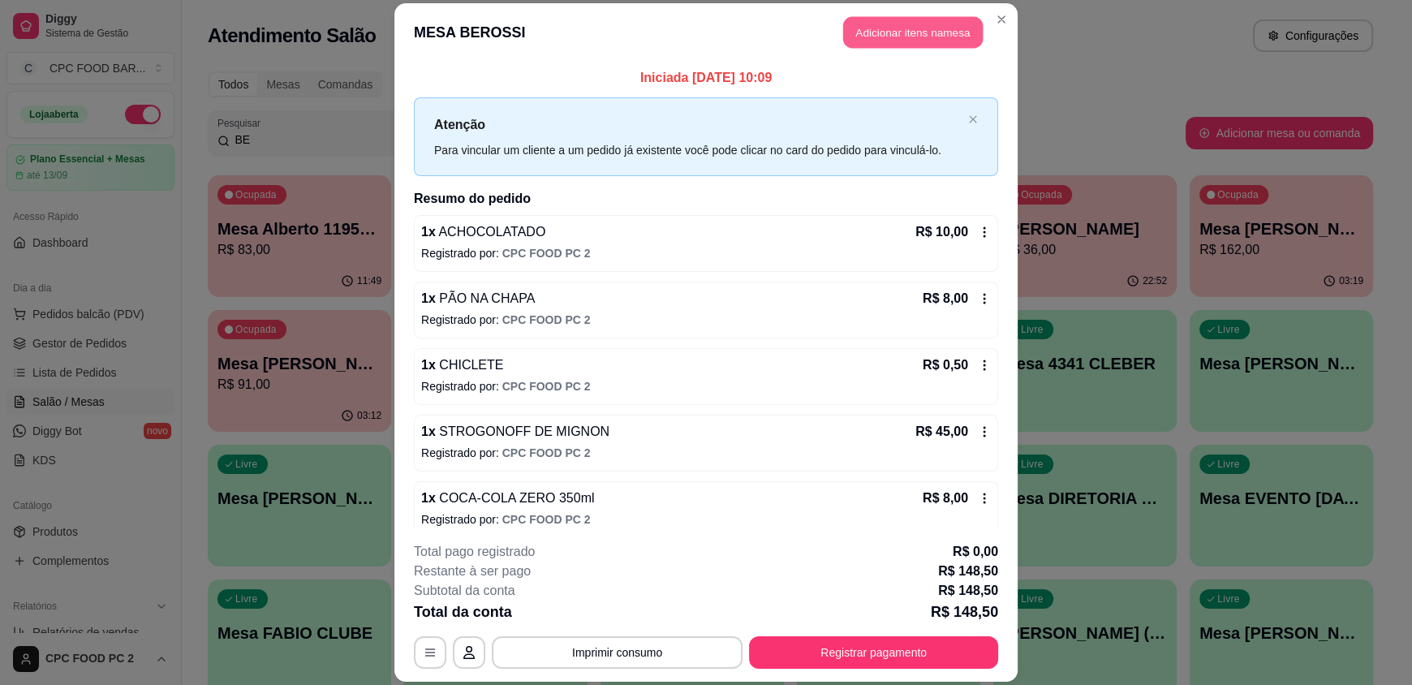
click at [927, 26] on button "Adicionar itens na mesa" at bounding box center [913, 33] width 140 height 32
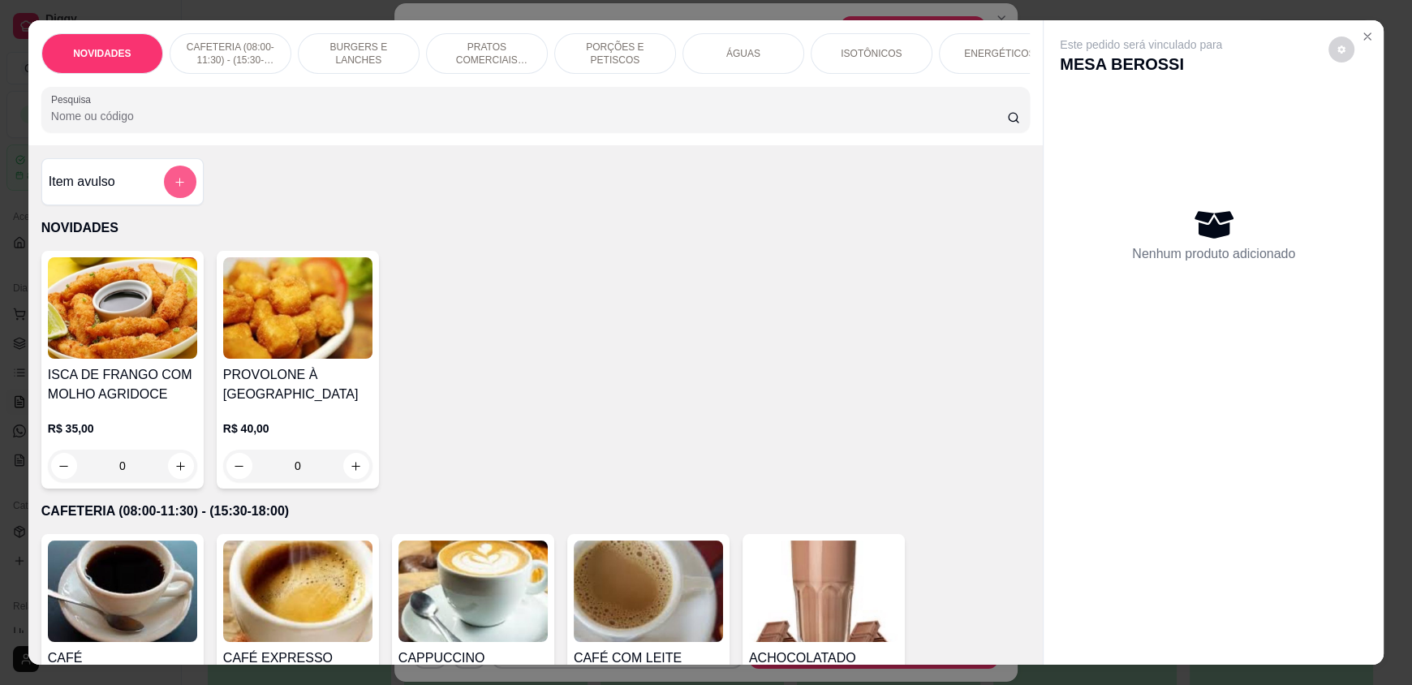
click at [178, 188] on icon "add-separate-item" at bounding box center [180, 182] width 12 height 12
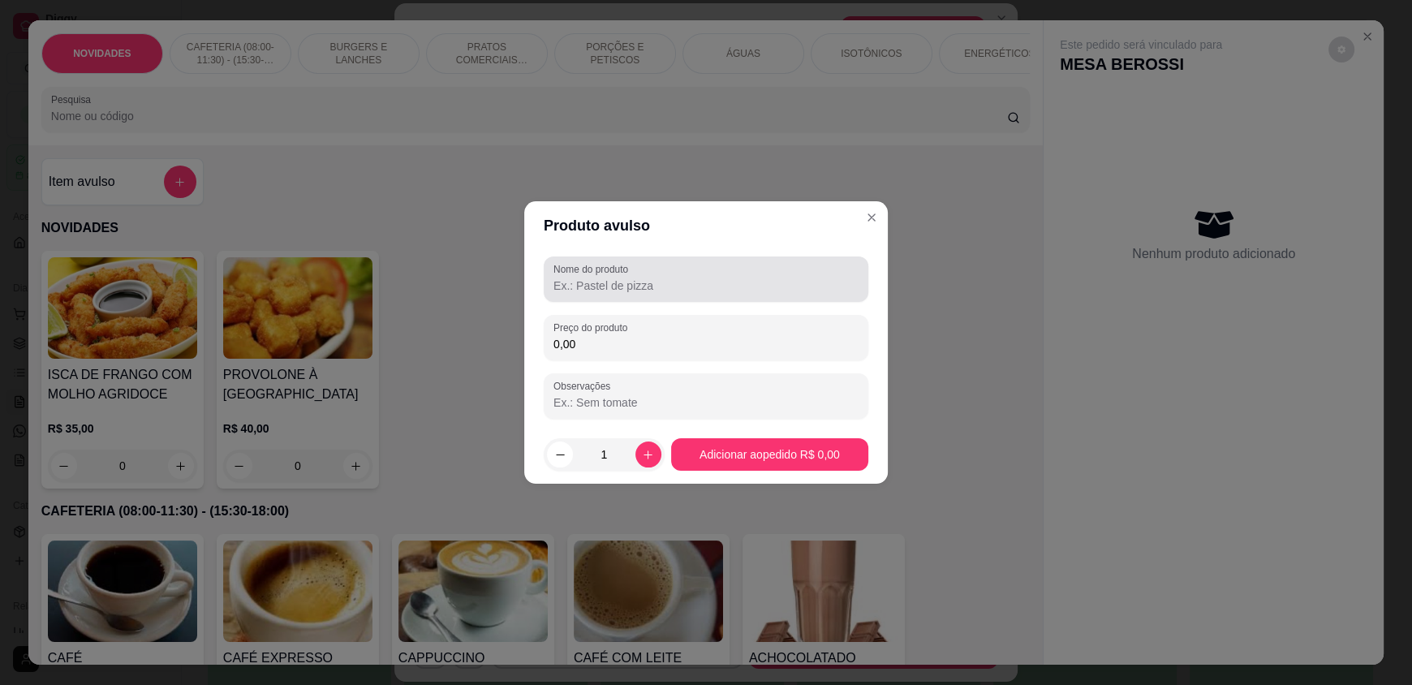
click at [676, 293] on input "Nome do produto" at bounding box center [705, 286] width 305 height 16
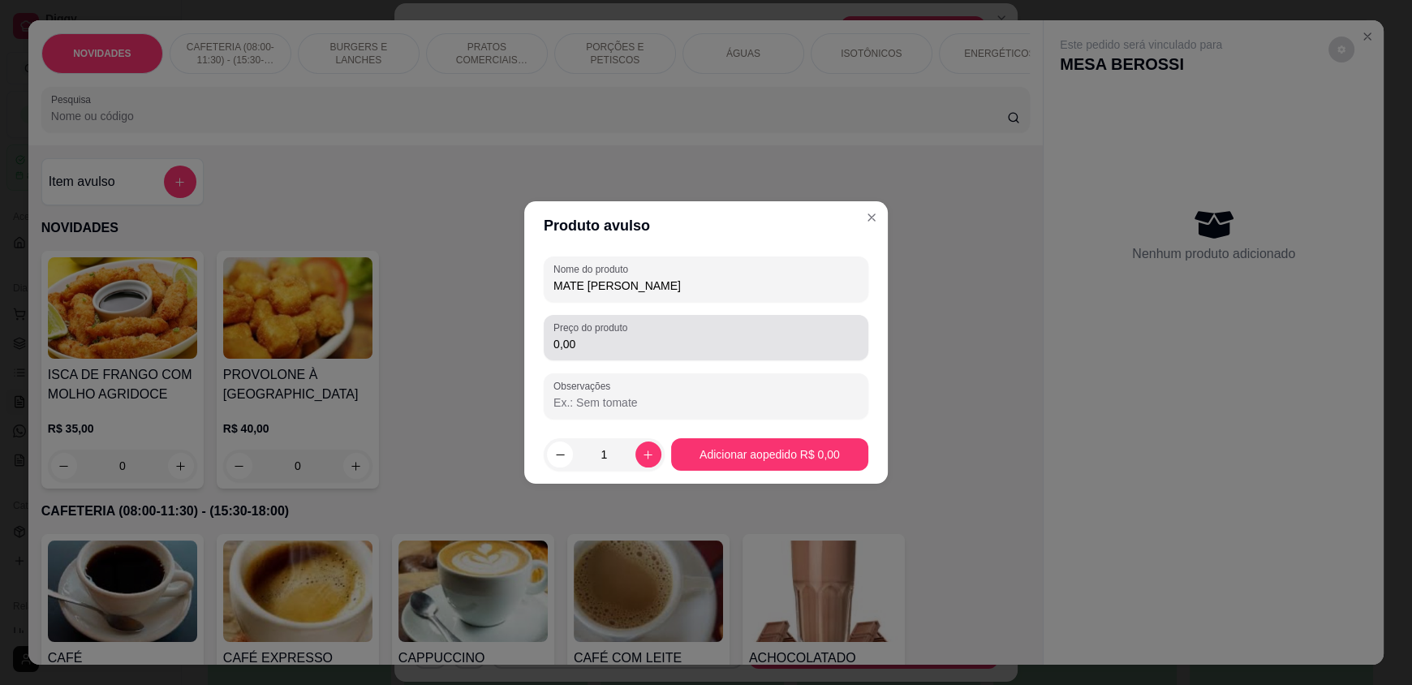
type input "MATE LEÃO"
click at [674, 346] on input "0,00" at bounding box center [705, 344] width 305 height 16
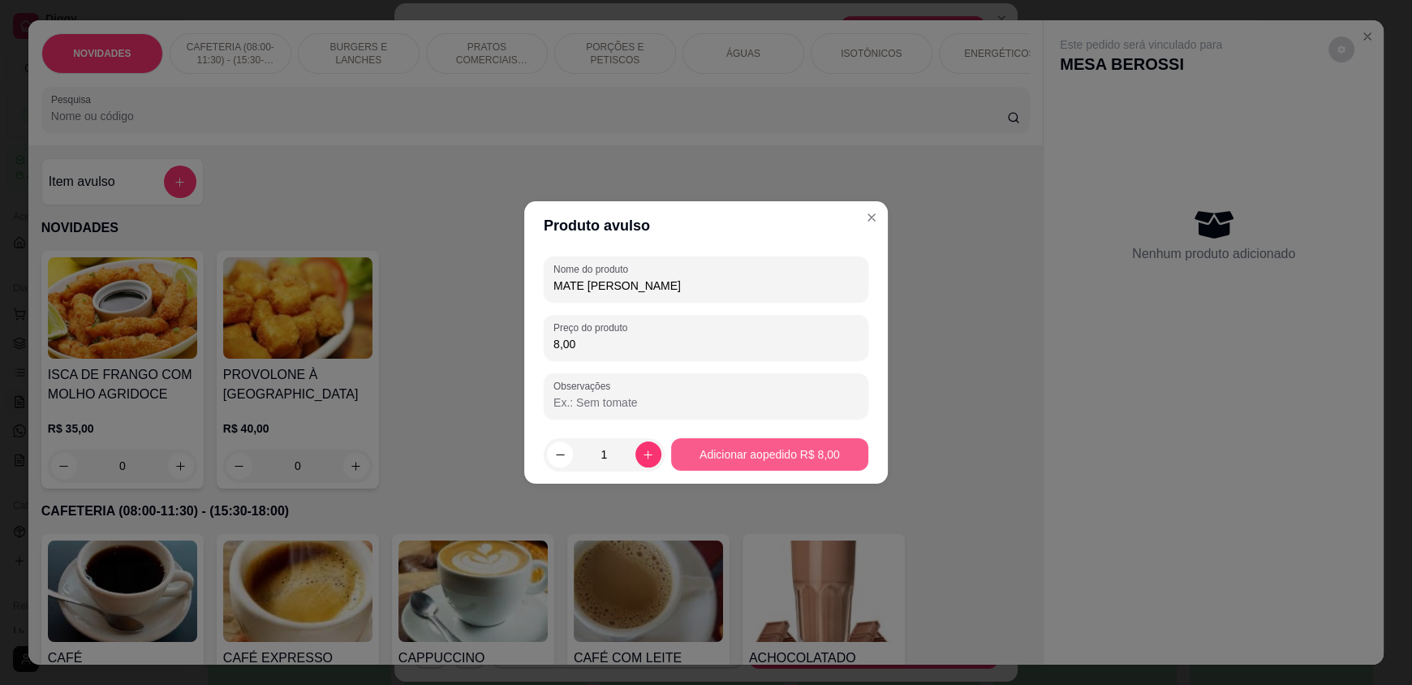
type input "8,00"
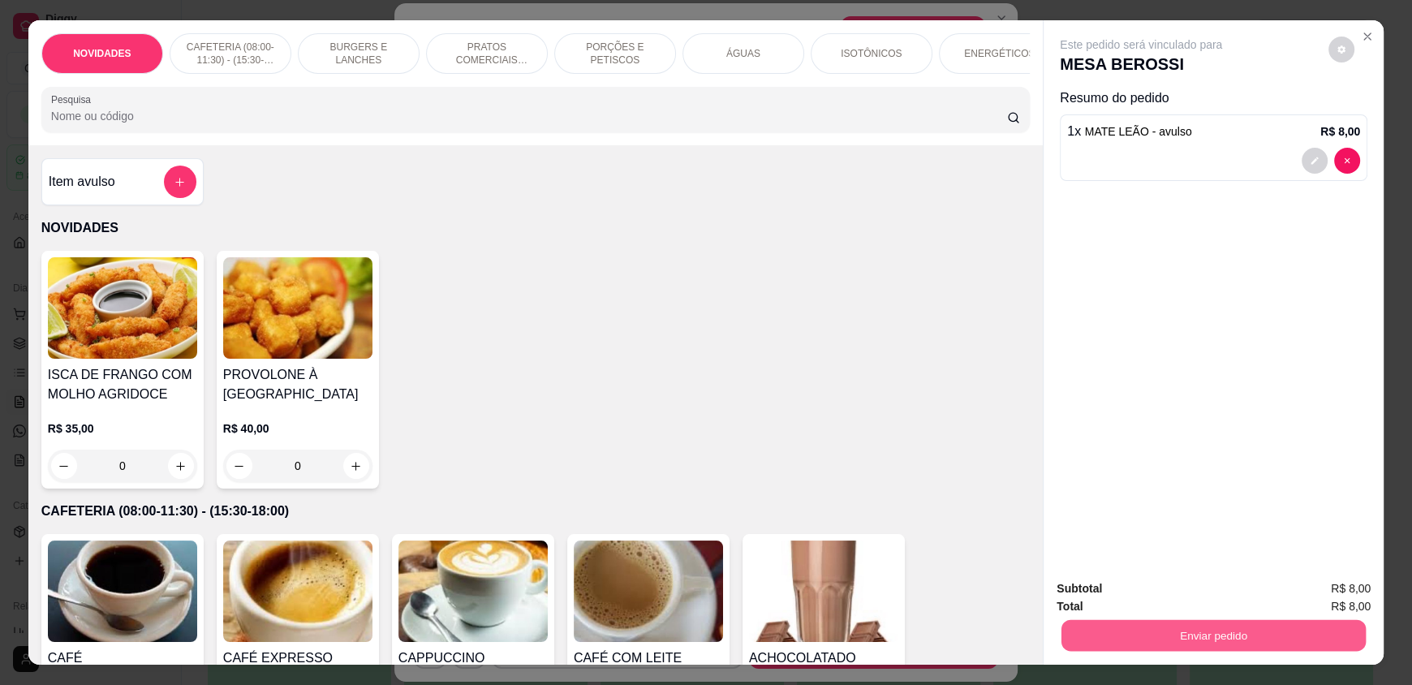
click at [1101, 625] on button "Enviar pedido" at bounding box center [1213, 635] width 304 height 32
click at [1107, 602] on button "Não registrar e enviar pedido" at bounding box center [1159, 595] width 169 height 31
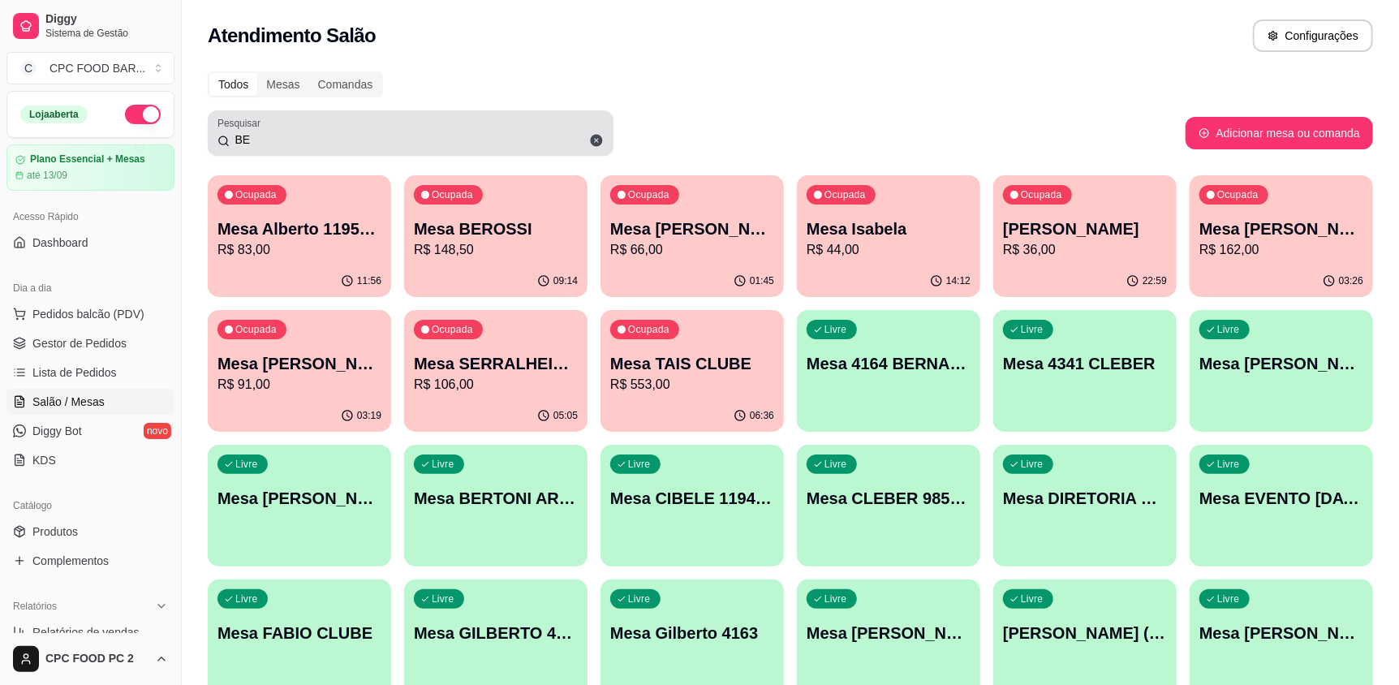
click at [600, 140] on icon at bounding box center [597, 141] width 12 height 12
click at [600, 140] on input "BE" at bounding box center [417, 139] width 374 height 16
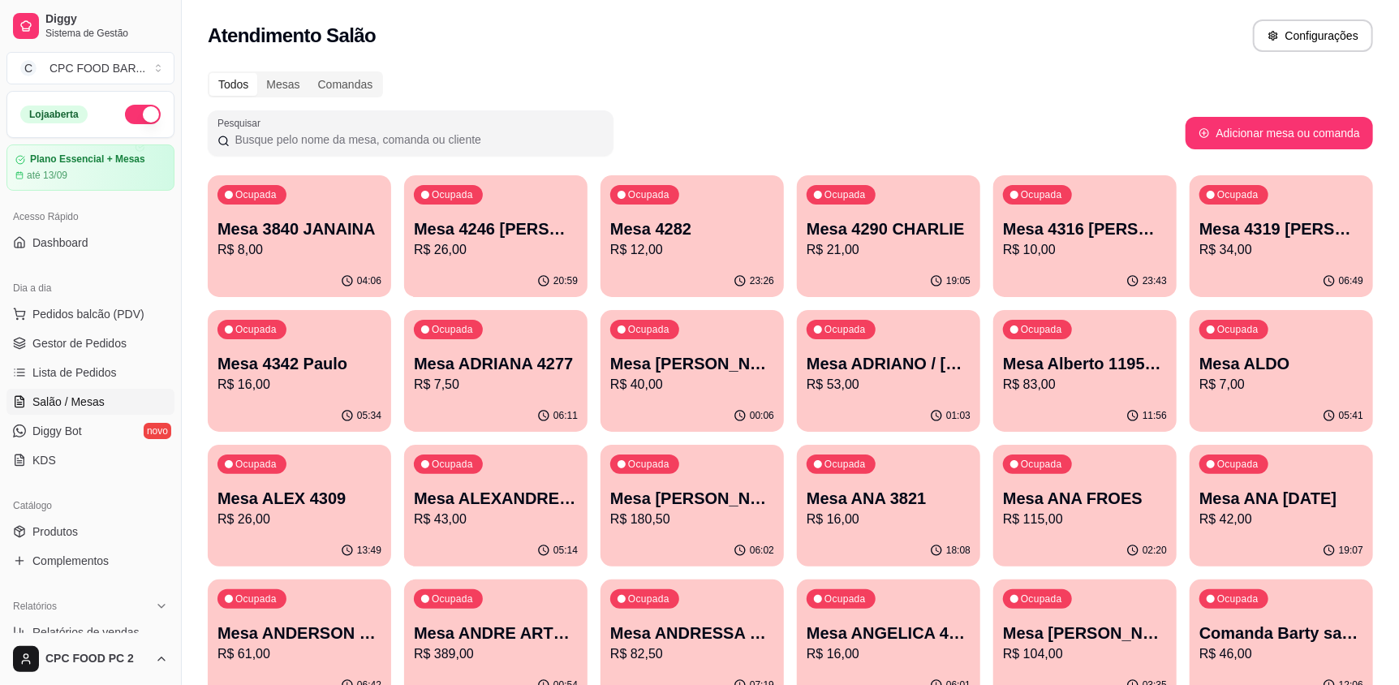
click at [73, 403] on span "Salão / Mesas" at bounding box center [68, 402] width 72 height 16
click at [85, 398] on span "Salão / Mesas" at bounding box center [68, 402] width 72 height 16
click at [88, 311] on span "Pedidos balcão (PDV)" at bounding box center [88, 314] width 112 height 16
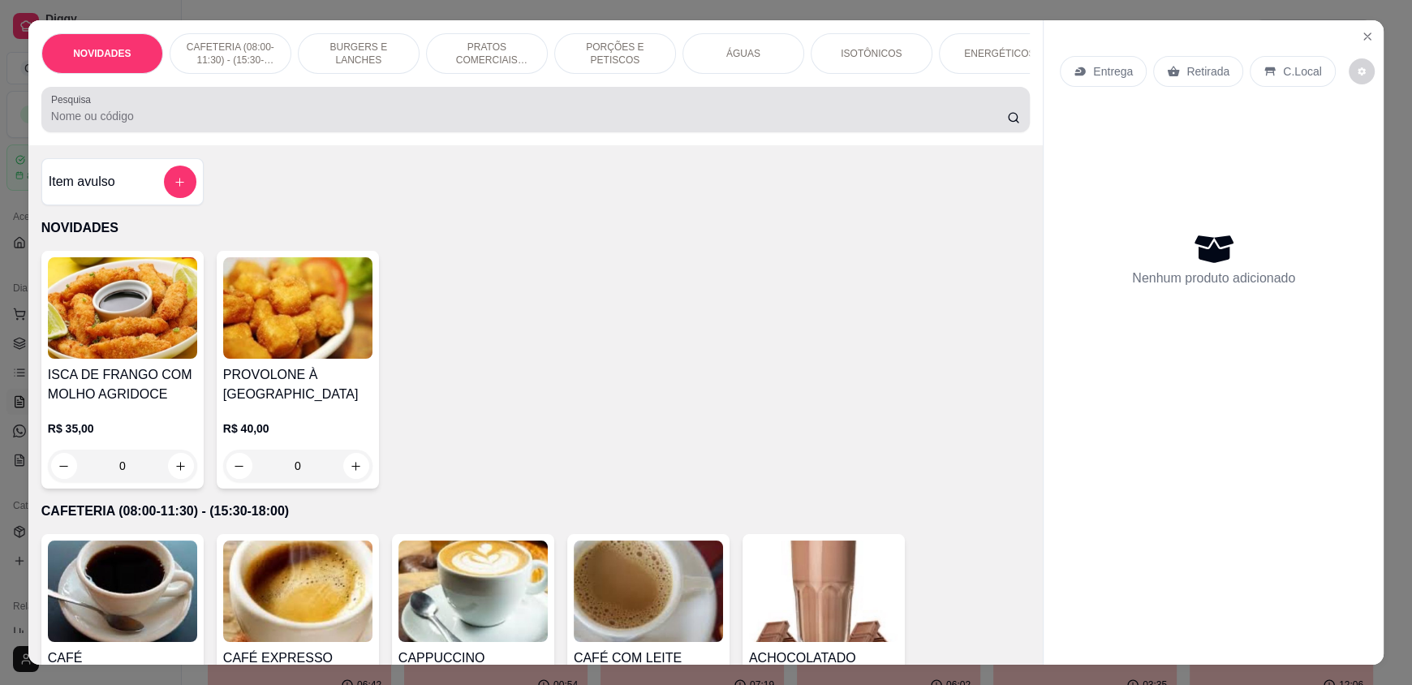
click at [353, 118] on div at bounding box center [535, 109] width 969 height 32
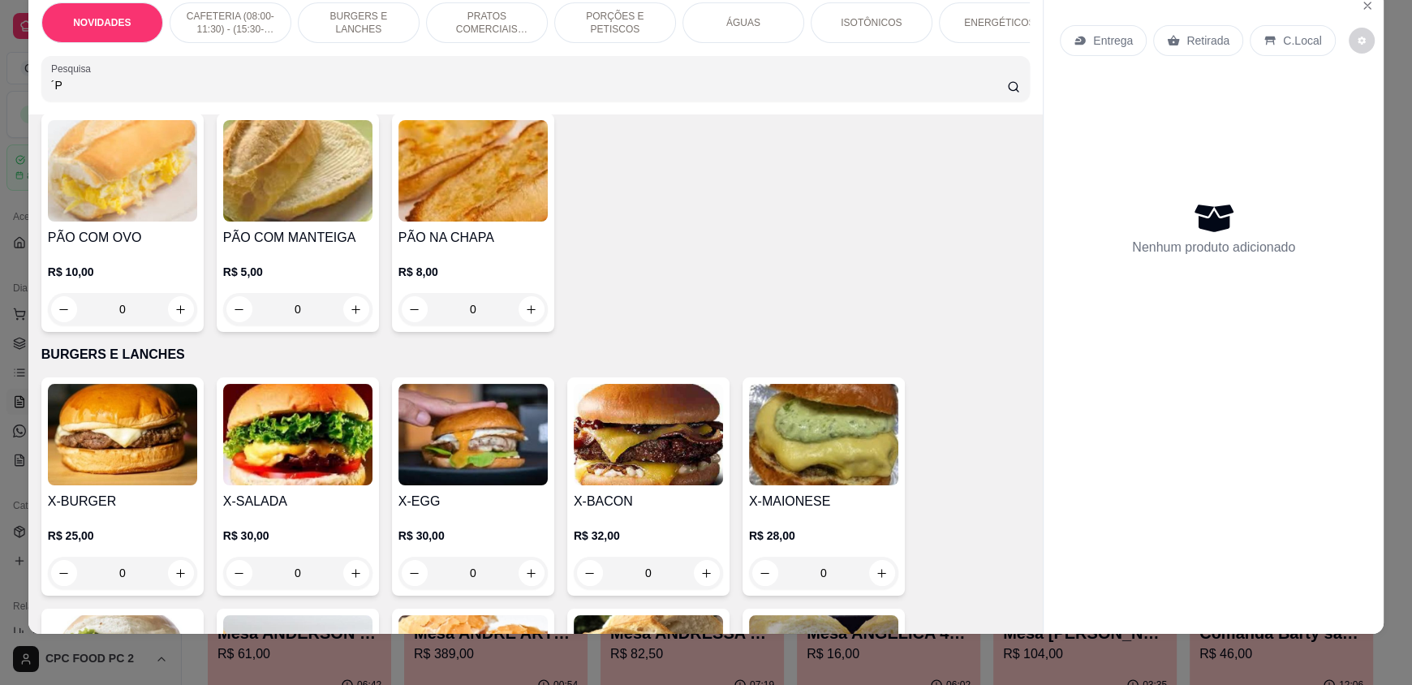
scroll to position [648, 0]
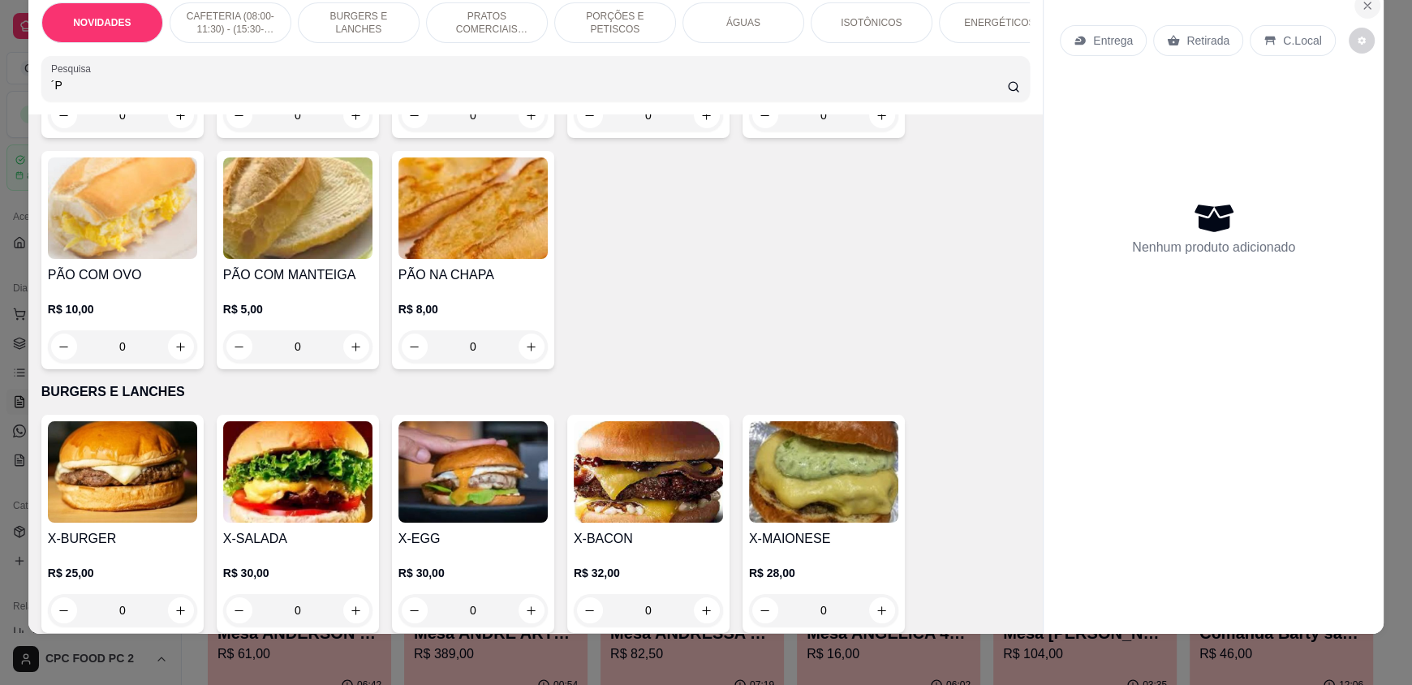
type input "´P"
click at [1361, 2] on icon "Close" at bounding box center [1367, 5] width 13 height 13
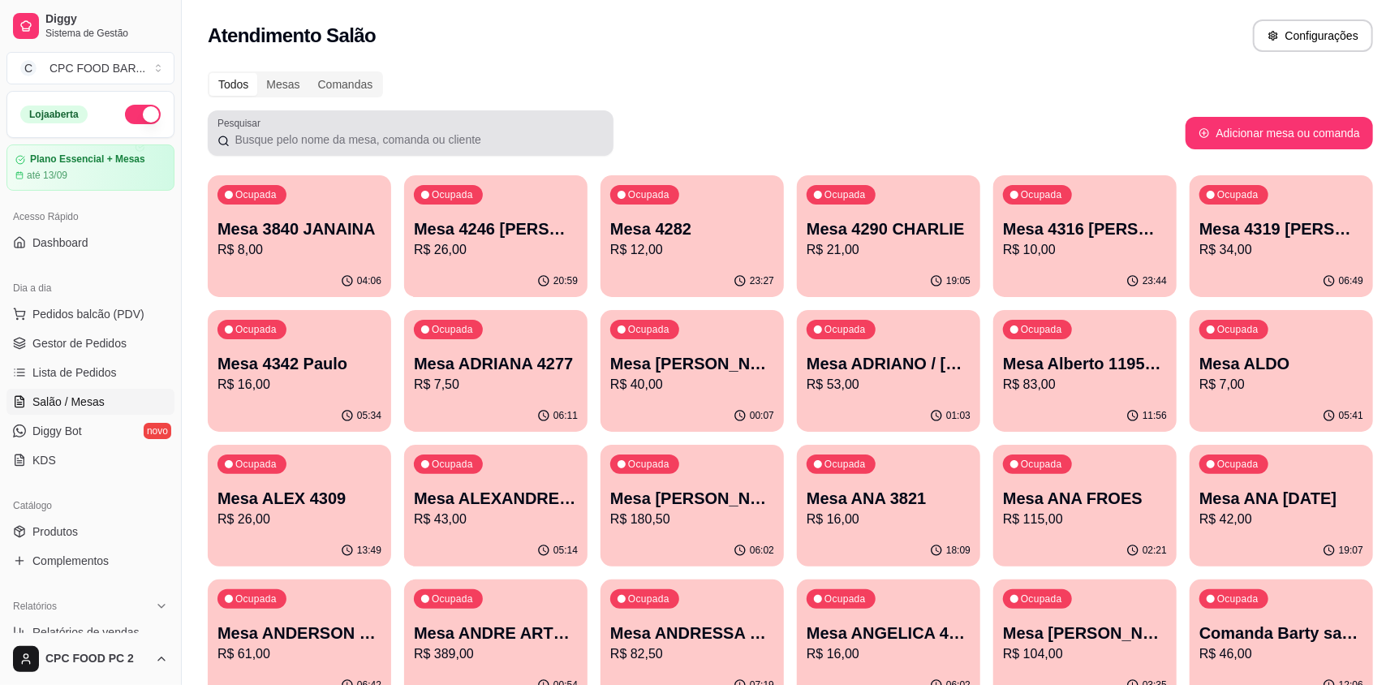
click at [463, 149] on div at bounding box center [410, 133] width 386 height 32
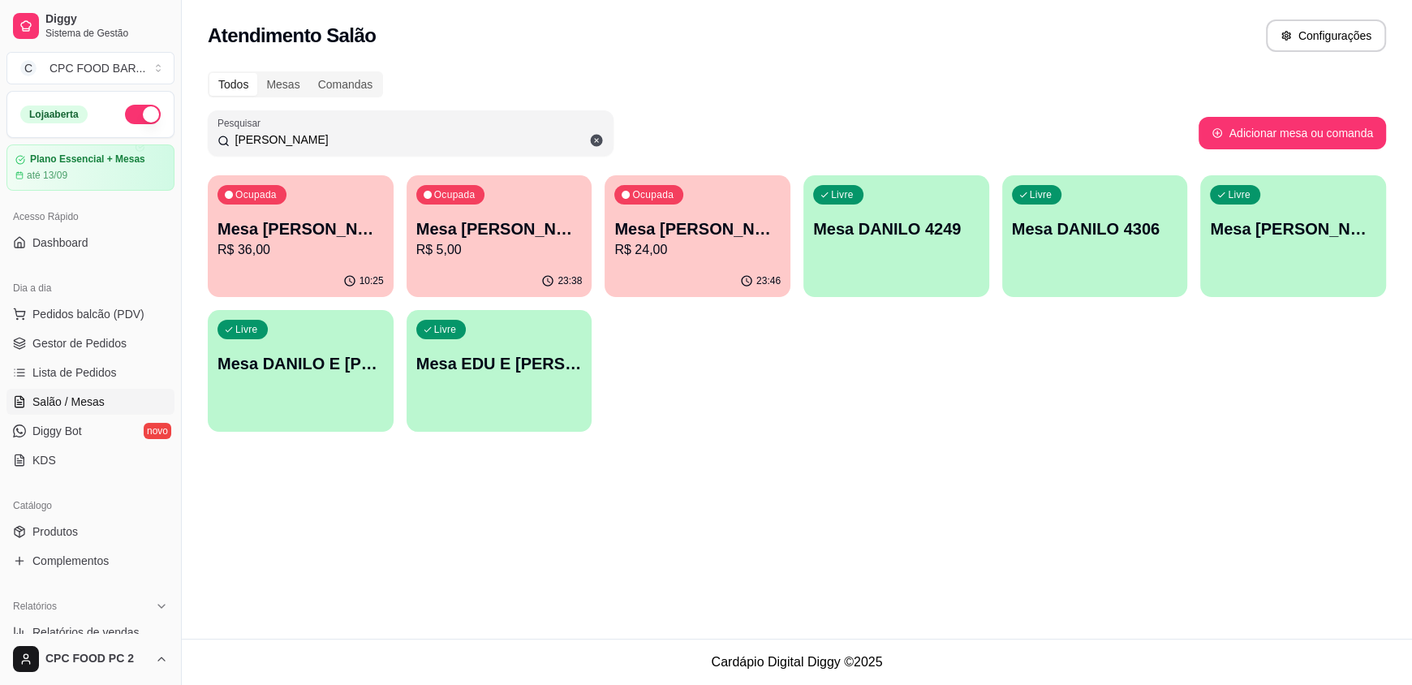
type input "DANILO"
click at [1160, 261] on div "Livre Mesa DANILO 4306" at bounding box center [1095, 226] width 180 height 99
drag, startPoint x: 286, startPoint y: 136, endPoint x: 202, endPoint y: 127, distance: 84.1
click at [202, 127] on div "Todos Mesas Comandas Pesquisar DANILO Adicionar mesa ou comanda Ocupada Mesa DA…" at bounding box center [797, 257] width 1230 height 390
click at [599, 138] on icon at bounding box center [597, 141] width 12 height 12
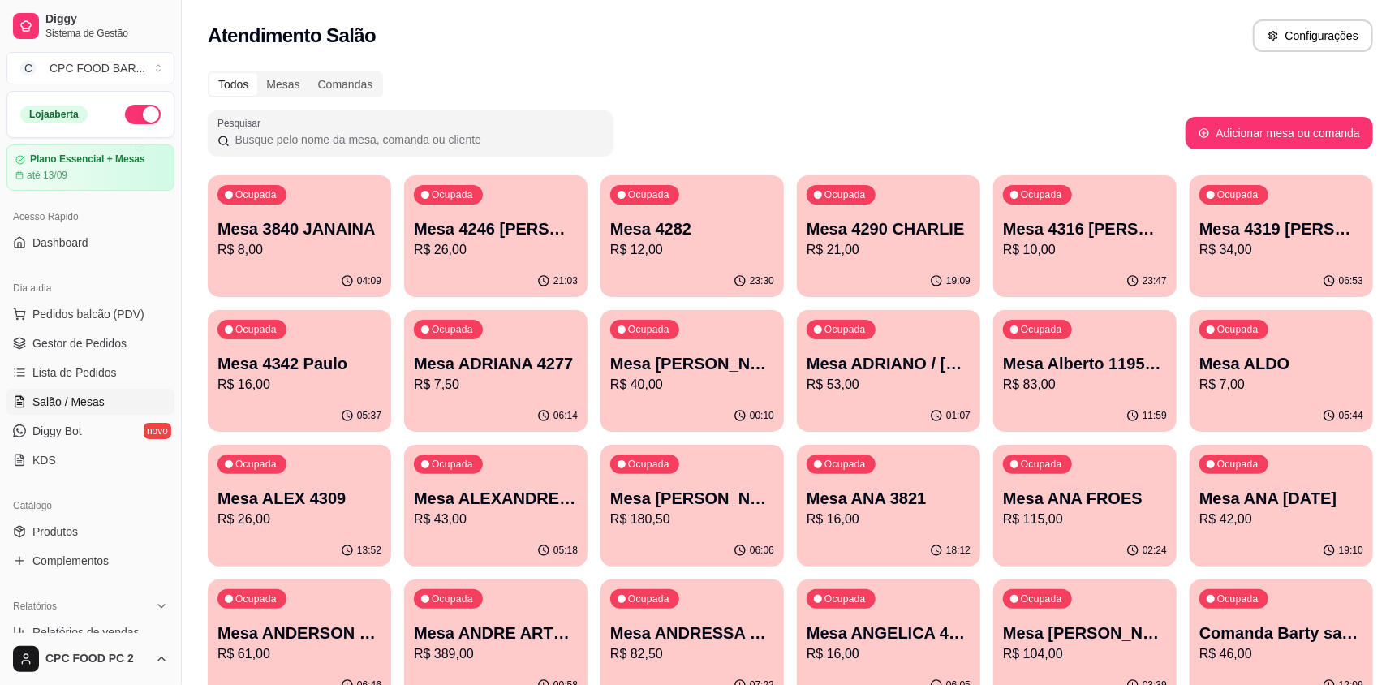
click at [533, 116] on div "Pesquisar" at bounding box center [411, 132] width 406 height 45
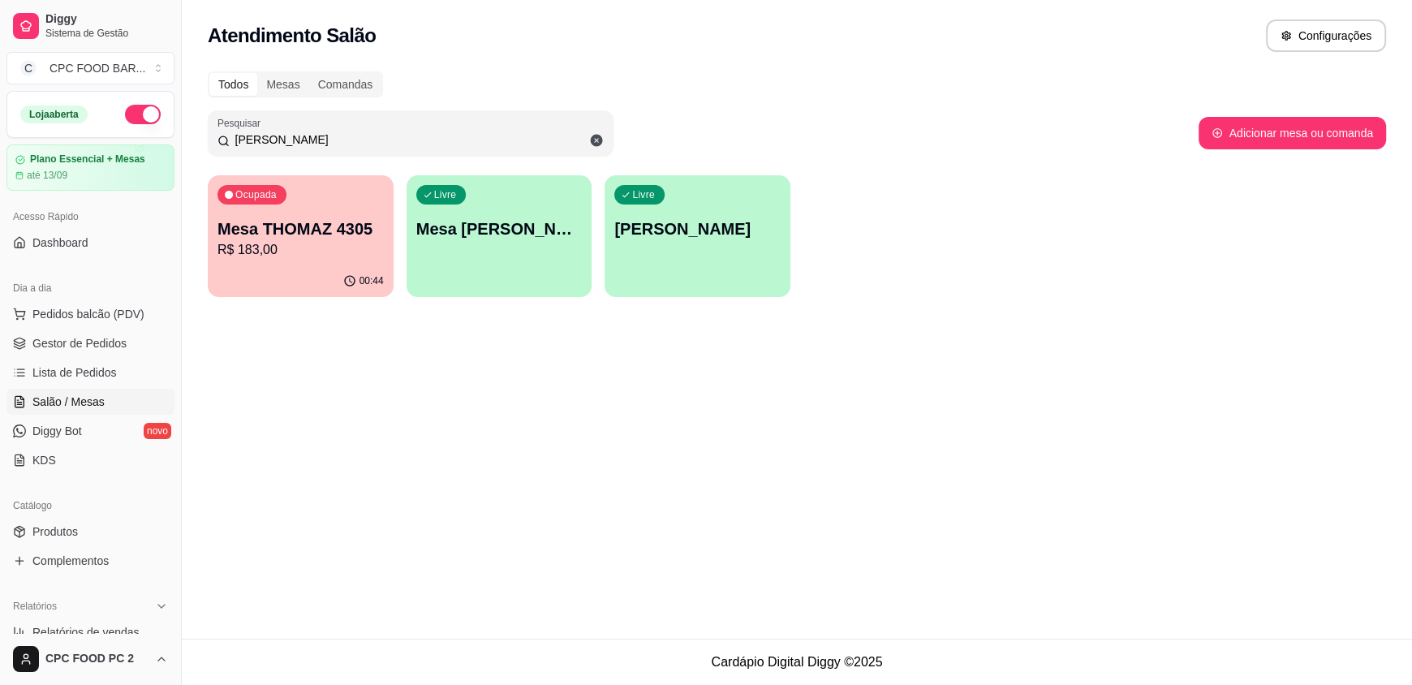
type input "THOM"
click at [337, 233] on p "Mesa THOMAZ 4305" at bounding box center [300, 228] width 166 height 23
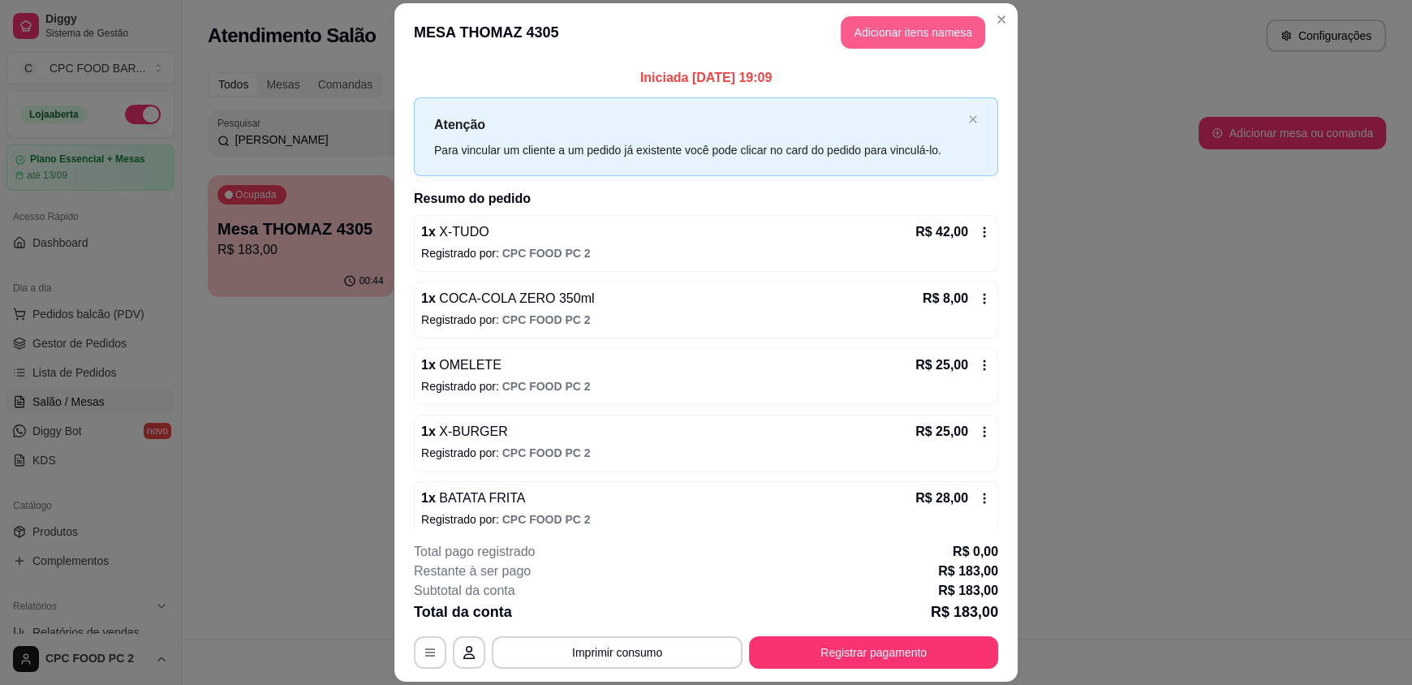
click at [896, 32] on button "Adicionar itens na mesa" at bounding box center [913, 32] width 144 height 32
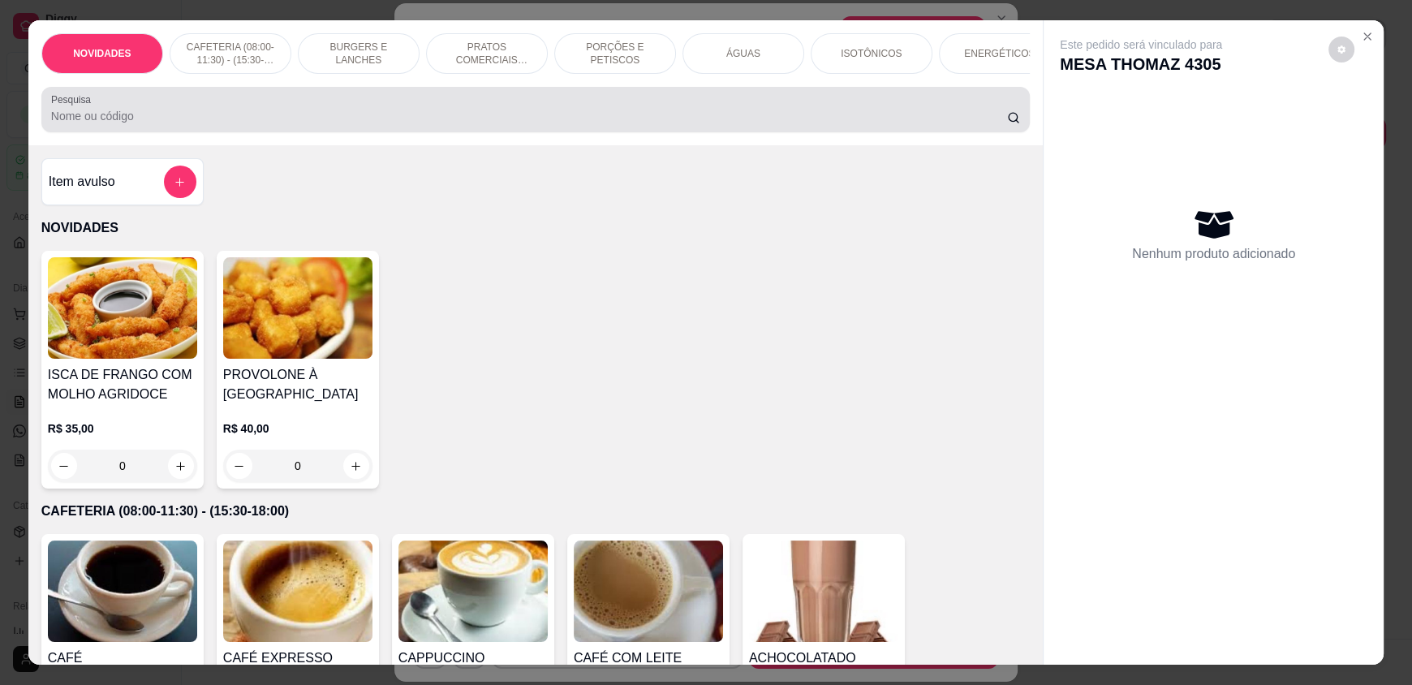
click at [640, 124] on input "Pesquisa" at bounding box center [529, 116] width 957 height 16
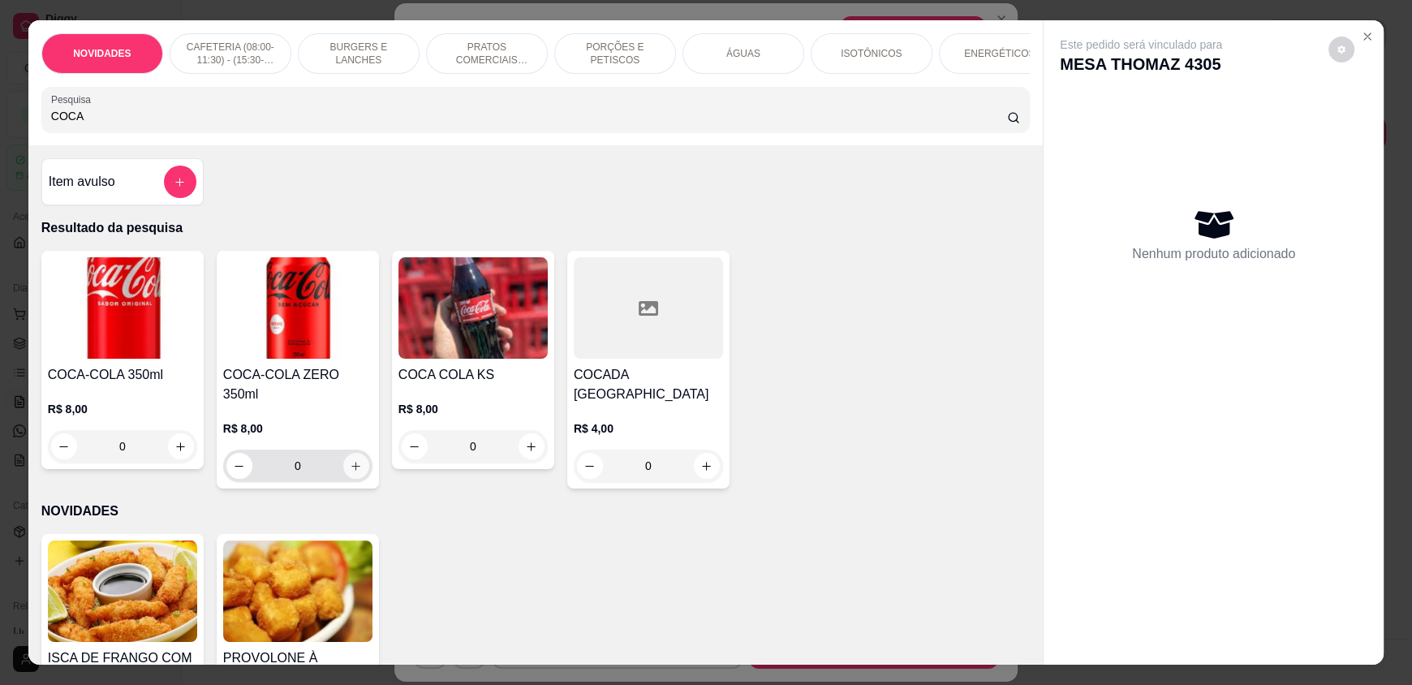
type input "COCA"
click at [350, 462] on icon "increase-product-quantity" at bounding box center [356, 466] width 12 height 12
type input "1"
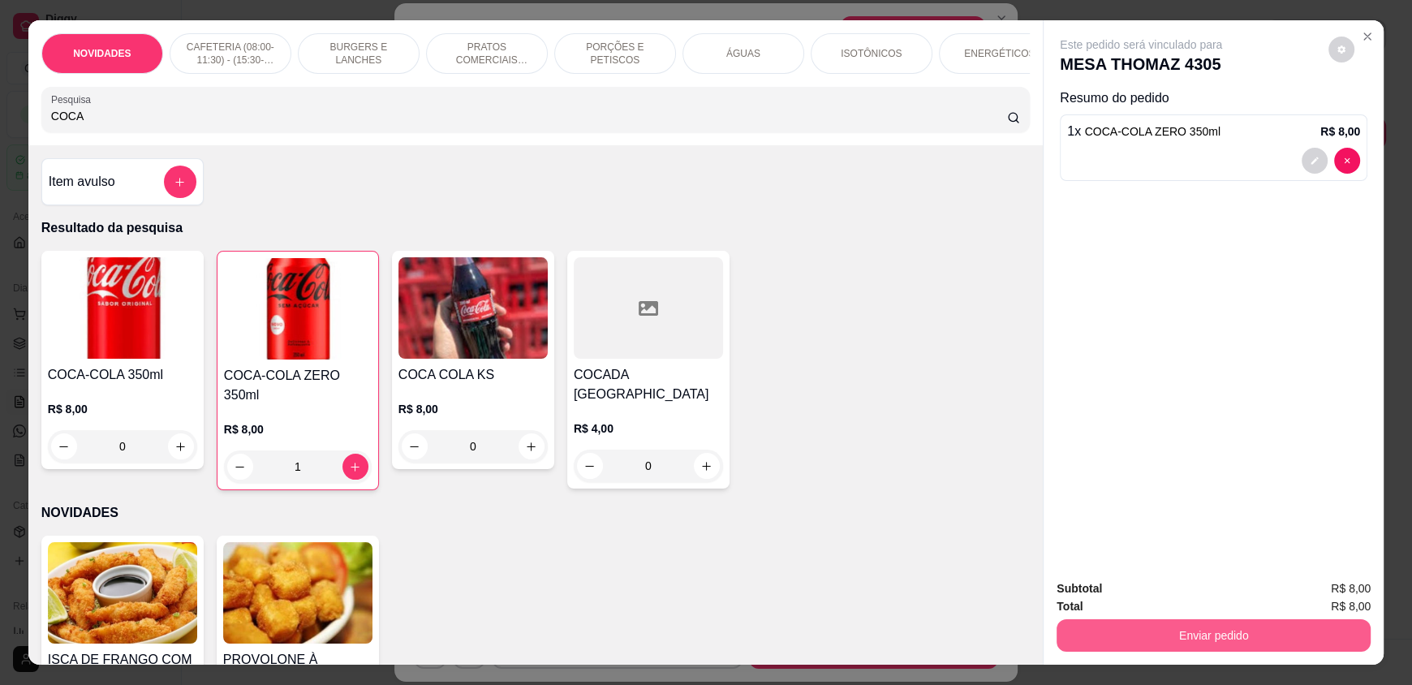
click at [1168, 631] on button "Enviar pedido" at bounding box center [1214, 635] width 314 height 32
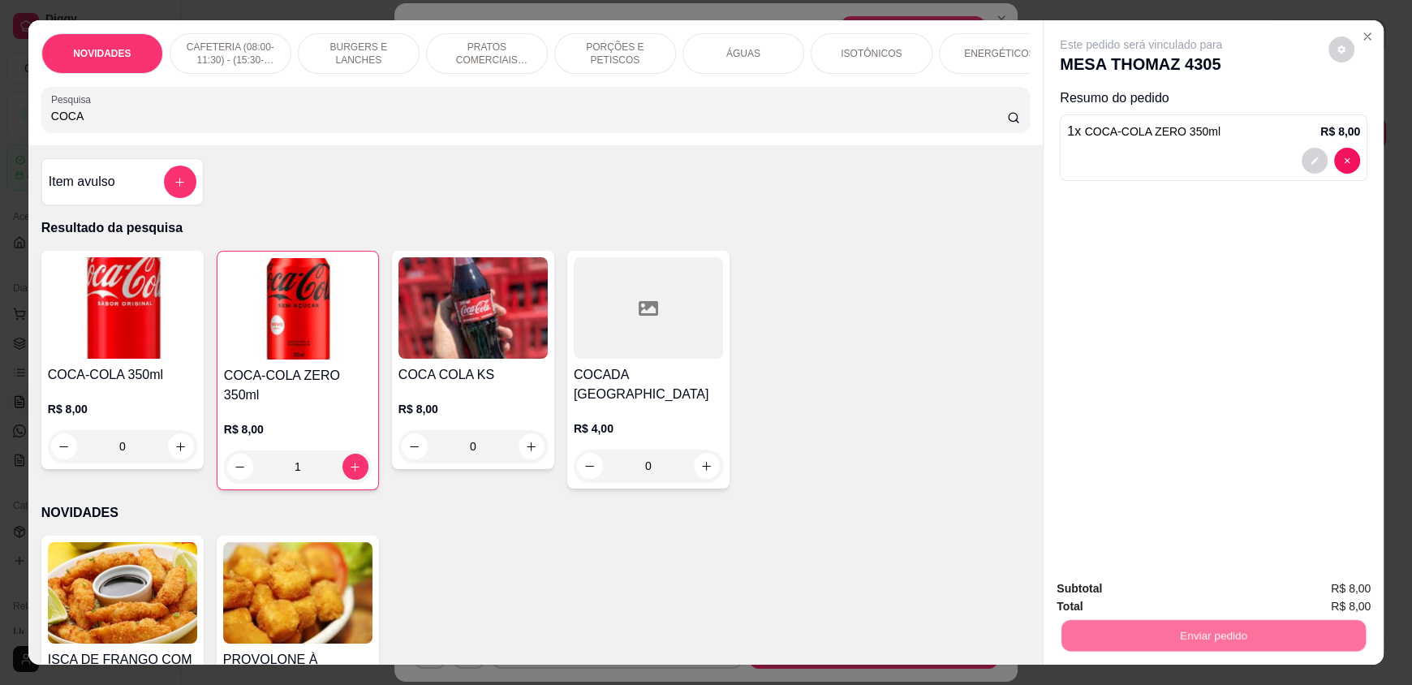
click at [1151, 590] on button "Não registrar e enviar pedido" at bounding box center [1160, 595] width 164 height 30
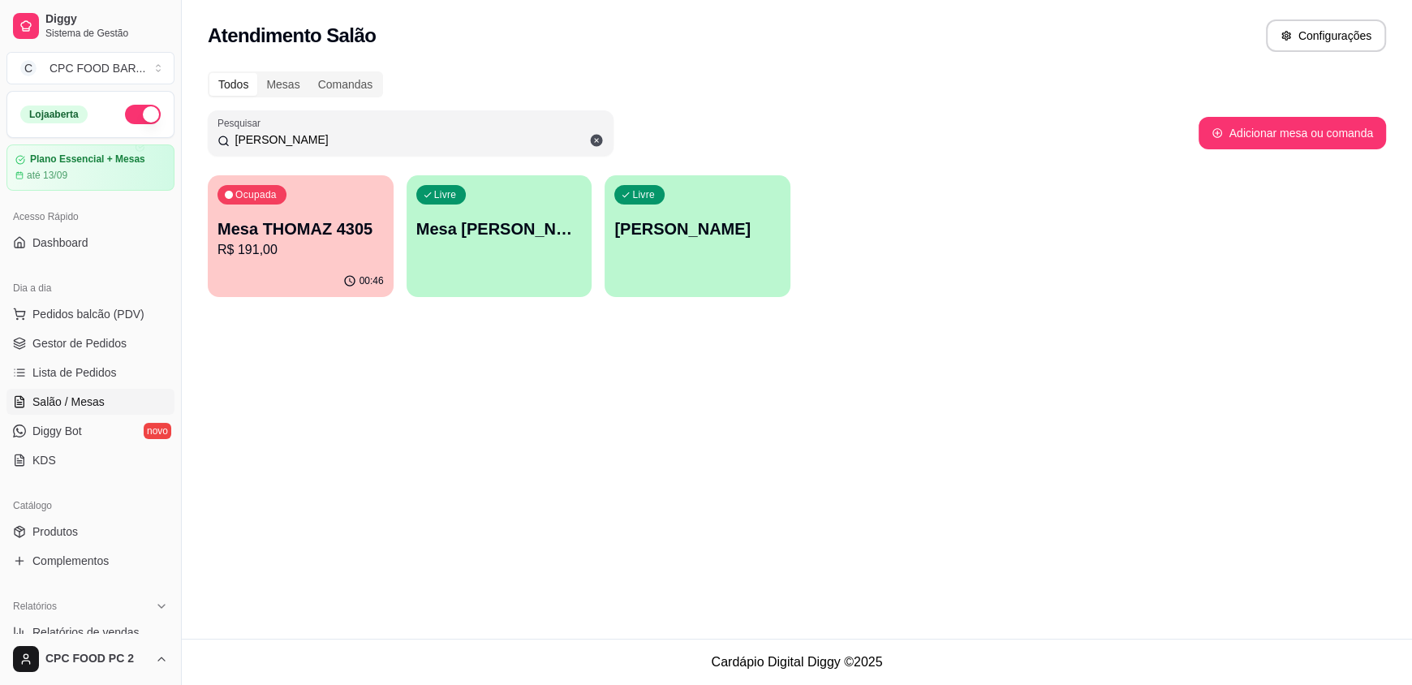
drag, startPoint x: 293, startPoint y: 143, endPoint x: 199, endPoint y: 131, distance: 94.8
click at [199, 131] on div "Todos Mesas Comandas Pesquisar THOM Adicionar mesa ou comanda Ocupada Mesa THOM…" at bounding box center [797, 189] width 1230 height 255
click at [117, 316] on span "Pedidos balcão (PDV)" at bounding box center [88, 314] width 112 height 16
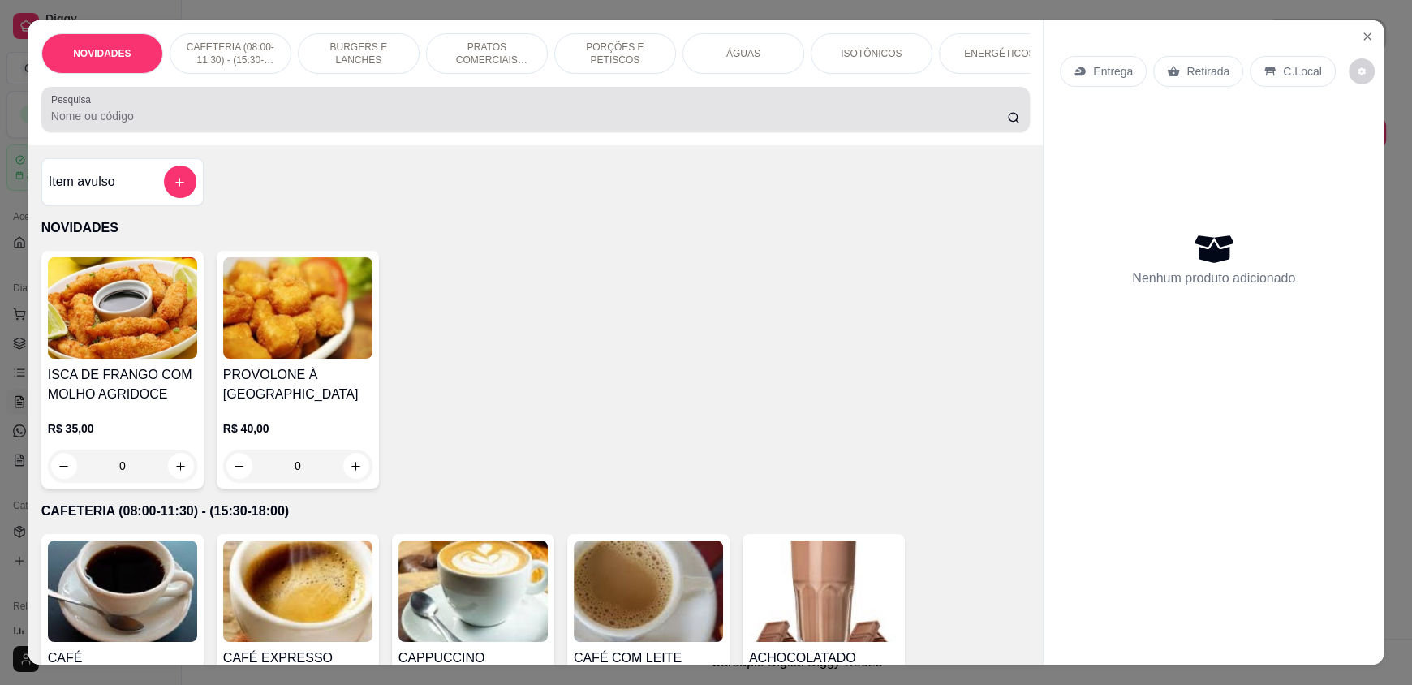
click at [387, 115] on div at bounding box center [535, 109] width 969 height 32
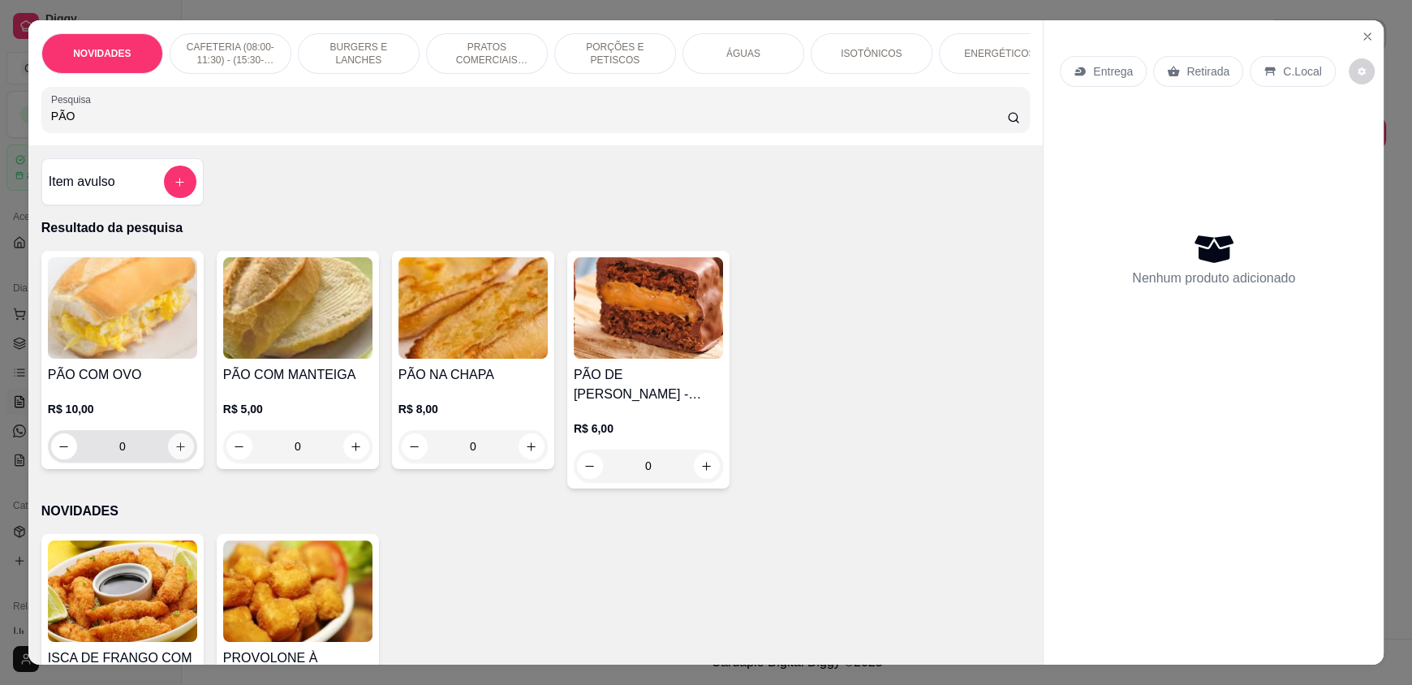
type input "PÃO"
click at [175, 453] on icon "increase-product-quantity" at bounding box center [181, 447] width 12 height 12
type input "1"
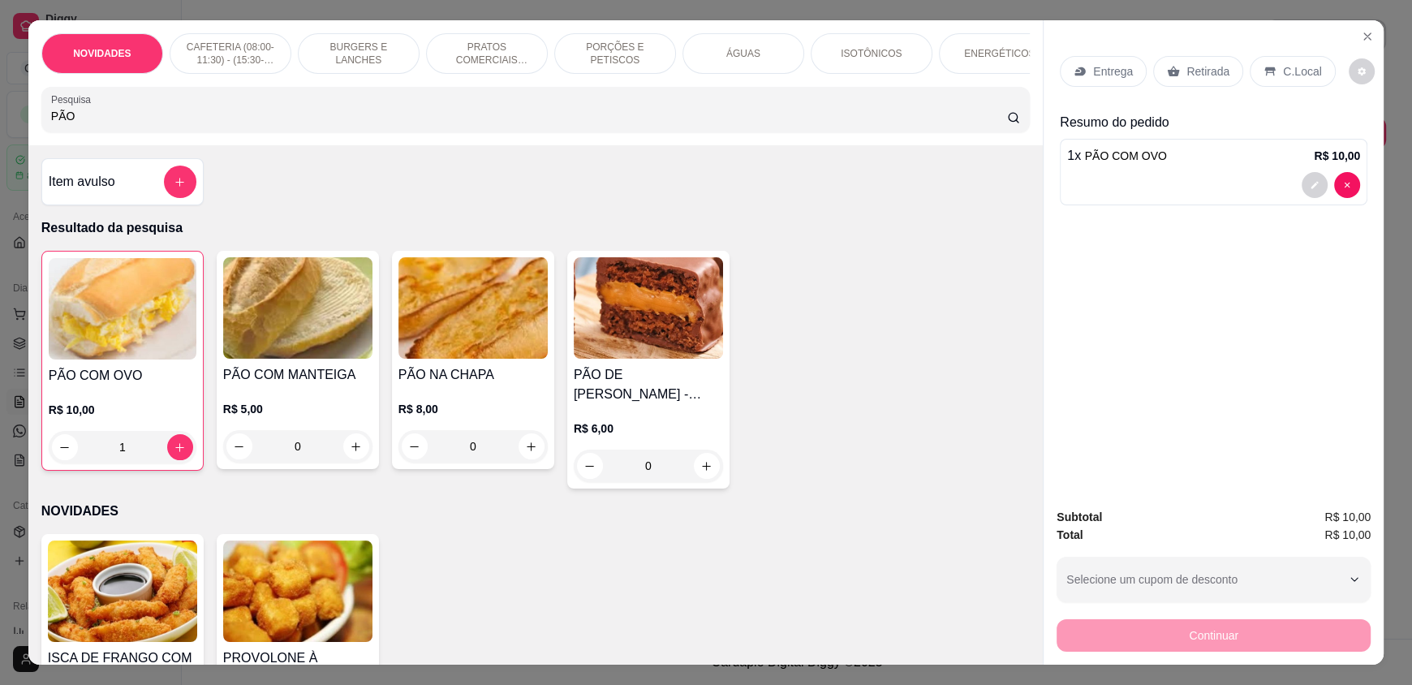
drag, startPoint x: 128, startPoint y: 105, endPoint x: 22, endPoint y: 127, distance: 108.5
click at [9, 120] on div "NOVIDADES CAFETERIA (08:00-11:30) - (15:30-18:00) BURGERS E LANCHES PRATOS COME…" at bounding box center [706, 342] width 1412 height 685
drag, startPoint x: 67, startPoint y: 127, endPoint x: 30, endPoint y: 127, distance: 37.3
click at [30, 127] on div "NOVIDADES CAFETERIA (08:00-11:30) - (15:30-18:00) BURGERS E LANCHES PRATOS COME…" at bounding box center [535, 82] width 1014 height 125
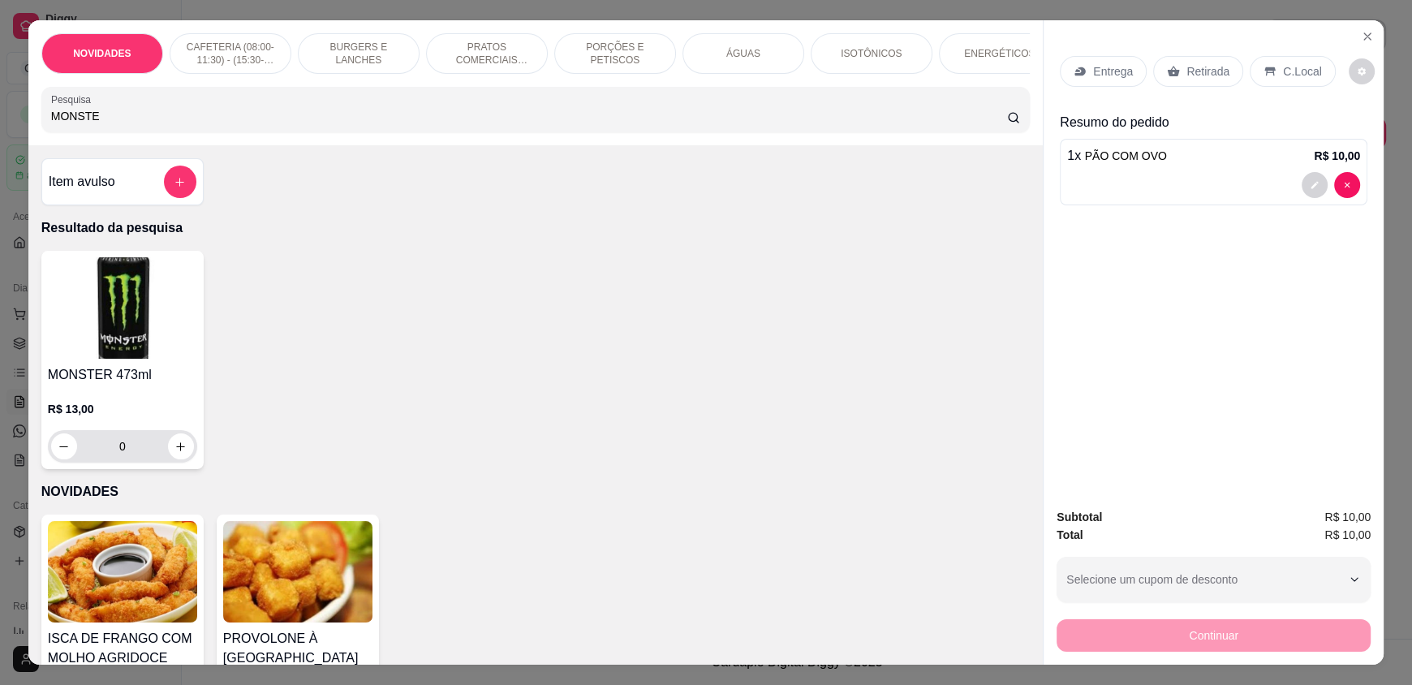
type input "MONSTE"
click at [169, 459] on button "increase-product-quantity" at bounding box center [181, 446] width 26 height 26
type input "1"
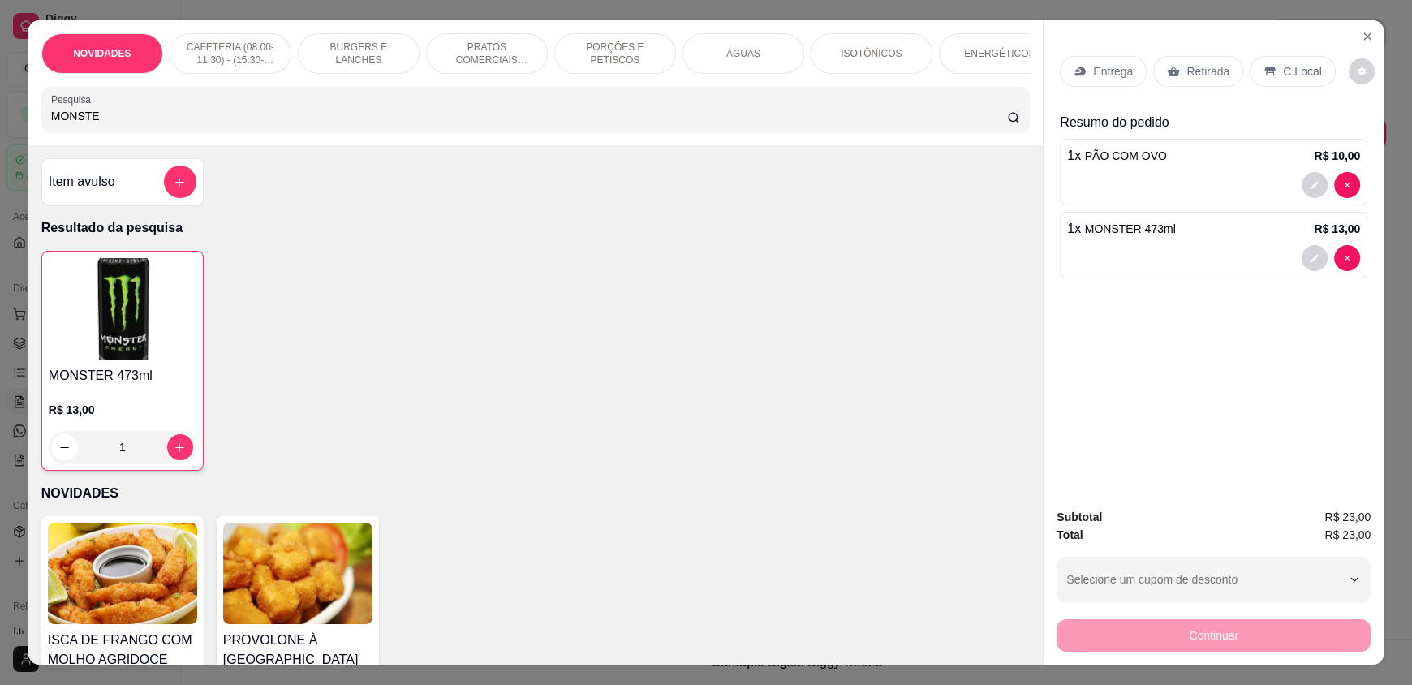
click at [1186, 67] on p "Retirada" at bounding box center [1207, 71] width 43 height 16
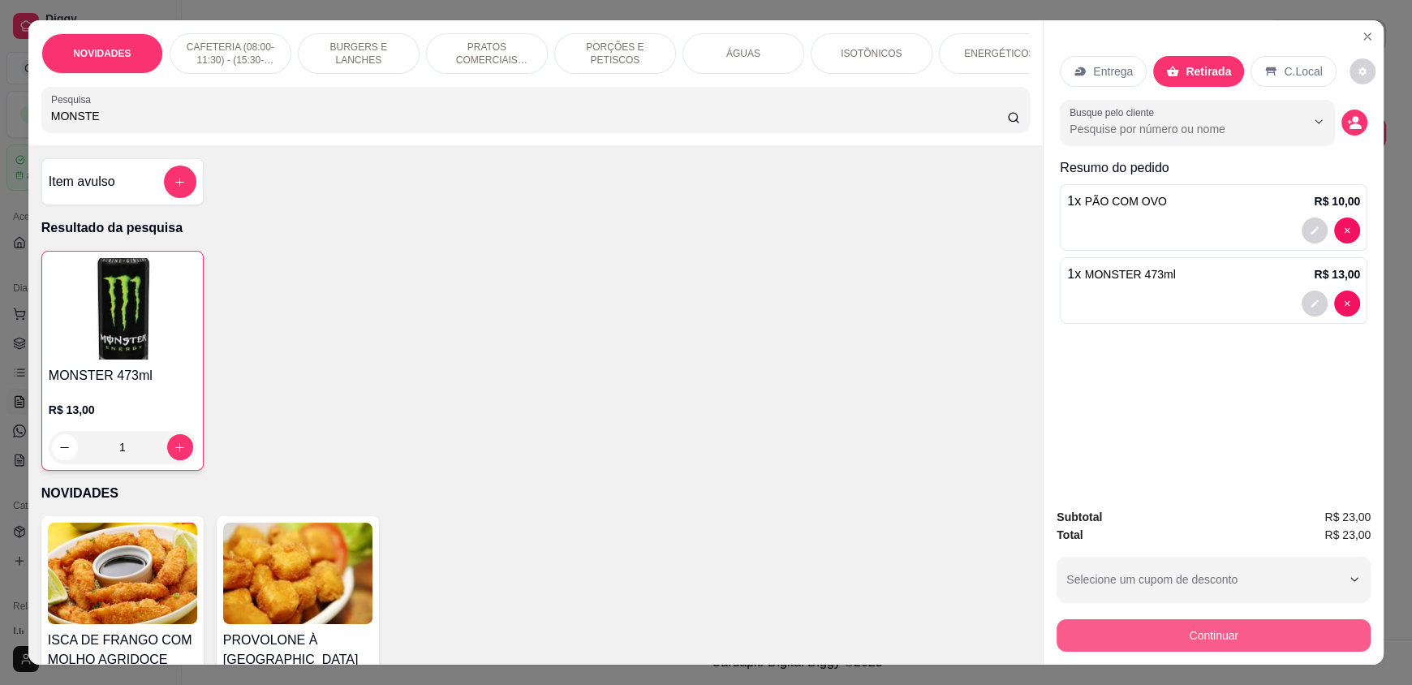
click at [1213, 625] on button "Continuar" at bounding box center [1214, 635] width 314 height 32
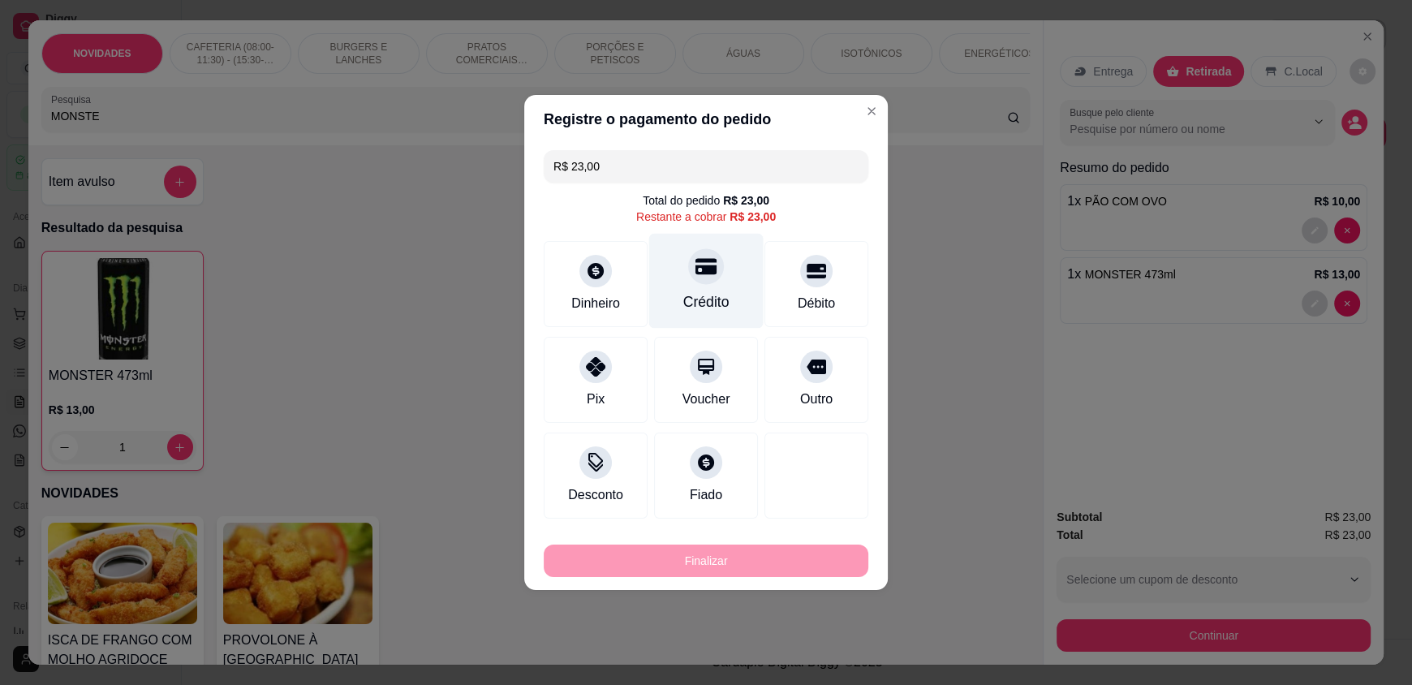
click at [721, 296] on div "Crédito" at bounding box center [706, 281] width 114 height 95
type input "R$ 0,00"
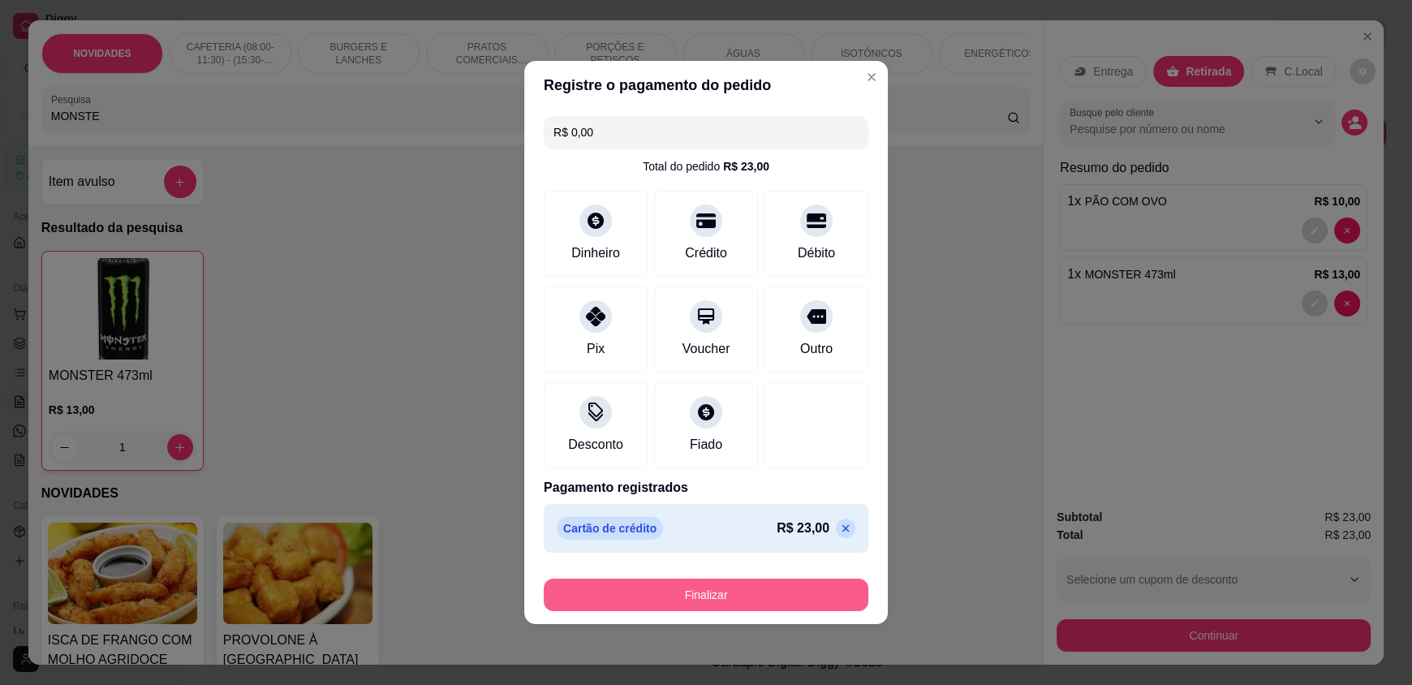
click at [732, 596] on button "Finalizar" at bounding box center [706, 595] width 325 height 32
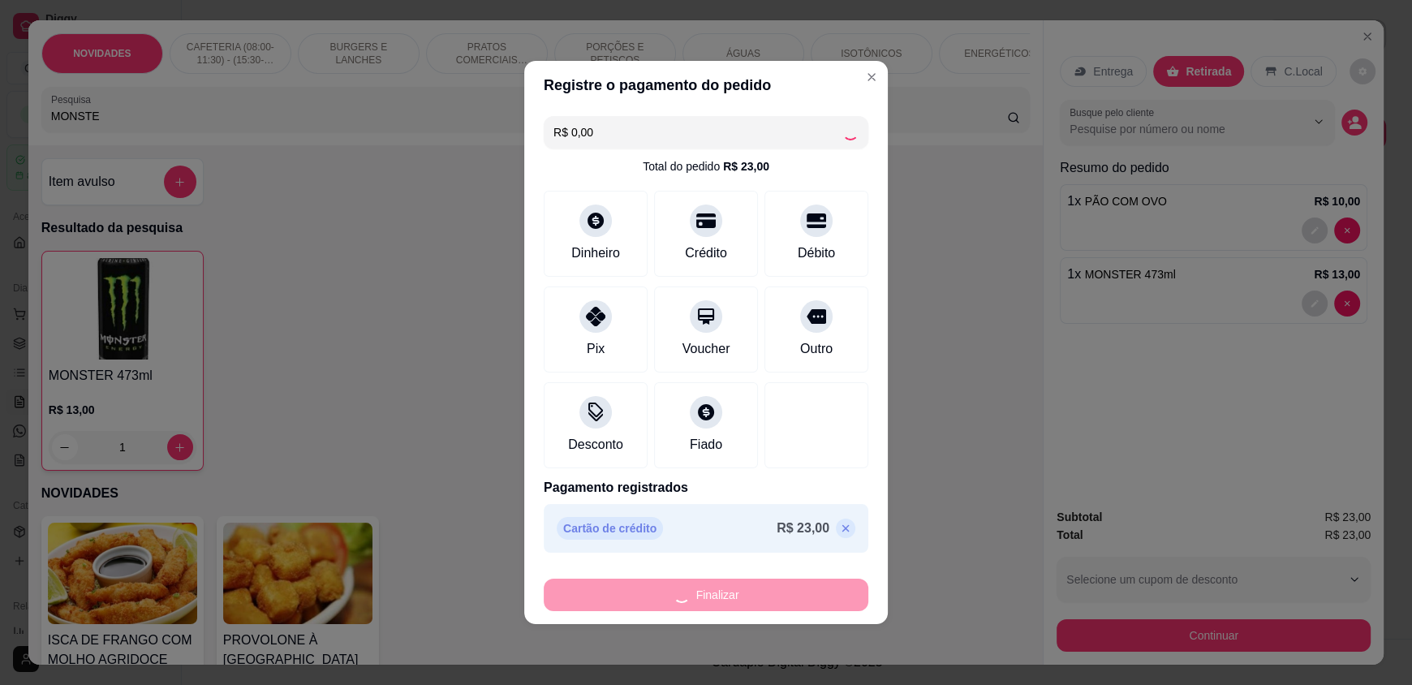
type input "0"
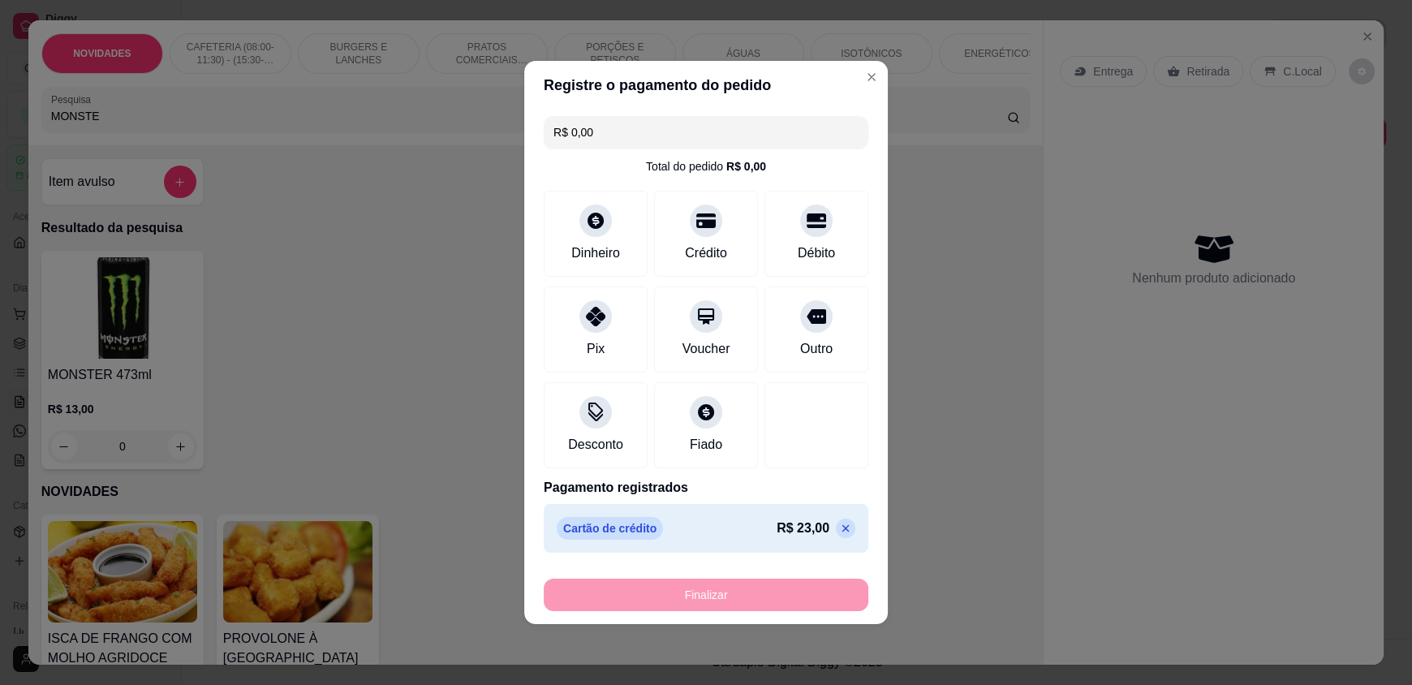
type input "-R$ 23,00"
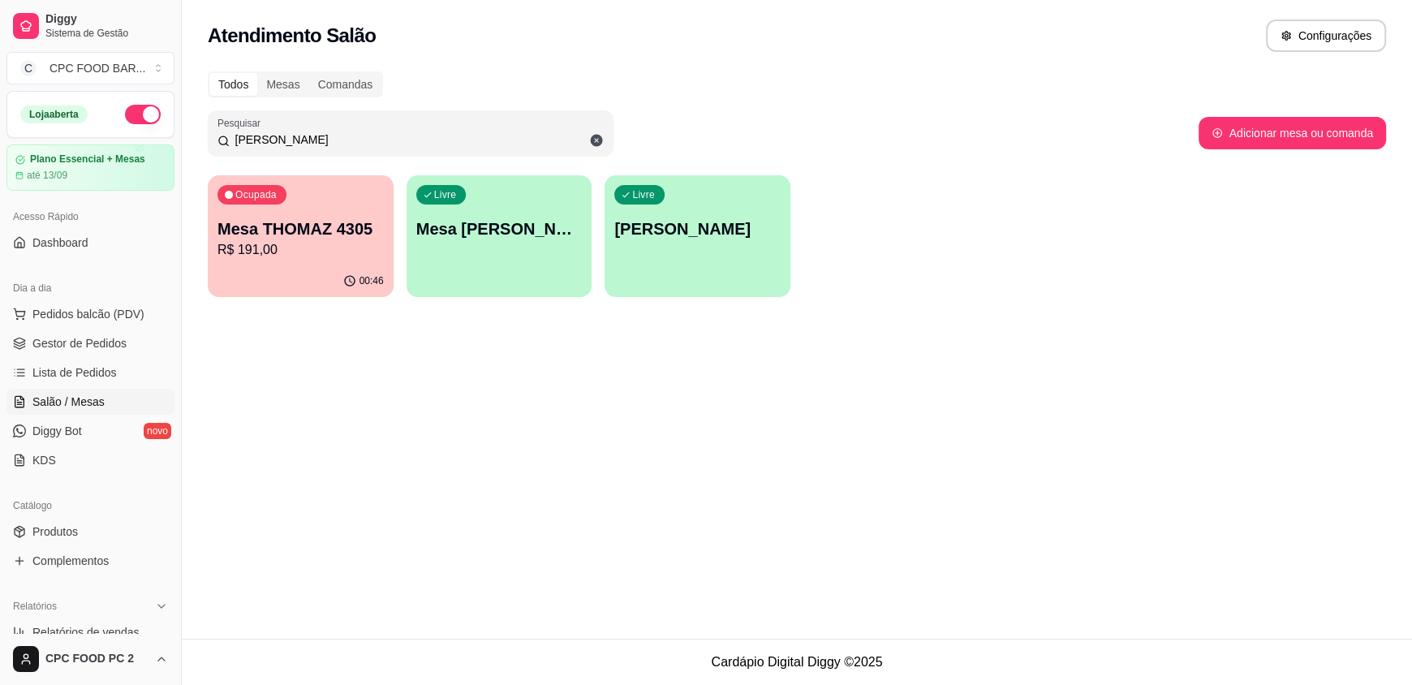
drag, startPoint x: 275, startPoint y: 139, endPoint x: 219, endPoint y: 140, distance: 56.0
click at [219, 140] on div "THOM" at bounding box center [410, 133] width 386 height 32
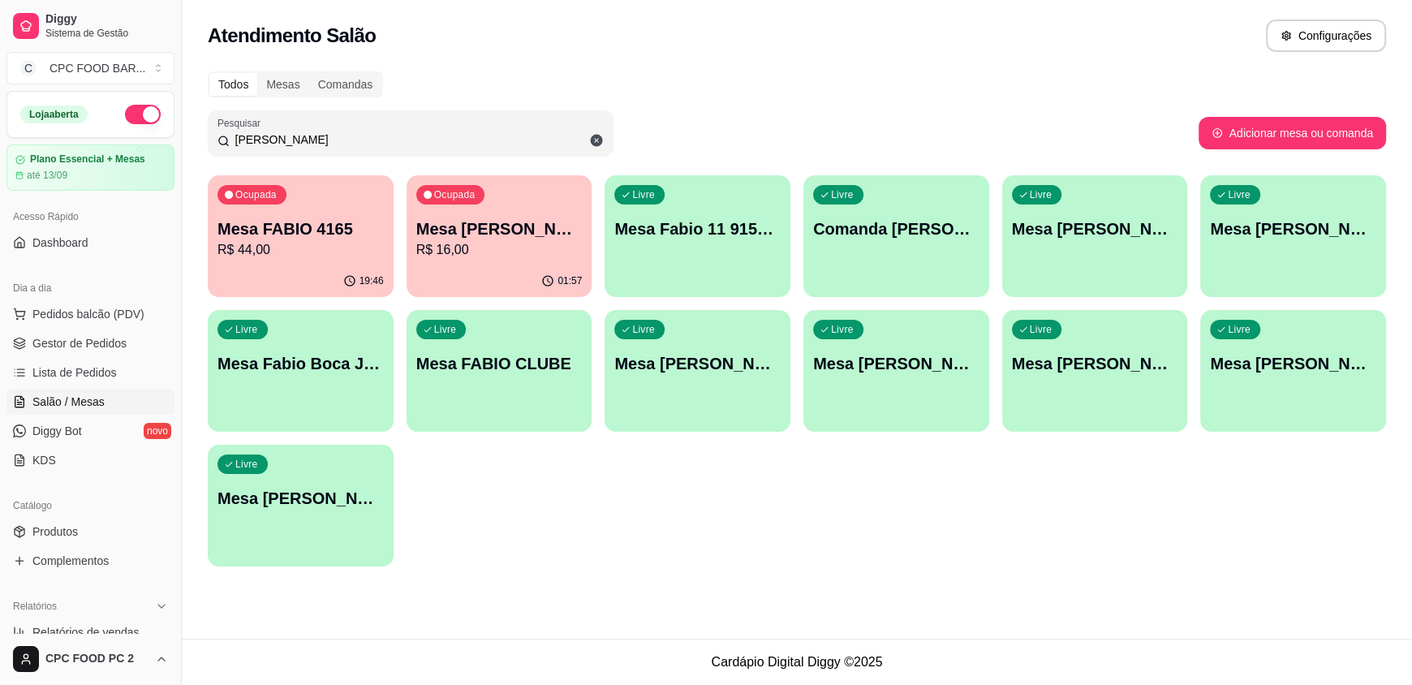
type input "[PERSON_NAME]"
click at [478, 250] on p "R$ 16,00" at bounding box center [499, 249] width 161 height 19
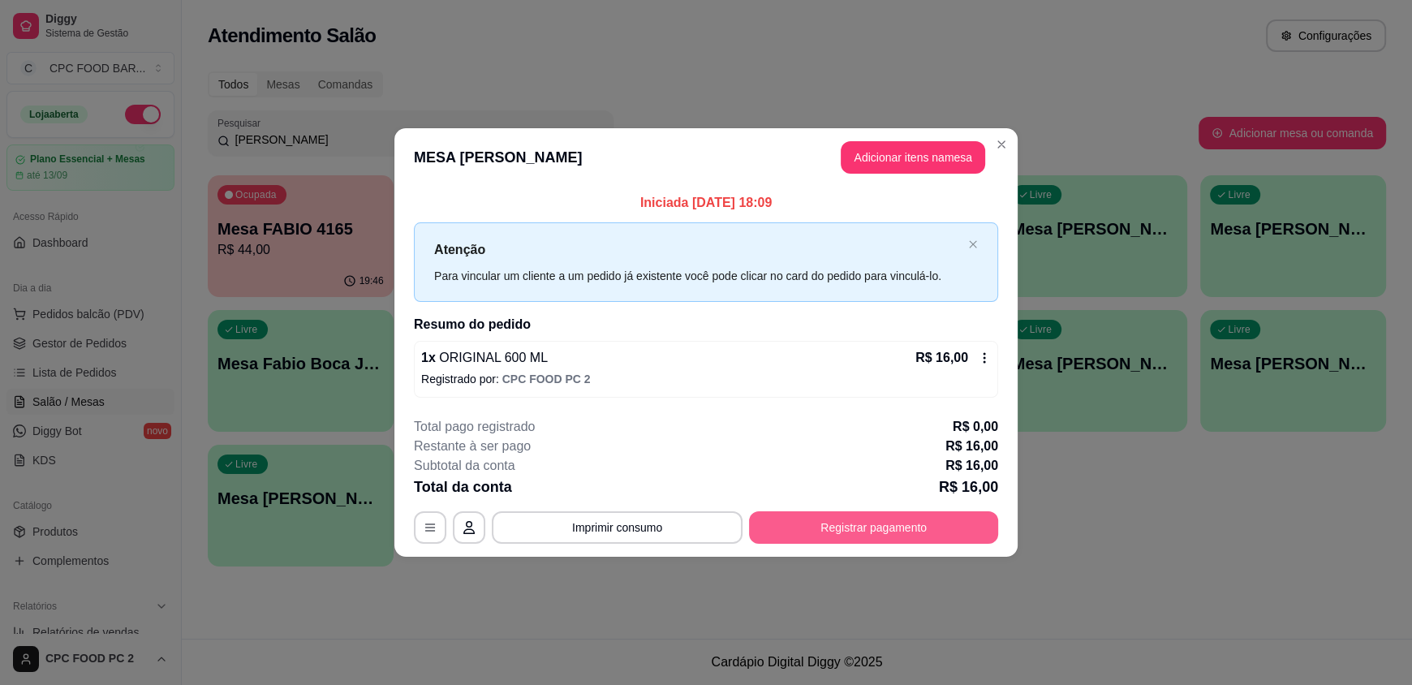
click at [875, 525] on button "Registrar pagamento" at bounding box center [873, 527] width 249 height 32
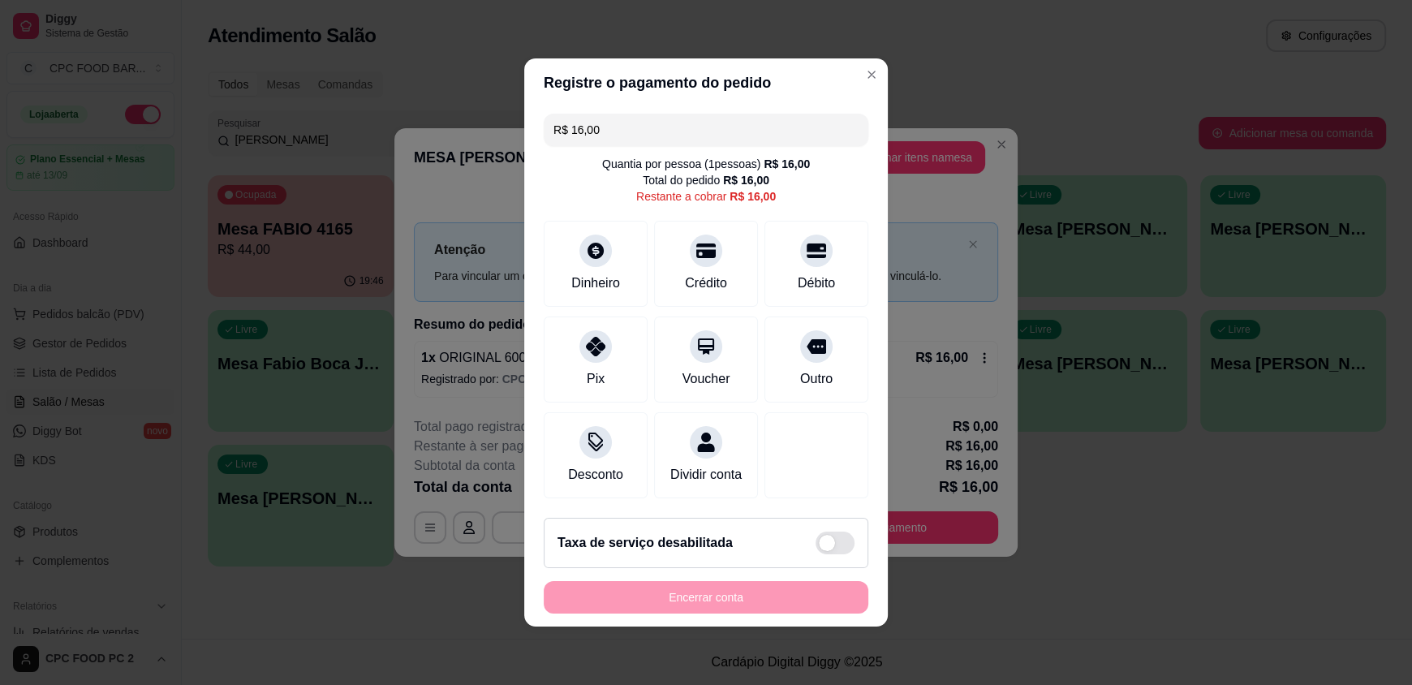
click at [747, 227] on div "Dinheiro Crédito Débito" at bounding box center [706, 264] width 325 height 86
click at [709, 252] on div "Crédito" at bounding box center [706, 260] width 114 height 95
type input "R$ 0,00"
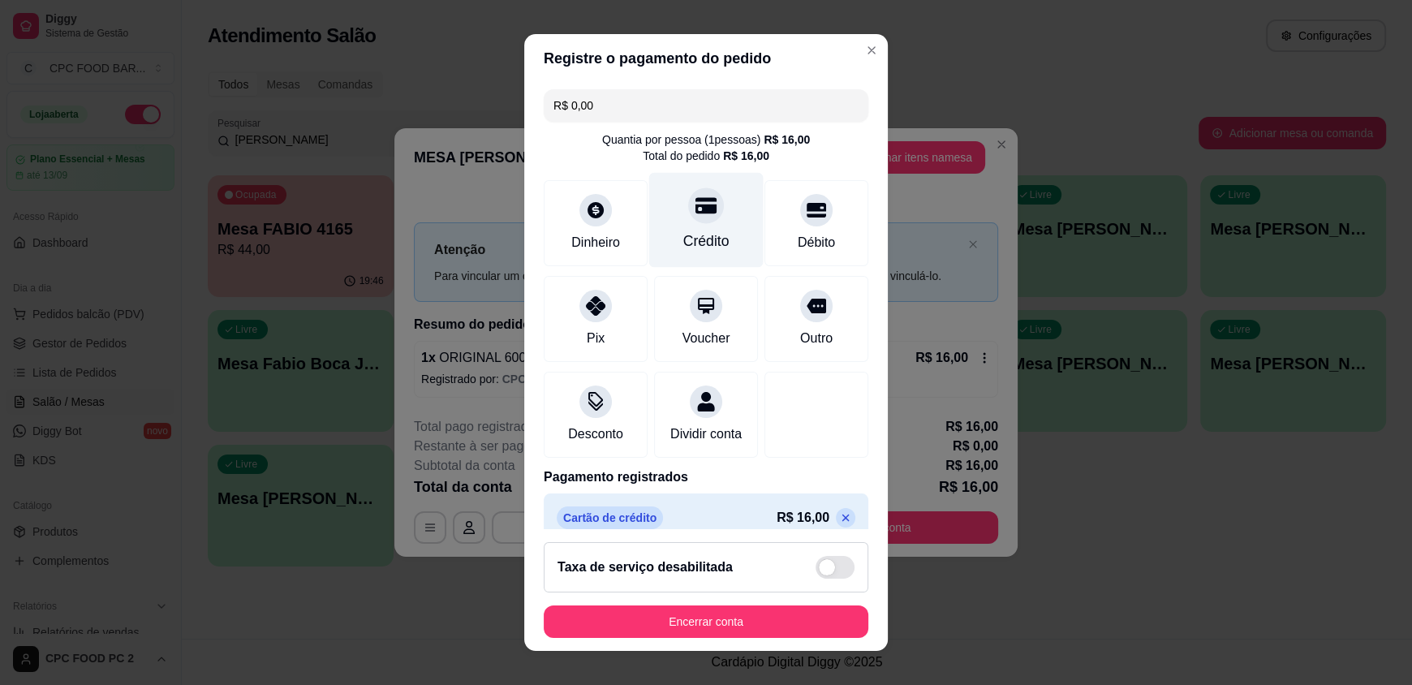
click at [709, 252] on div "Crédito" at bounding box center [706, 220] width 114 height 95
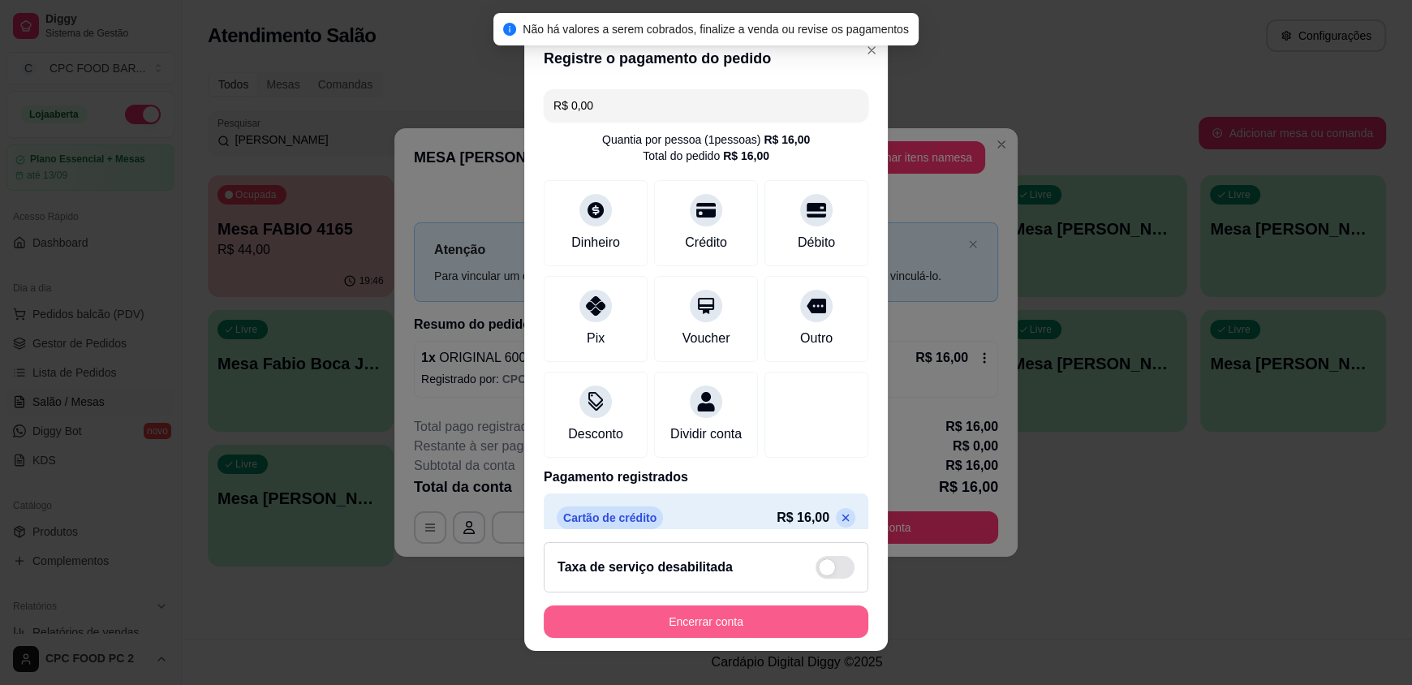
click at [722, 617] on button "Encerrar conta" at bounding box center [706, 621] width 325 height 32
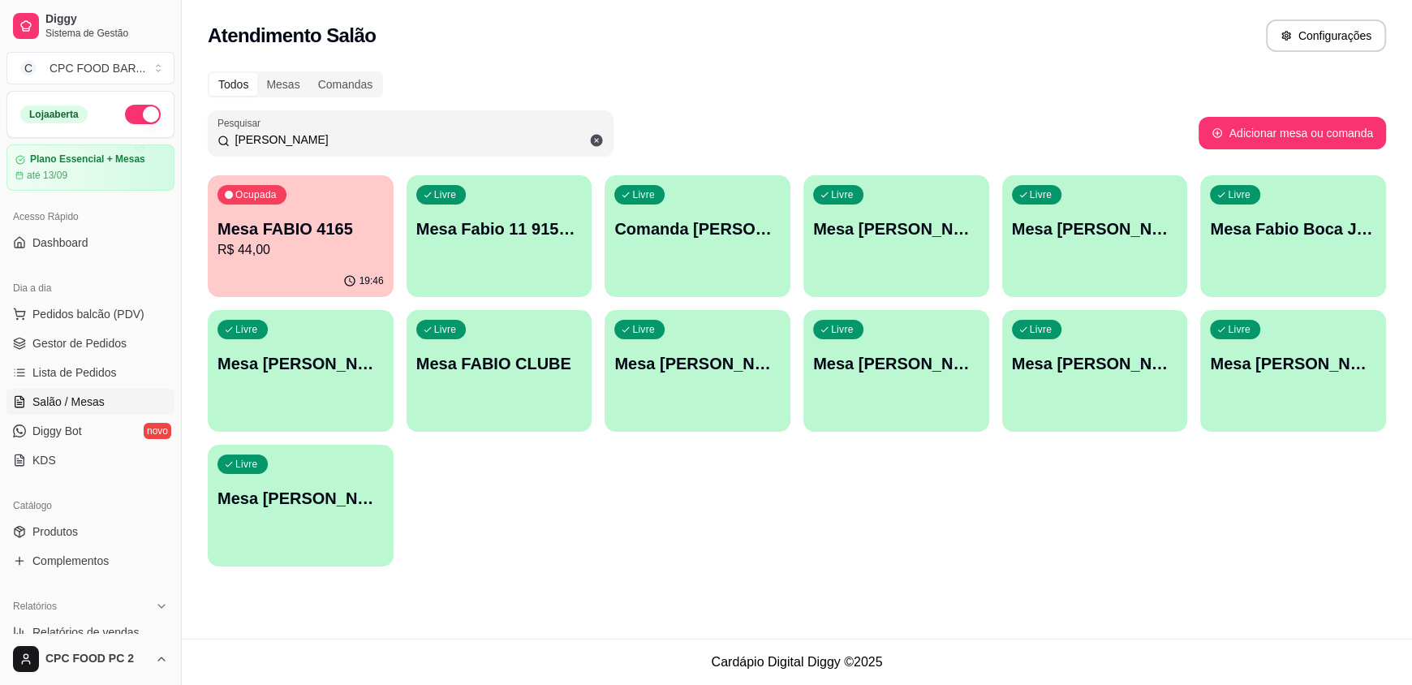
drag, startPoint x: 329, startPoint y: 135, endPoint x: 209, endPoint y: 138, distance: 120.1
click at [209, 138] on div "Pesquisar FABIO" at bounding box center [411, 132] width 406 height 45
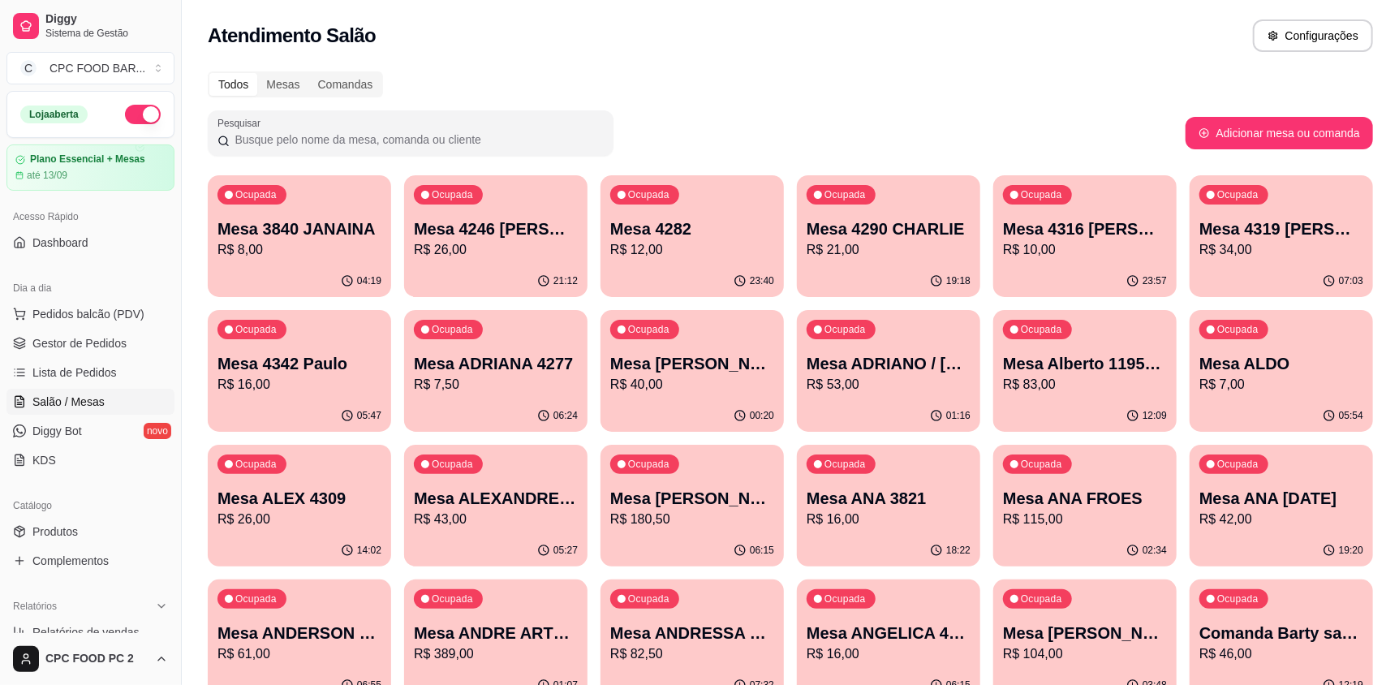
click at [373, 142] on input "Pesquisar" at bounding box center [417, 139] width 374 height 16
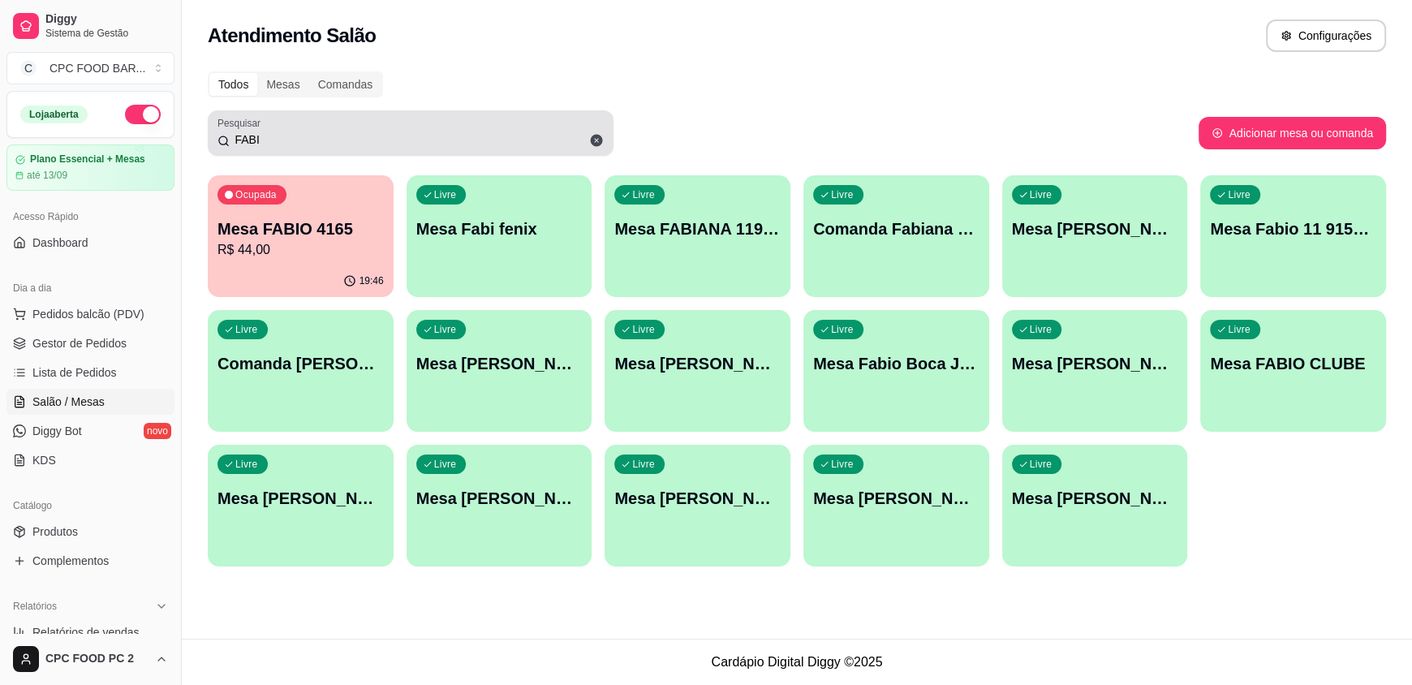
drag, startPoint x: 399, startPoint y: 127, endPoint x: 223, endPoint y: 148, distance: 177.3
click at [222, 147] on div "FABI" at bounding box center [410, 133] width 386 height 32
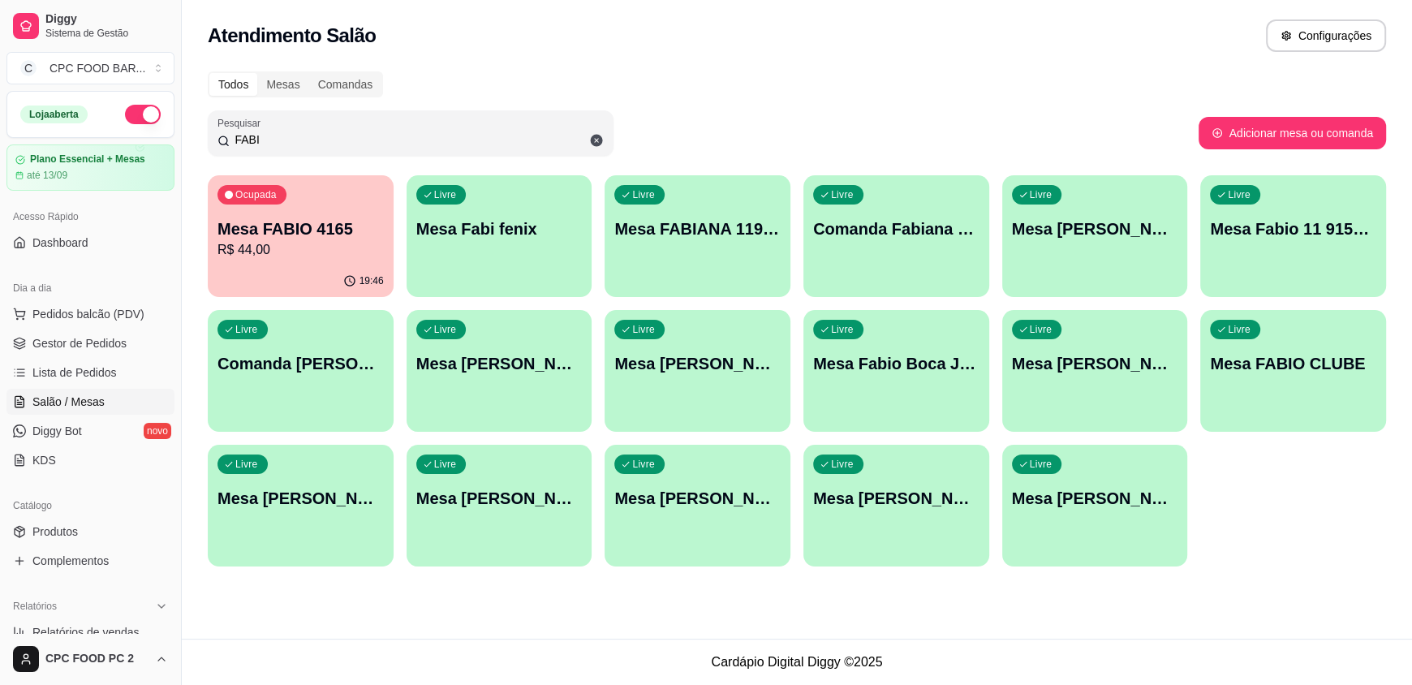
drag, startPoint x: 257, startPoint y: 140, endPoint x: 222, endPoint y: 138, distance: 34.9
click at [222, 138] on div "FABI" at bounding box center [410, 133] width 386 height 32
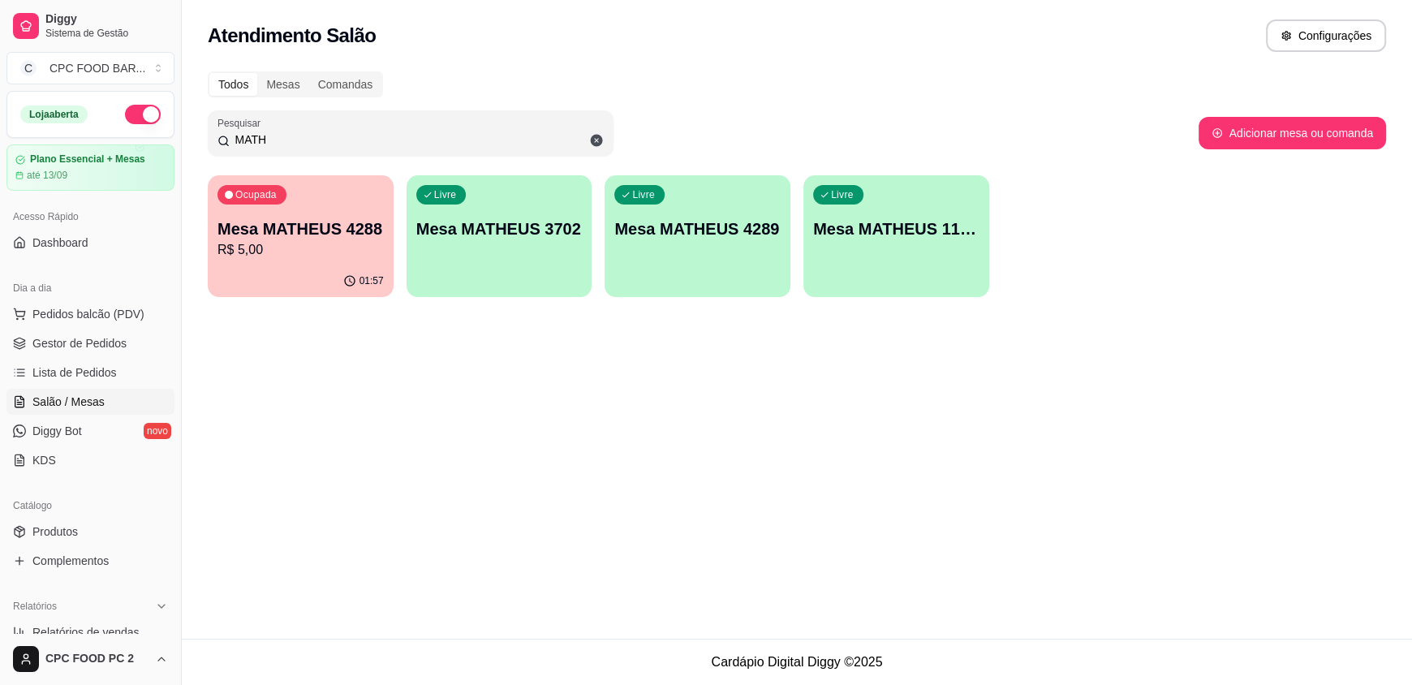
type input "MATH"
click at [351, 265] on div "01:57" at bounding box center [301, 281] width 186 height 32
drag, startPoint x: 311, startPoint y: 136, endPoint x: 217, endPoint y: 139, distance: 93.4
click at [201, 139] on div "Todos Mesas Comandas Pesquisar MATH Adicionar mesa ou comanda Ocupada Mesa MATH…" at bounding box center [797, 189] width 1230 height 255
click at [308, 200] on div "Ocupada Mesa MATHEUS 4288 R$ 5,00" at bounding box center [300, 221] width 180 height 88
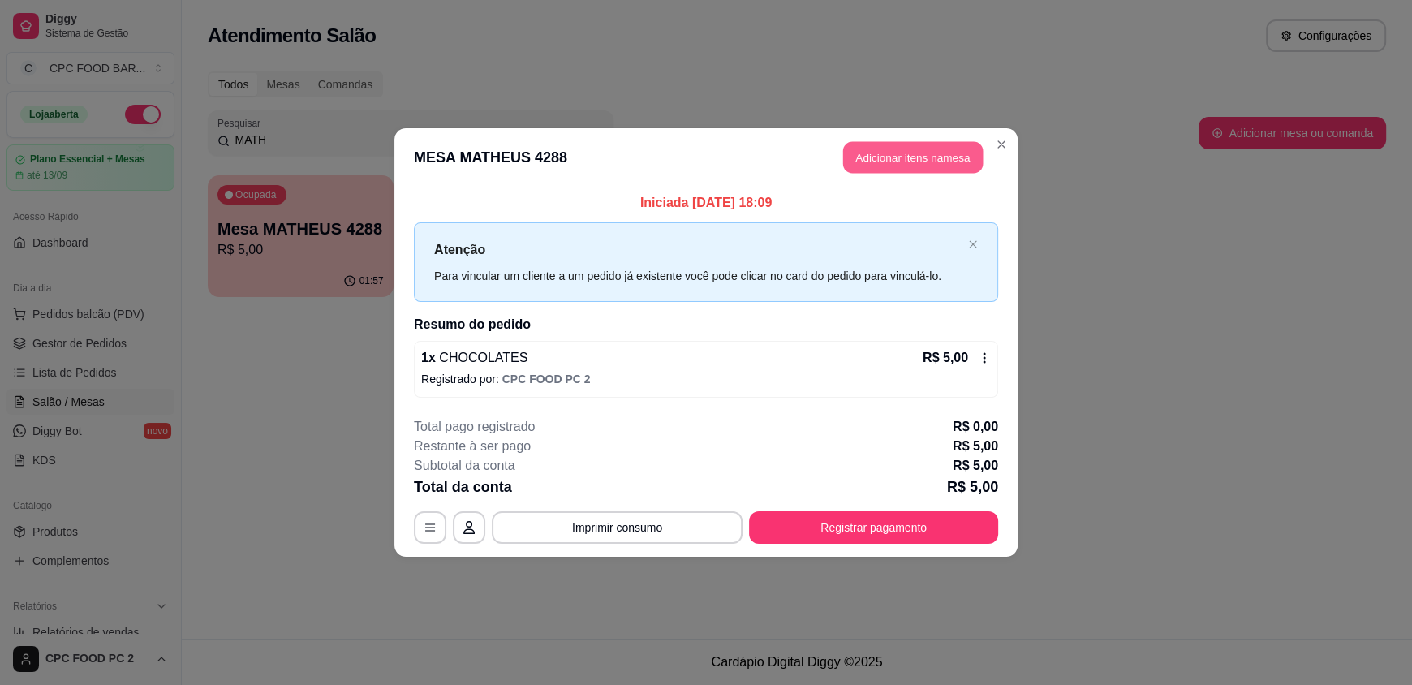
click at [876, 157] on button "Adicionar itens na mesa" at bounding box center [913, 158] width 140 height 32
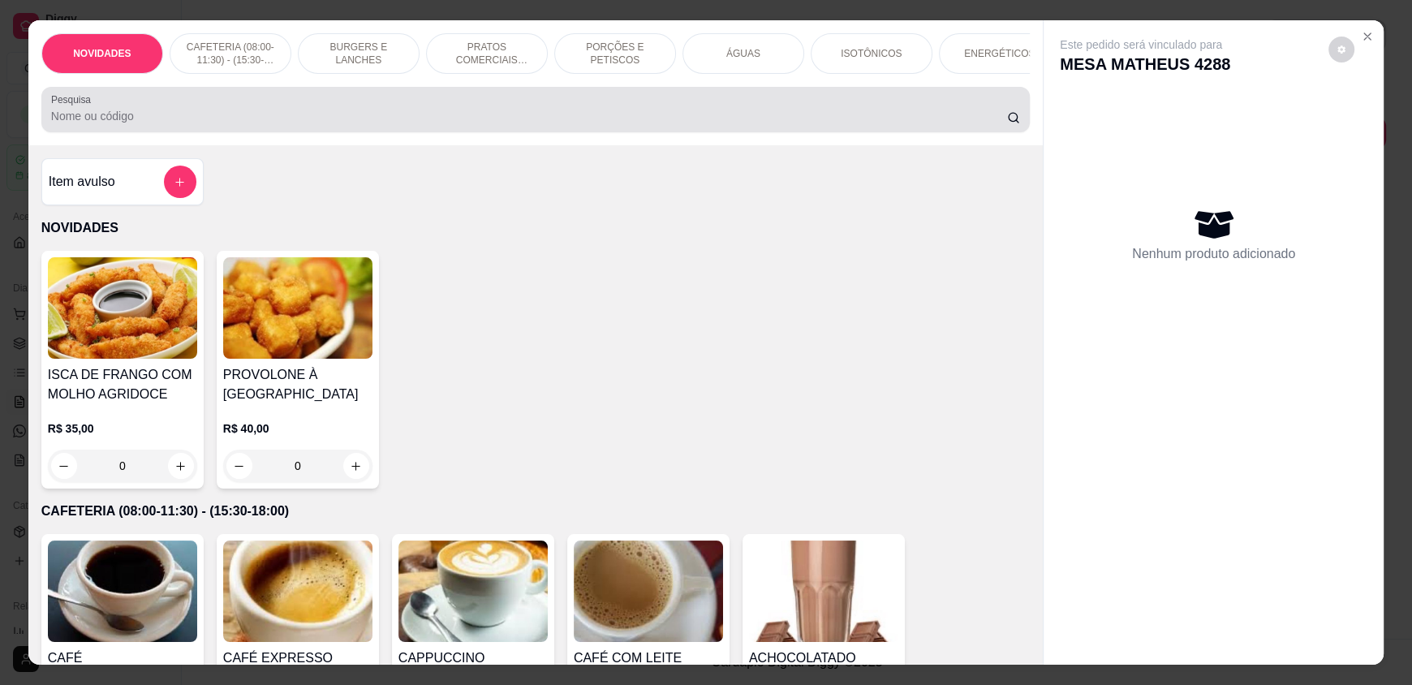
click at [584, 124] on input "Pesquisa" at bounding box center [529, 116] width 957 height 16
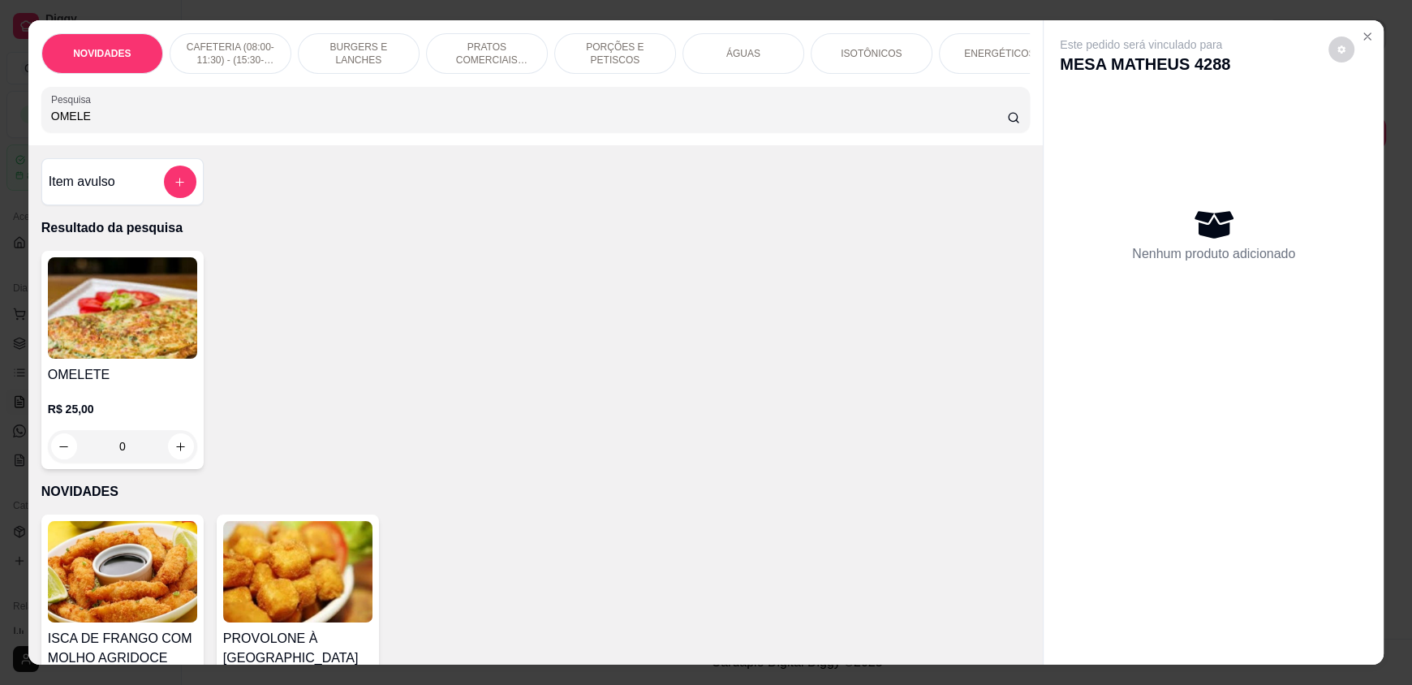
type input "OMELE"
click at [105, 192] on h4 "Item avulso" at bounding box center [82, 181] width 67 height 19
click at [1367, 38] on icon "Close" at bounding box center [1367, 36] width 13 height 13
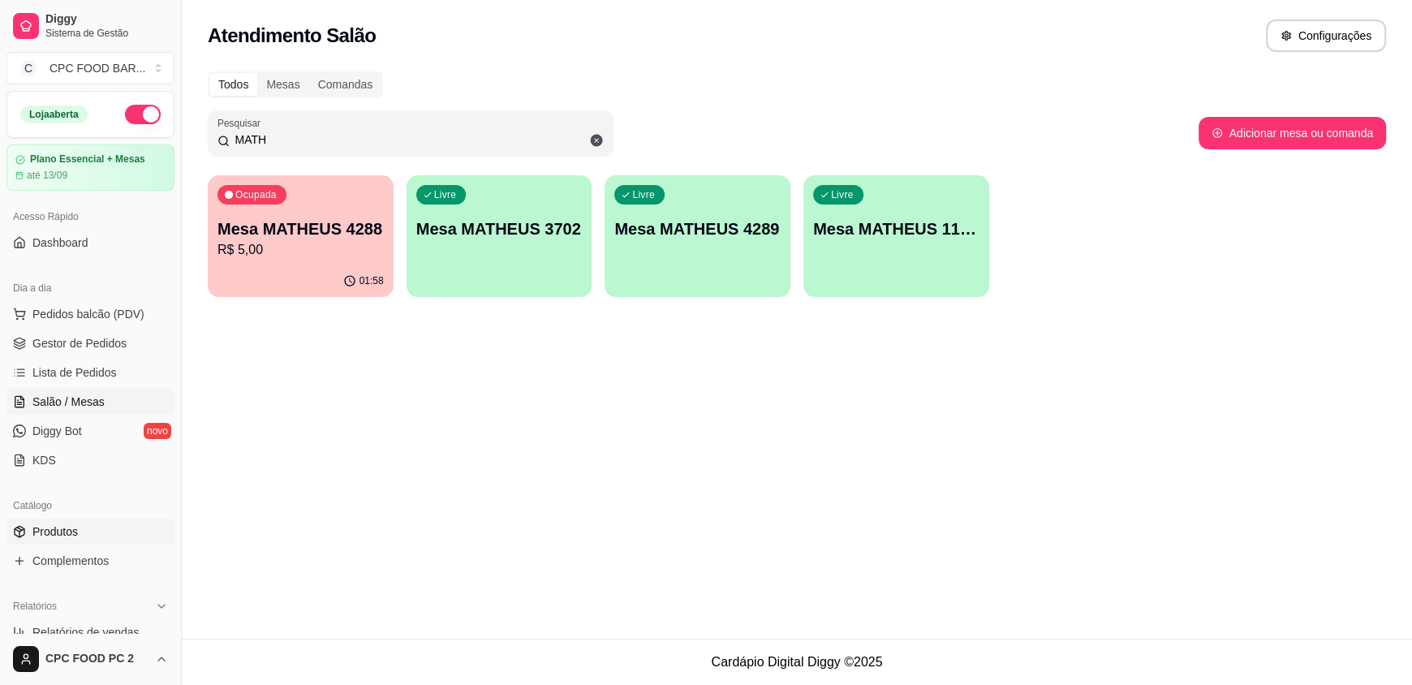
click at [63, 524] on span "Produtos" at bounding box center [54, 531] width 45 height 16
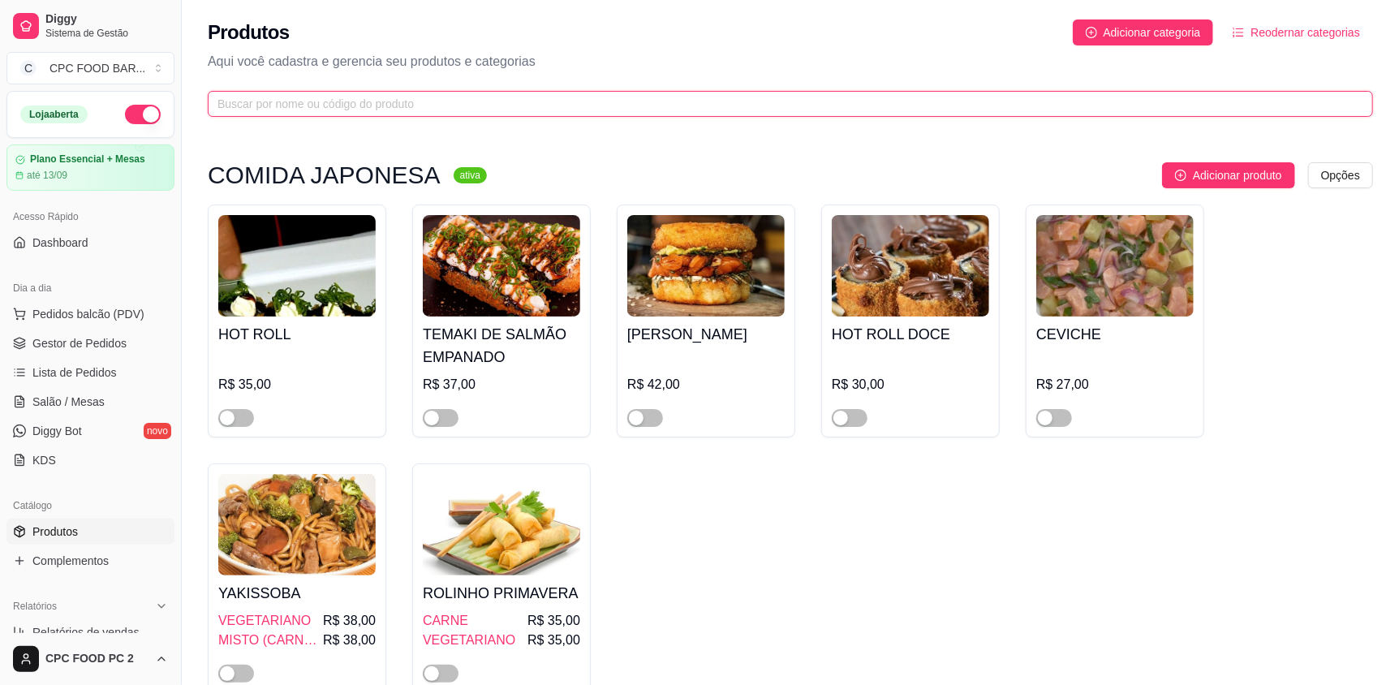
click at [447, 96] on input "text" at bounding box center [783, 104] width 1133 height 18
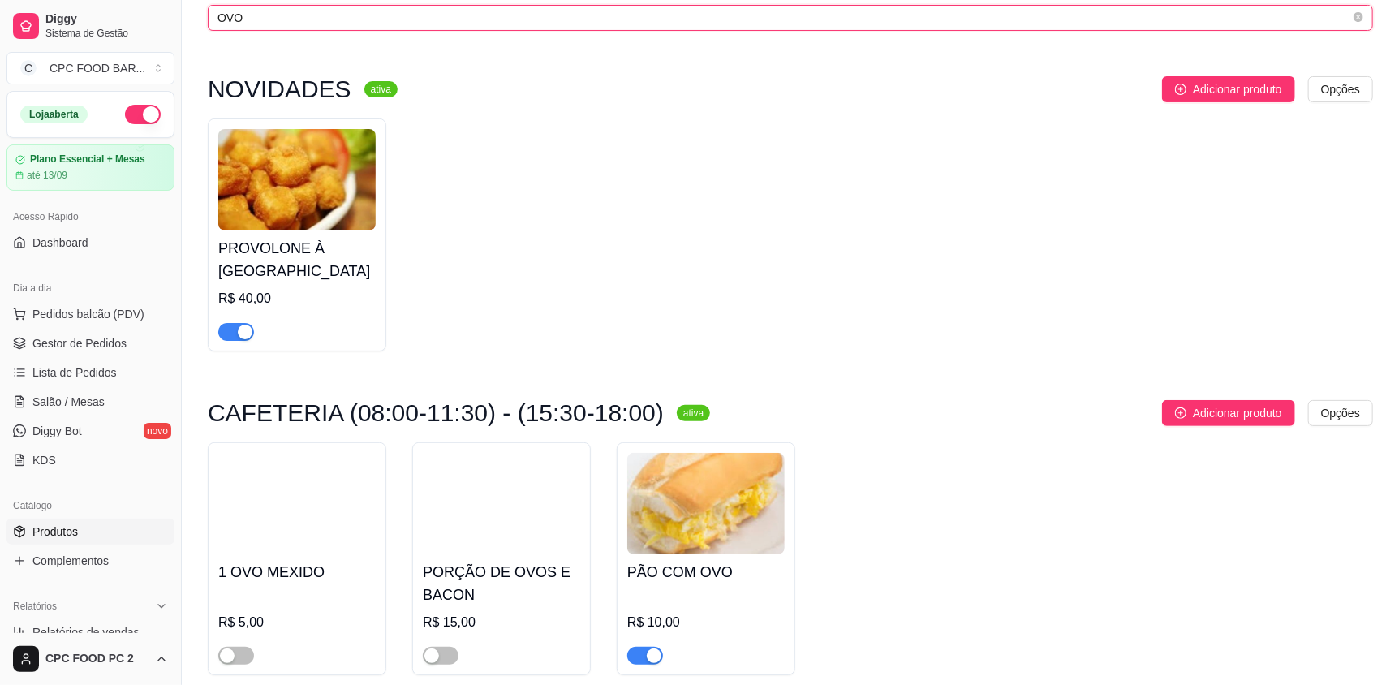
scroll to position [162, 0]
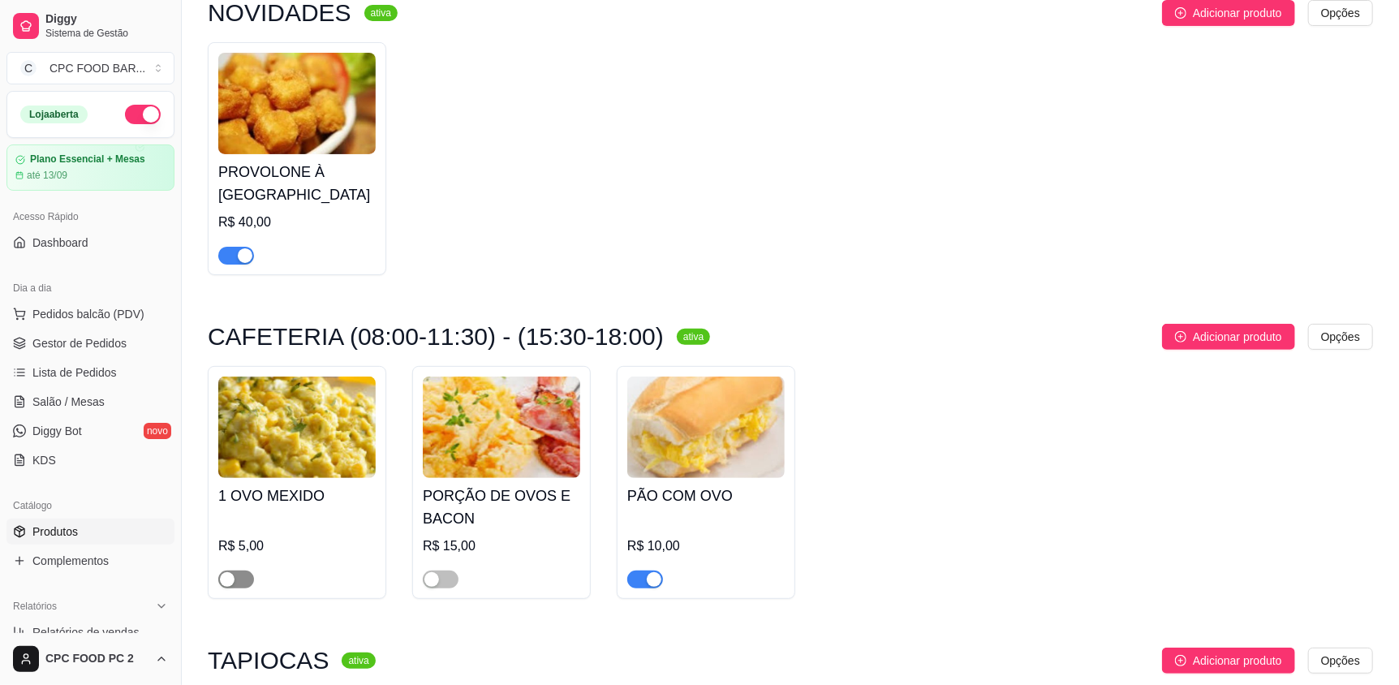
type input "OVO"
click at [228, 578] on div "button" at bounding box center [227, 579] width 15 height 15
click at [104, 402] on link "Salão / Mesas" at bounding box center [90, 402] width 168 height 26
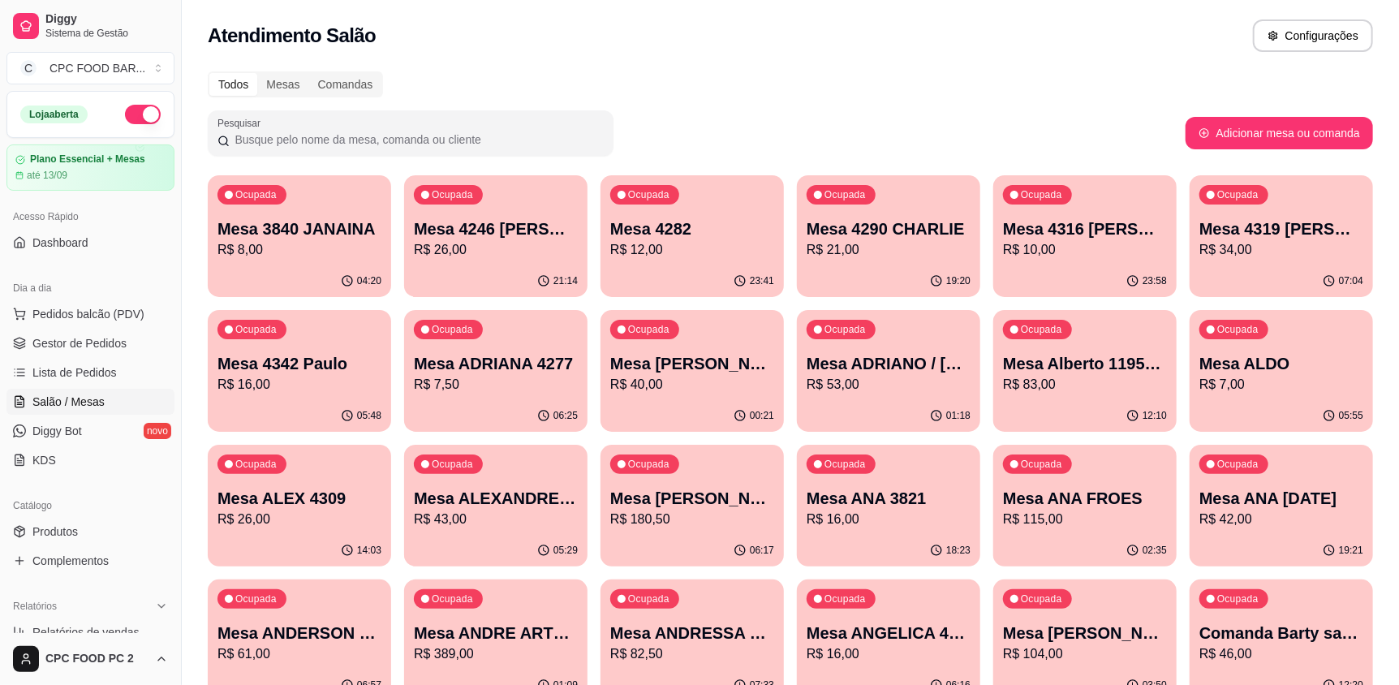
click at [471, 131] on input "Pesquisar" at bounding box center [417, 139] width 374 height 16
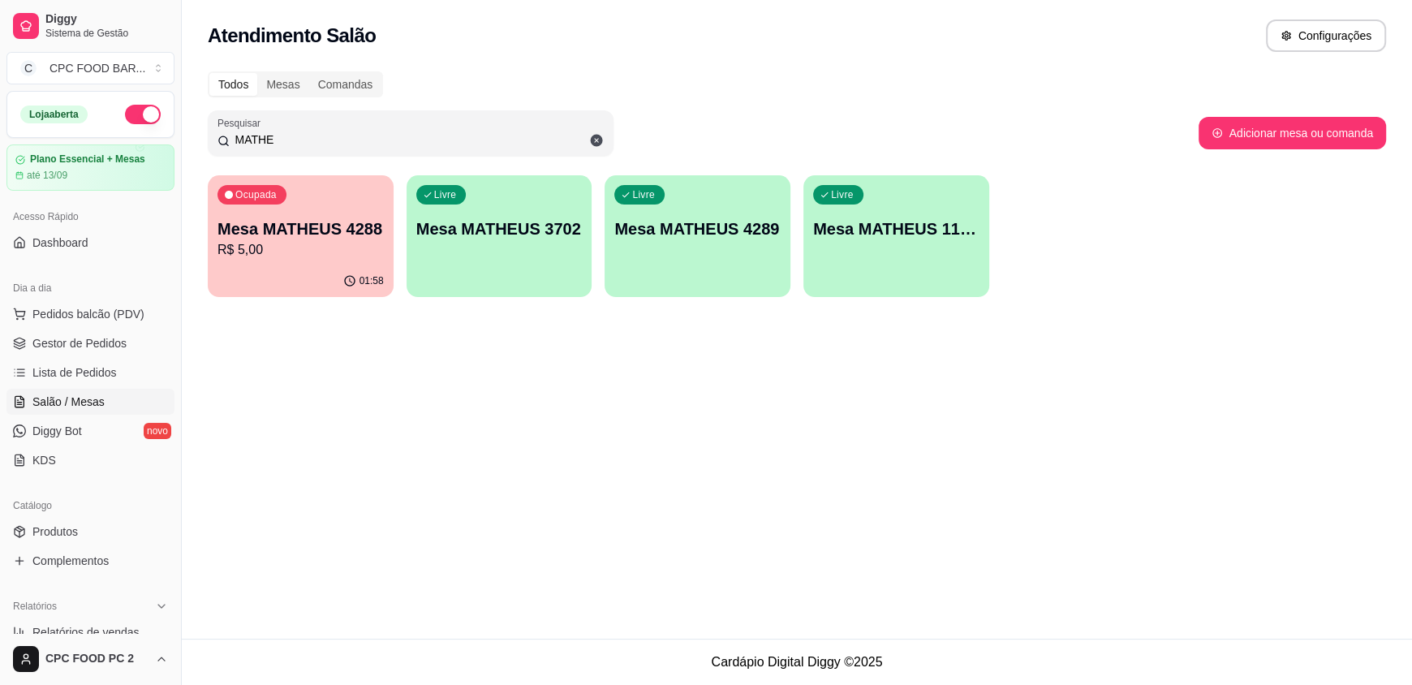
type input "MATHE"
click at [338, 226] on p "Mesa MATHEUS 4288" at bounding box center [300, 228] width 166 height 23
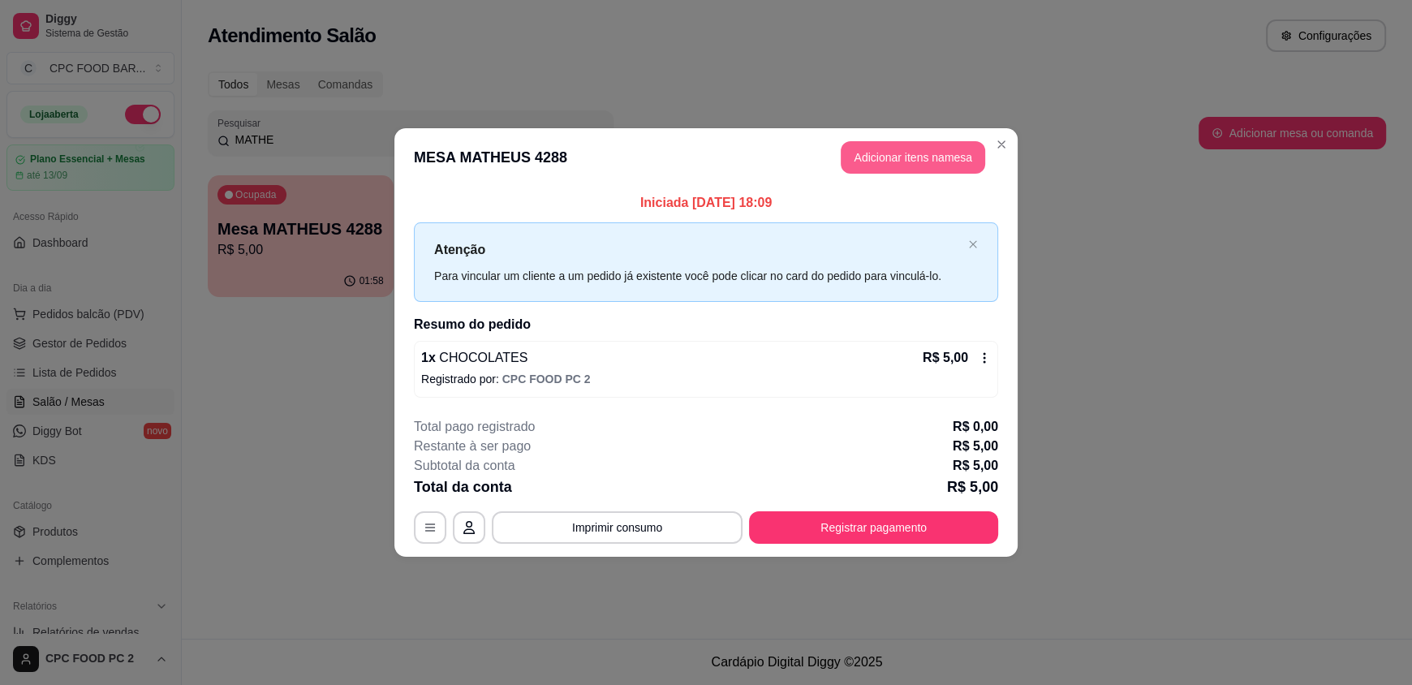
click at [908, 158] on button "Adicionar itens na mesa" at bounding box center [913, 157] width 144 height 32
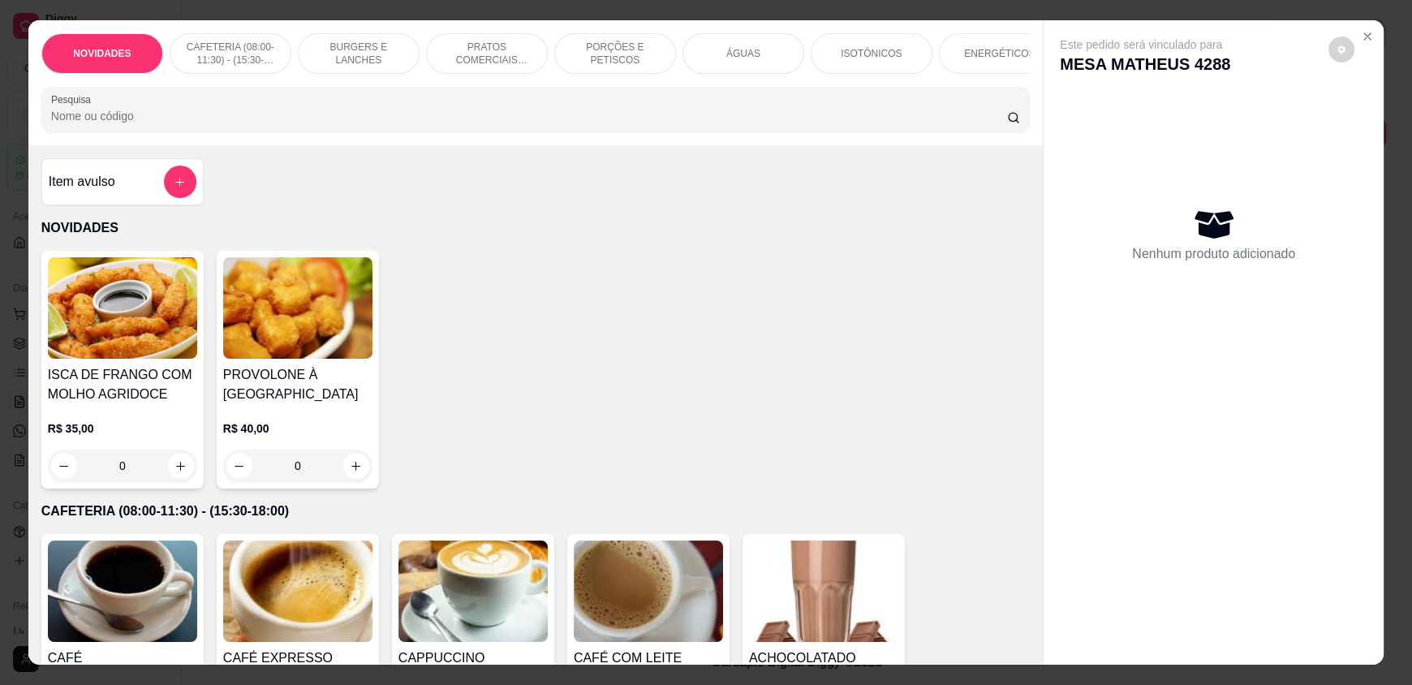
click at [702, 124] on input "Pesquisa" at bounding box center [529, 116] width 957 height 16
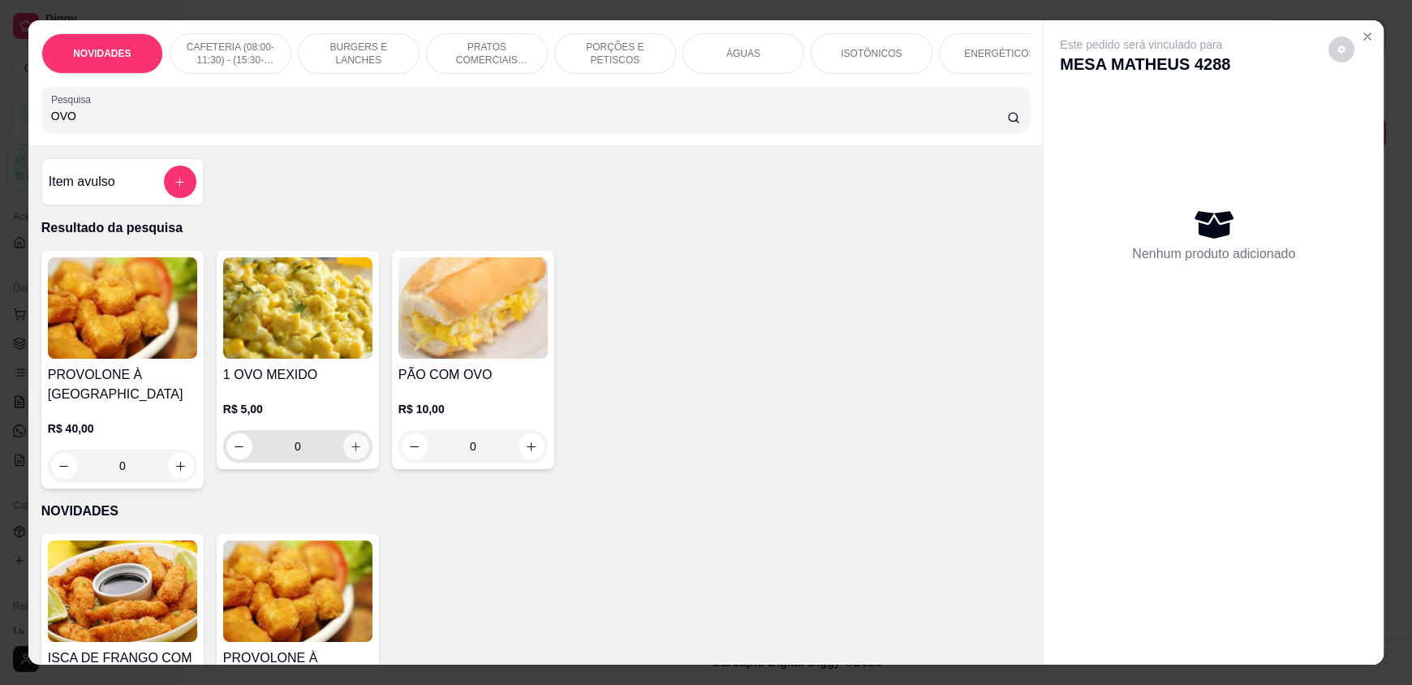
type input "OVO"
click at [356, 454] on button "increase-product-quantity" at bounding box center [355, 446] width 25 height 25
type input "1"
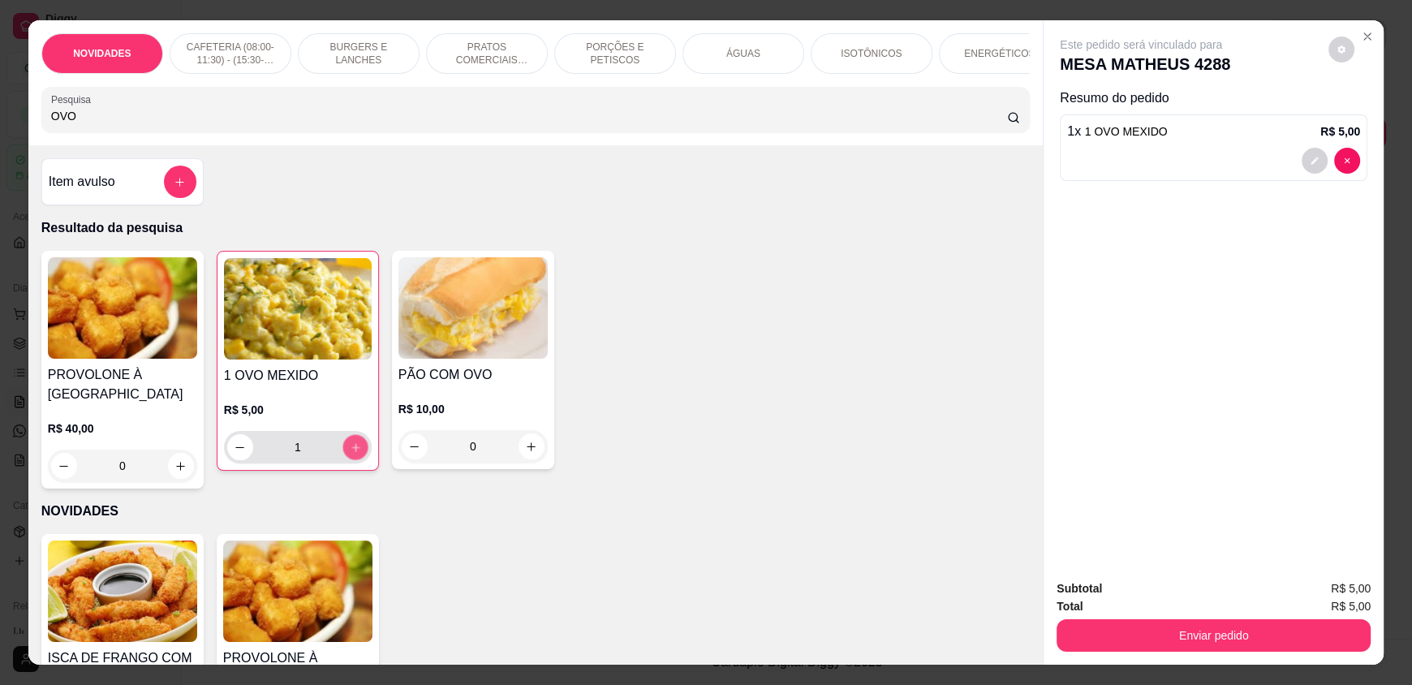
click at [355, 454] on button "increase-product-quantity" at bounding box center [354, 447] width 25 height 25
type input "2"
click at [355, 454] on button "increase-product-quantity" at bounding box center [355, 447] width 26 height 26
type input "3"
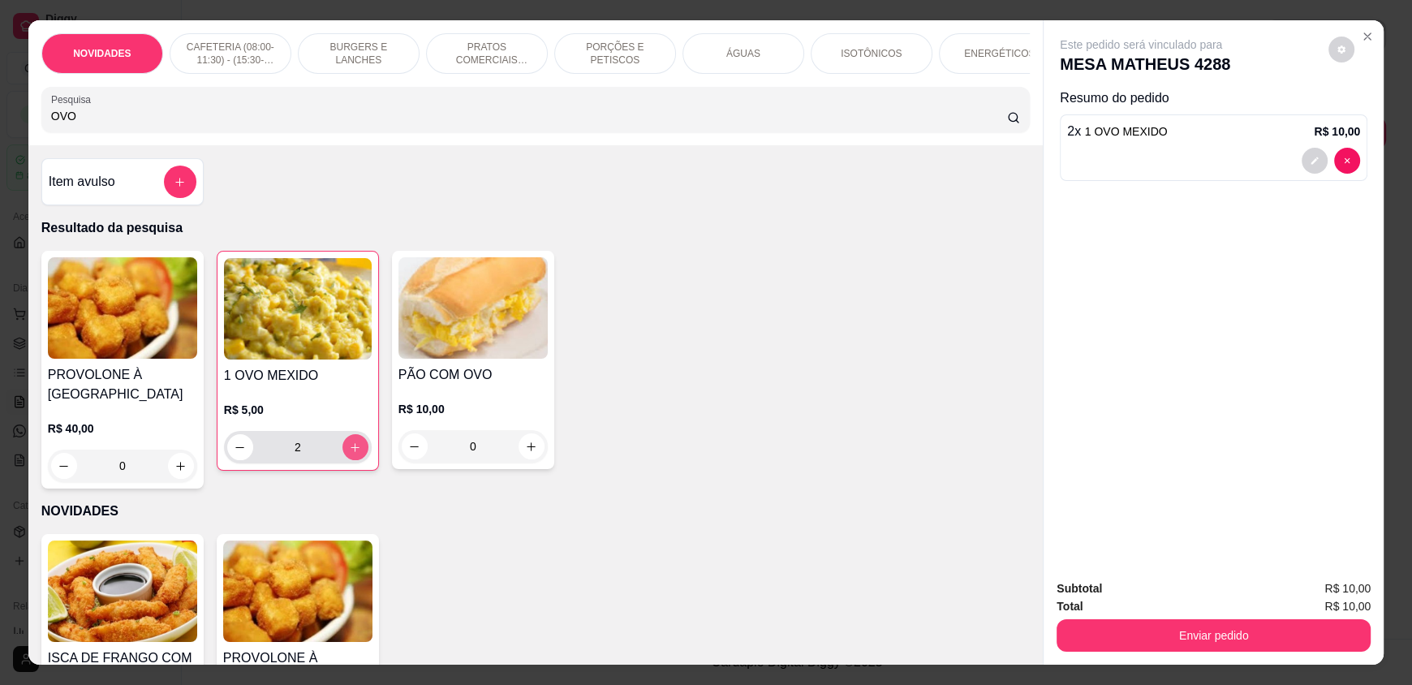
type input "3"
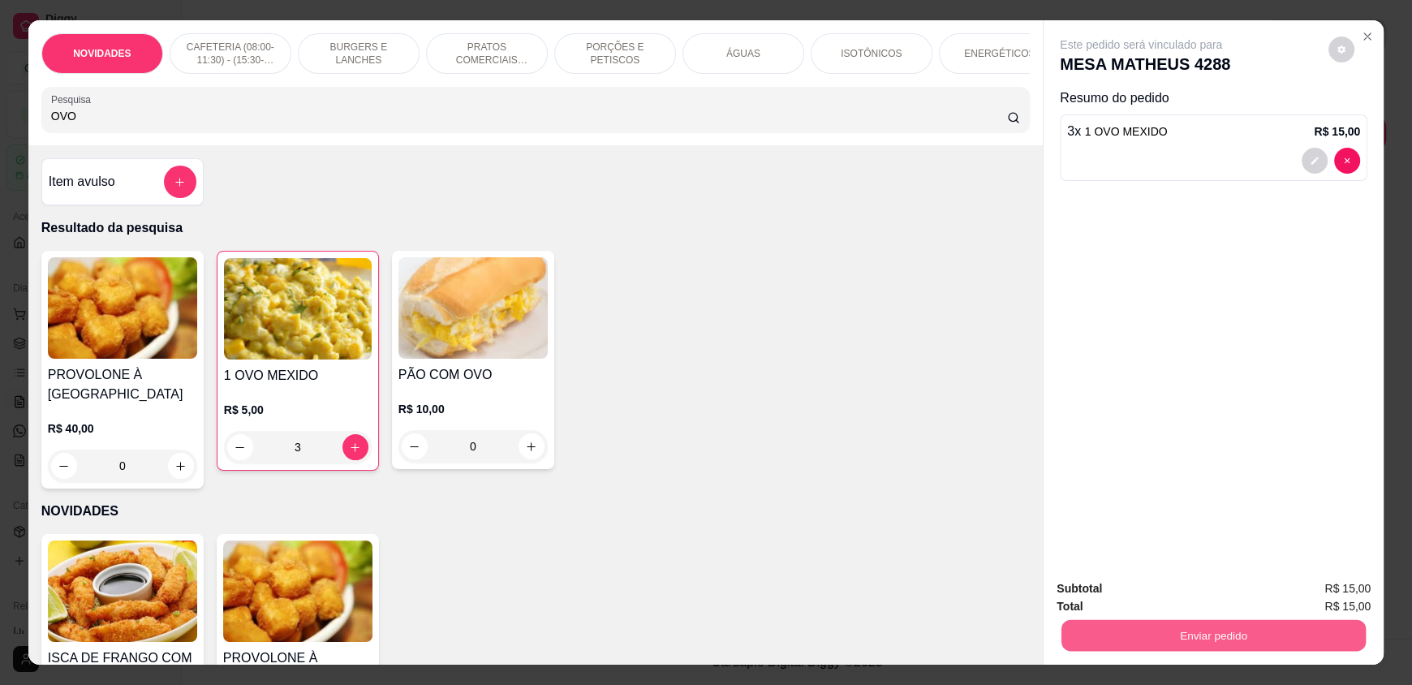
click at [1207, 635] on button "Enviar pedido" at bounding box center [1213, 635] width 304 height 32
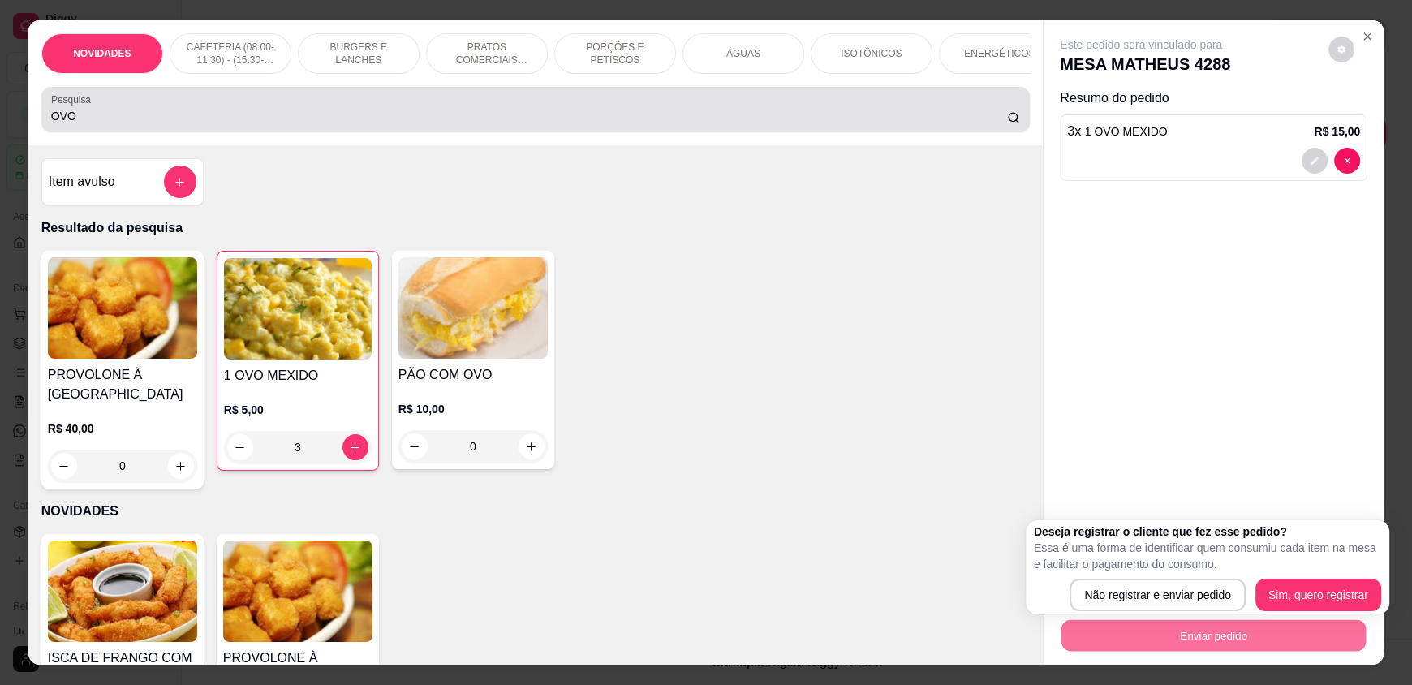
click at [414, 124] on input "OVO" at bounding box center [529, 116] width 957 height 16
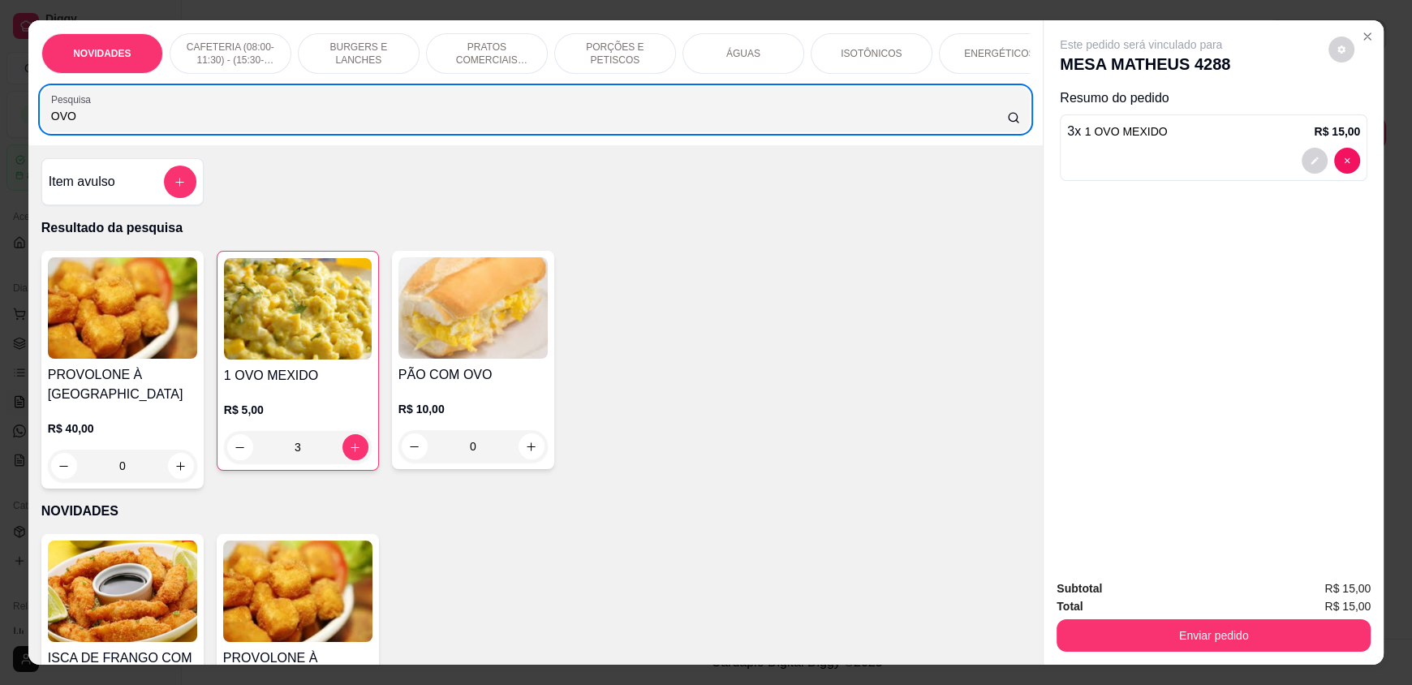
drag, startPoint x: 88, startPoint y: 118, endPoint x: 15, endPoint y: 120, distance: 73.1
click at [28, 125] on div "NOVIDADES CAFETERIA (08:00-11:30) - (15:30-18:00) BURGERS E LANCHES PRATOS COME…" at bounding box center [535, 82] width 1014 height 125
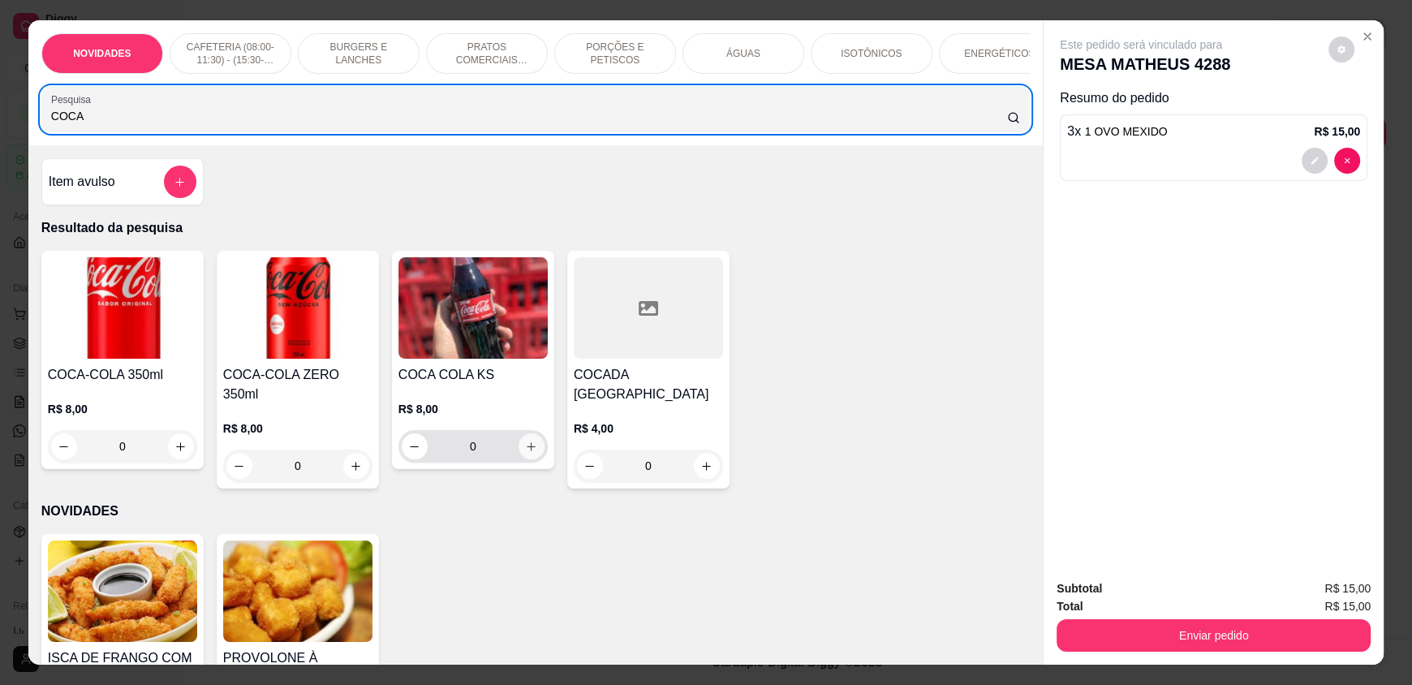
type input "COCA"
click at [525, 453] on icon "increase-product-quantity" at bounding box center [531, 447] width 12 height 12
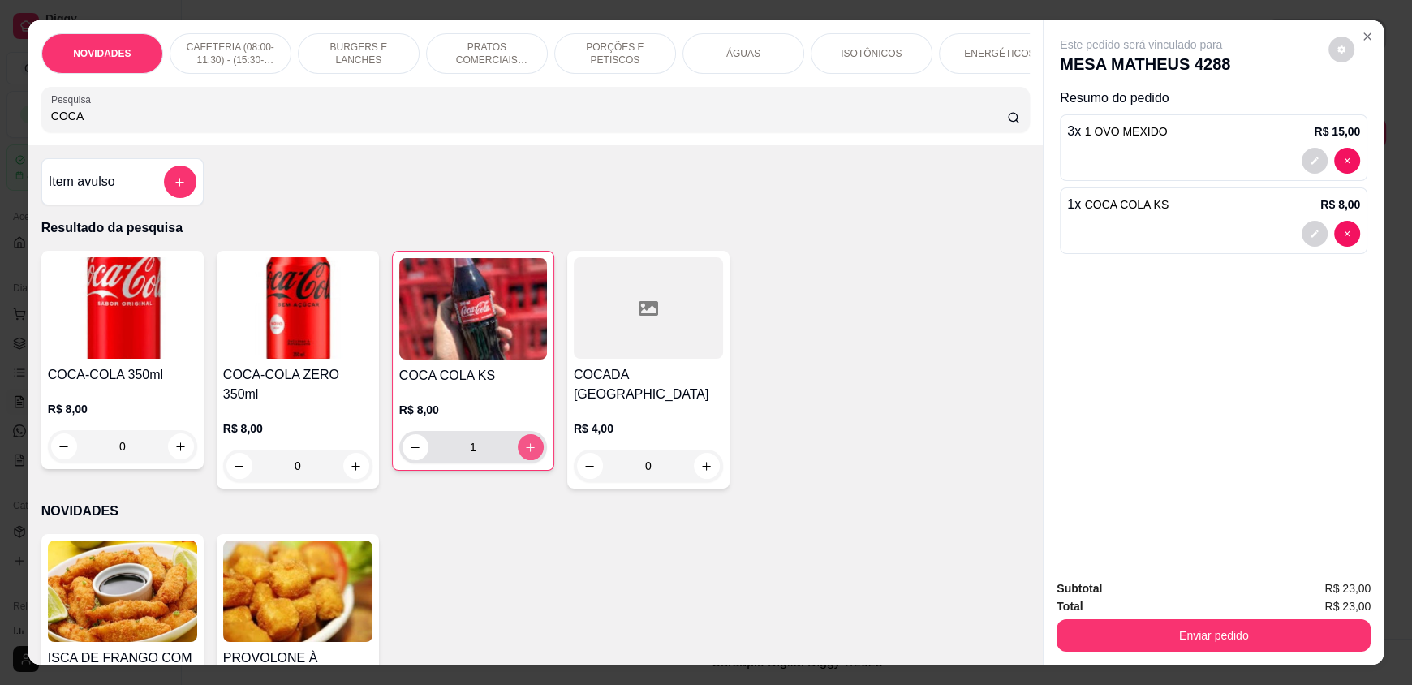
type input "1"
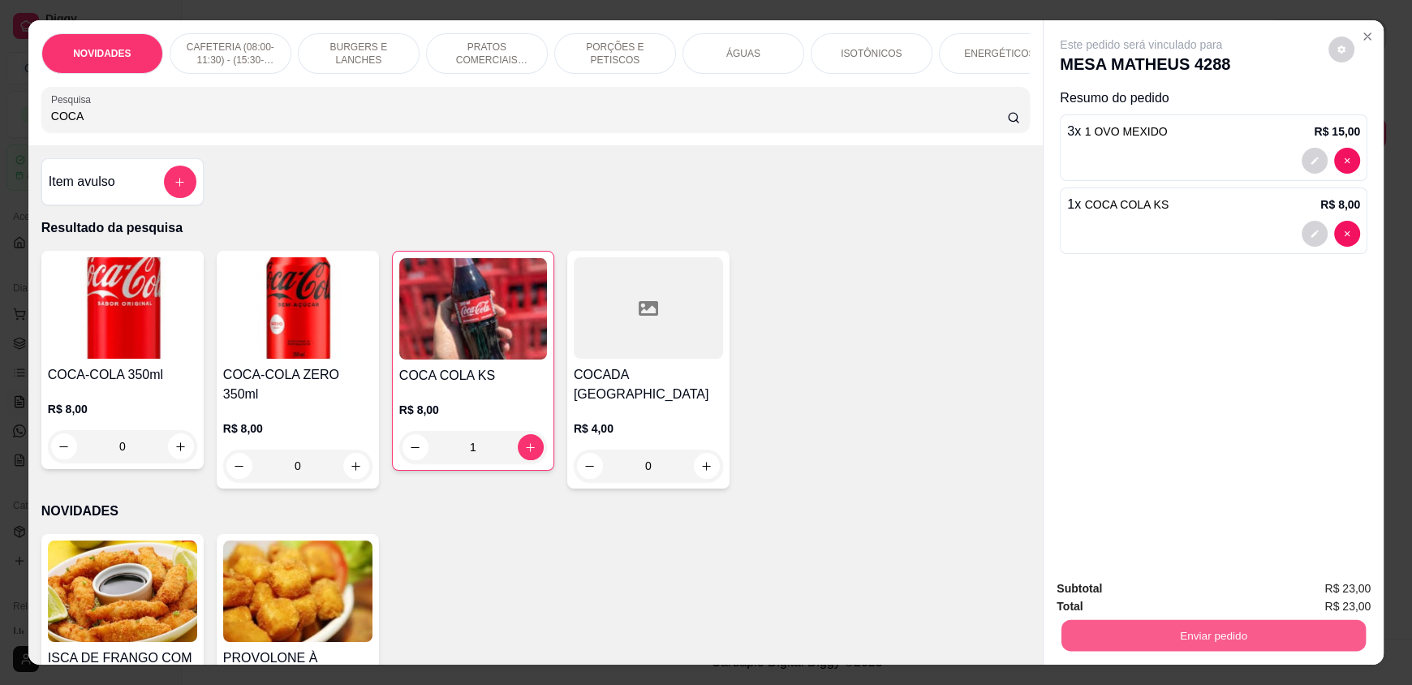
click at [1154, 638] on button "Enviar pedido" at bounding box center [1213, 635] width 304 height 32
click at [1143, 588] on button "Não registrar e enviar pedido" at bounding box center [1160, 595] width 164 height 30
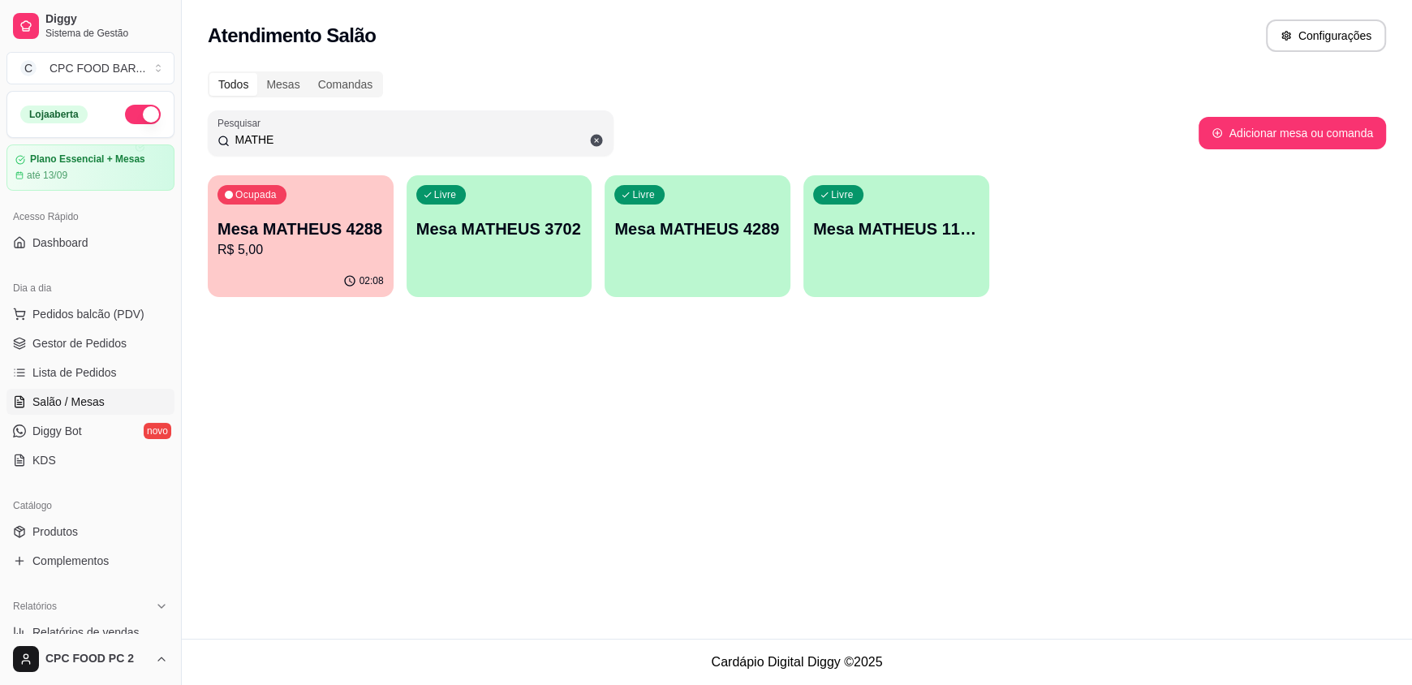
drag, startPoint x: 295, startPoint y: 140, endPoint x: 143, endPoint y: 131, distance: 152.0
click at [143, 131] on div "Diggy Sistema de Gestão C CPC FOOD BAR ... Loja aberta Plano Essencial + Mesas …" at bounding box center [706, 342] width 1412 height 685
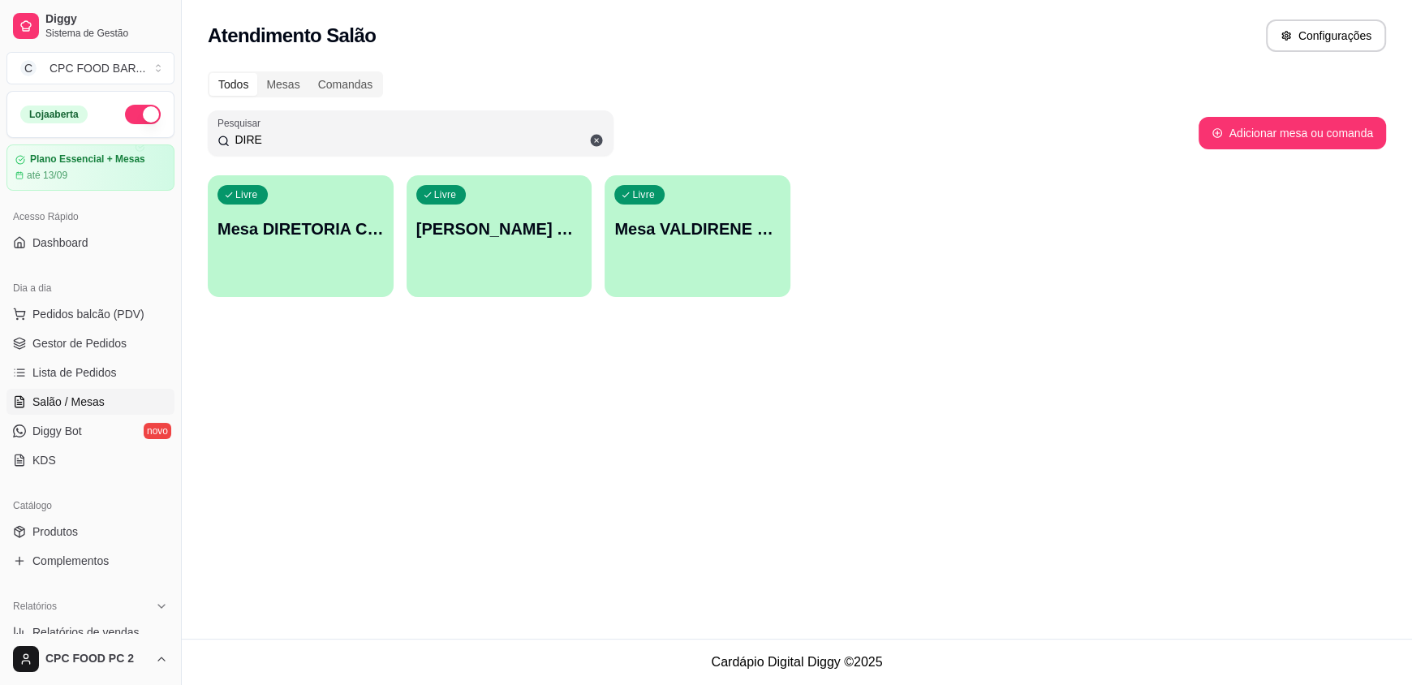
type input "DIRE"
click at [359, 266] on div "Livre Mesa DIRETORIA CLUBE" at bounding box center [300, 226] width 180 height 99
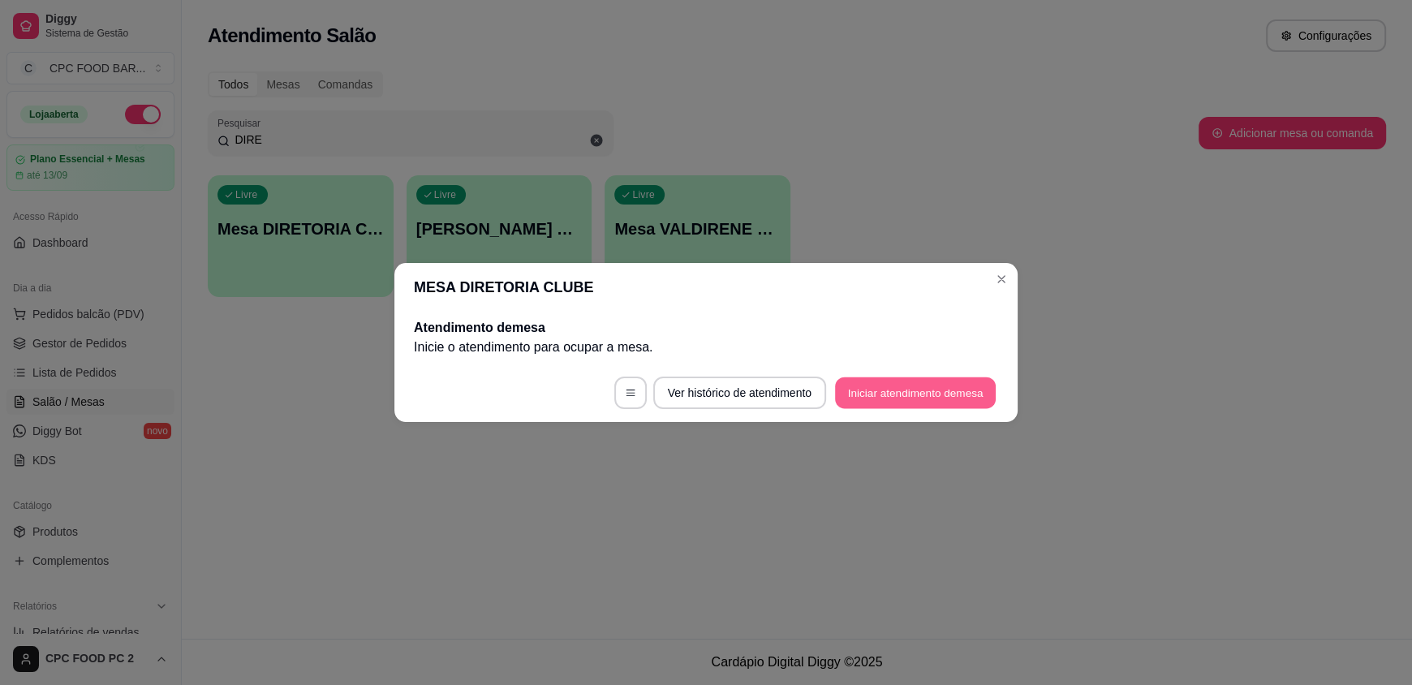
click at [910, 397] on button "Iniciar atendimento de mesa" at bounding box center [915, 393] width 161 height 32
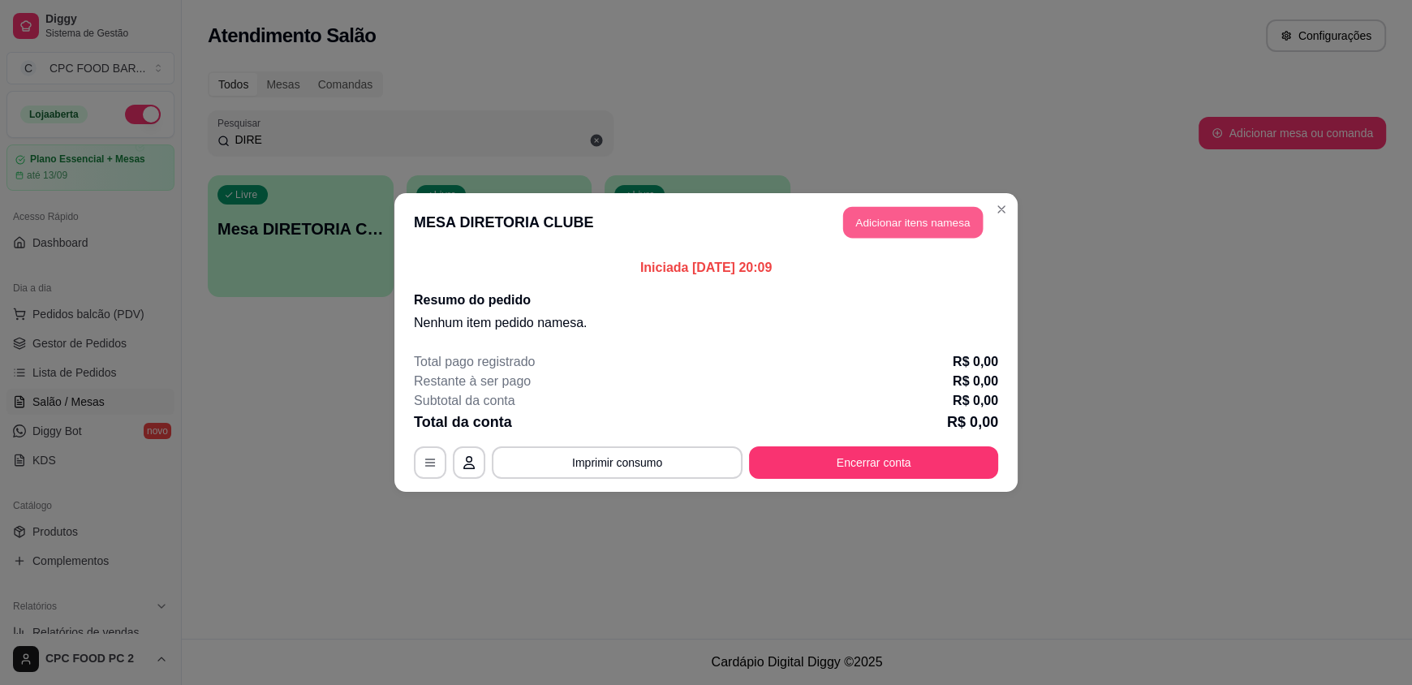
click at [897, 226] on button "Adicionar itens na mesa" at bounding box center [913, 223] width 140 height 32
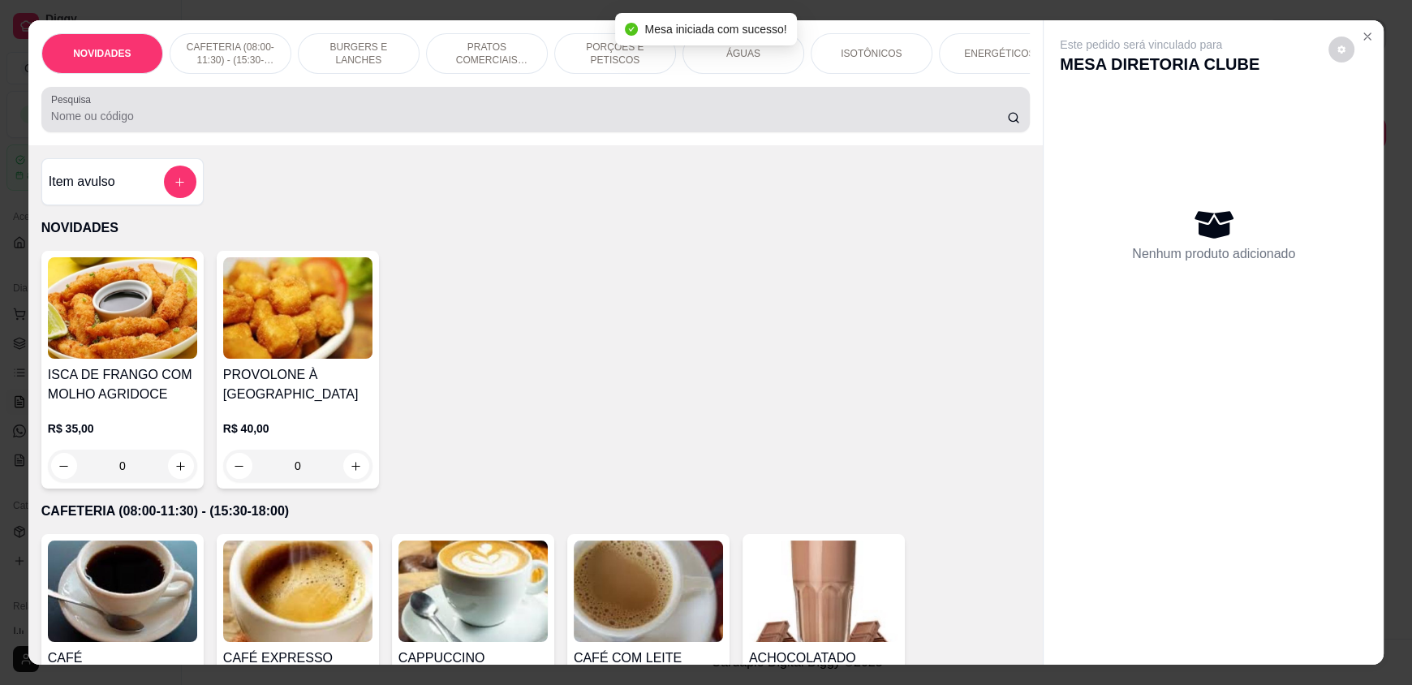
click at [390, 132] on div "Pesquisa" at bounding box center [535, 109] width 988 height 45
click at [513, 118] on div at bounding box center [535, 109] width 969 height 32
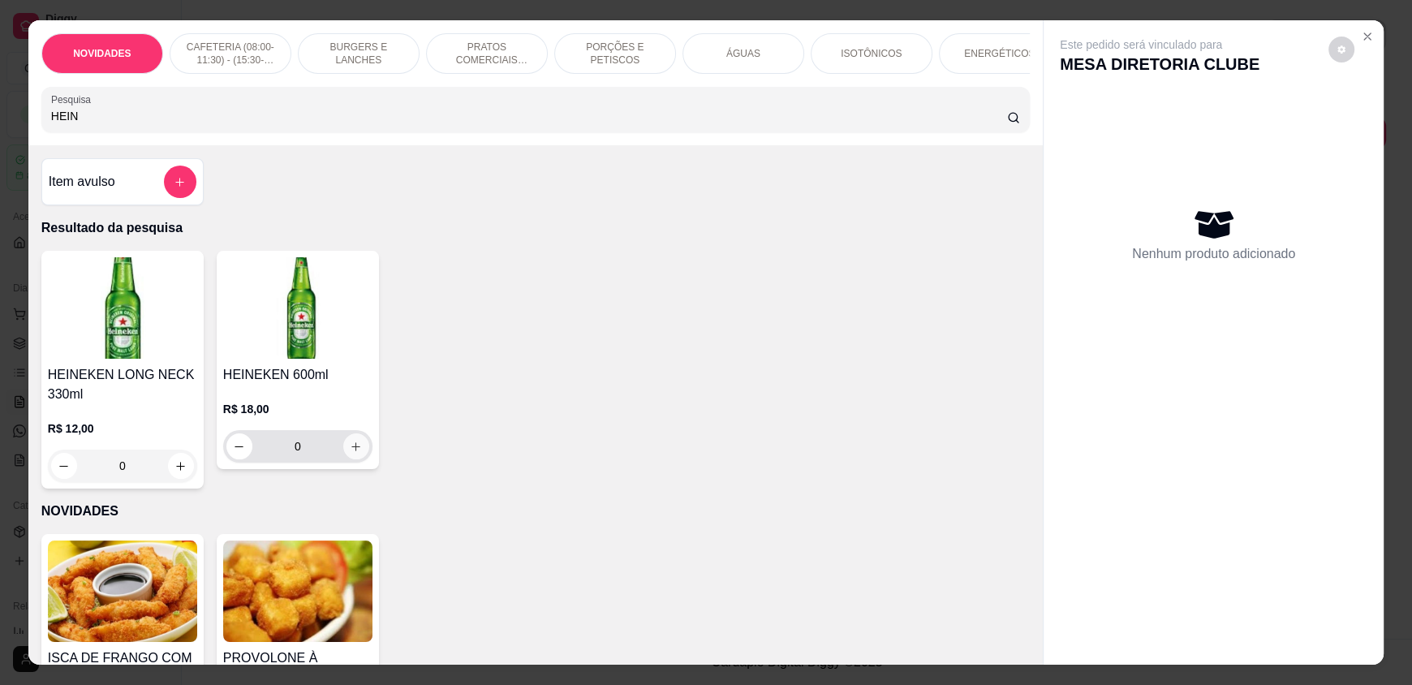
type input "HEIN"
click at [353, 453] on icon "increase-product-quantity" at bounding box center [356, 447] width 12 height 12
type input "1"
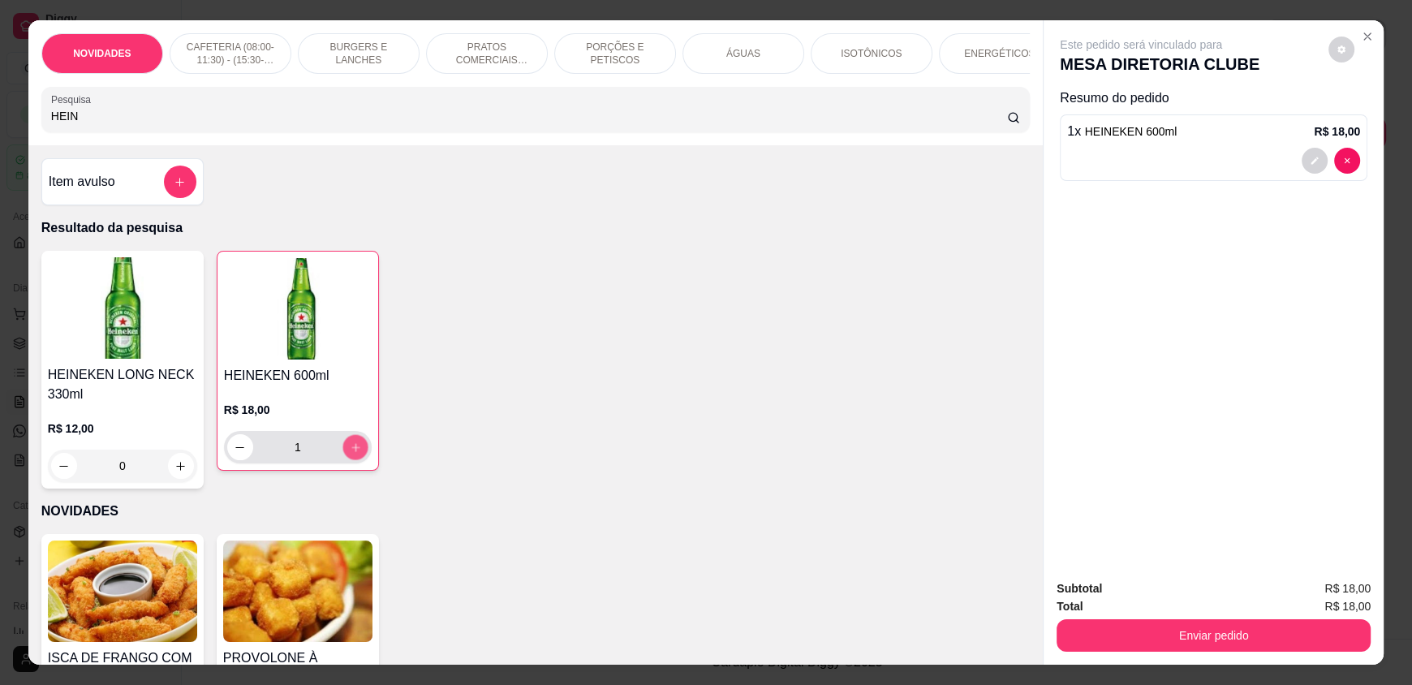
click at [353, 454] on icon "increase-product-quantity" at bounding box center [356, 447] width 12 height 12
type input "2"
click at [353, 454] on icon "increase-product-quantity" at bounding box center [356, 447] width 12 height 12
type input "3"
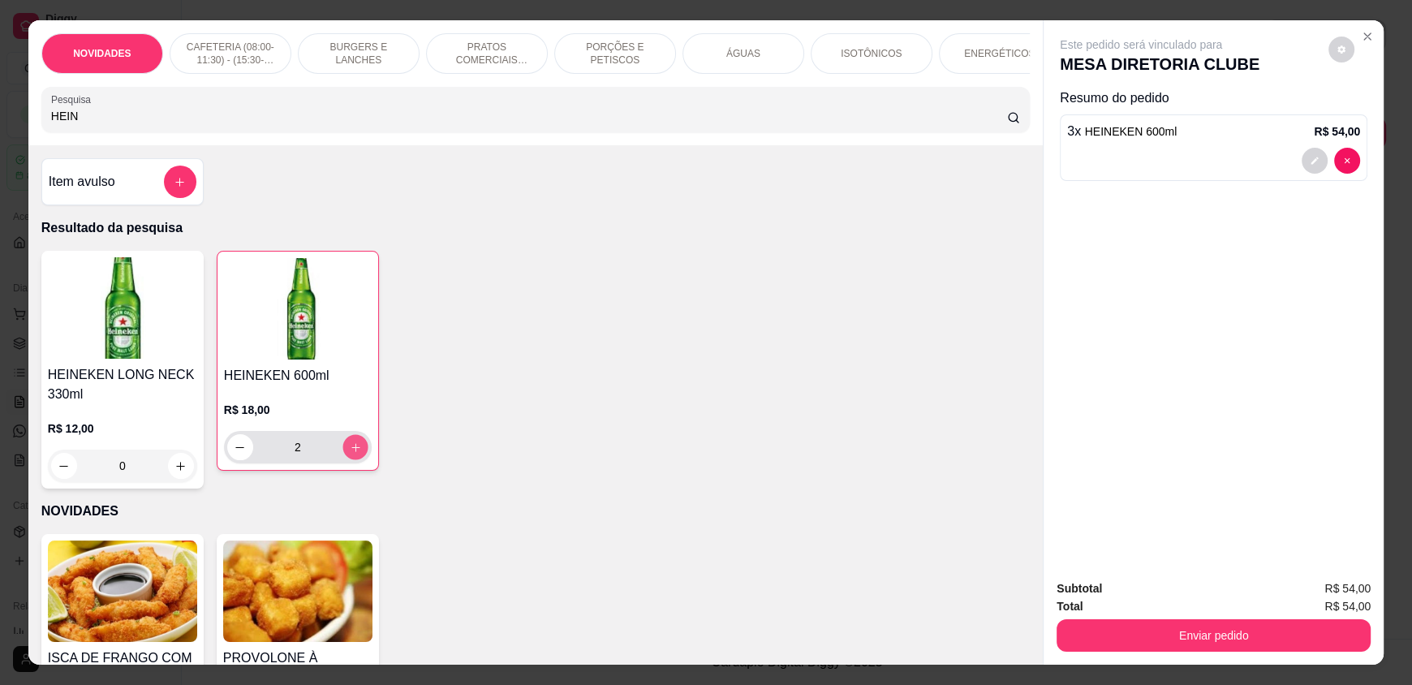
type input "3"
click at [353, 454] on icon "increase-product-quantity" at bounding box center [356, 447] width 12 height 12
type input "4"
click at [178, 188] on icon "add-separate-item" at bounding box center [180, 182] width 12 height 12
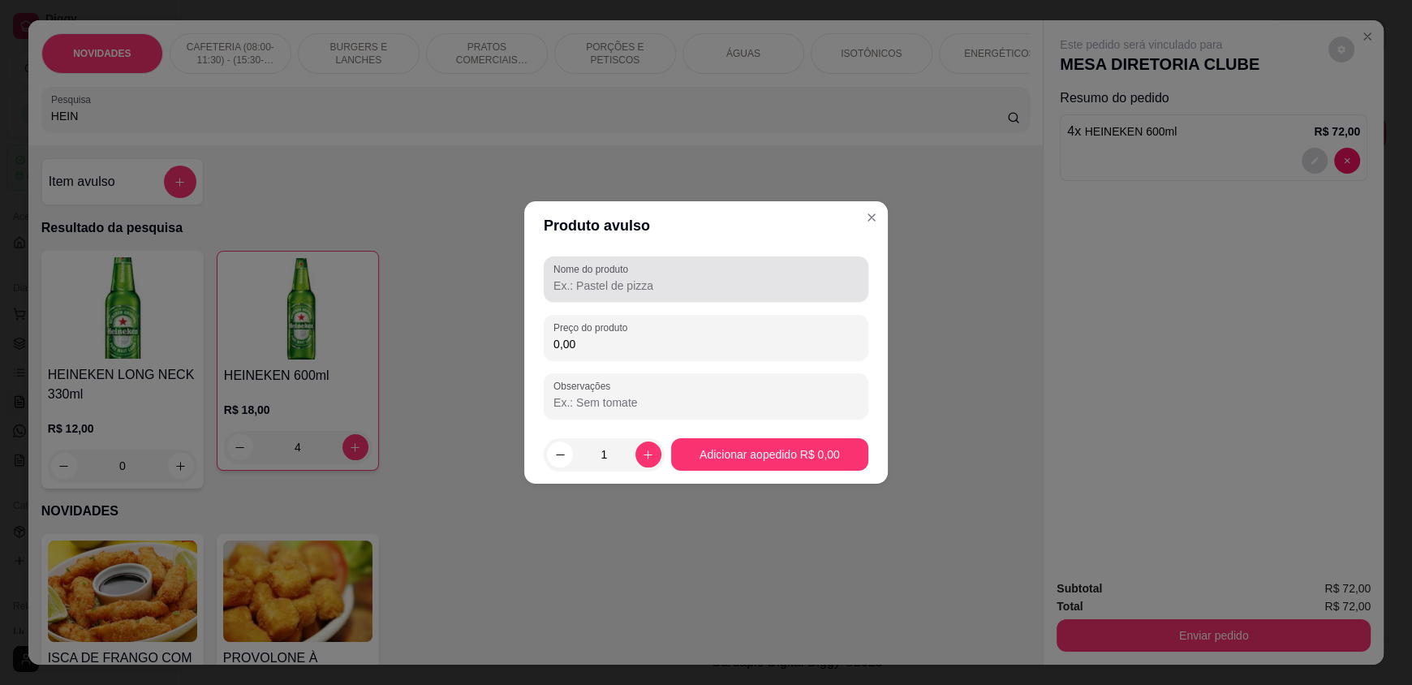
click at [612, 286] on input "Nome do produto" at bounding box center [705, 286] width 305 height 16
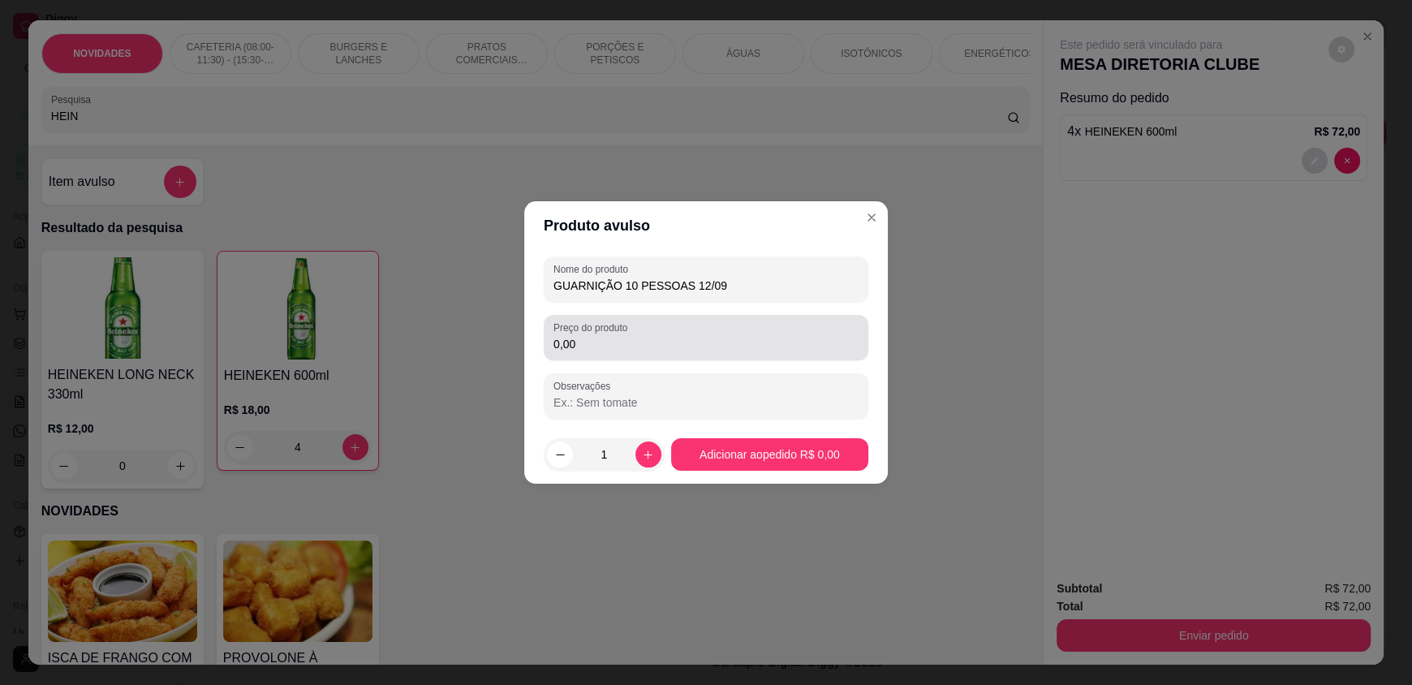
type input "GUARNIÇÃO 10 PESSOAS 12/09"
drag, startPoint x: 600, startPoint y: 346, endPoint x: 536, endPoint y: 334, distance: 65.1
click at [536, 334] on div "Nome do produto GUARNIÇÃO 10 PESSOAS 12/09 Preço do produto 0,00 Observações" at bounding box center [706, 337] width 364 height 175
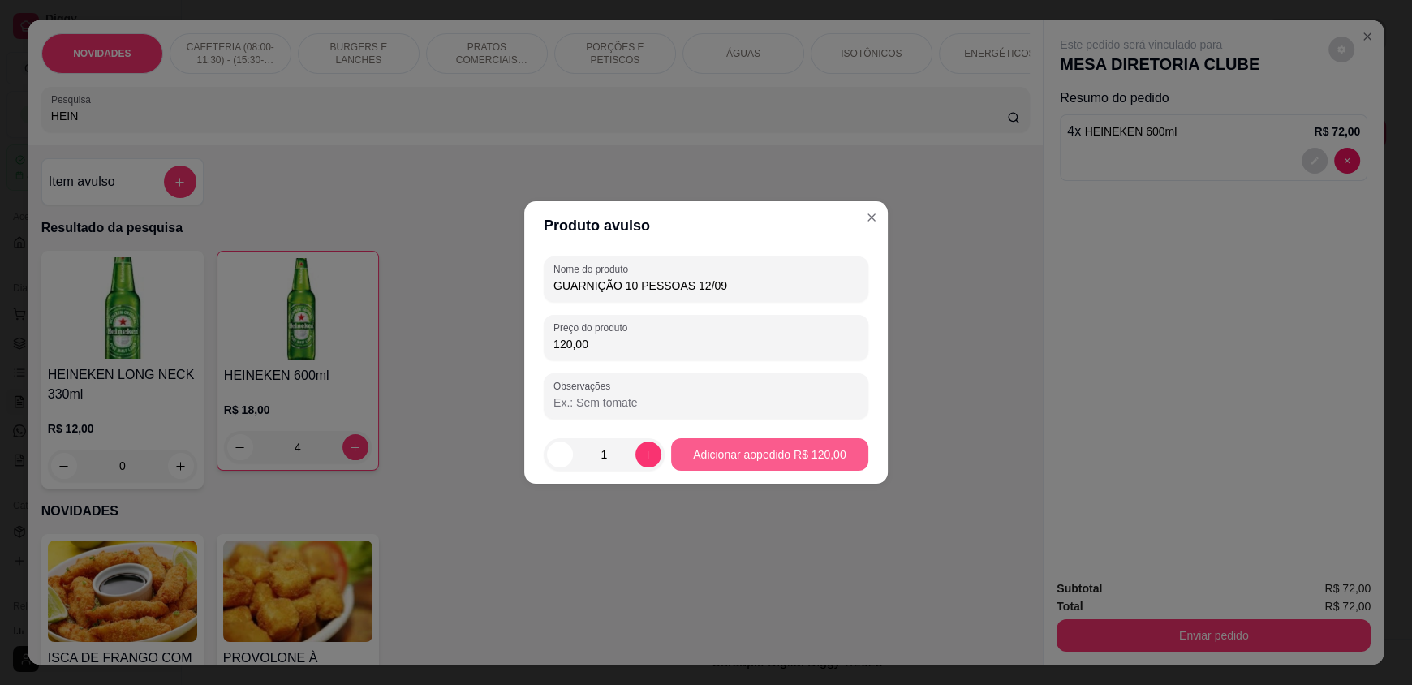
type input "120,00"
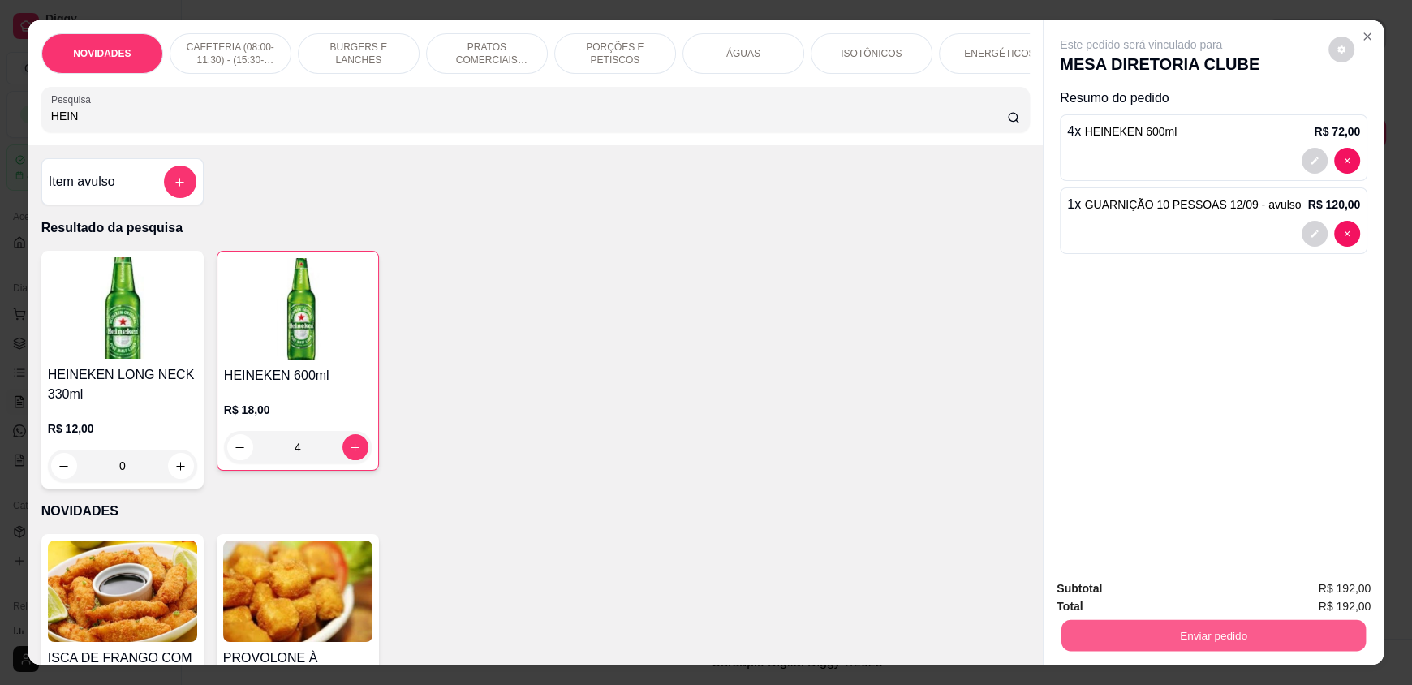
click at [1216, 635] on button "Enviar pedido" at bounding box center [1213, 635] width 304 height 32
click at [1157, 598] on button "Não registrar e enviar pedido" at bounding box center [1159, 595] width 169 height 31
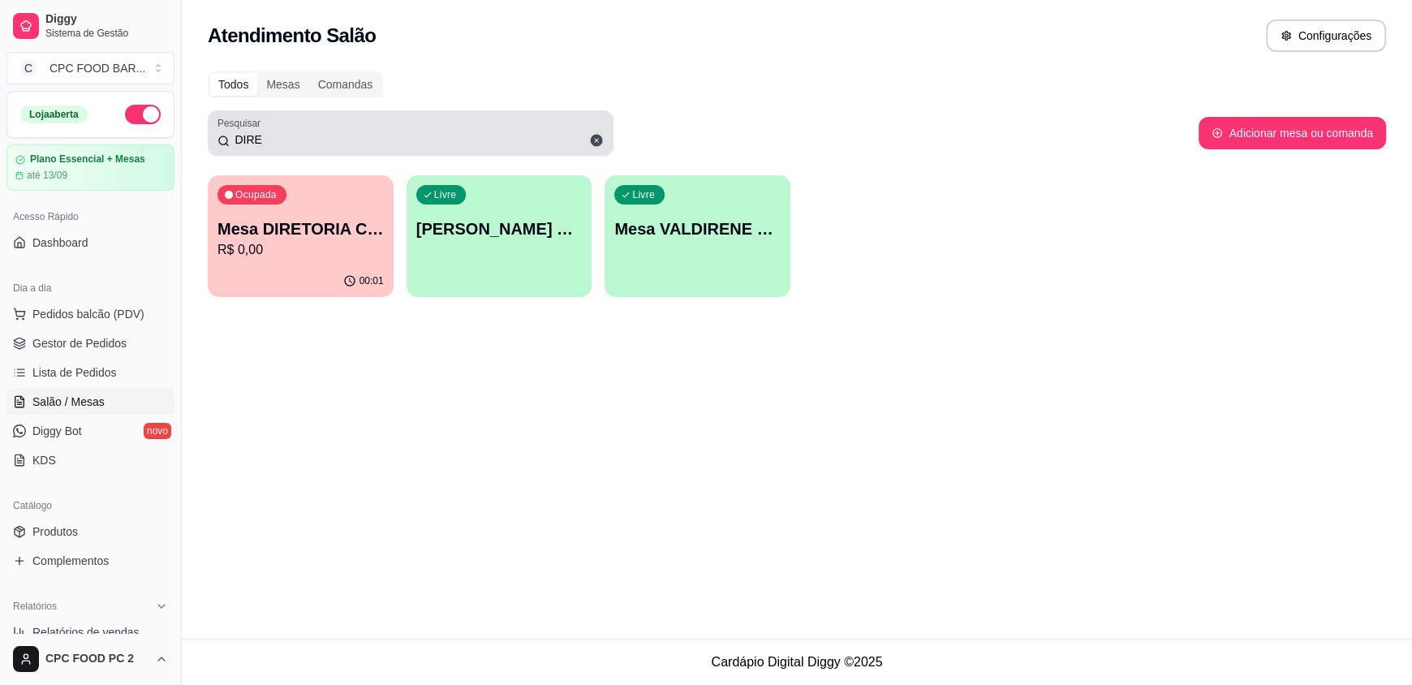
click at [595, 143] on icon at bounding box center [597, 141] width 12 height 12
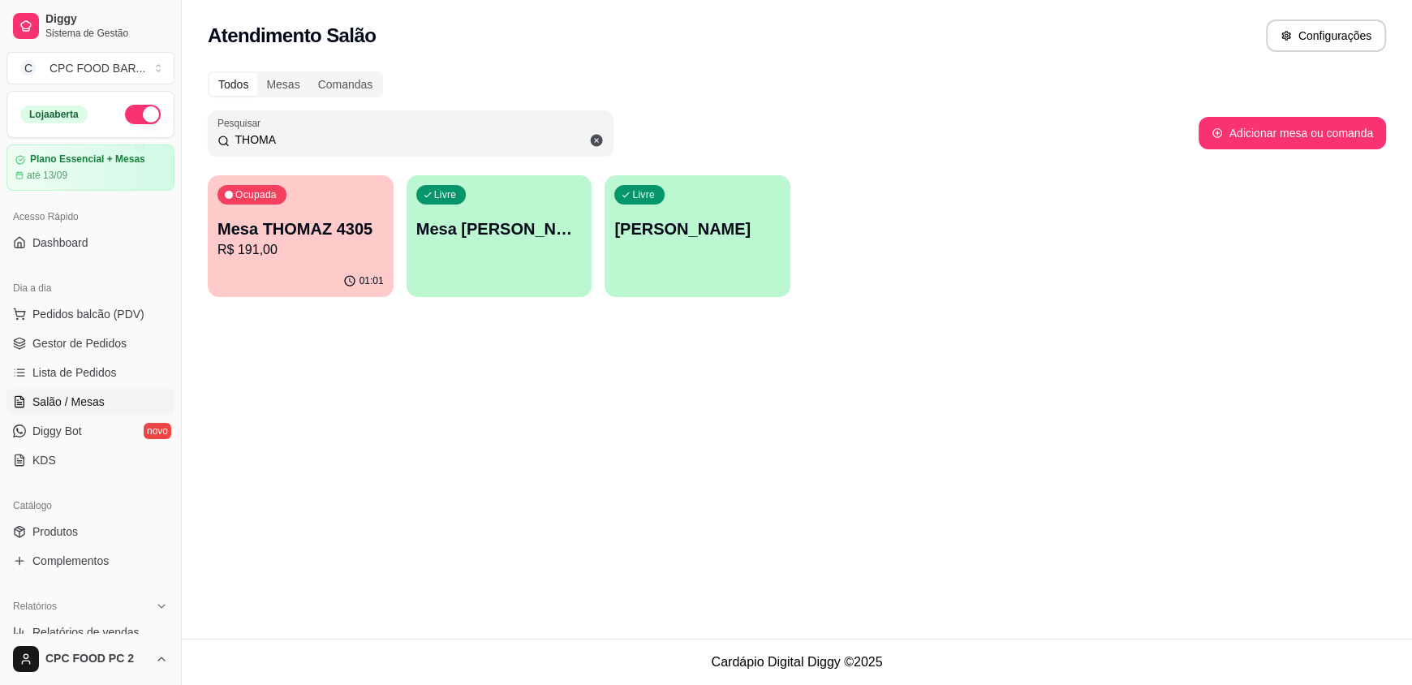
type input "THOMA"
click at [298, 295] on div "Ocupada Mesa THOMAZ 4305 R$ 191,00 01:01 Livre Mesa CELIO THOMAZ Livre Comanda …" at bounding box center [797, 236] width 1178 height 122
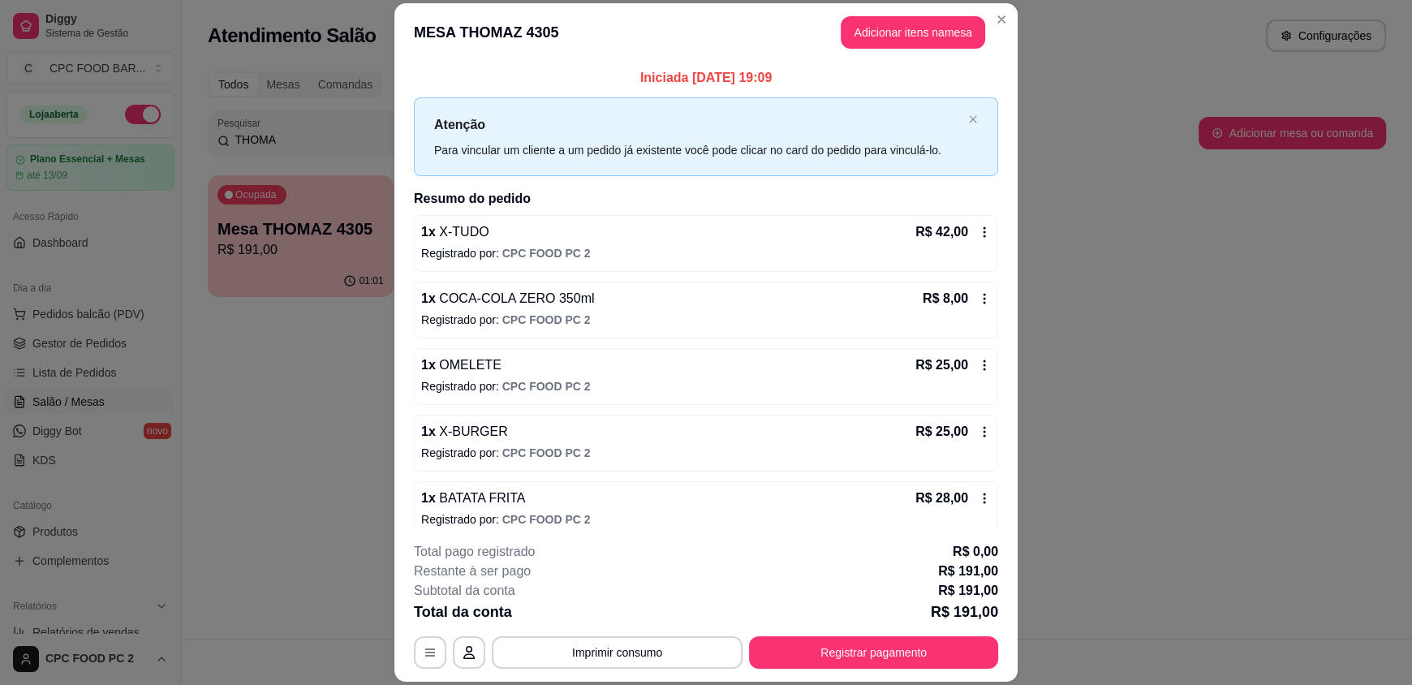
scroll to position [213, 0]
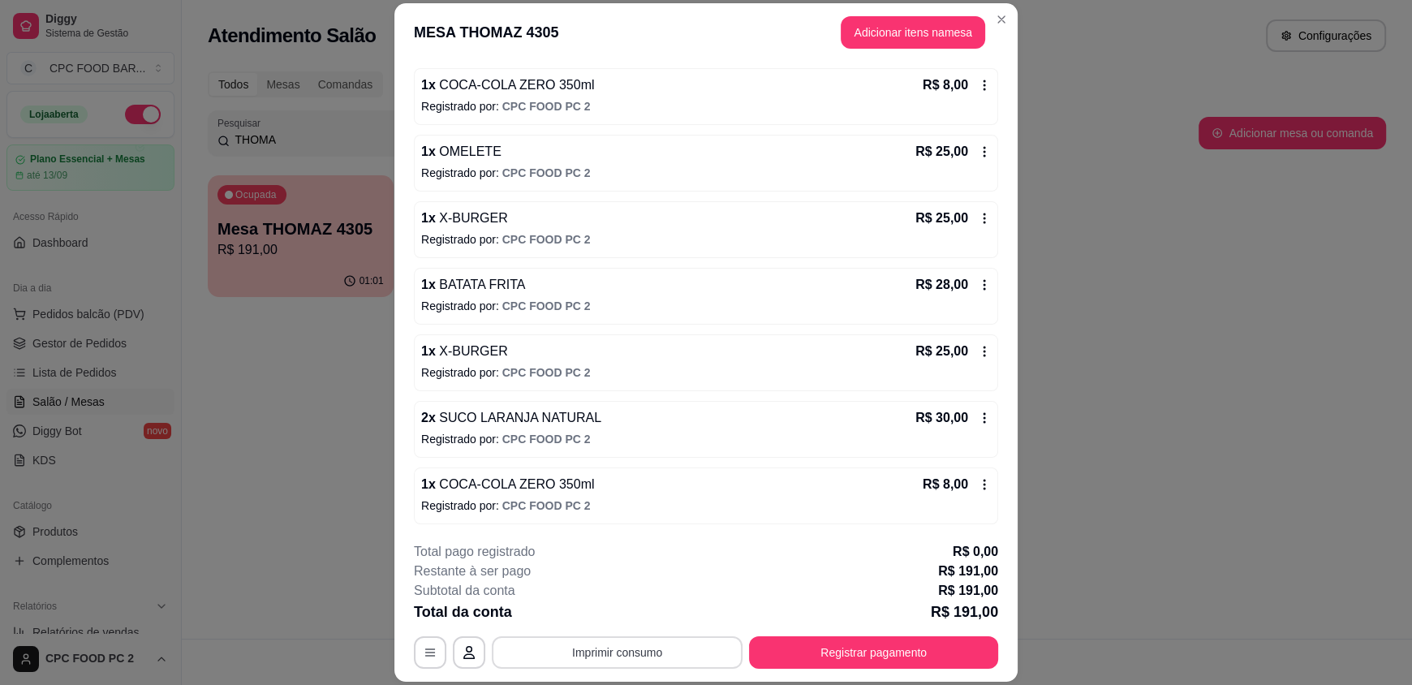
click at [646, 652] on button "Imprimir consumo" at bounding box center [617, 652] width 251 height 32
click at [639, 613] on button "IMPRESSORA" at bounding box center [616, 615] width 118 height 26
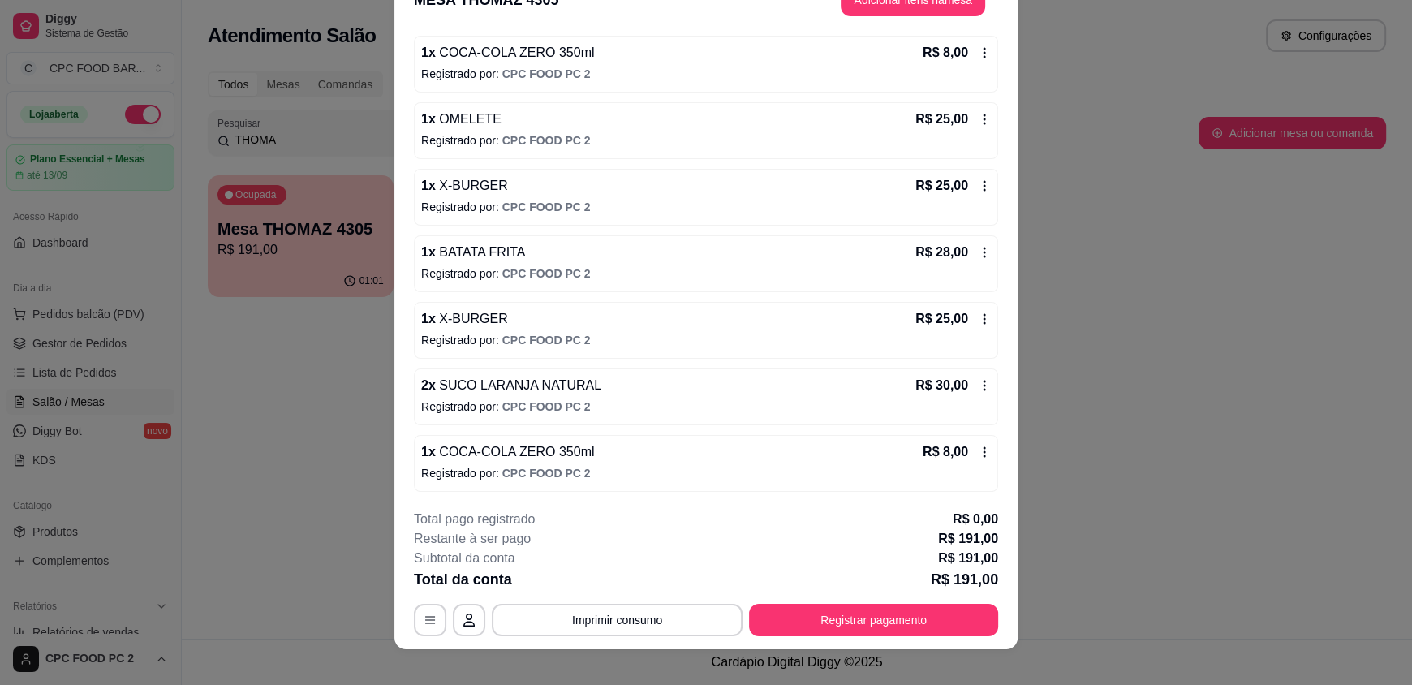
scroll to position [48, 0]
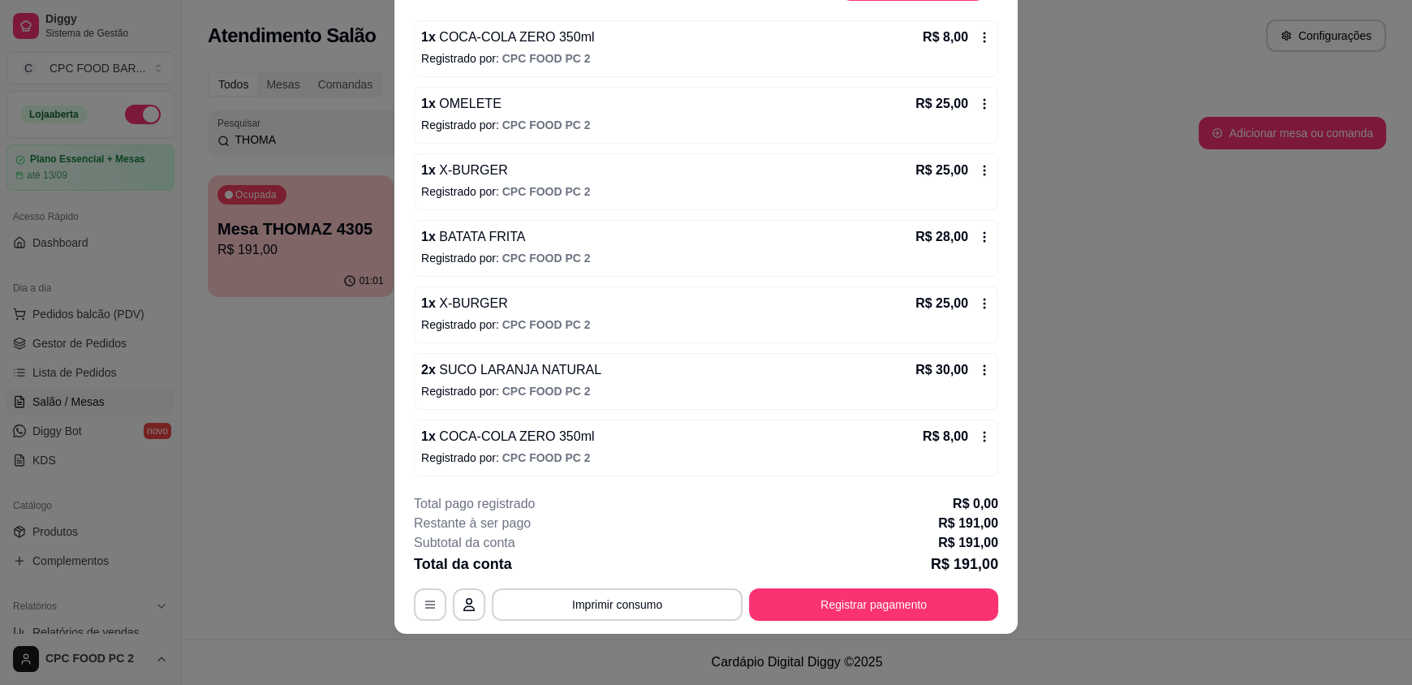
click at [850, 584] on div "**********" at bounding box center [706, 557] width 584 height 127
click at [852, 598] on button "Registrar pagamento" at bounding box center [874, 604] width 242 height 32
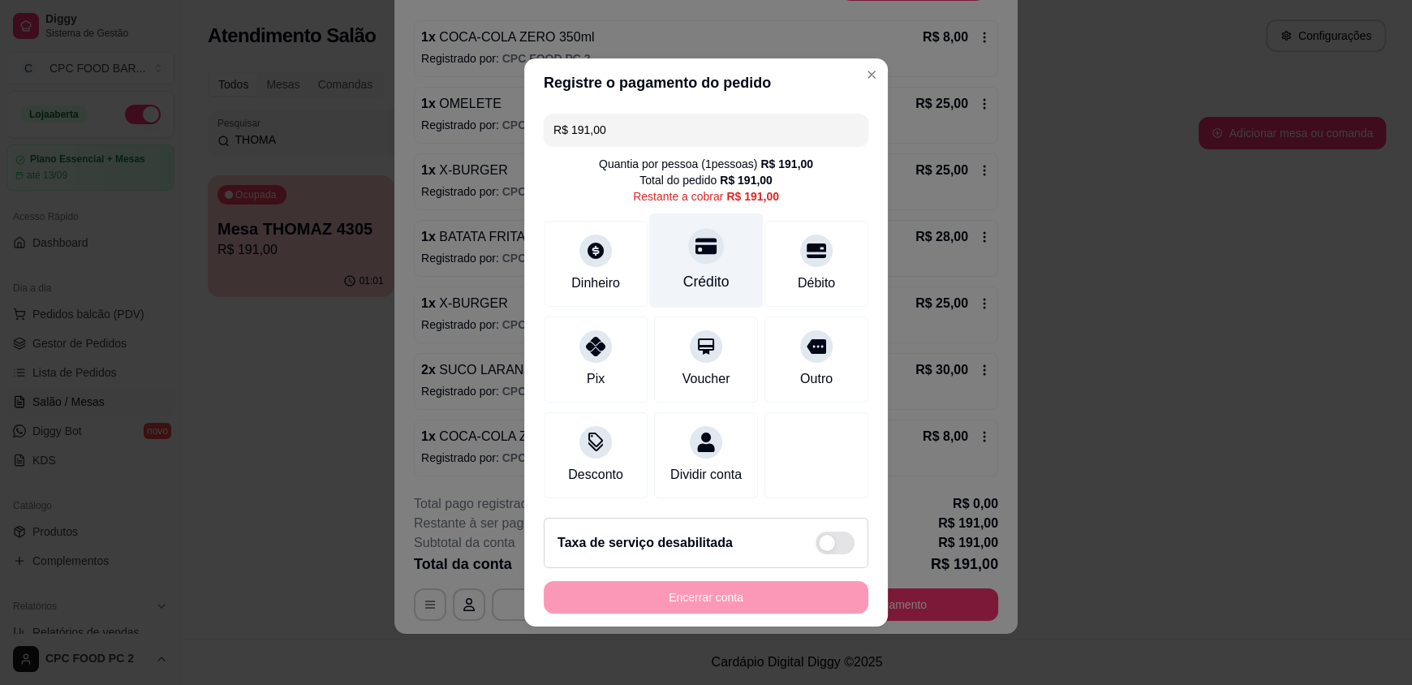
click at [706, 272] on div "Crédito" at bounding box center [706, 281] width 46 height 21
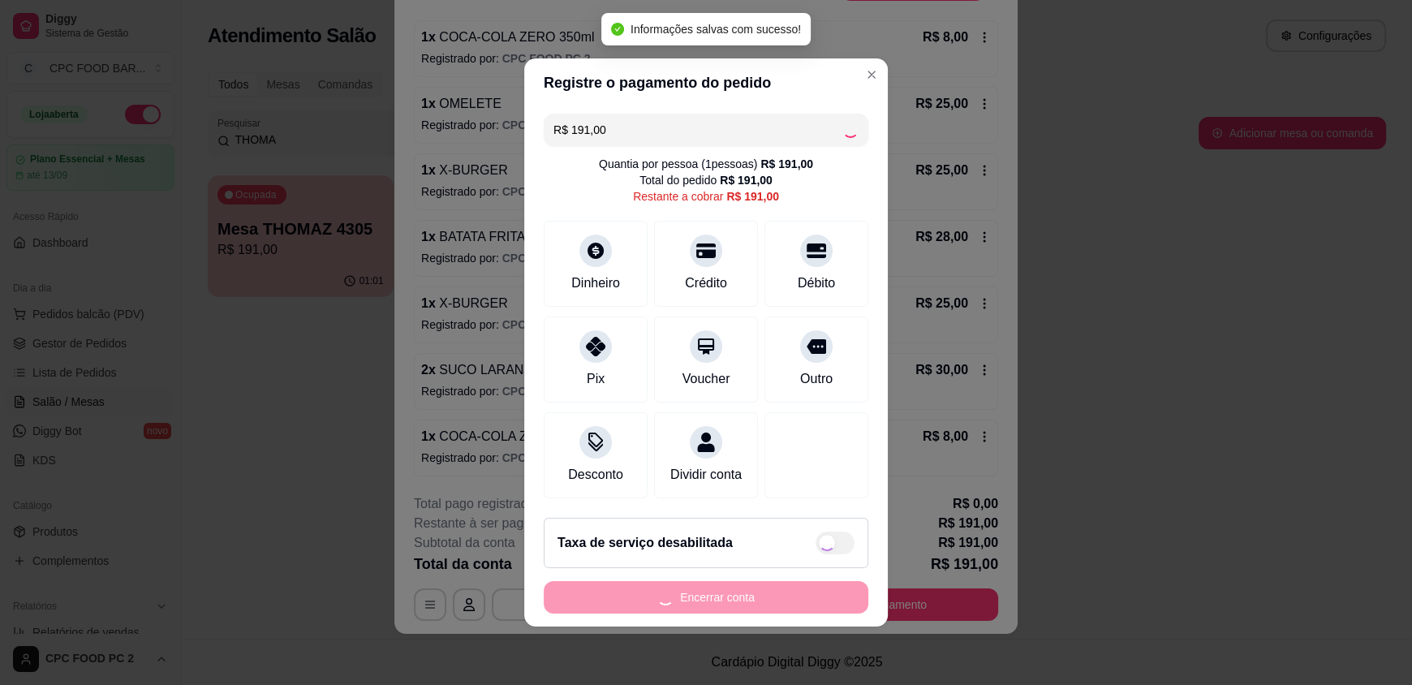
type input "R$ 0,00"
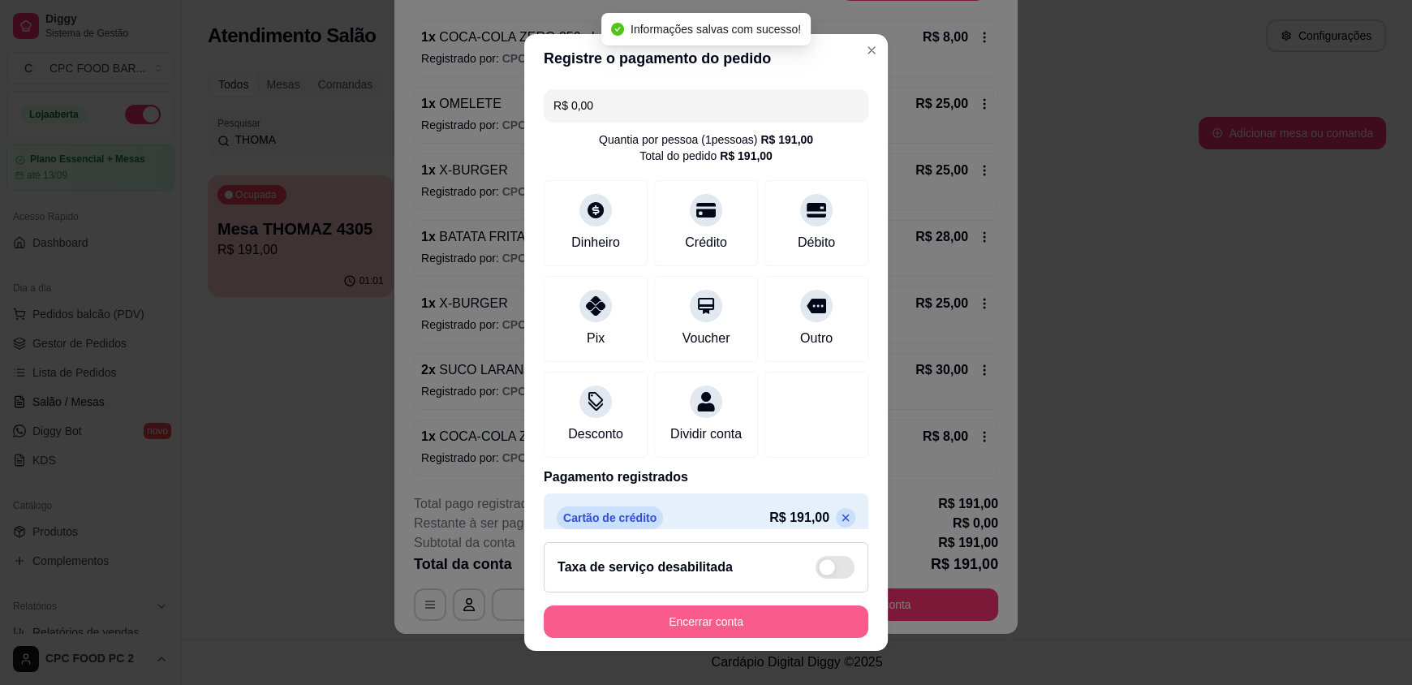
click at [735, 631] on button "Encerrar conta" at bounding box center [706, 621] width 325 height 32
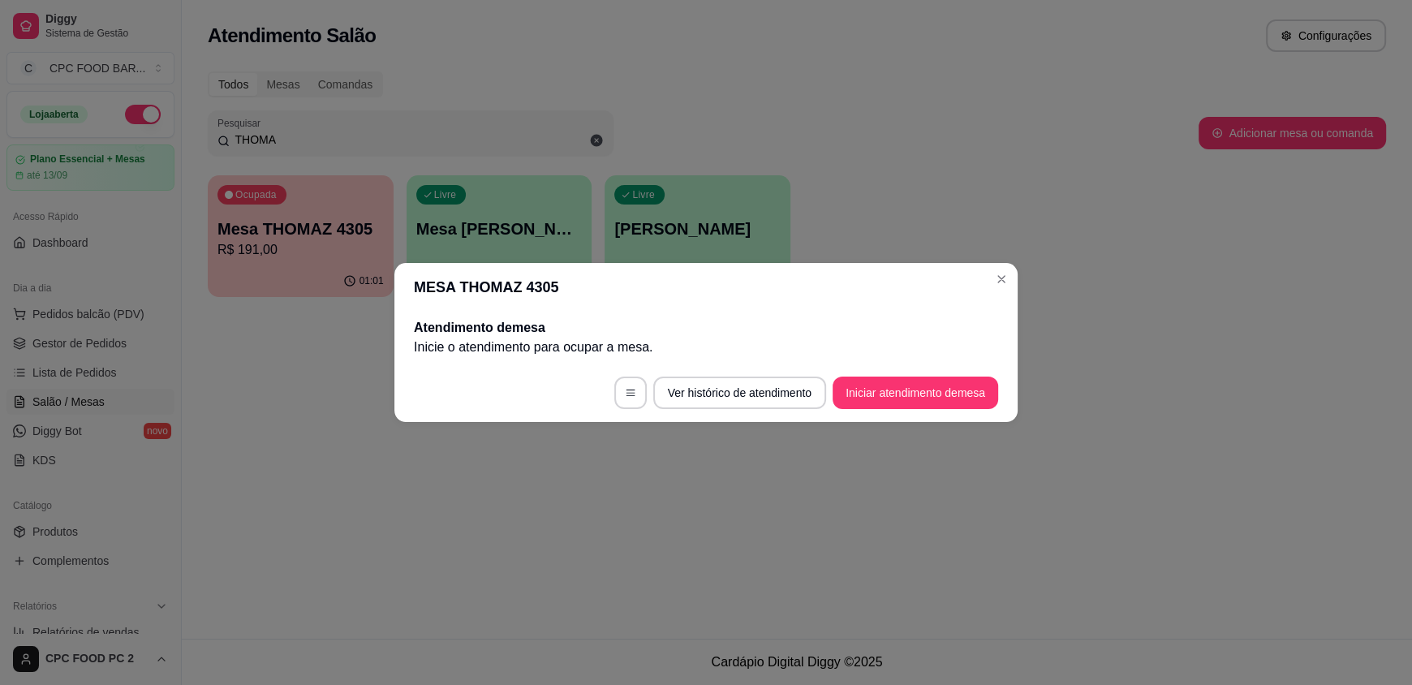
scroll to position [0, 0]
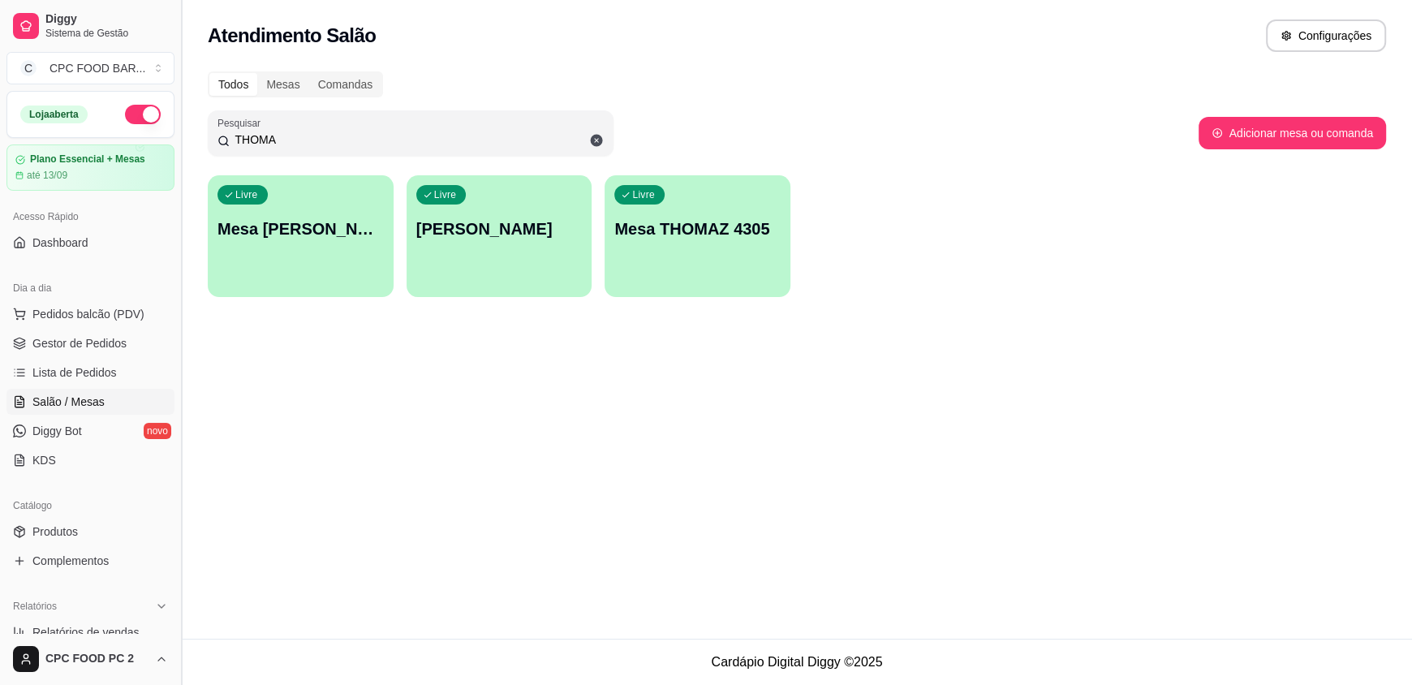
drag, startPoint x: 295, startPoint y: 135, endPoint x: 187, endPoint y: 100, distance: 113.4
click at [187, 105] on div "Diggy Sistema de Gestão C CPC FOOD BAR ... Loja aberta Plano Essencial + Mesas …" at bounding box center [706, 342] width 1412 height 685
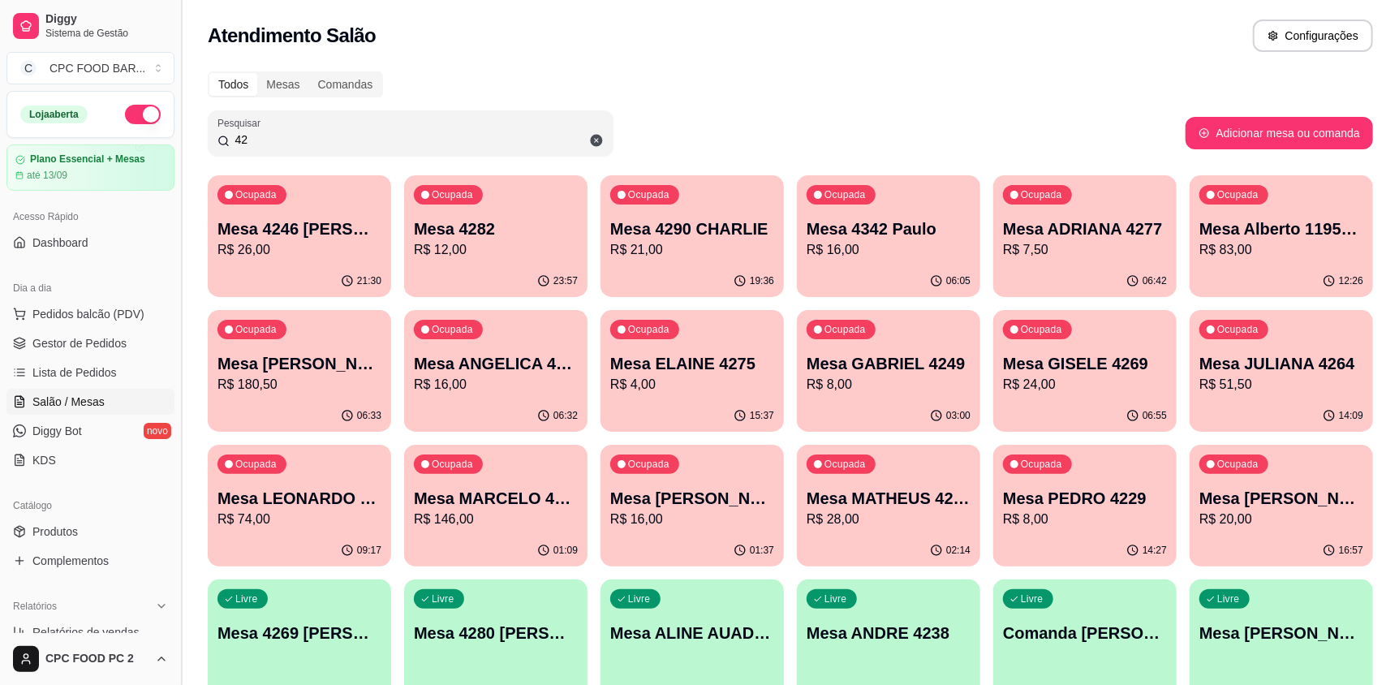
type input "4"
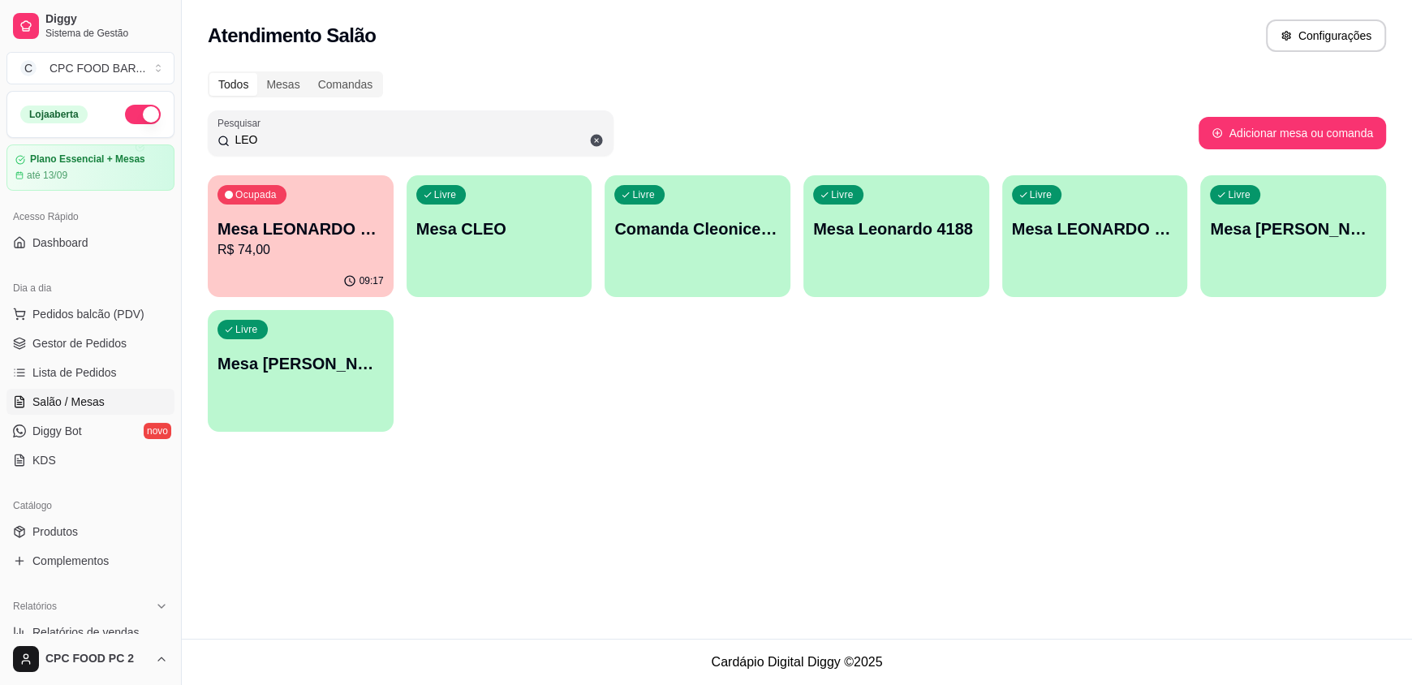
type input "LEO"
click at [318, 231] on p "Mesa LEONARDO 4294" at bounding box center [300, 228] width 166 height 23
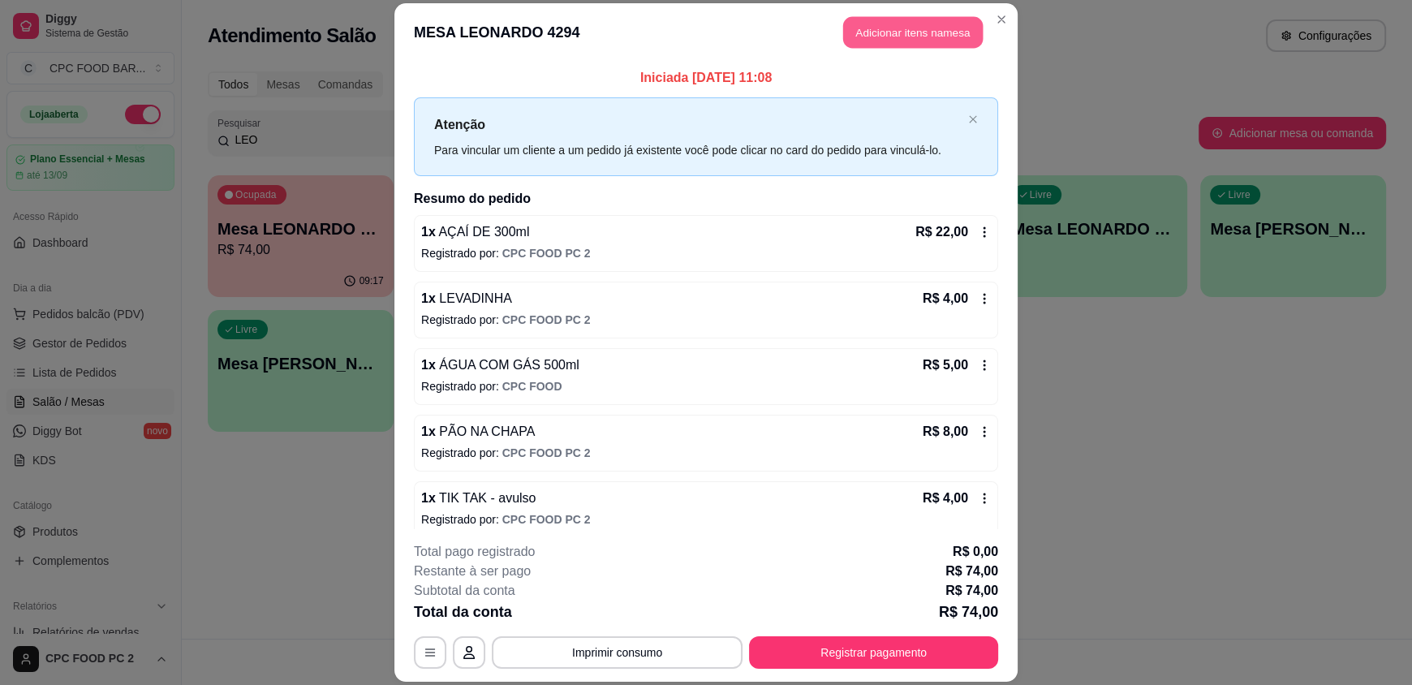
click at [905, 40] on button "Adicionar itens na mesa" at bounding box center [913, 33] width 140 height 32
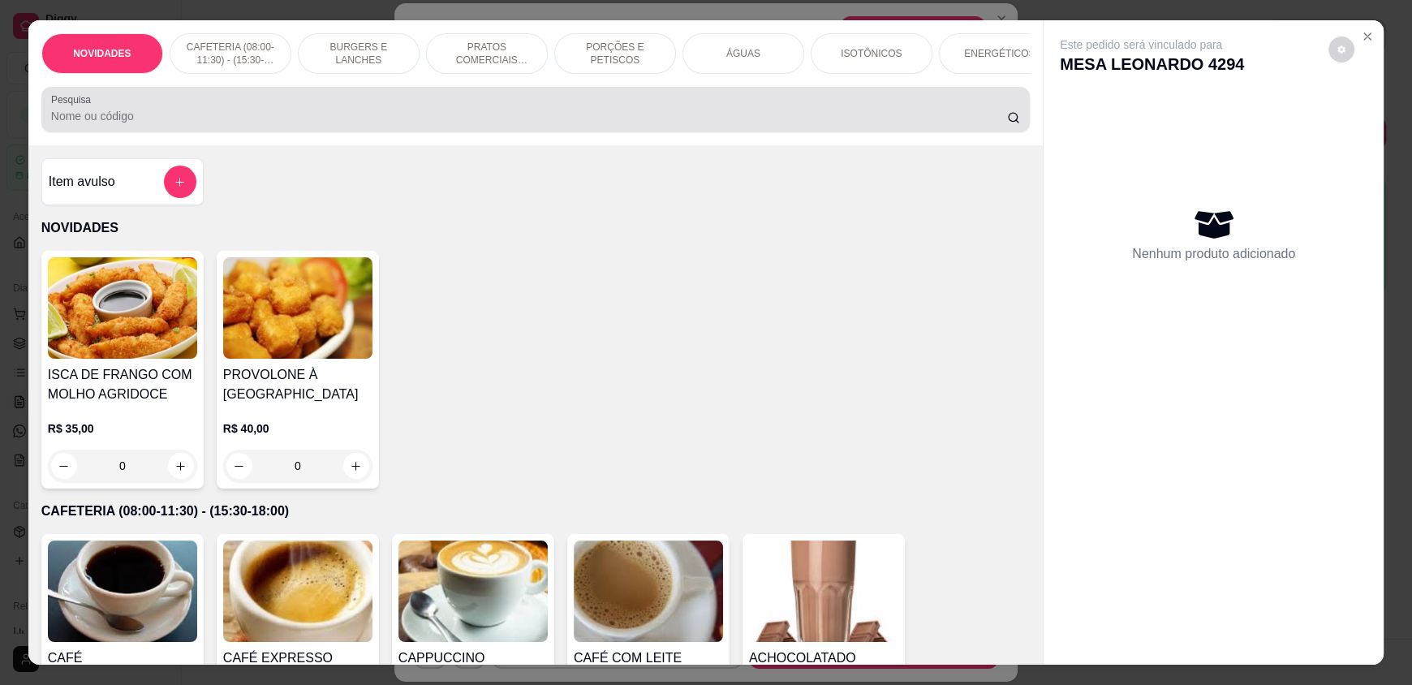
click at [620, 124] on input "Pesquisa" at bounding box center [529, 116] width 957 height 16
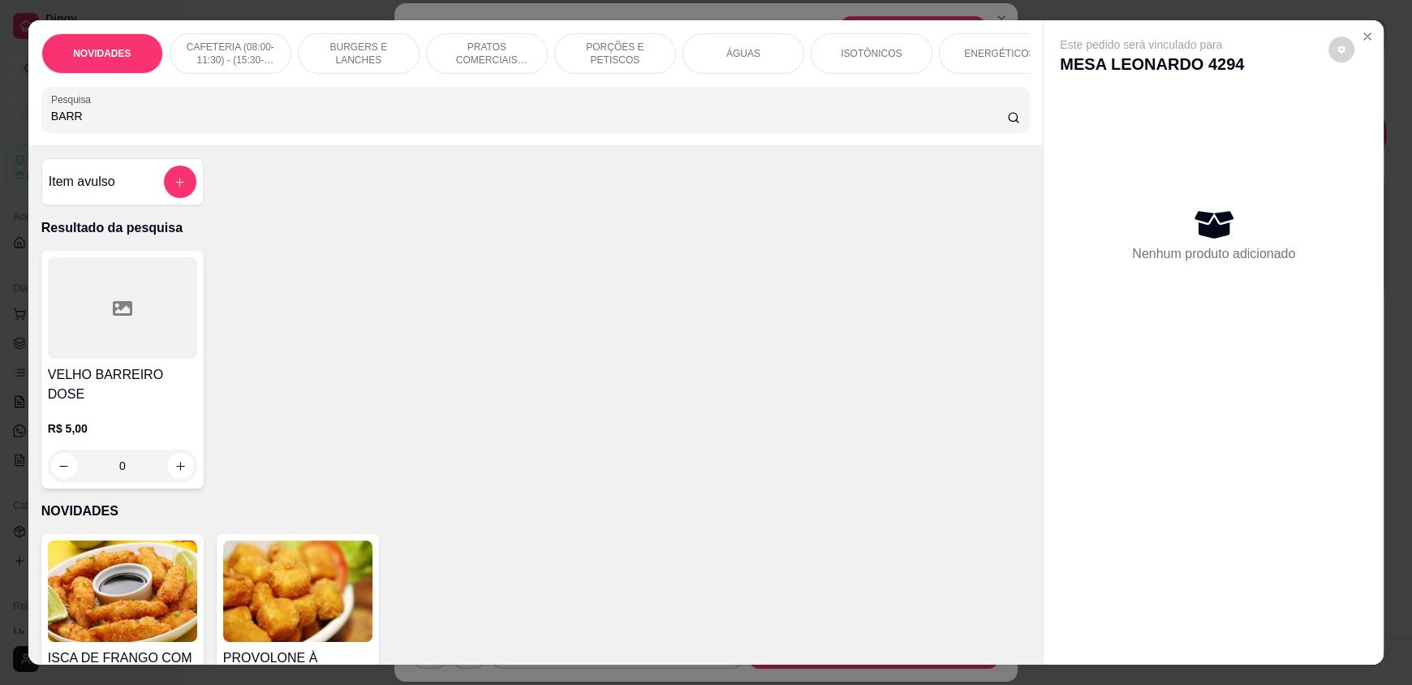
drag, startPoint x: 88, startPoint y: 128, endPoint x: 23, endPoint y: 123, distance: 65.9
click at [28, 123] on div "NOVIDADES CAFETERIA (08:00-11:30) - (15:30-18:00) BURGERS E LANCHES PRATOS COME…" at bounding box center [535, 82] width 1014 height 125
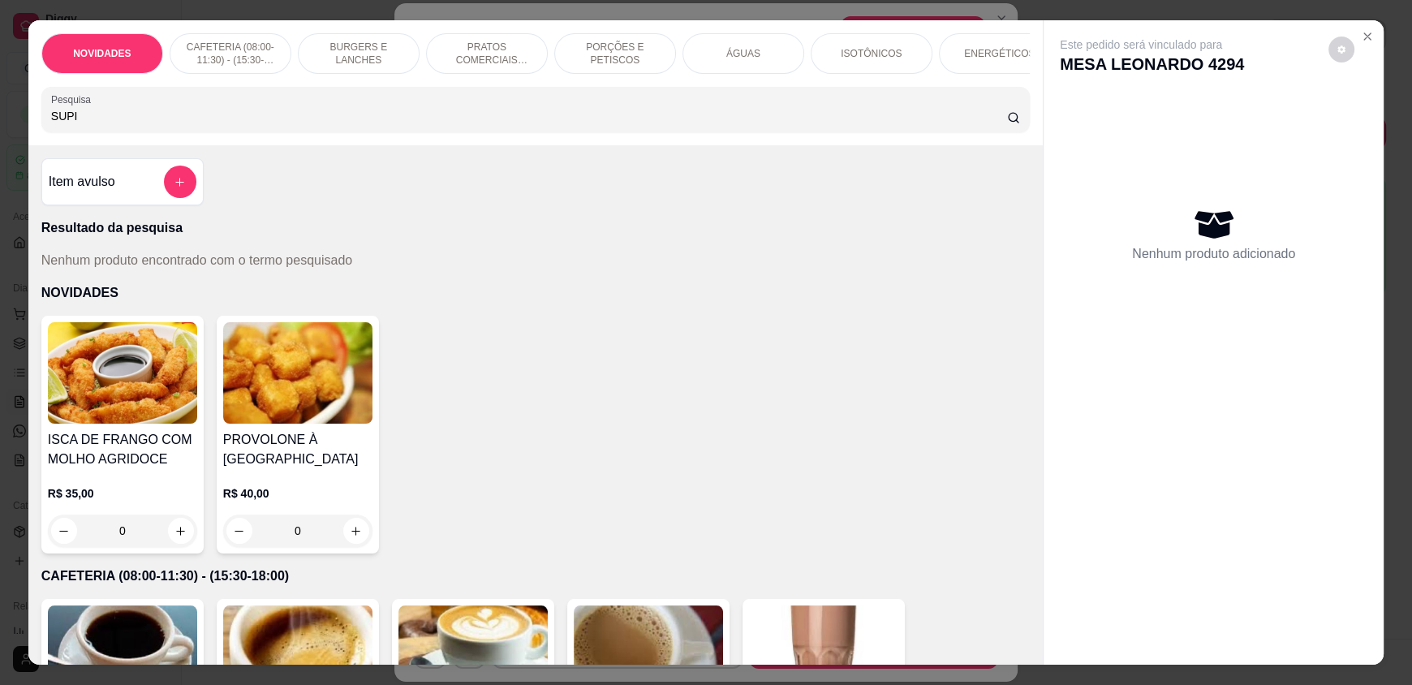
type input "SUPI"
drag, startPoint x: 1386, startPoint y: 57, endPoint x: 1371, endPoint y: 33, distance: 28.1
click at [1373, 38] on div "NOVIDADES CAFETERIA (08:00-11:30) - (15:30-18:00) BURGERS E LANCHES PRATOS COME…" at bounding box center [706, 342] width 1412 height 685
click at [1371, 33] on button "Close" at bounding box center [1367, 37] width 26 height 26
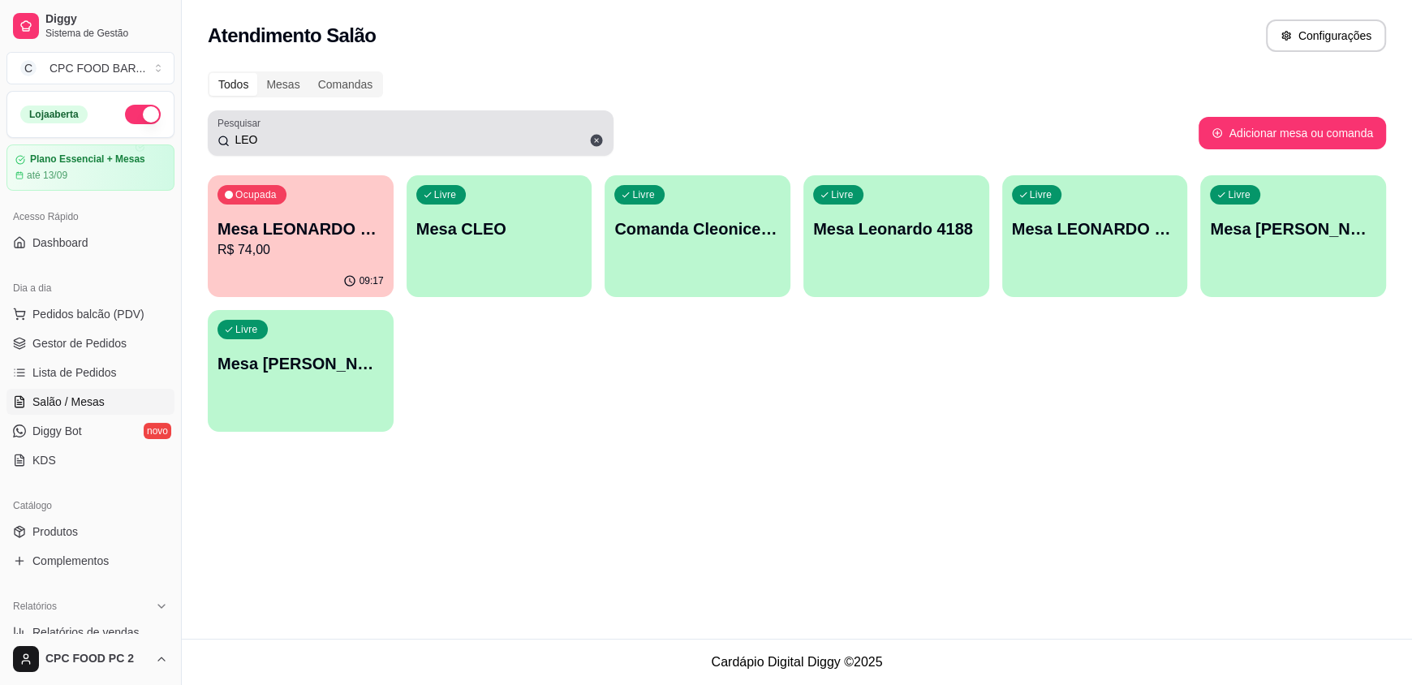
click at [326, 137] on input "LEO" at bounding box center [417, 139] width 374 height 16
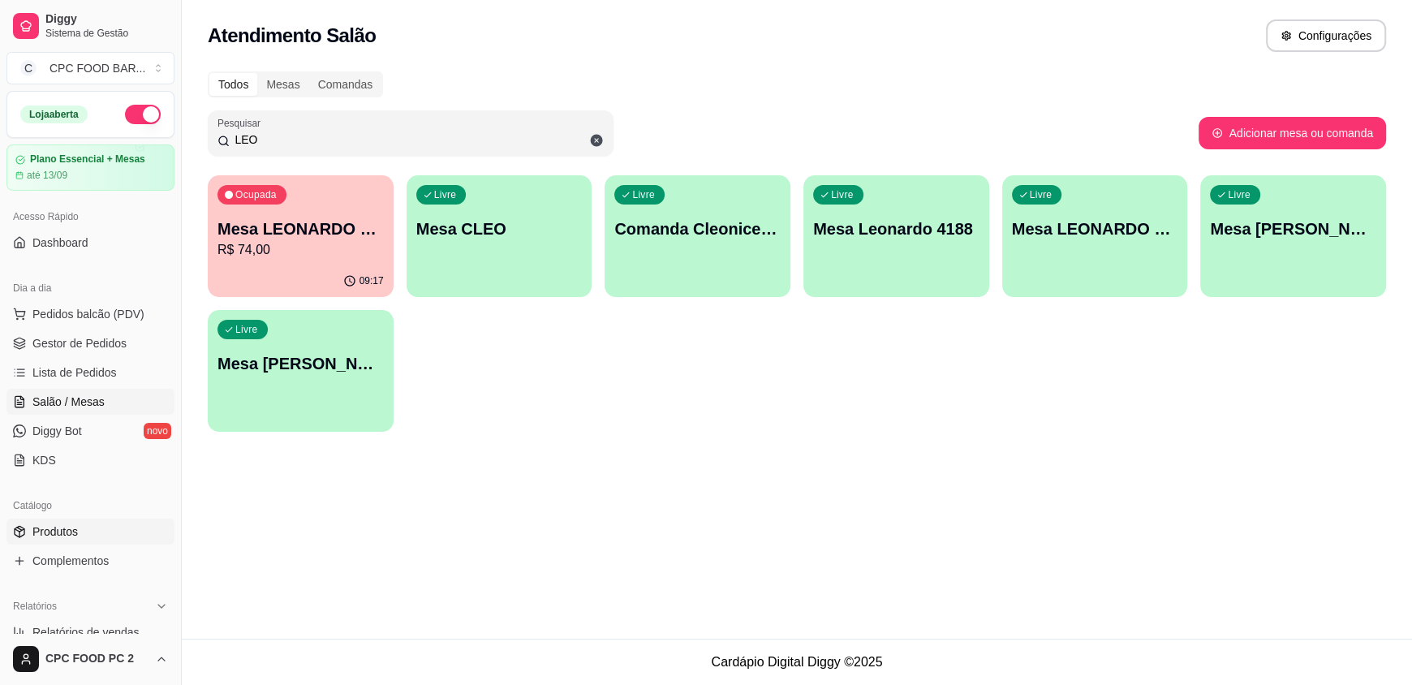
click at [110, 532] on link "Produtos" at bounding box center [90, 532] width 168 height 26
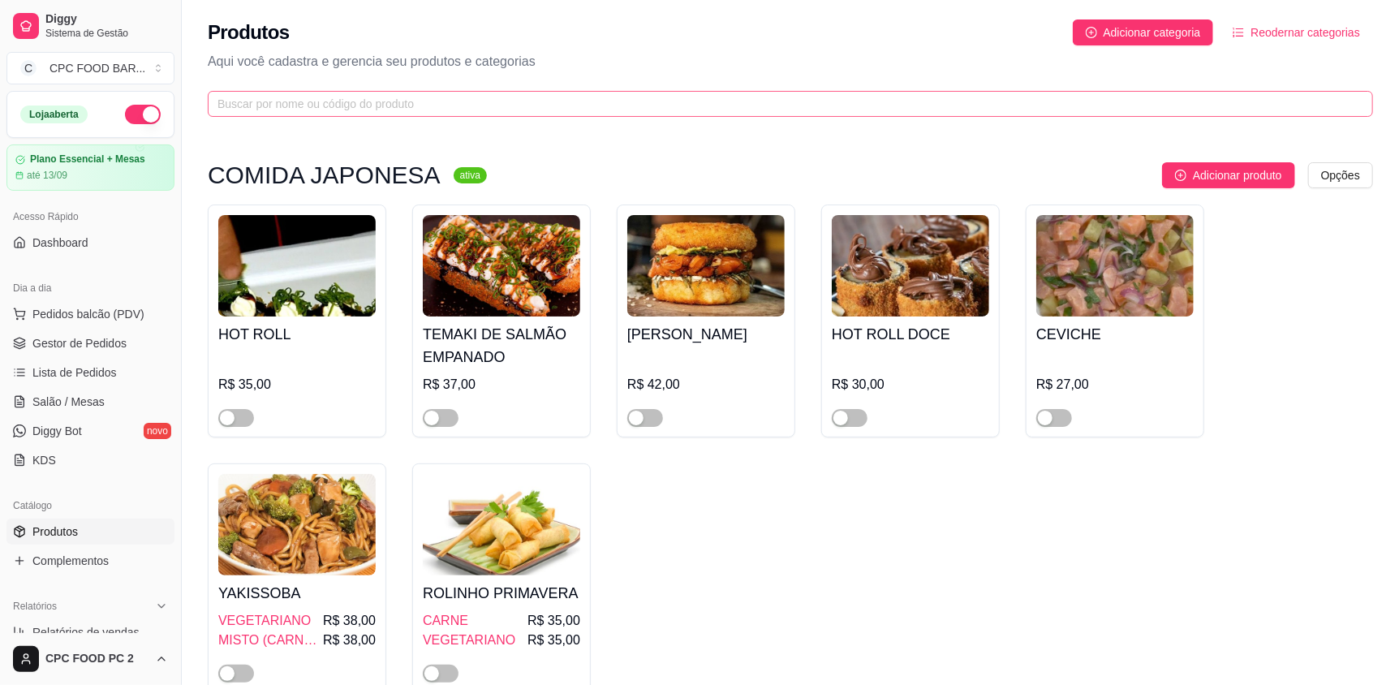
click at [285, 92] on span at bounding box center [790, 104] width 1165 height 26
click at [299, 104] on input "text" at bounding box center [783, 104] width 1133 height 18
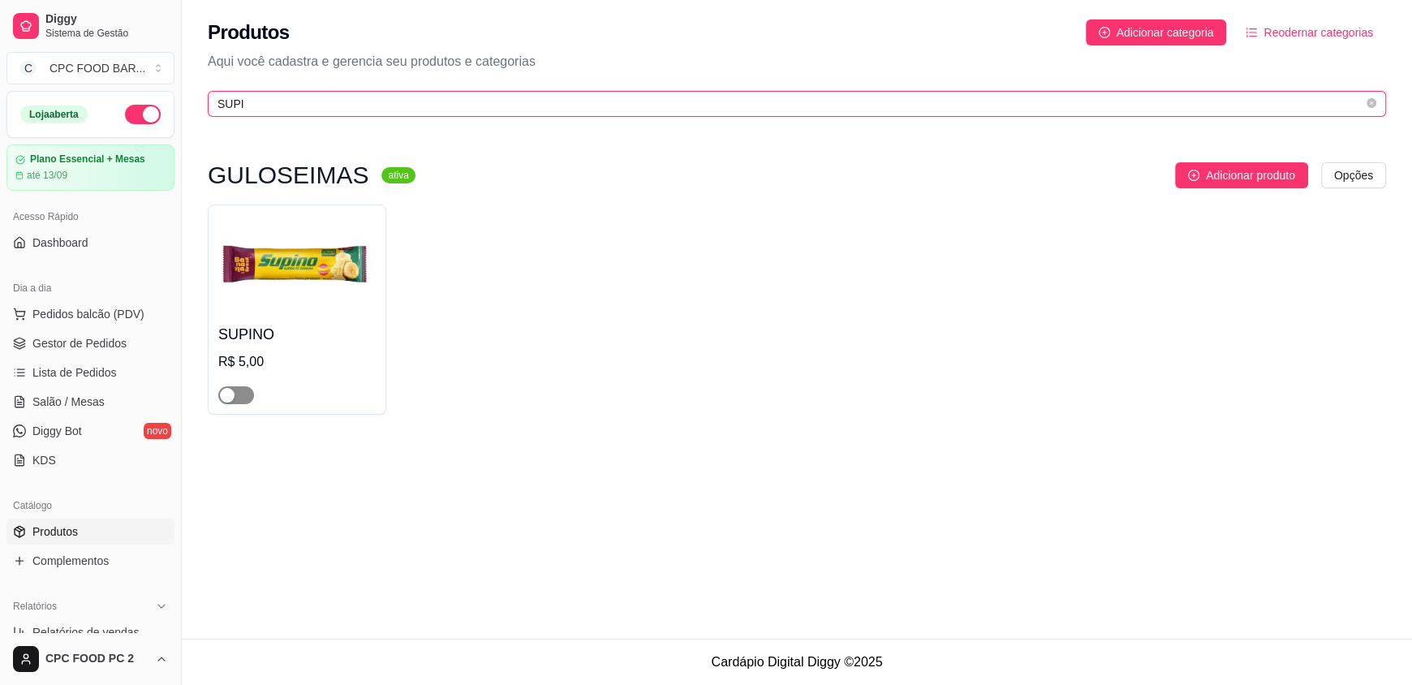
type input "SUPI"
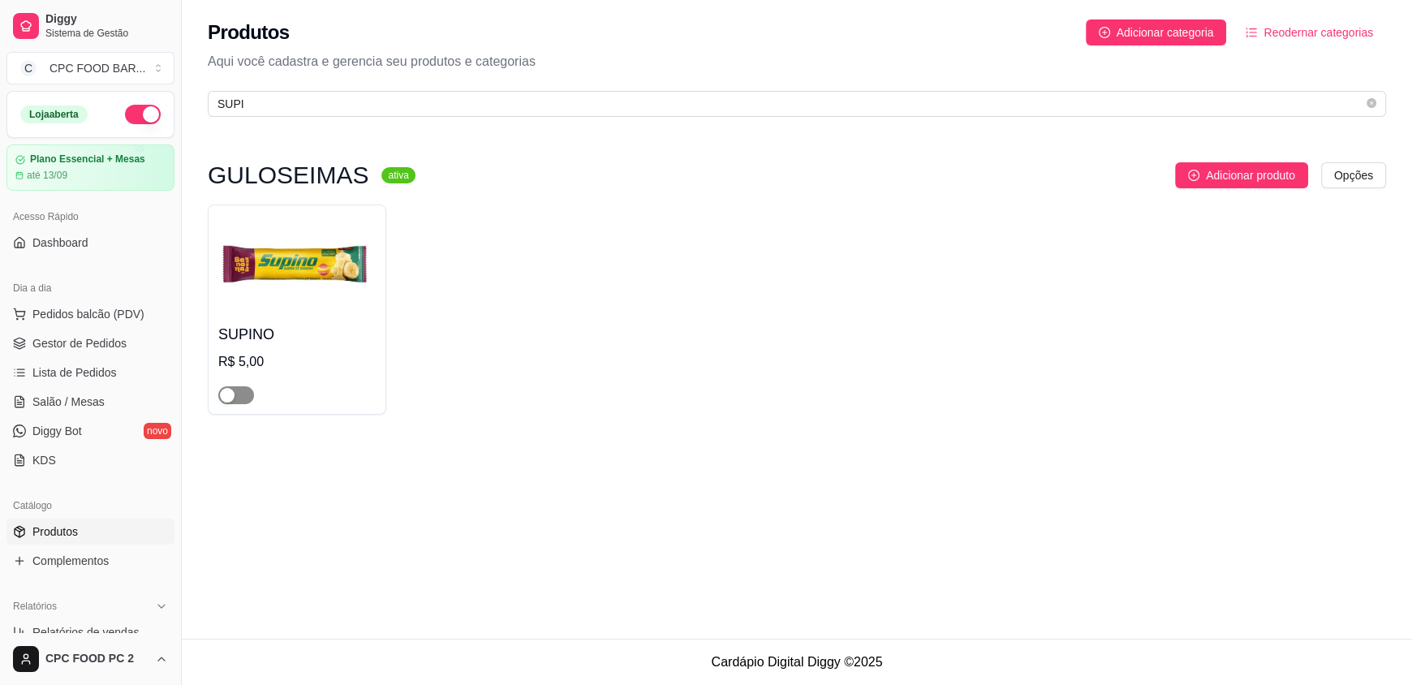
click at [240, 394] on span "button" at bounding box center [236, 395] width 36 height 18
click at [81, 398] on span "Salão / Mesas" at bounding box center [68, 402] width 72 height 16
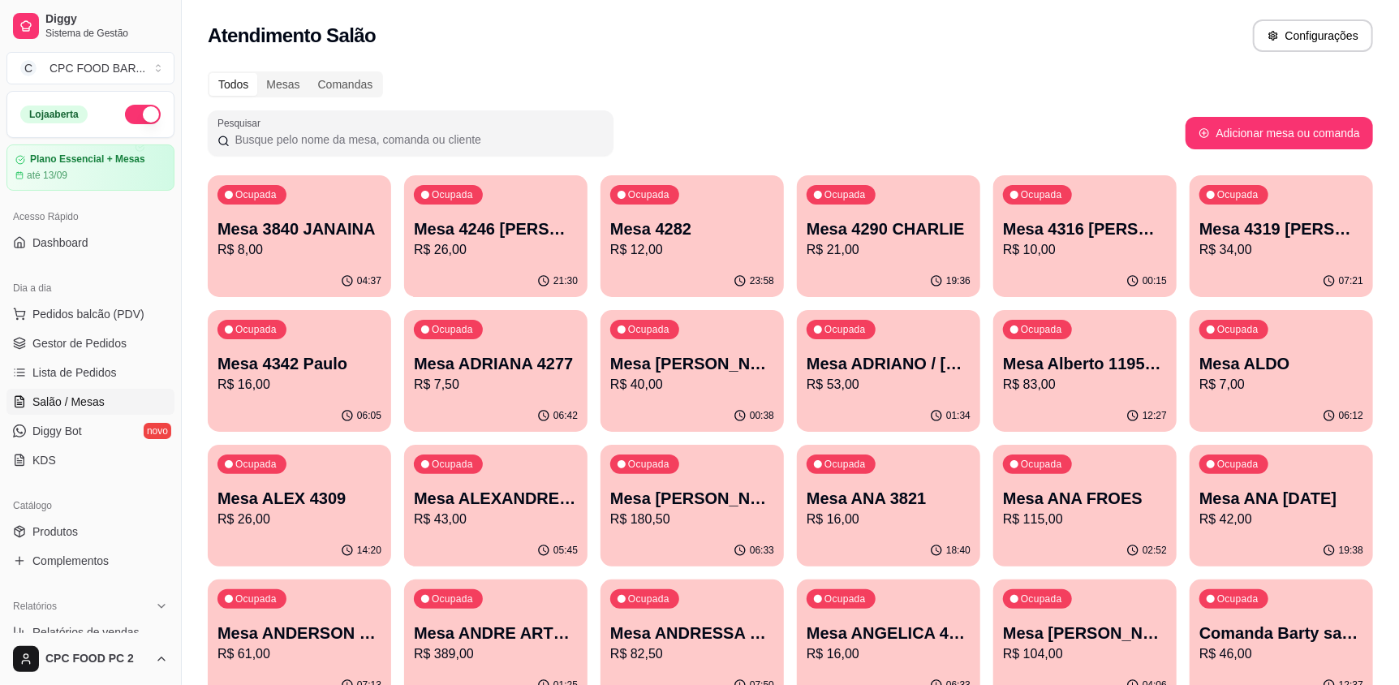
click at [264, 131] on input "Pesquisar" at bounding box center [417, 139] width 374 height 16
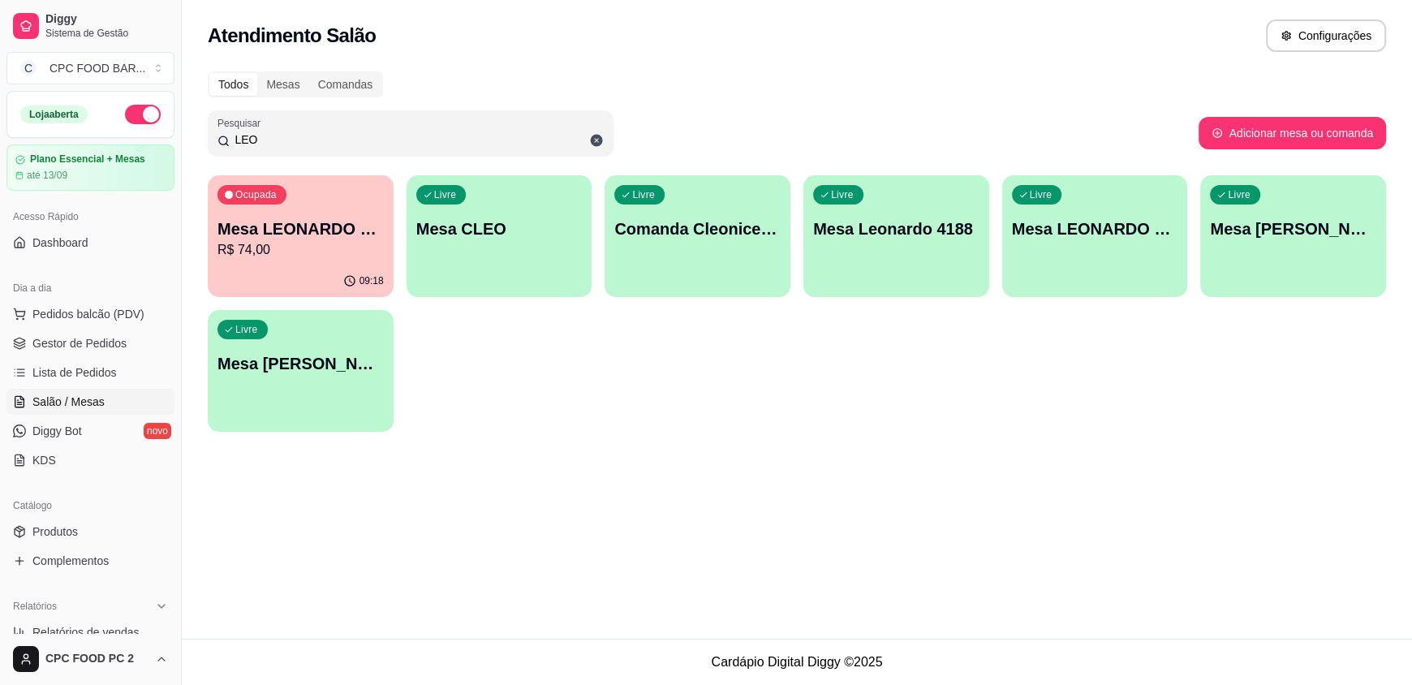
type input "LEO"
click at [300, 225] on p "Mesa LEONARDO 4294" at bounding box center [300, 228] width 166 height 23
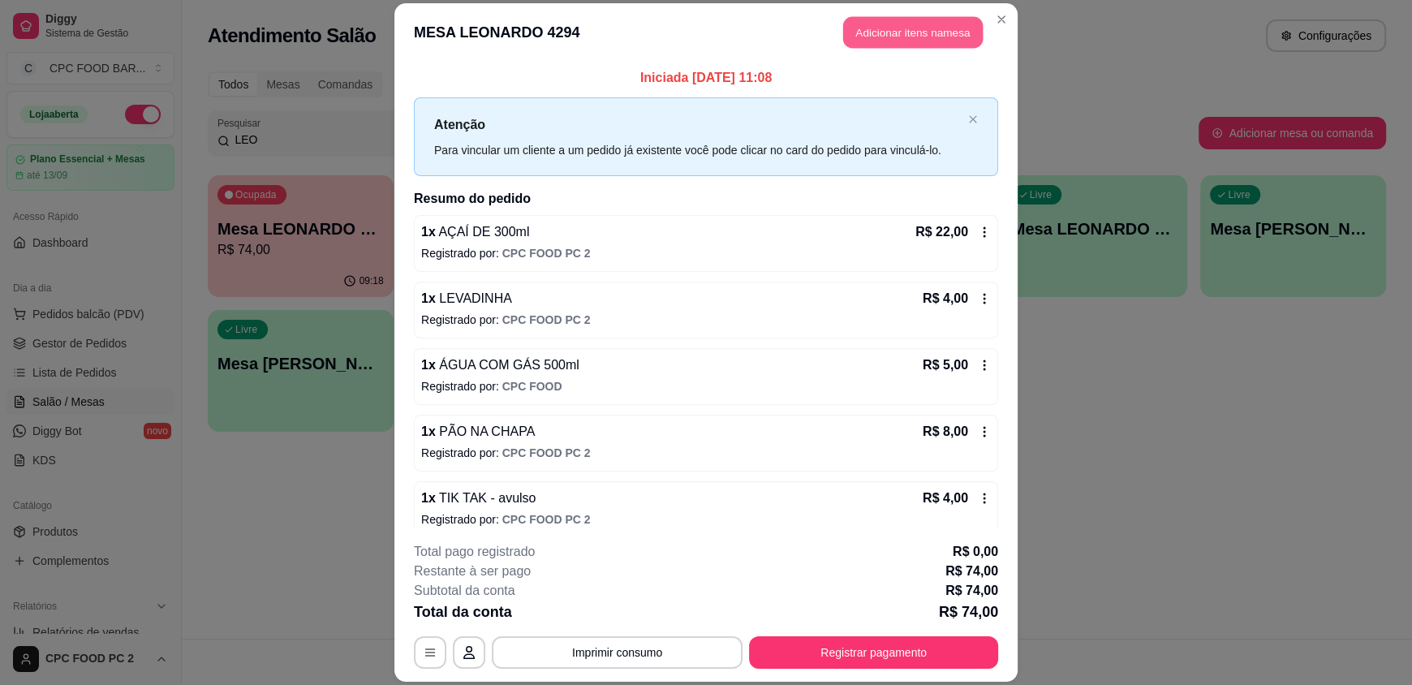
click at [906, 45] on button "Adicionar itens na mesa" at bounding box center [913, 33] width 140 height 32
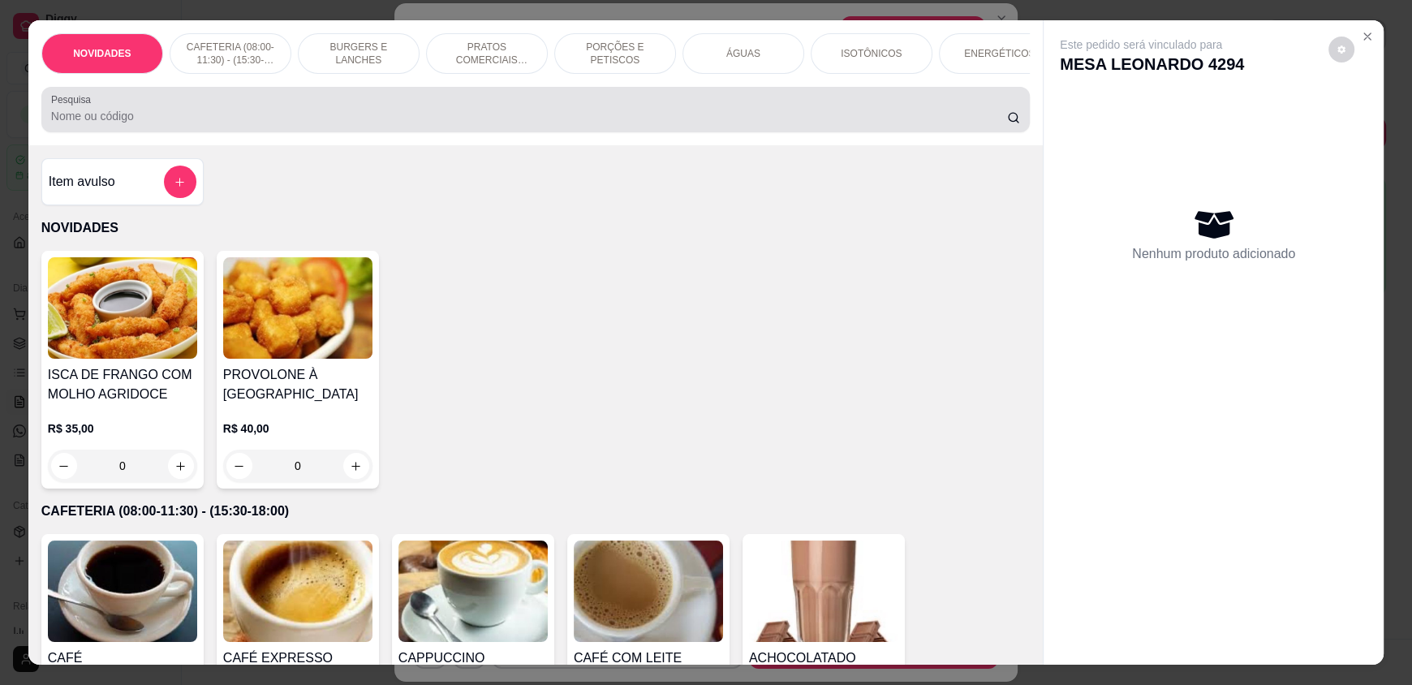
click at [623, 124] on input "Pesquisa" at bounding box center [529, 116] width 957 height 16
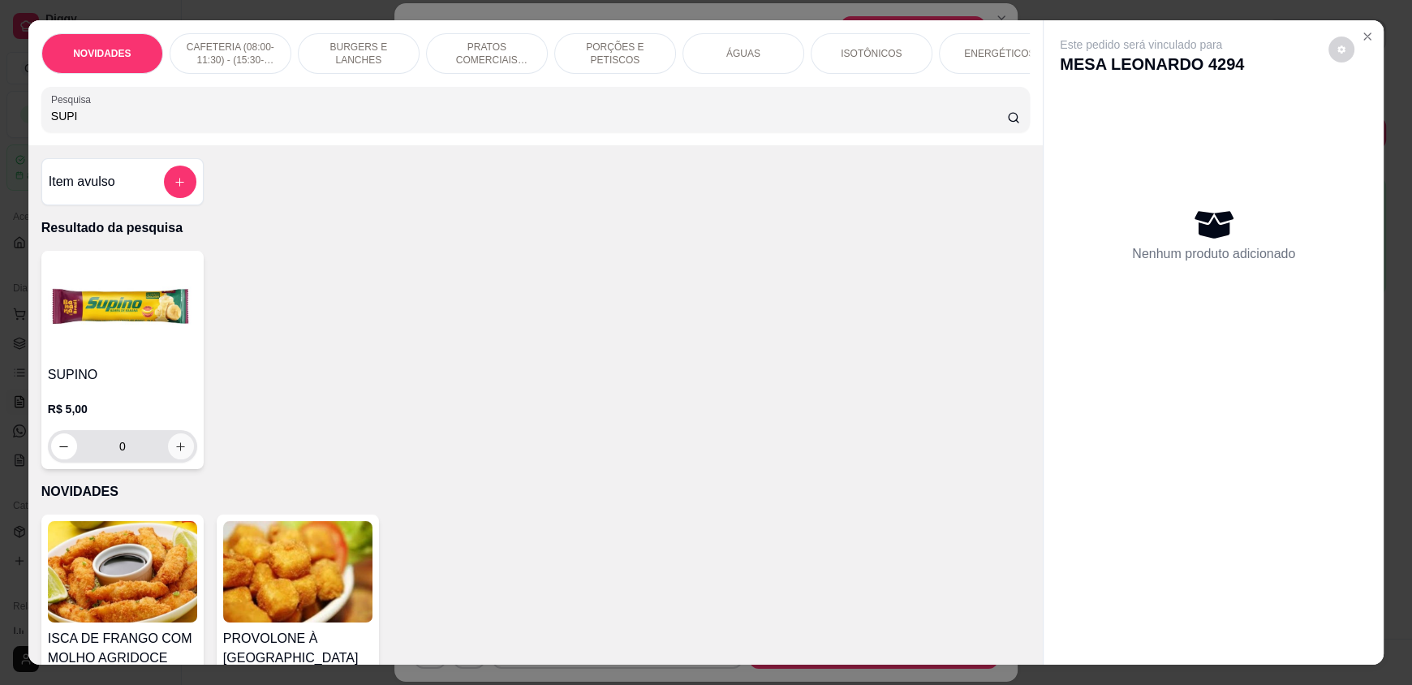
type input "SUPI"
click at [170, 448] on button "increase-product-quantity" at bounding box center [181, 446] width 26 height 26
type input "1"
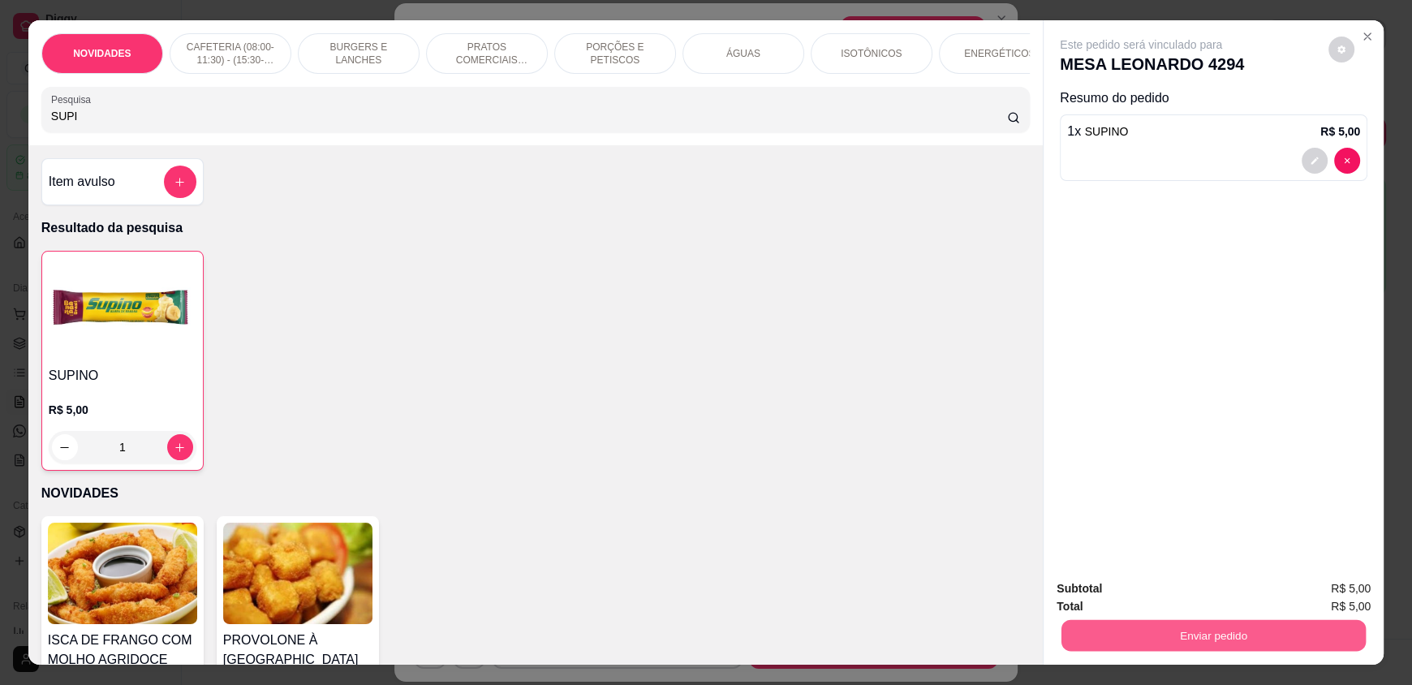
click at [1189, 641] on button "Enviar pedido" at bounding box center [1213, 635] width 304 height 32
click at [1154, 593] on button "Não registrar e enviar pedido" at bounding box center [1159, 595] width 169 height 31
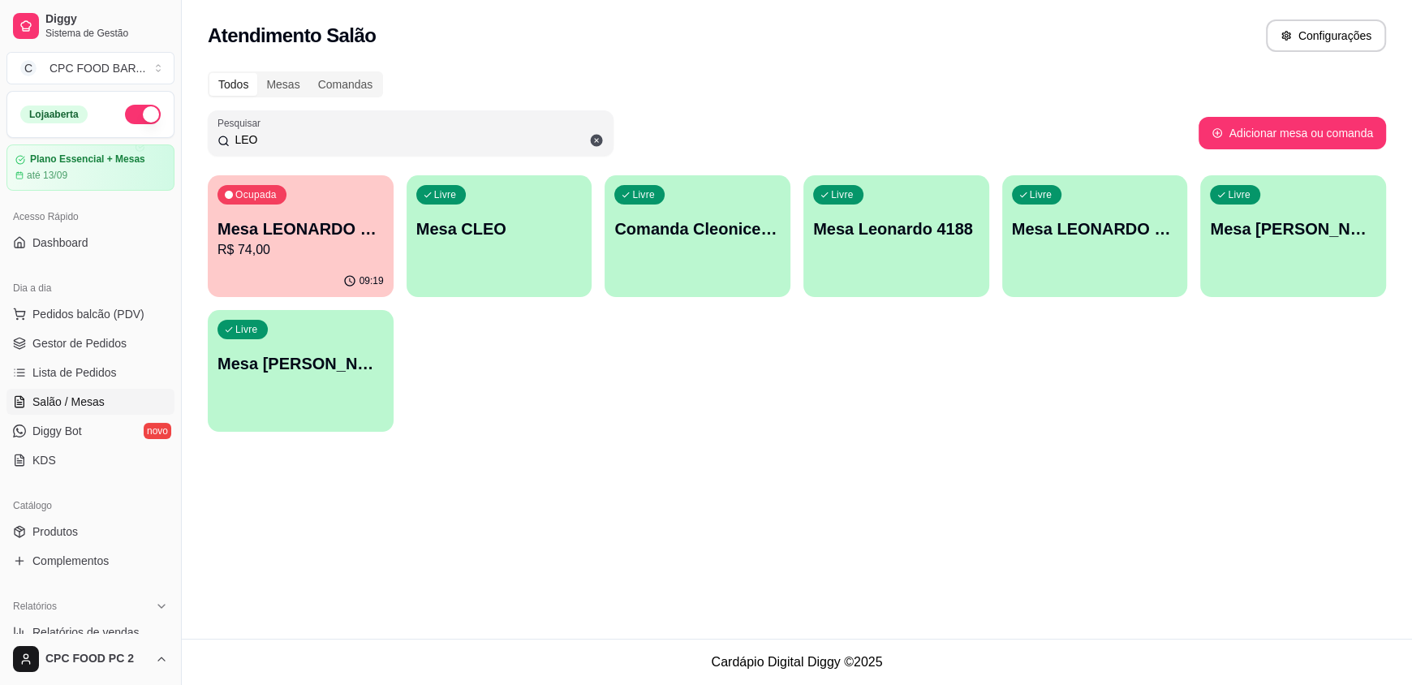
drag, startPoint x: 280, startPoint y: 131, endPoint x: 214, endPoint y: 133, distance: 65.8
click at [214, 133] on div "Pesquisar LEO" at bounding box center [411, 132] width 406 height 45
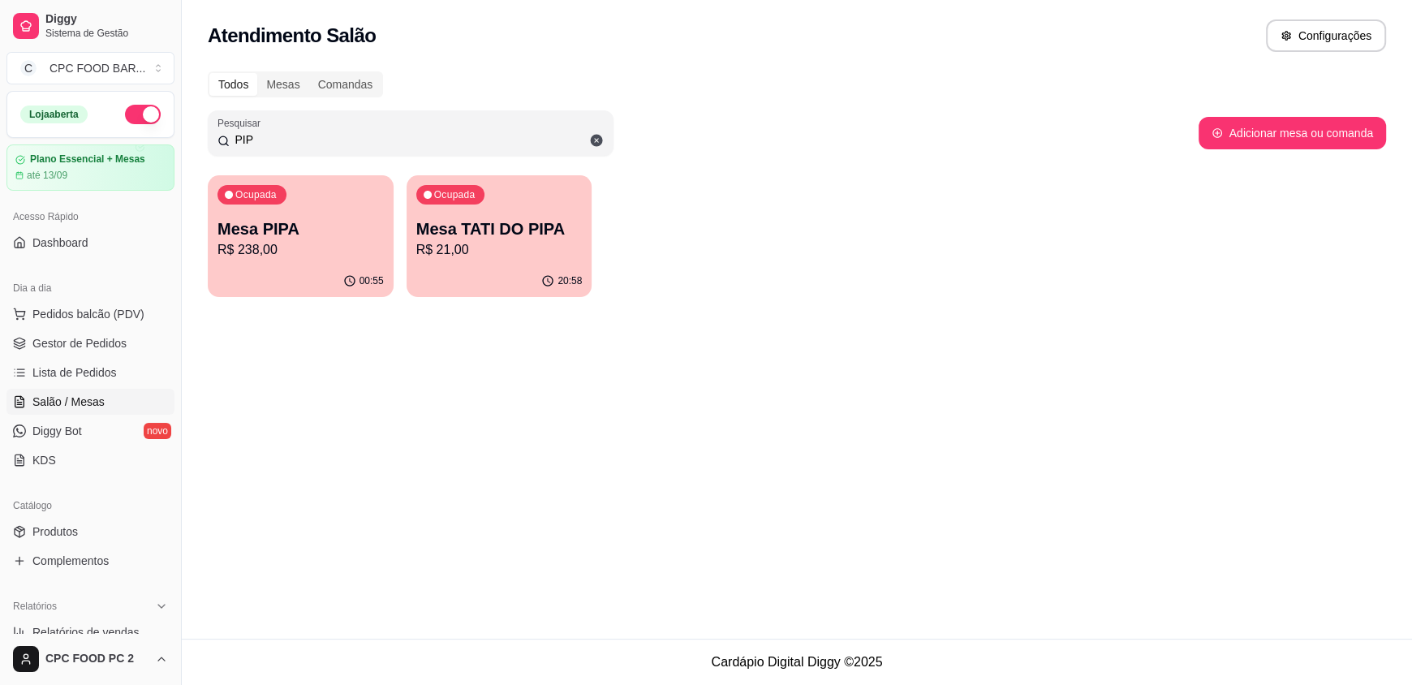
type input "PIP"
click at [249, 203] on div "Ocupada" at bounding box center [251, 194] width 69 height 19
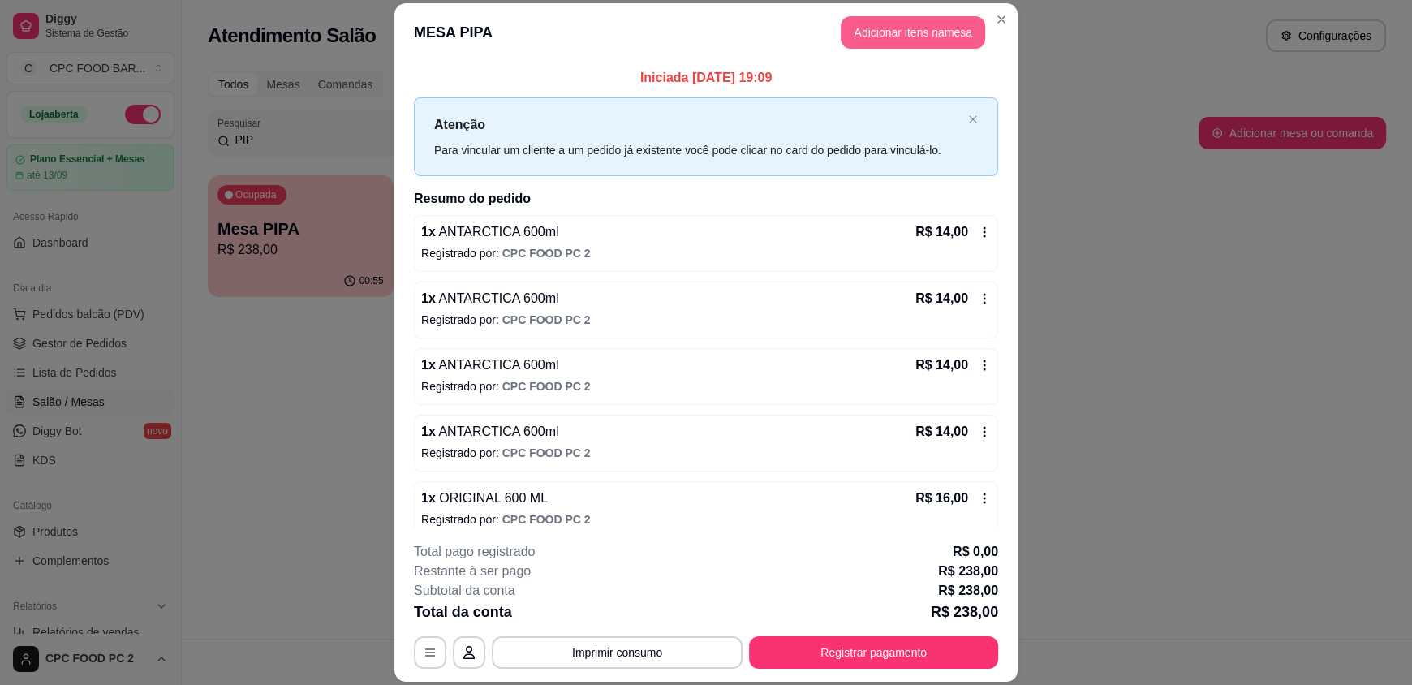
click at [923, 20] on button "Adicionar itens na mesa" at bounding box center [913, 32] width 144 height 32
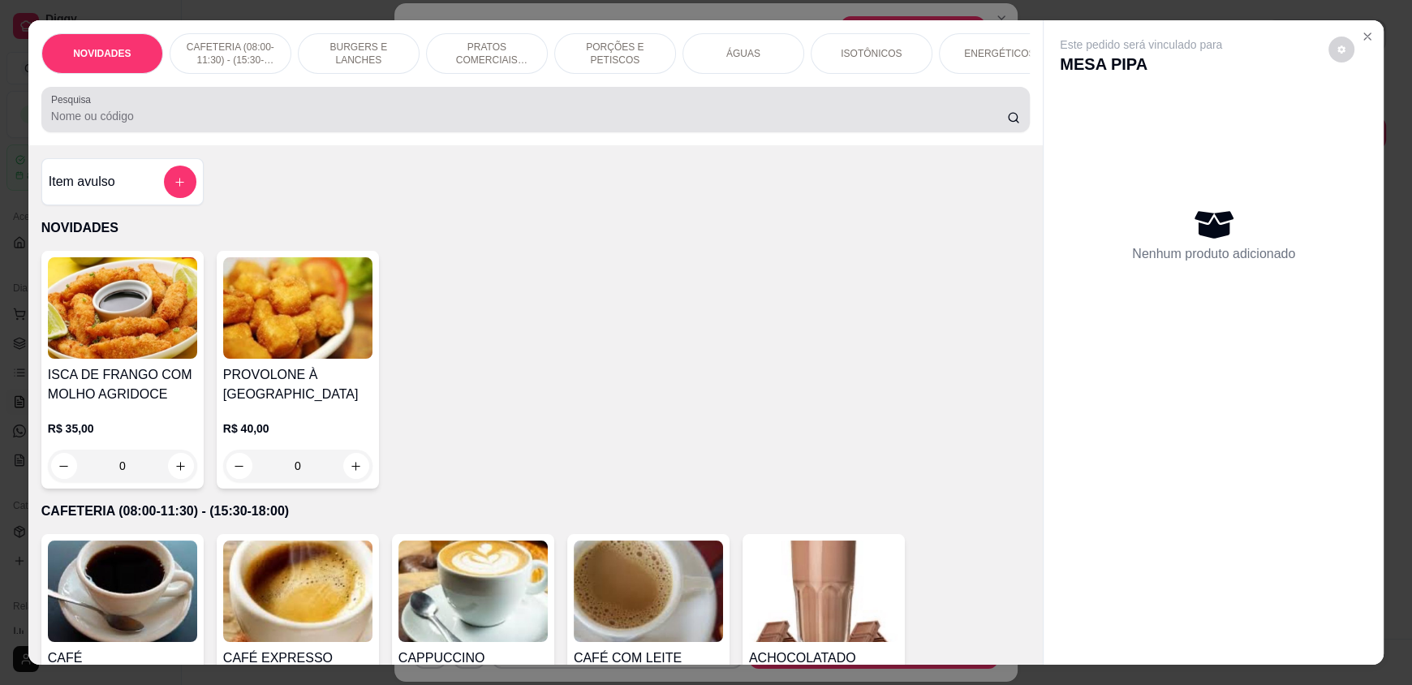
click at [692, 109] on div at bounding box center [535, 109] width 969 height 32
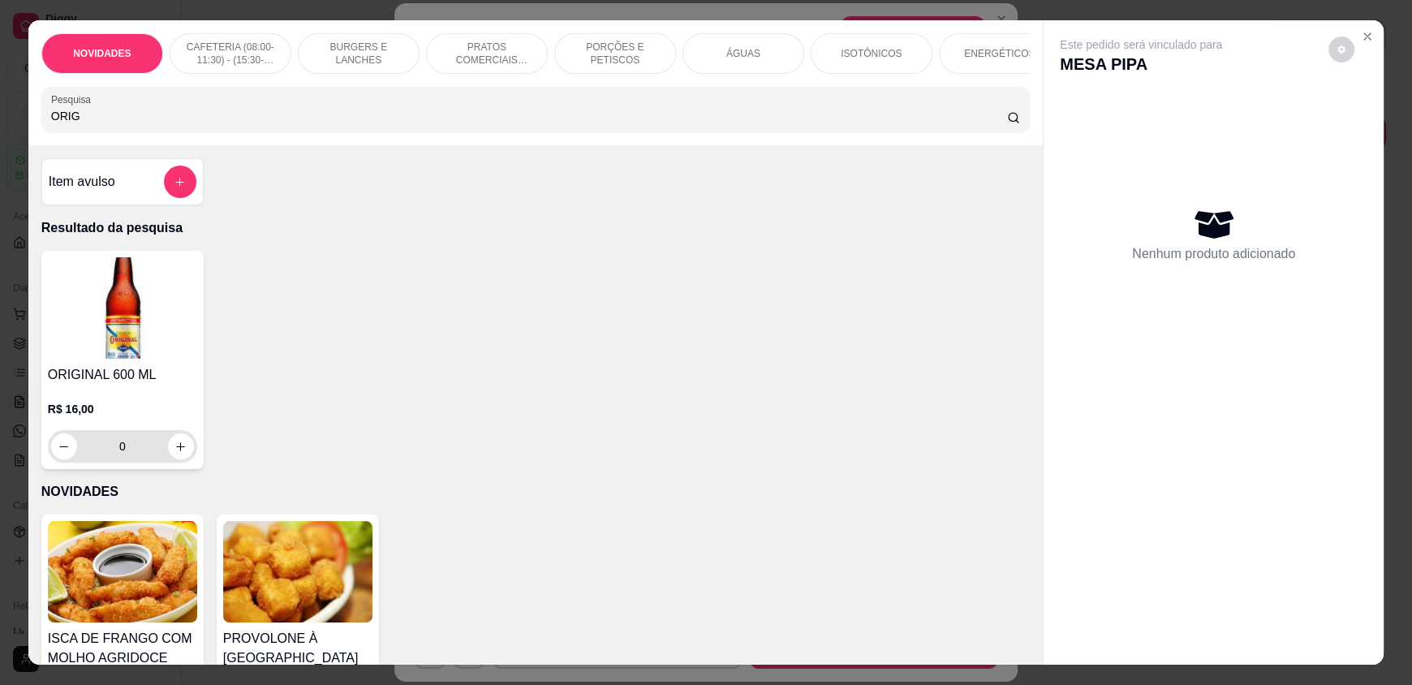
type input "ORIG"
click at [177, 453] on icon "increase-product-quantity" at bounding box center [181, 447] width 12 height 12
type input "1"
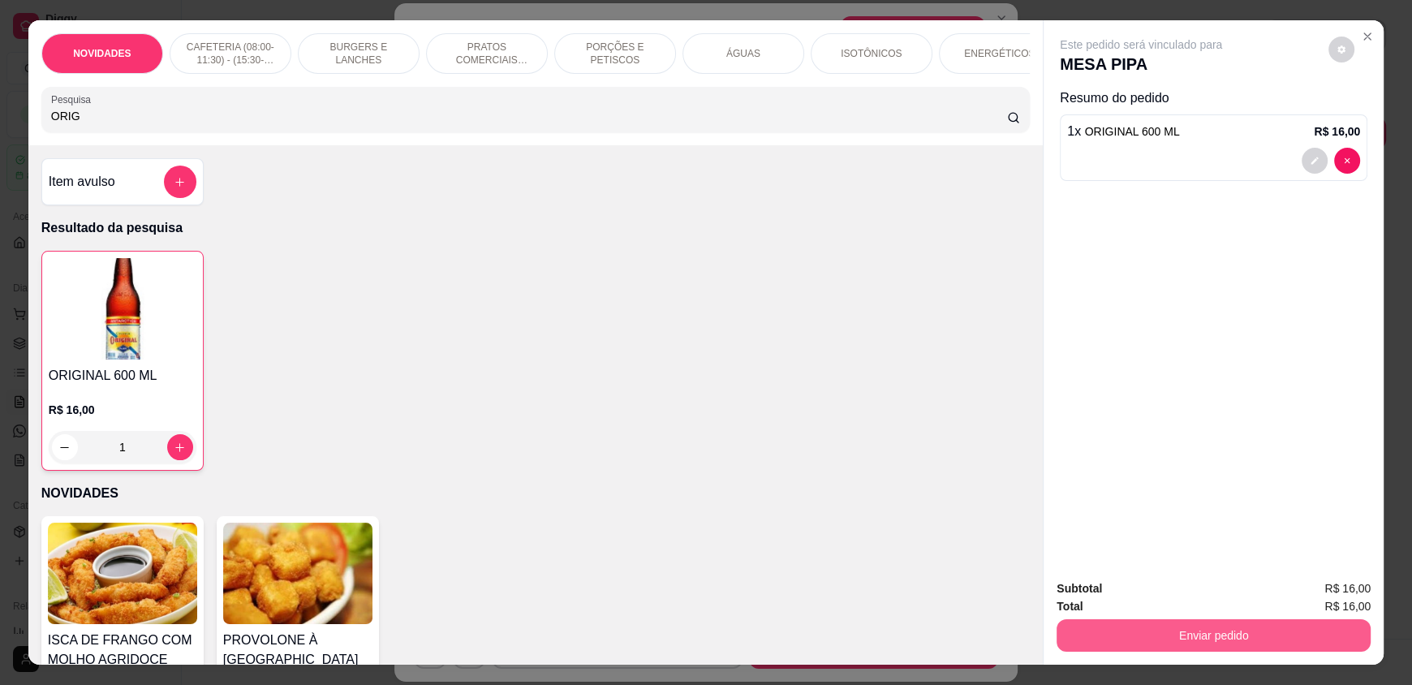
click at [1116, 632] on button "Enviar pedido" at bounding box center [1214, 635] width 314 height 32
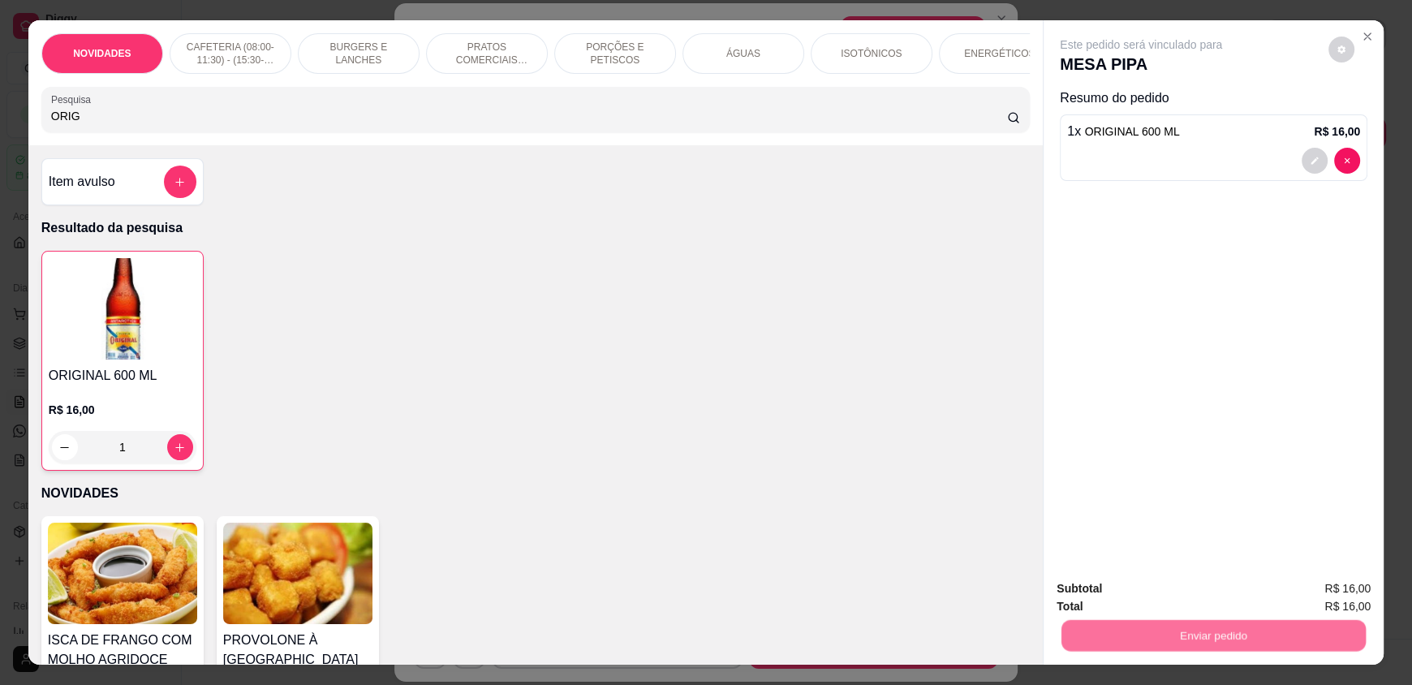
click at [1113, 583] on button "Não registrar e enviar pedido" at bounding box center [1159, 595] width 169 height 31
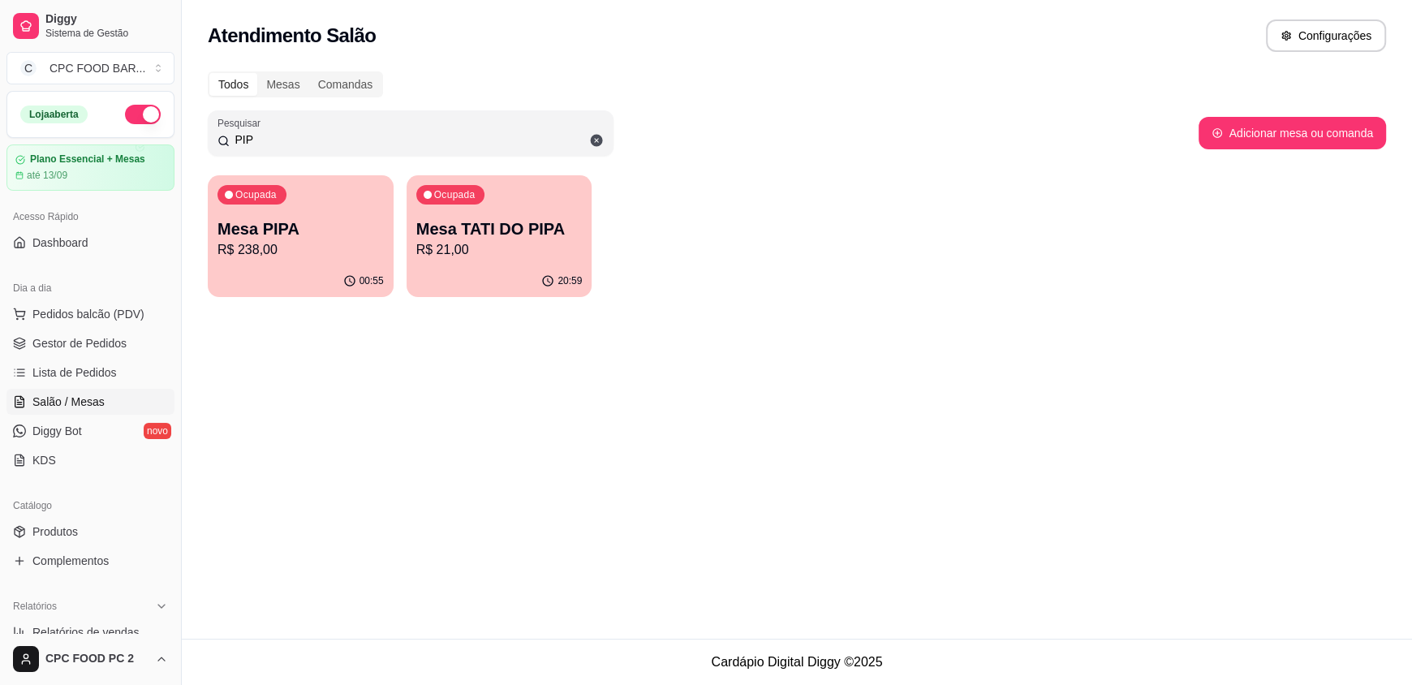
drag, startPoint x: 324, startPoint y: 142, endPoint x: 222, endPoint y: 134, distance: 102.6
click at [222, 133] on div "PIP" at bounding box center [410, 133] width 386 height 32
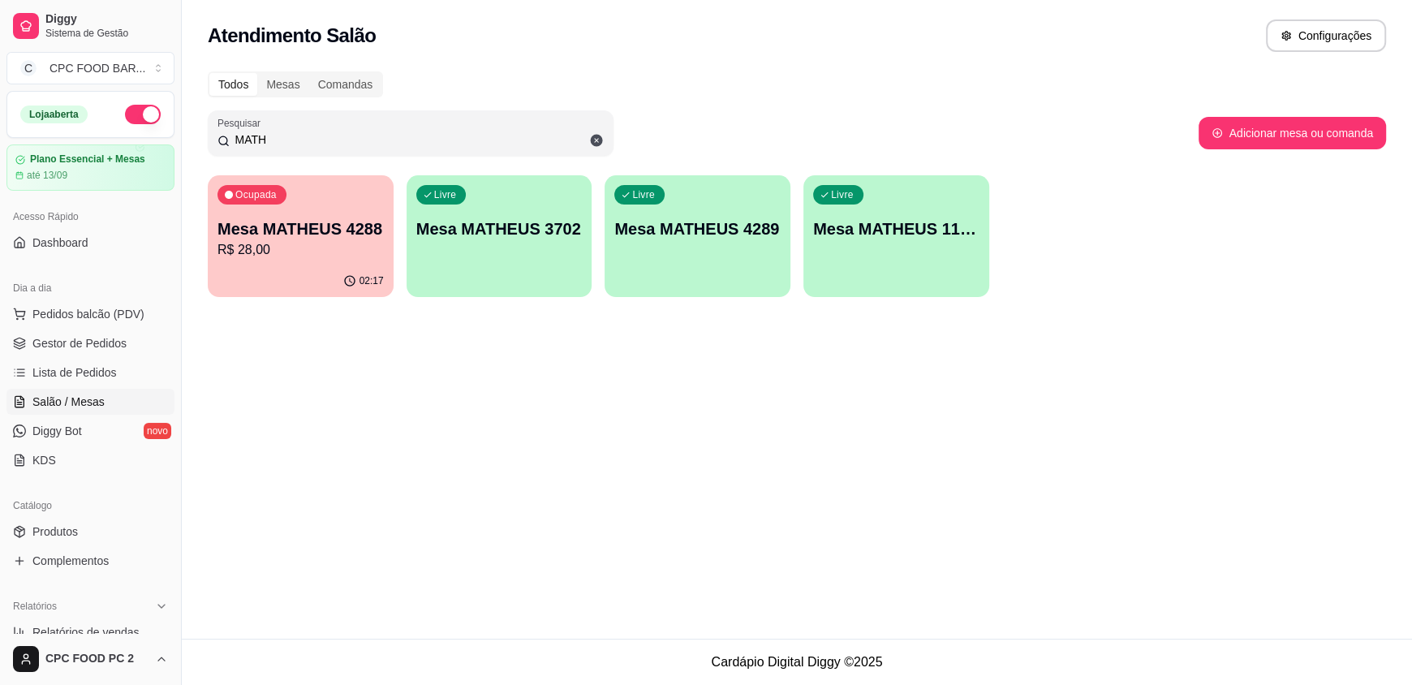
click at [339, 220] on p "Mesa MATHEUS 4288" at bounding box center [300, 228] width 166 height 23
drag, startPoint x: 293, startPoint y: 143, endPoint x: 214, endPoint y: 137, distance: 78.9
click at [214, 137] on div "Pesquisar MATH" at bounding box center [411, 132] width 406 height 45
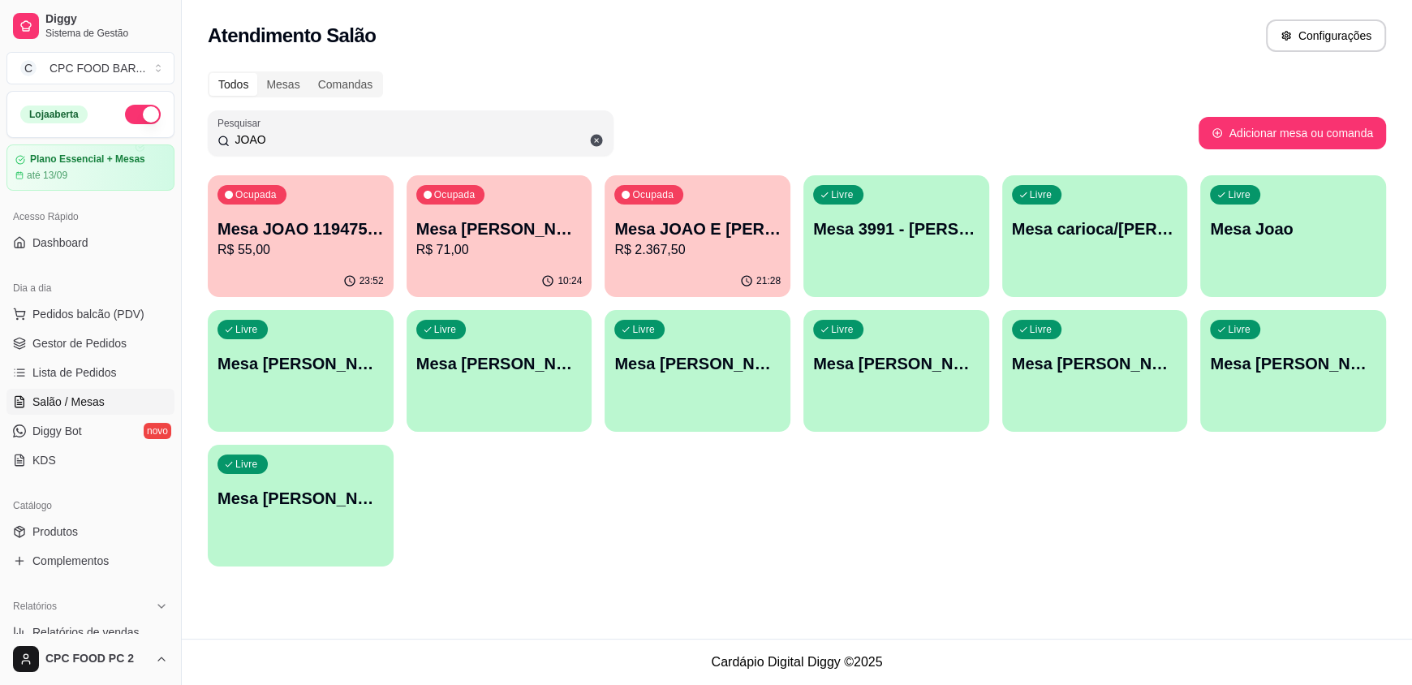
type input "JOAO"
click at [701, 221] on p "Mesa JOAO E [PERSON_NAME]" at bounding box center [697, 229] width 161 height 22
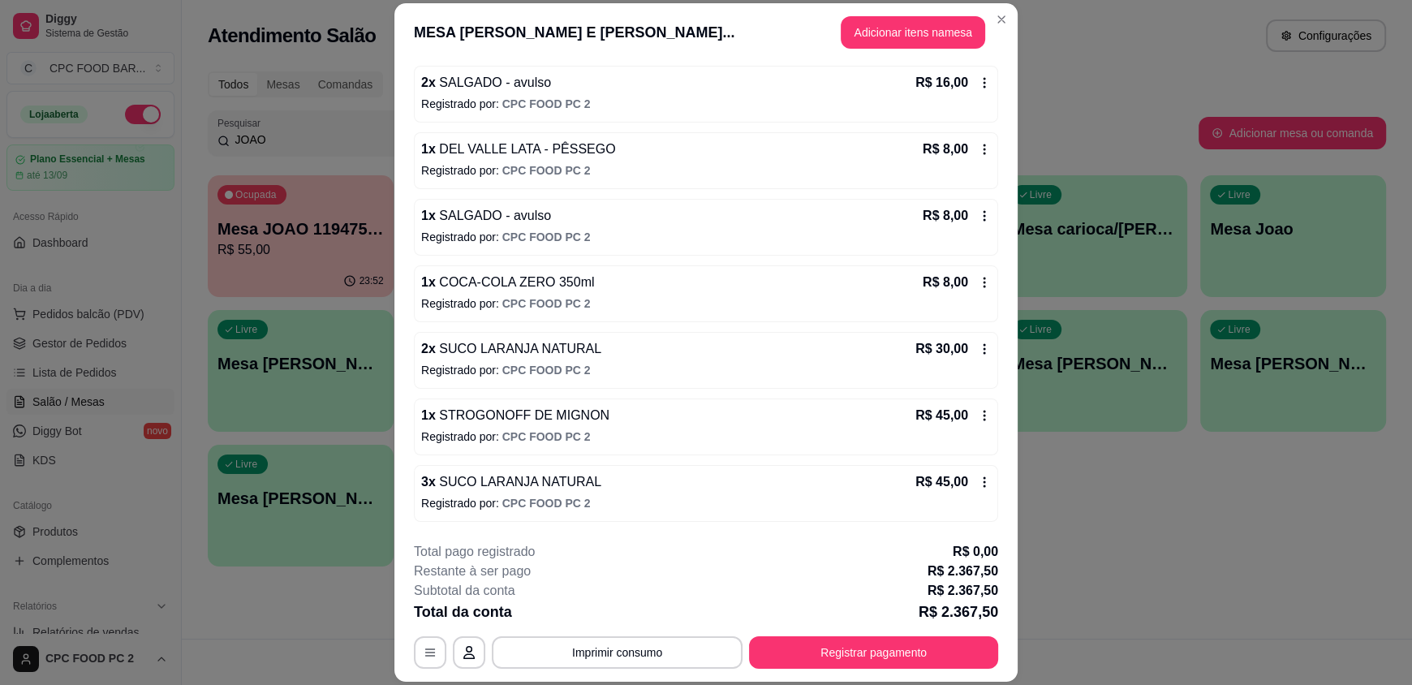
scroll to position [11294, 0]
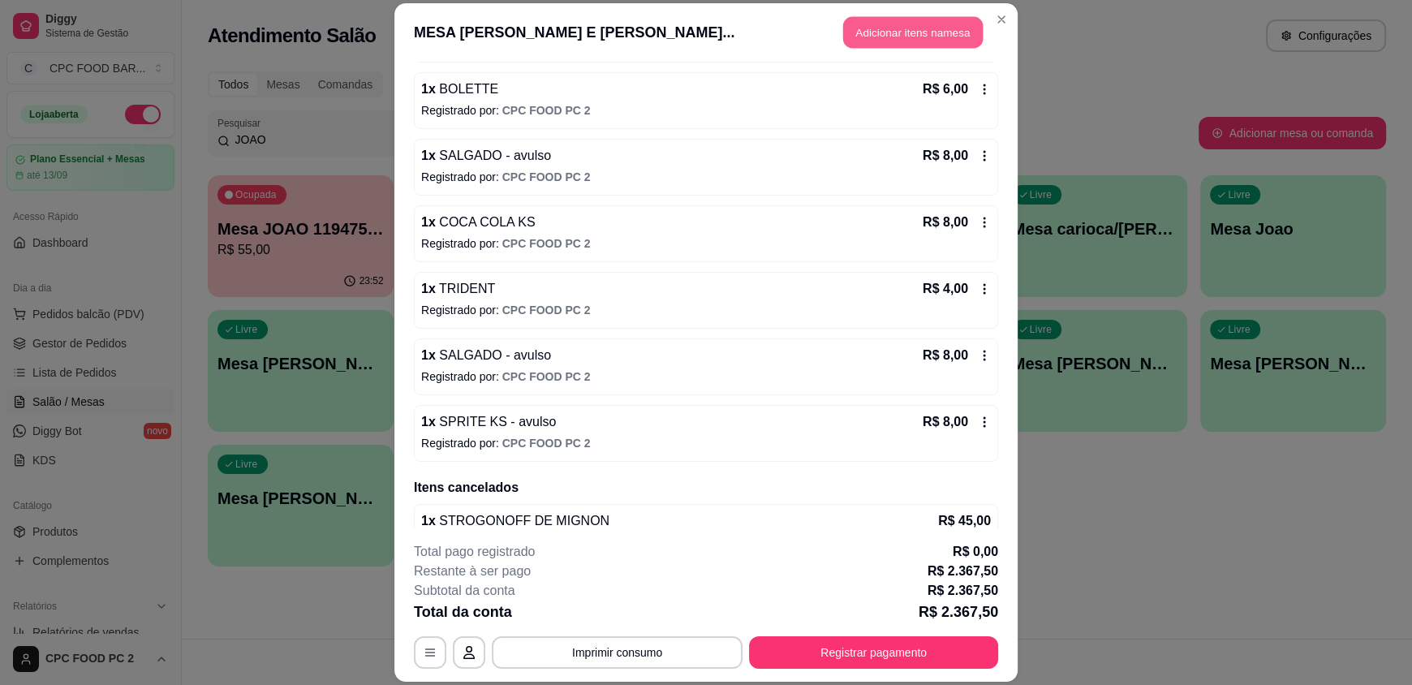
click at [864, 25] on button "Adicionar itens na mesa" at bounding box center [913, 33] width 140 height 32
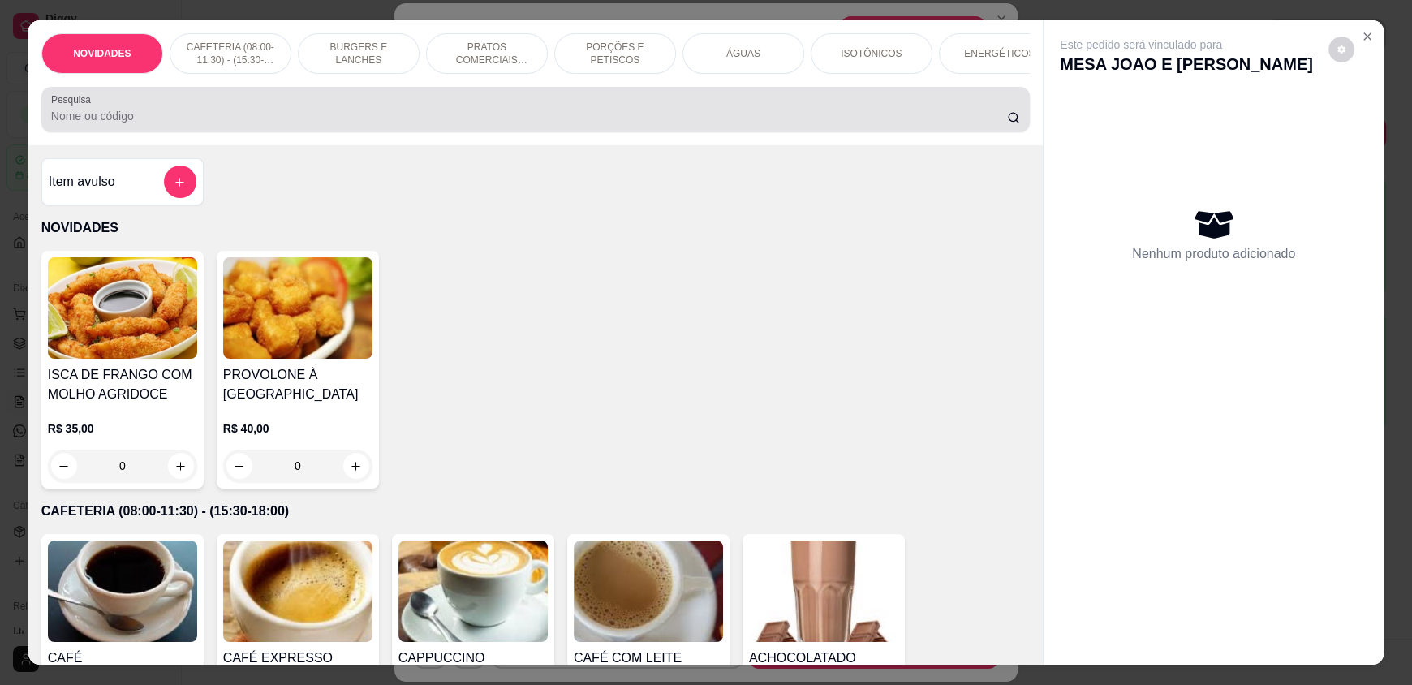
click at [657, 119] on div at bounding box center [535, 109] width 969 height 32
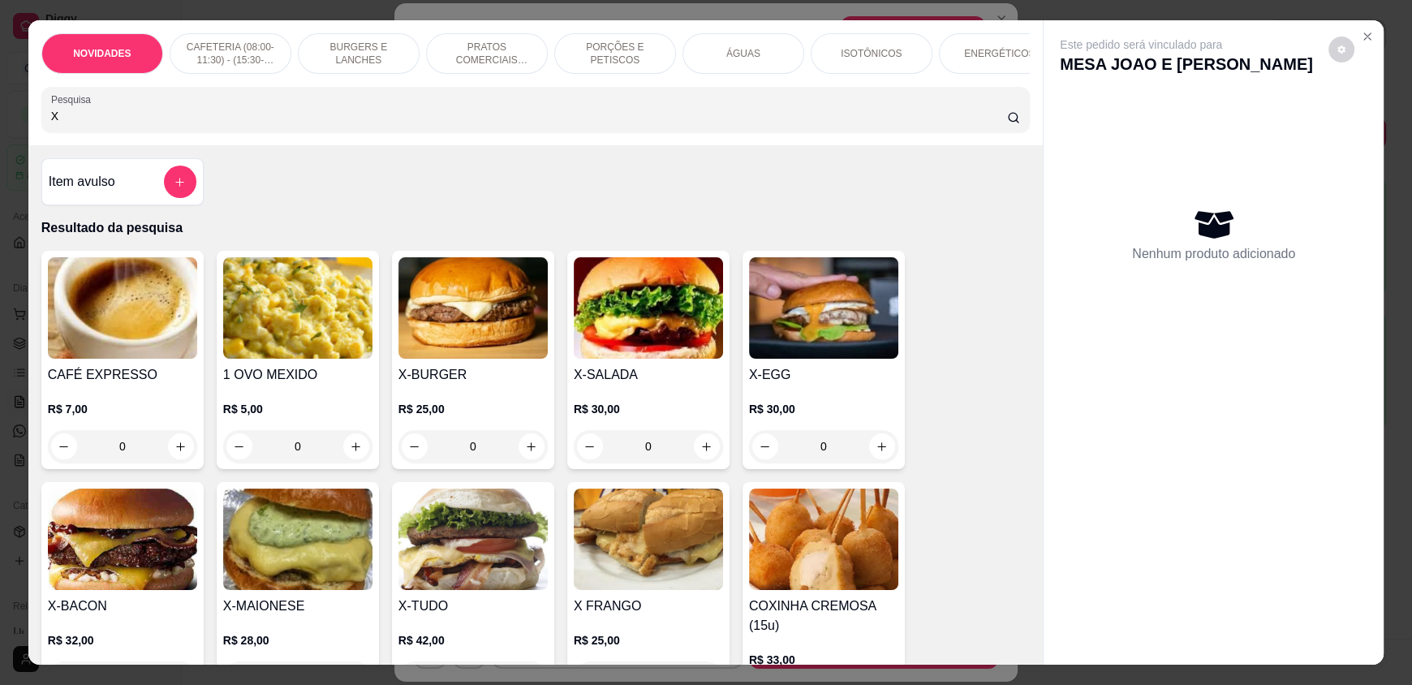
type input "X"
click at [703, 457] on div "0" at bounding box center [648, 446] width 149 height 32
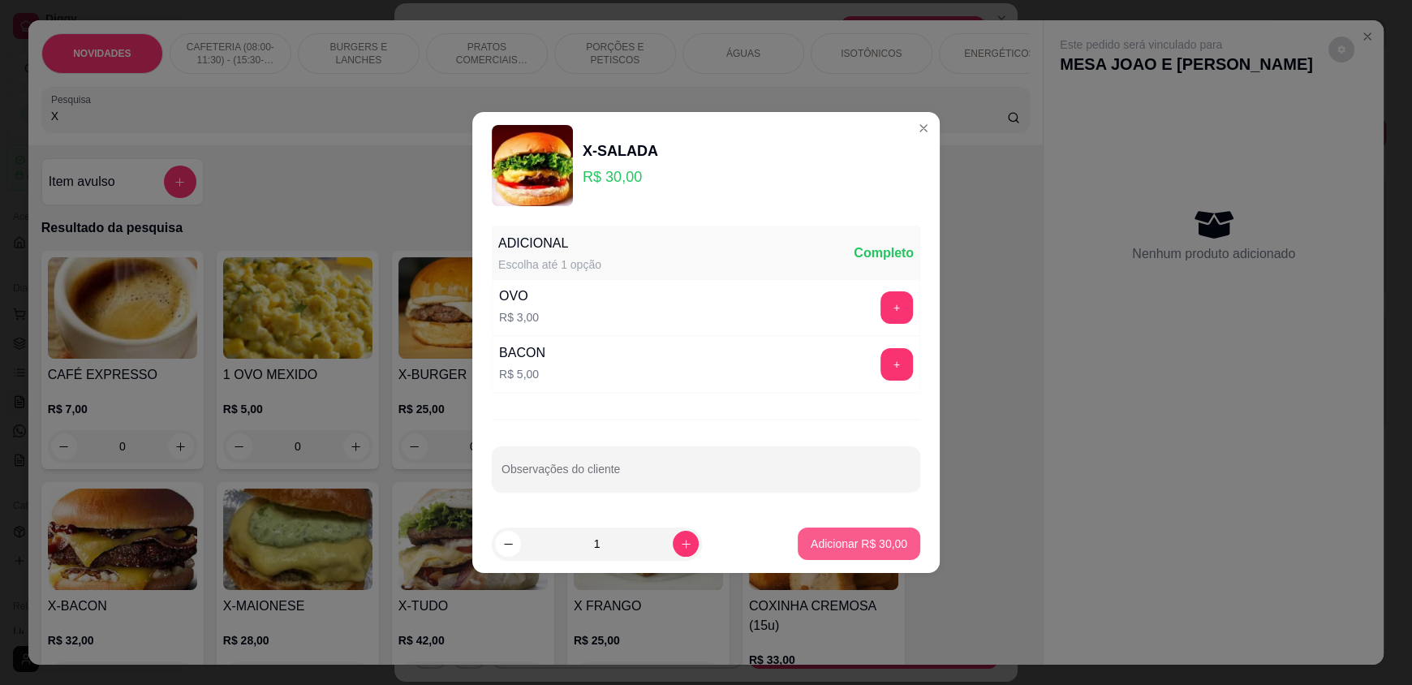
click at [837, 549] on button "Adicionar R$ 30,00" at bounding box center [859, 543] width 123 height 32
type input "1"
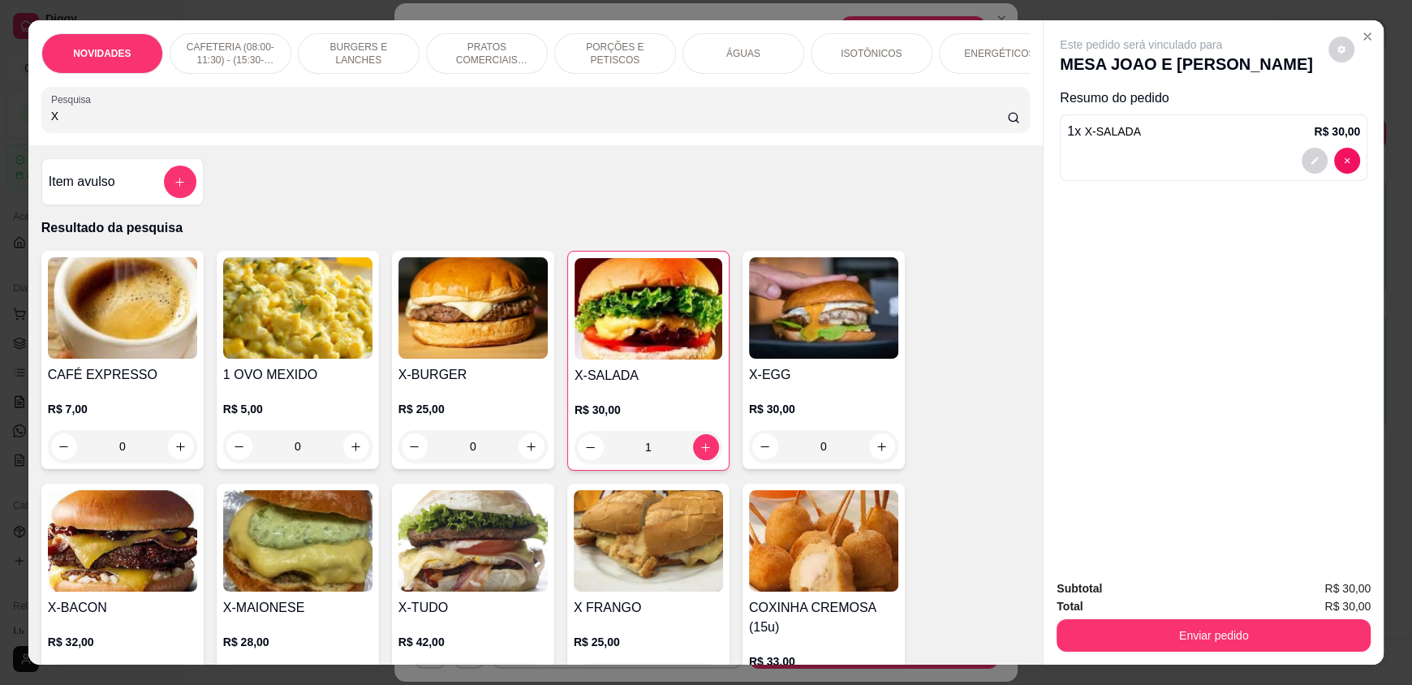
drag, startPoint x: 143, startPoint y: 124, endPoint x: 19, endPoint y: 107, distance: 125.3
click at [19, 107] on div "NOVIDADES CAFETERIA (08:00-11:30) - (15:30-18:00) BURGERS E LANCHES PRATOS COME…" at bounding box center [706, 342] width 1412 height 685
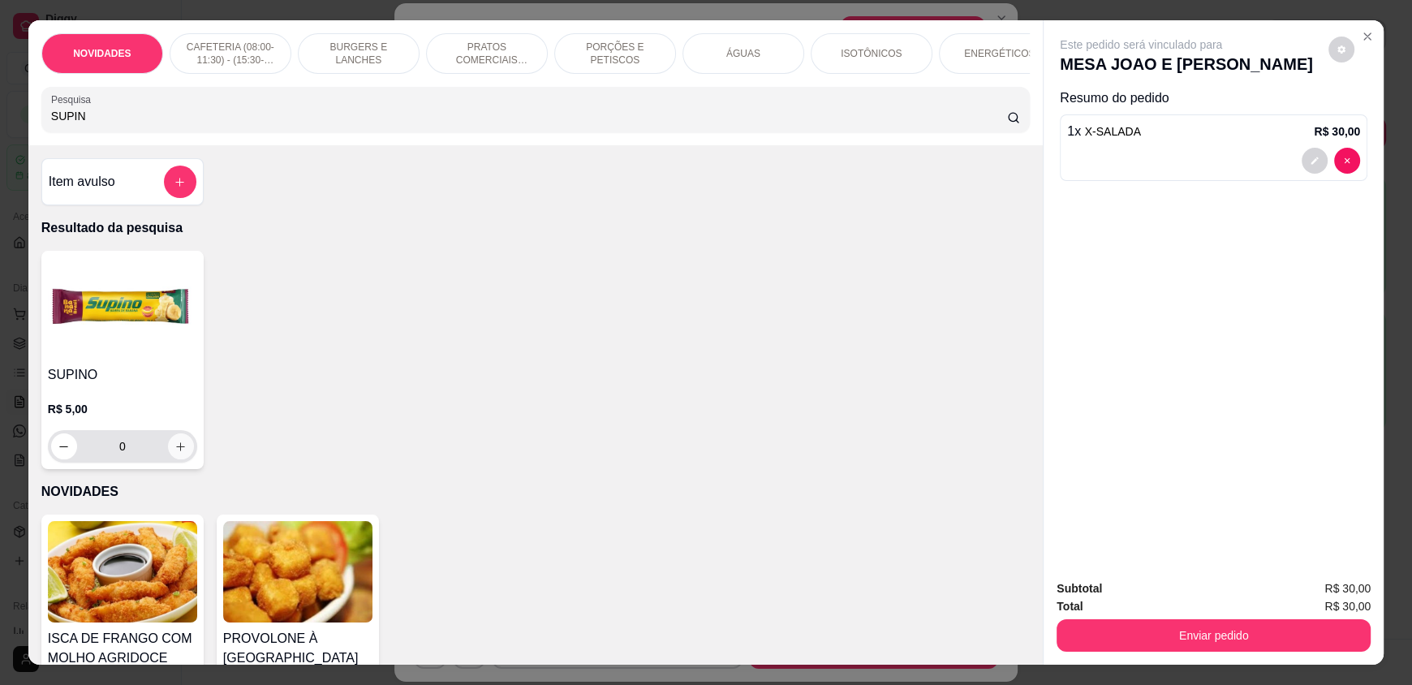
type input "SUPIN"
click at [176, 453] on icon "increase-product-quantity" at bounding box center [180, 447] width 12 height 12
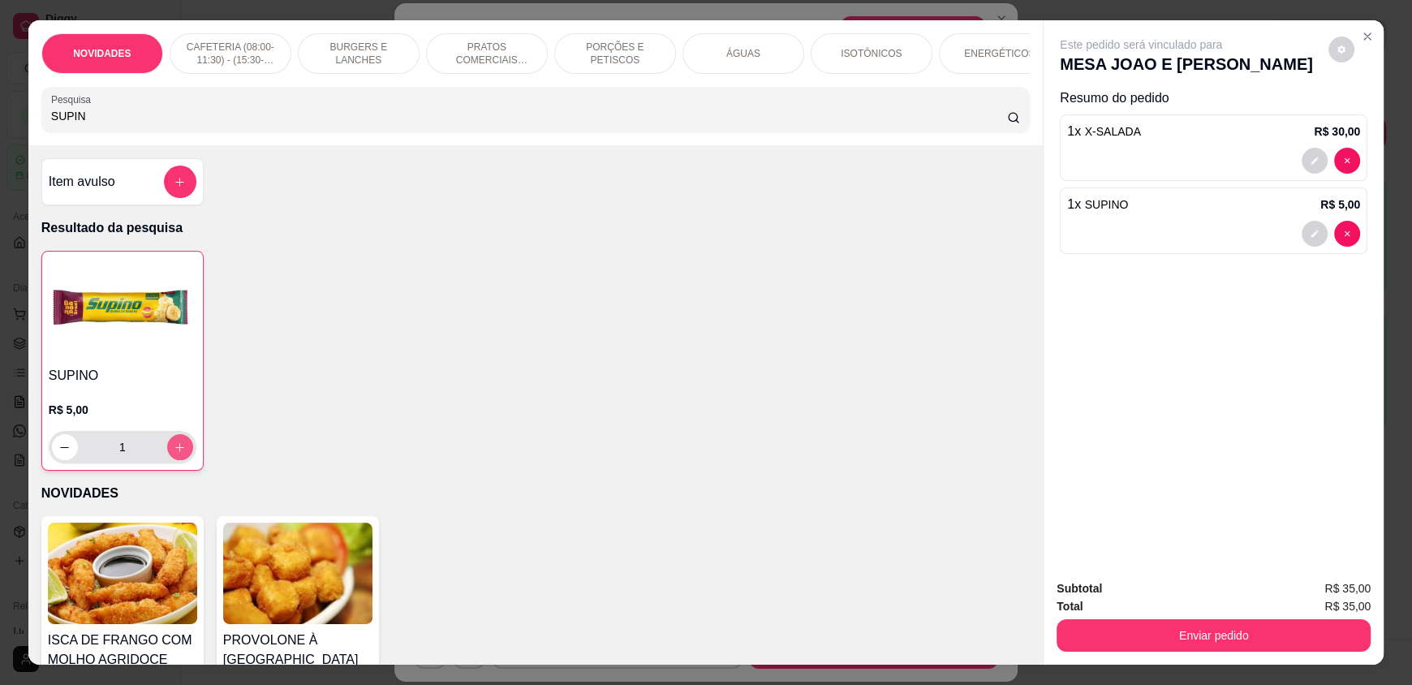
type input "1"
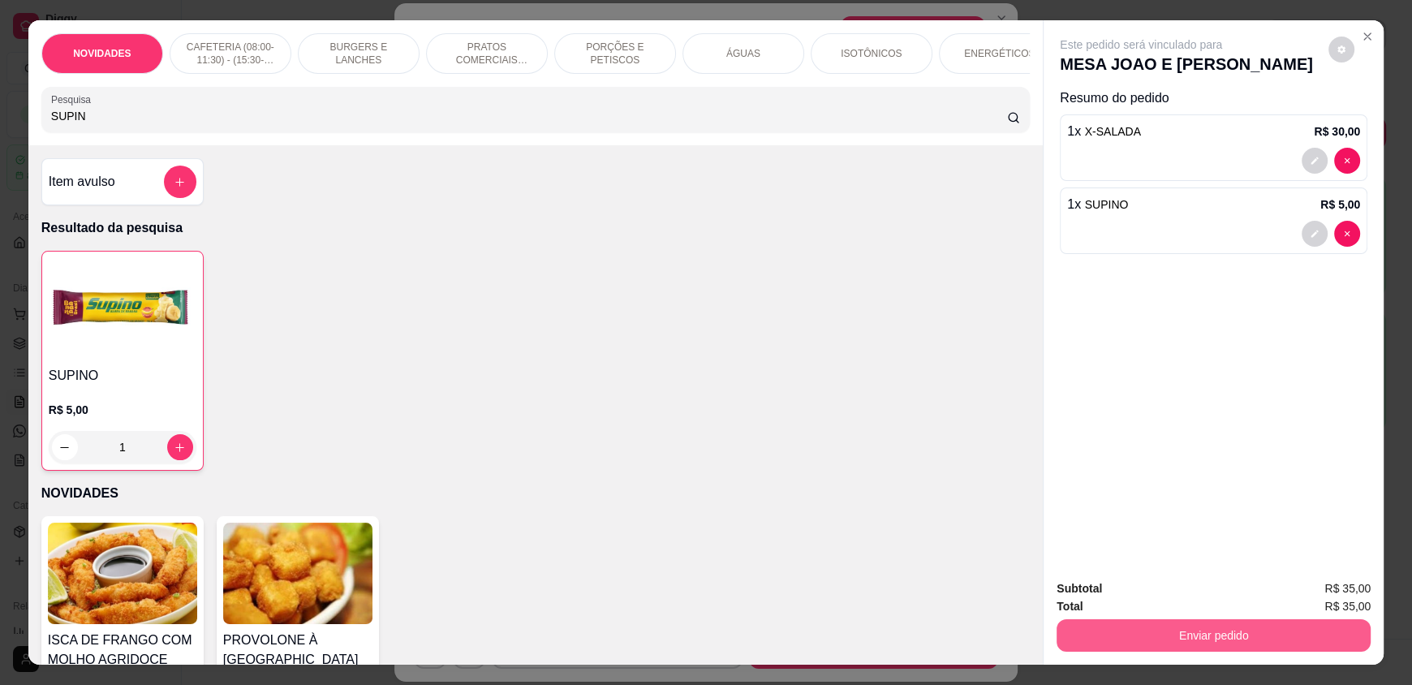
click at [1071, 646] on button "Enviar pedido" at bounding box center [1214, 635] width 314 height 32
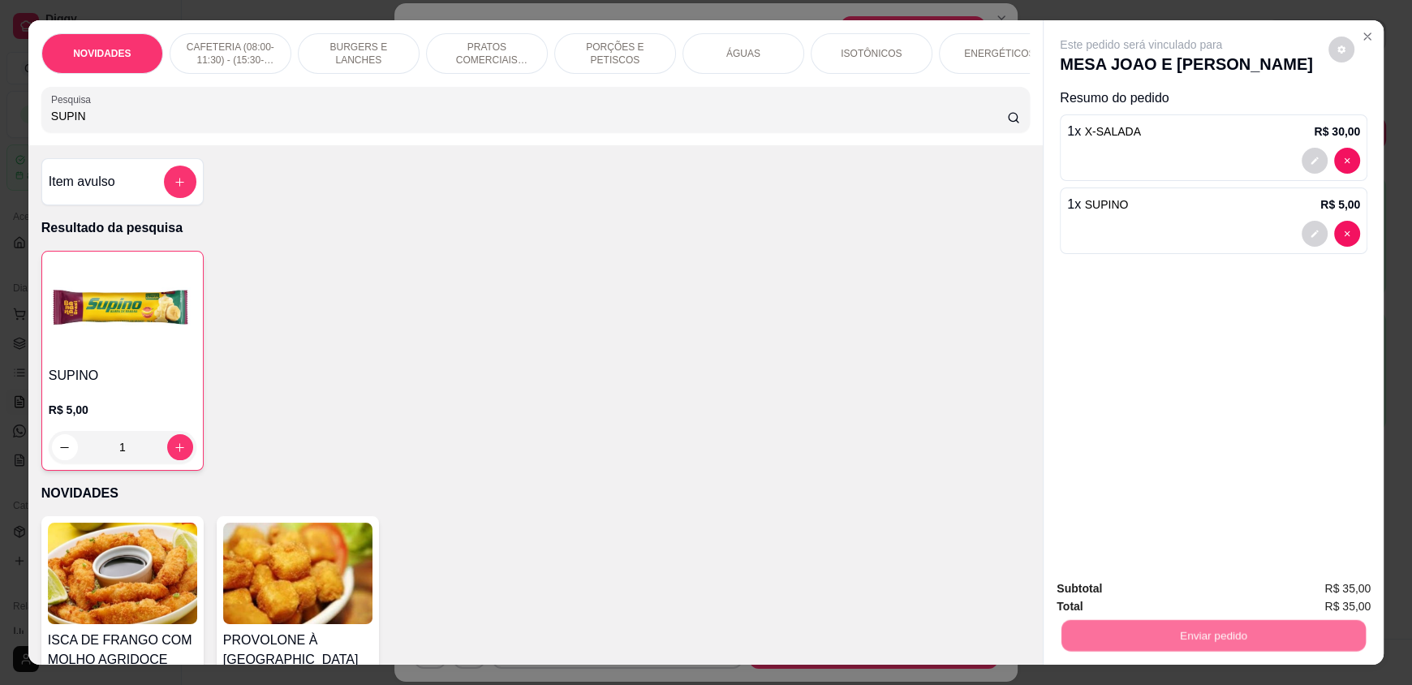
click at [1083, 600] on button "Não registrar e enviar pedido" at bounding box center [1159, 595] width 169 height 31
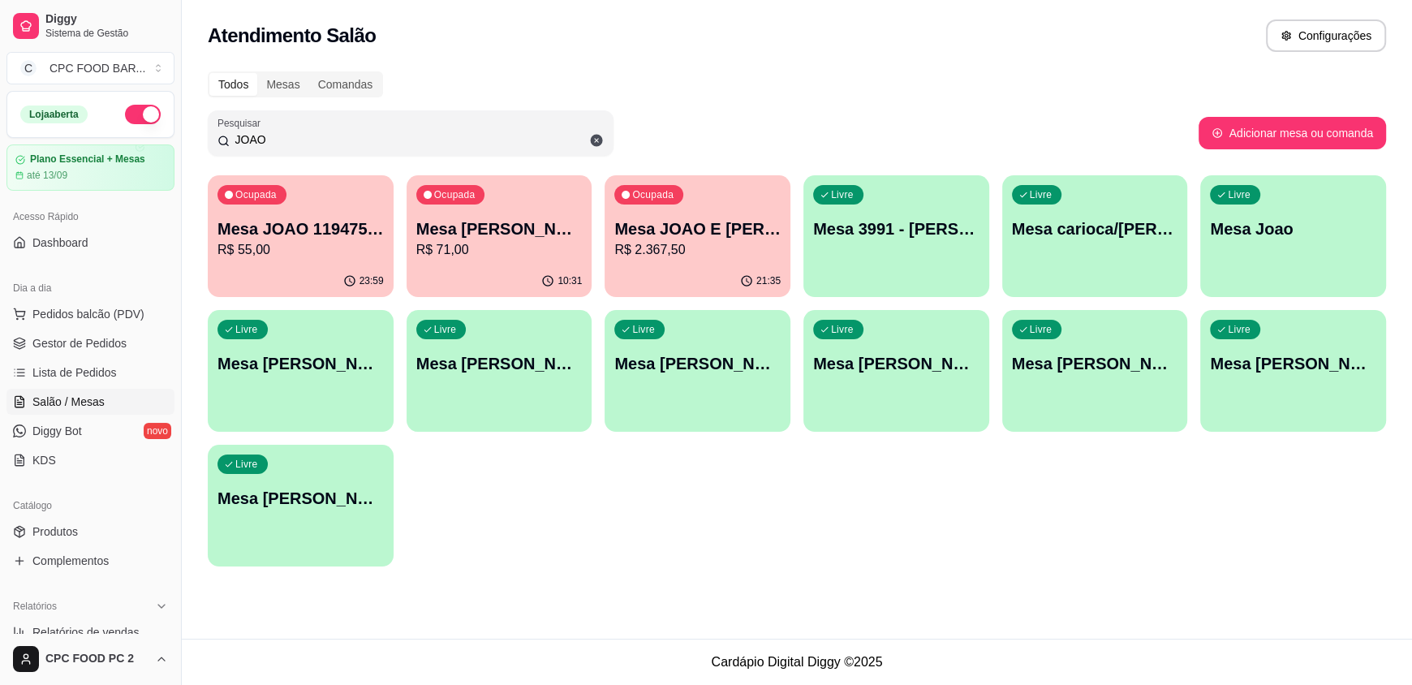
drag, startPoint x: 208, startPoint y: 139, endPoint x: 169, endPoint y: 139, distance: 39.0
click at [169, 139] on div "Diggy Sistema de Gestão C CPC FOOD BAR ... Loja aberta Plano Essencial + Mesas …" at bounding box center [706, 342] width 1412 height 685
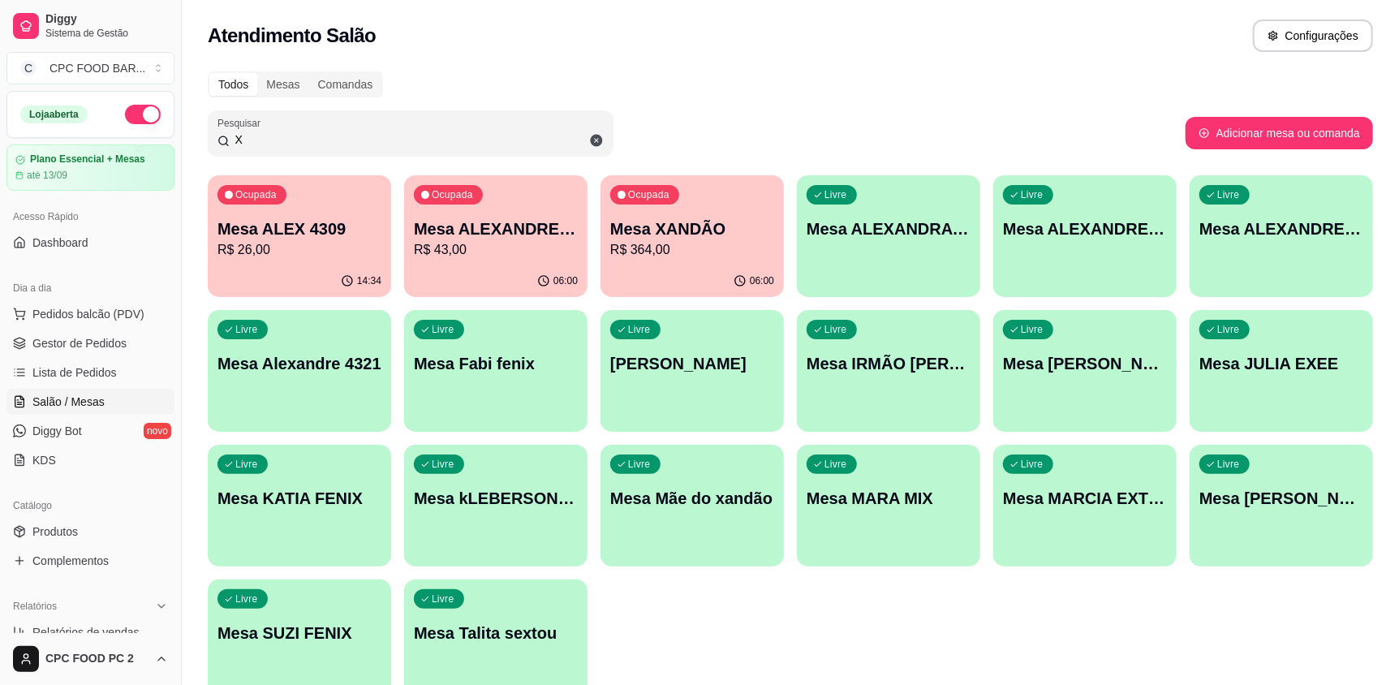
drag, startPoint x: 450, startPoint y: 144, endPoint x: 210, endPoint y: 152, distance: 239.5
click at [210, 152] on div "Pesquisar X" at bounding box center [411, 132] width 406 height 45
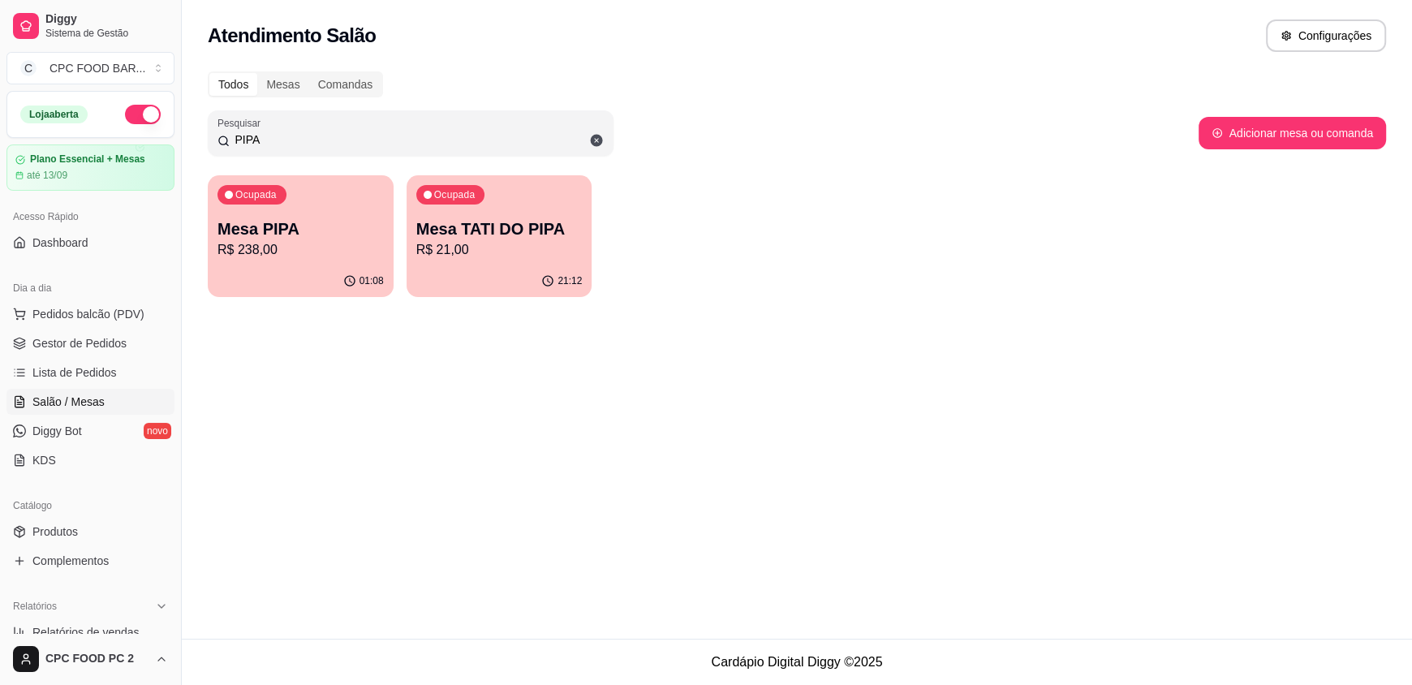
type input "PIPA"
click at [295, 234] on p "Mesa PIPA" at bounding box center [300, 229] width 161 height 22
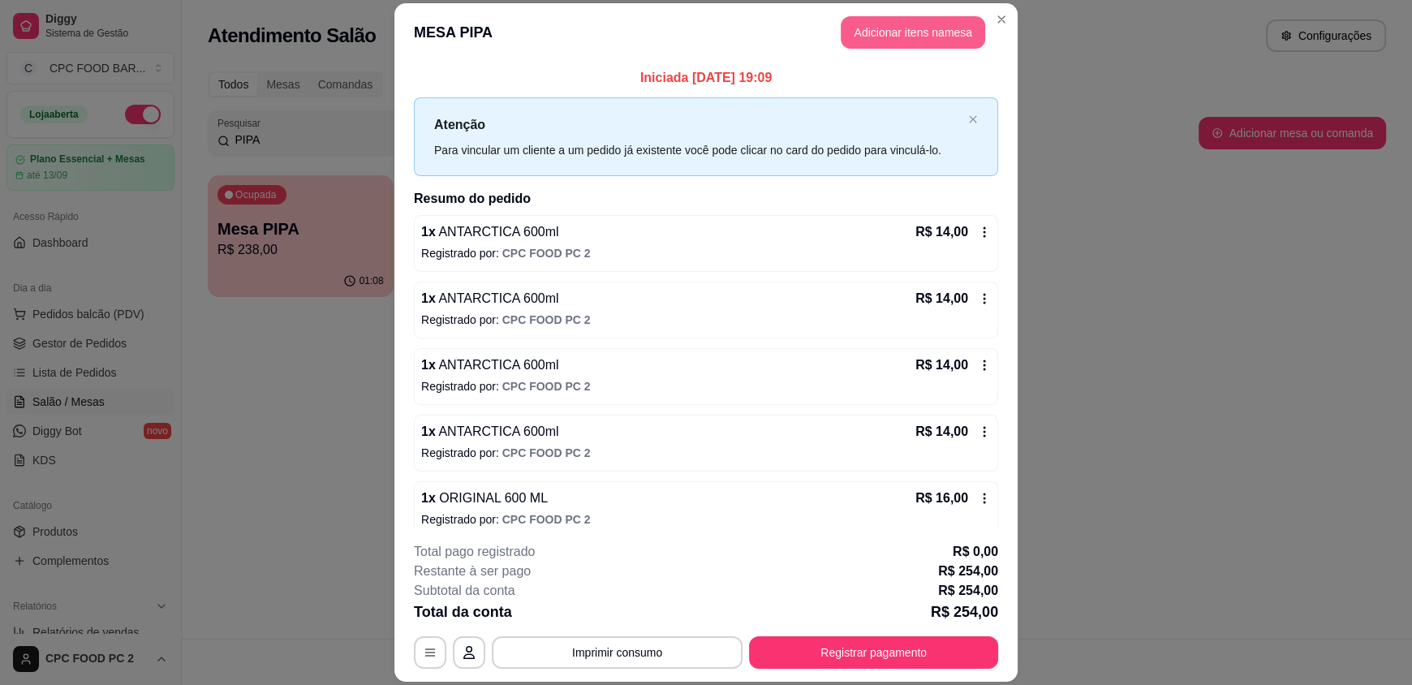
click at [878, 35] on button "Adicionar itens na mesa" at bounding box center [913, 32] width 144 height 32
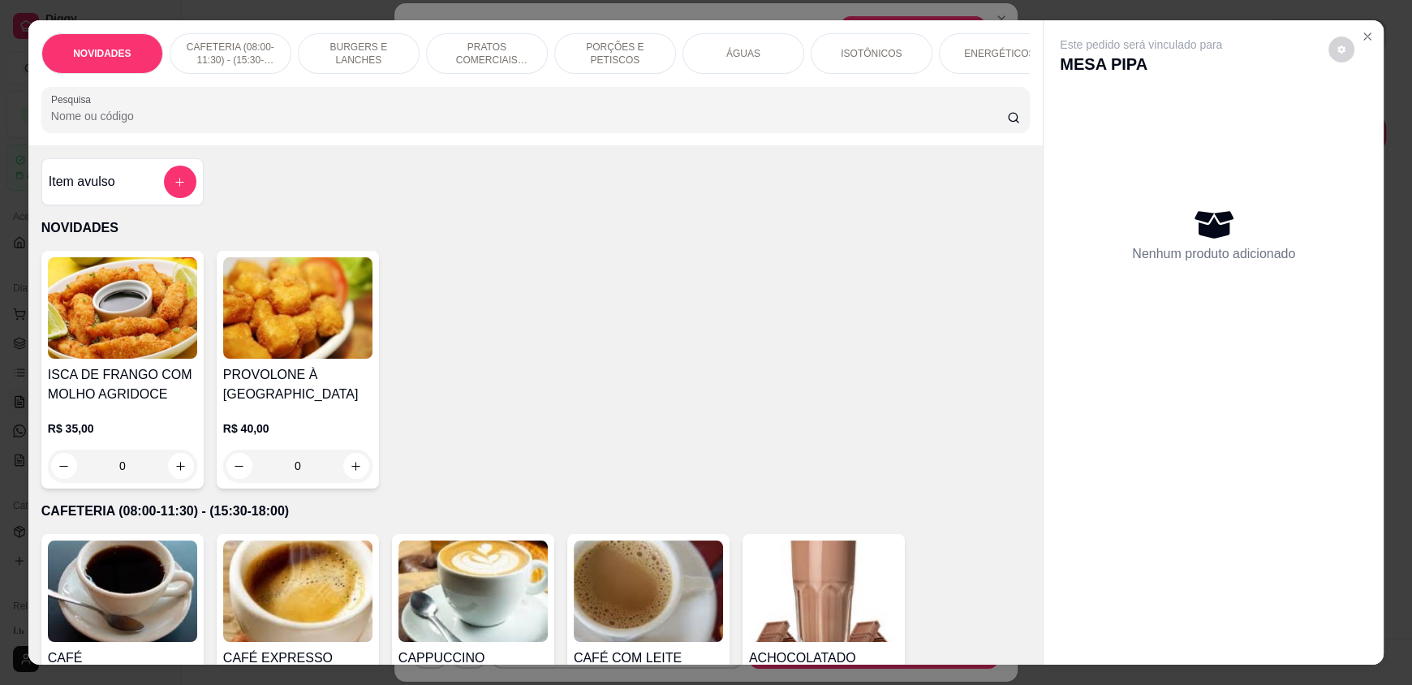
click at [458, 124] on input "Pesquisa" at bounding box center [529, 116] width 957 height 16
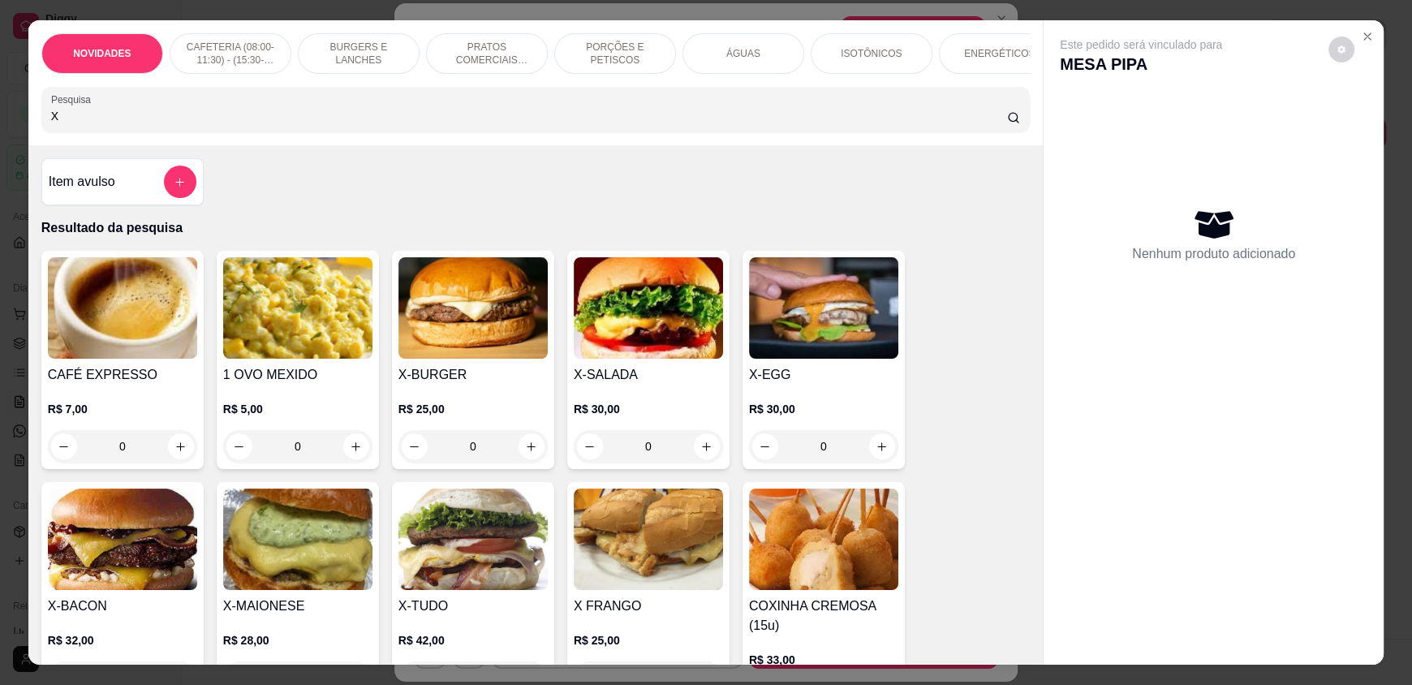
type input "X"
click at [693, 459] on div "0" at bounding box center [648, 446] width 149 height 32
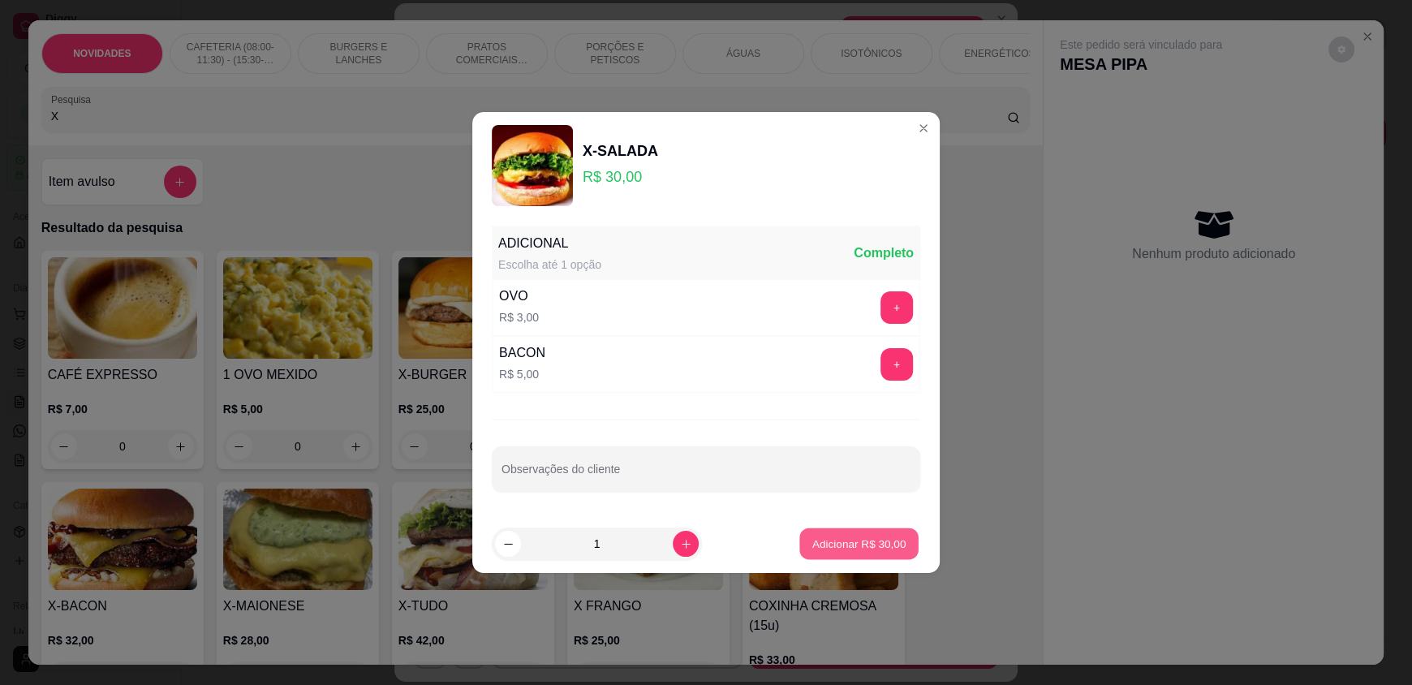
click at [859, 536] on p "Adicionar R$ 30,00" at bounding box center [859, 543] width 94 height 15
type input "1"
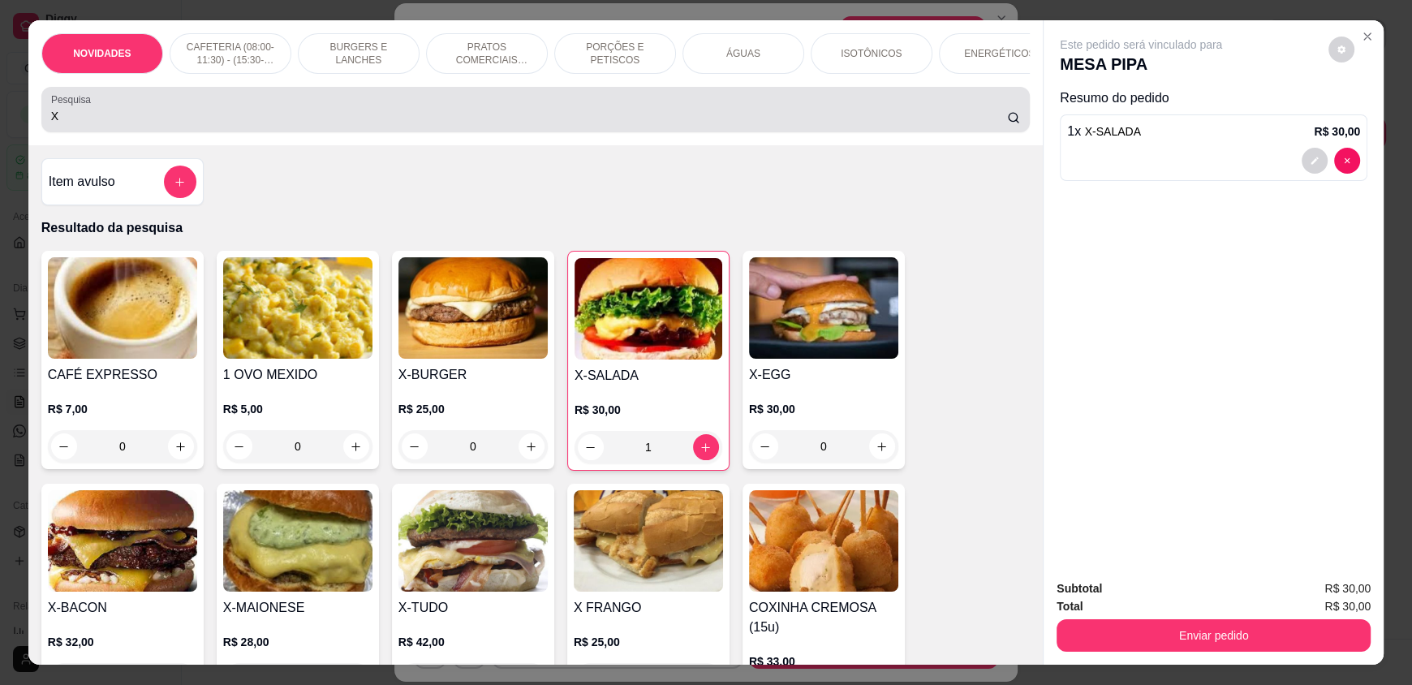
drag, startPoint x: 67, startPoint y: 102, endPoint x: 112, endPoint y: 143, distance: 60.9
click at [63, 120] on div "Pesquisa X" at bounding box center [535, 109] width 988 height 45
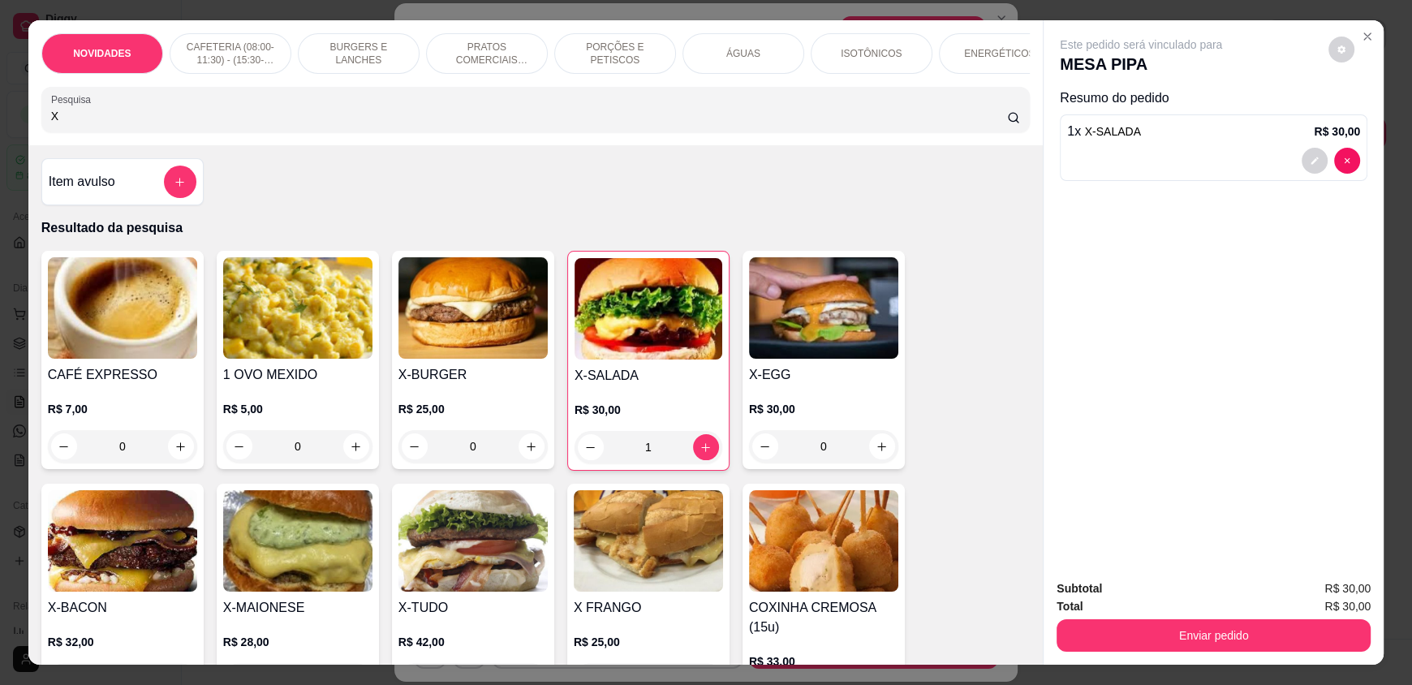
drag, startPoint x: 80, startPoint y: 133, endPoint x: 8, endPoint y: 134, distance: 71.4
click at [8, 134] on div "NOVIDADES CAFETERIA (08:00-11:30) - (15:30-18:00) BURGERS E LANCHES PRATOS COME…" at bounding box center [706, 342] width 1412 height 685
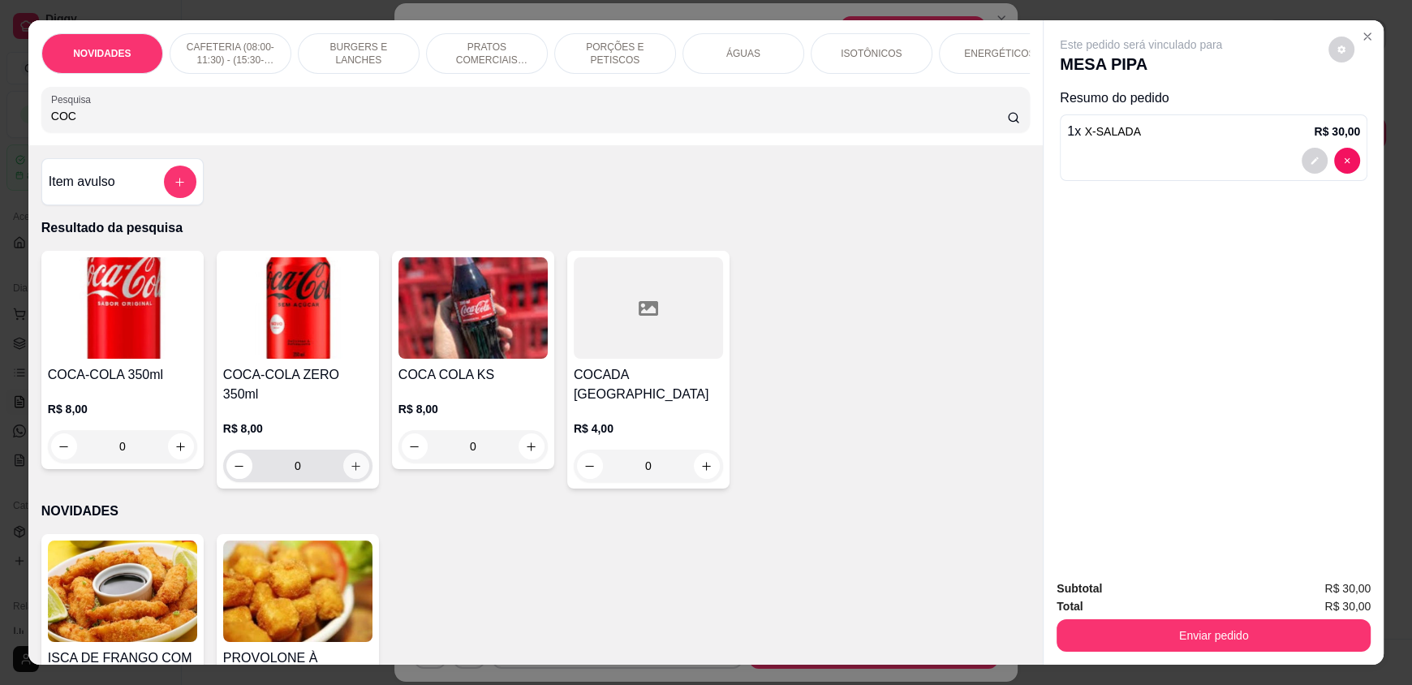
type input "COC"
click at [354, 458] on button "increase-product-quantity" at bounding box center [356, 466] width 26 height 26
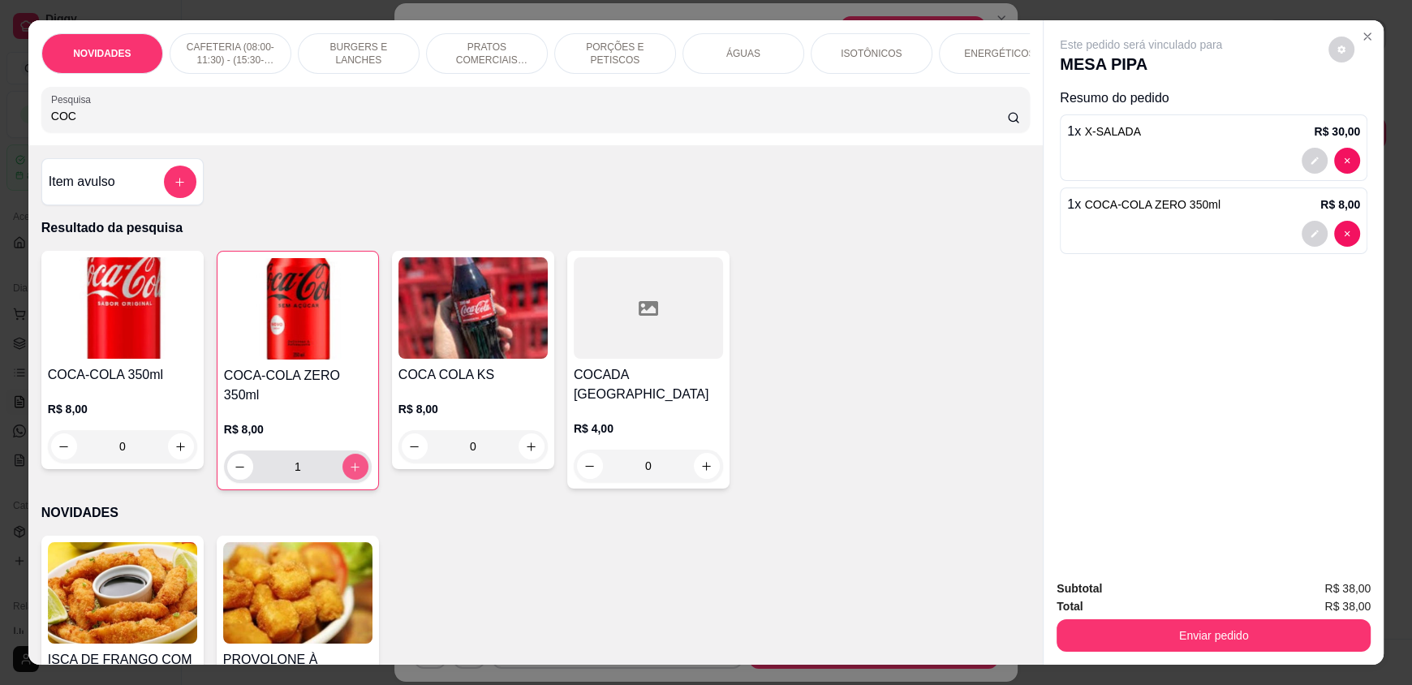
type input "1"
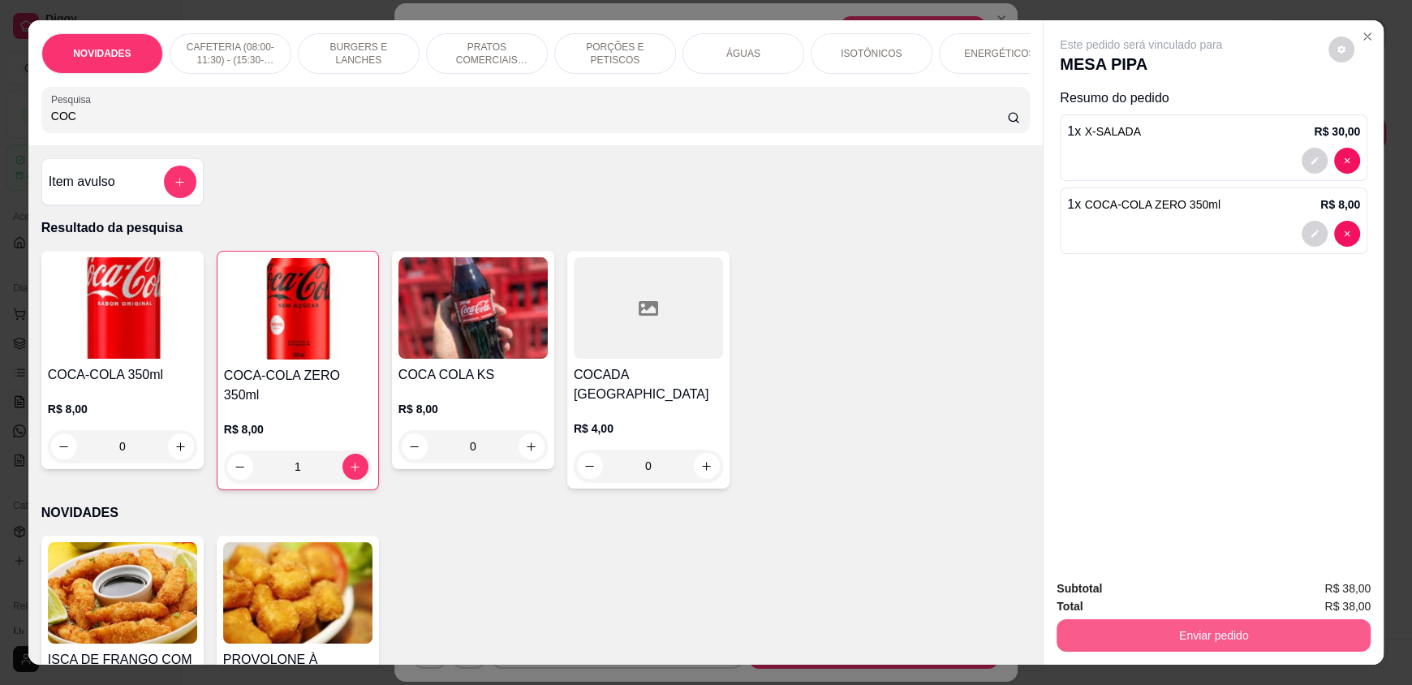
click at [1119, 632] on button "Enviar pedido" at bounding box center [1214, 635] width 314 height 32
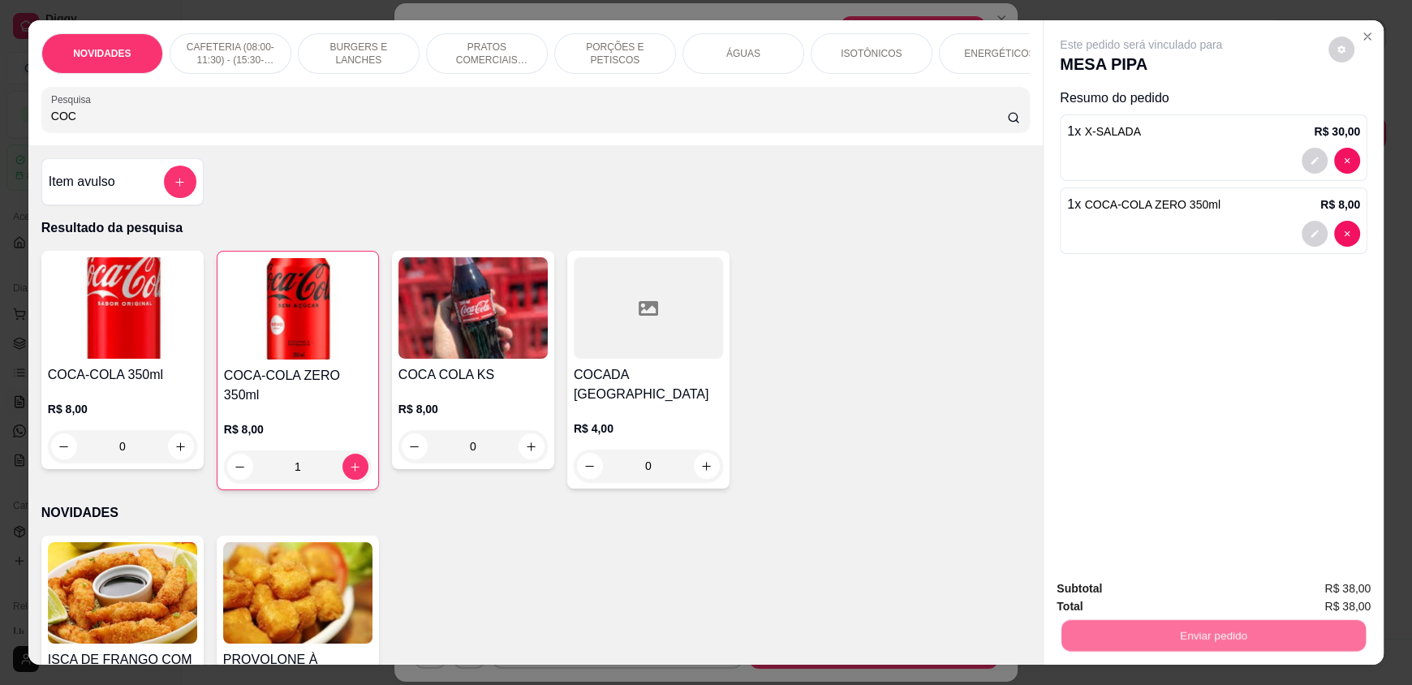
click at [1115, 604] on button "Não registrar e enviar pedido" at bounding box center [1159, 595] width 169 height 31
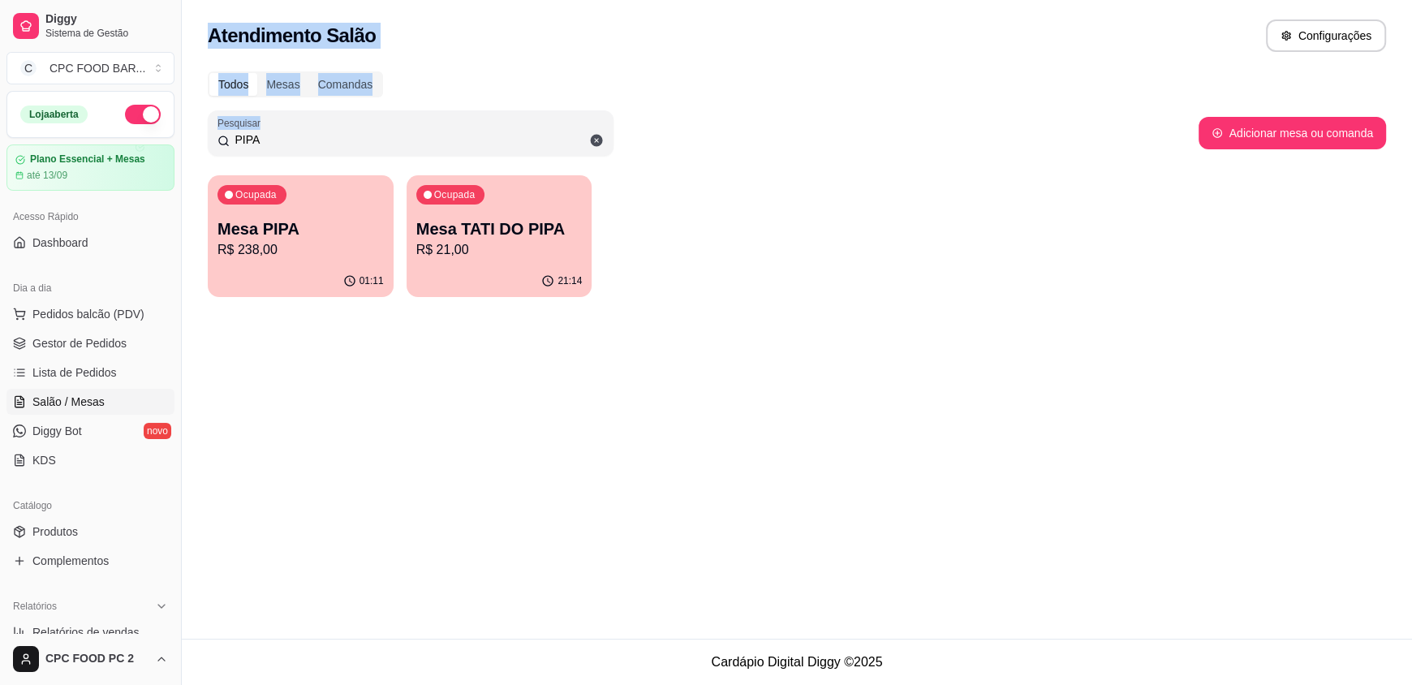
drag, startPoint x: 302, startPoint y: 130, endPoint x: 196, endPoint y: 136, distance: 105.6
click at [187, 134] on div "Diggy Sistema de Gestão C CPC FOOD BAR ... Loja aberta Plano Essencial + Mesas …" at bounding box center [706, 342] width 1412 height 685
drag, startPoint x: 256, startPoint y: 132, endPoint x: 220, endPoint y: 130, distance: 36.6
click at [220, 133] on div "PIPA" at bounding box center [410, 133] width 386 height 32
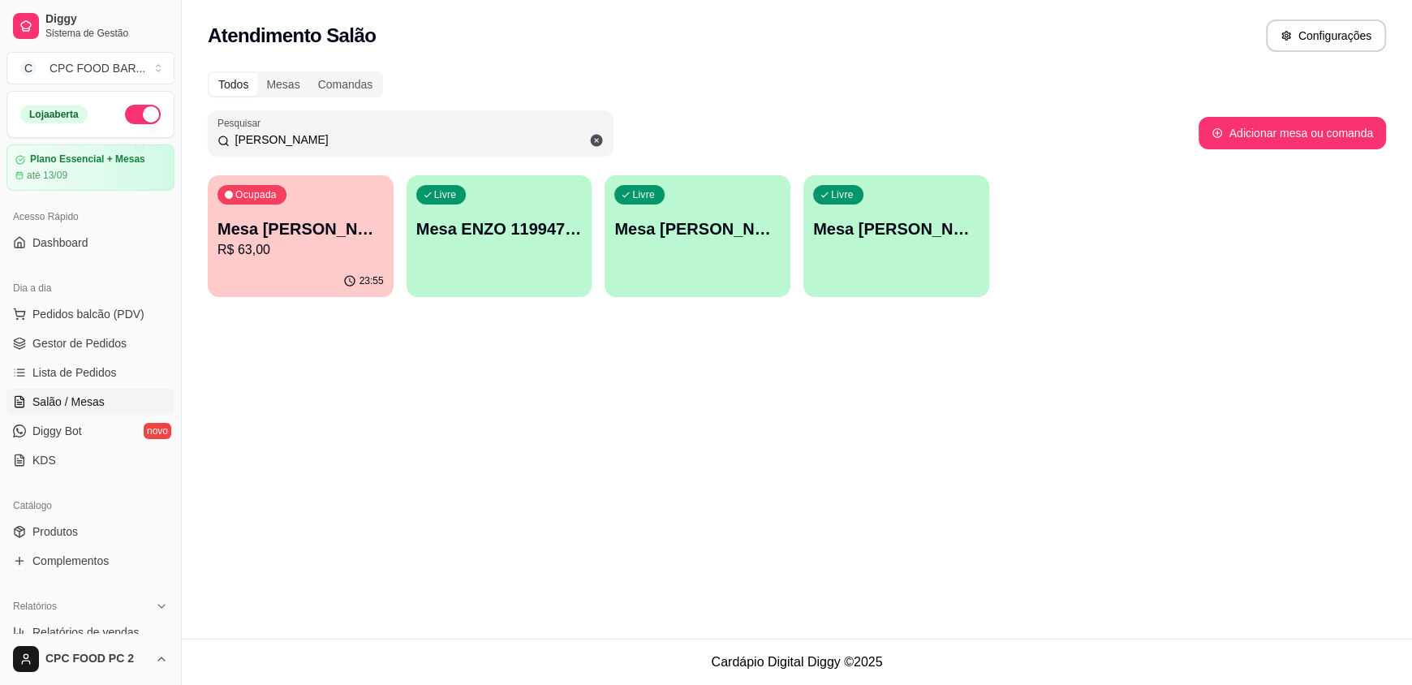
type input "ENZO"
click at [308, 218] on p "Mesa [PERSON_NAME] 4174" at bounding box center [300, 228] width 166 height 23
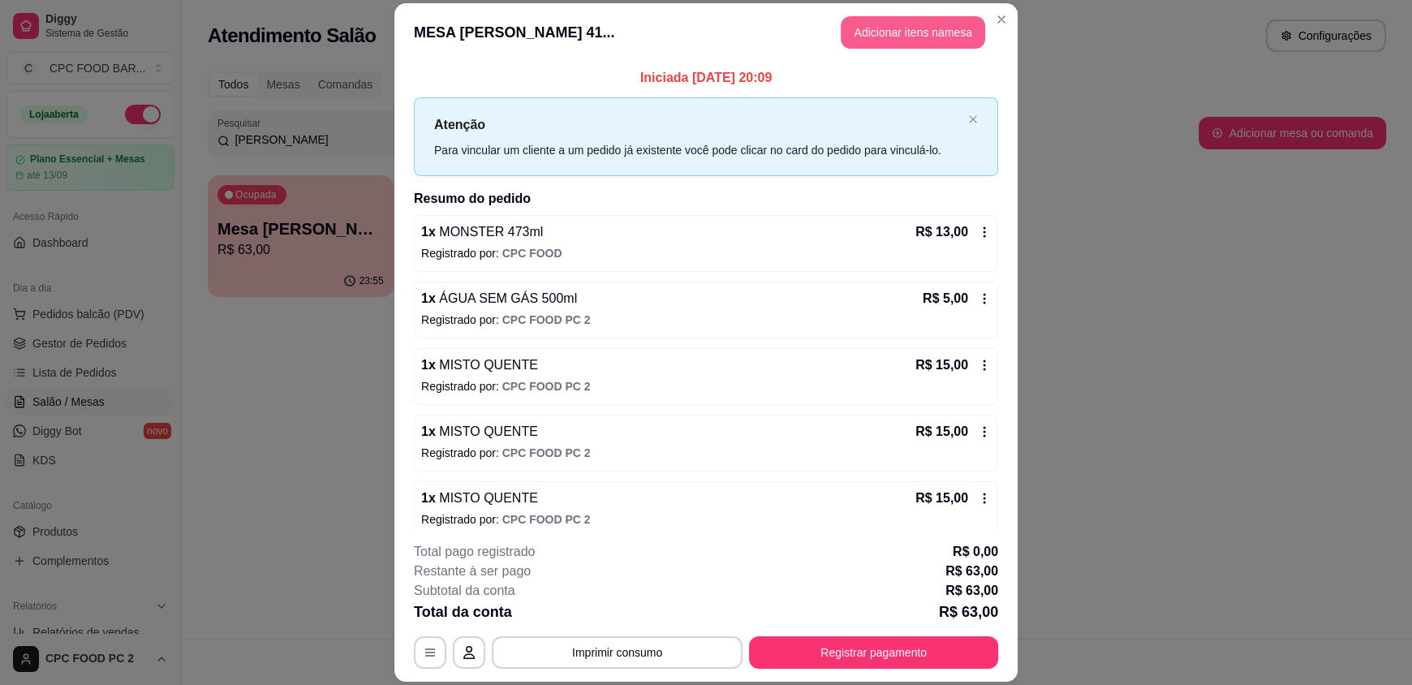
click at [897, 23] on button "Adicionar itens na mesa" at bounding box center [913, 32] width 144 height 32
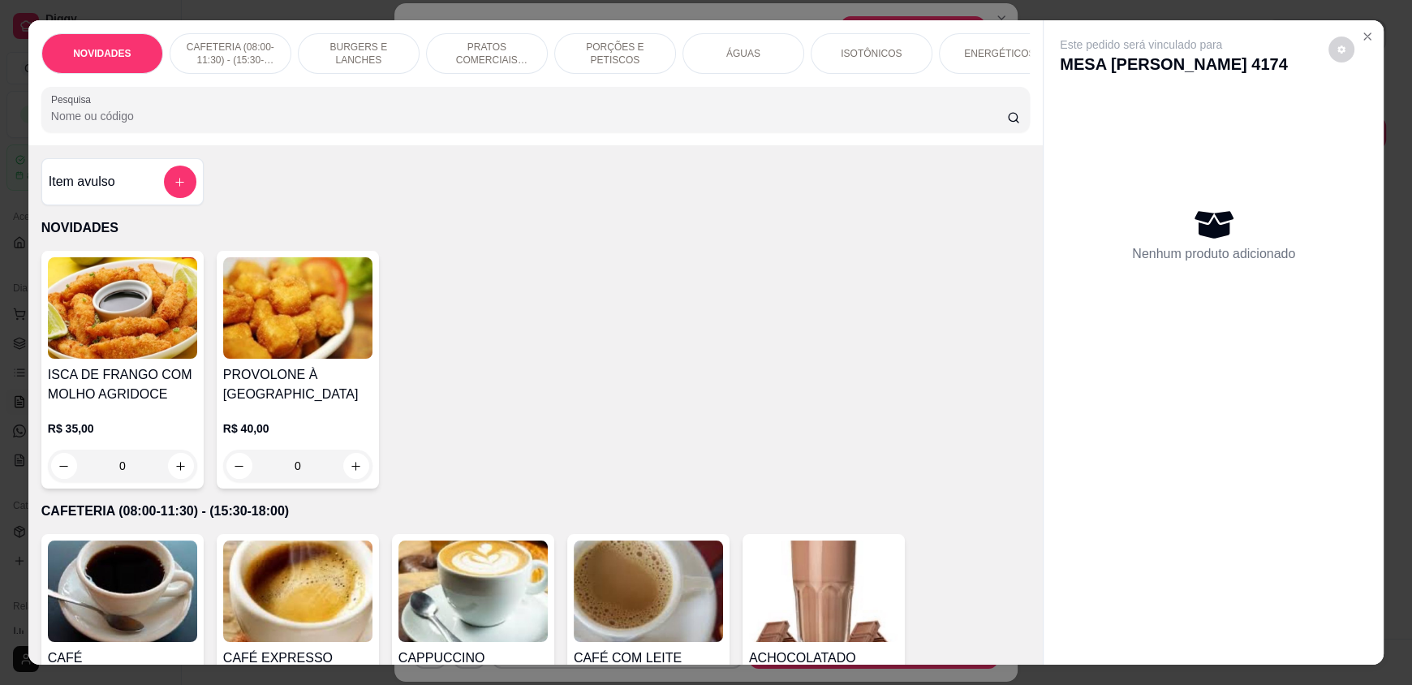
drag, startPoint x: 730, startPoint y: 55, endPoint x: 662, endPoint y: 108, distance: 85.5
click at [727, 57] on p "ÁGUAS" at bounding box center [743, 53] width 34 height 13
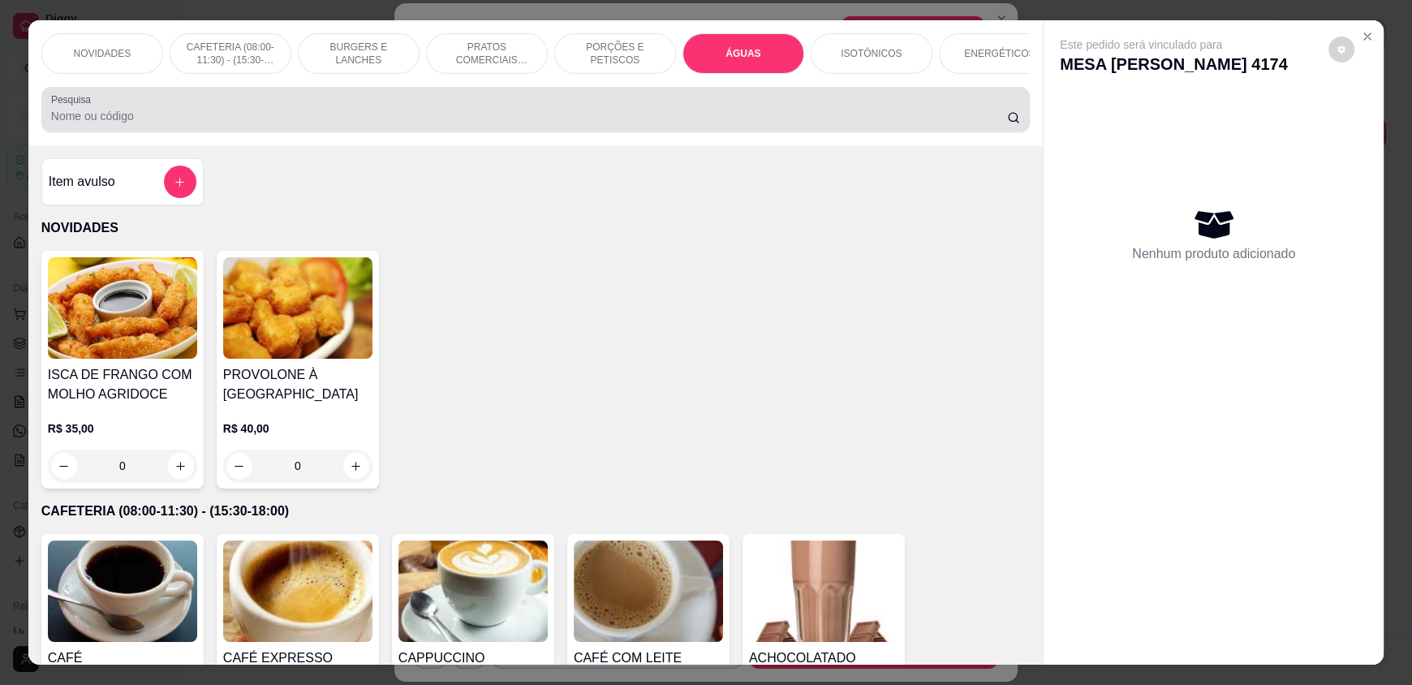
scroll to position [31, 0]
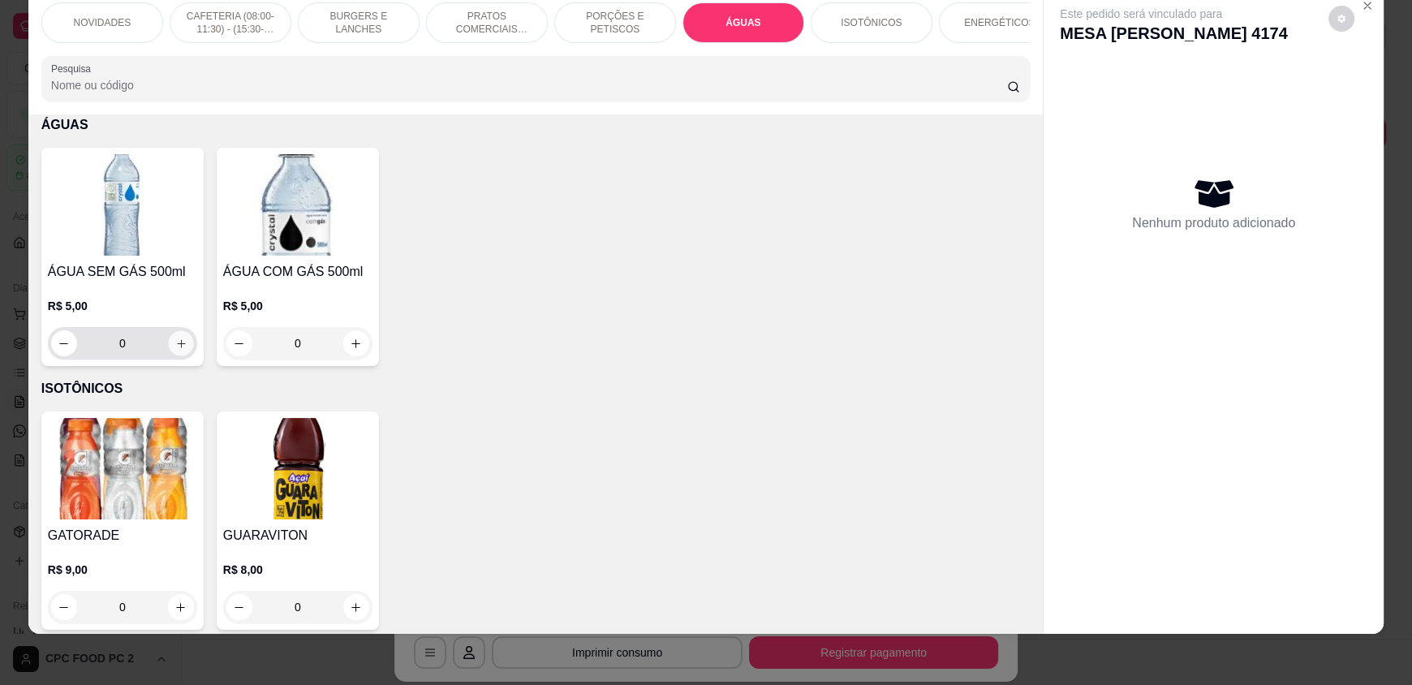
click at [179, 350] on icon "increase-product-quantity" at bounding box center [181, 344] width 12 height 12
type input "1"
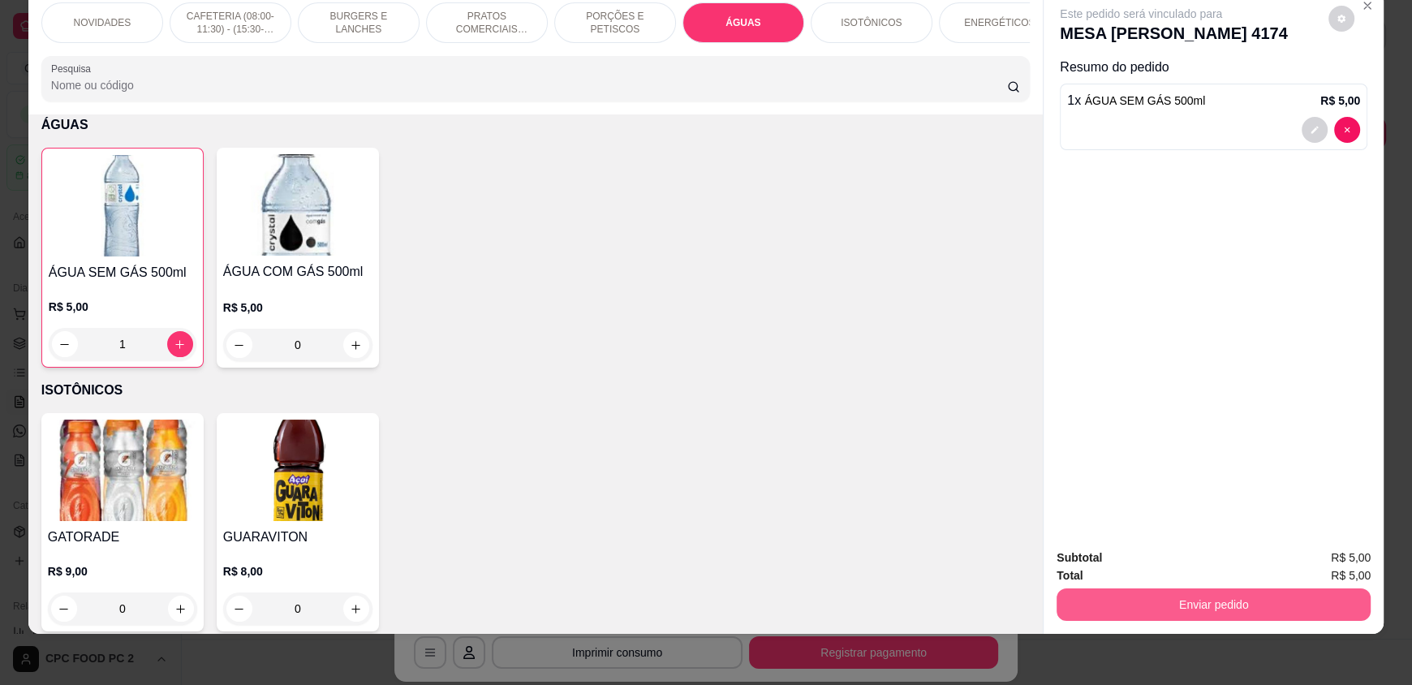
click at [1233, 613] on button "Enviar pedido" at bounding box center [1214, 604] width 314 height 32
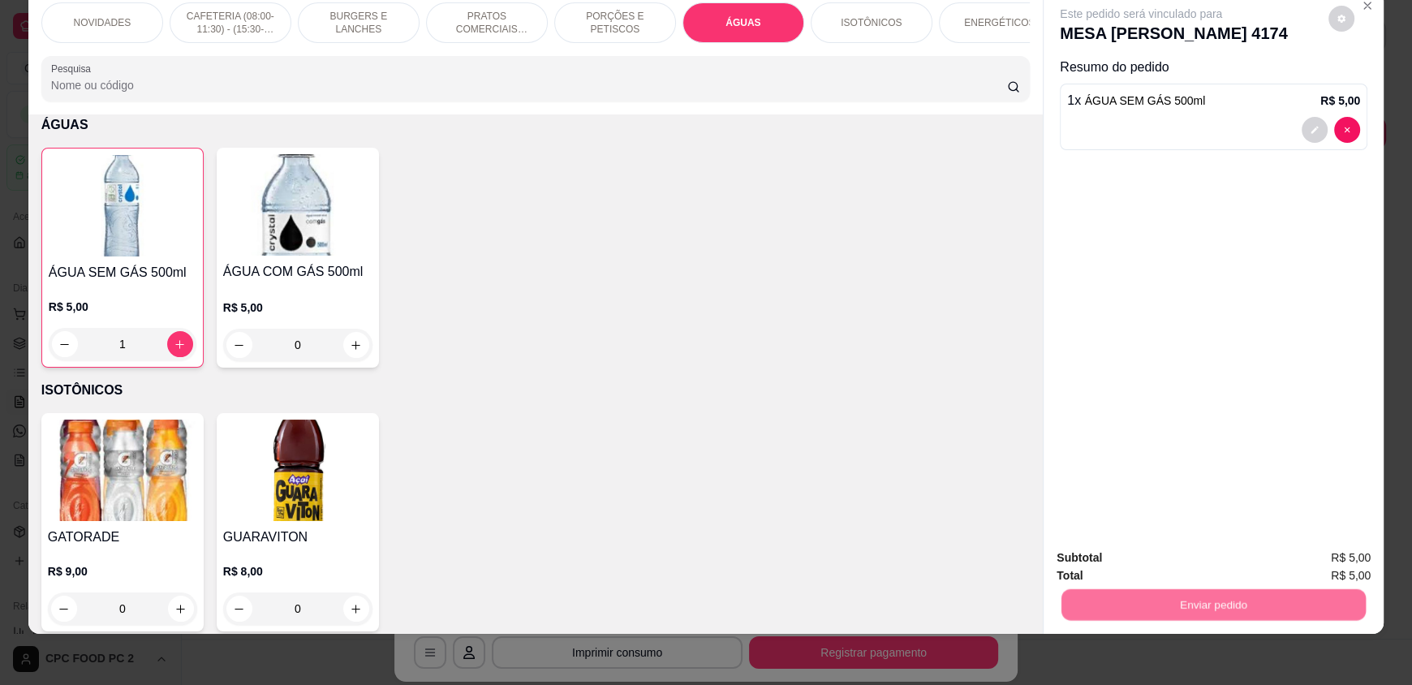
click at [1166, 575] on button "Não registrar e enviar pedido" at bounding box center [1159, 564] width 169 height 31
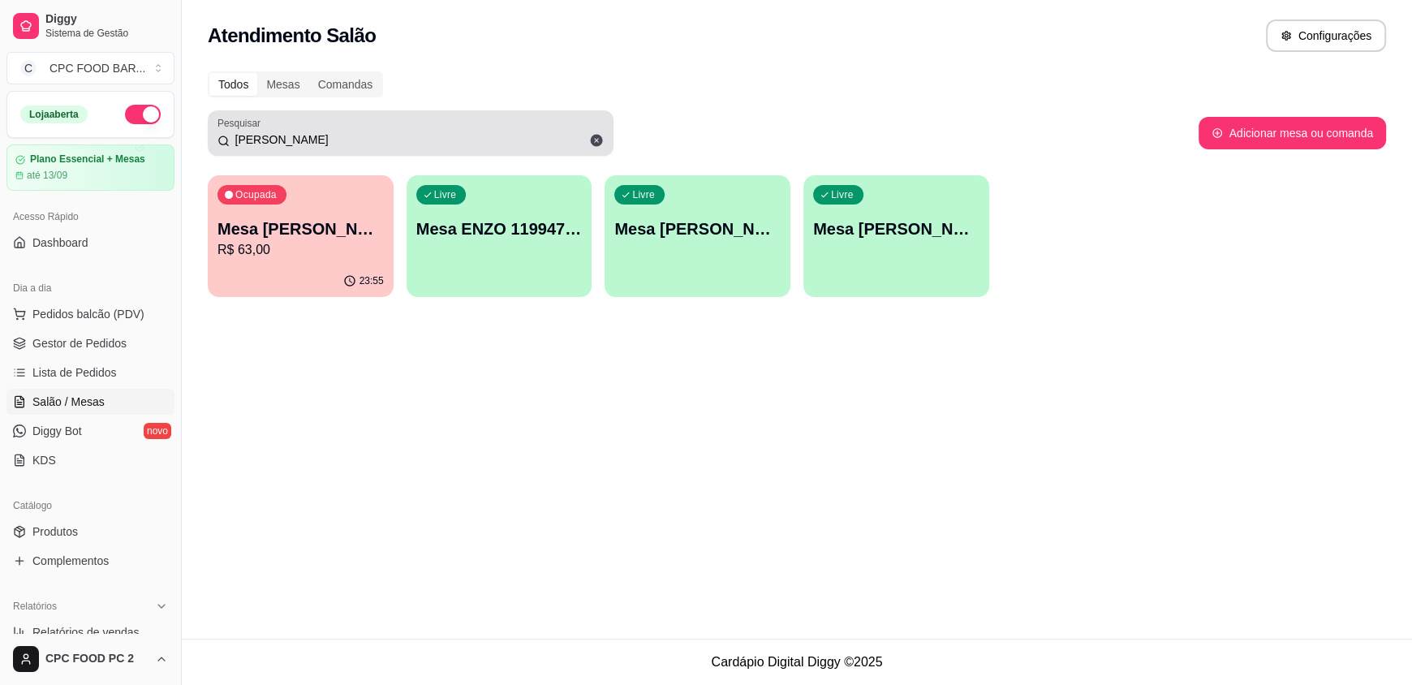
drag, startPoint x: 561, startPoint y: 131, endPoint x: 221, endPoint y: 146, distance: 340.4
click at [221, 146] on div "ENZO" at bounding box center [410, 133] width 386 height 32
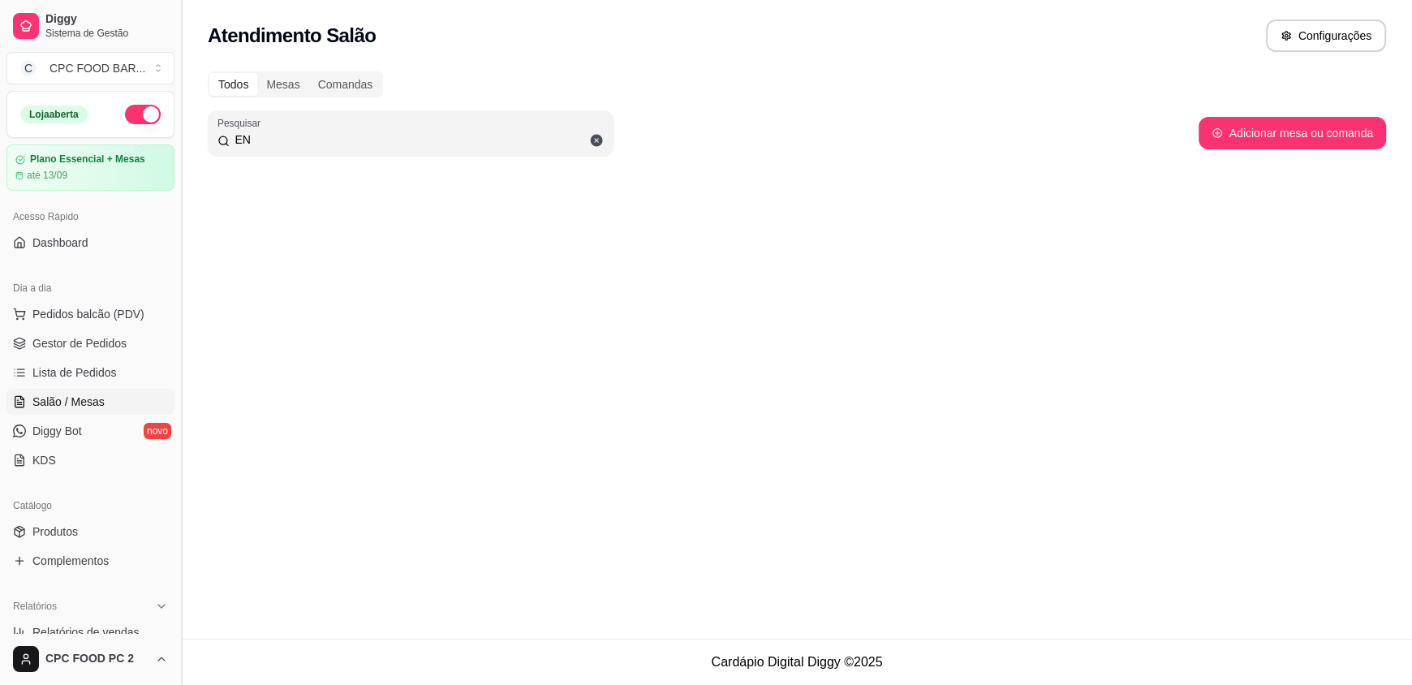
type input "E"
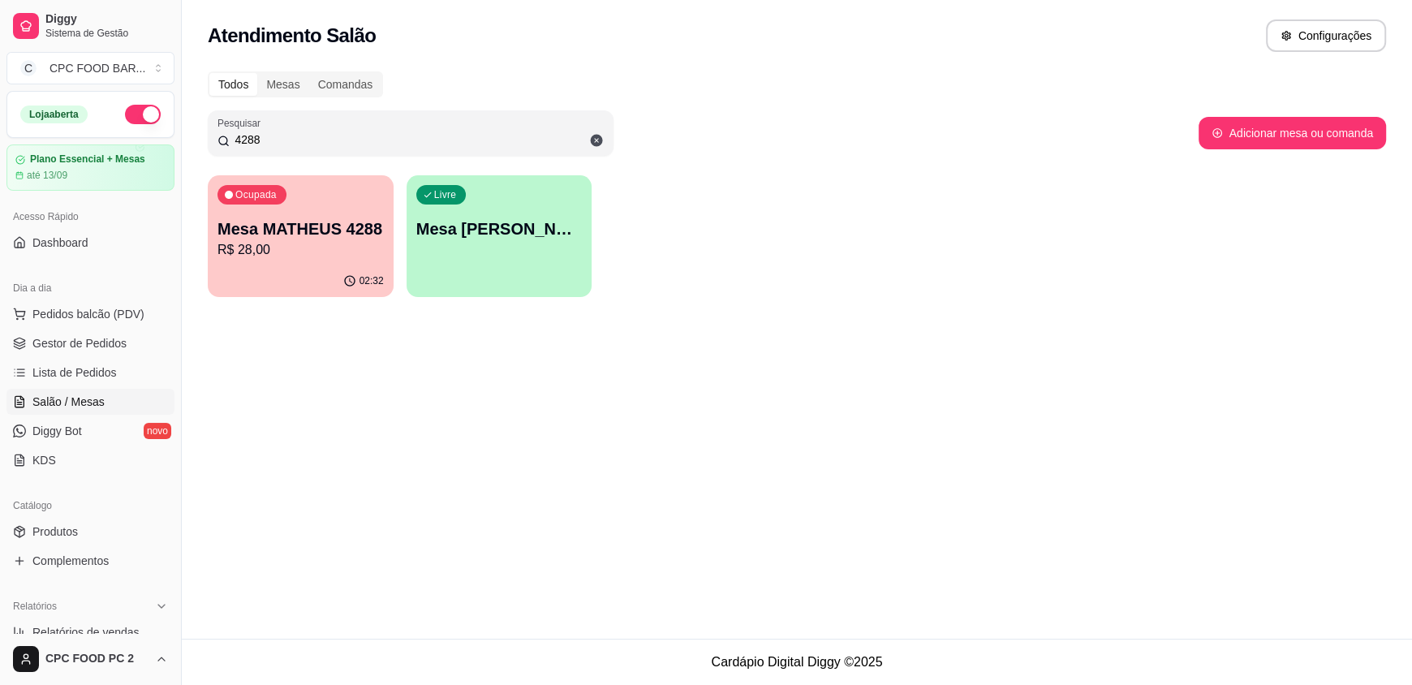
type input "4288"
click at [291, 254] on p "R$ 28,00" at bounding box center [300, 249] width 166 height 19
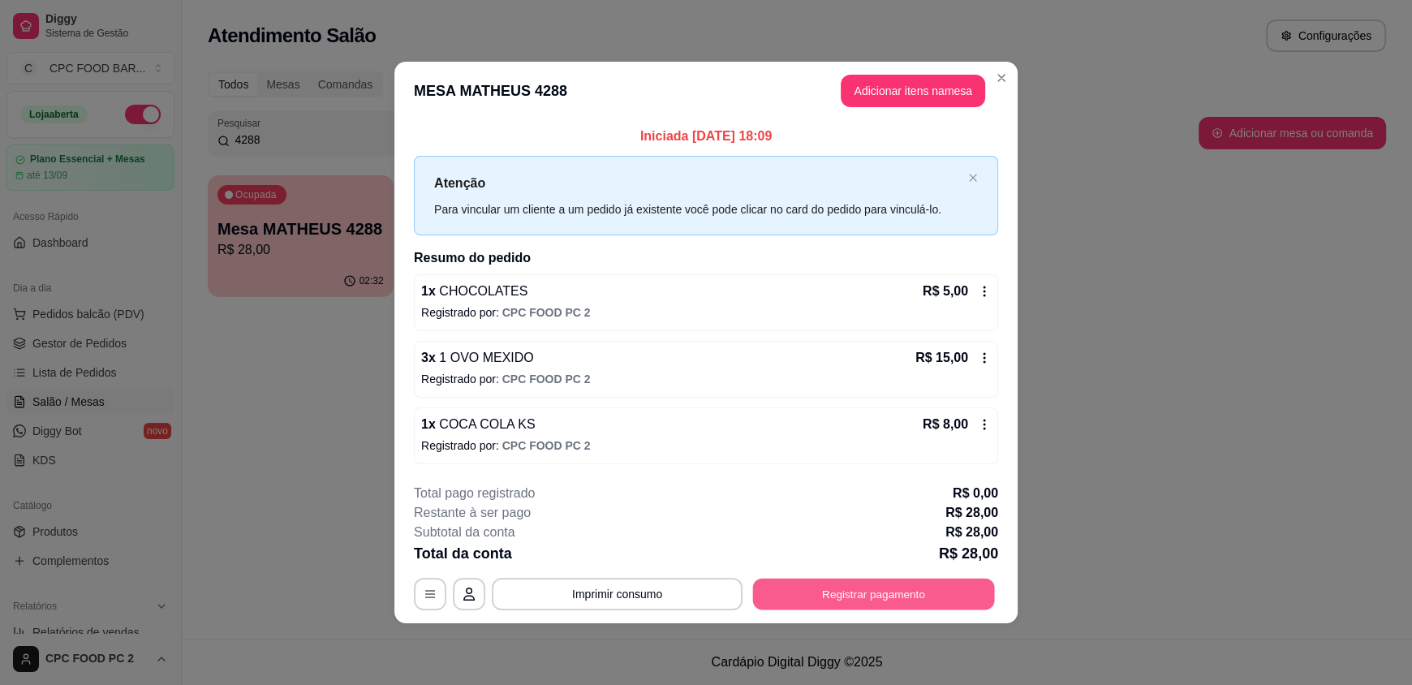
click at [911, 596] on button "Registrar pagamento" at bounding box center [874, 594] width 242 height 32
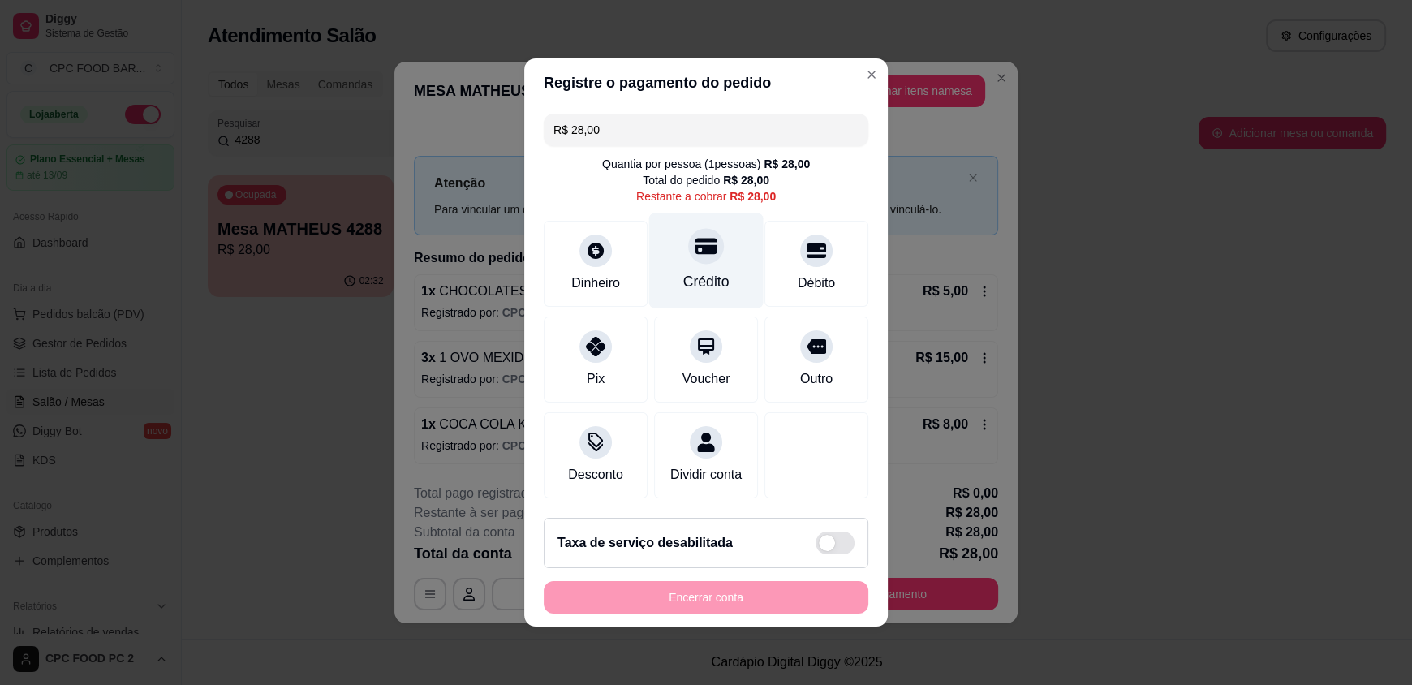
click at [708, 289] on div "Crédito" at bounding box center [706, 260] width 114 height 95
type input "R$ 0,00"
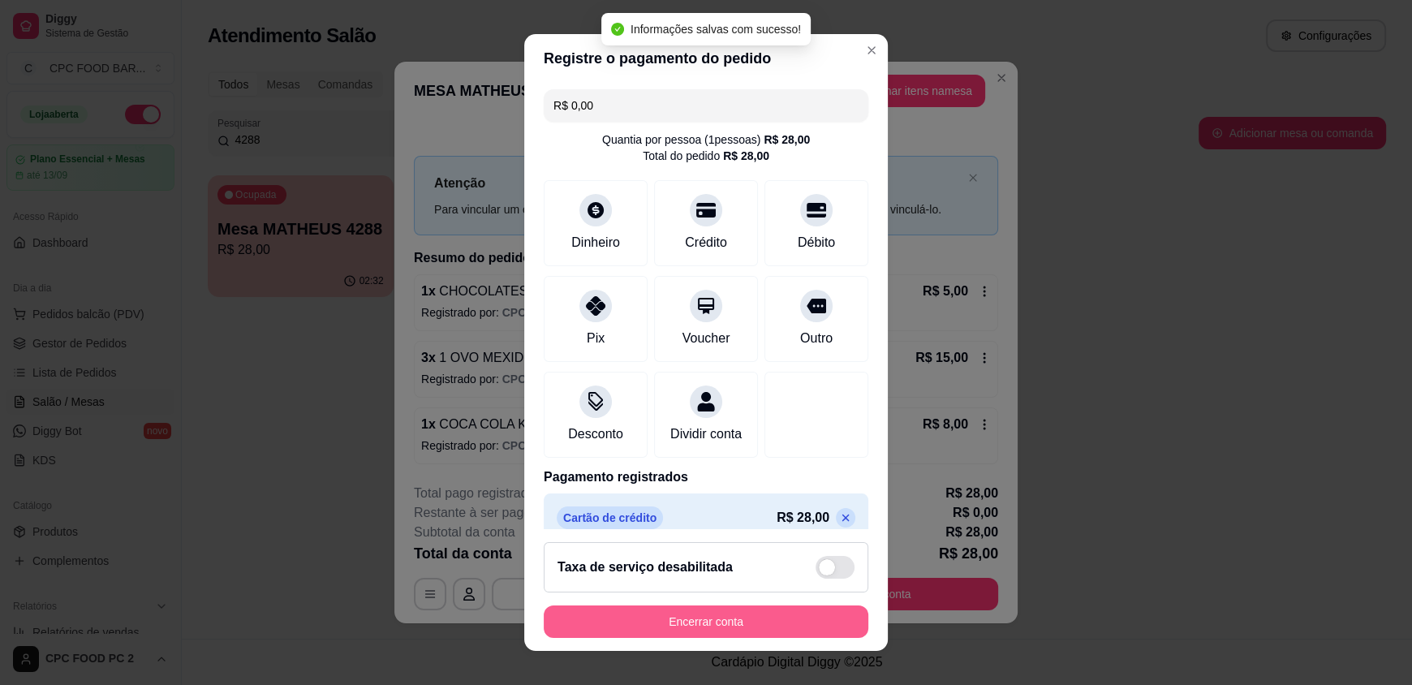
click at [753, 635] on button "Encerrar conta" at bounding box center [706, 621] width 325 height 32
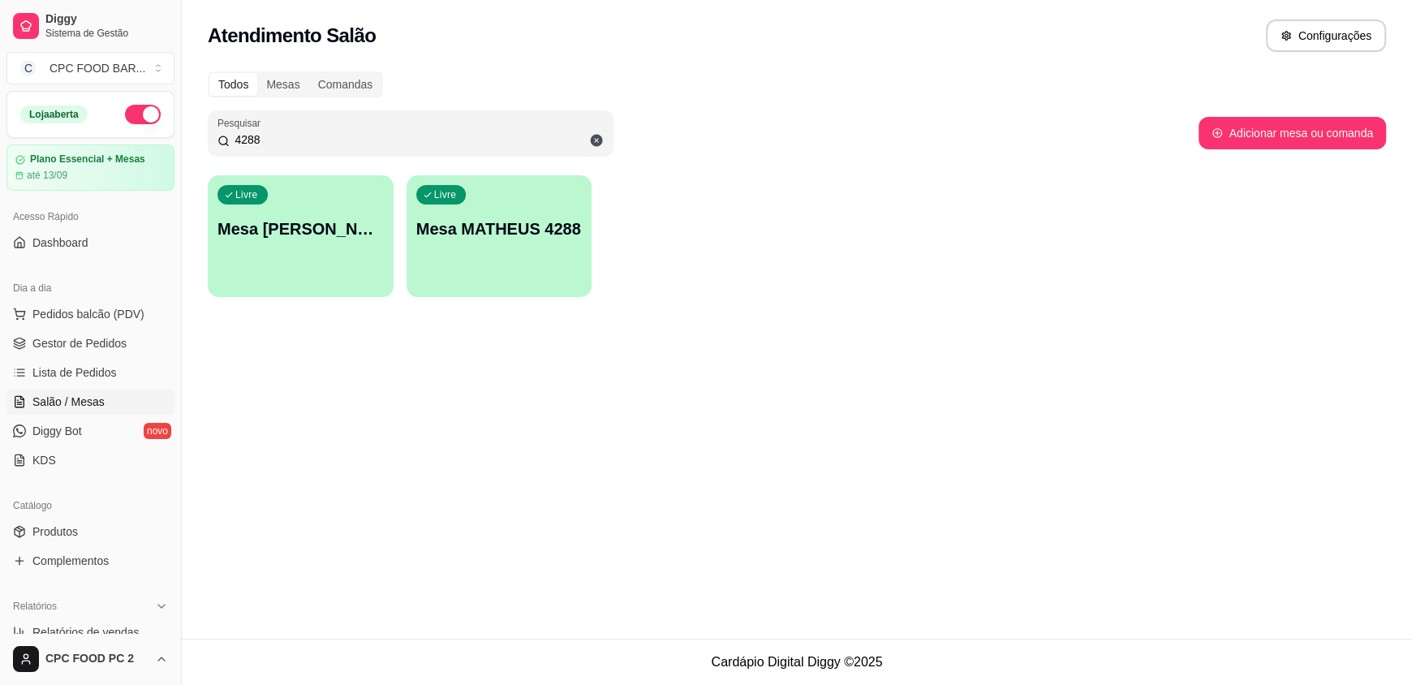
drag, startPoint x: 265, startPoint y: 147, endPoint x: 226, endPoint y: 138, distance: 40.8
click at [226, 138] on div "4288" at bounding box center [410, 133] width 386 height 32
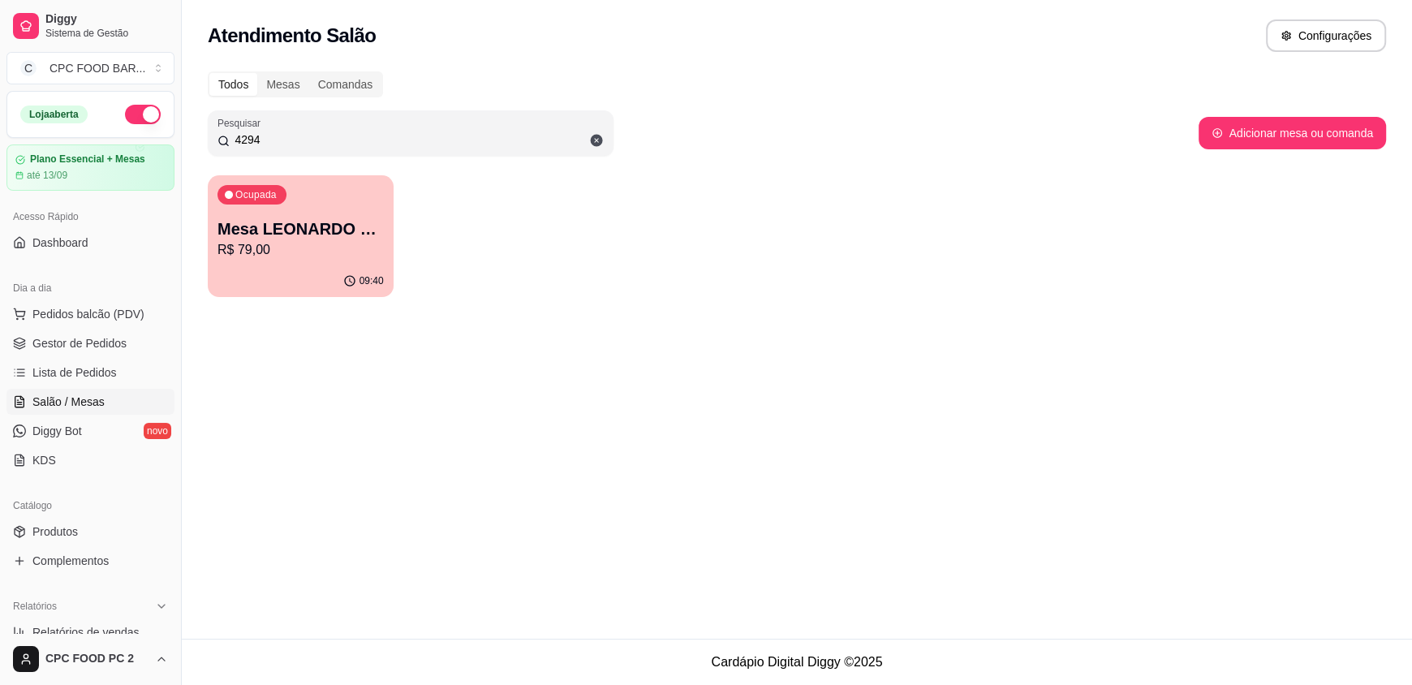
type input "4294"
click at [332, 218] on p "Mesa LEONARDO 4294" at bounding box center [300, 229] width 161 height 22
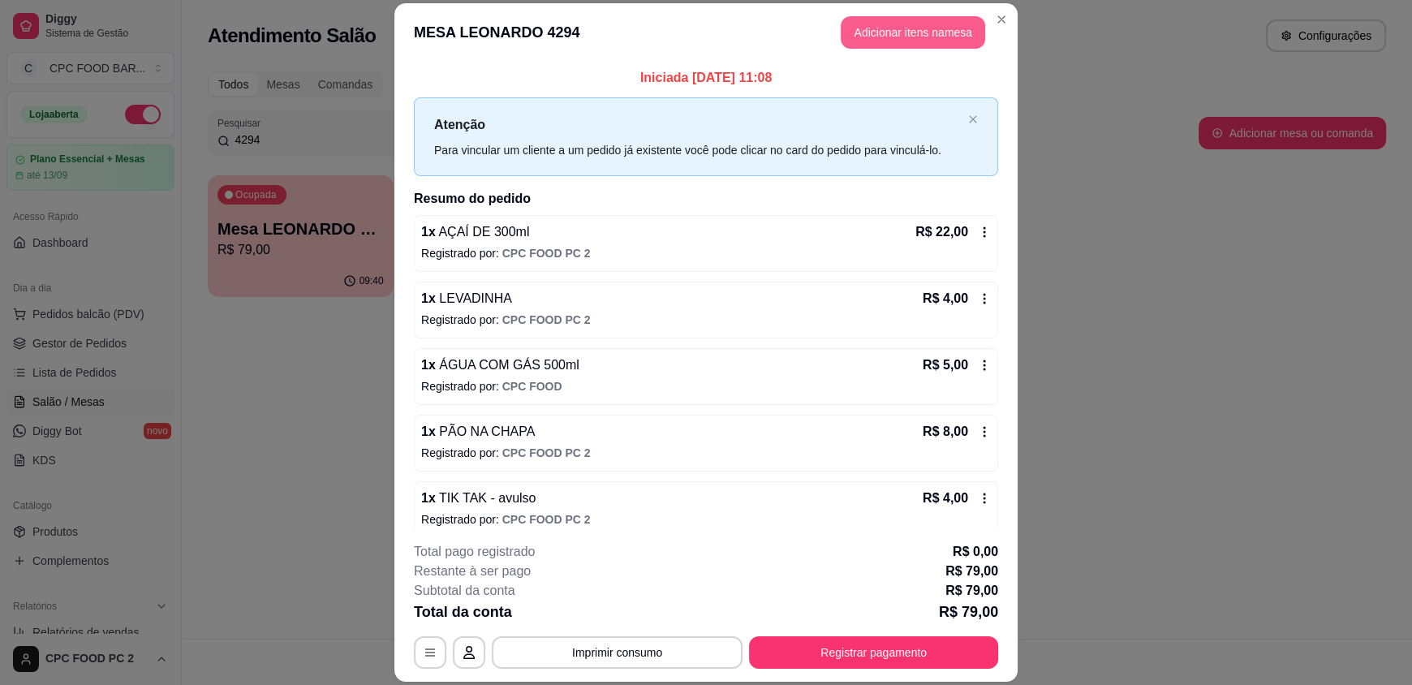
click at [928, 41] on button "Adicionar itens na mesa" at bounding box center [913, 32] width 144 height 32
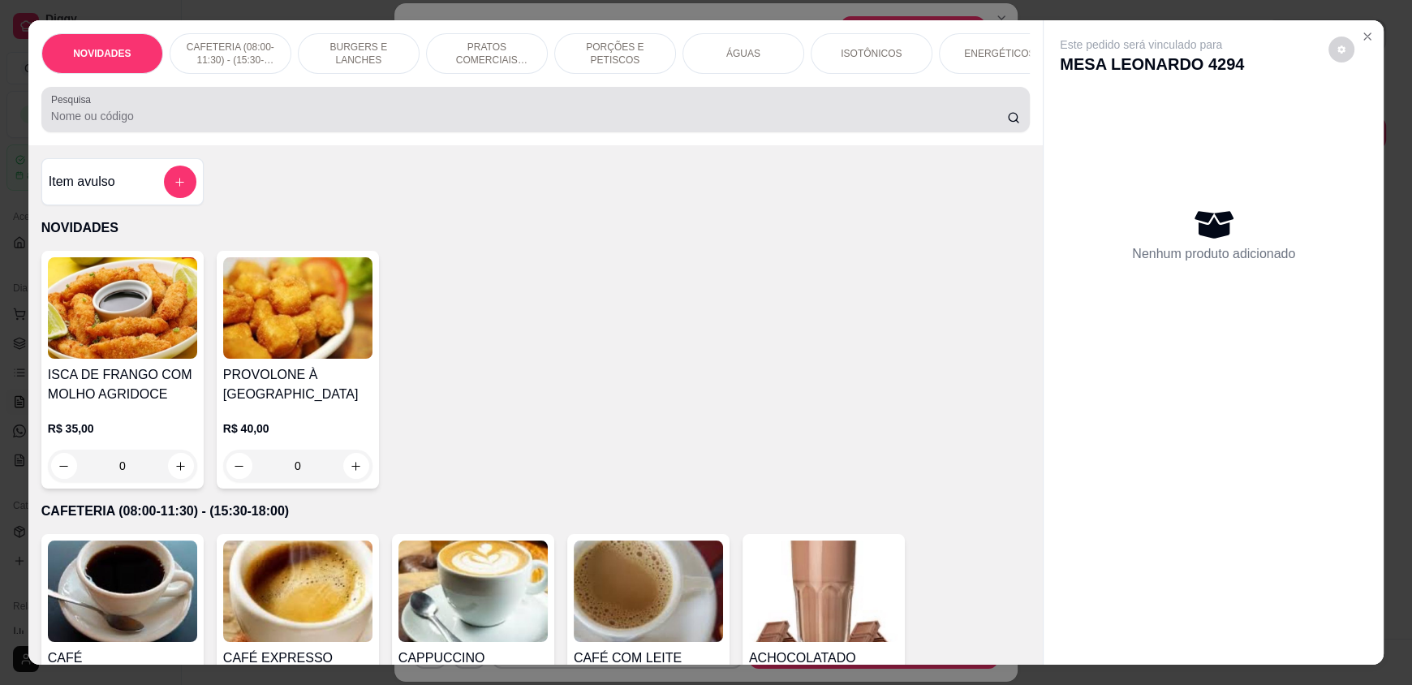
click at [735, 124] on input "Pesquisa" at bounding box center [529, 116] width 957 height 16
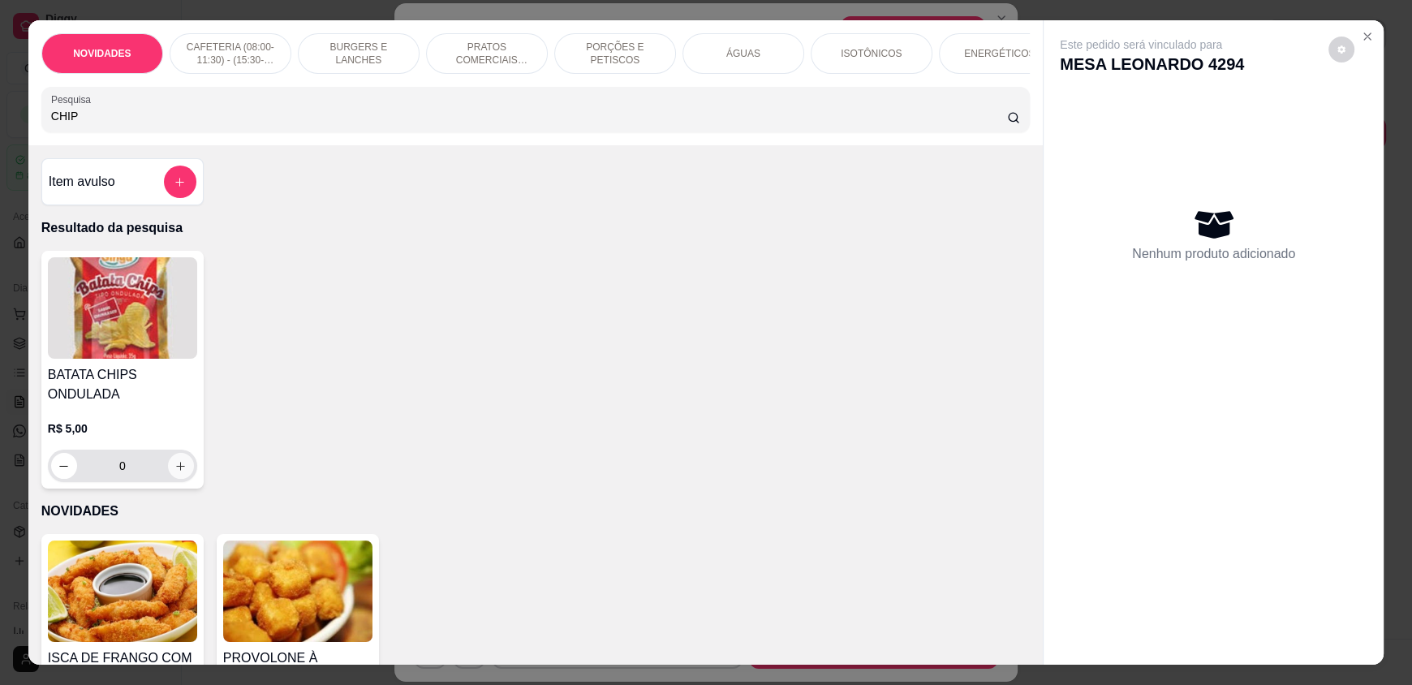
type input "CHIP"
click at [174, 472] on icon "increase-product-quantity" at bounding box center [180, 466] width 12 height 12
type input "1"
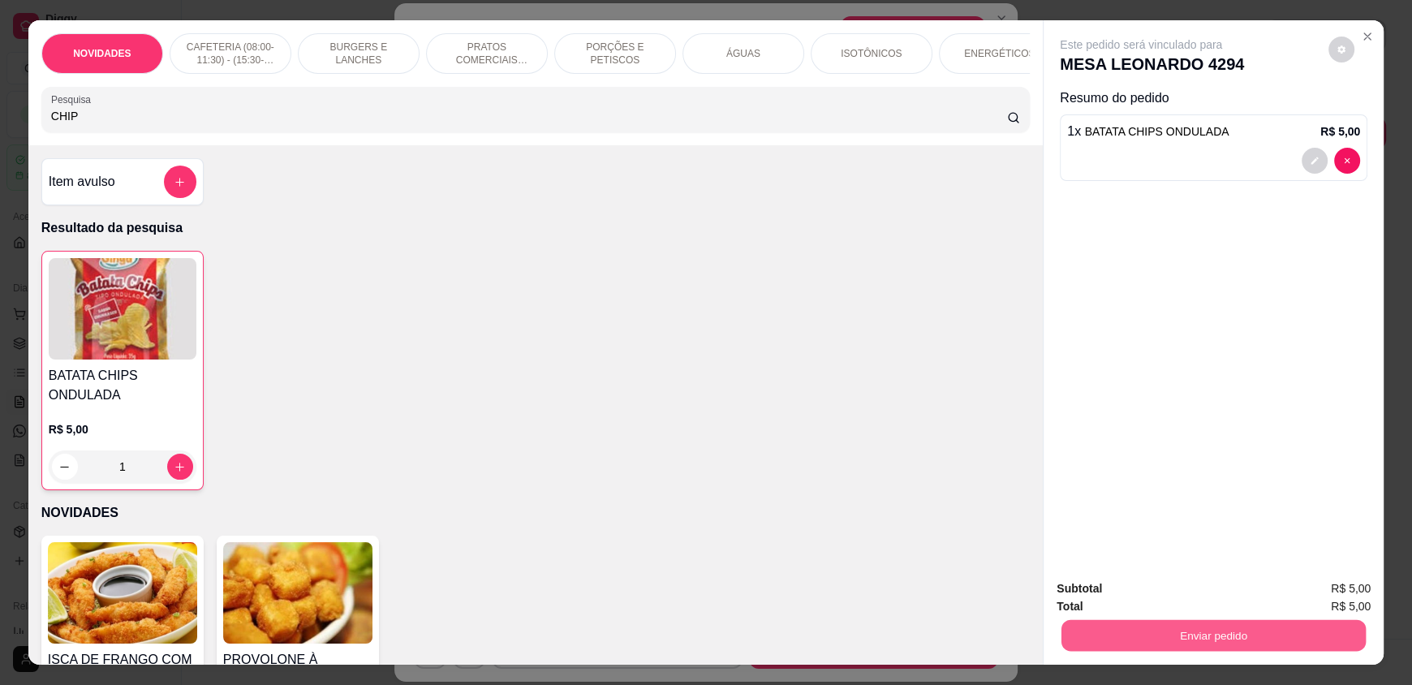
click at [1212, 640] on button "Enviar pedido" at bounding box center [1213, 635] width 304 height 32
click at [1174, 594] on button "Não registrar e enviar pedido" at bounding box center [1159, 595] width 169 height 31
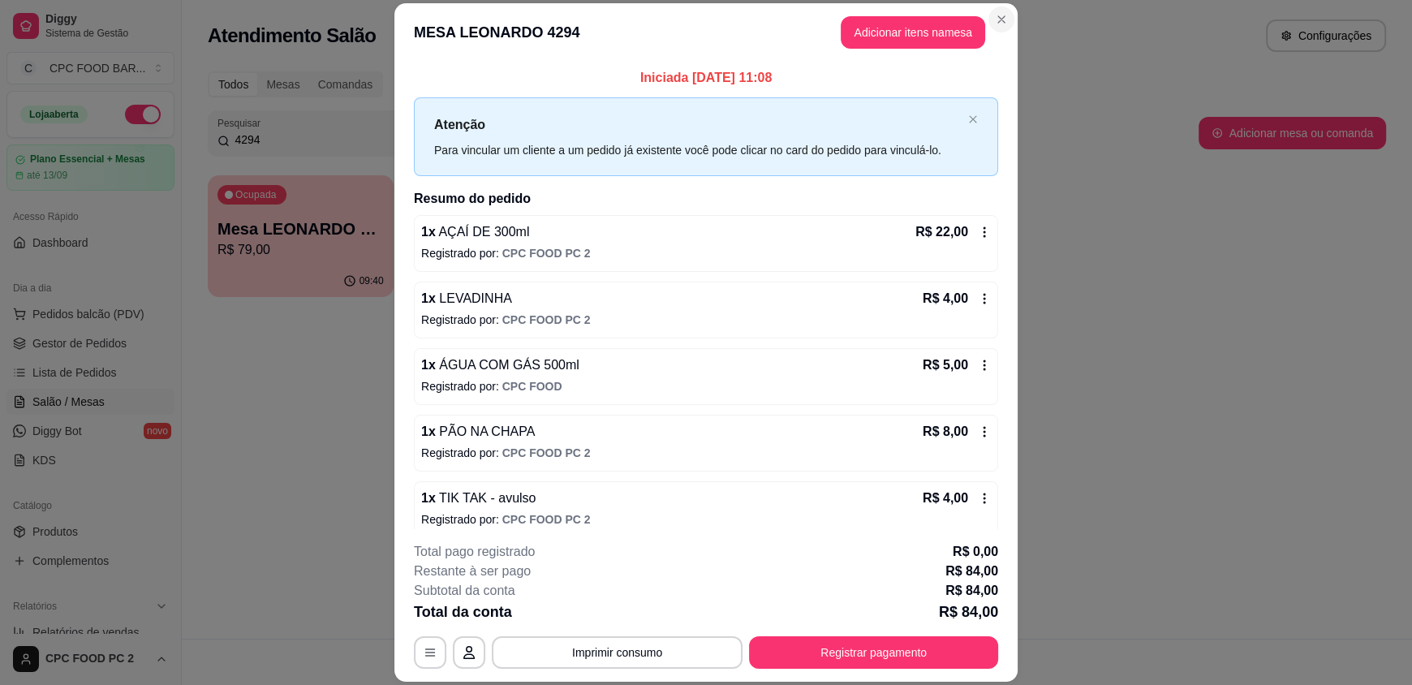
click at [997, 30] on section "MESA LEONARDO 4294 Adicionar itens na mesa Iniciada 24/08/2025 às 11:08 Atenção…" at bounding box center [705, 342] width 623 height 678
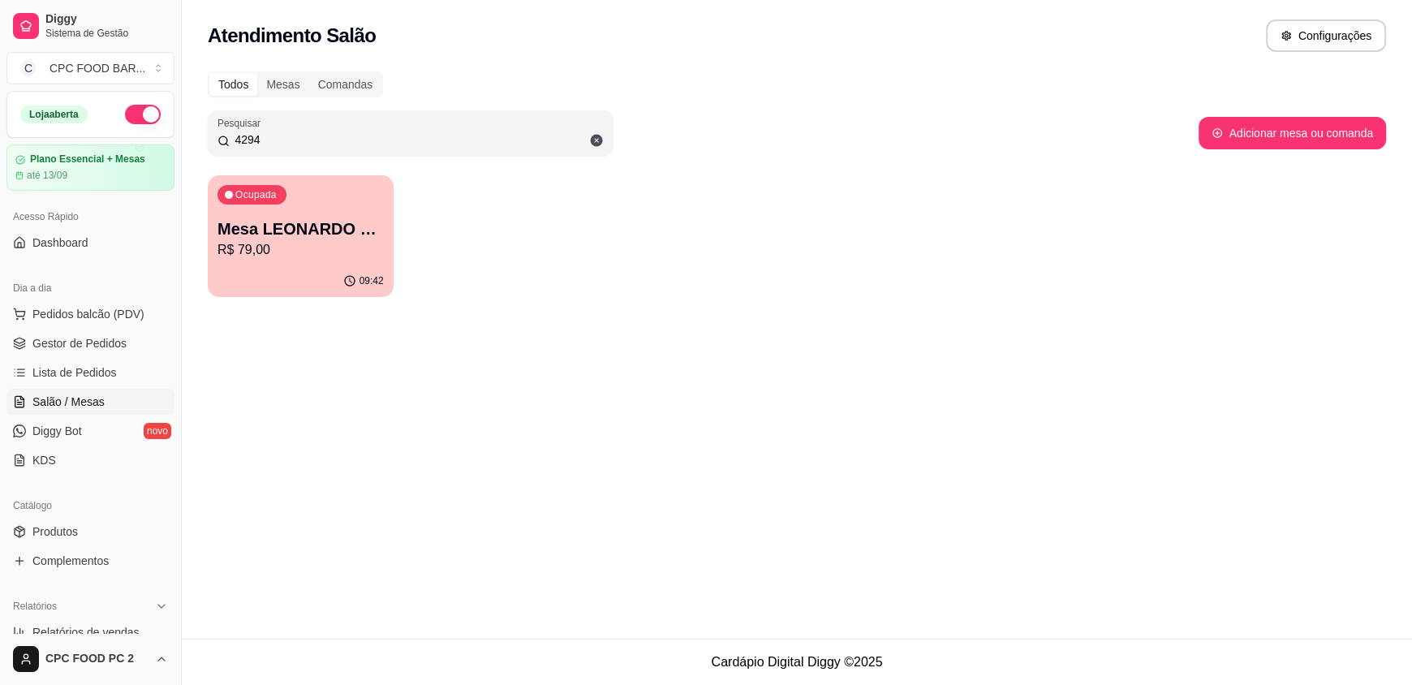
drag, startPoint x: 402, startPoint y: 132, endPoint x: 222, endPoint y: 161, distance: 181.7
click at [222, 161] on div "Todos Mesas Comandas Pesquisar 4294 Adicionar mesa ou comanda Ocupada Mesa LEON…" at bounding box center [797, 189] width 1230 height 255
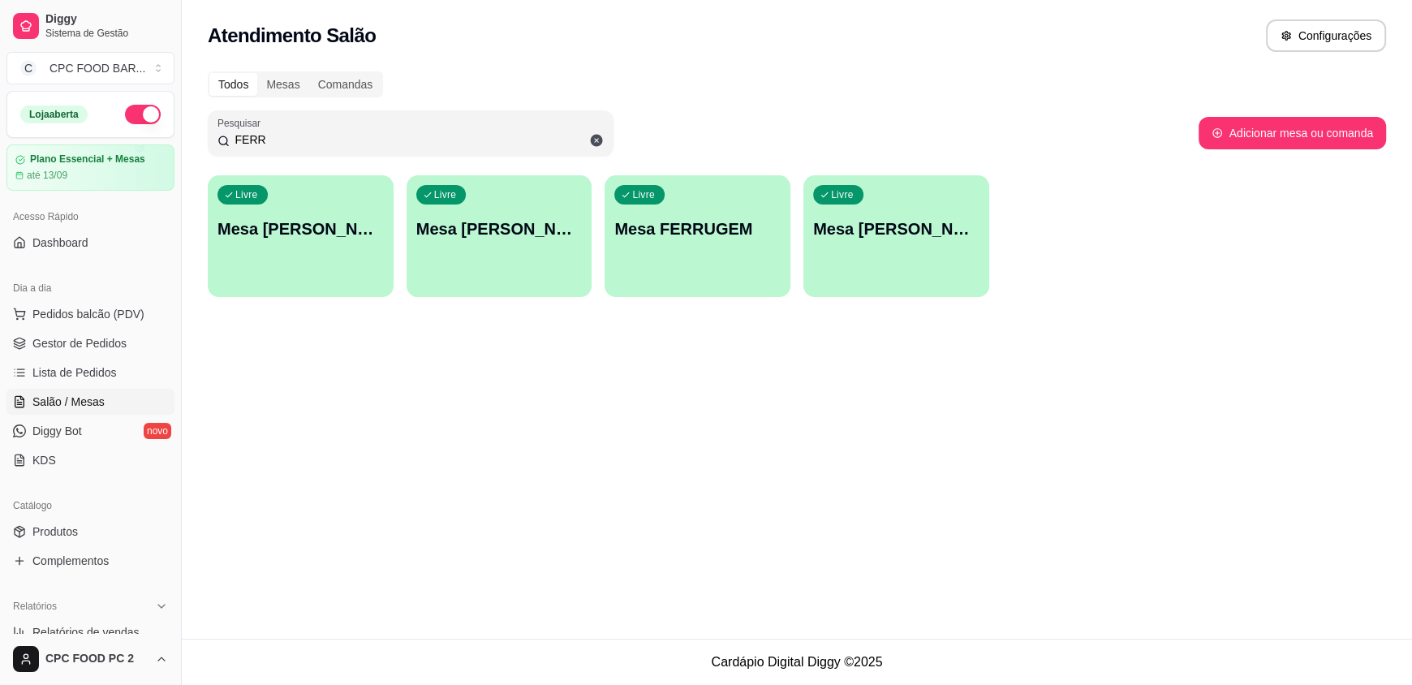
type input "FERR"
click at [762, 247] on div "Livre Mesa FERRUGEM" at bounding box center [698, 226] width 180 height 99
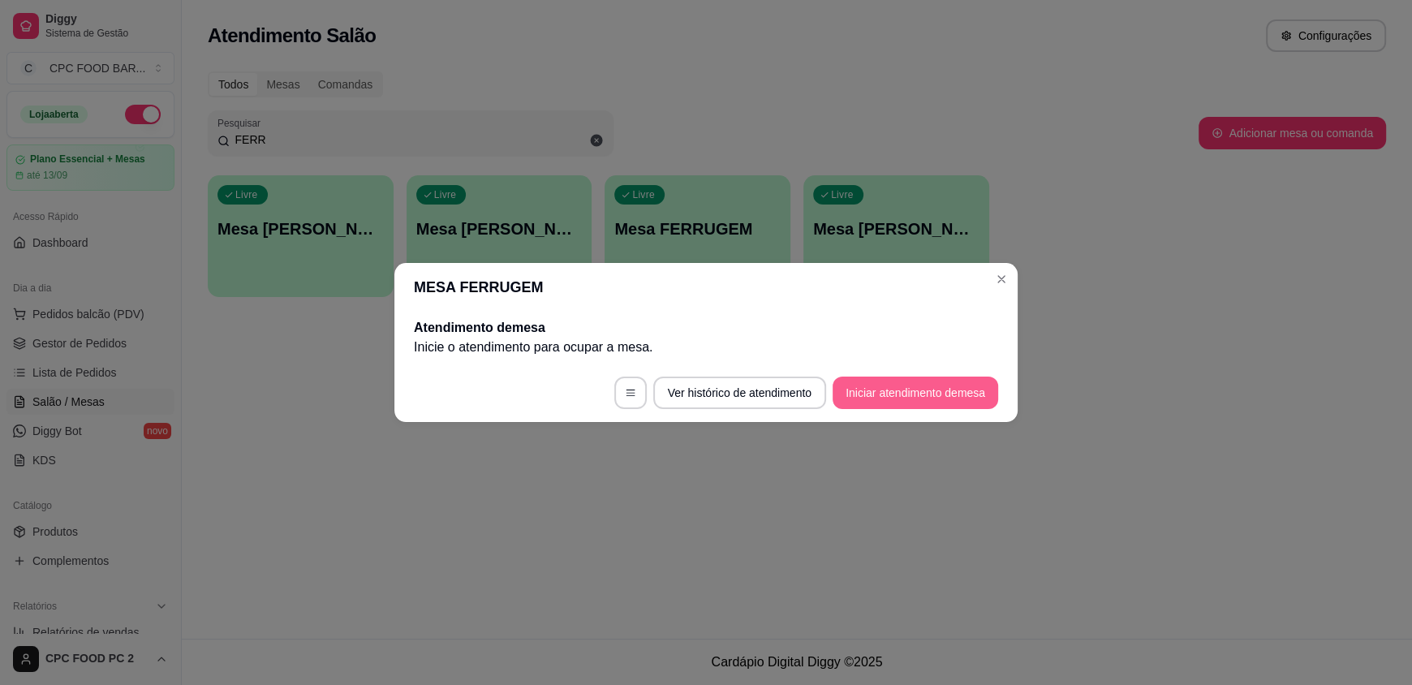
click at [886, 407] on button "Iniciar atendimento de mesa" at bounding box center [916, 393] width 166 height 32
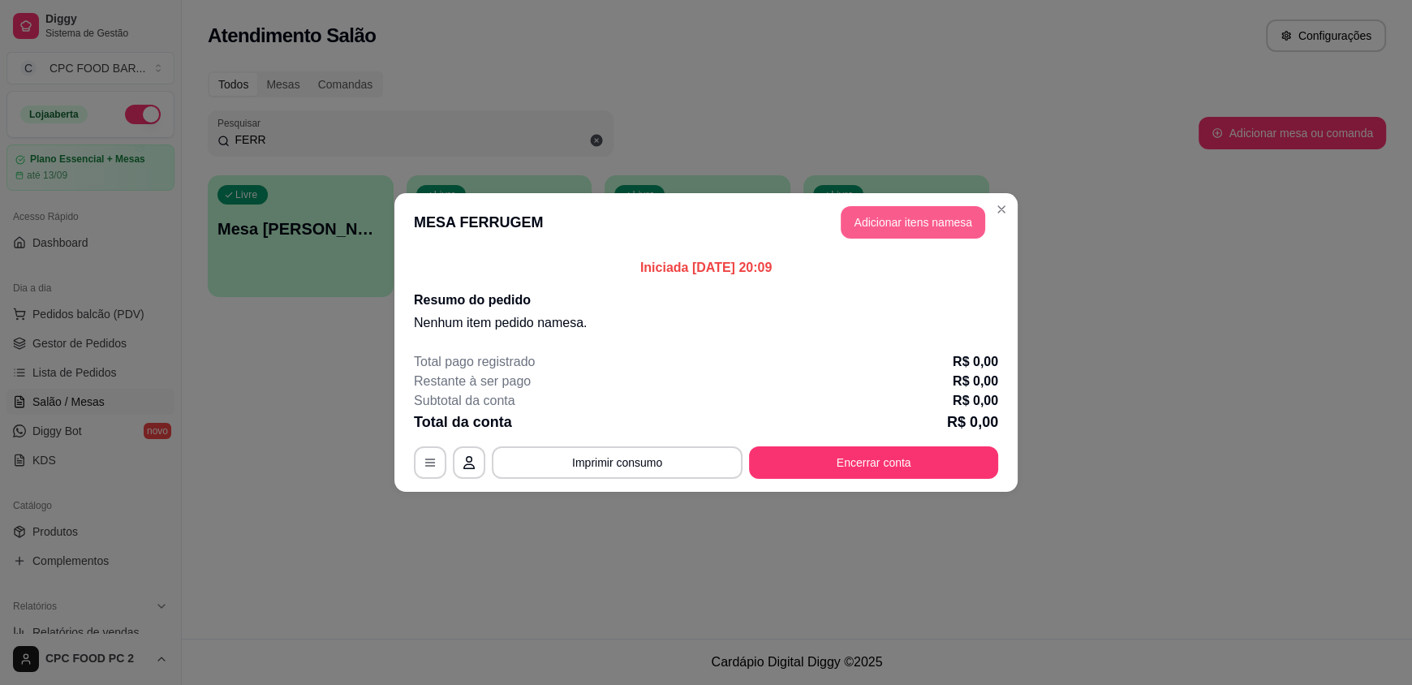
click at [908, 221] on button "Adicionar itens na mesa" at bounding box center [913, 222] width 144 height 32
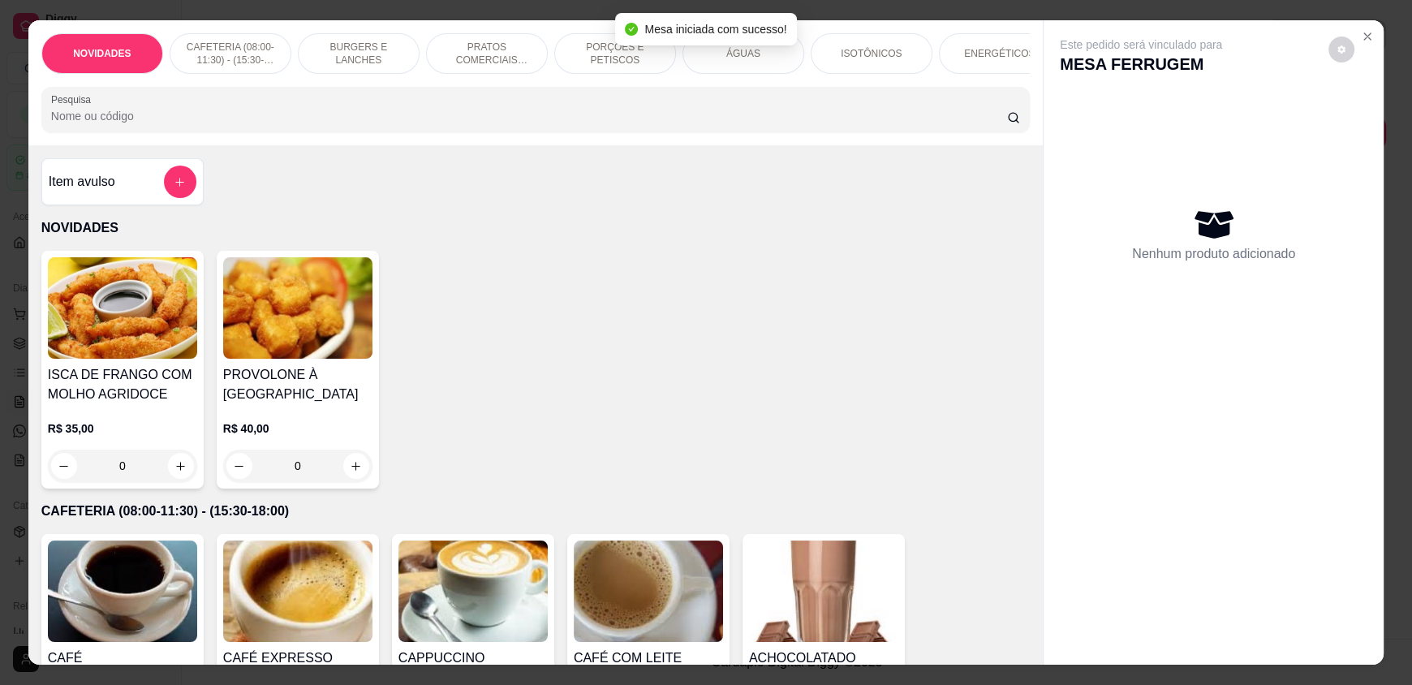
click at [551, 93] on div "NOVIDADES CAFETERIA (08:00-11:30) - (15:30-18:00) BURGERS E LANCHES PRATOS COME…" at bounding box center [535, 82] width 1014 height 125
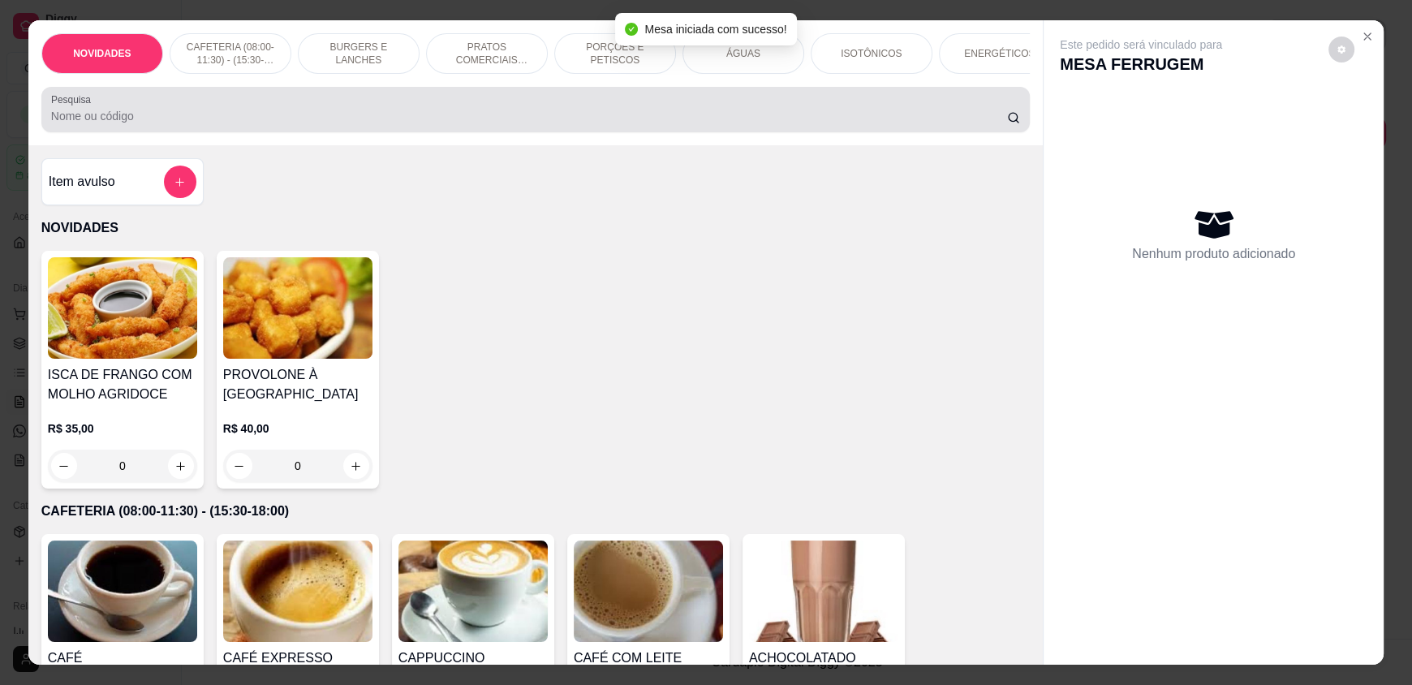
click at [553, 107] on div at bounding box center [535, 109] width 969 height 32
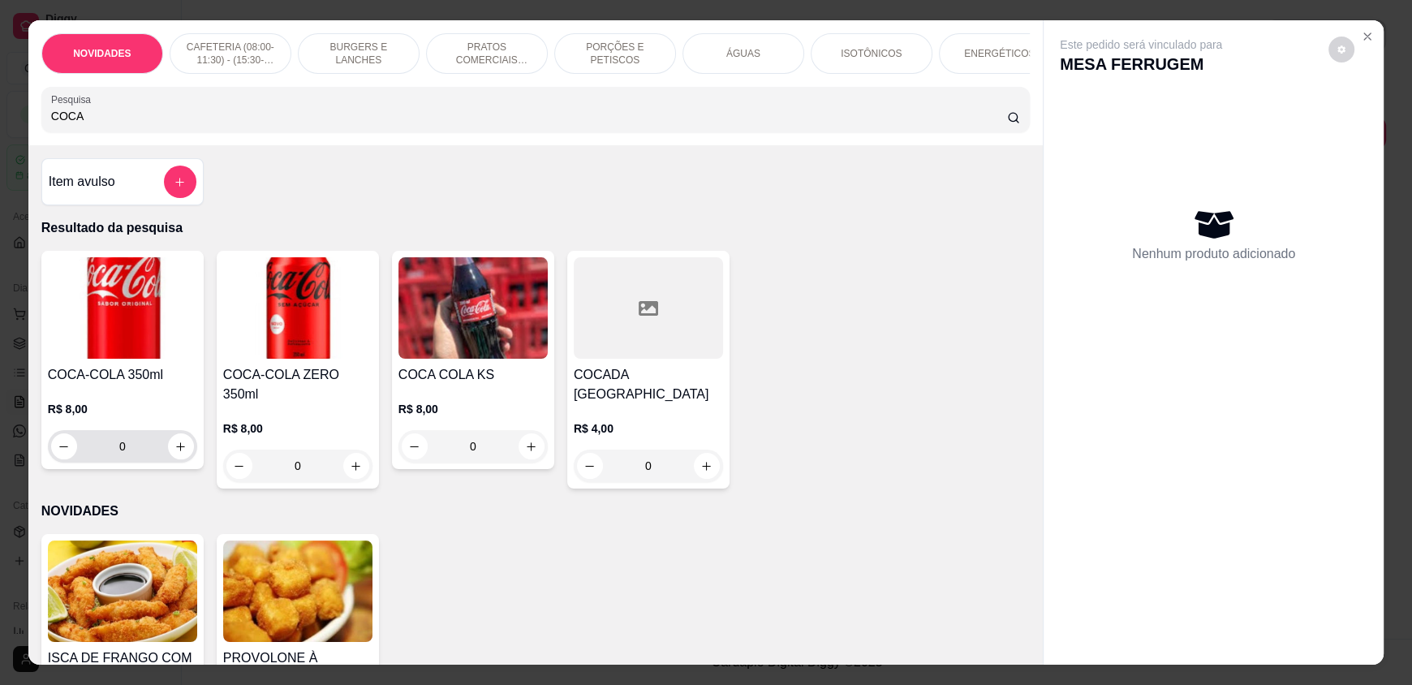
type input "COCA"
click at [175, 453] on icon "increase-product-quantity" at bounding box center [181, 447] width 12 height 12
type input "1"
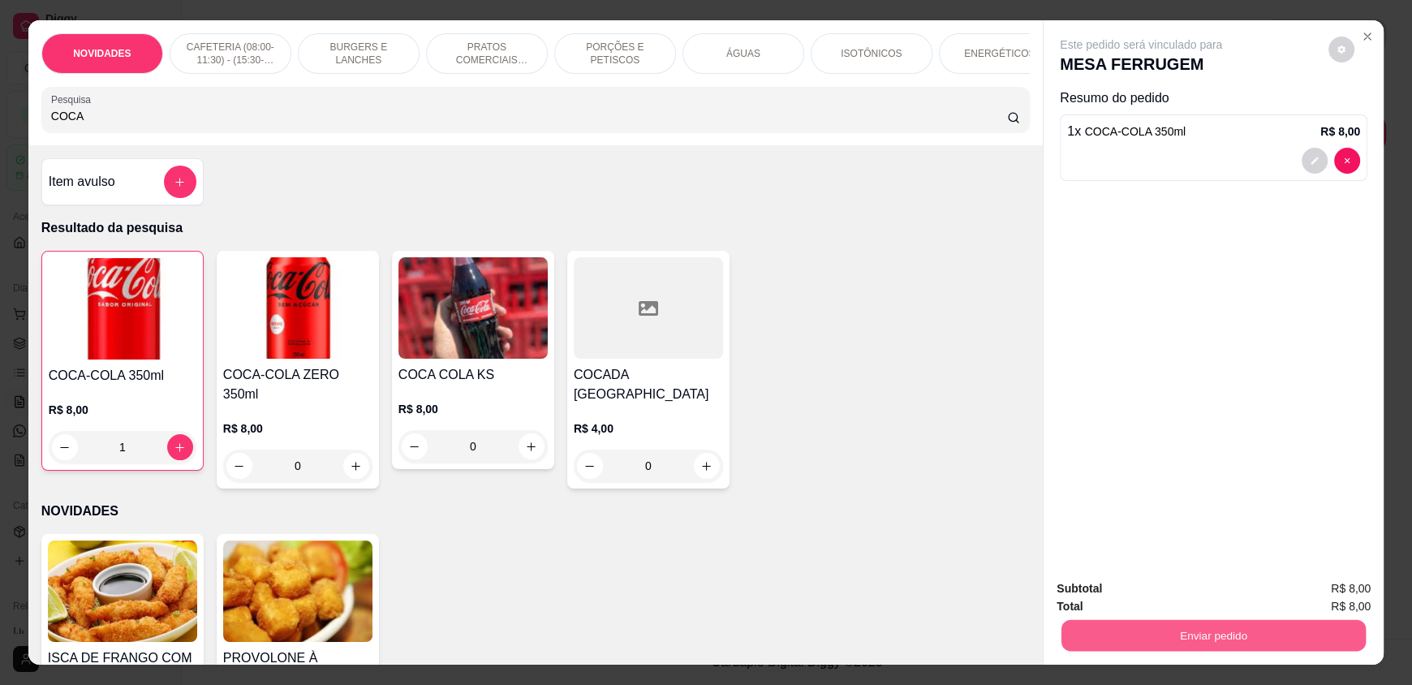
click at [1177, 638] on button "Enviar pedido" at bounding box center [1213, 635] width 304 height 32
click at [1153, 605] on button "Não registrar e enviar pedido" at bounding box center [1160, 595] width 164 height 30
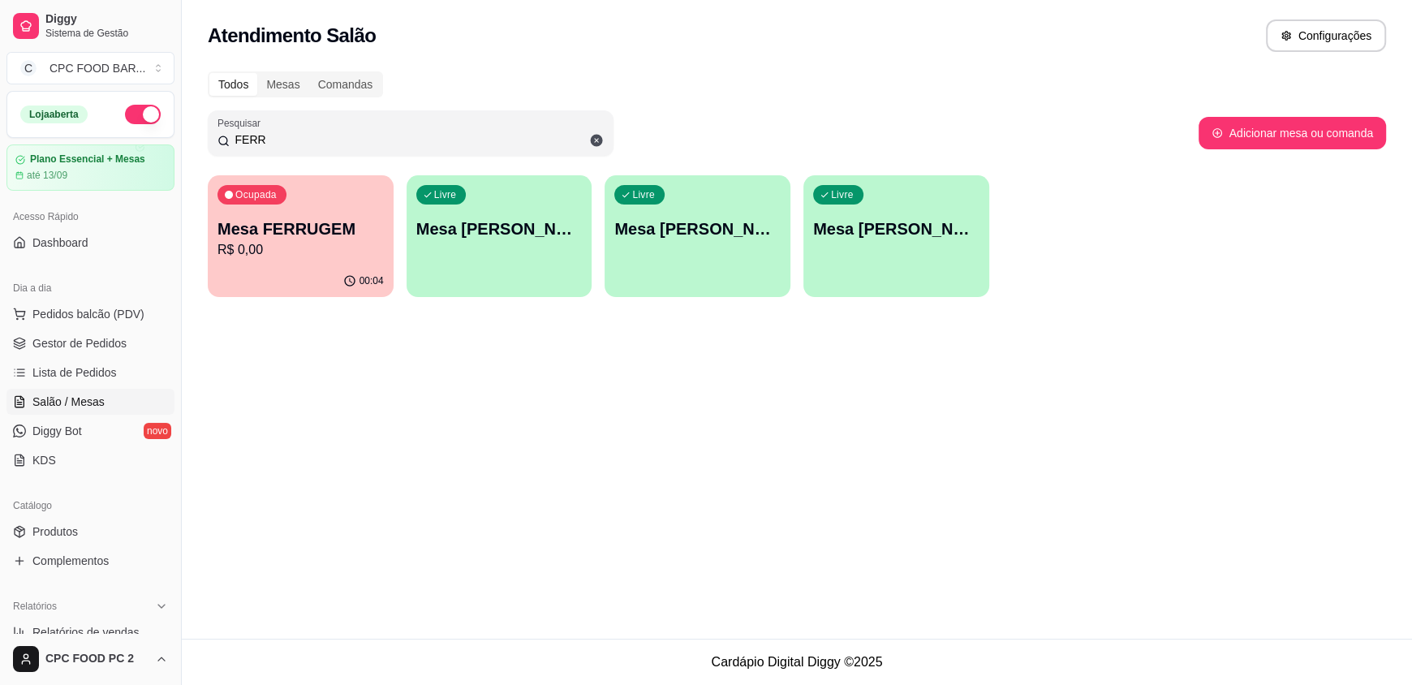
drag, startPoint x: 291, startPoint y: 142, endPoint x: 222, endPoint y: 141, distance: 69.0
click at [222, 142] on div "FERR" at bounding box center [410, 133] width 386 height 32
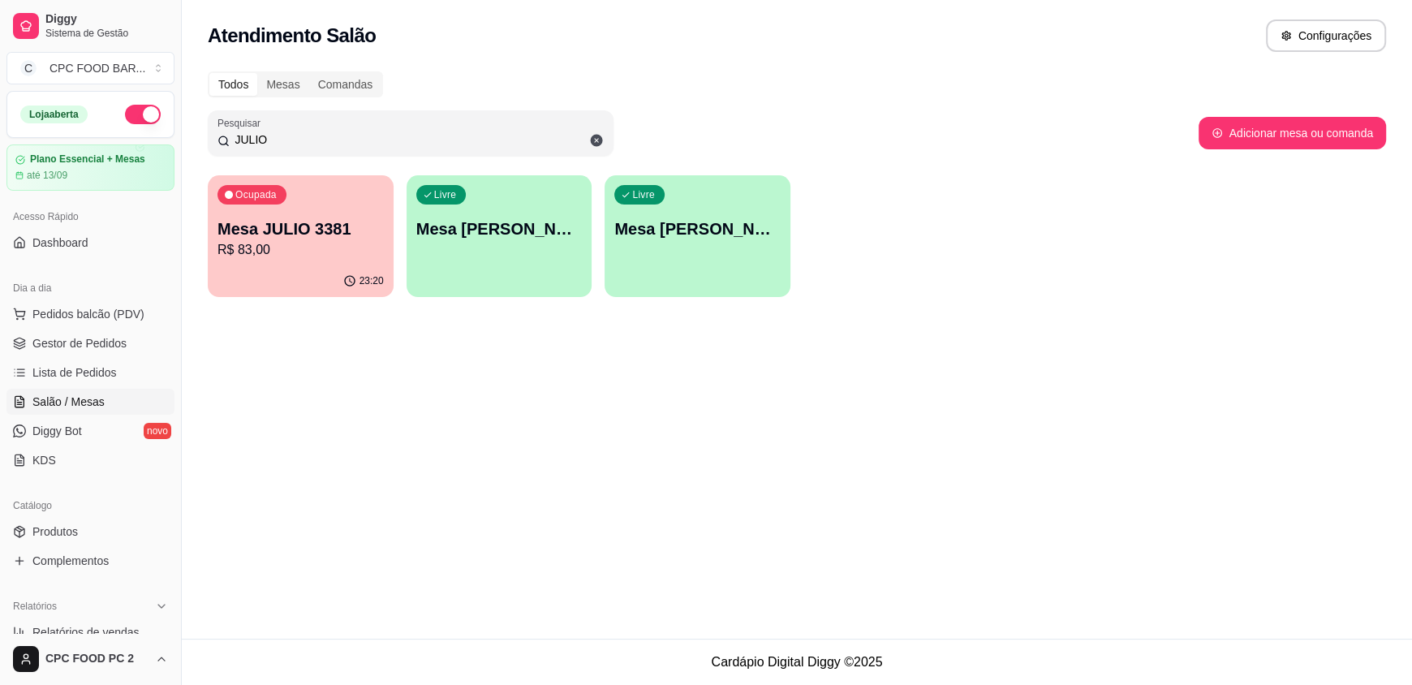
type input "JULIO"
click at [334, 225] on p "Mesa JULIO 3381" at bounding box center [300, 229] width 161 height 22
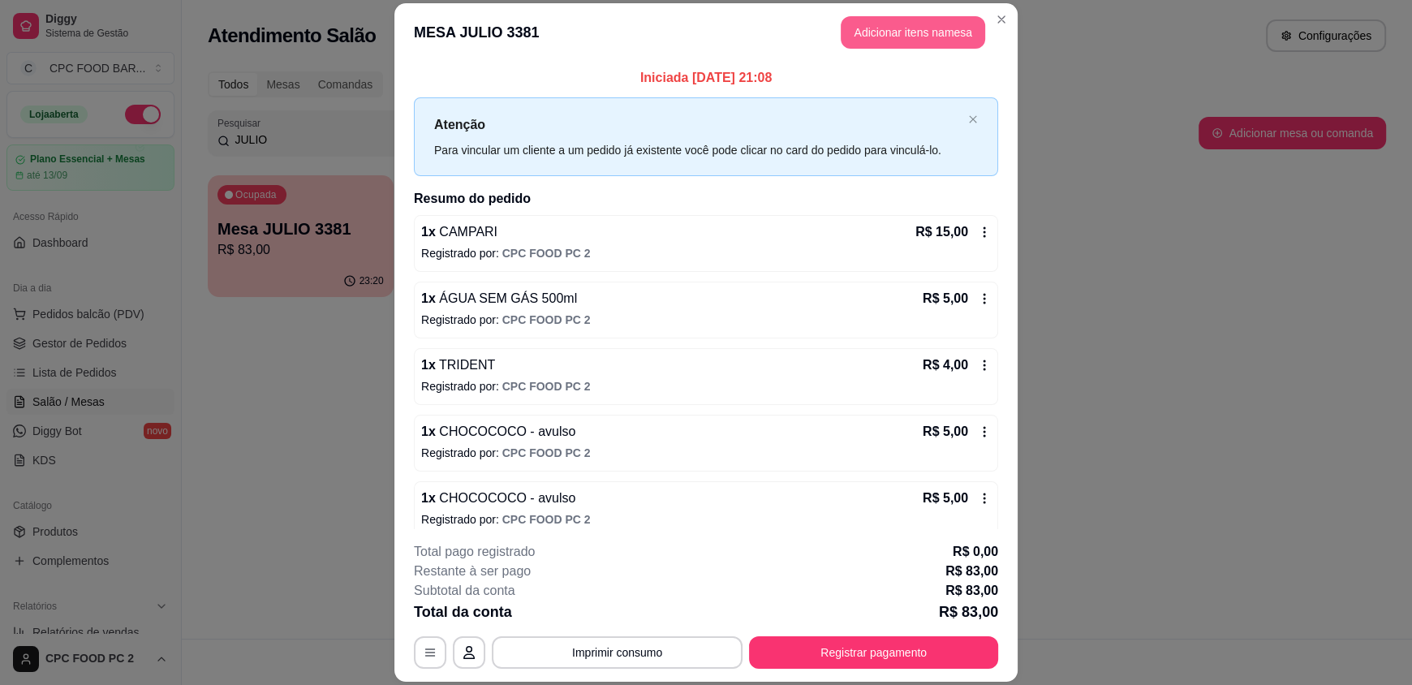
click at [881, 21] on button "Adicionar itens na mesa" at bounding box center [913, 32] width 144 height 32
click at [548, 124] on input "Pesquisa" at bounding box center [529, 116] width 957 height 16
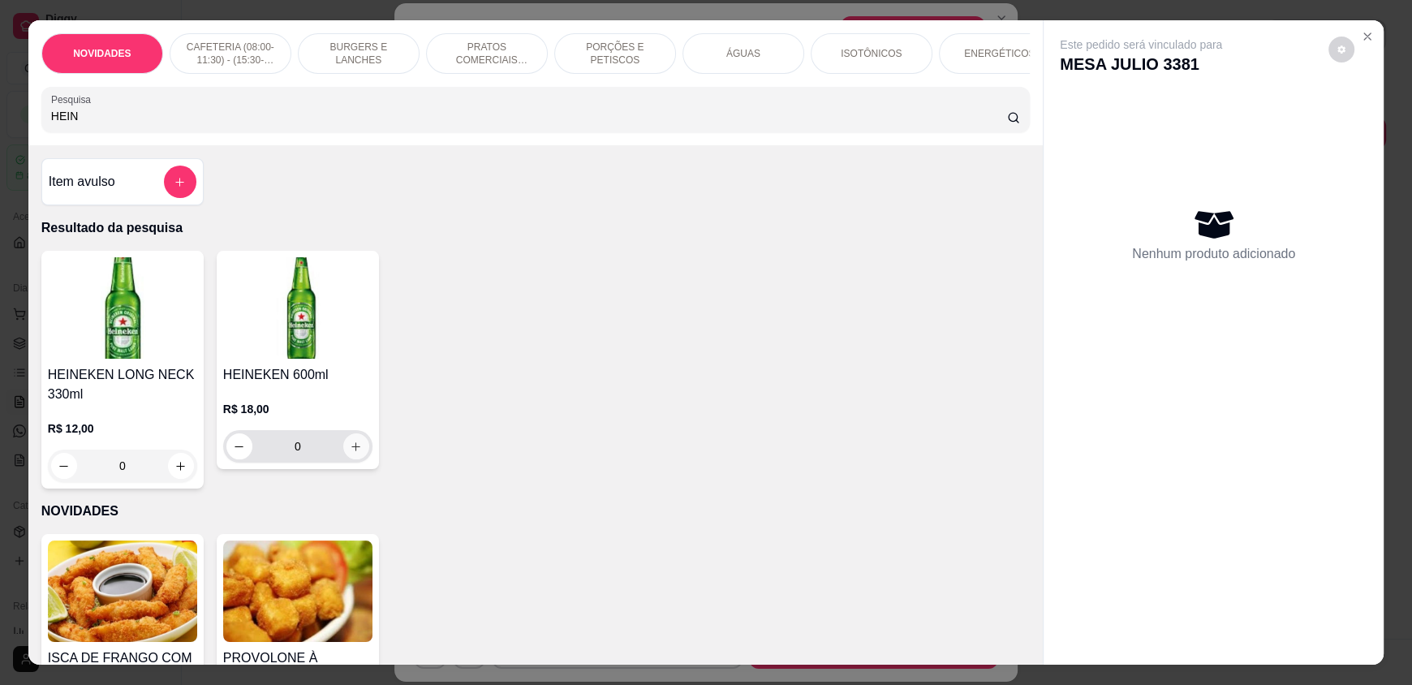
type input "HEIN"
click at [350, 453] on icon "increase-product-quantity" at bounding box center [356, 447] width 12 height 12
type input "1"
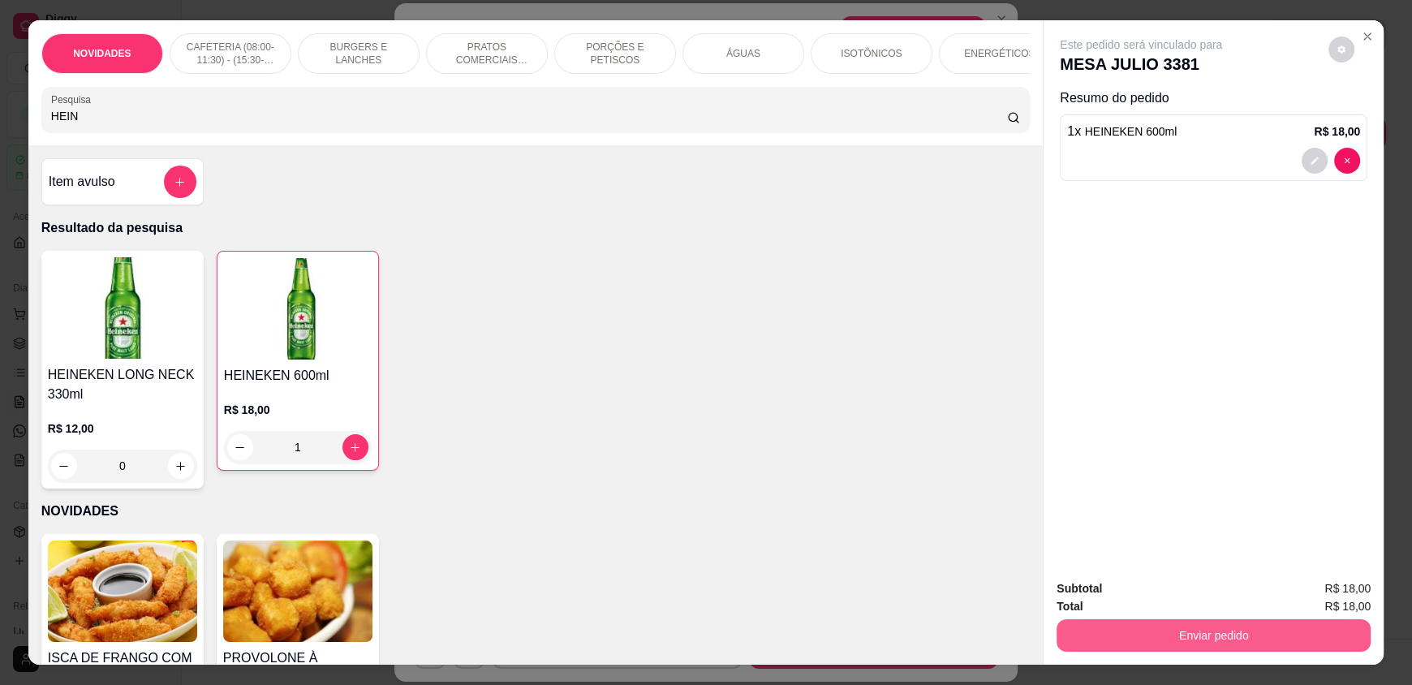
click at [1186, 640] on button "Enviar pedido" at bounding box center [1214, 635] width 314 height 32
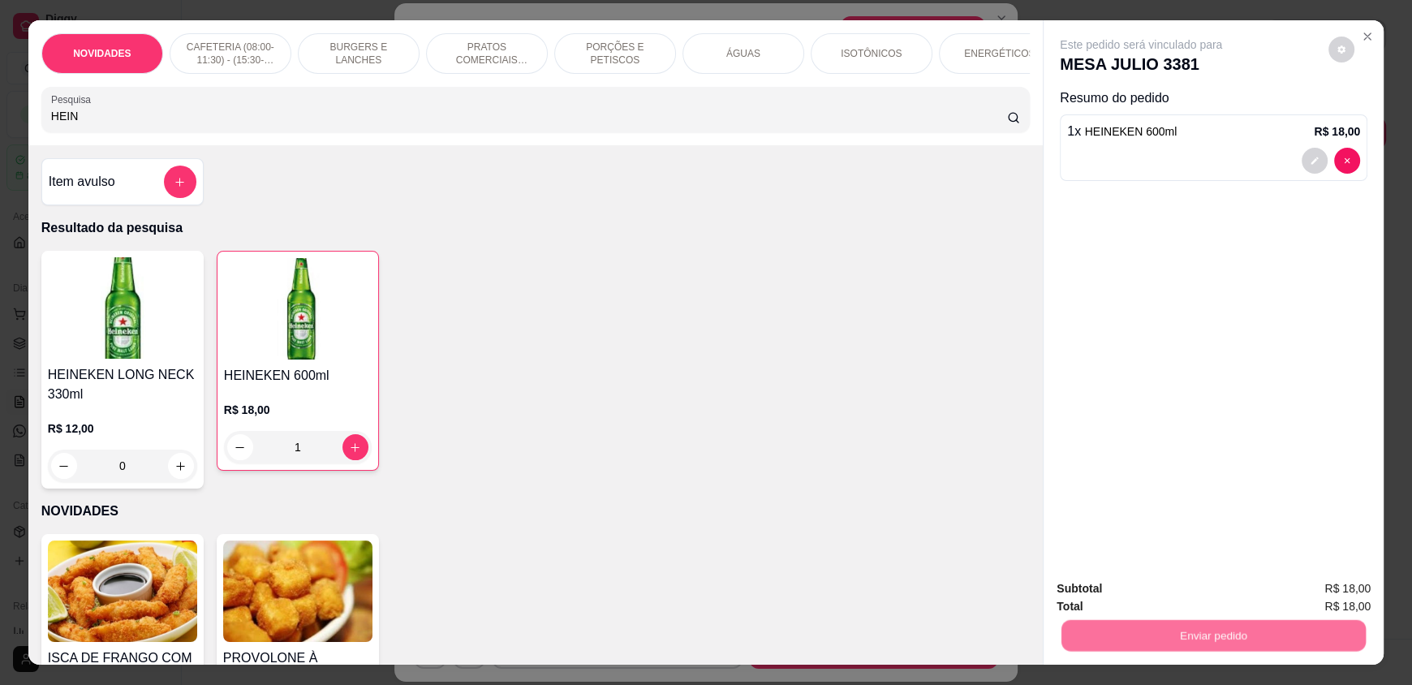
click at [1158, 598] on button "Não registrar e enviar pedido" at bounding box center [1159, 595] width 169 height 31
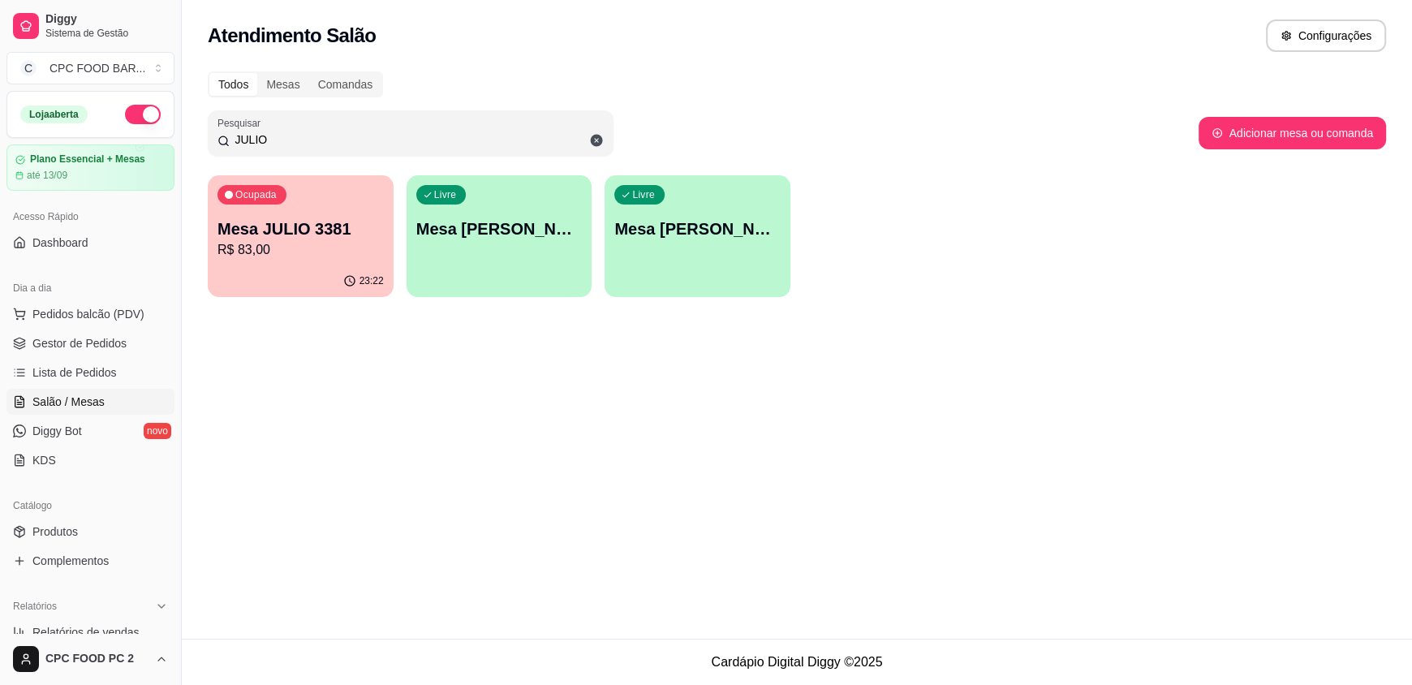
drag, startPoint x: 330, startPoint y: 124, endPoint x: 298, endPoint y: 118, distance: 33.0
click at [242, 134] on div "JULIO" at bounding box center [410, 133] width 386 height 32
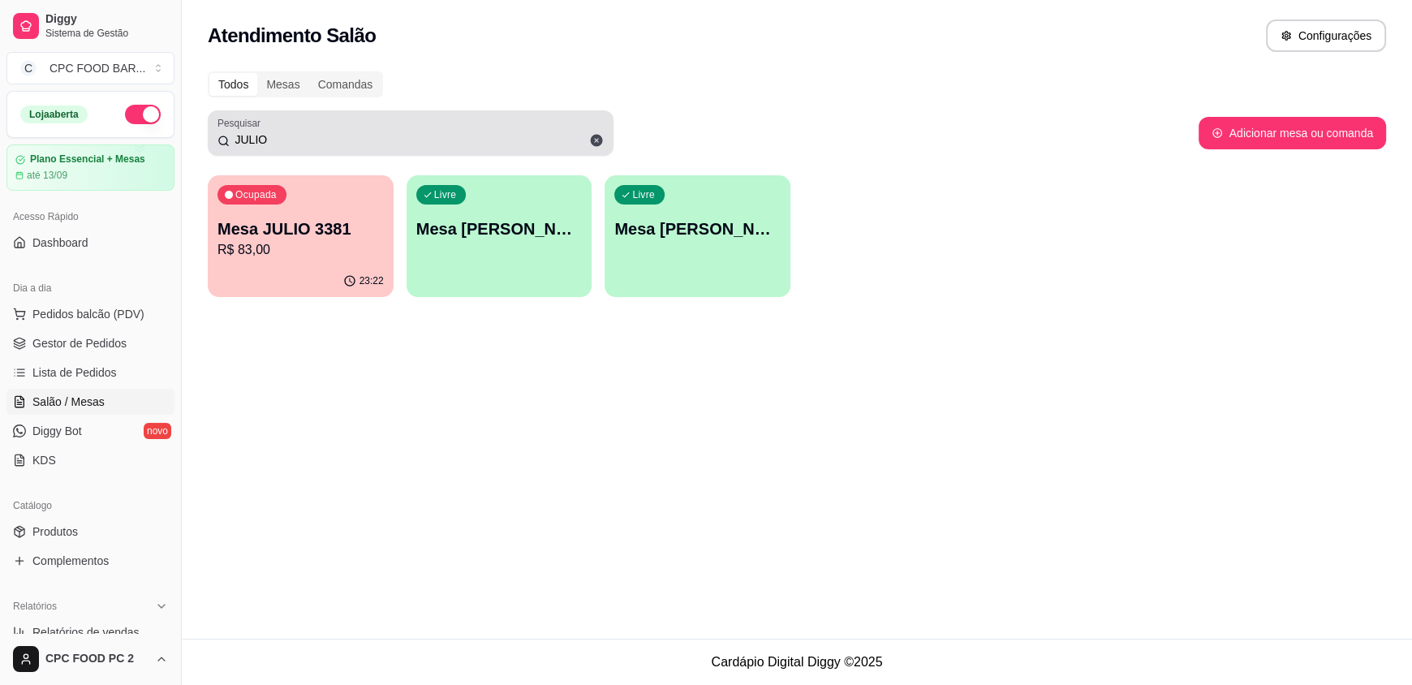
drag, startPoint x: 250, startPoint y: 144, endPoint x: 234, endPoint y: 148, distance: 16.7
click at [232, 148] on div "JULIO" at bounding box center [410, 133] width 386 height 32
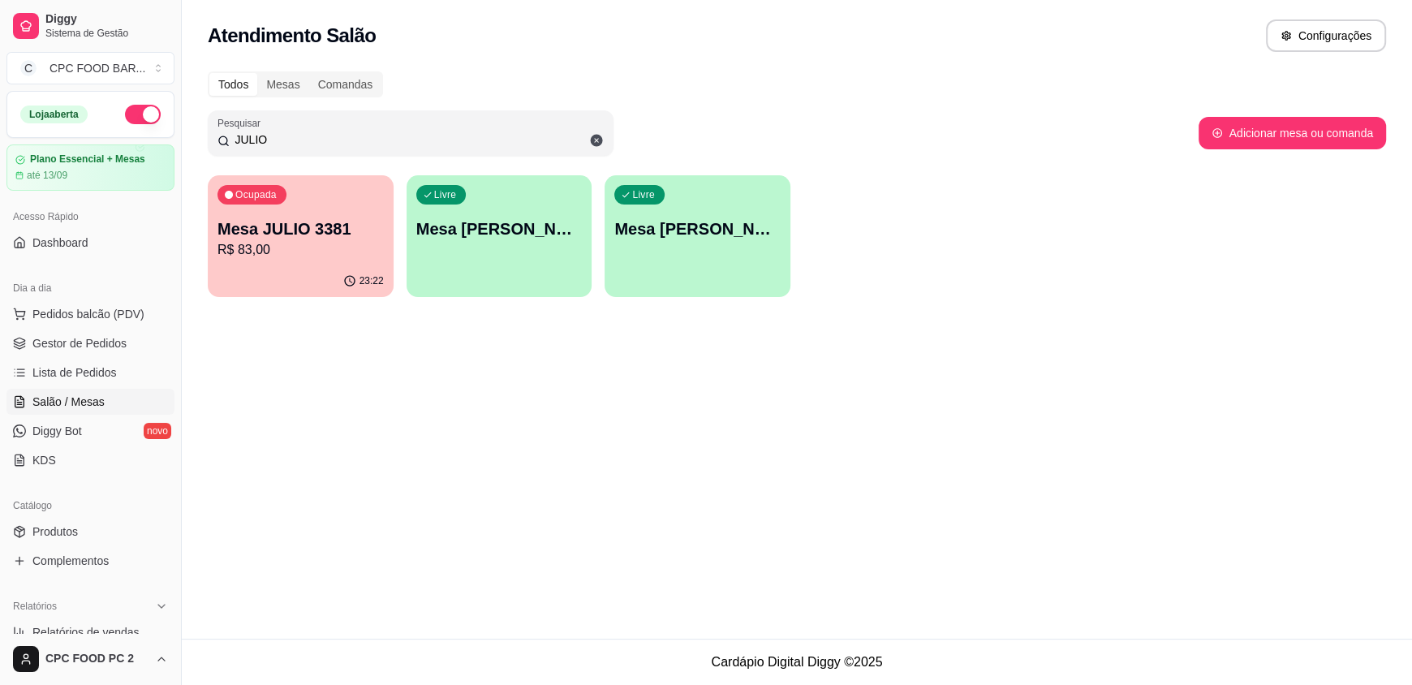
drag, startPoint x: 268, startPoint y: 137, endPoint x: 222, endPoint y: 134, distance: 46.4
click at [222, 134] on div "JULIO" at bounding box center [410, 133] width 386 height 32
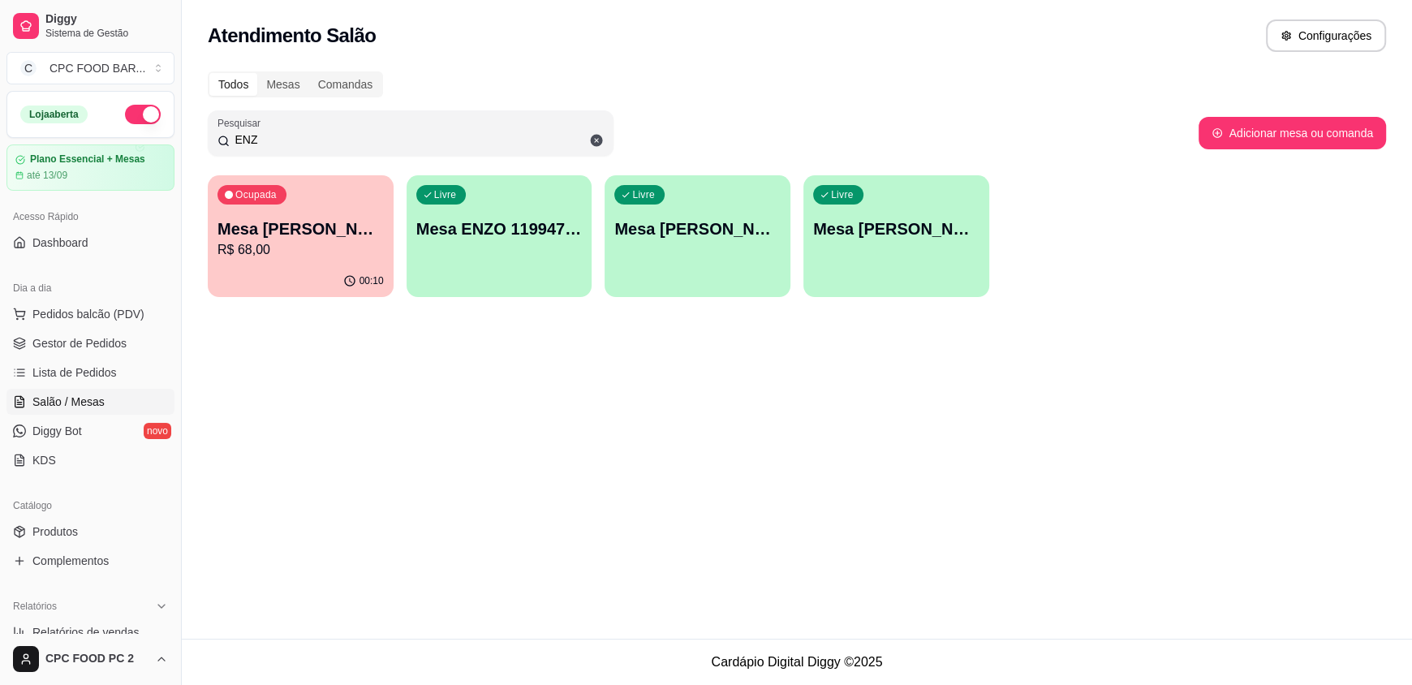
type input "ENZ"
click at [264, 264] on button "Ocupada Mesa ENZO AZEVEDO 4174 R$ 68,00 00:10" at bounding box center [301, 236] width 186 height 122
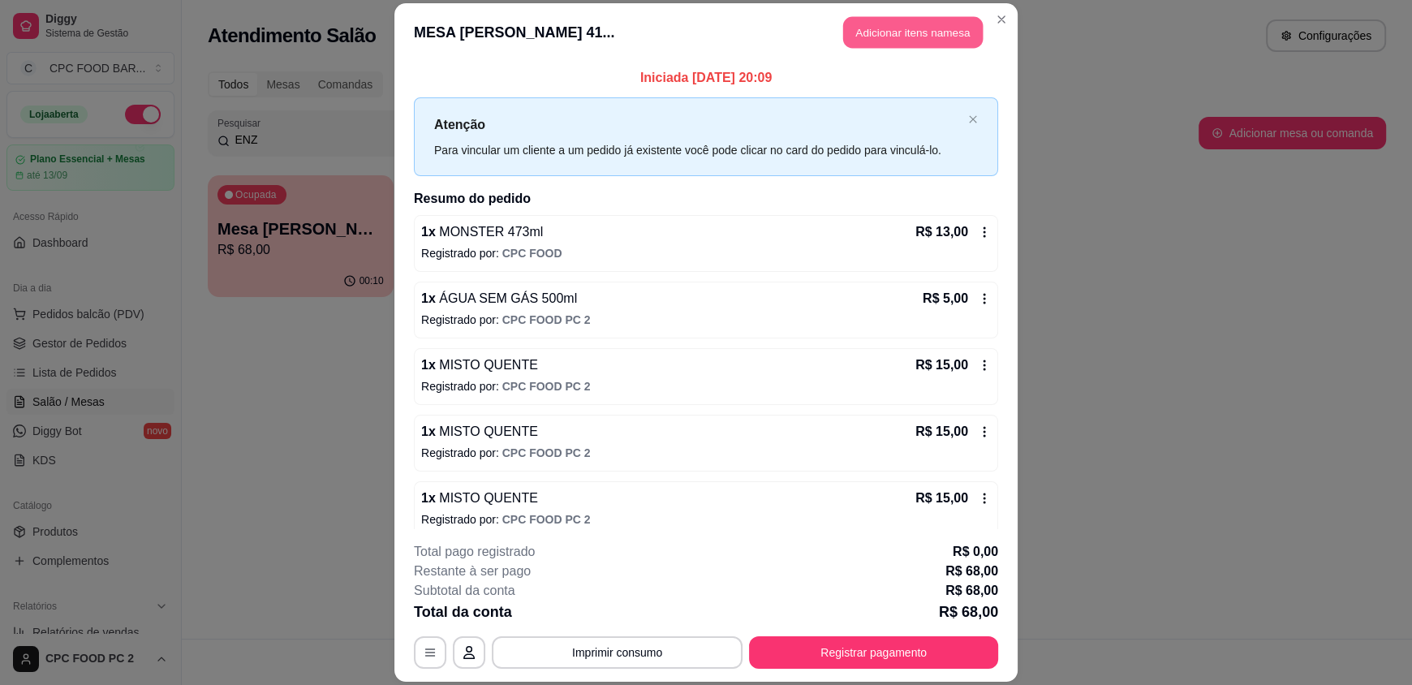
click at [859, 38] on button "Adicionar itens na mesa" at bounding box center [913, 33] width 140 height 32
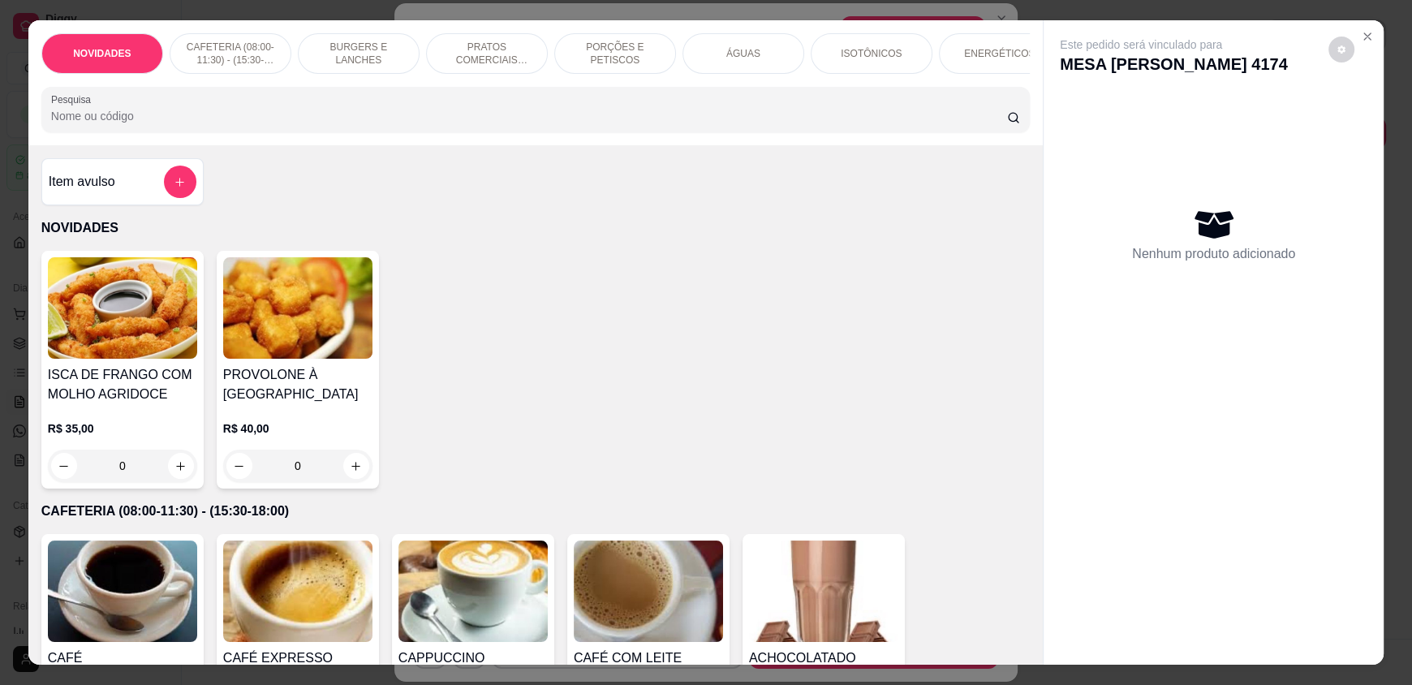
click at [750, 58] on p "ÁGUAS" at bounding box center [743, 53] width 34 height 13
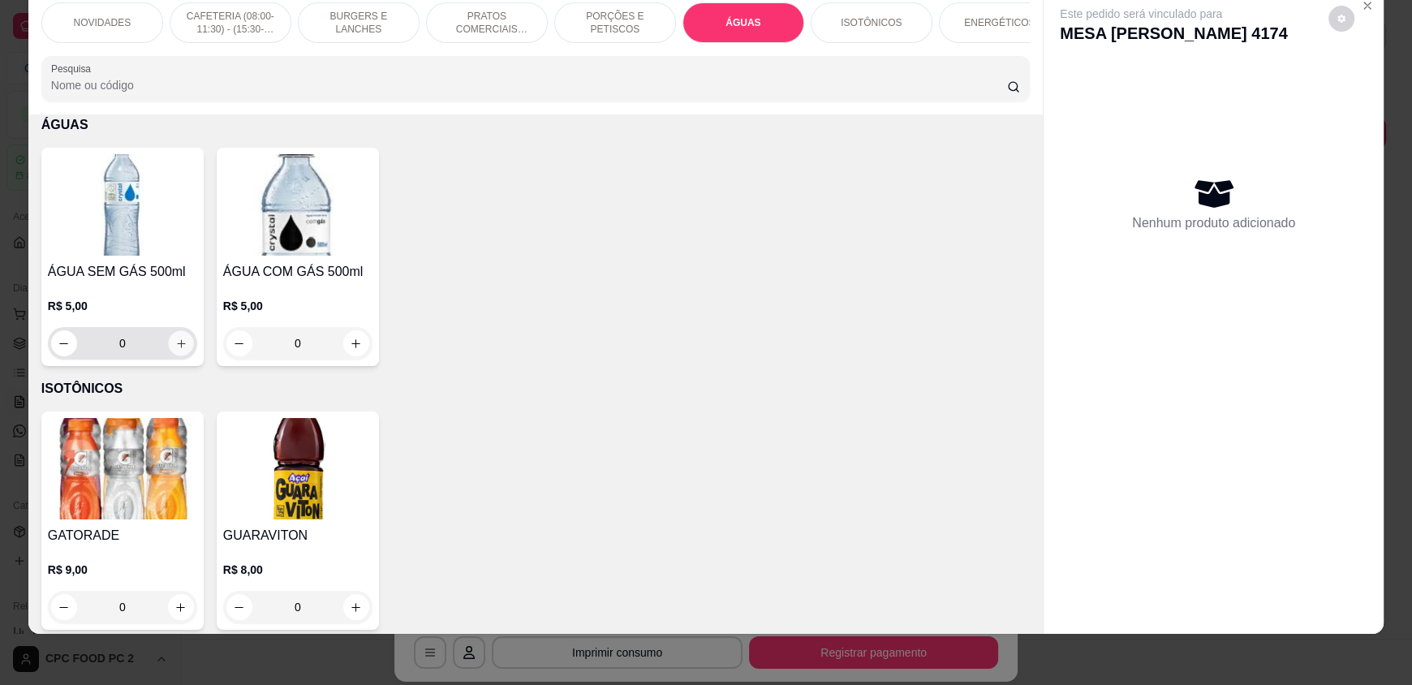
click at [168, 351] on button "increase-product-quantity" at bounding box center [180, 343] width 25 height 25
type input "1"
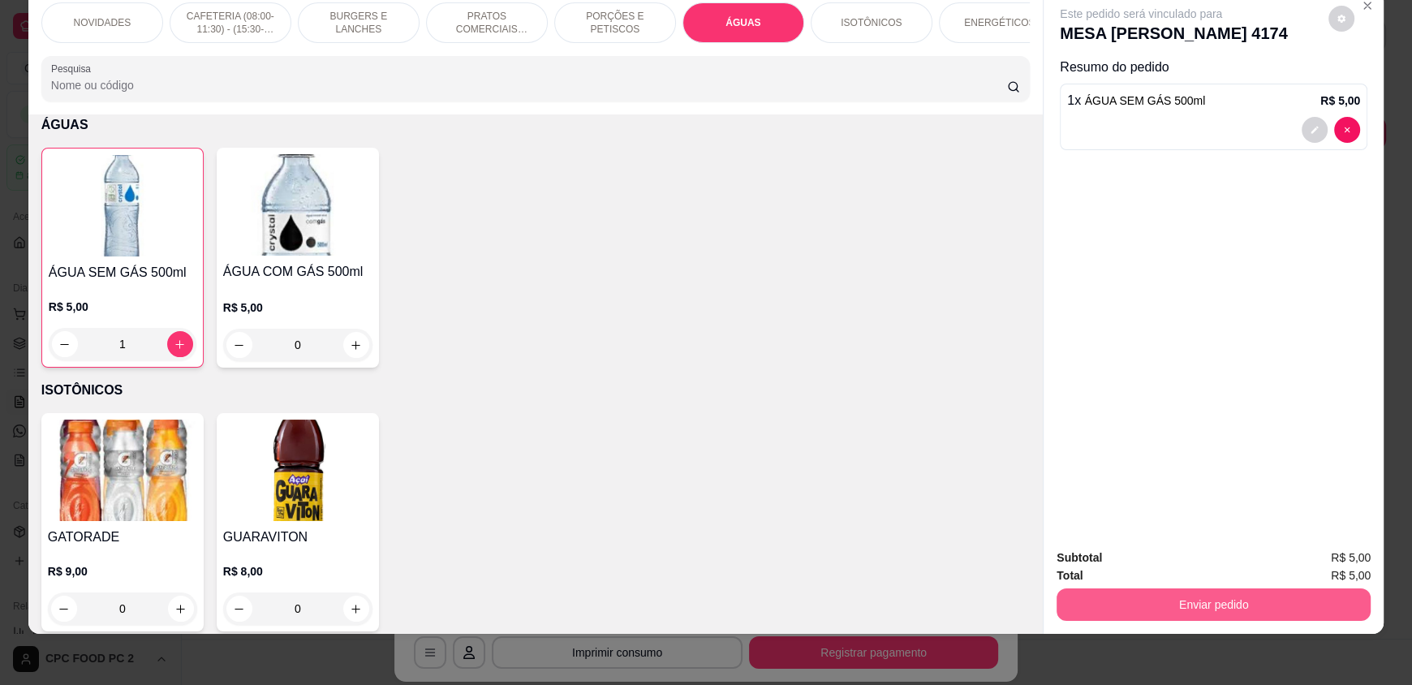
click at [1135, 590] on button "Enviar pedido" at bounding box center [1214, 604] width 314 height 32
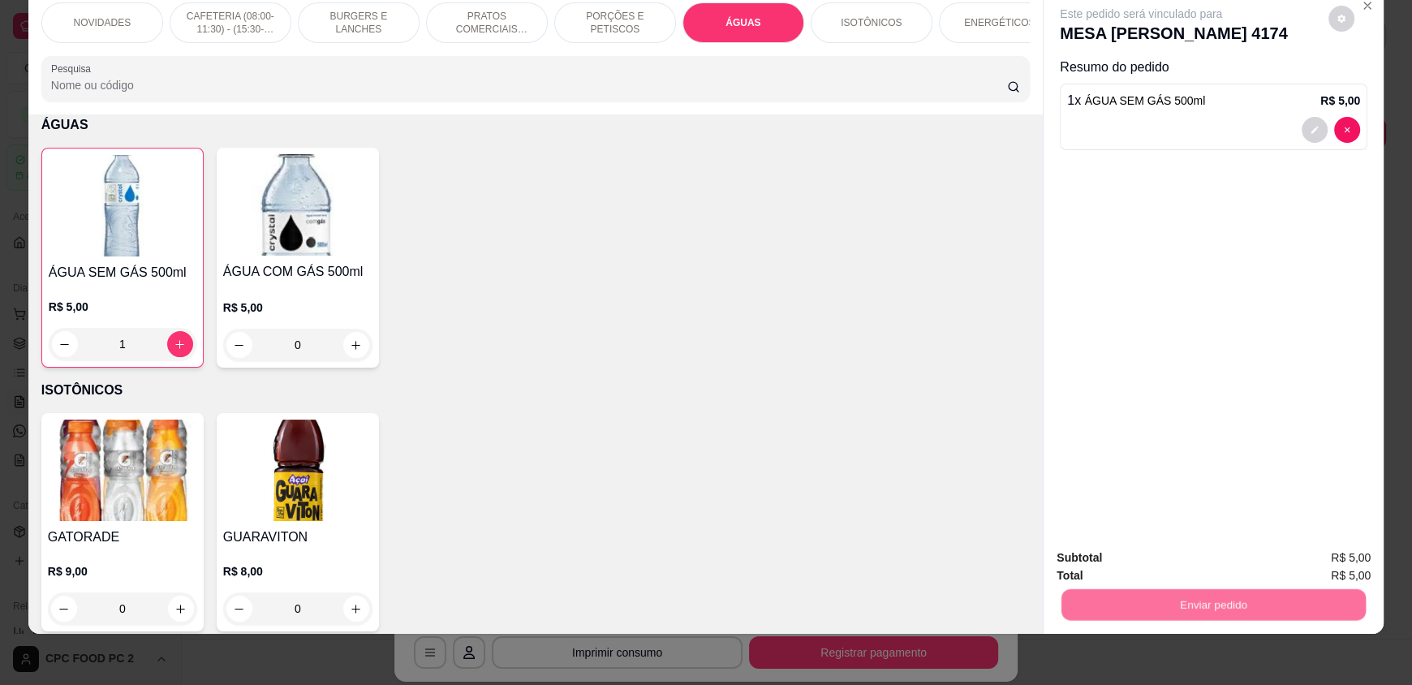
click at [1139, 549] on button "Não registrar e enviar pedido" at bounding box center [1160, 564] width 164 height 30
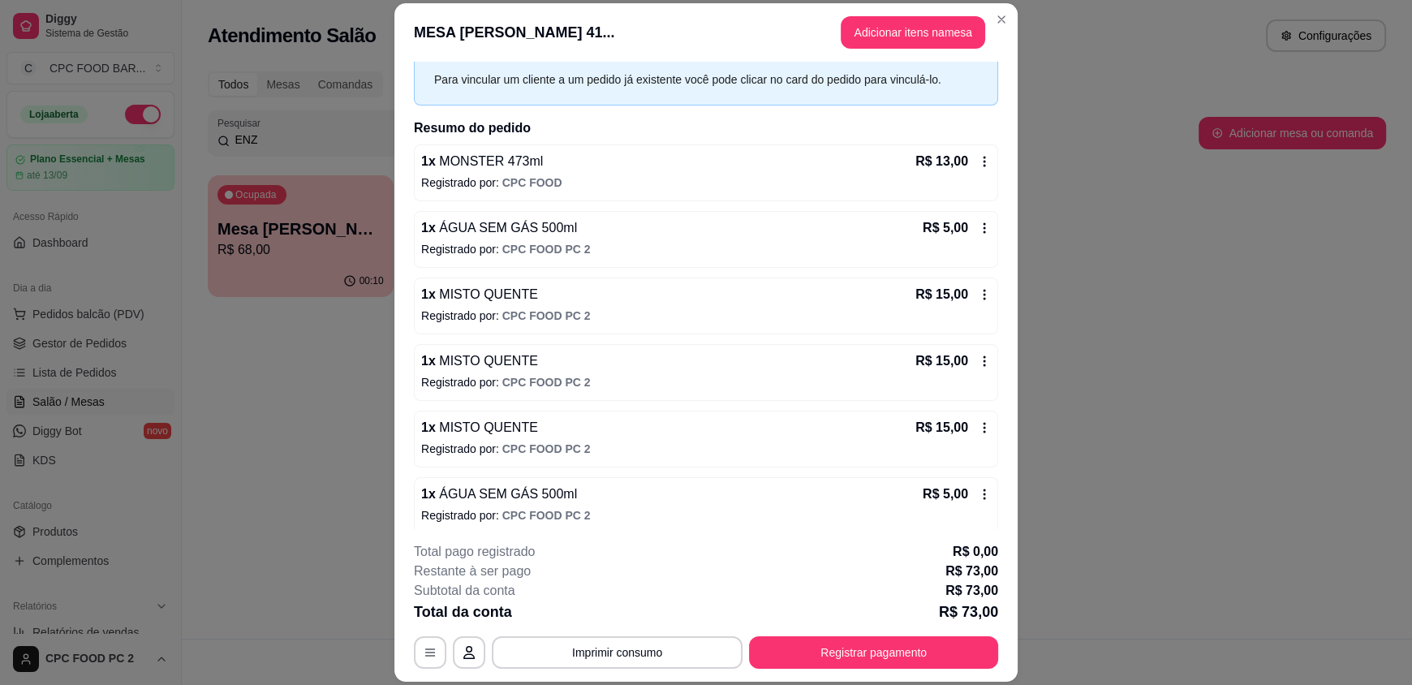
scroll to position [147, 0]
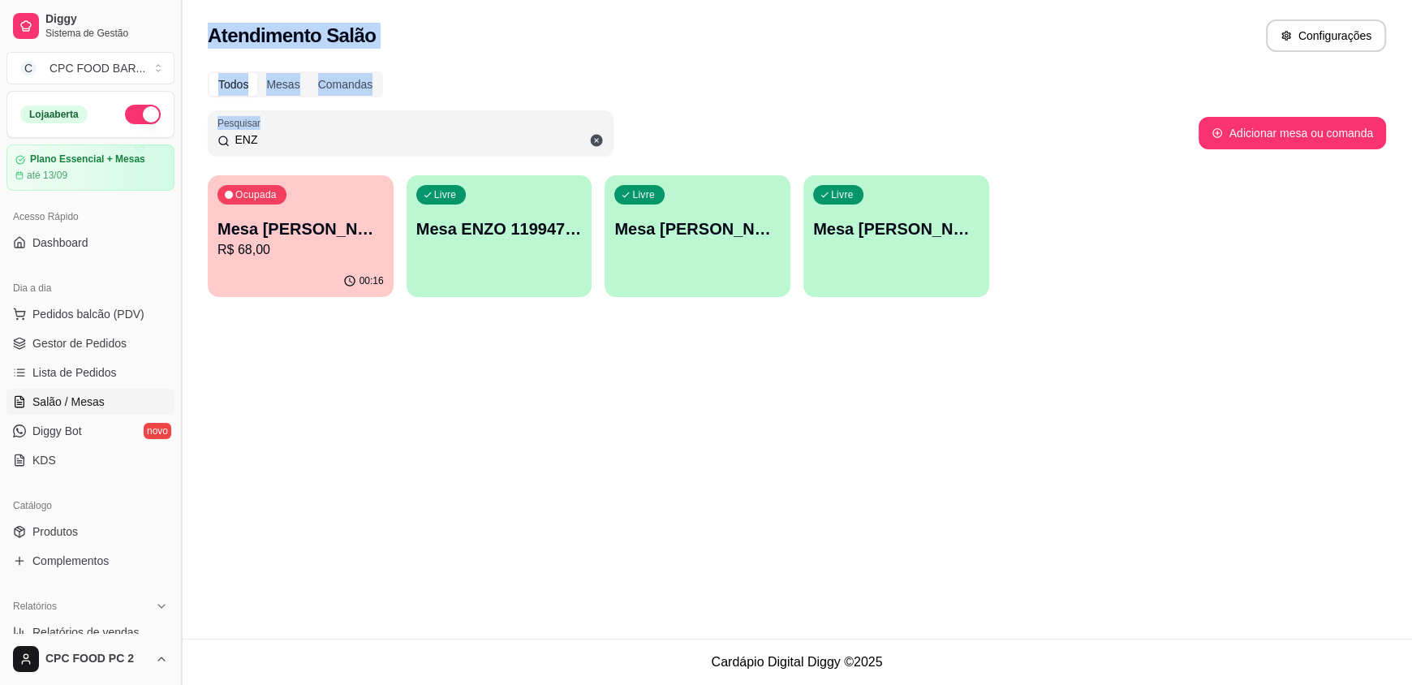
drag, startPoint x: 250, startPoint y: 149, endPoint x: 174, endPoint y: 147, distance: 76.3
click at [174, 147] on div "Diggy Sistema de Gestão C CPC FOOD BAR ... Loja aberta Plano Essencial + Mesas …" at bounding box center [706, 342] width 1412 height 685
drag, startPoint x: 329, startPoint y: 140, endPoint x: 217, endPoint y: 124, distance: 113.0
click at [218, 126] on div "Pesquisar ENZ" at bounding box center [411, 132] width 406 height 45
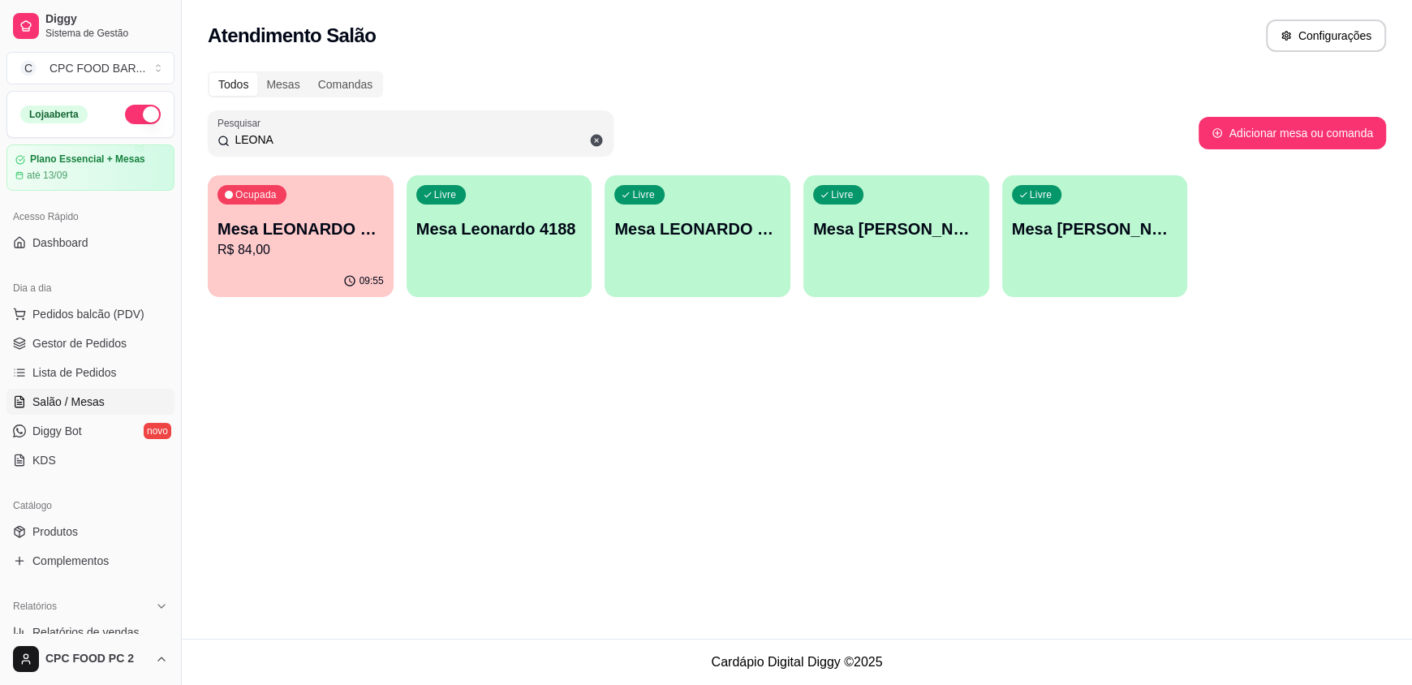
type input "LEONA"
click at [328, 270] on div "09:55" at bounding box center [300, 280] width 180 height 31
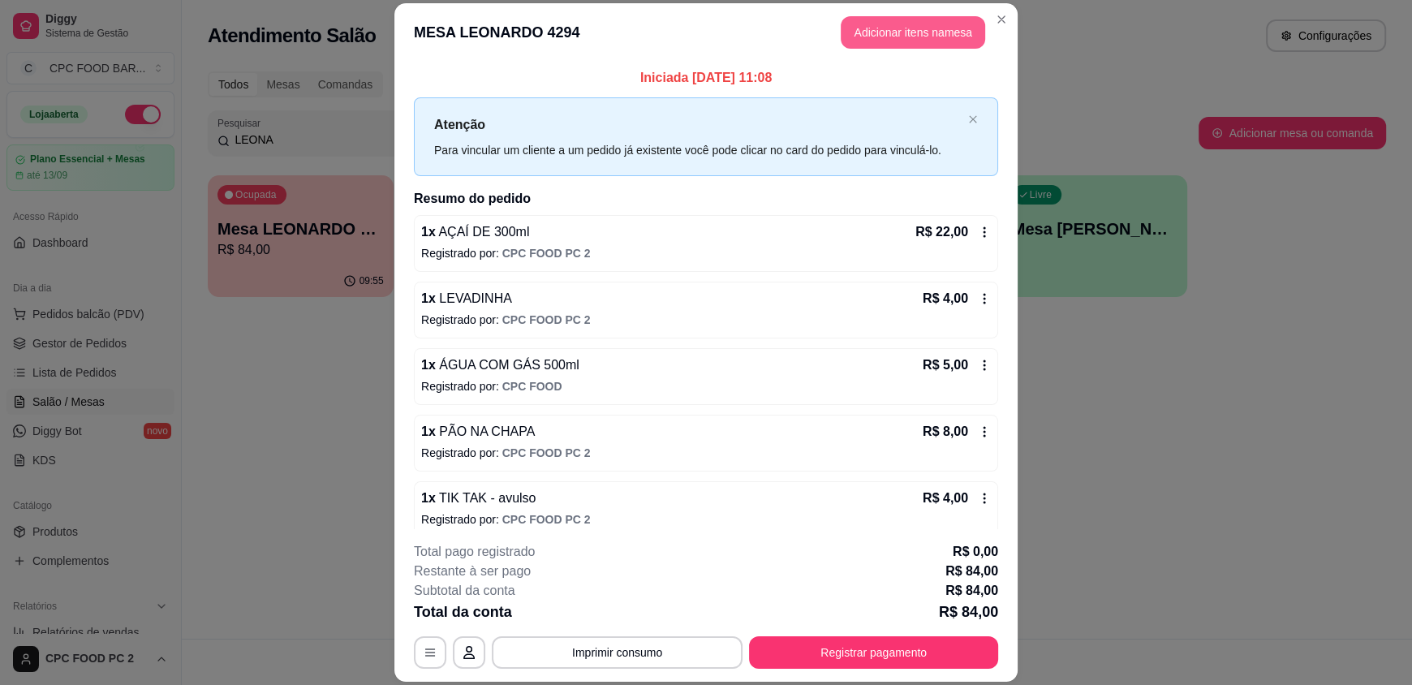
click at [902, 42] on button "Adicionar itens na mesa" at bounding box center [913, 32] width 144 height 32
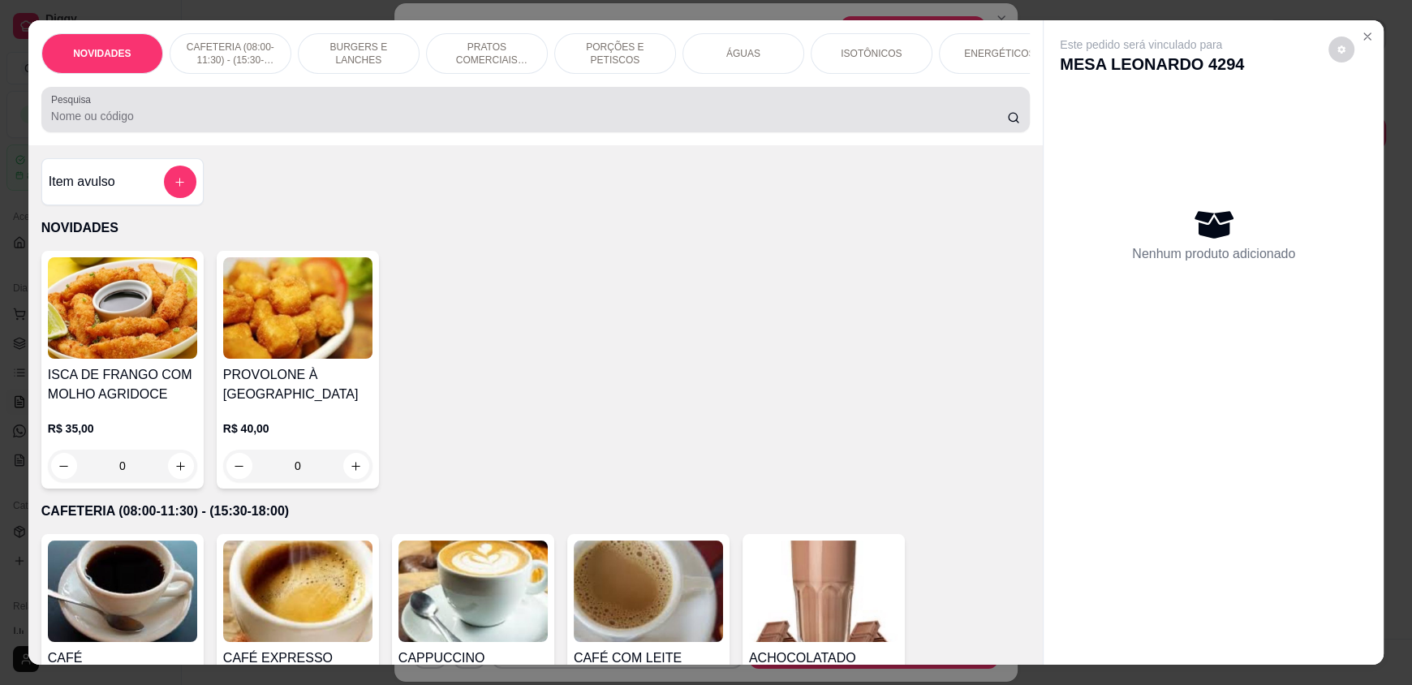
click at [682, 104] on div "Pesquisa" at bounding box center [535, 109] width 988 height 45
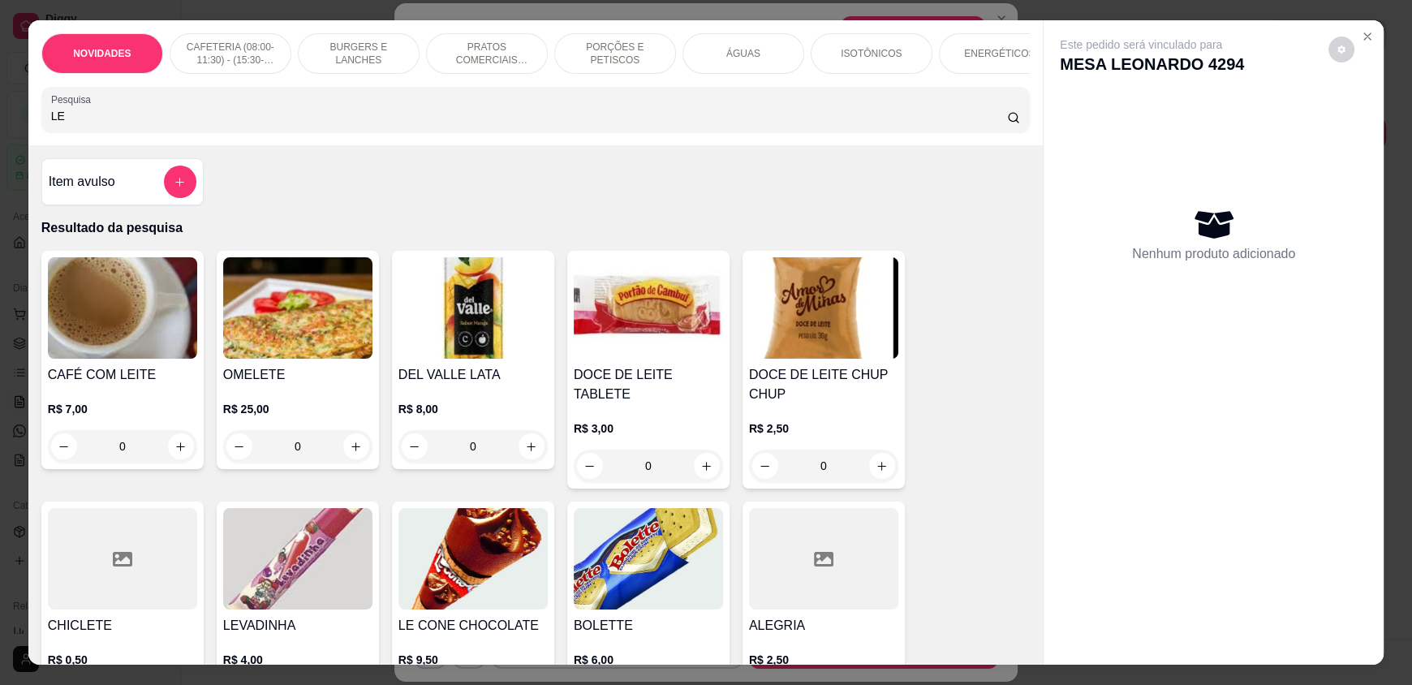
type input "L"
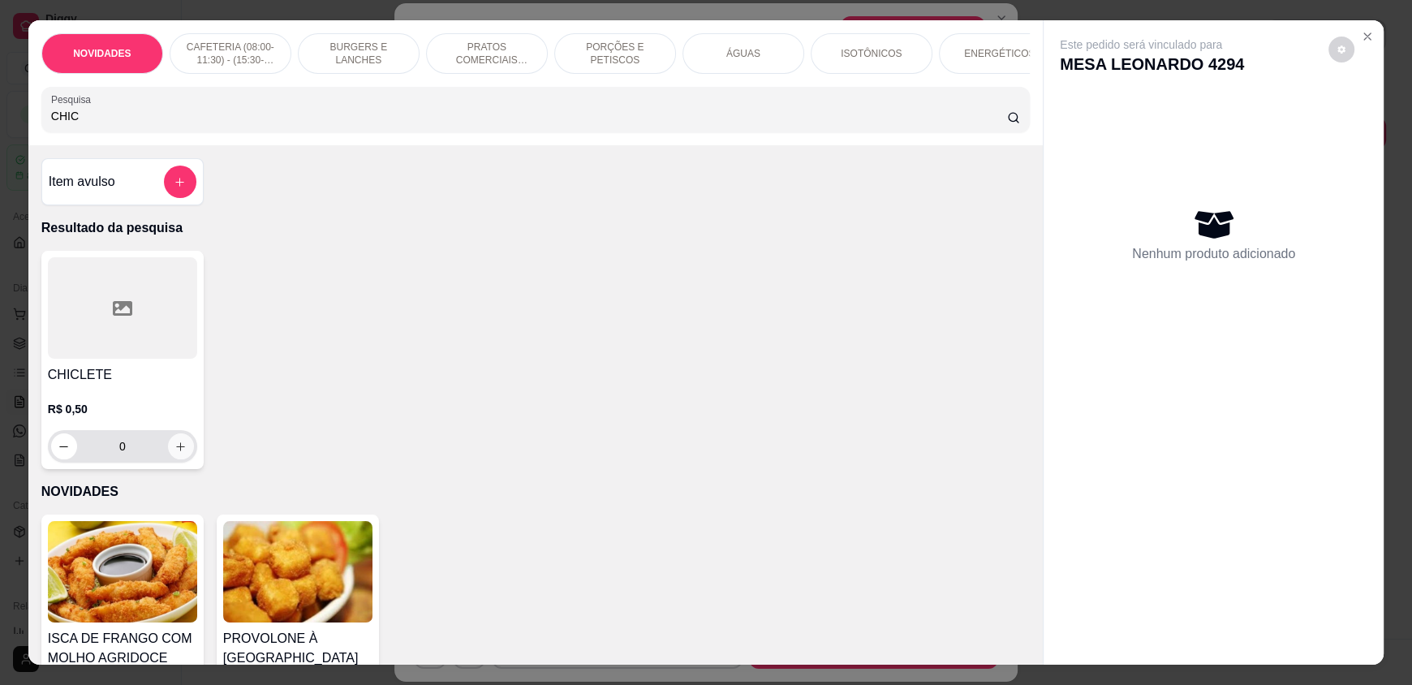
type input "CHIC"
click at [174, 453] on icon "increase-product-quantity" at bounding box center [180, 447] width 12 height 12
type input "1"
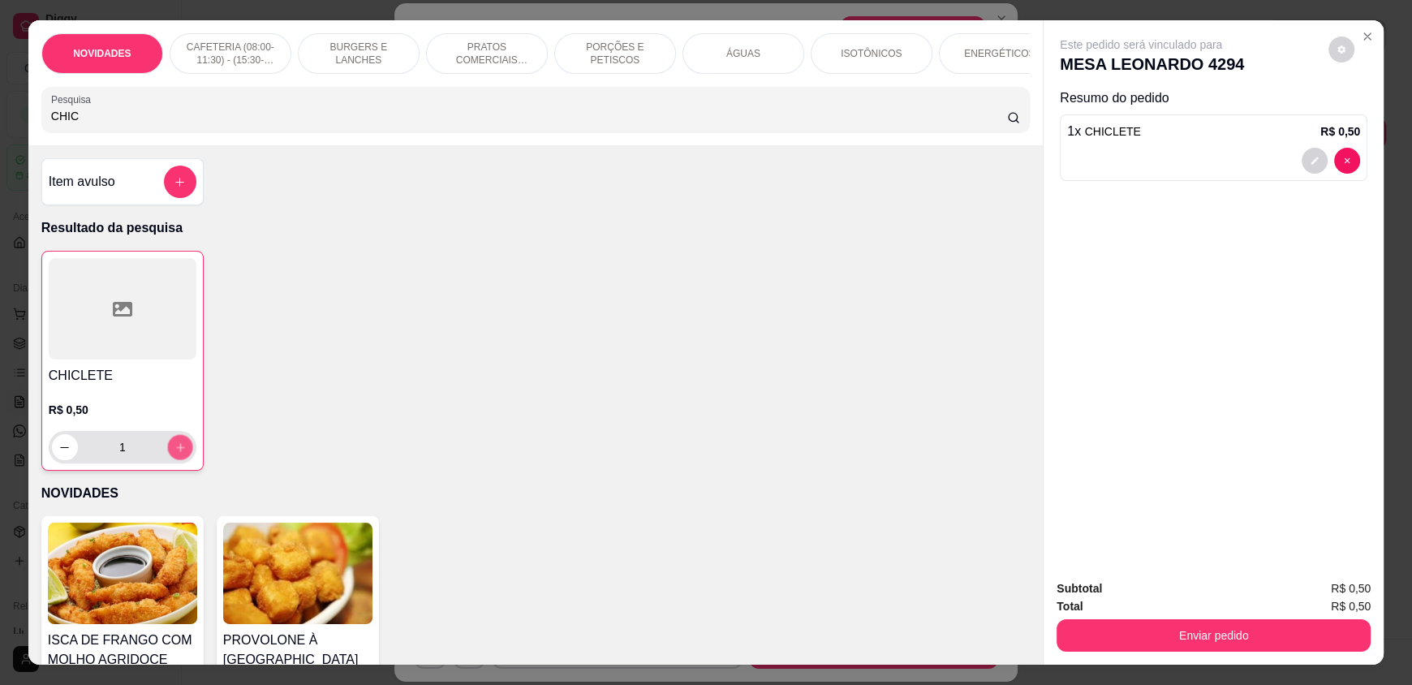
click at [174, 454] on icon "increase-product-quantity" at bounding box center [180, 447] width 12 height 12
type input "2"
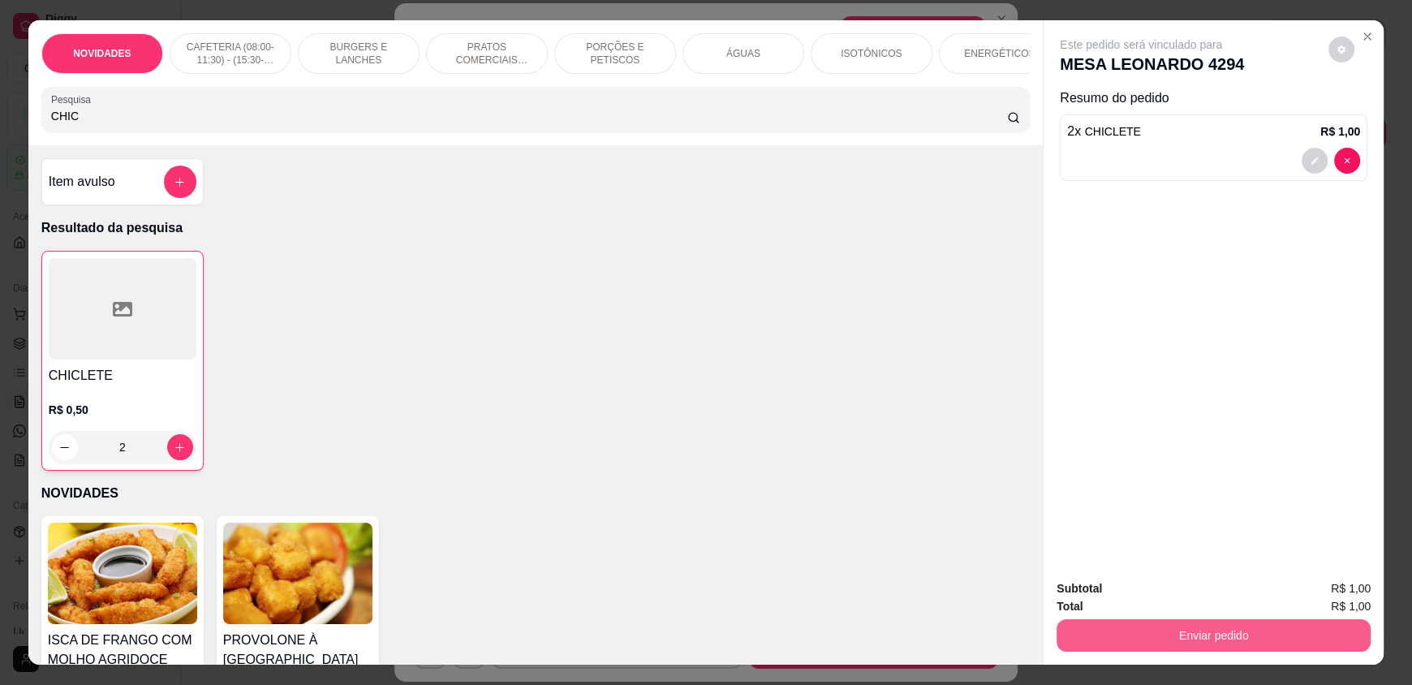
click at [1121, 624] on button "Enviar pedido" at bounding box center [1214, 635] width 314 height 32
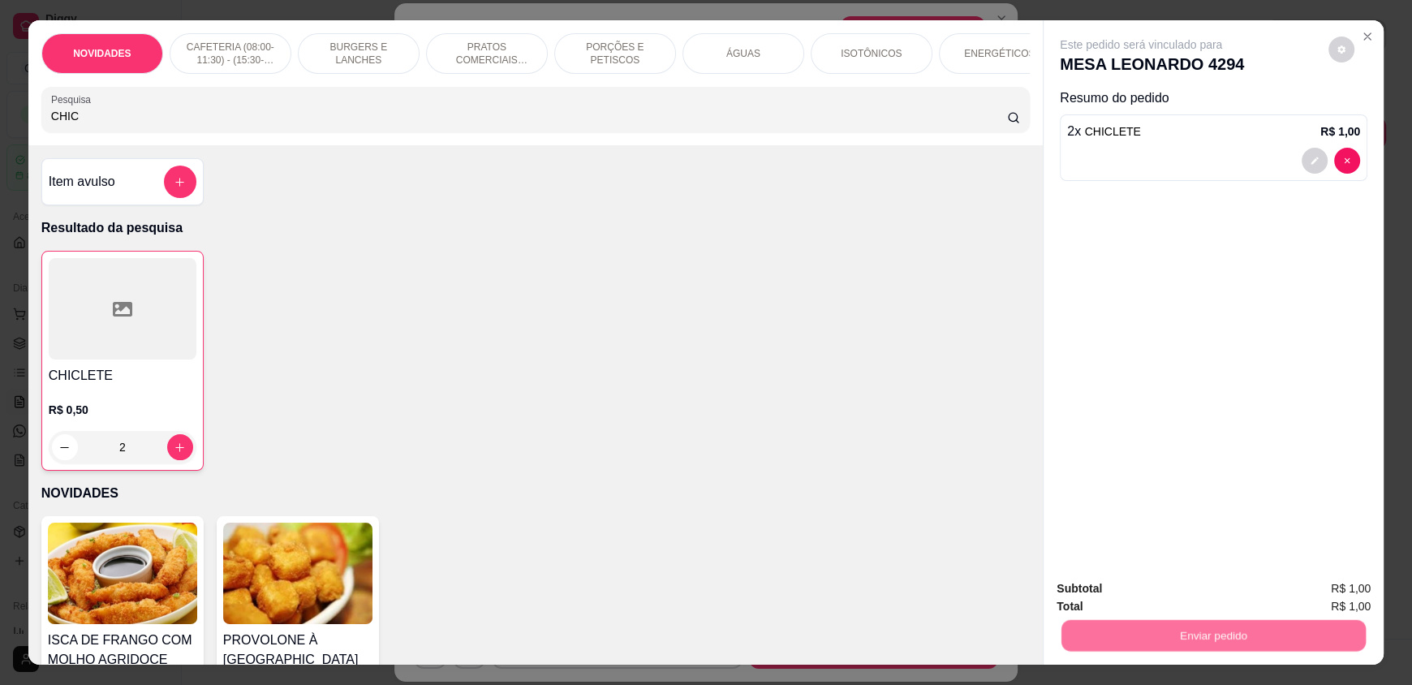
click at [1131, 601] on button "Não registrar e enviar pedido" at bounding box center [1159, 595] width 169 height 31
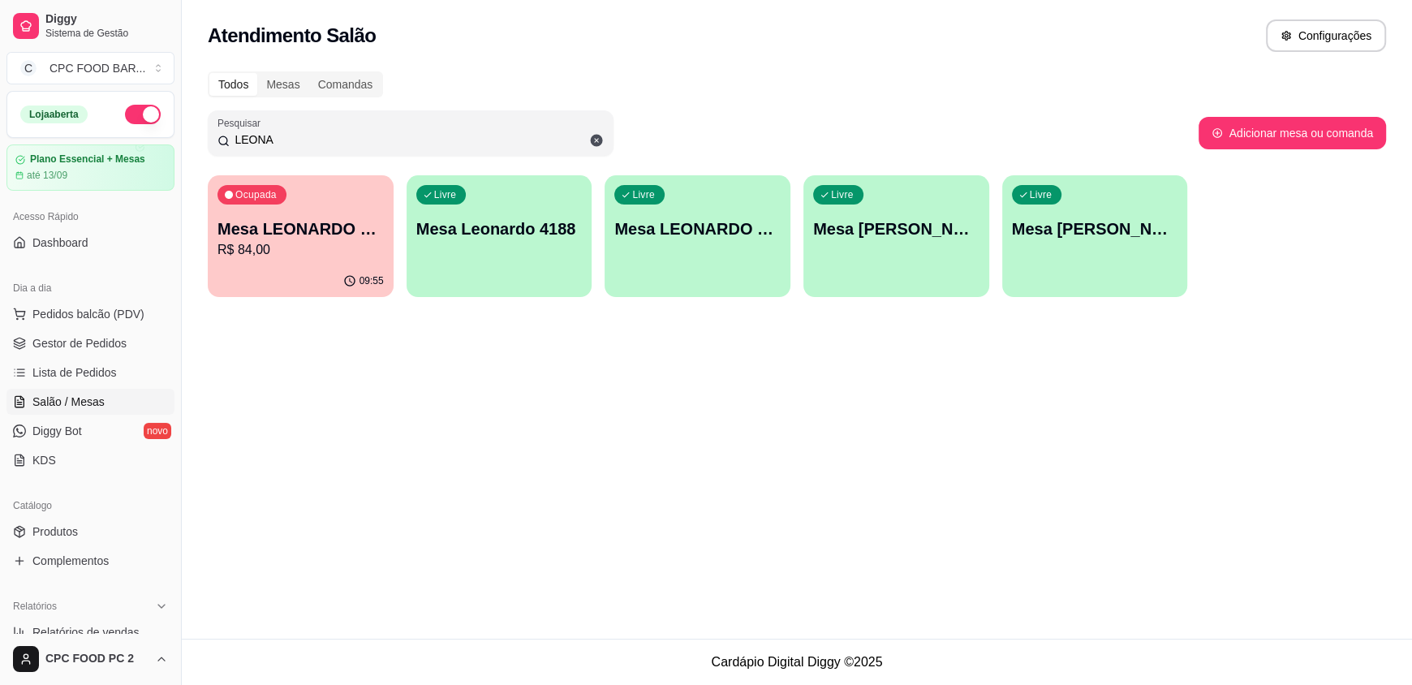
drag, startPoint x: 418, startPoint y: 141, endPoint x: 153, endPoint y: 132, distance: 264.7
click at [156, 132] on div "Diggy Sistema de Gestão C CPC FOOD BAR ... Loja aberta Plano Essencial + Mesas …" at bounding box center [706, 342] width 1412 height 685
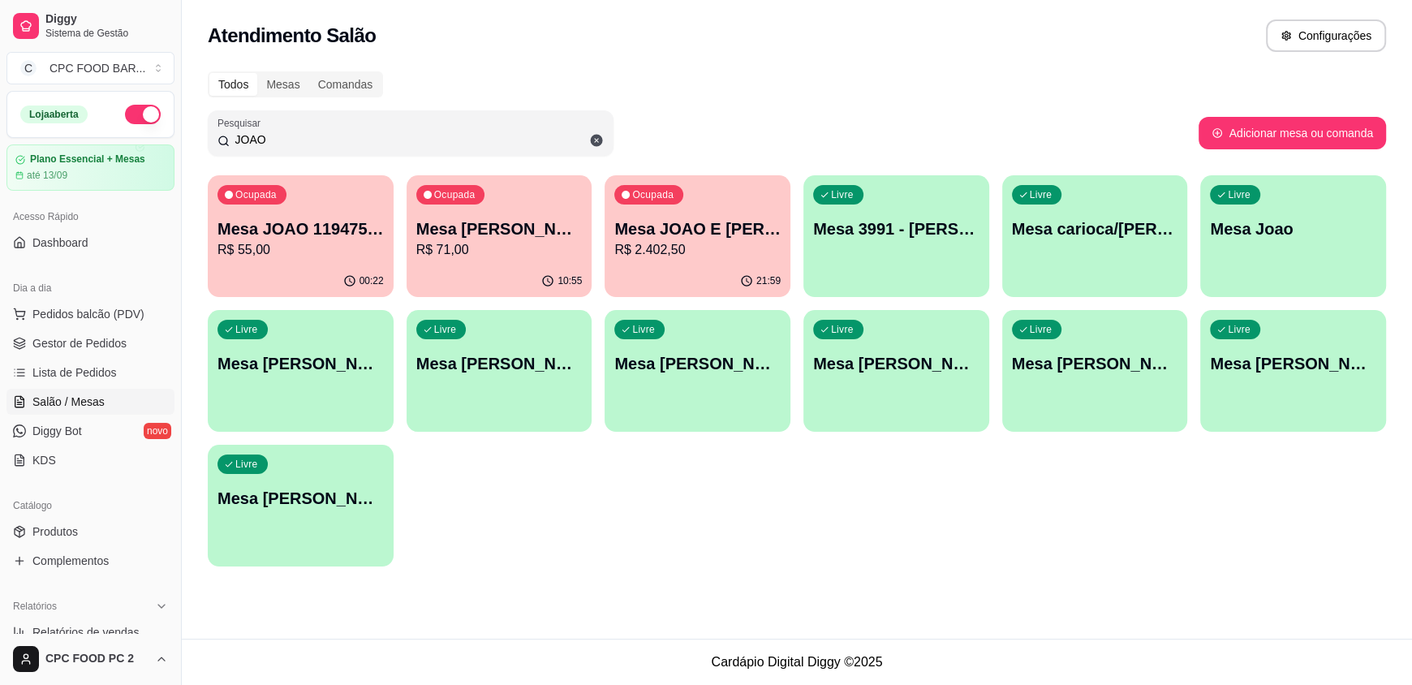
click at [781, 245] on div "Ocupada Mesa JOAO E PEDRO FABRICANTI R$ 2.402,50" at bounding box center [698, 220] width 186 height 90
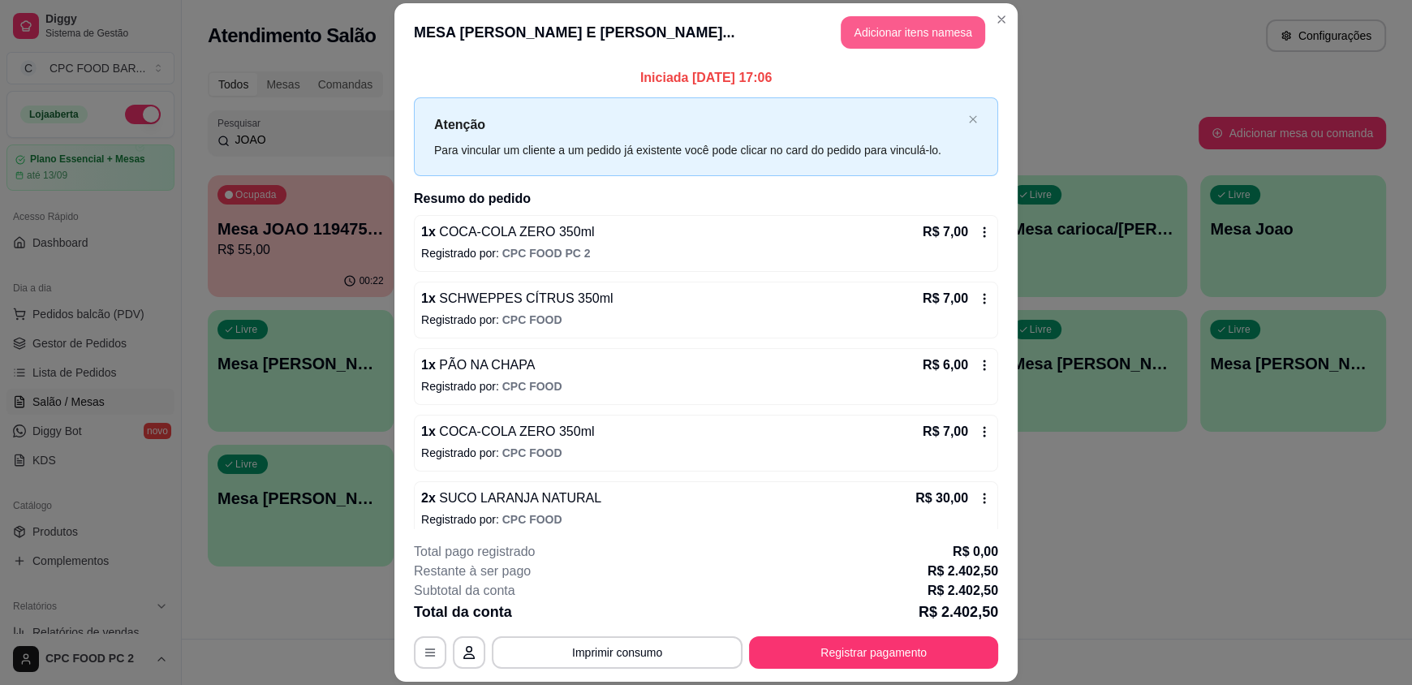
click at [922, 32] on button "Adicionar itens na mesa" at bounding box center [913, 32] width 144 height 32
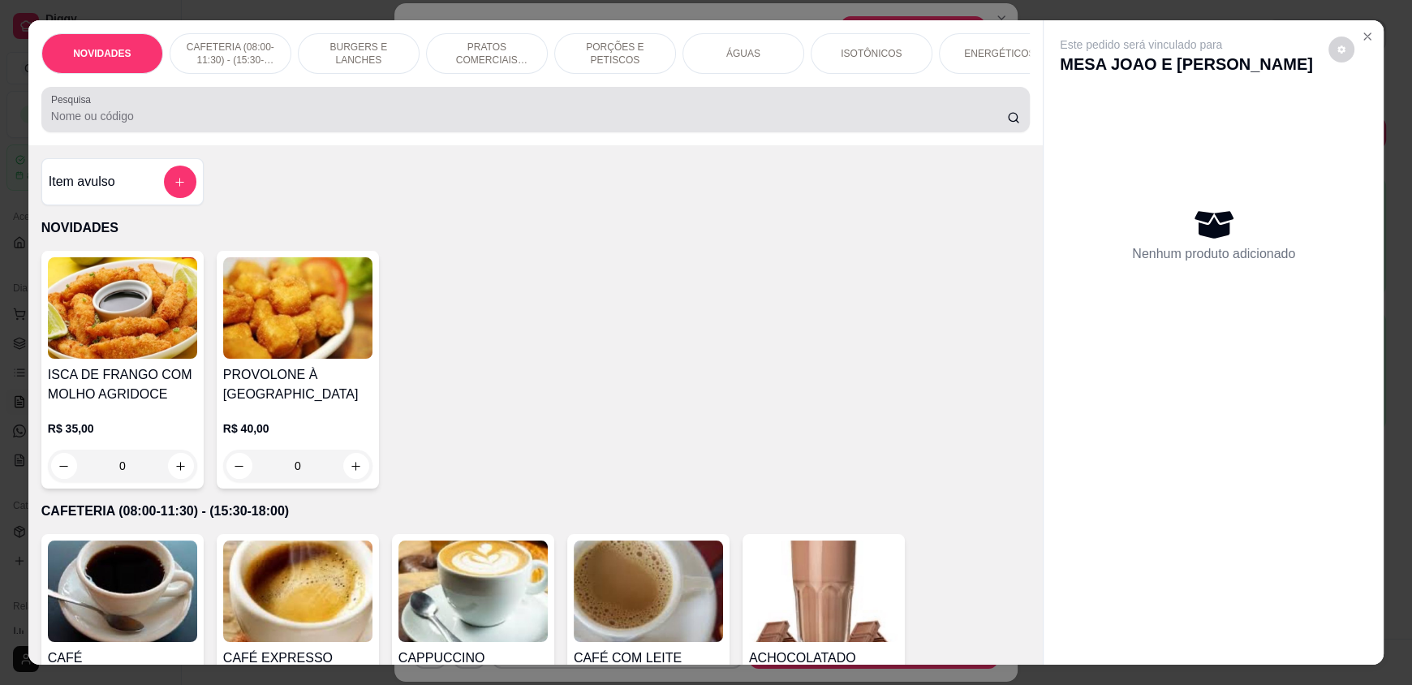
click at [504, 124] on input "Pesquisa" at bounding box center [529, 116] width 957 height 16
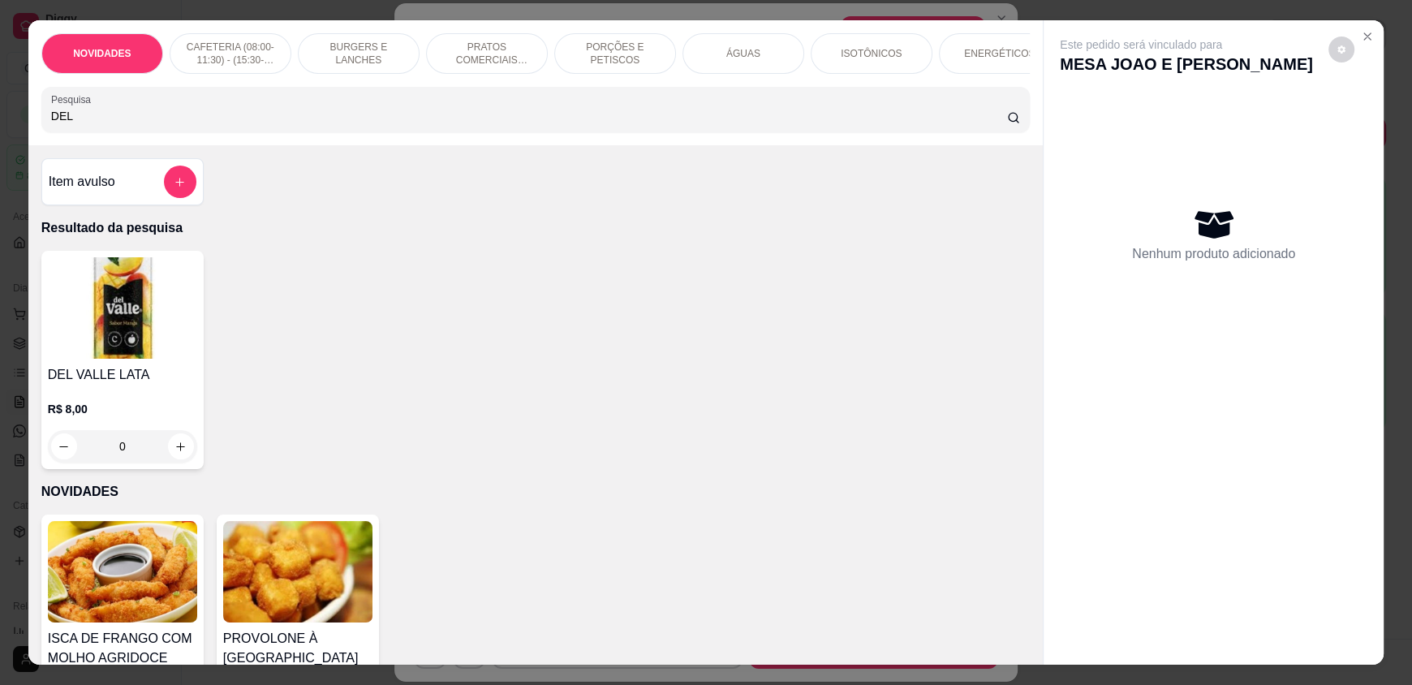
type input "DEL"
click at [179, 454] on div "0" at bounding box center [122, 446] width 149 height 32
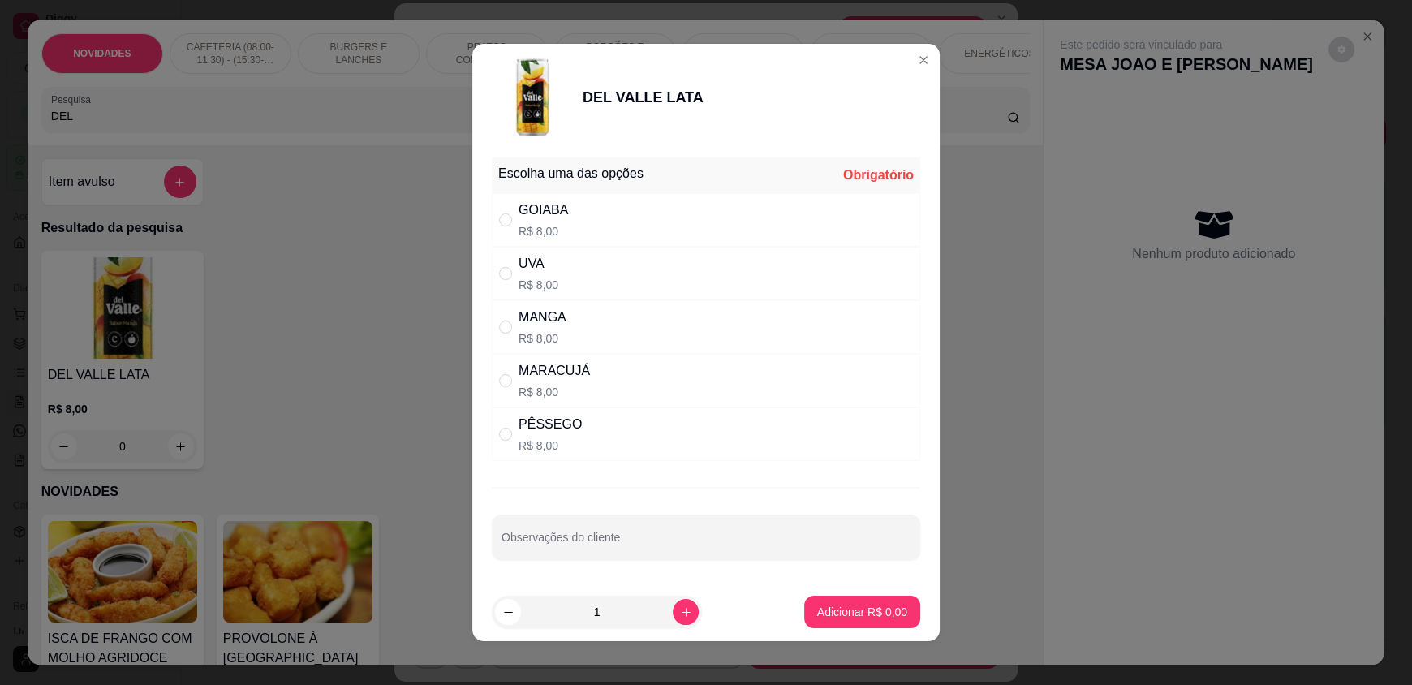
click at [644, 394] on div "MARACUJÁ R$ 8,00" at bounding box center [706, 381] width 428 height 54
radio input "true"
click at [818, 604] on p "Adicionar R$ 8,00" at bounding box center [862, 611] width 88 height 15
type input "1"
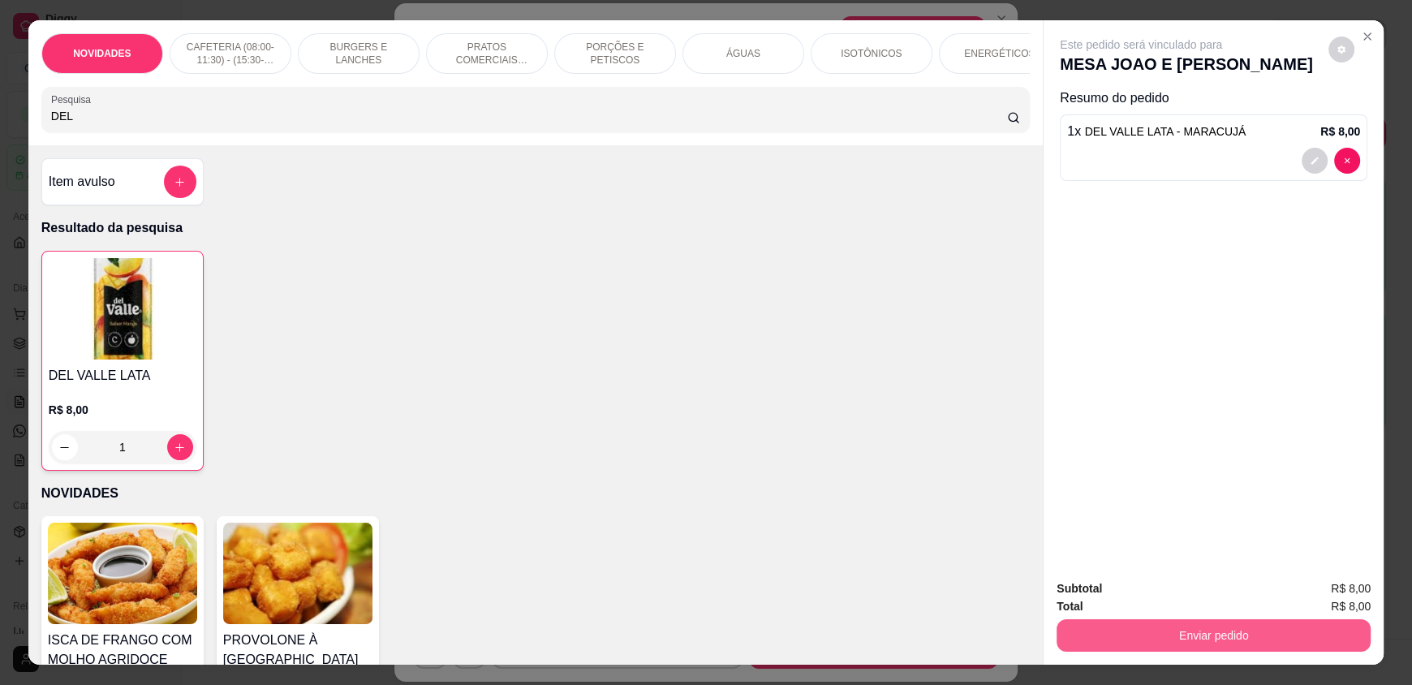
click at [1151, 631] on button "Enviar pedido" at bounding box center [1214, 635] width 314 height 32
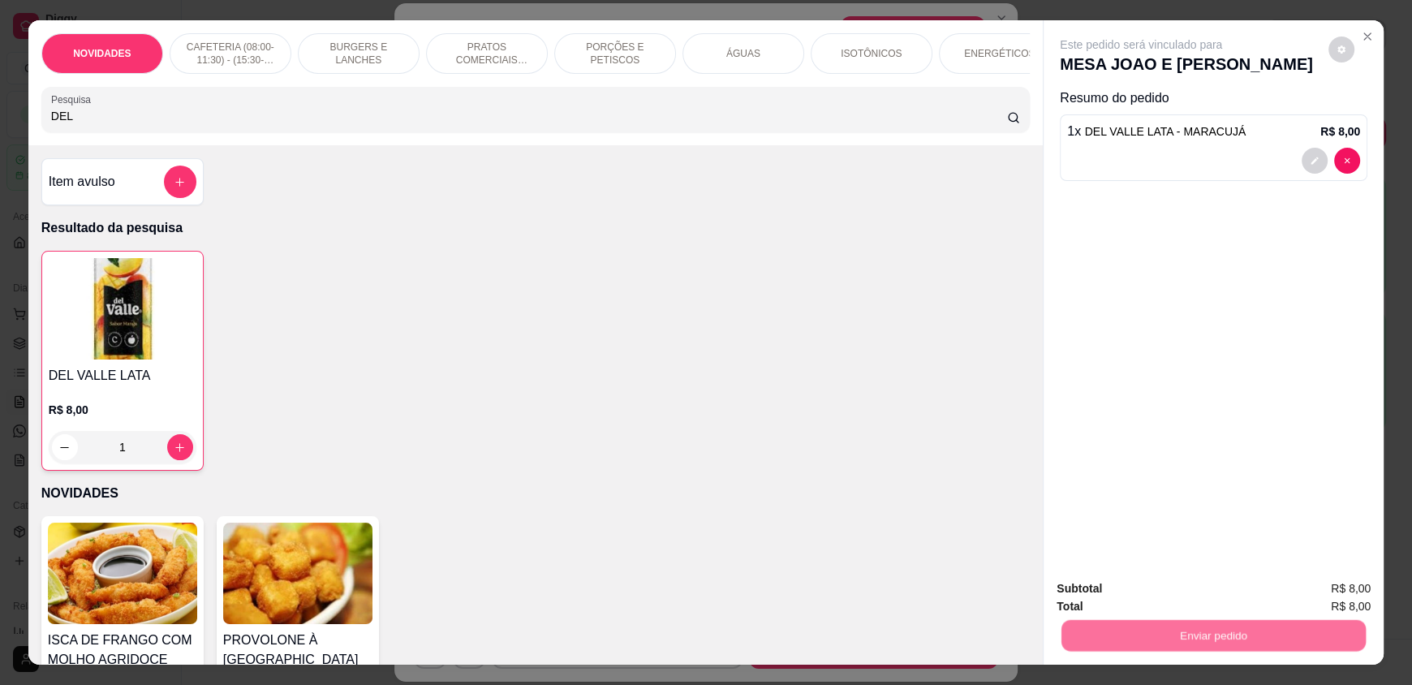
click at [1151, 608] on button "Não registrar e enviar pedido" at bounding box center [1160, 595] width 164 height 30
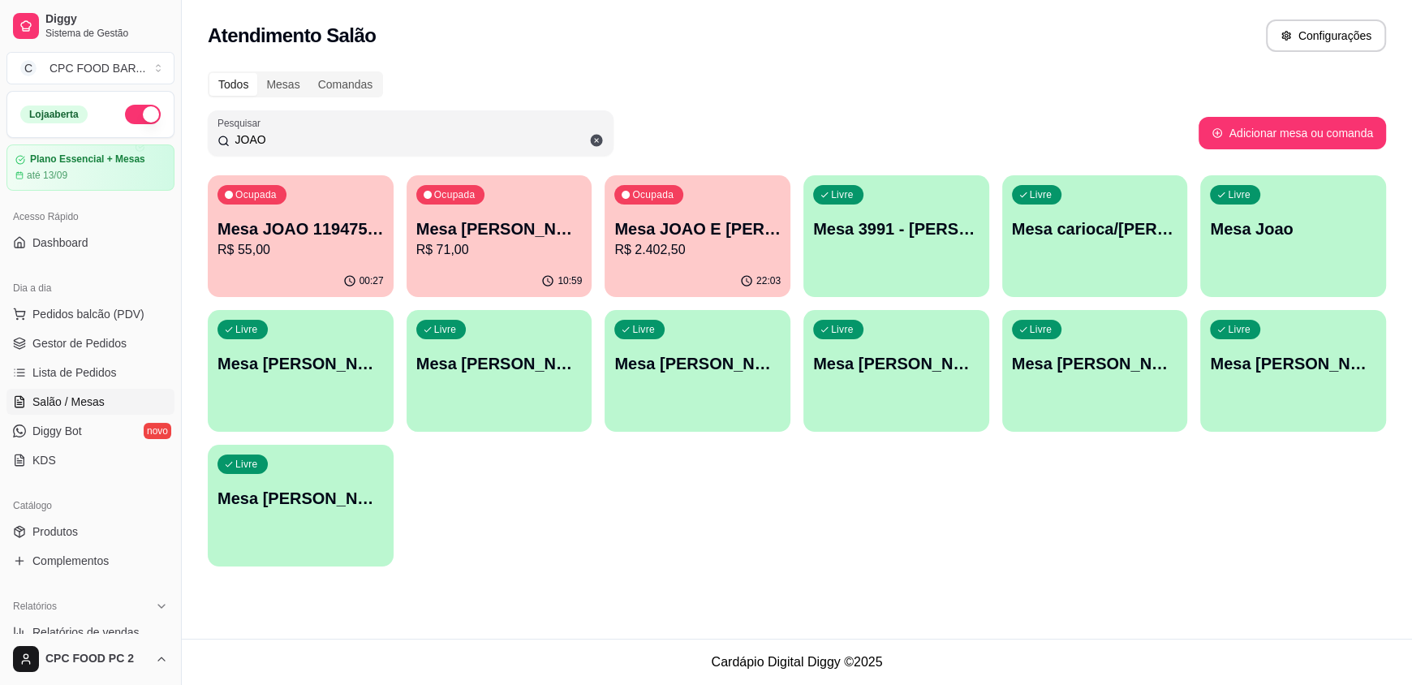
drag, startPoint x: 303, startPoint y: 133, endPoint x: 237, endPoint y: 131, distance: 66.6
click at [237, 131] on input "JOAO" at bounding box center [417, 139] width 374 height 16
type input "J"
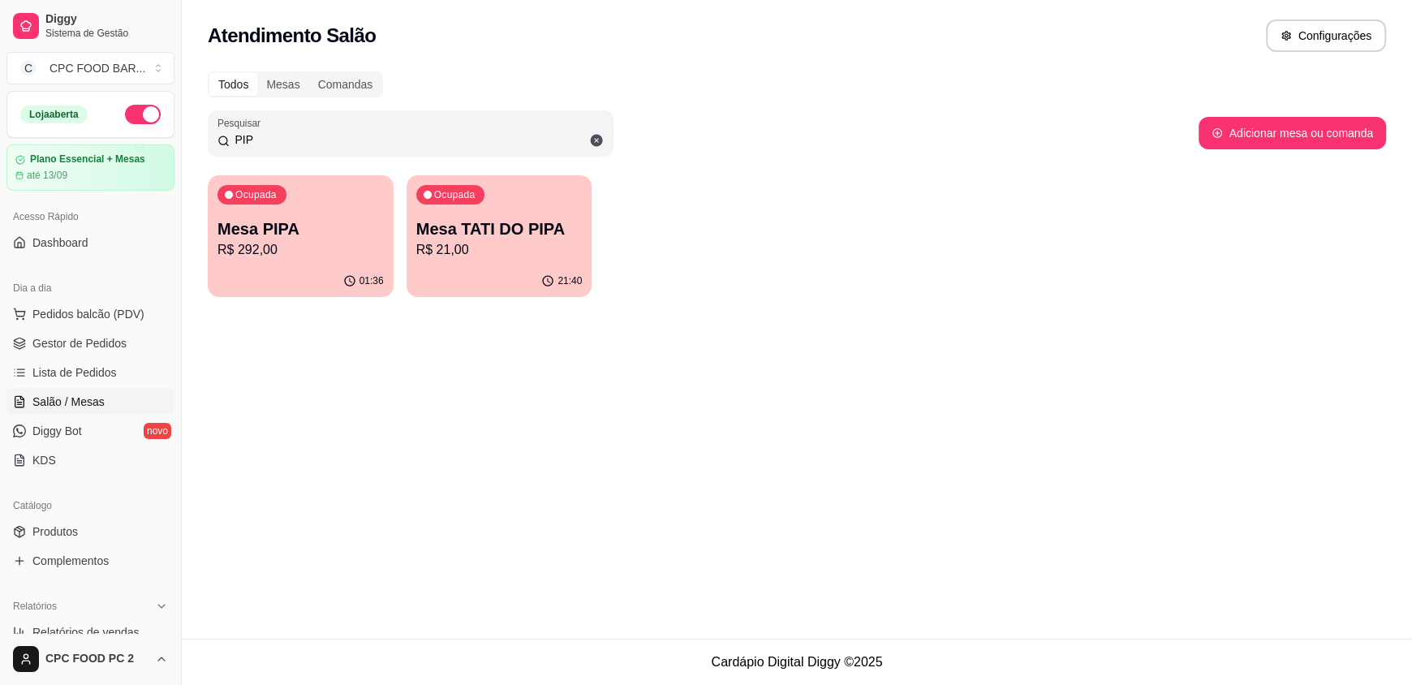
type input "PIP"
click at [333, 249] on p "R$ 292,00" at bounding box center [300, 249] width 166 height 19
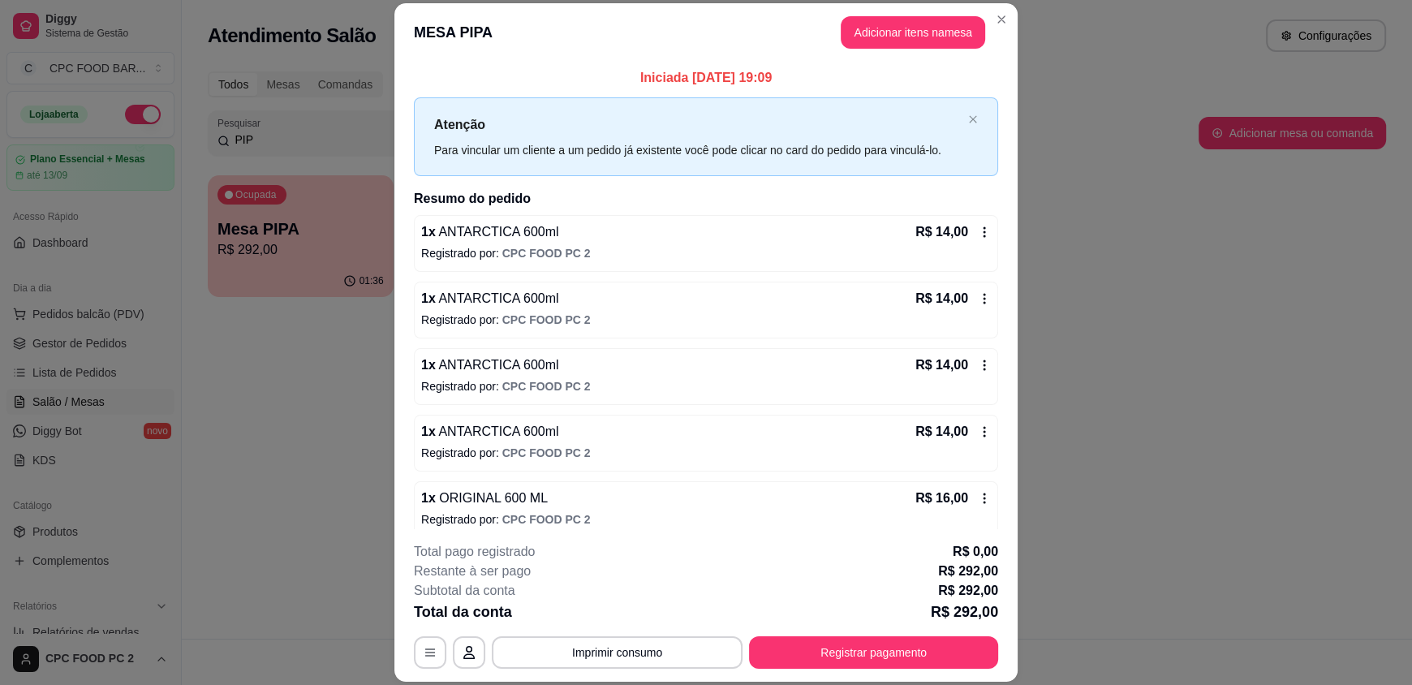
click at [880, 15] on header "MESA PIPA Adicionar itens na mesa" at bounding box center [705, 32] width 623 height 58
click at [879, 32] on button "Adicionar itens na mesa" at bounding box center [913, 32] width 144 height 32
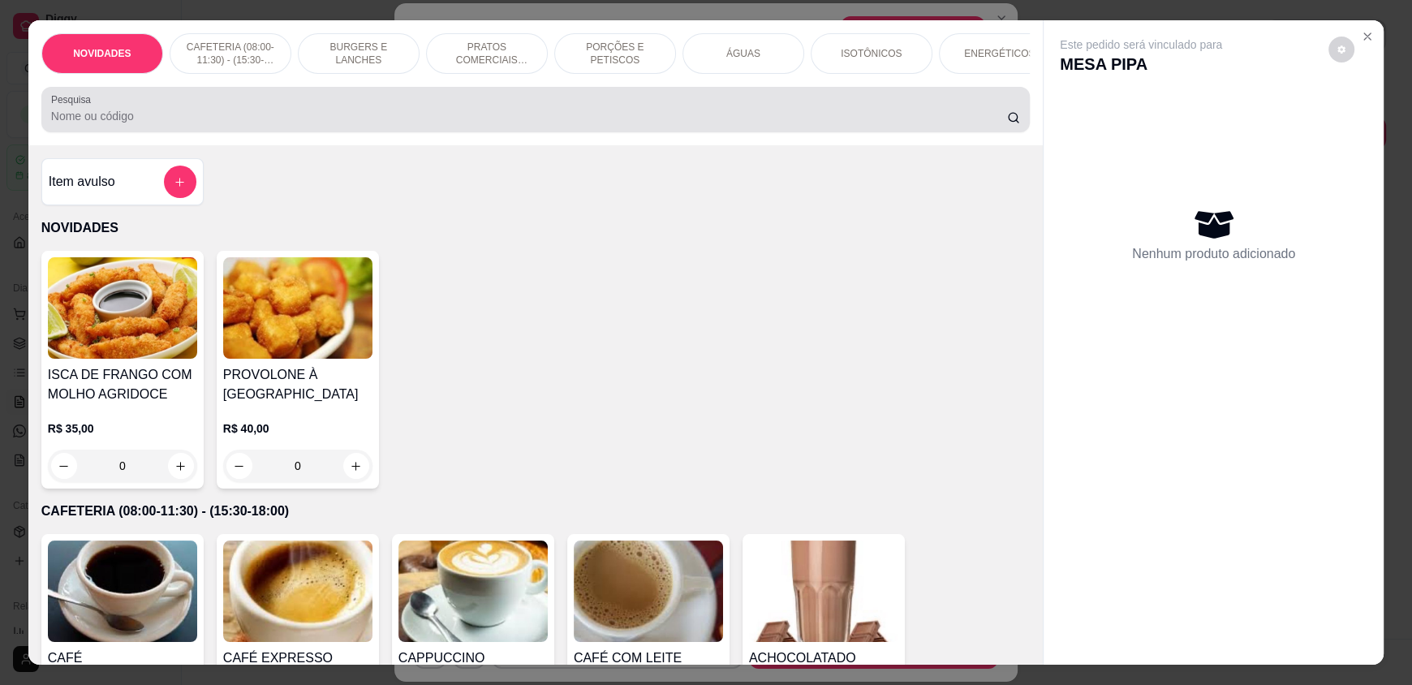
click at [570, 123] on input "Pesquisa" at bounding box center [529, 116] width 957 height 16
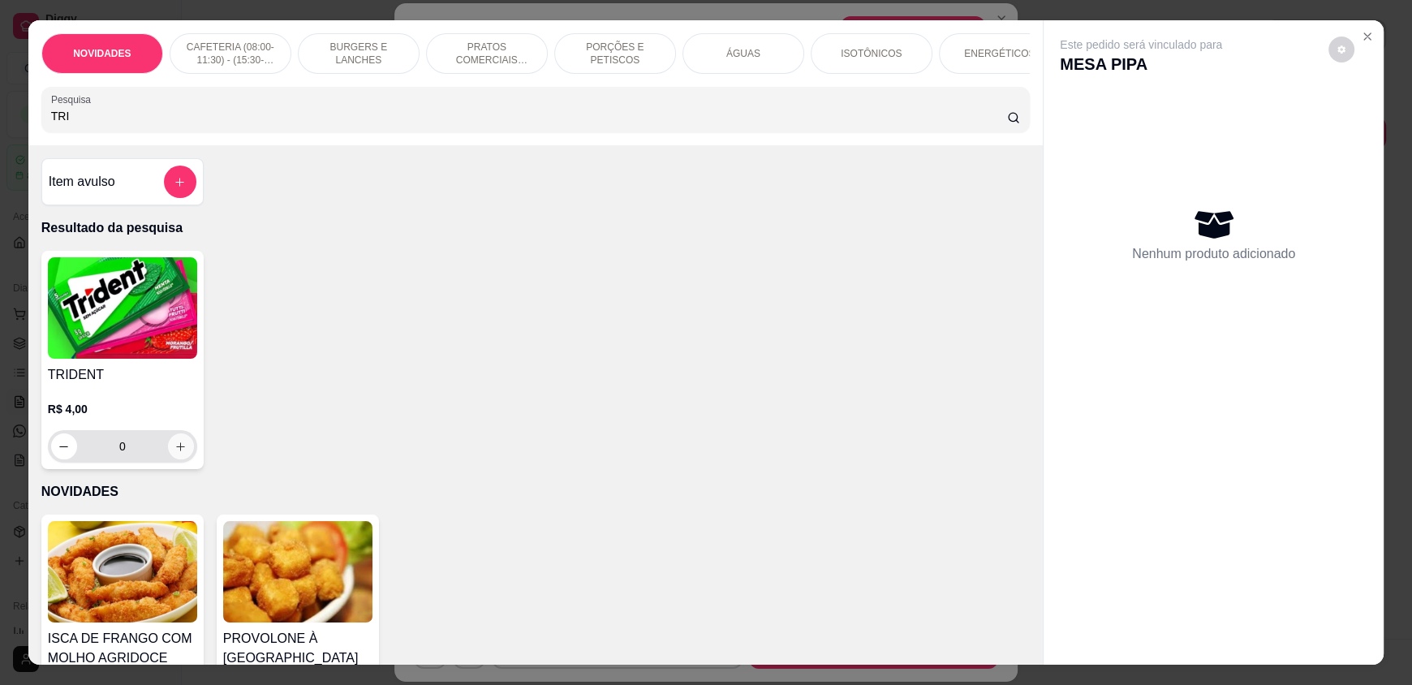
type input "TRI"
click at [174, 453] on icon "increase-product-quantity" at bounding box center [180, 447] width 12 height 12
type input "1"
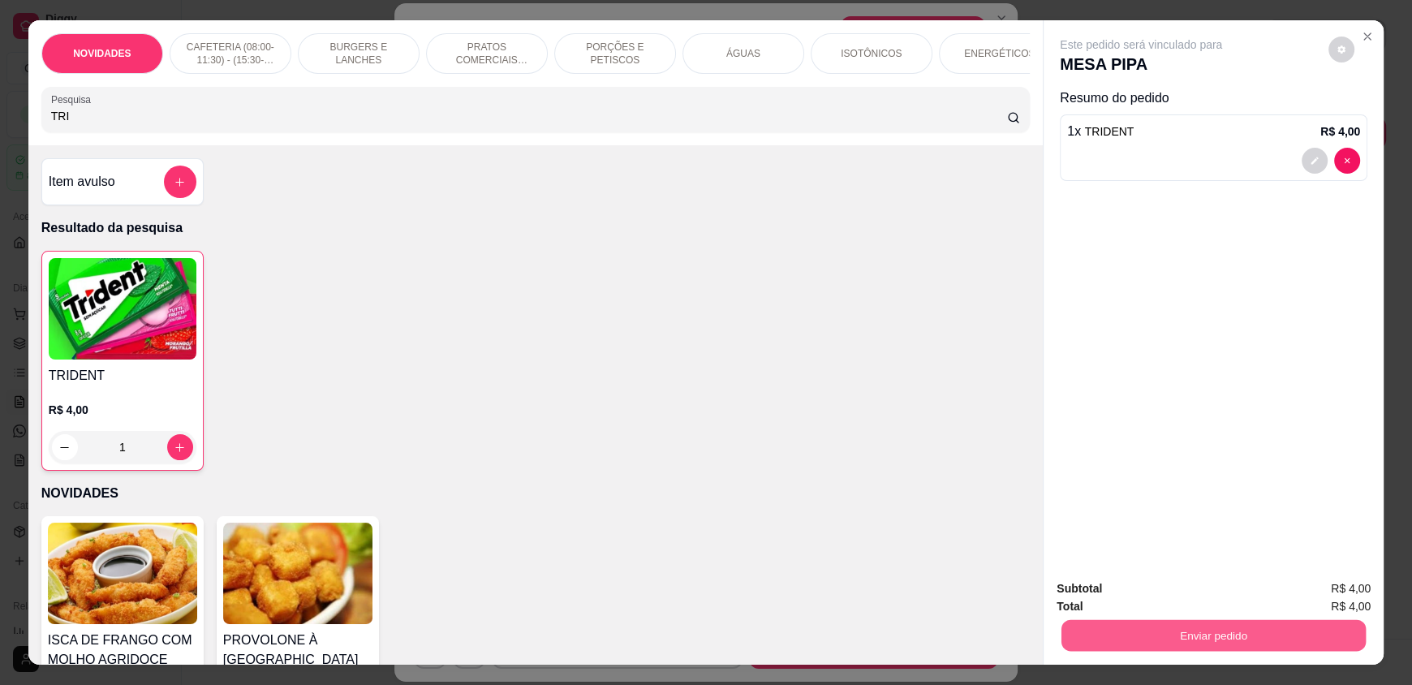
click at [1114, 636] on button "Enviar pedido" at bounding box center [1213, 635] width 304 height 32
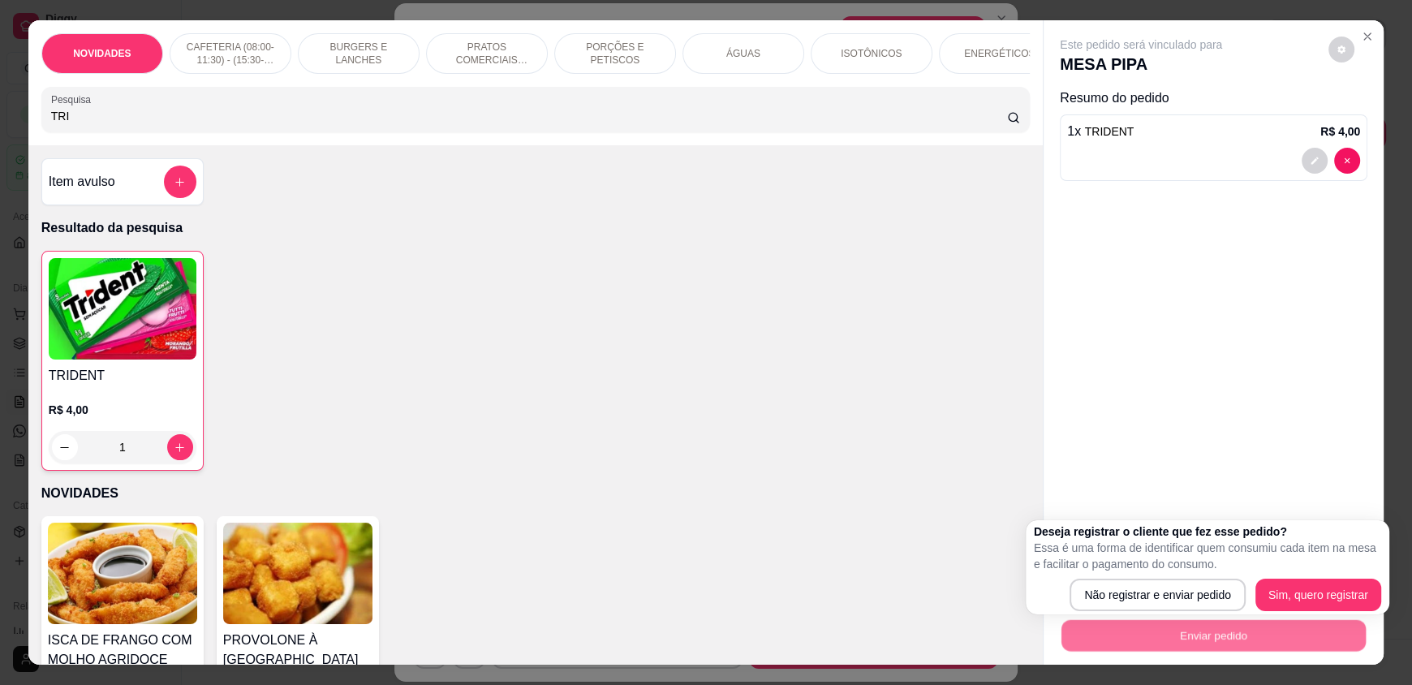
click at [1133, 570] on p "Essa é uma forma de identificar quem consumiu cada item na mesa e facilitar o p…" at bounding box center [1207, 556] width 347 height 32
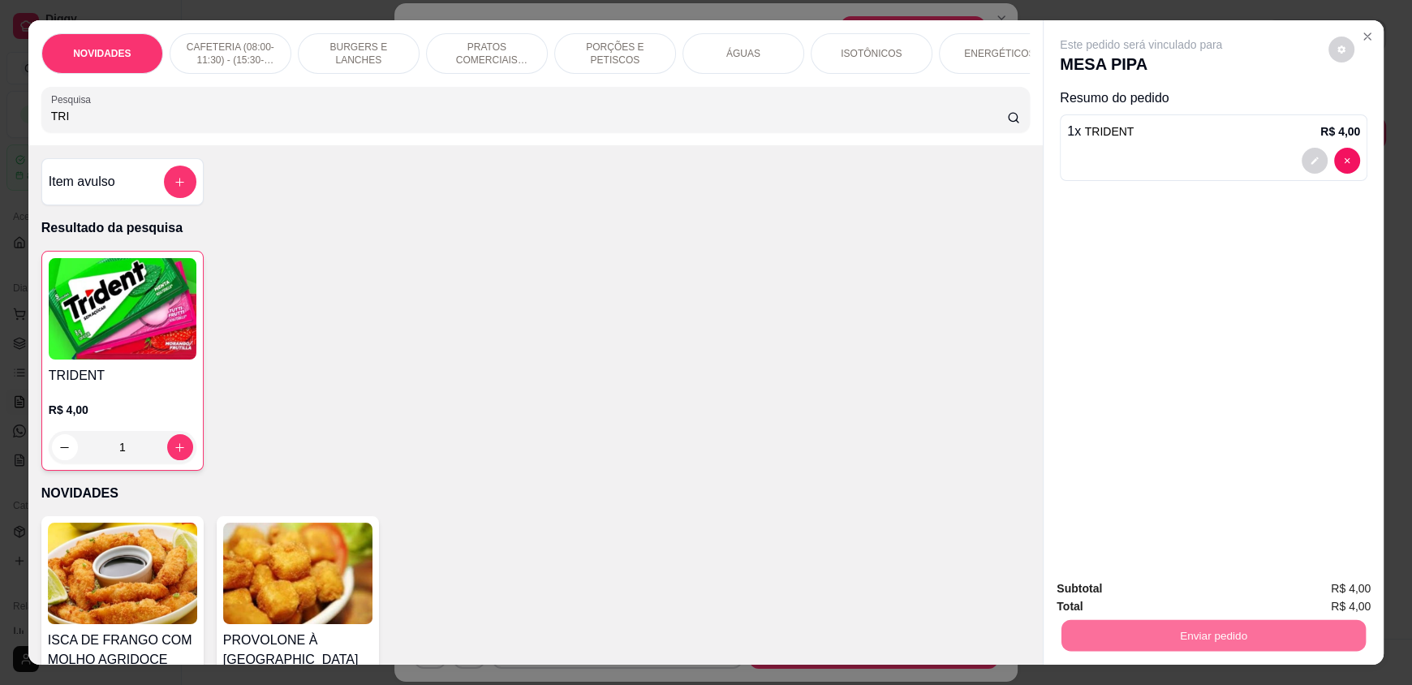
click at [1130, 601] on button "Não registrar e enviar pedido" at bounding box center [1159, 595] width 169 height 31
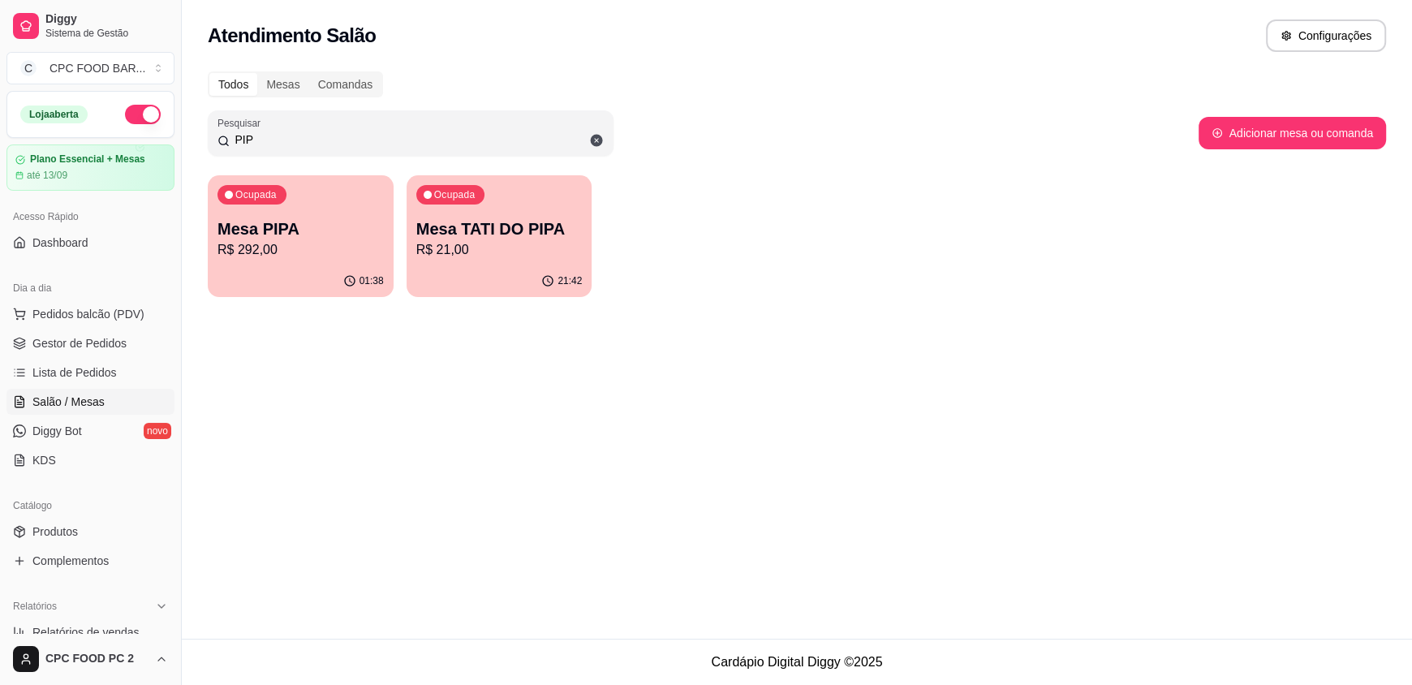
drag, startPoint x: 281, startPoint y: 140, endPoint x: 217, endPoint y: 131, distance: 63.9
click at [217, 131] on div "PIP" at bounding box center [410, 133] width 386 height 32
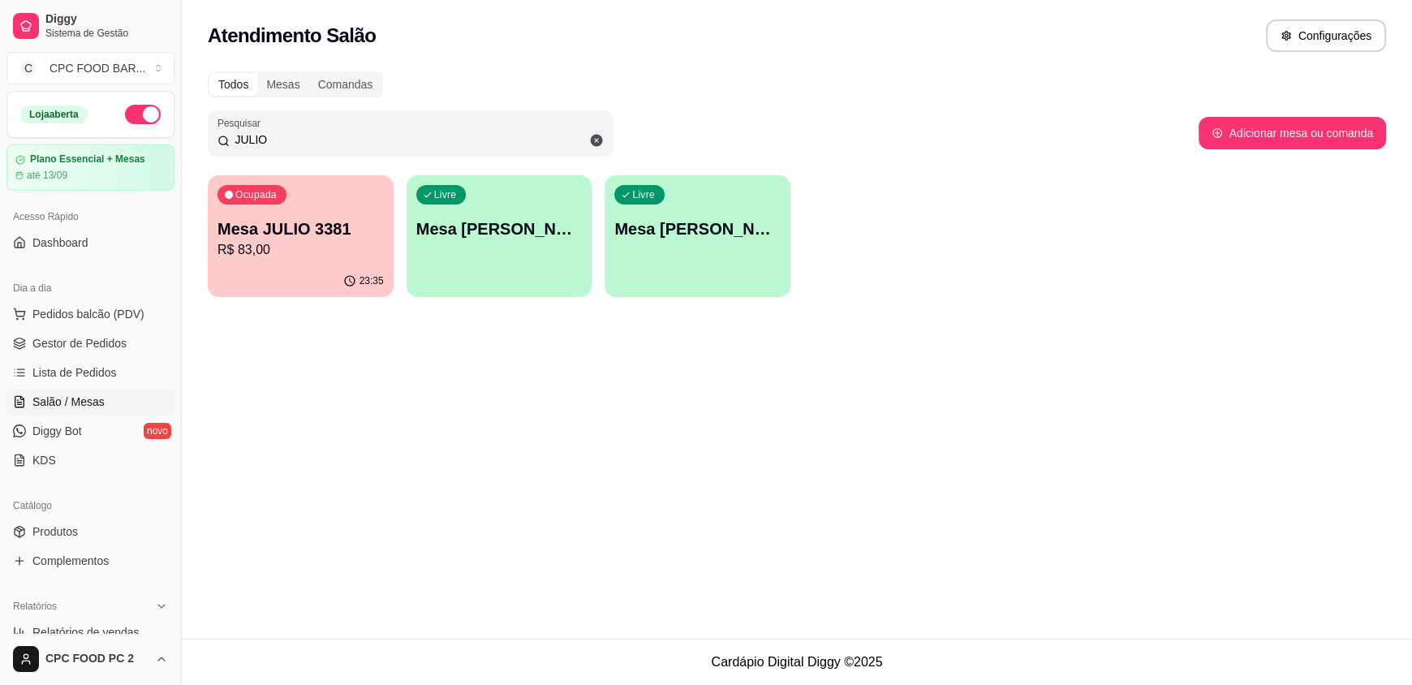
type input "JULIO"
click at [333, 196] on div "Ocupada Mesa JULIO 3381 R$ 83,00" at bounding box center [301, 220] width 186 height 90
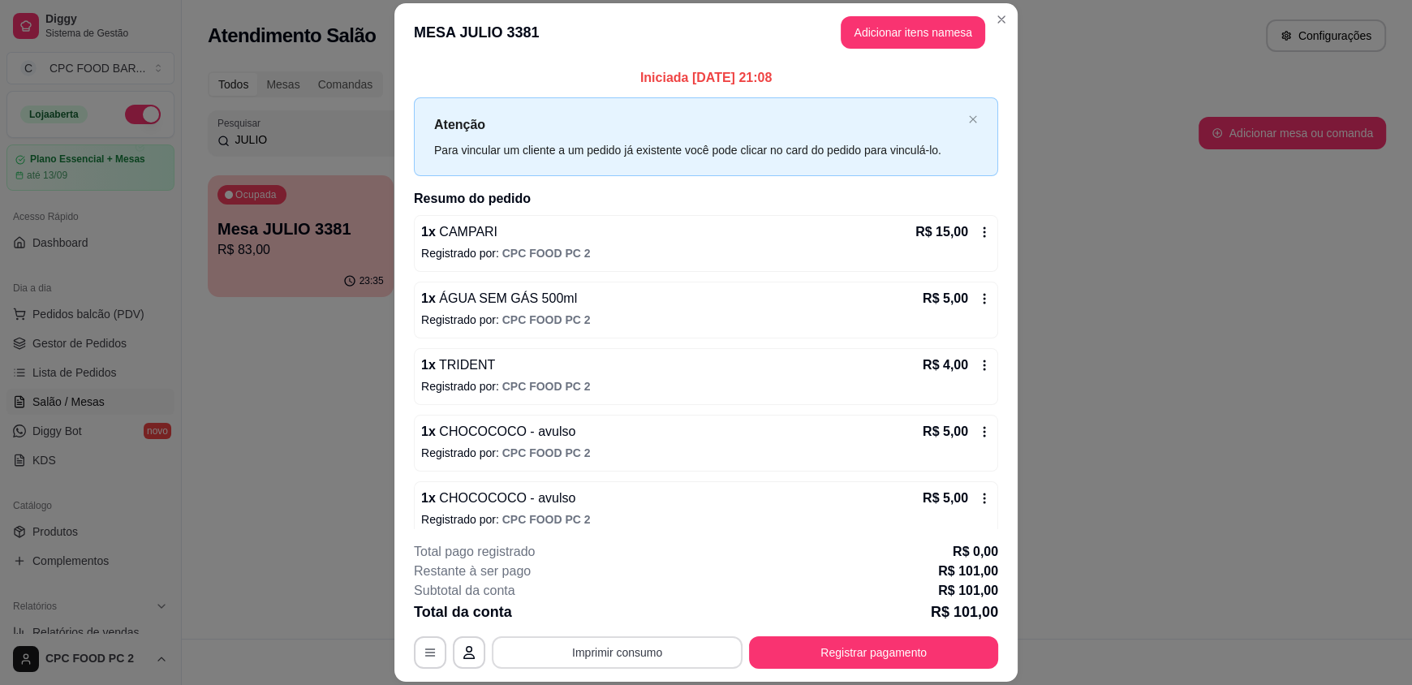
click at [678, 661] on button "Imprimir consumo" at bounding box center [617, 652] width 251 height 32
click at [607, 609] on button "IMPRESSORA" at bounding box center [616, 614] width 114 height 25
click at [874, 38] on button "Adicionar itens na mesa" at bounding box center [913, 33] width 140 height 32
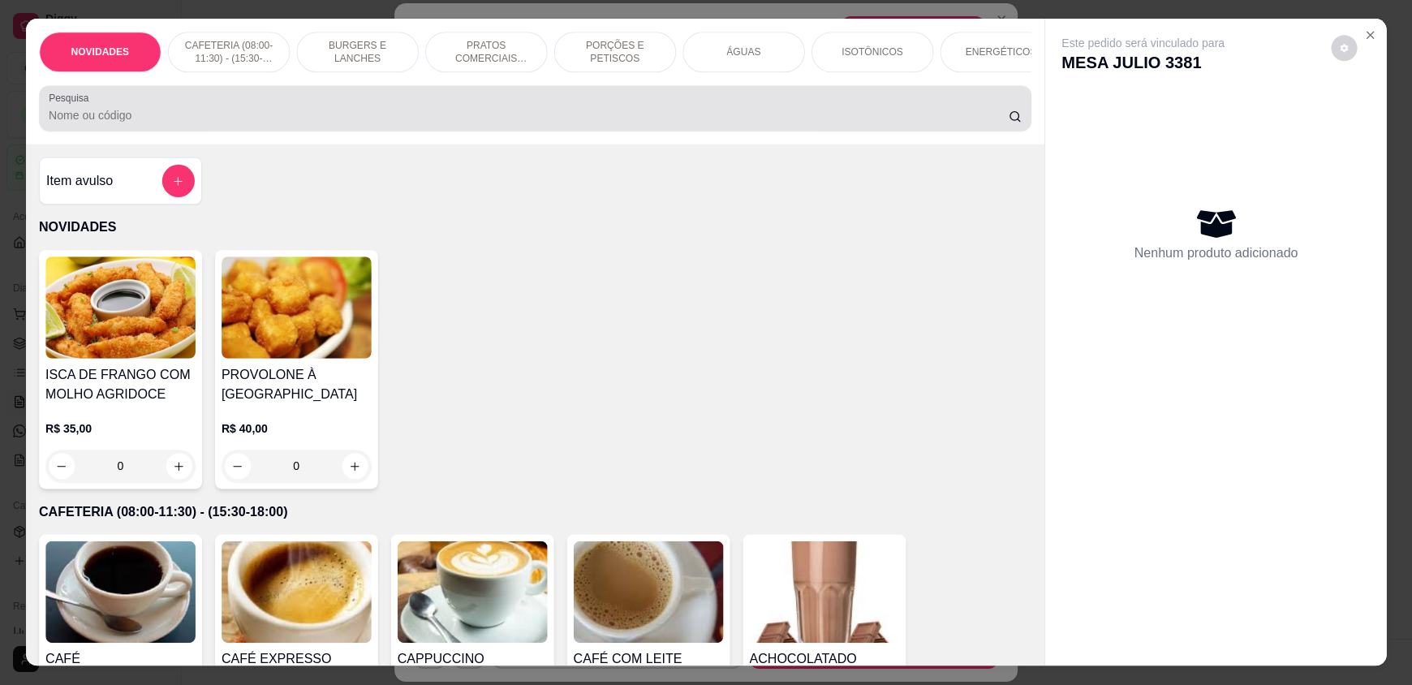
click at [669, 123] on input "Pesquisa" at bounding box center [529, 115] width 960 height 16
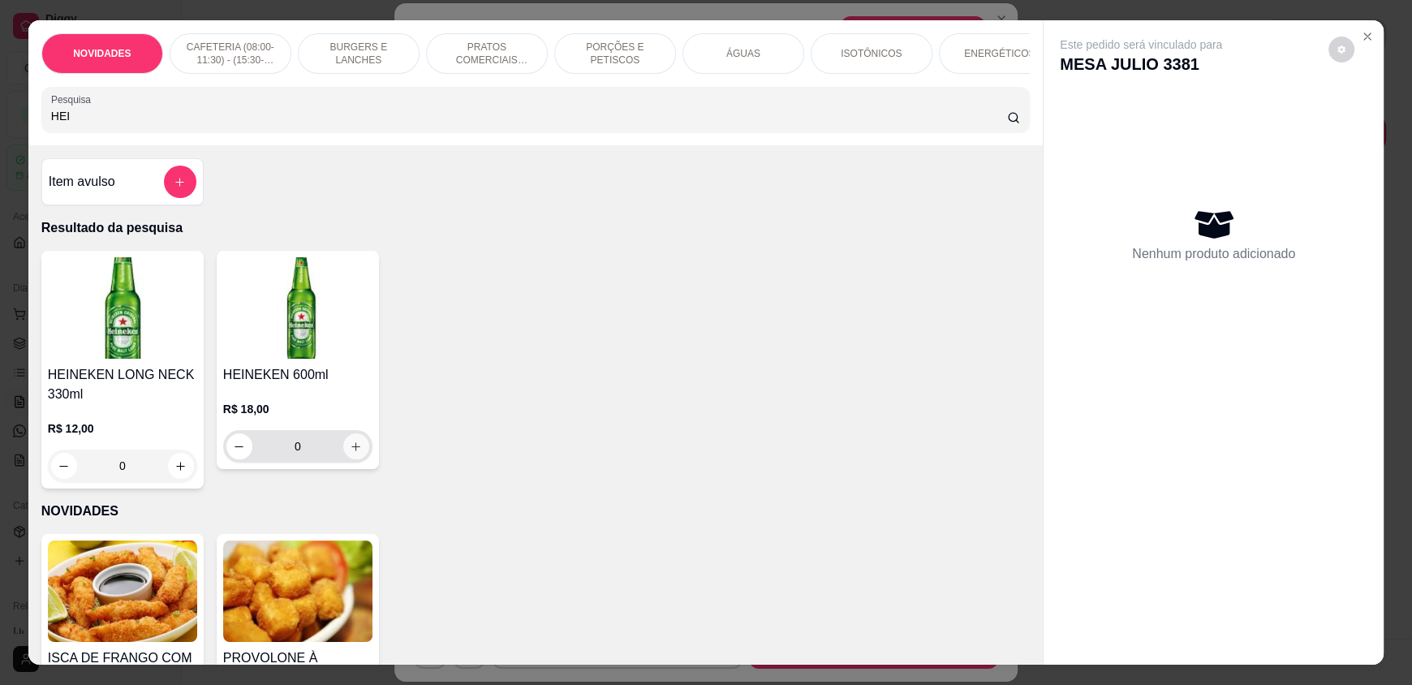
type input "HEI"
click at [353, 446] on button "increase-product-quantity" at bounding box center [356, 446] width 26 height 26
type input "1"
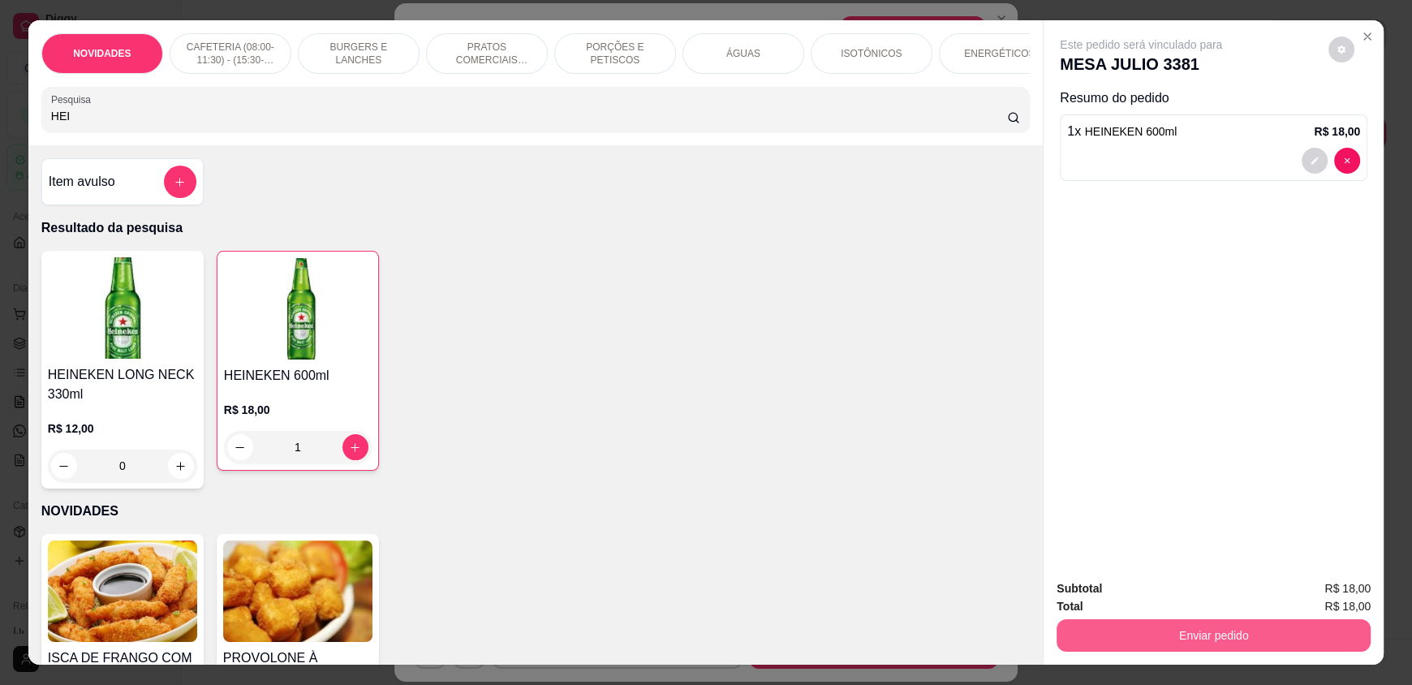
click at [1269, 622] on button "Enviar pedido" at bounding box center [1214, 635] width 314 height 32
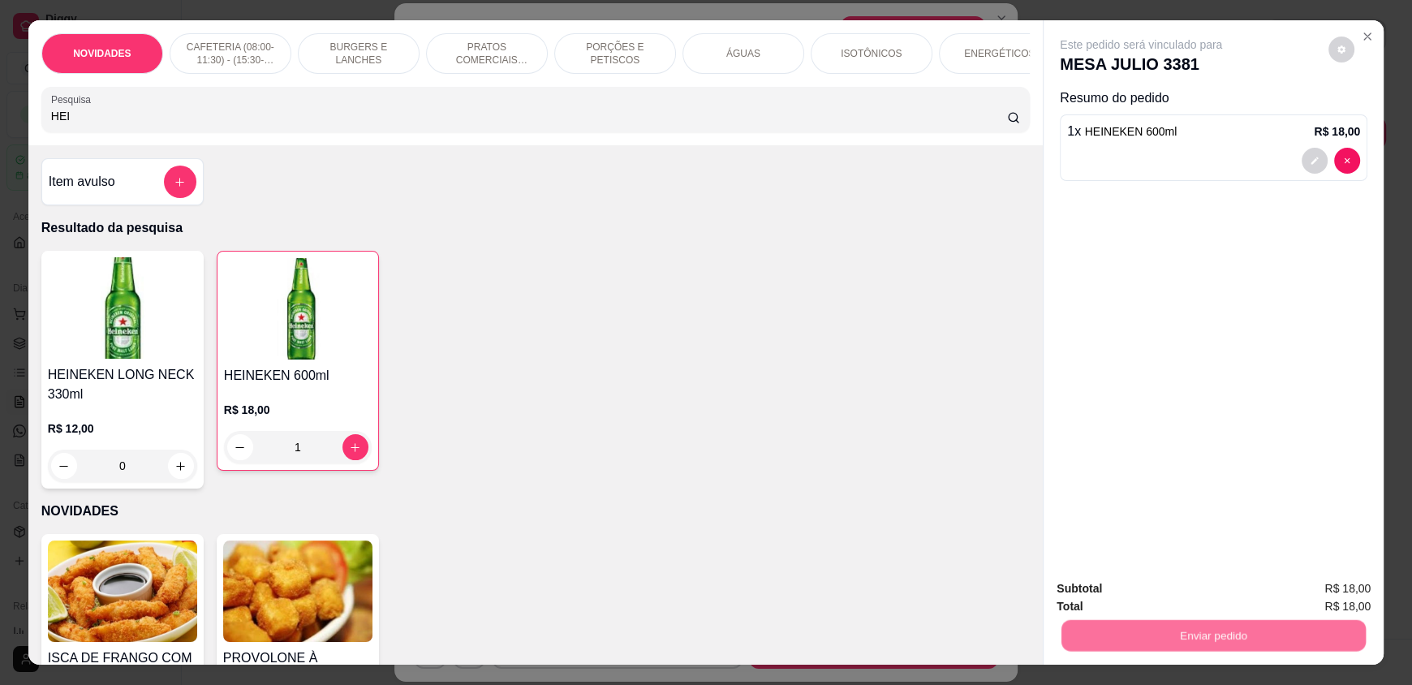
click at [1208, 596] on button "Não registrar e enviar pedido" at bounding box center [1159, 595] width 169 height 31
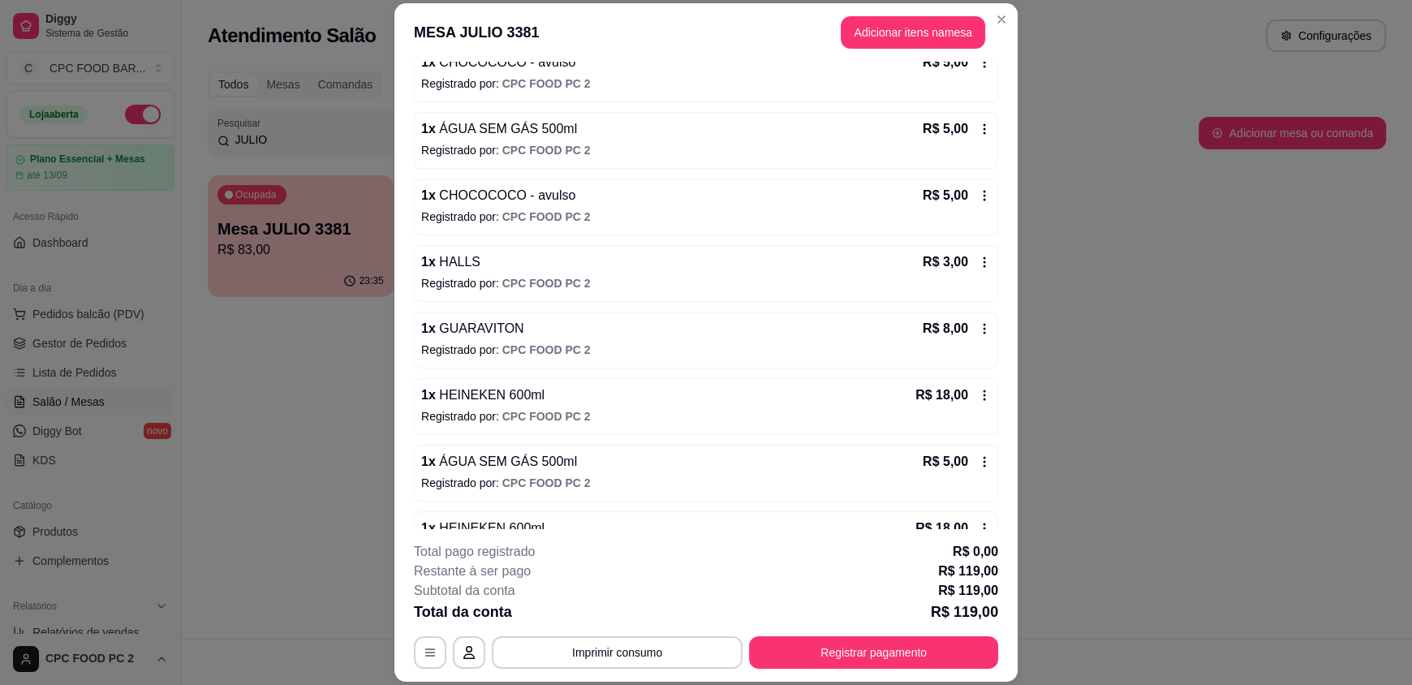
scroll to position [611, 0]
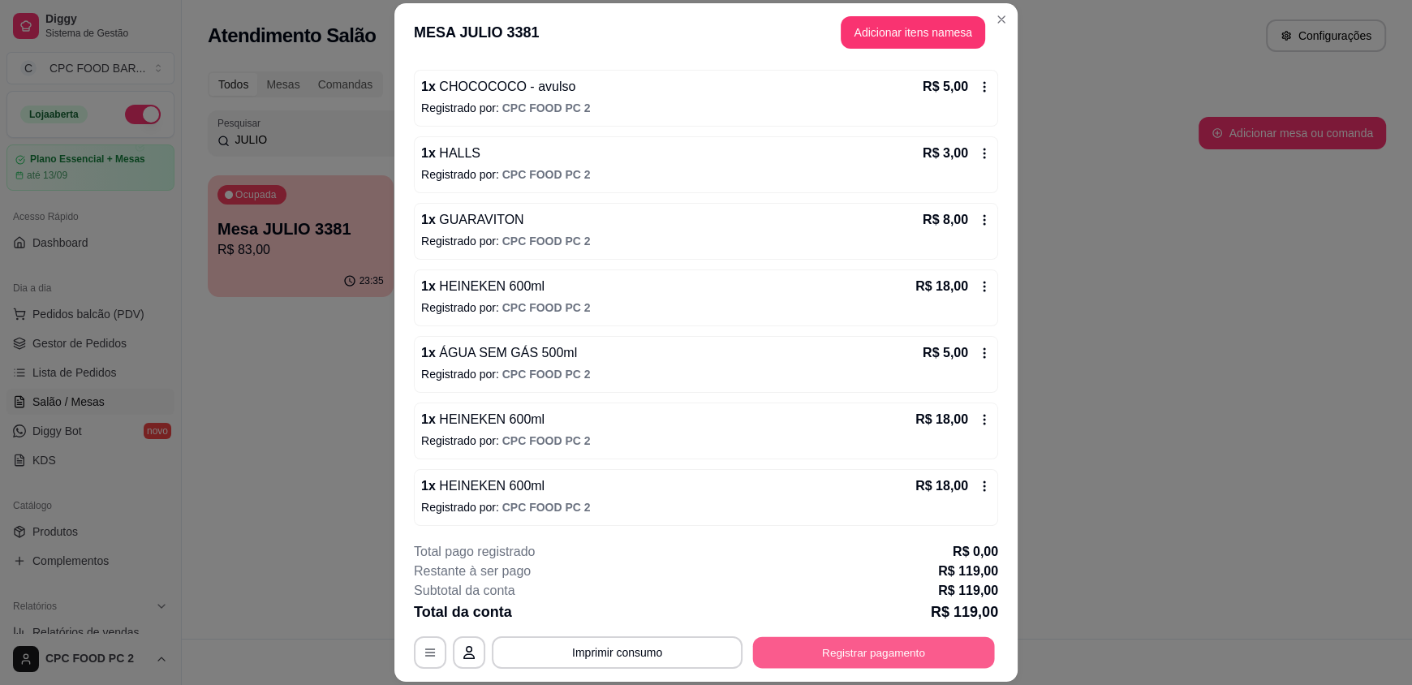
click at [815, 638] on button "Registrar pagamento" at bounding box center [874, 652] width 242 height 32
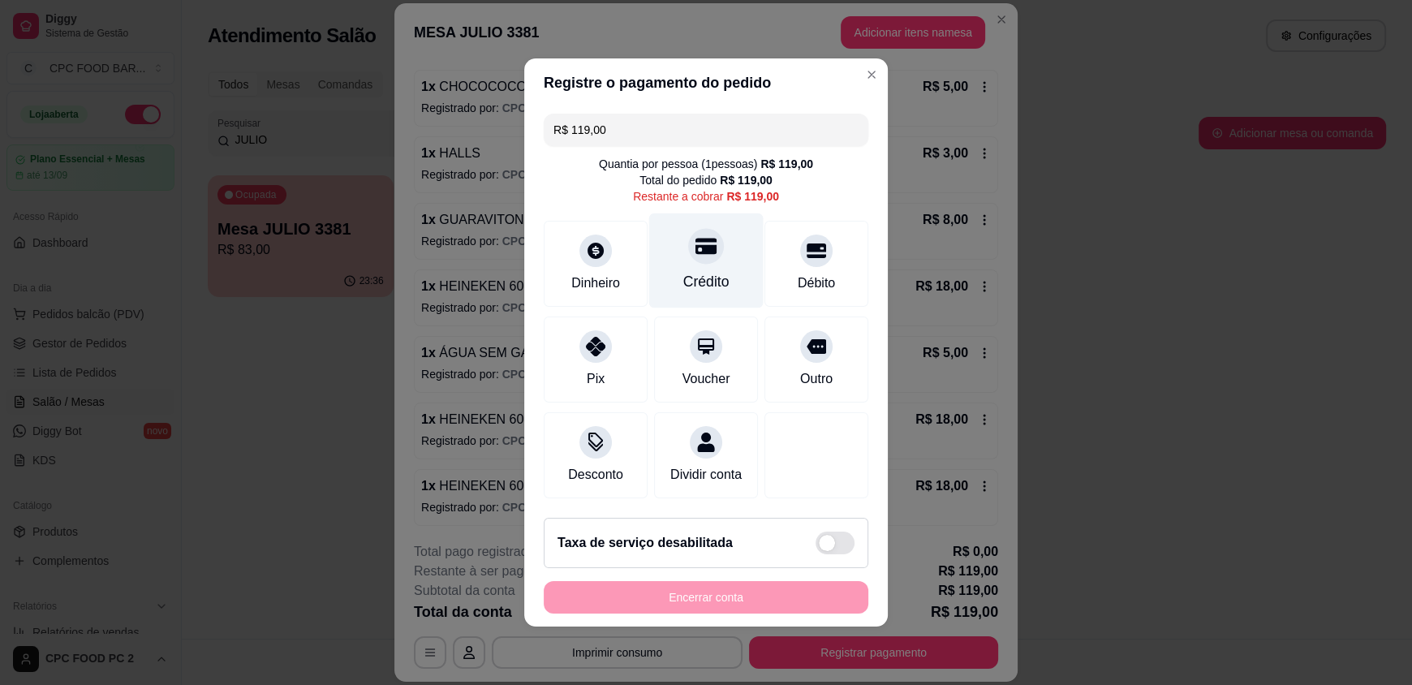
click at [689, 228] on div at bounding box center [706, 246] width 36 height 36
type input "R$ 0,00"
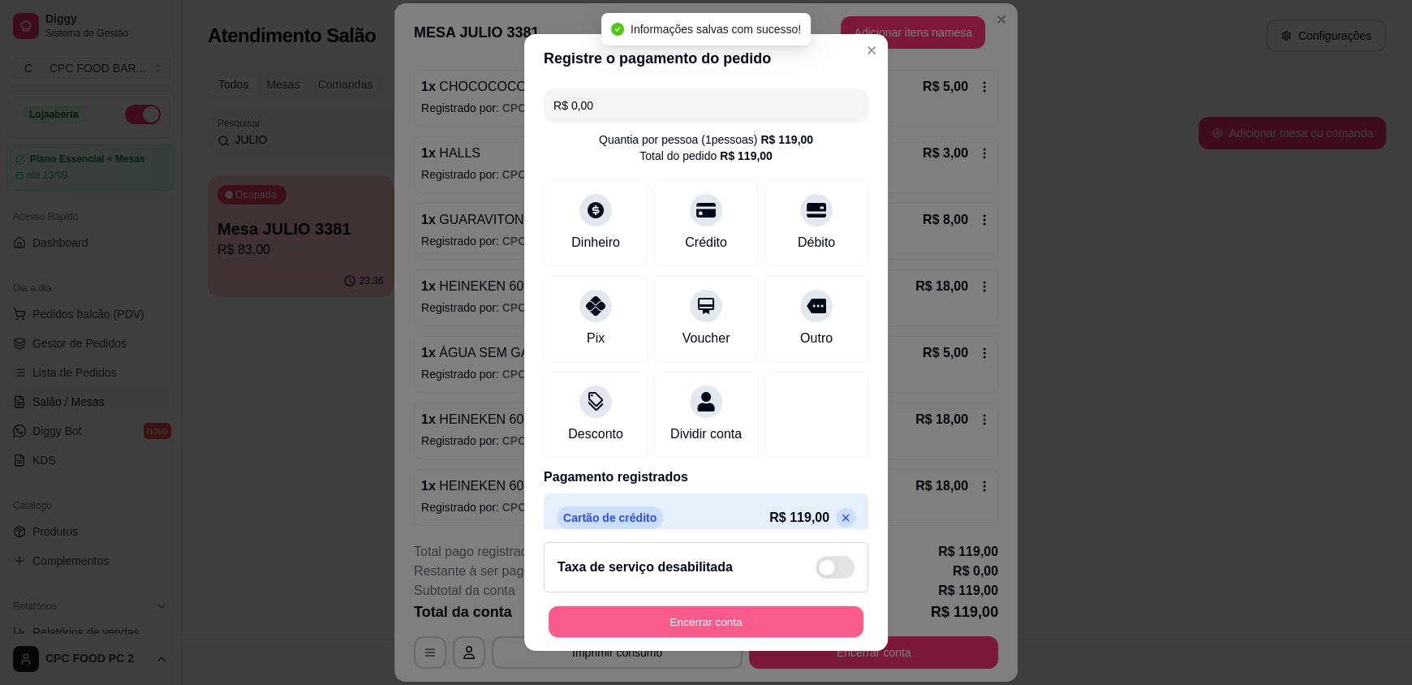
click at [745, 630] on button "Encerrar conta" at bounding box center [706, 621] width 315 height 32
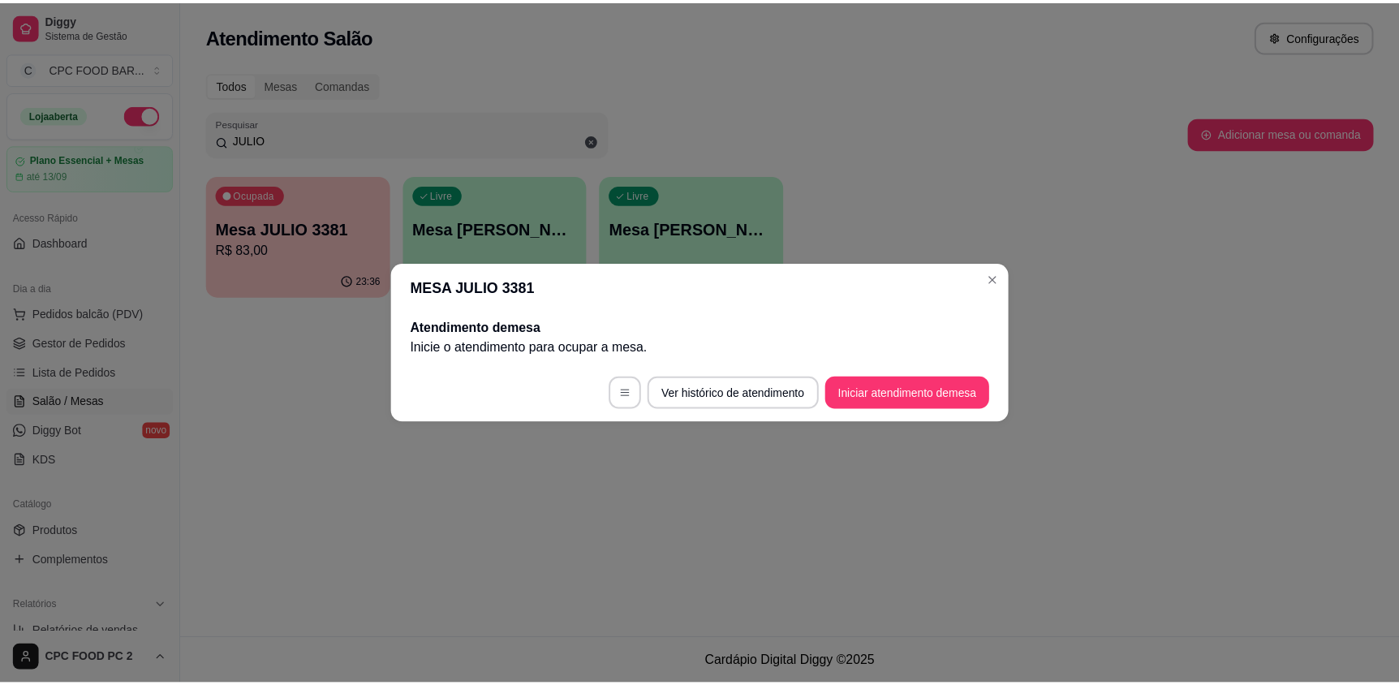
scroll to position [0, 0]
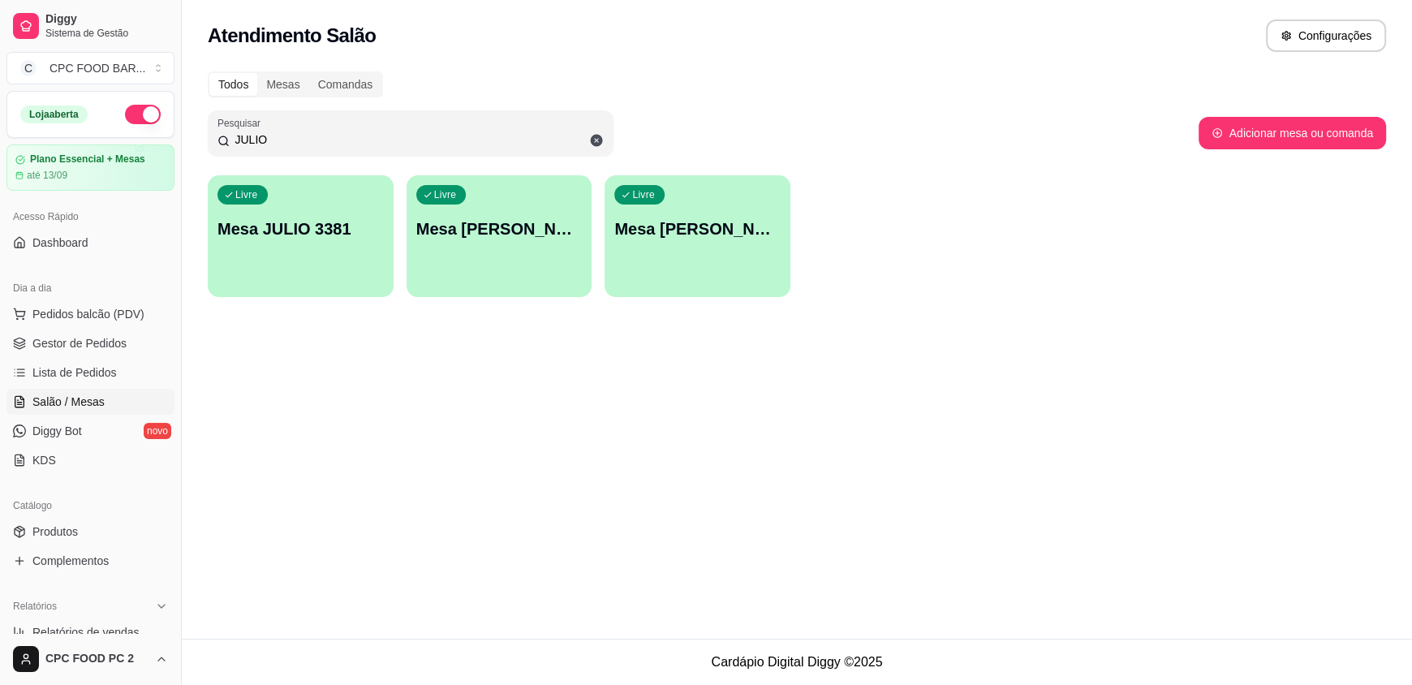
drag, startPoint x: 279, startPoint y: 136, endPoint x: 191, endPoint y: 140, distance: 88.5
click at [191, 140] on div "Todos Mesas Comandas Pesquisar JULIO Adicionar mesa ou comanda Livre Mesa JULIO…" at bounding box center [797, 189] width 1230 height 255
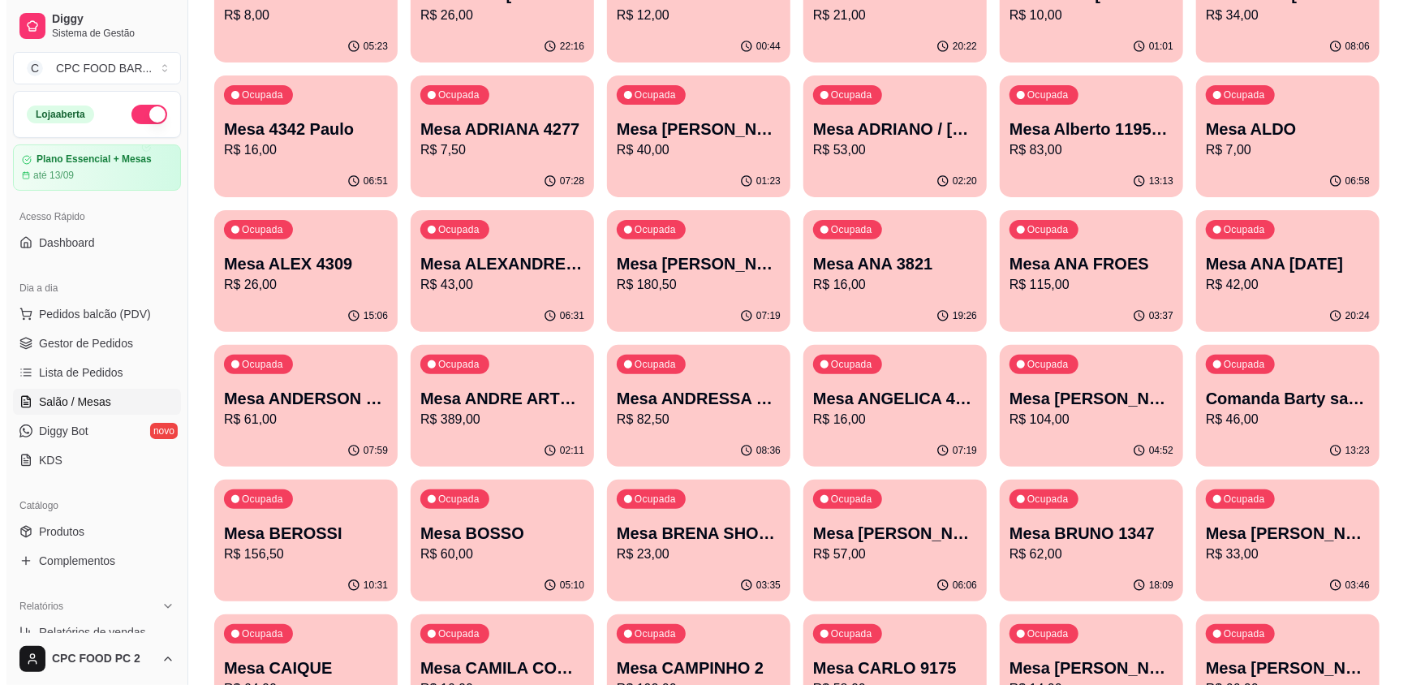
scroll to position [243, 0]
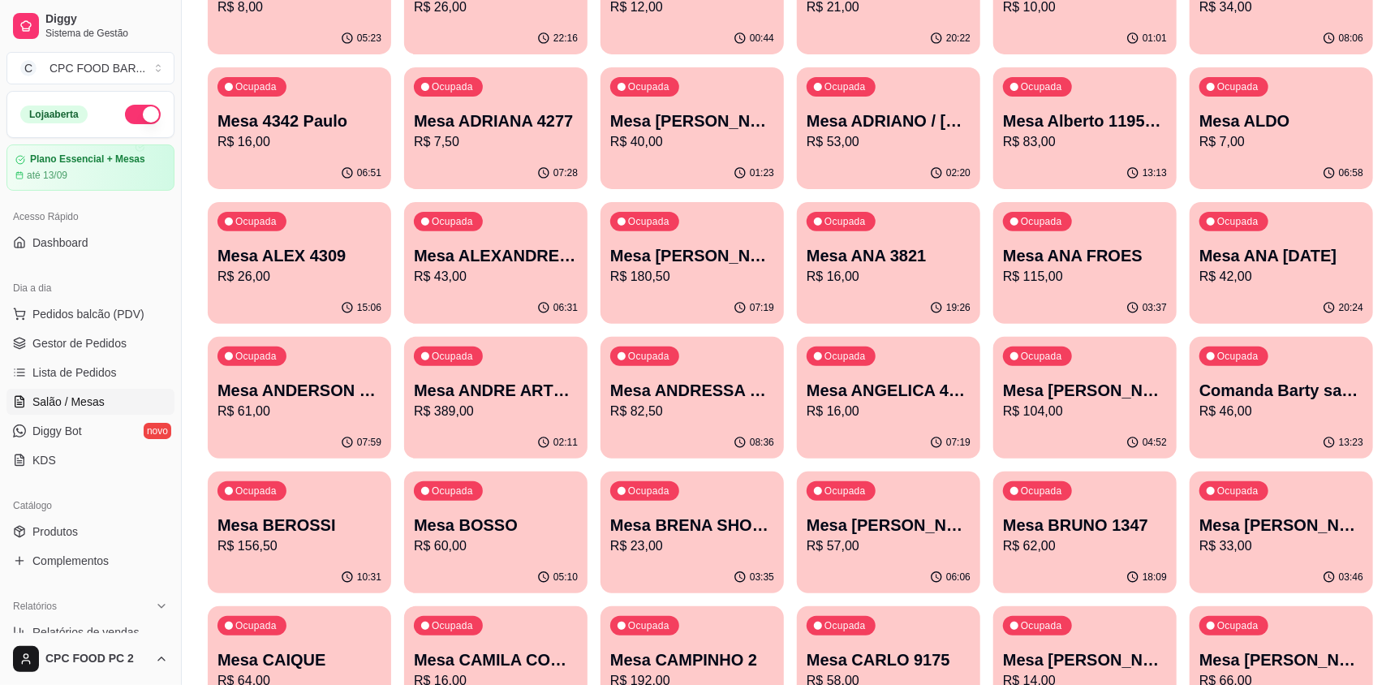
click at [523, 424] on div "Ocupada Mesa ANDRE ARTE BRASIL R$ 389,00" at bounding box center [495, 382] width 183 height 90
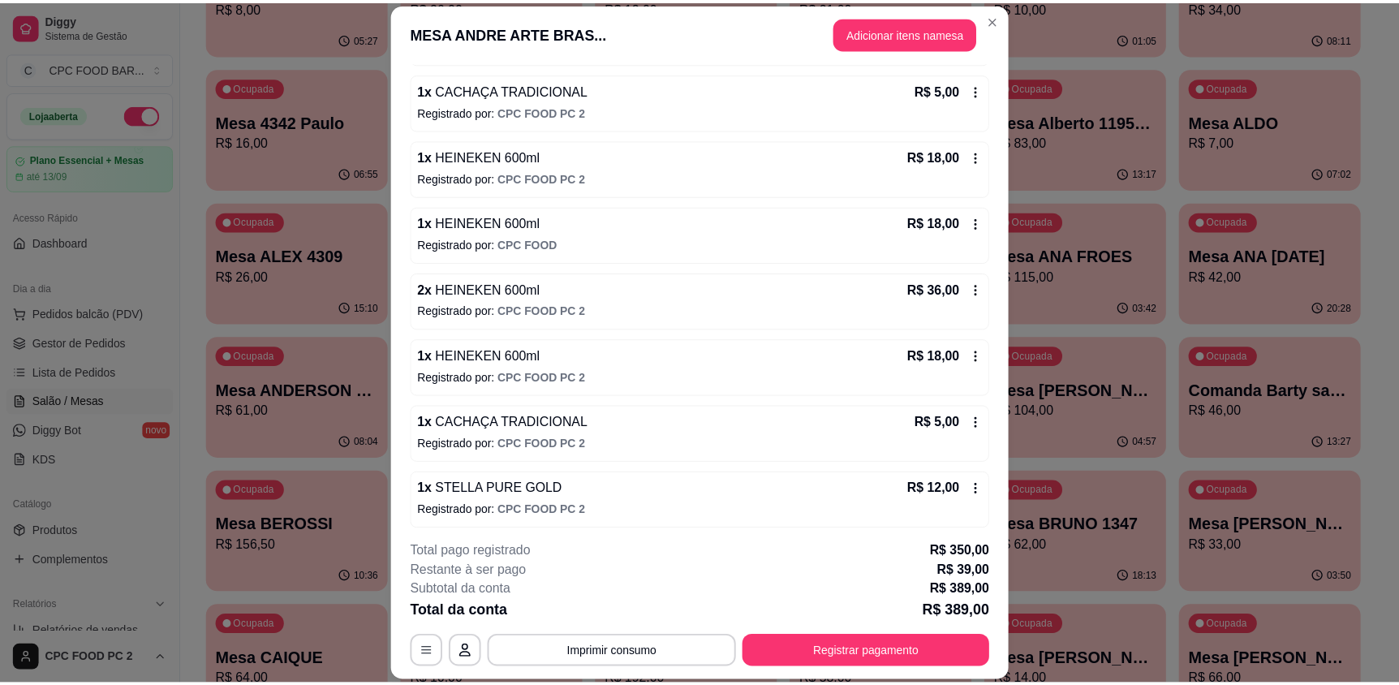
scroll to position [1474, 0]
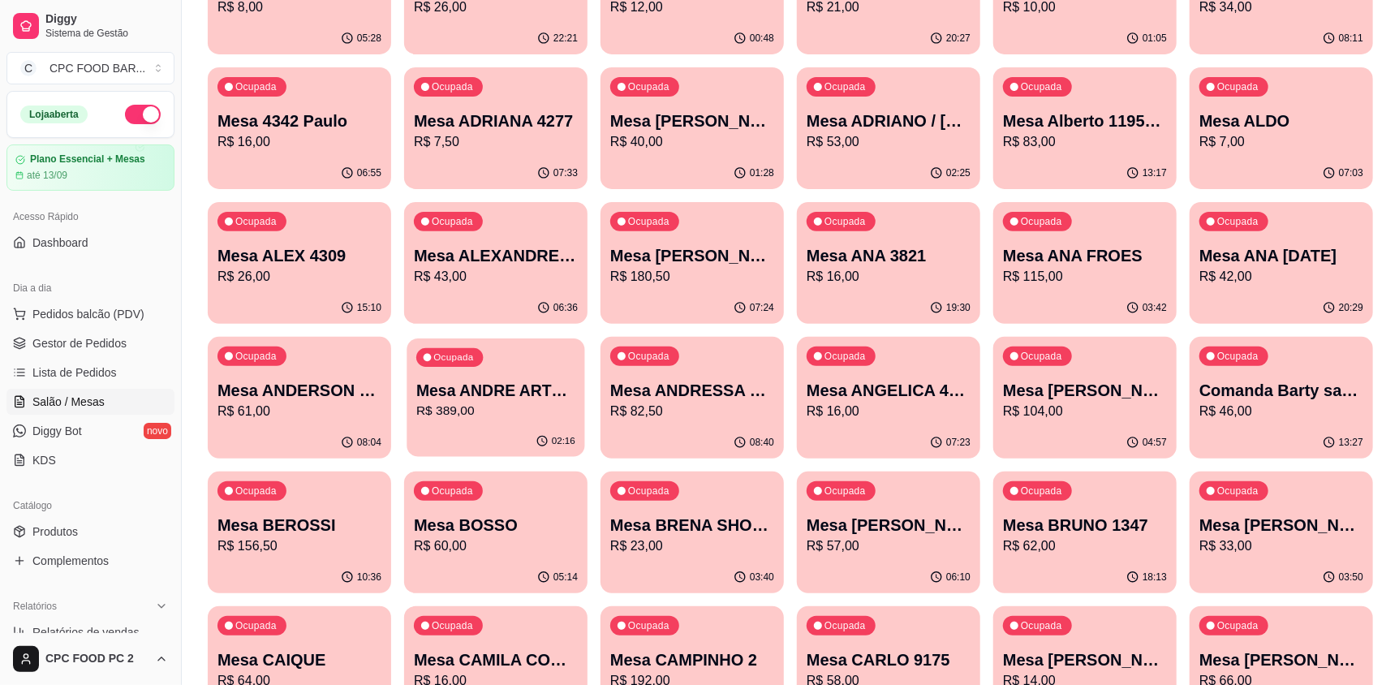
click at [545, 420] on p "R$ 389,00" at bounding box center [495, 411] width 159 height 19
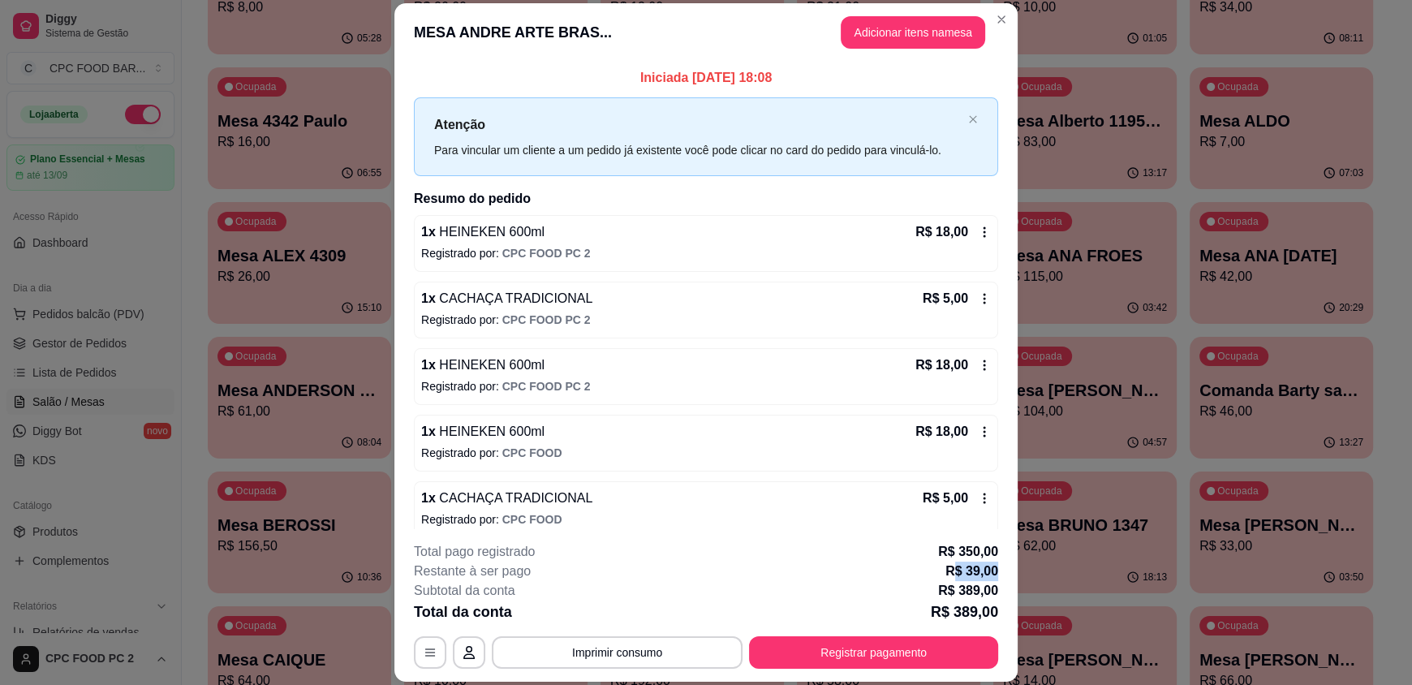
drag, startPoint x: 995, startPoint y: 574, endPoint x: 945, endPoint y: 568, distance: 50.6
click at [945, 568] on footer "**********" at bounding box center [705, 605] width 623 height 153
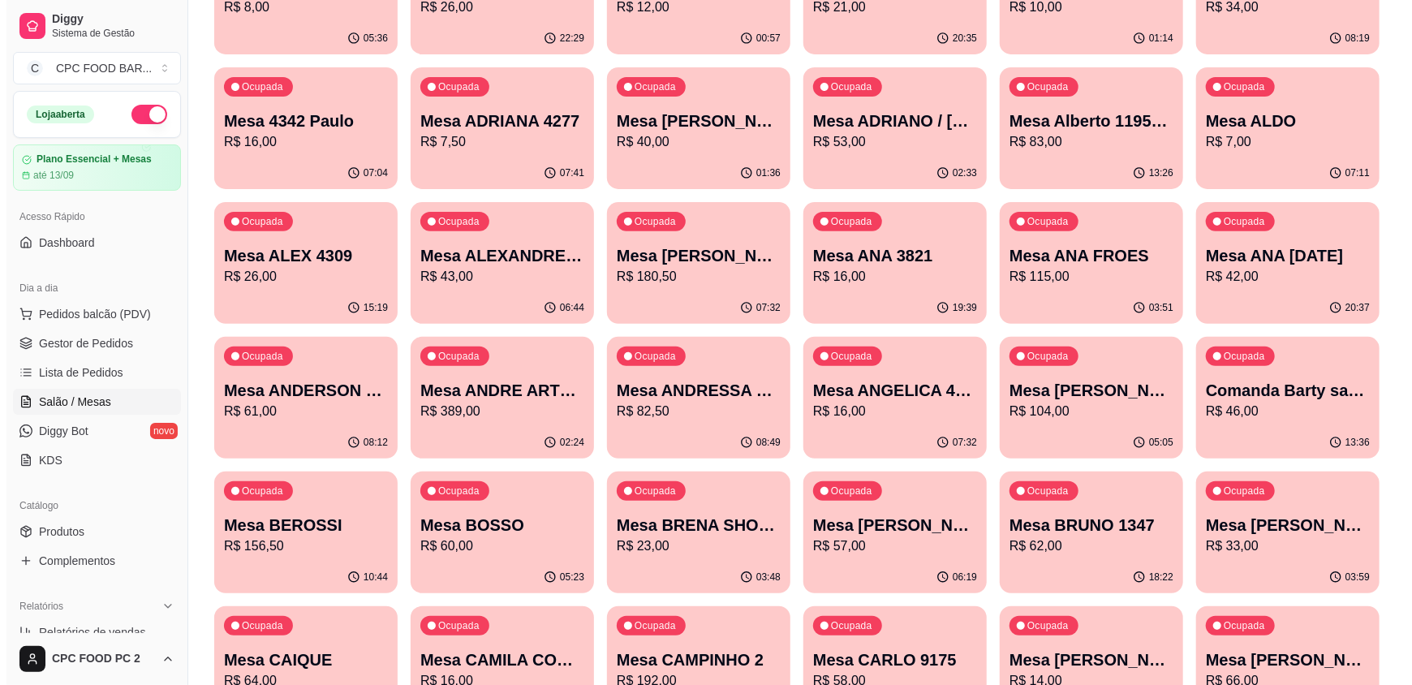
scroll to position [0, 0]
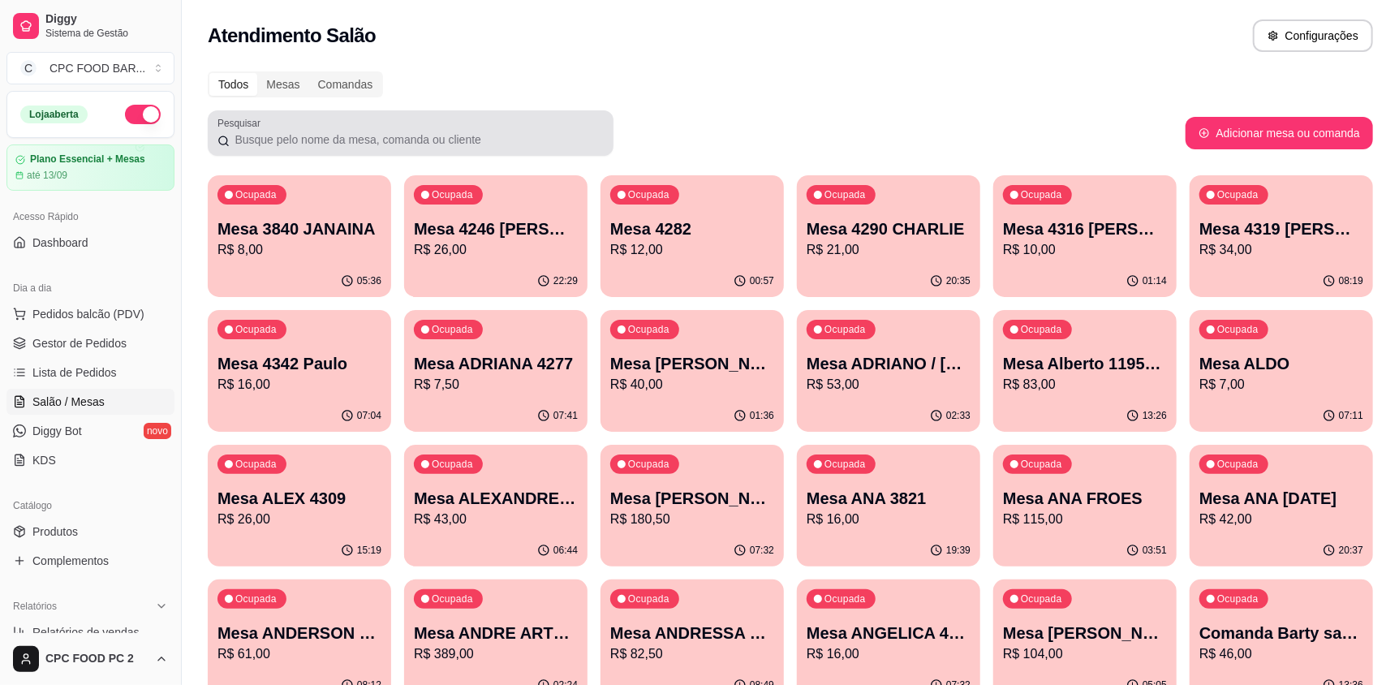
click at [292, 131] on input "Pesquisar" at bounding box center [417, 139] width 374 height 16
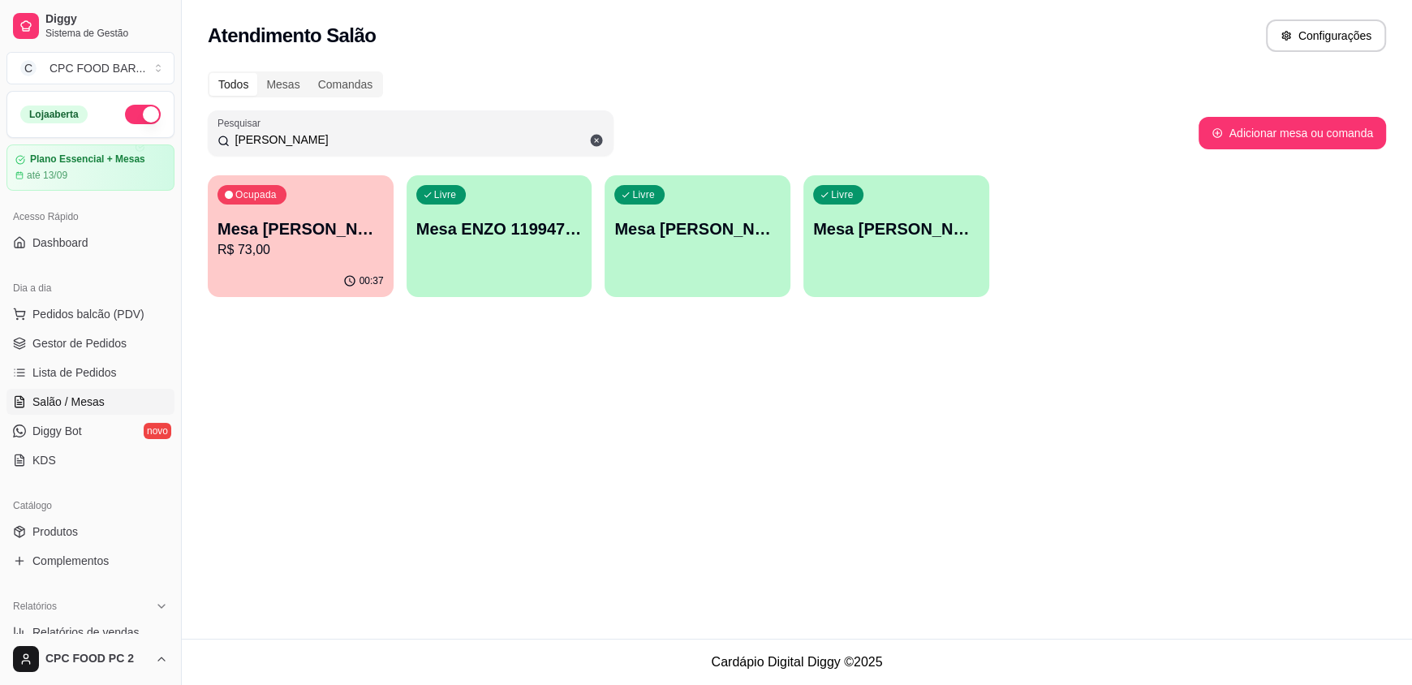
type input "ENZO"
click at [332, 264] on div "Ocupada Mesa ENZO AZEVEDO 4174 R$ 73,00" at bounding box center [301, 220] width 186 height 90
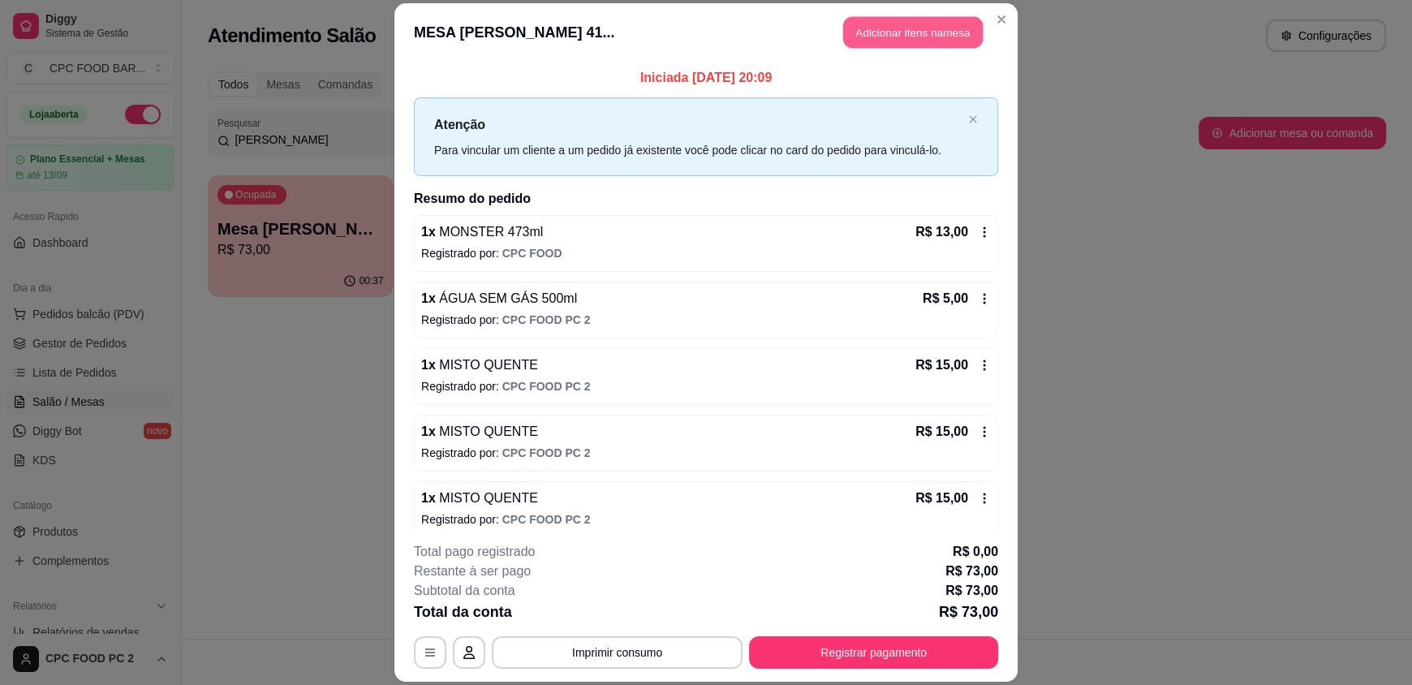
click at [888, 37] on button "Adicionar itens na mesa" at bounding box center [913, 33] width 140 height 32
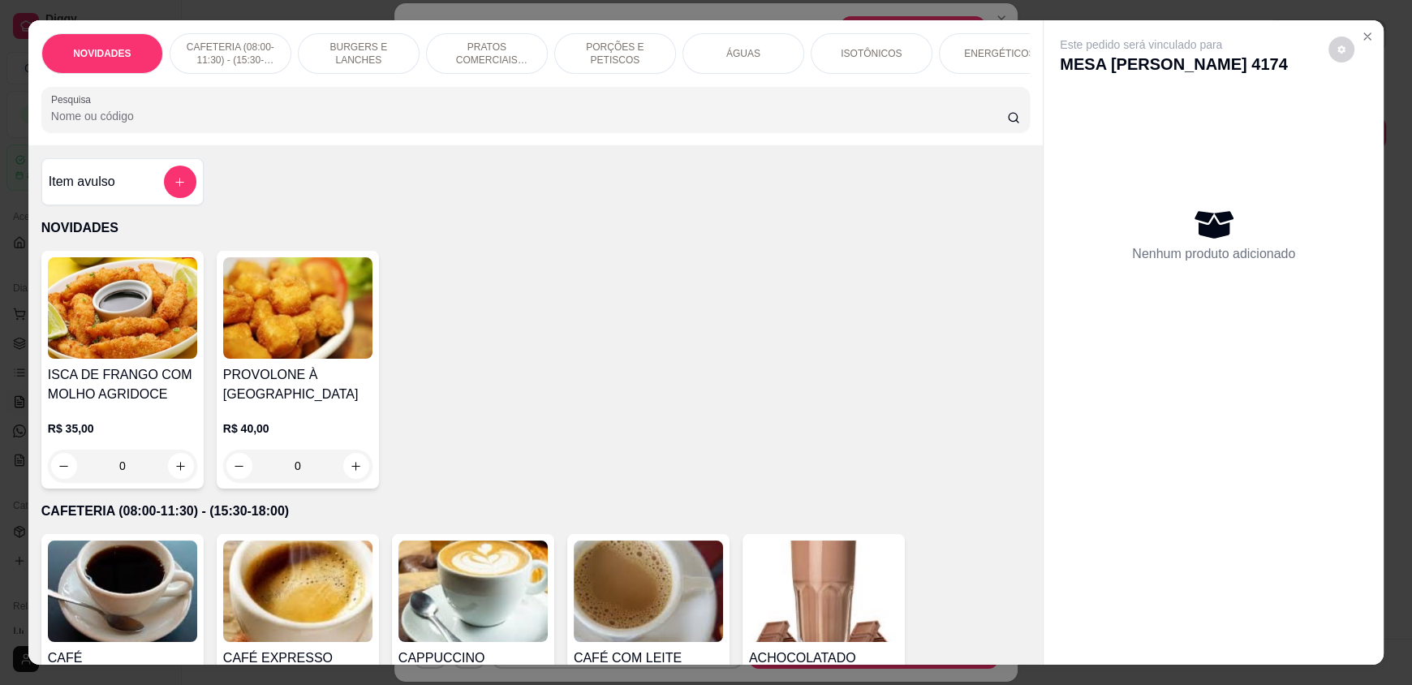
click at [702, 124] on input "Pesquisa" at bounding box center [529, 116] width 957 height 16
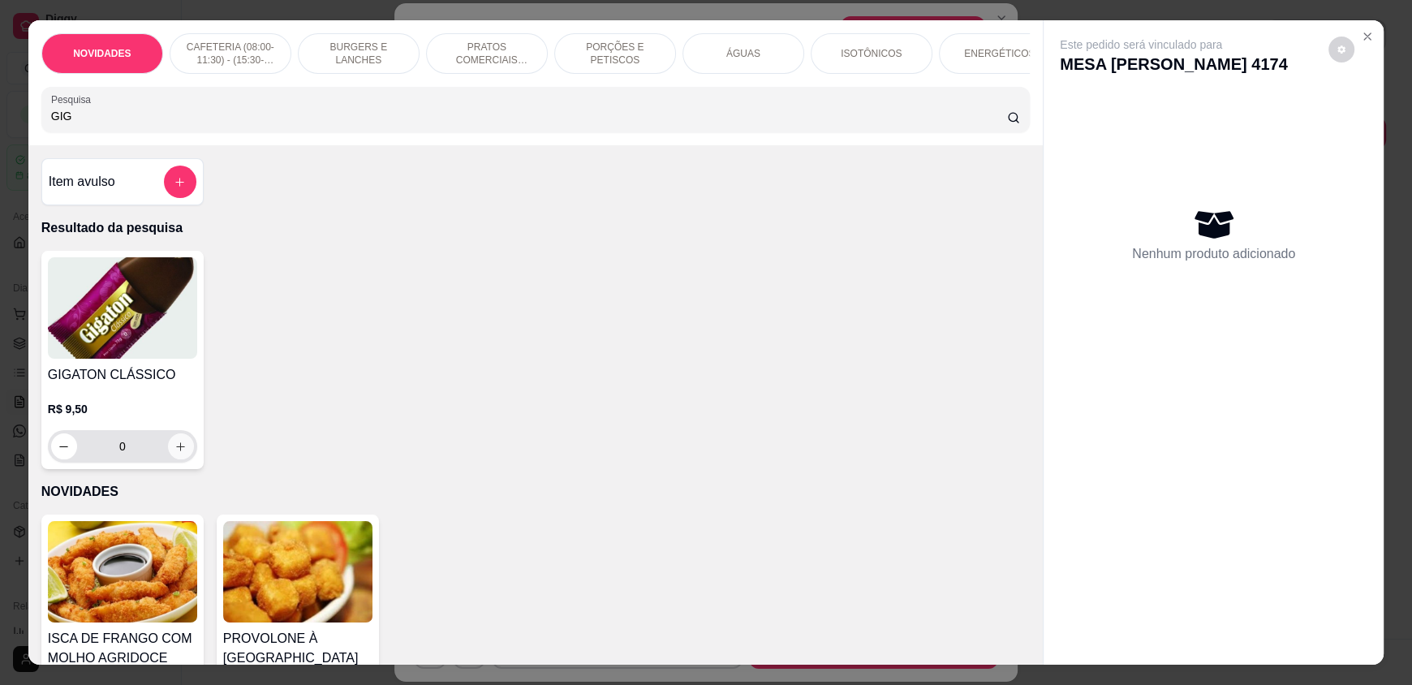
type input "GIG"
click at [174, 453] on icon "increase-product-quantity" at bounding box center [180, 447] width 12 height 12
type input "1"
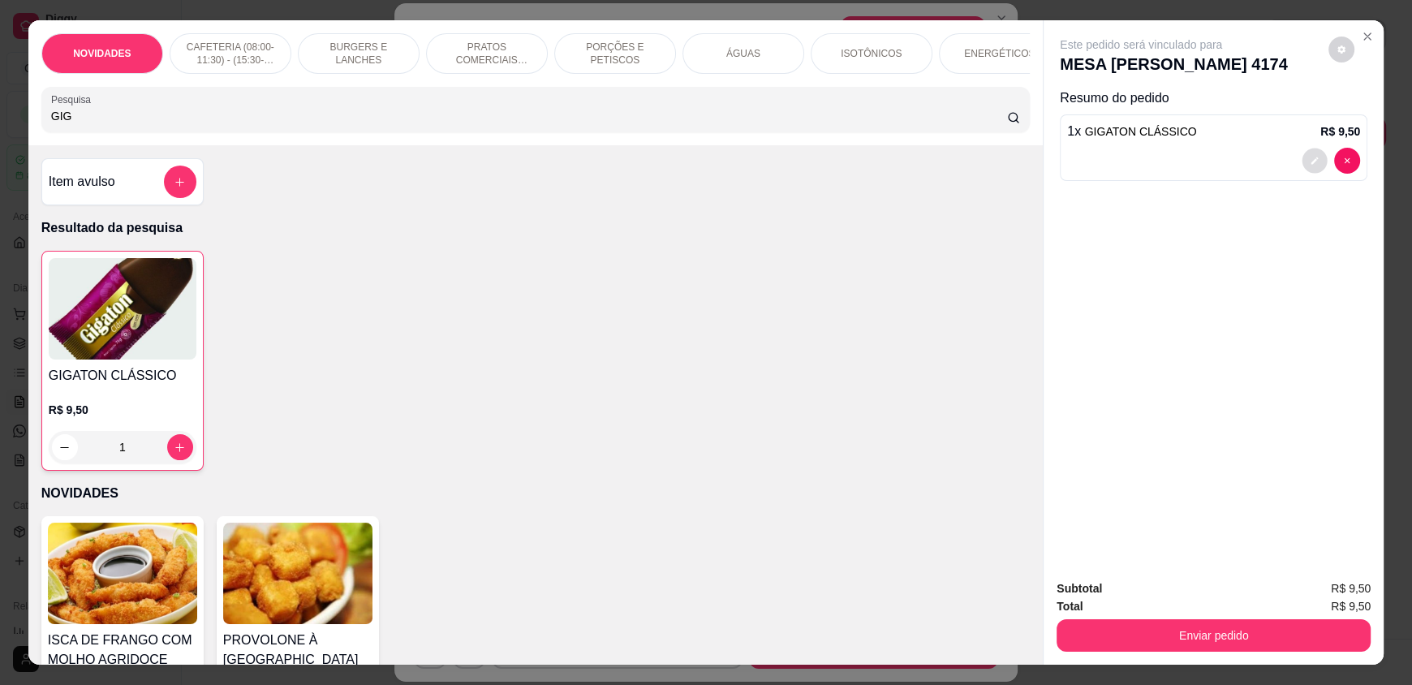
click at [1311, 162] on icon "decrease-product-quantity" at bounding box center [1314, 160] width 7 height 7
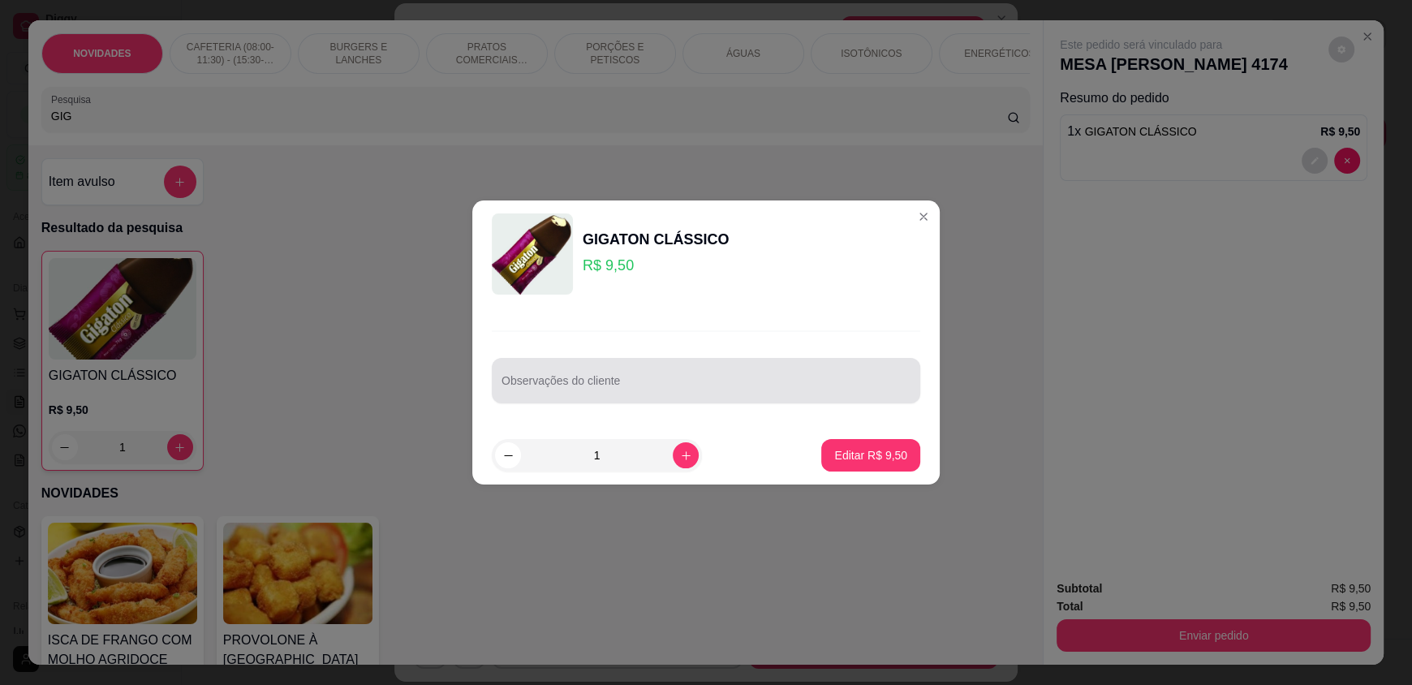
click at [672, 369] on div at bounding box center [705, 380] width 409 height 32
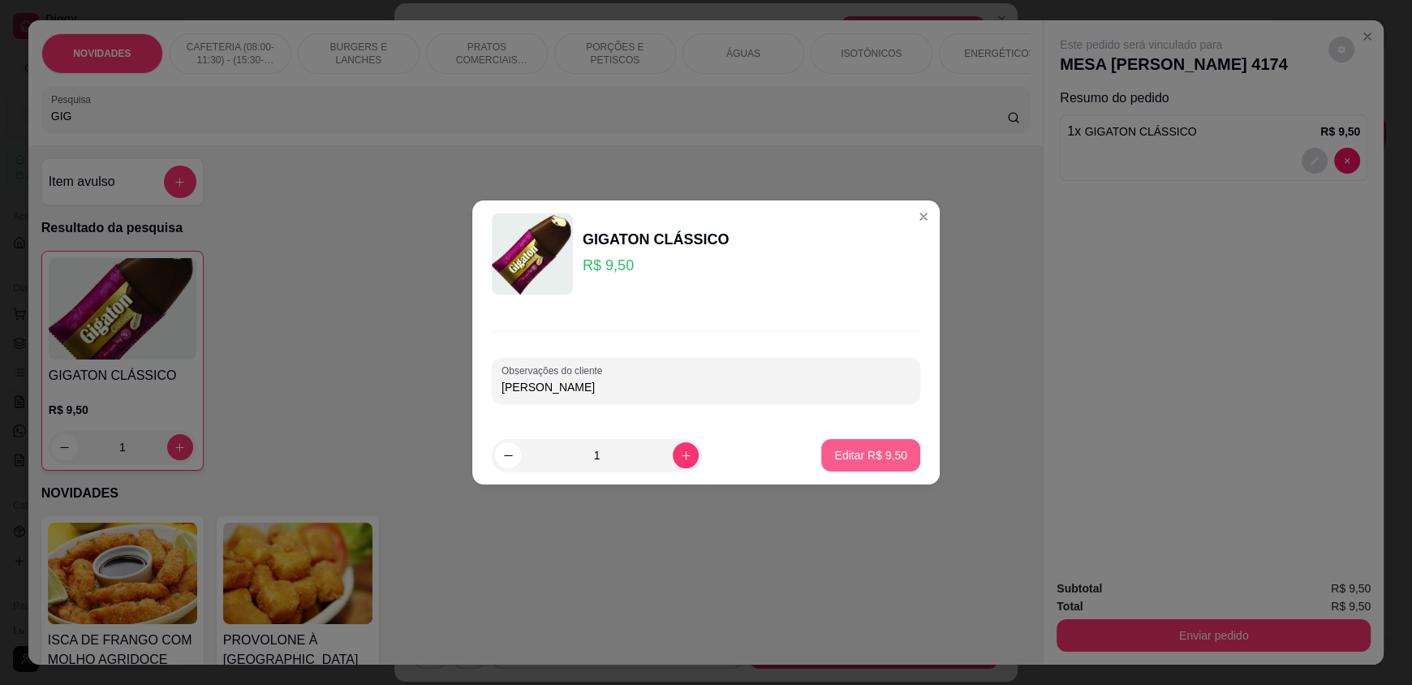
type input "JOAO GUILHERME"
click at [853, 448] on p "Editar R$ 9,50" at bounding box center [870, 455] width 73 height 16
type input "0"
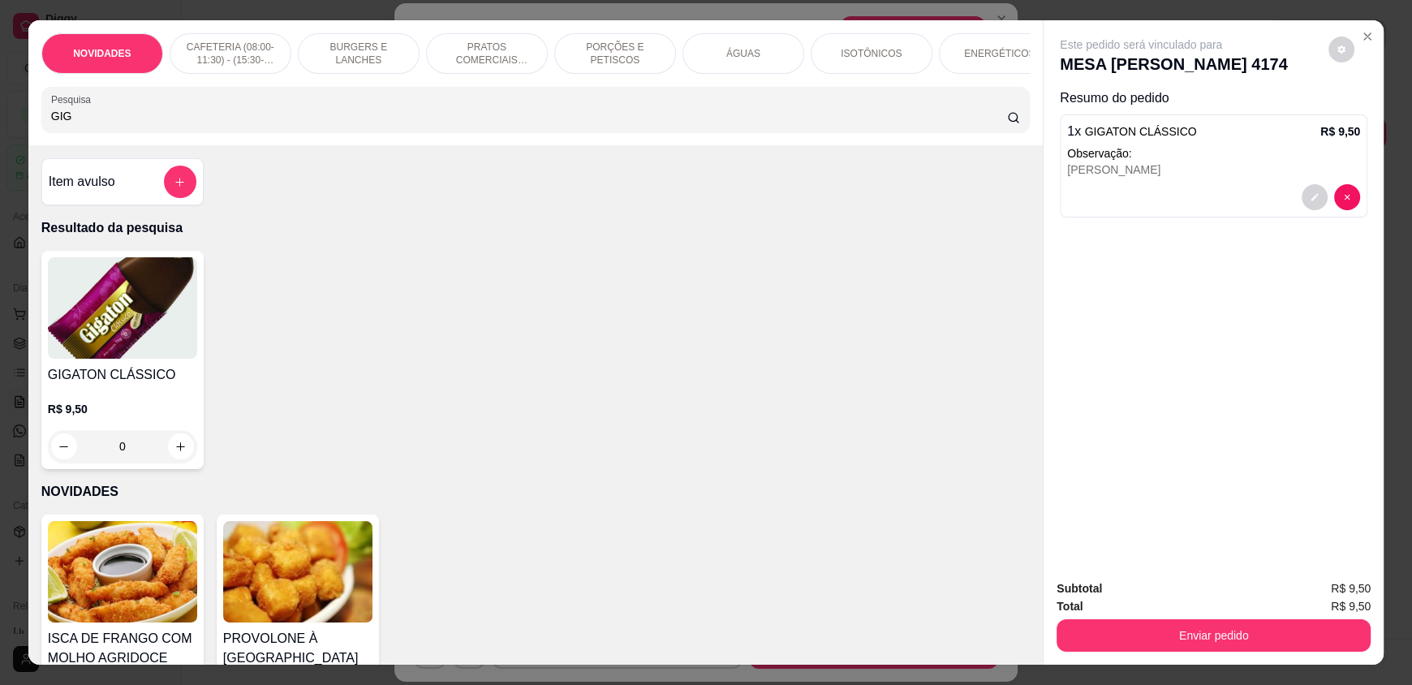
drag, startPoint x: 104, startPoint y: 129, endPoint x: 0, endPoint y: 124, distance: 104.0
click at [0, 124] on div "NOVIDADES CAFETERIA (08:00-11:30) - (15:30-18:00) BURGERS E LANCHES PRATOS COME…" at bounding box center [706, 342] width 1412 height 685
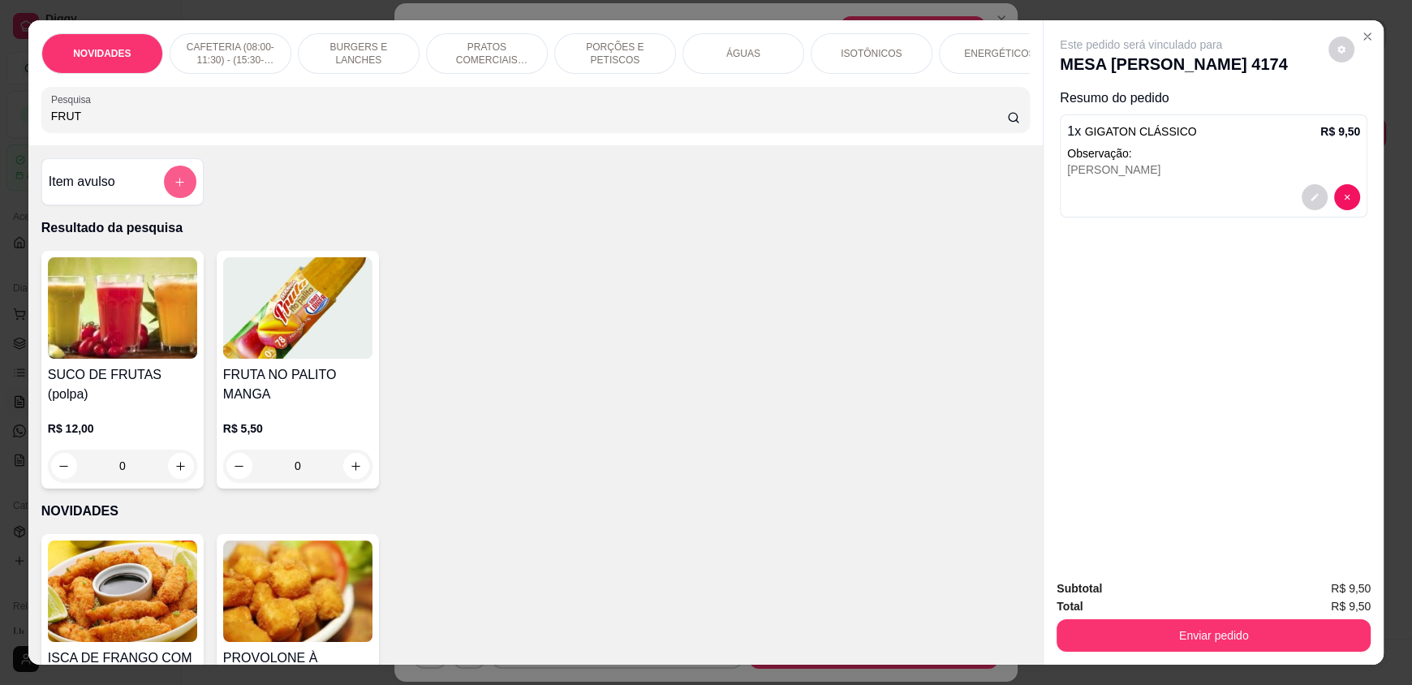
type input "FRUT"
click at [176, 187] on icon "add-separate-item" at bounding box center [180, 182] width 9 height 9
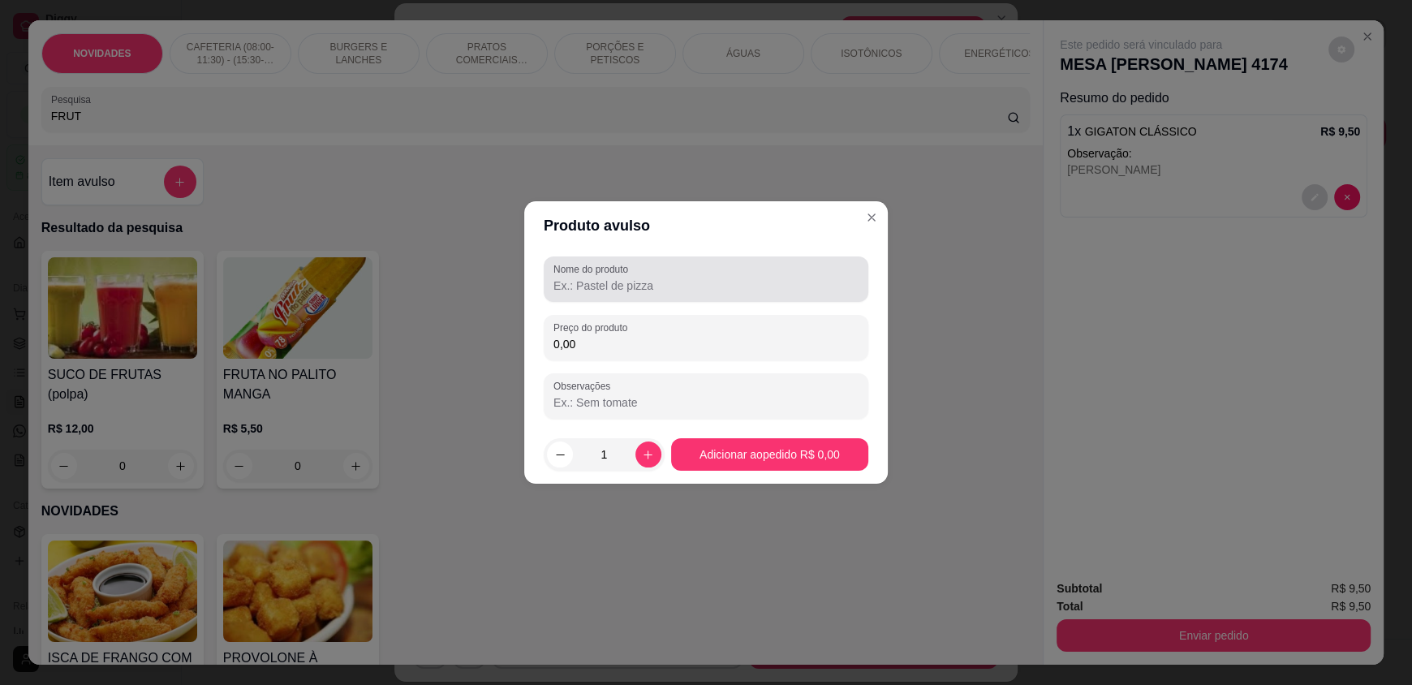
click at [584, 291] on input "Nome do produto" at bounding box center [705, 286] width 305 height 16
type input "FRUTANDALE"
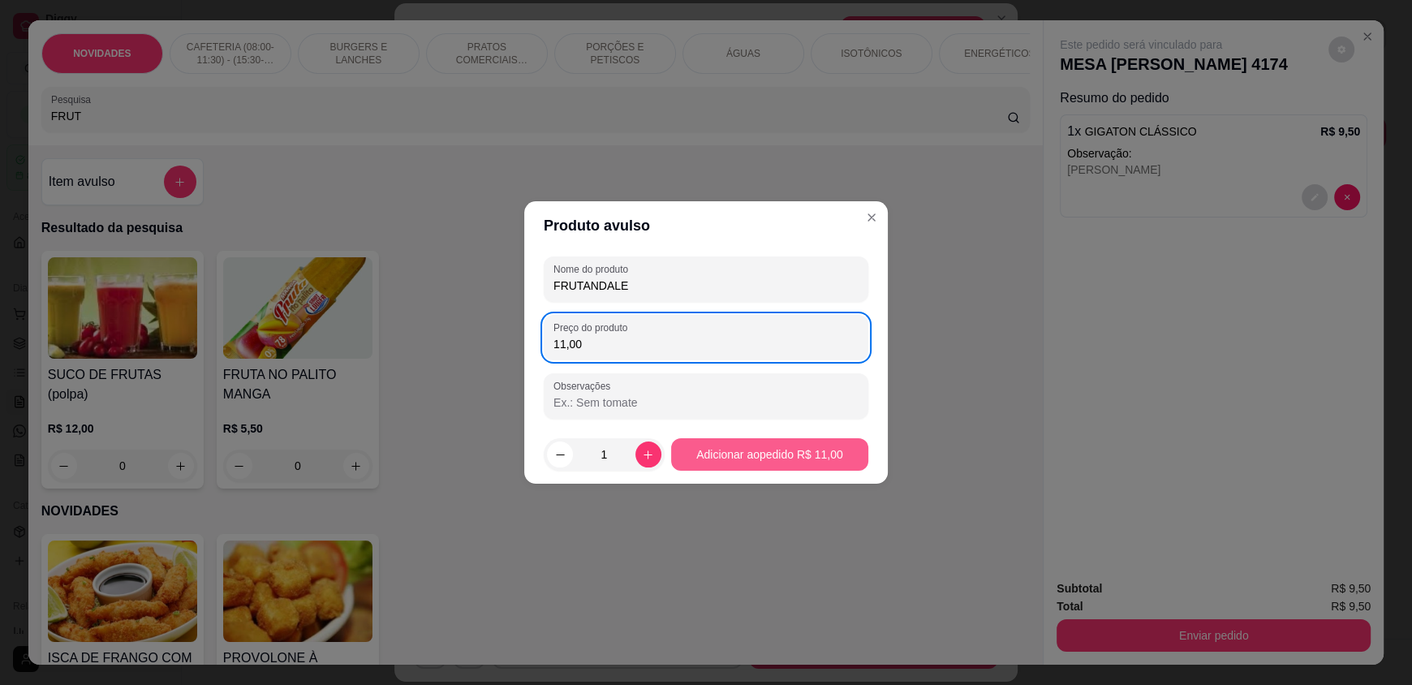
type input "11,00"
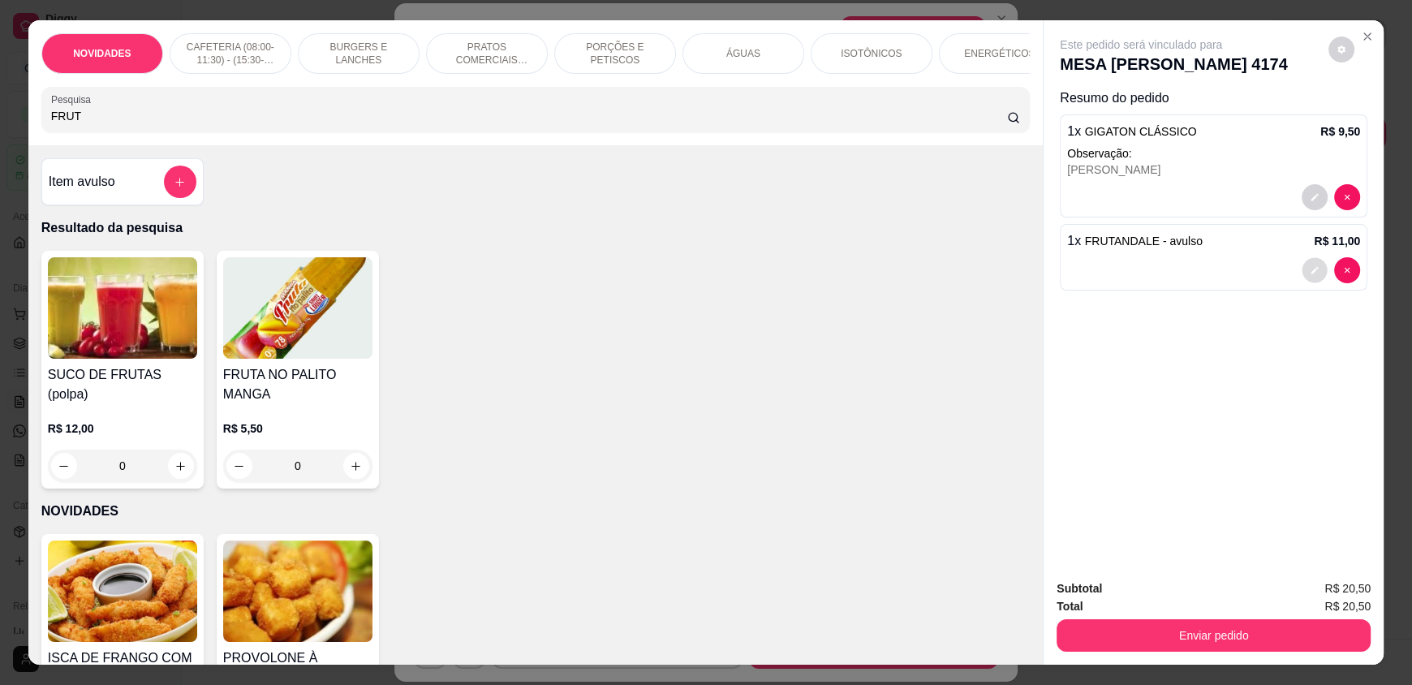
click at [1310, 266] on icon "decrease-product-quantity" at bounding box center [1315, 271] width 10 height 10
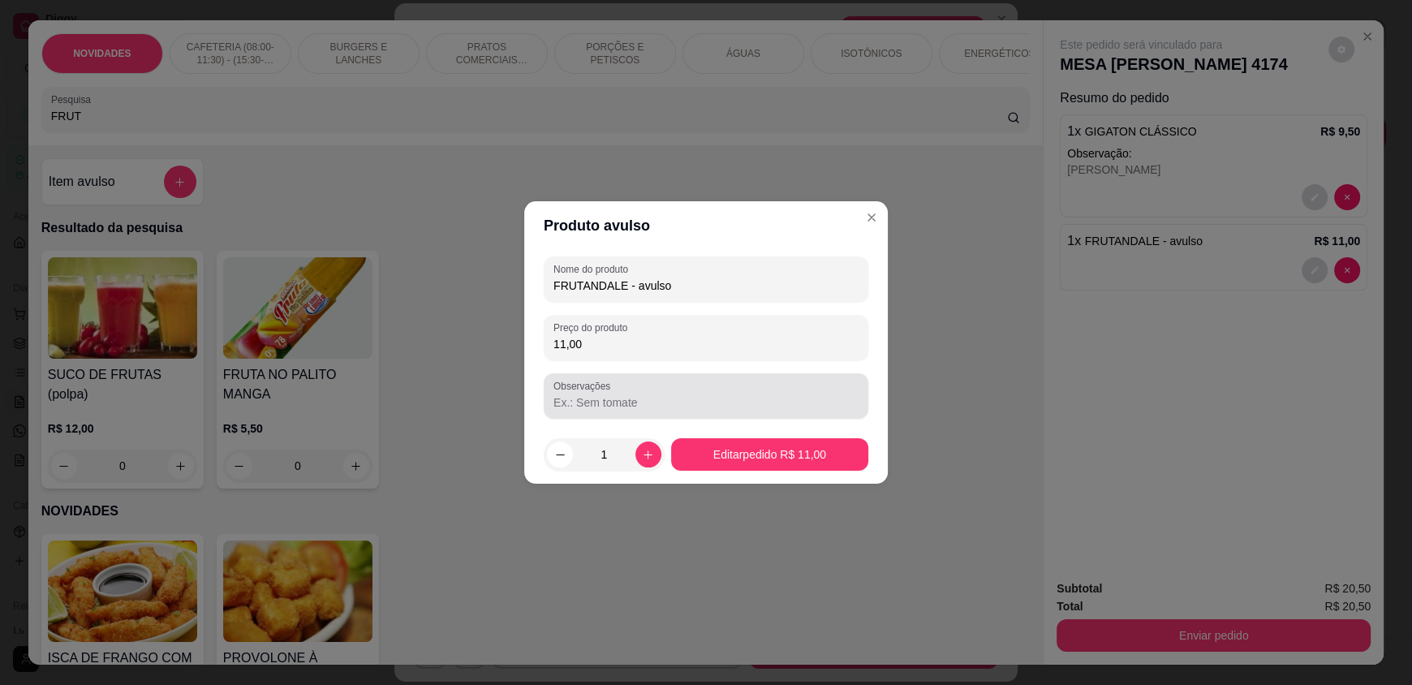
click at [582, 391] on label "Observações" at bounding box center [584, 386] width 62 height 14
click at [582, 394] on input "Observações" at bounding box center [705, 402] width 305 height 16
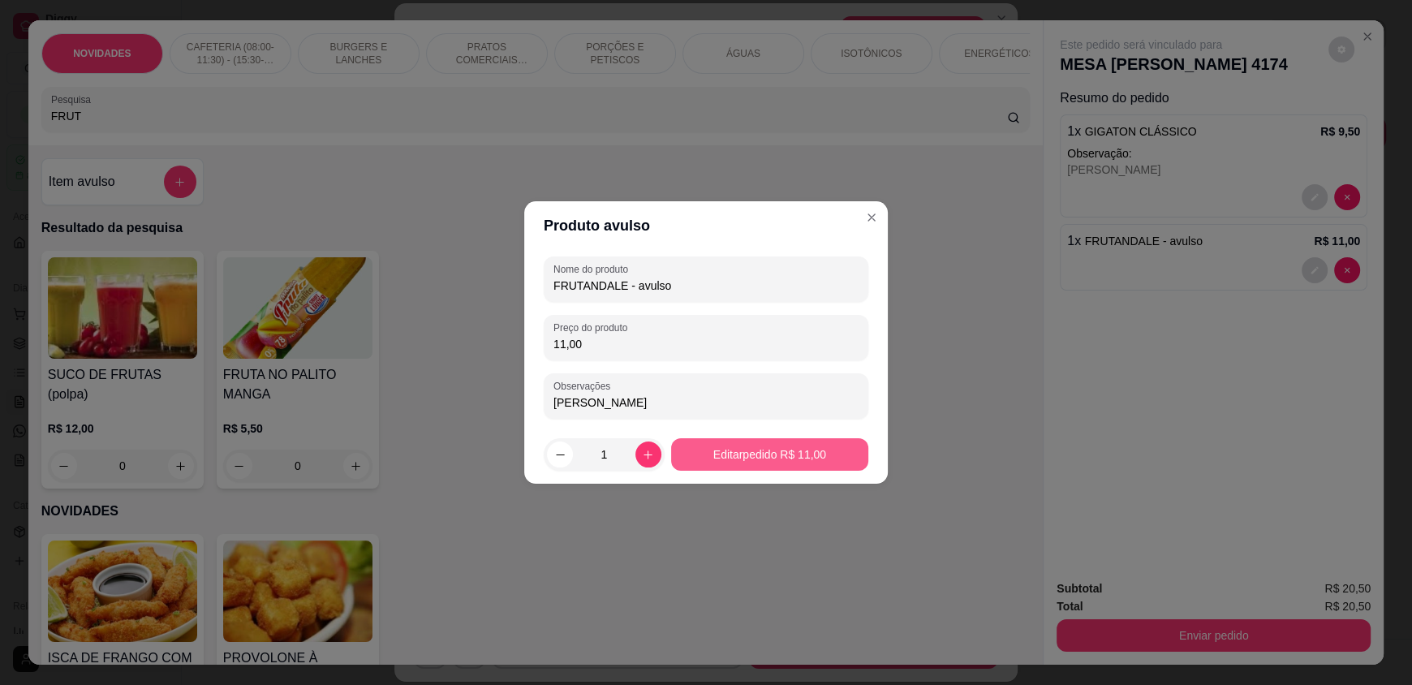
type input "MARCELO"
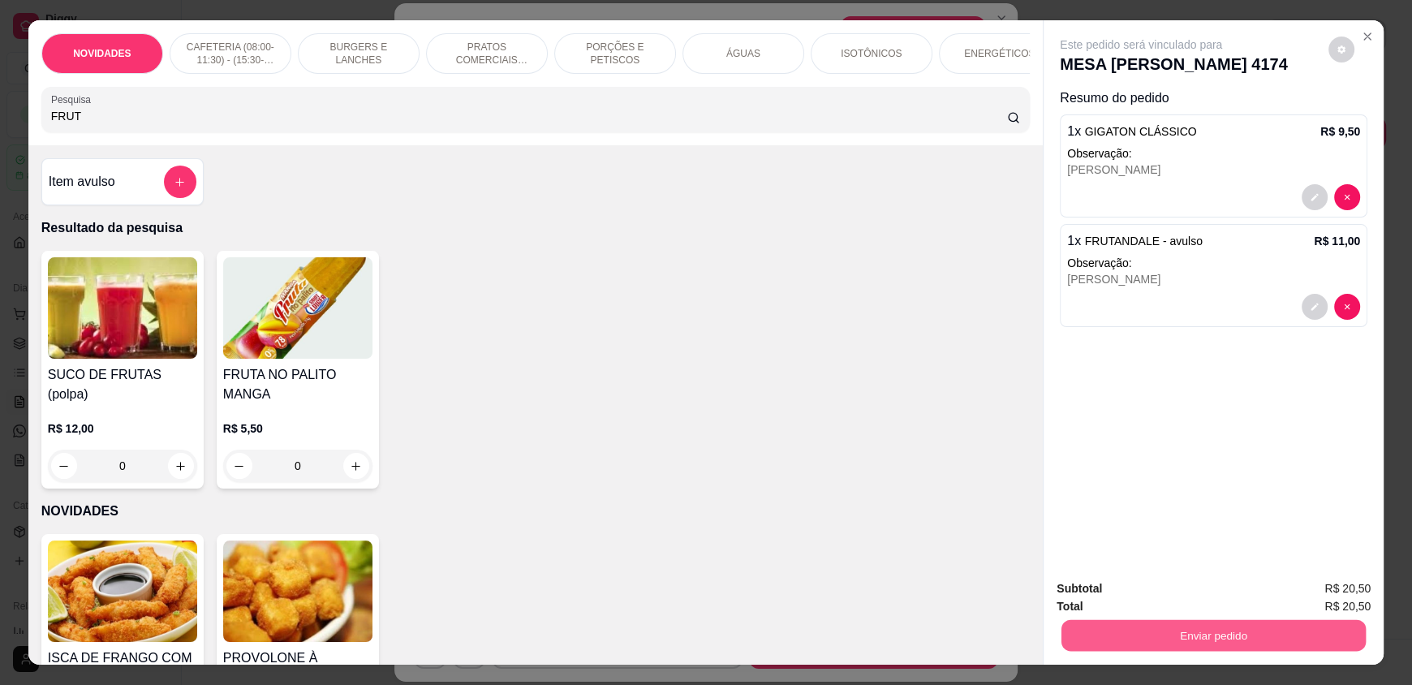
click at [1215, 631] on button "Enviar pedido" at bounding box center [1213, 635] width 304 height 32
click at [1207, 605] on button "Não registrar e enviar pedido" at bounding box center [1159, 595] width 169 height 31
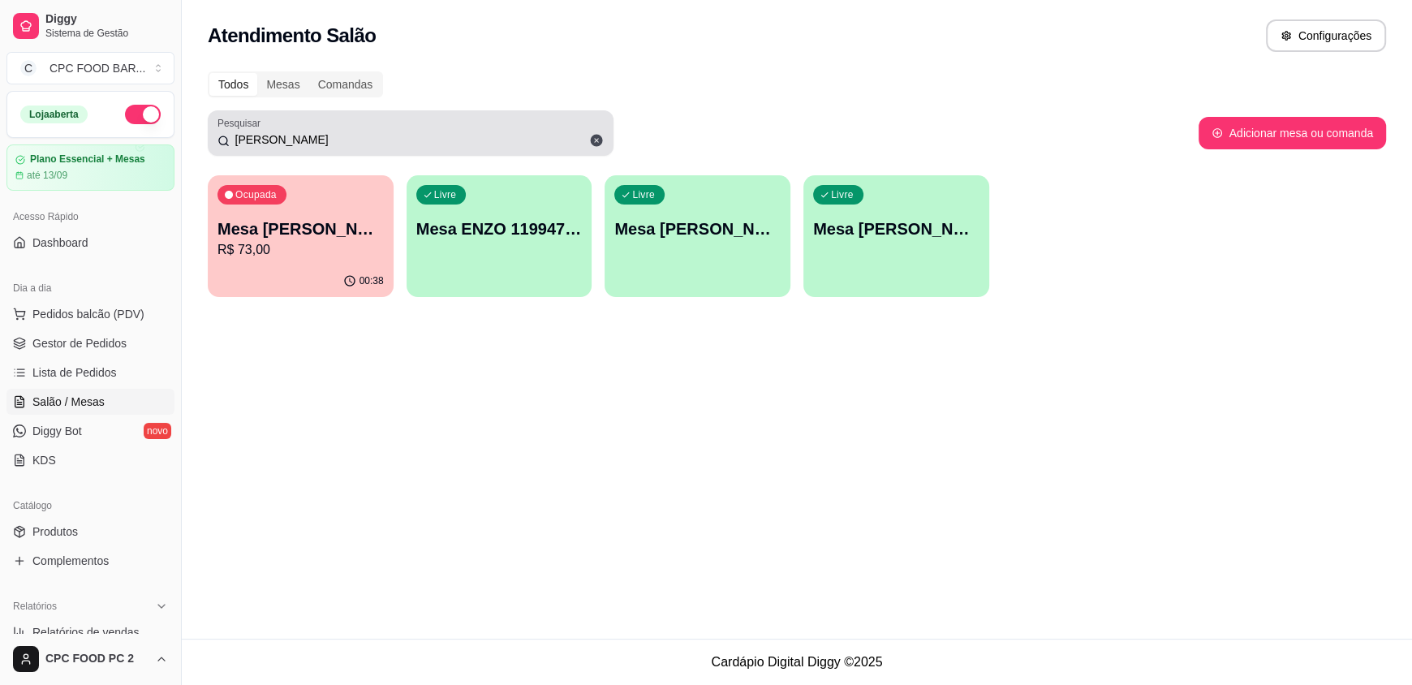
click at [598, 142] on icon at bounding box center [596, 140] width 15 height 15
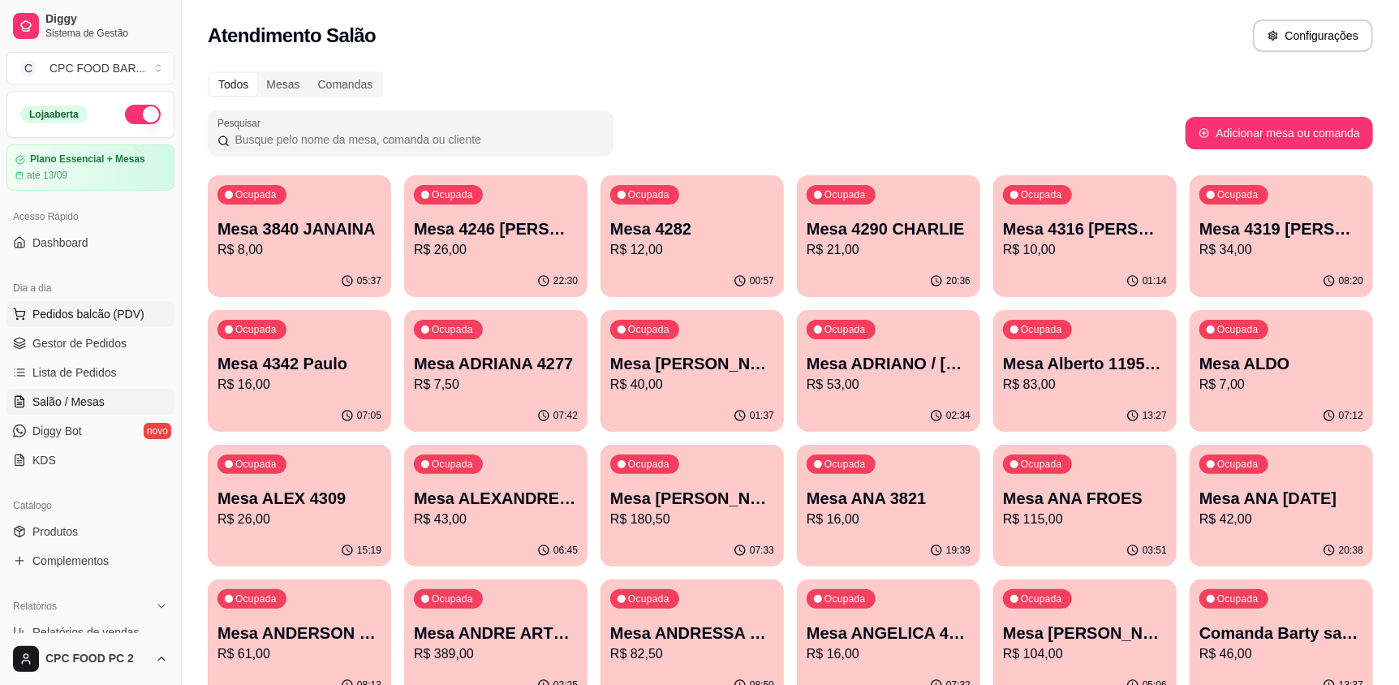
click at [33, 316] on span "Pedidos balcão (PDV)" at bounding box center [88, 314] width 112 height 16
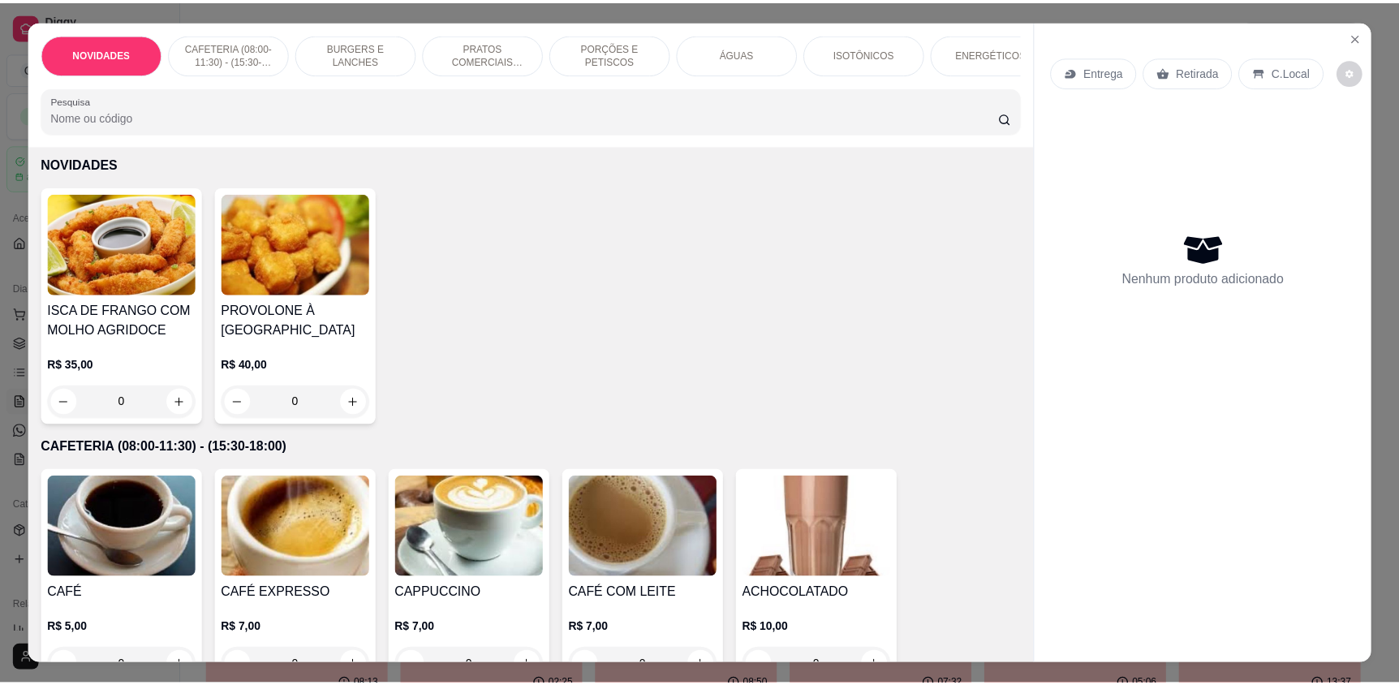
scroll to position [162, 0]
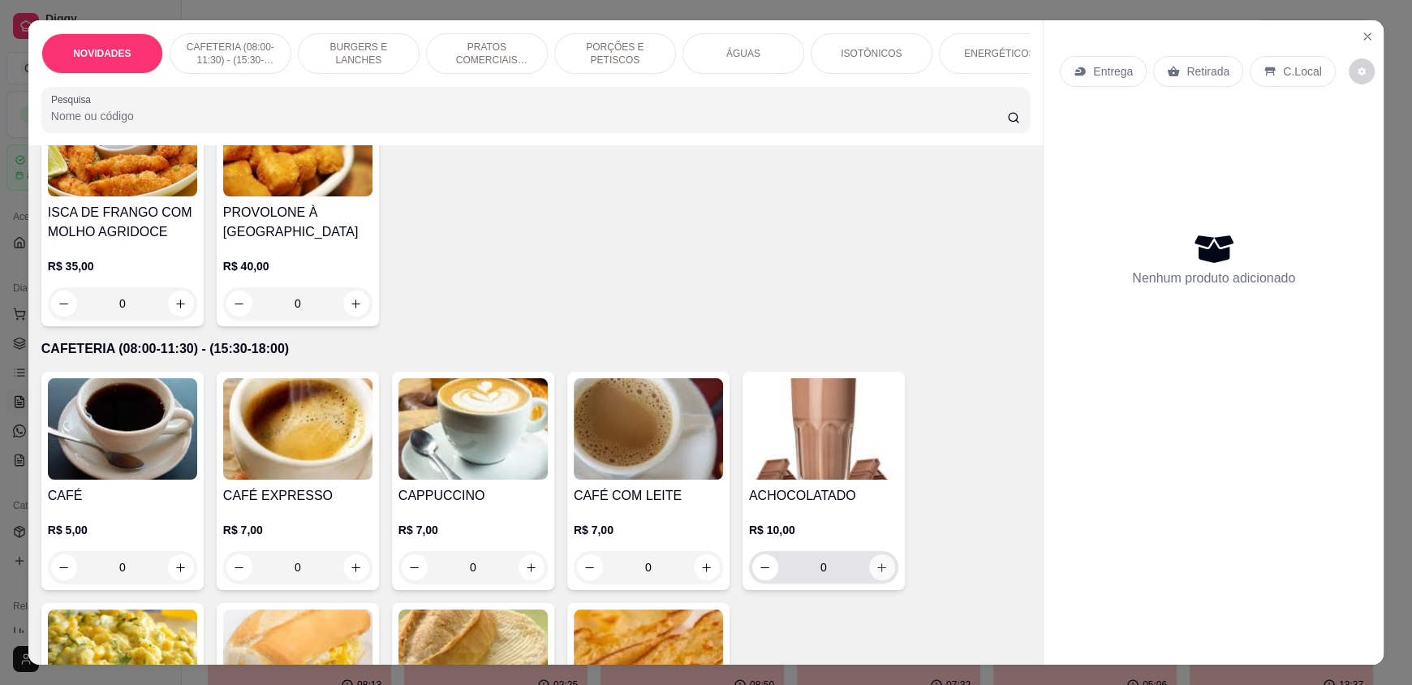
click at [876, 574] on icon "increase-product-quantity" at bounding box center [882, 568] width 12 height 12
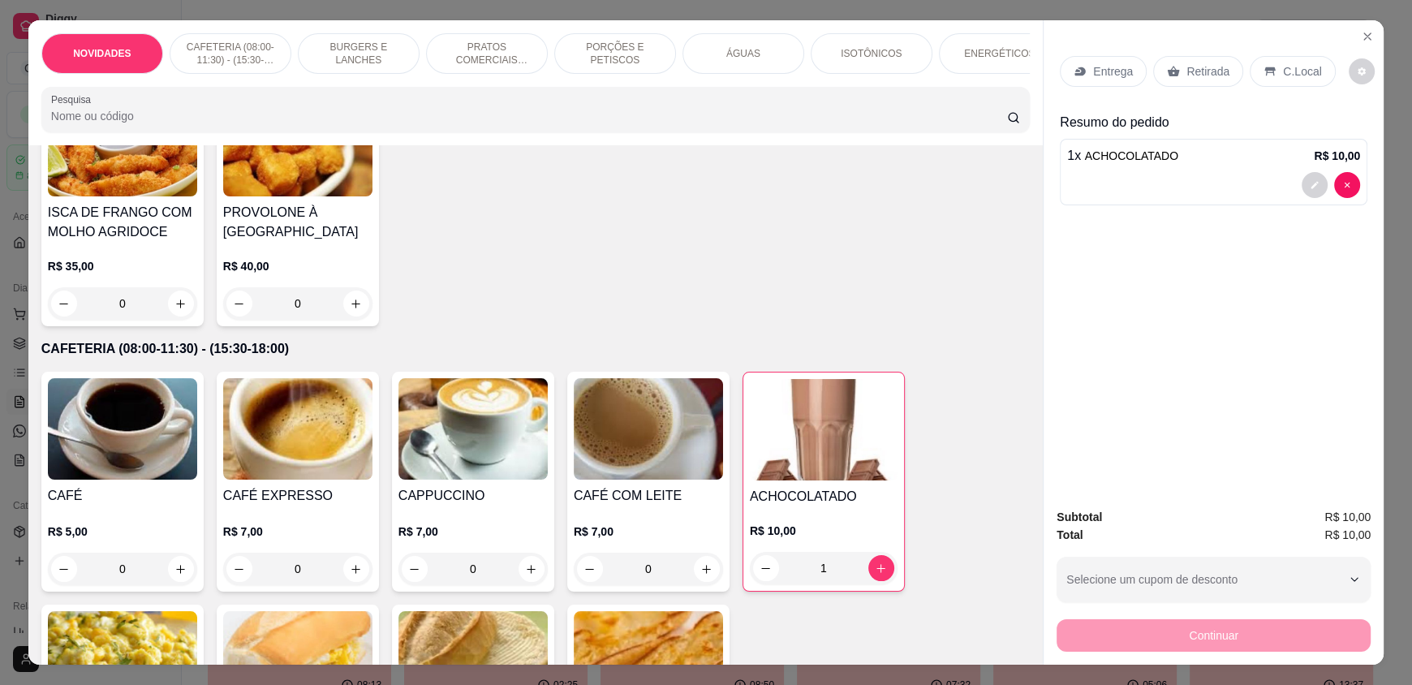
click at [1298, 71] on p "C.Local" at bounding box center [1302, 71] width 38 height 16
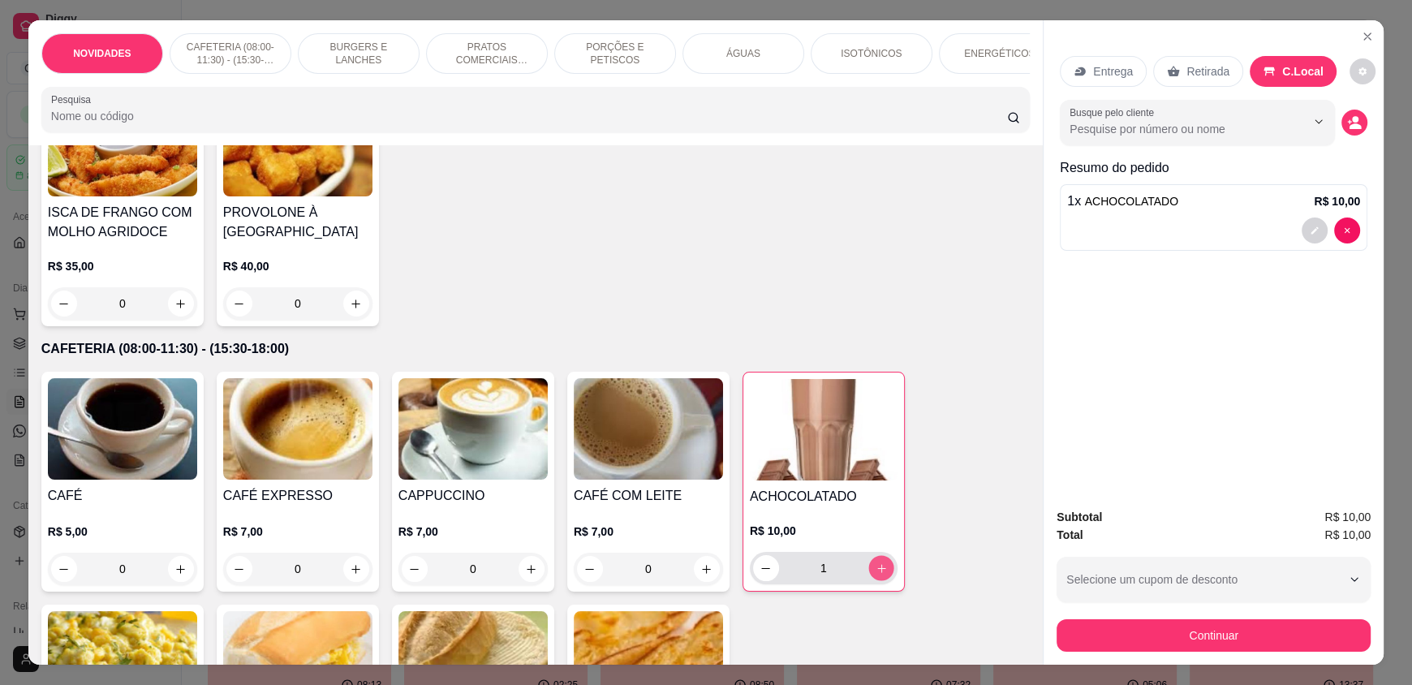
click at [876, 575] on icon "increase-product-quantity" at bounding box center [882, 568] width 12 height 12
type input "2"
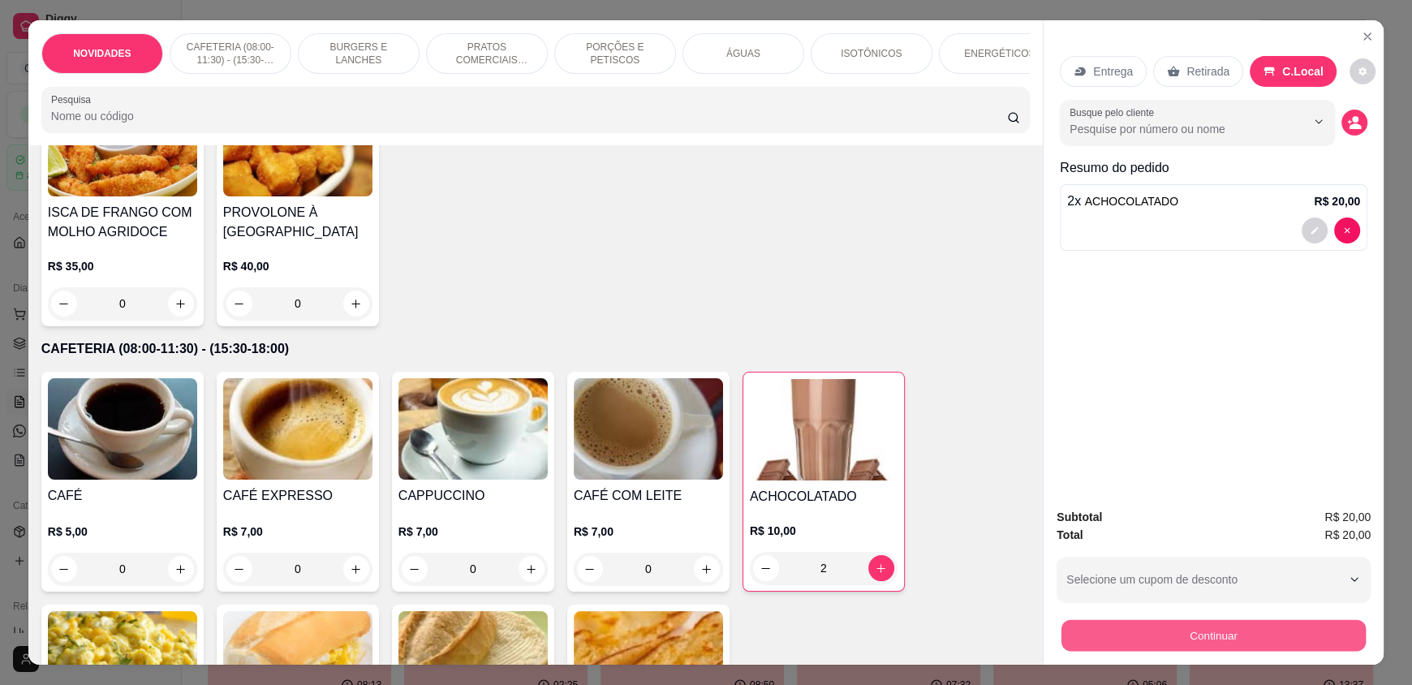
click at [1145, 635] on button "Continuar" at bounding box center [1213, 635] width 304 height 32
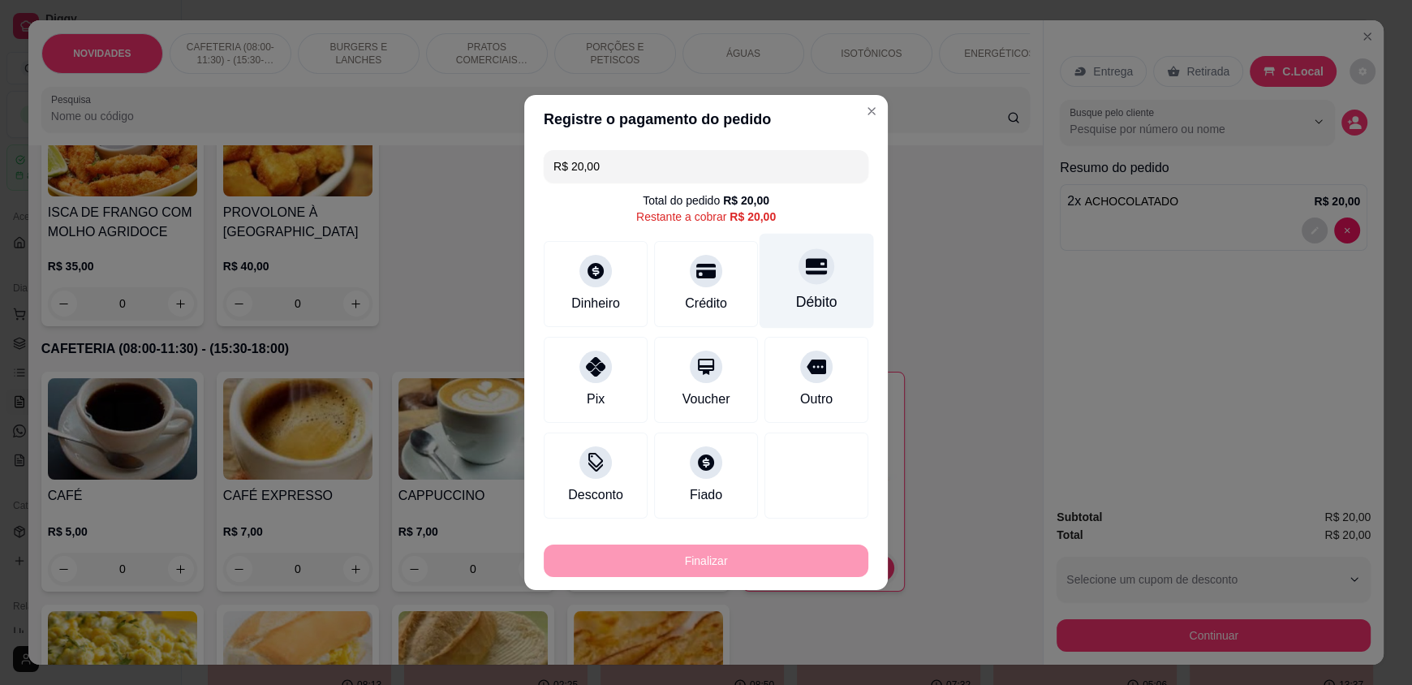
click at [816, 278] on div at bounding box center [817, 266] width 36 height 36
type input "R$ 0,00"
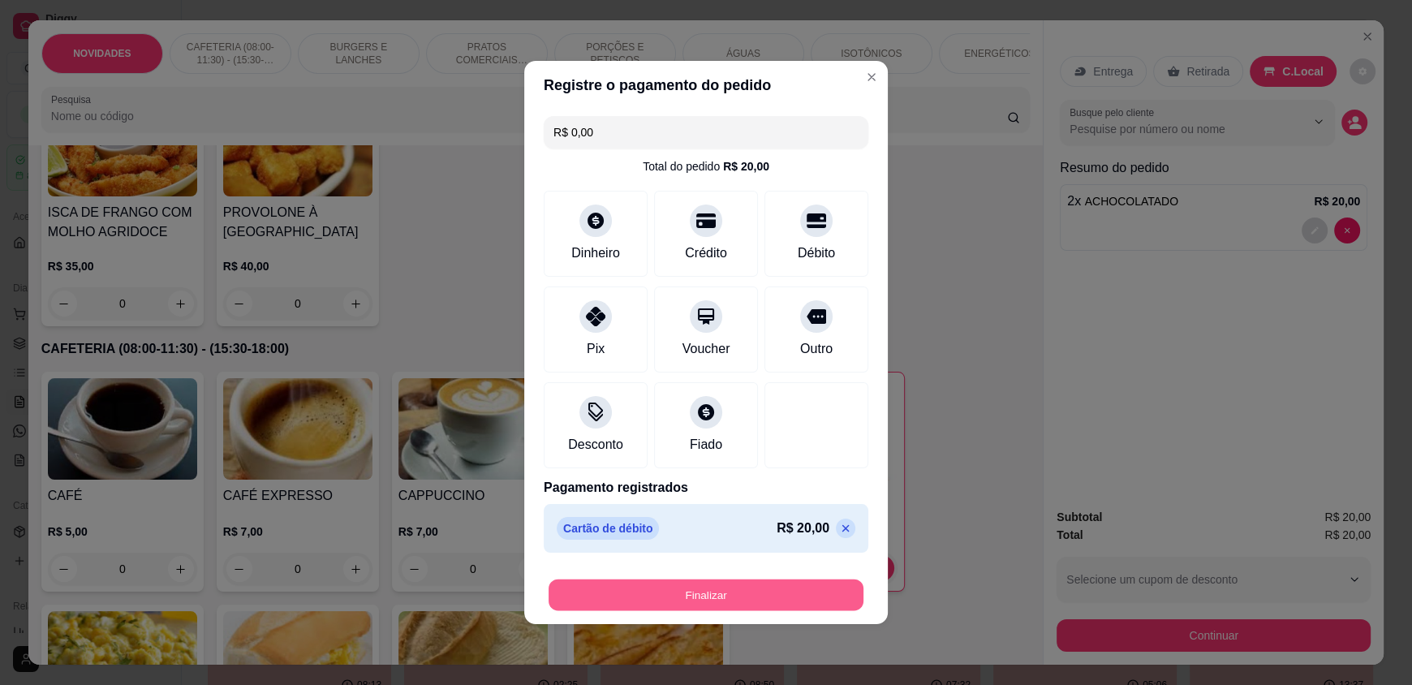
click at [715, 592] on button "Finalizar" at bounding box center [706, 595] width 315 height 32
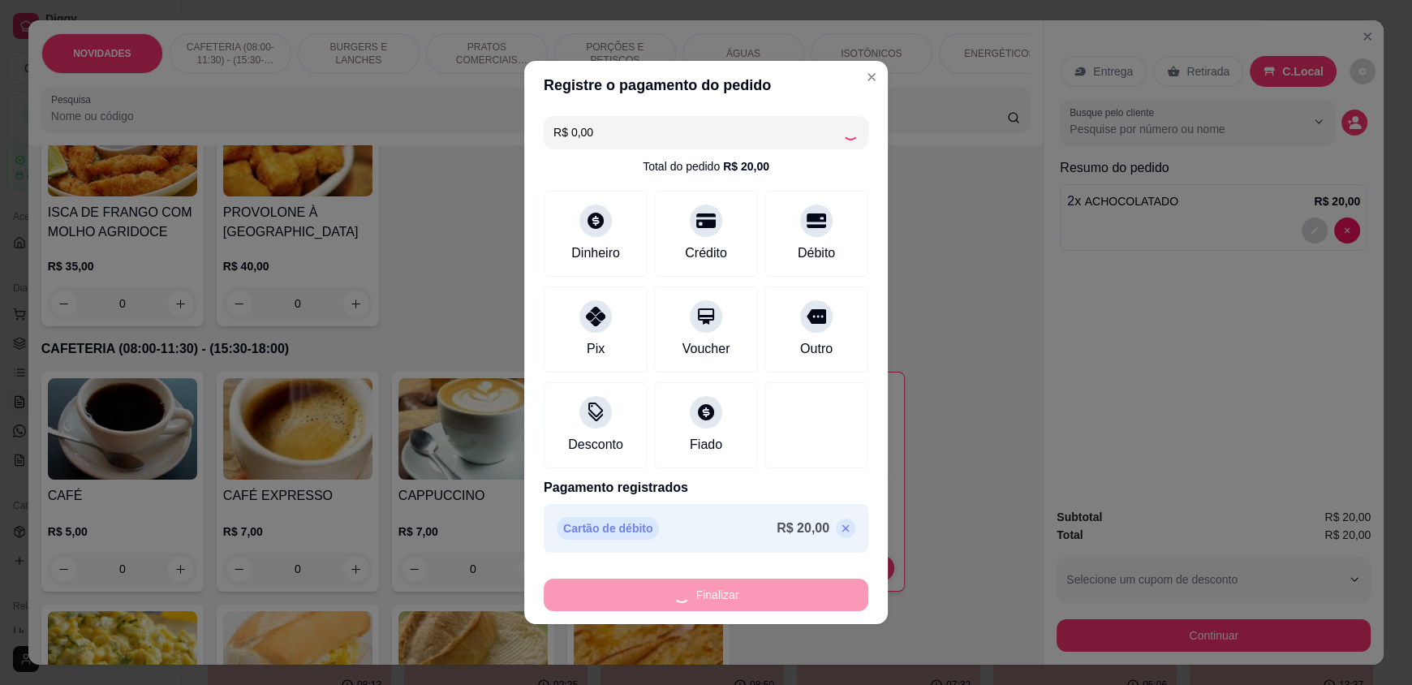
type input "0"
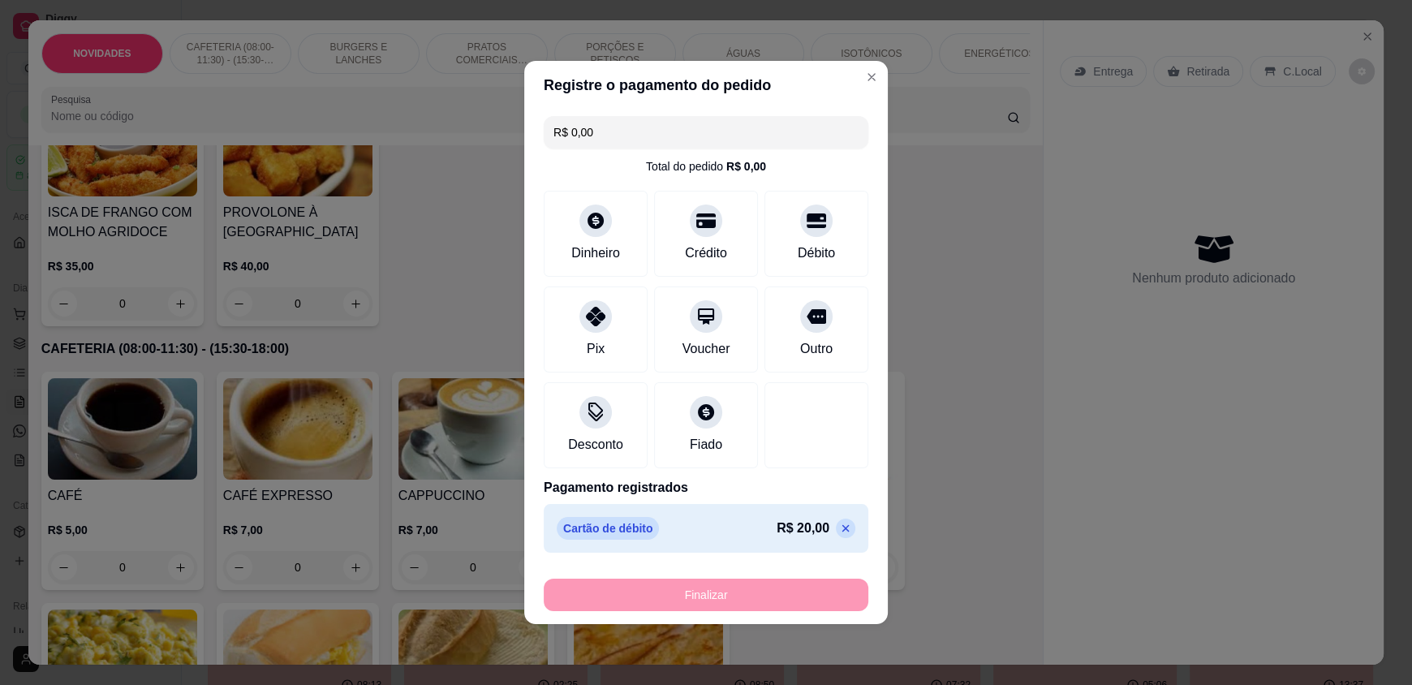
type input "-R$ 20,00"
